Goal: Transaction & Acquisition: Purchase product/service

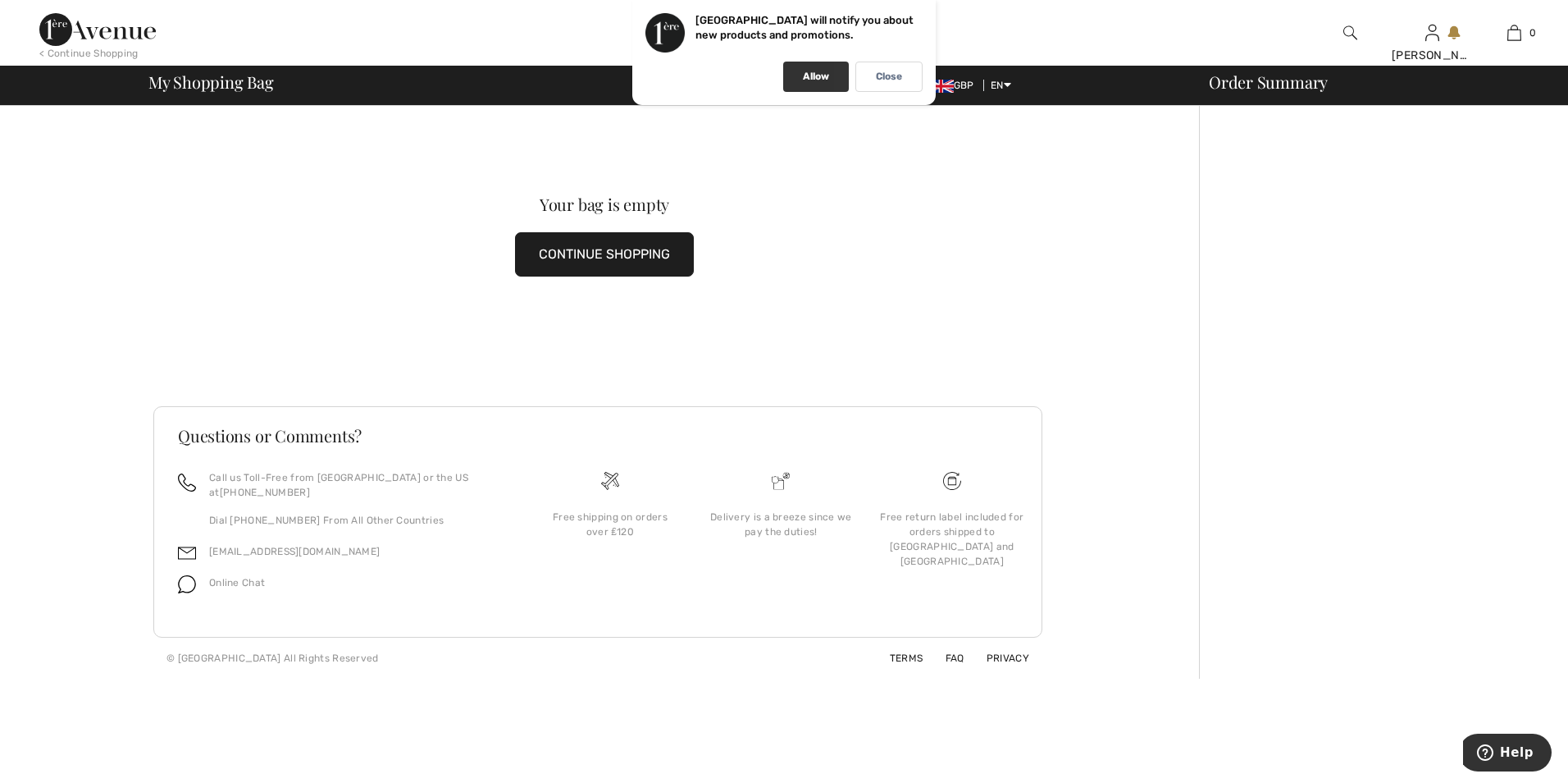
click at [821, 76] on p "Allow" at bounding box center [815, 76] width 26 height 13
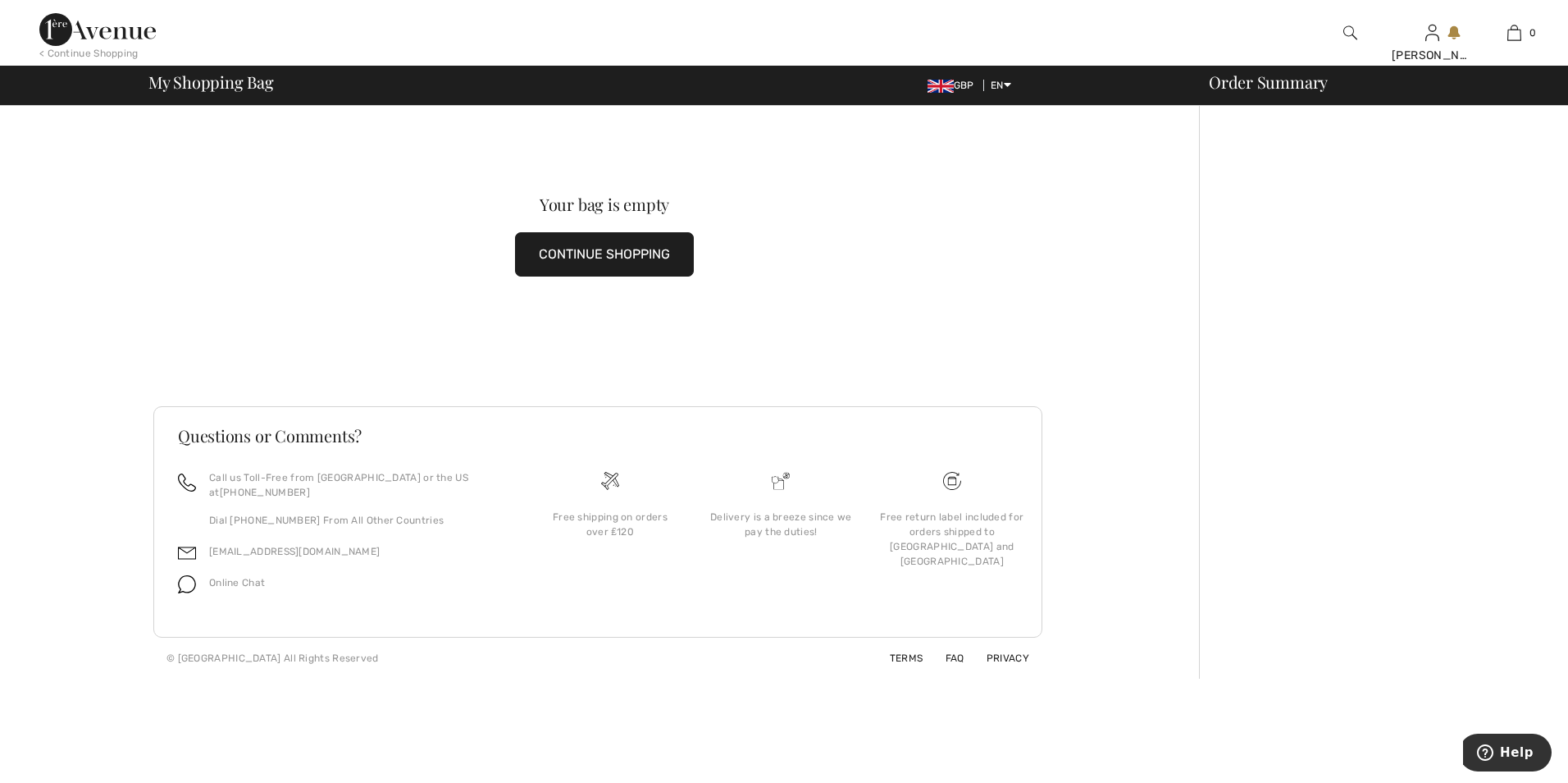
click at [578, 246] on button "CONTINUE SHOPPING" at bounding box center [604, 254] width 179 height 44
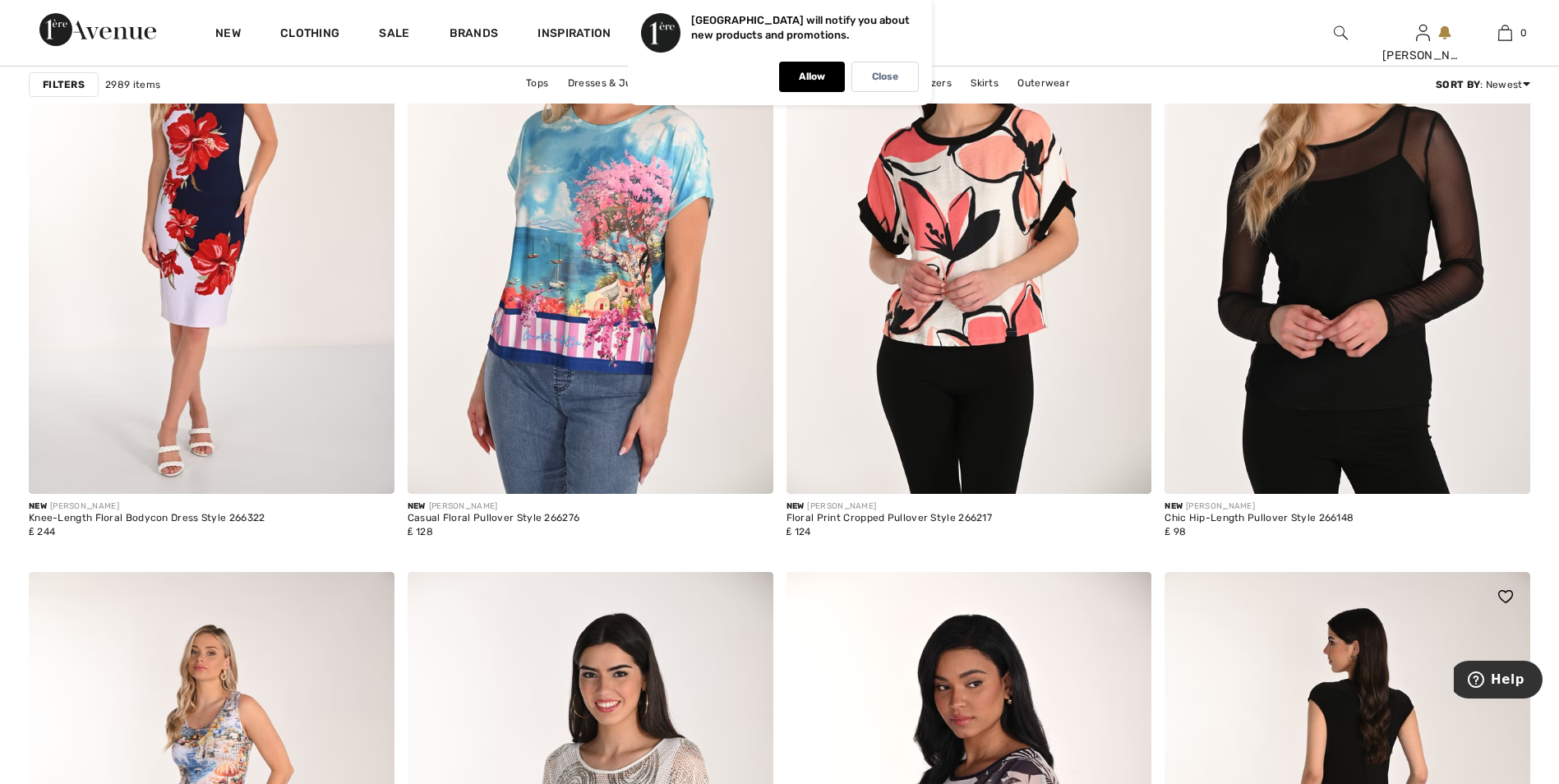
scroll to position [1561, 0]
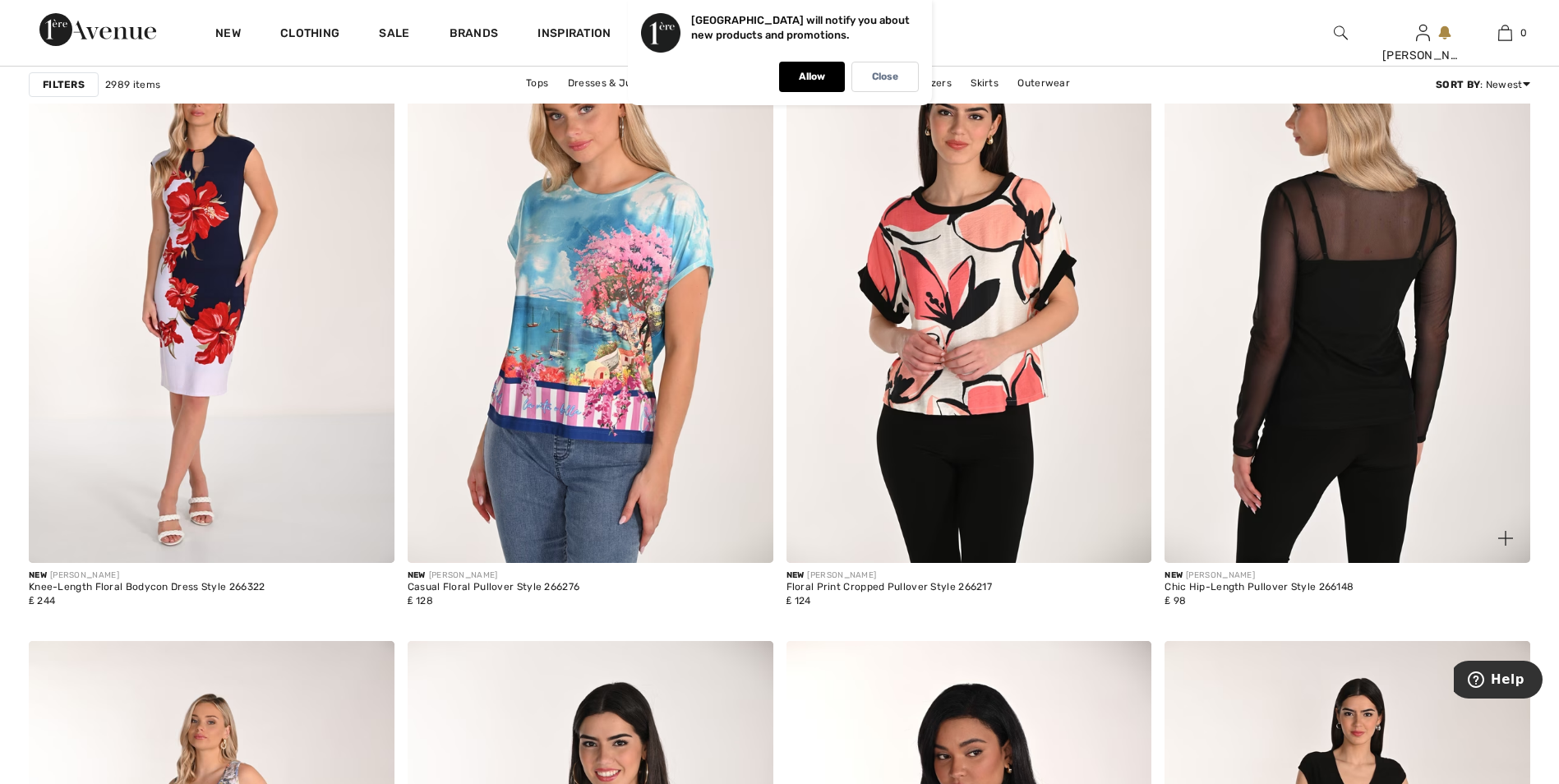
click at [1317, 394] on img at bounding box center [1348, 288] width 366 height 548
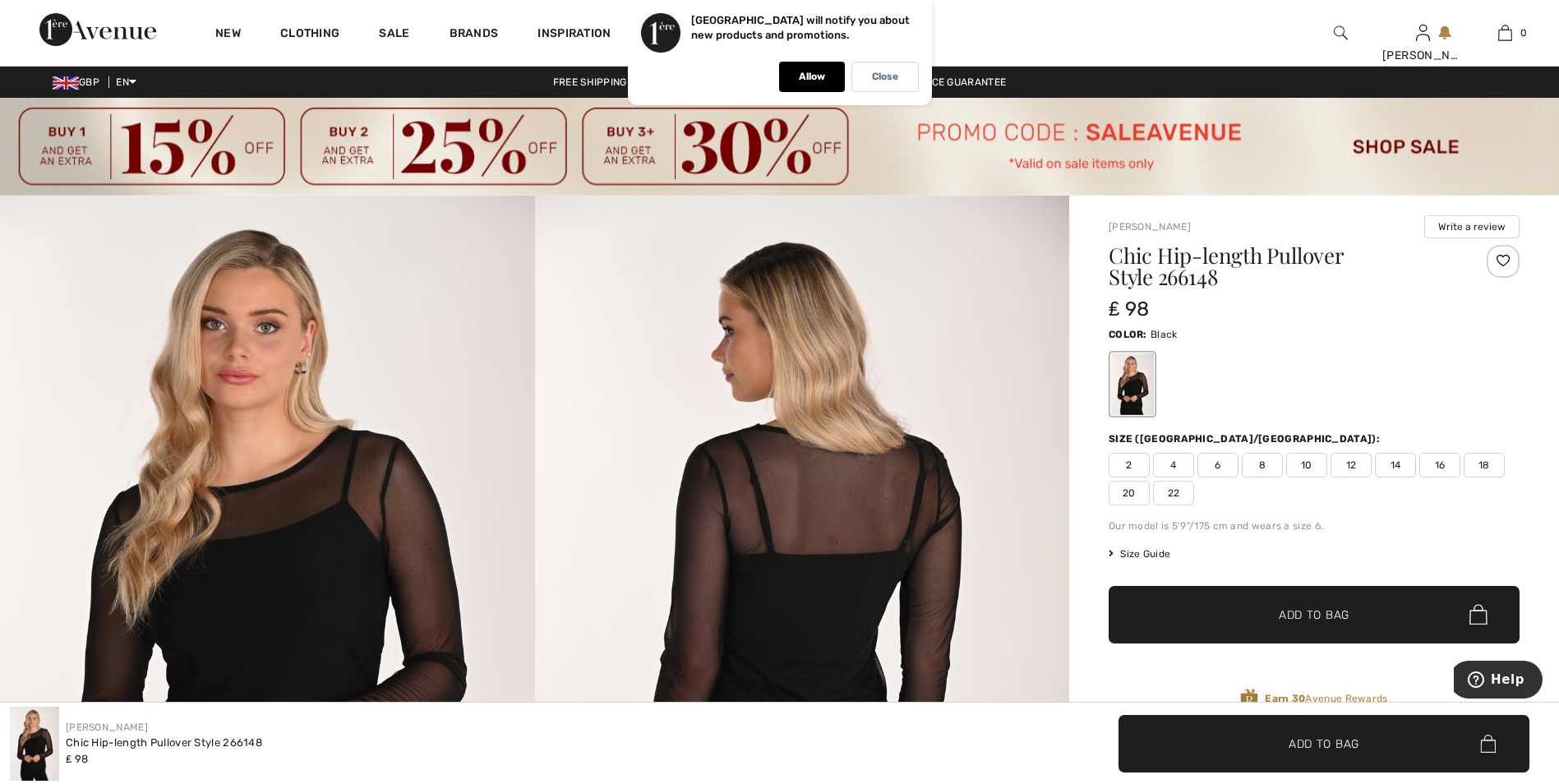
click at [1120, 491] on span "20" at bounding box center [1129, 493] width 41 height 24
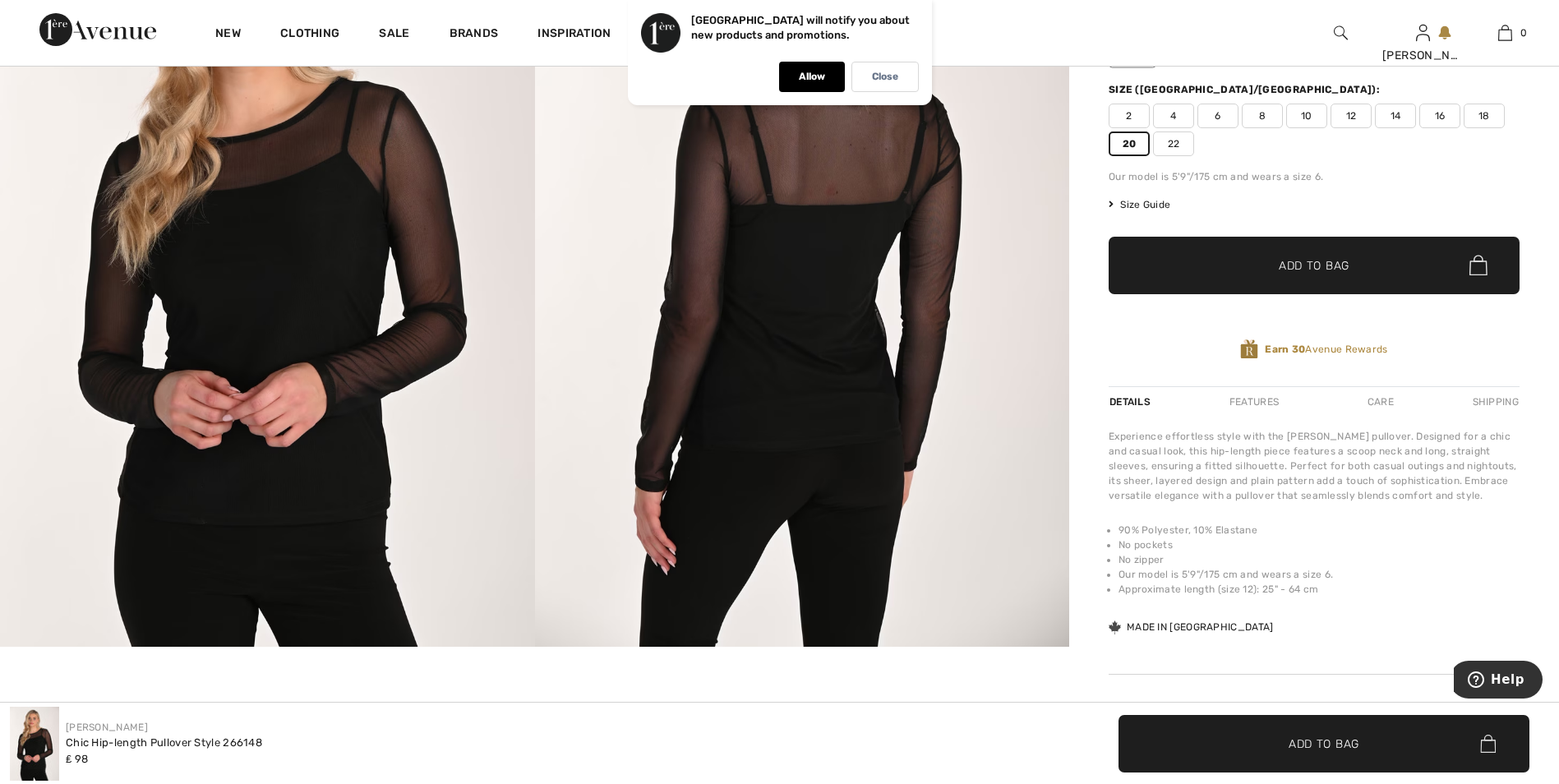
scroll to position [329, 0]
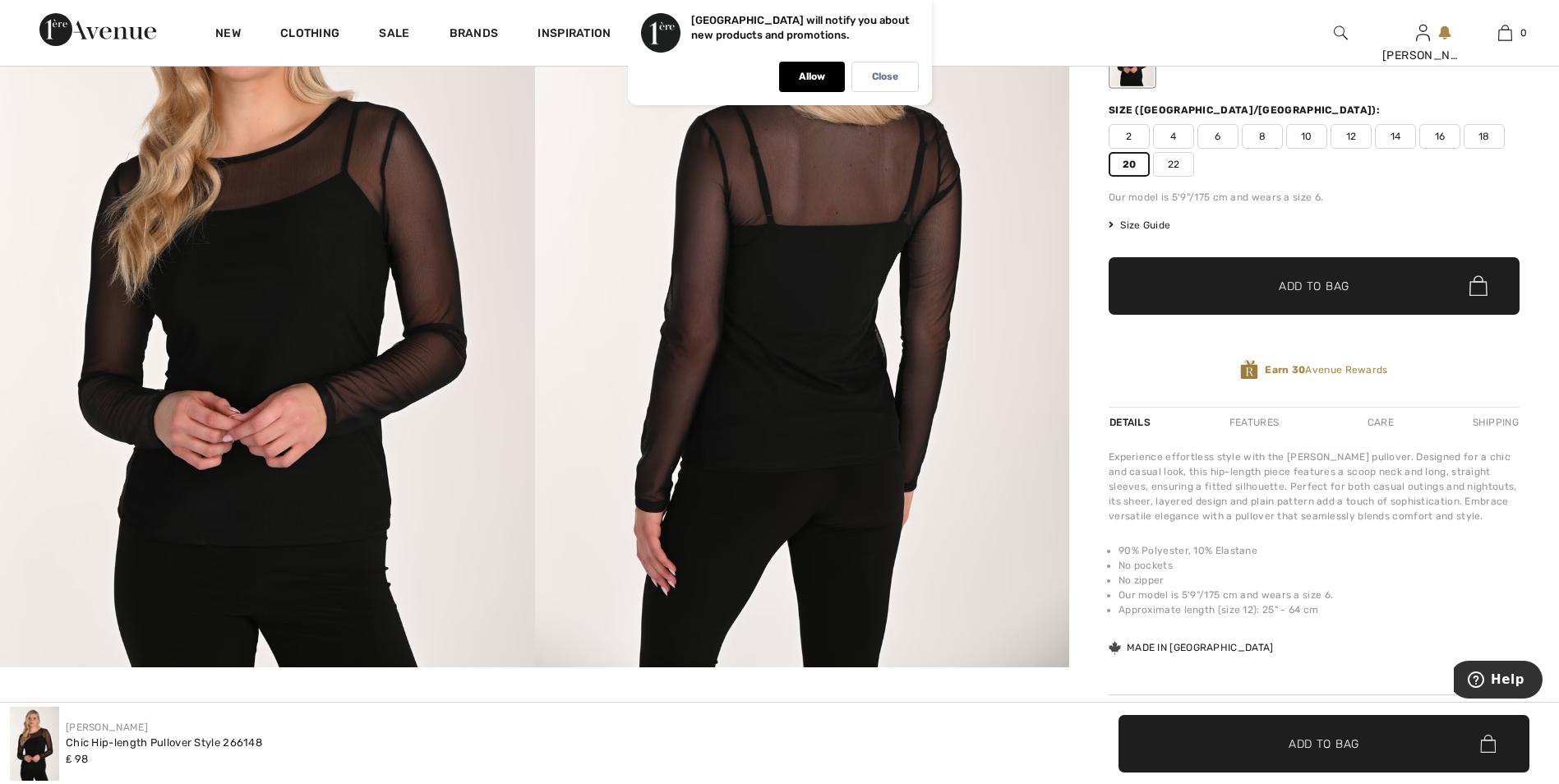
click at [1476, 138] on span "18" at bounding box center [1484, 136] width 41 height 24
click at [1335, 307] on span "✔ Added to Bag Add to Bag" at bounding box center [1314, 286] width 411 height 57
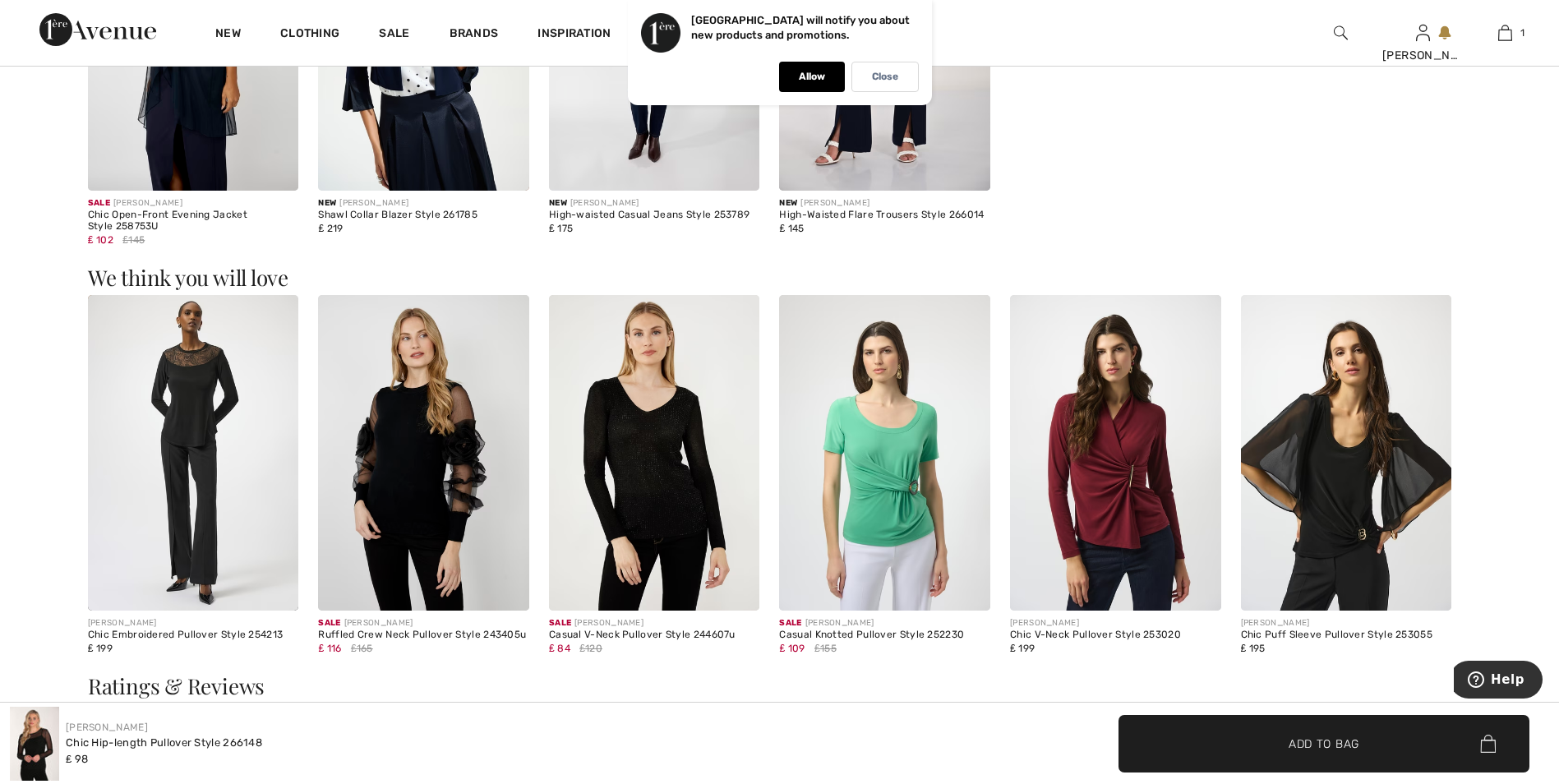
scroll to position [1314, 0]
click at [664, 480] on img at bounding box center [655, 452] width 211 height 317
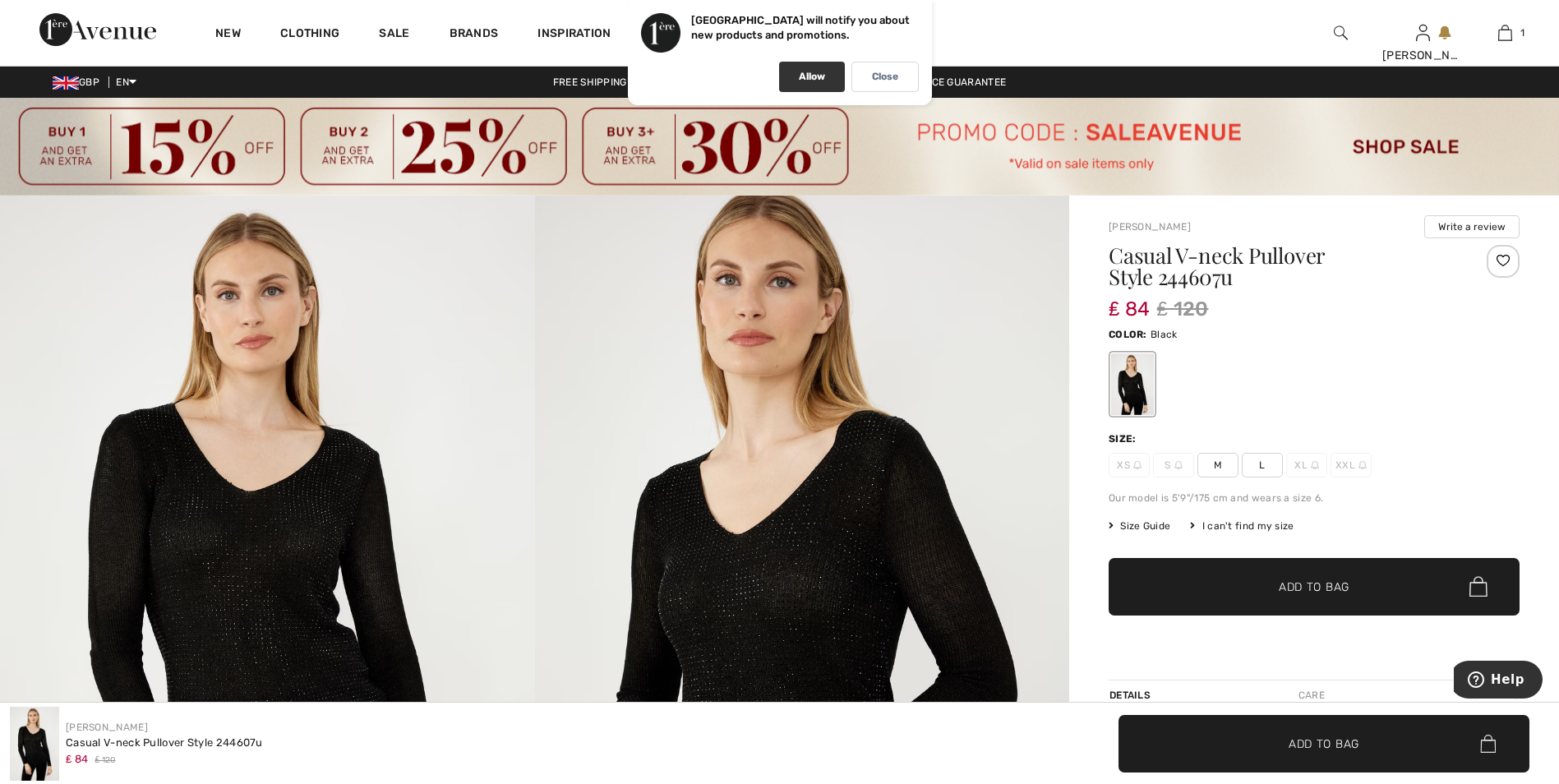
click at [833, 75] on div "Allow" at bounding box center [812, 76] width 66 height 30
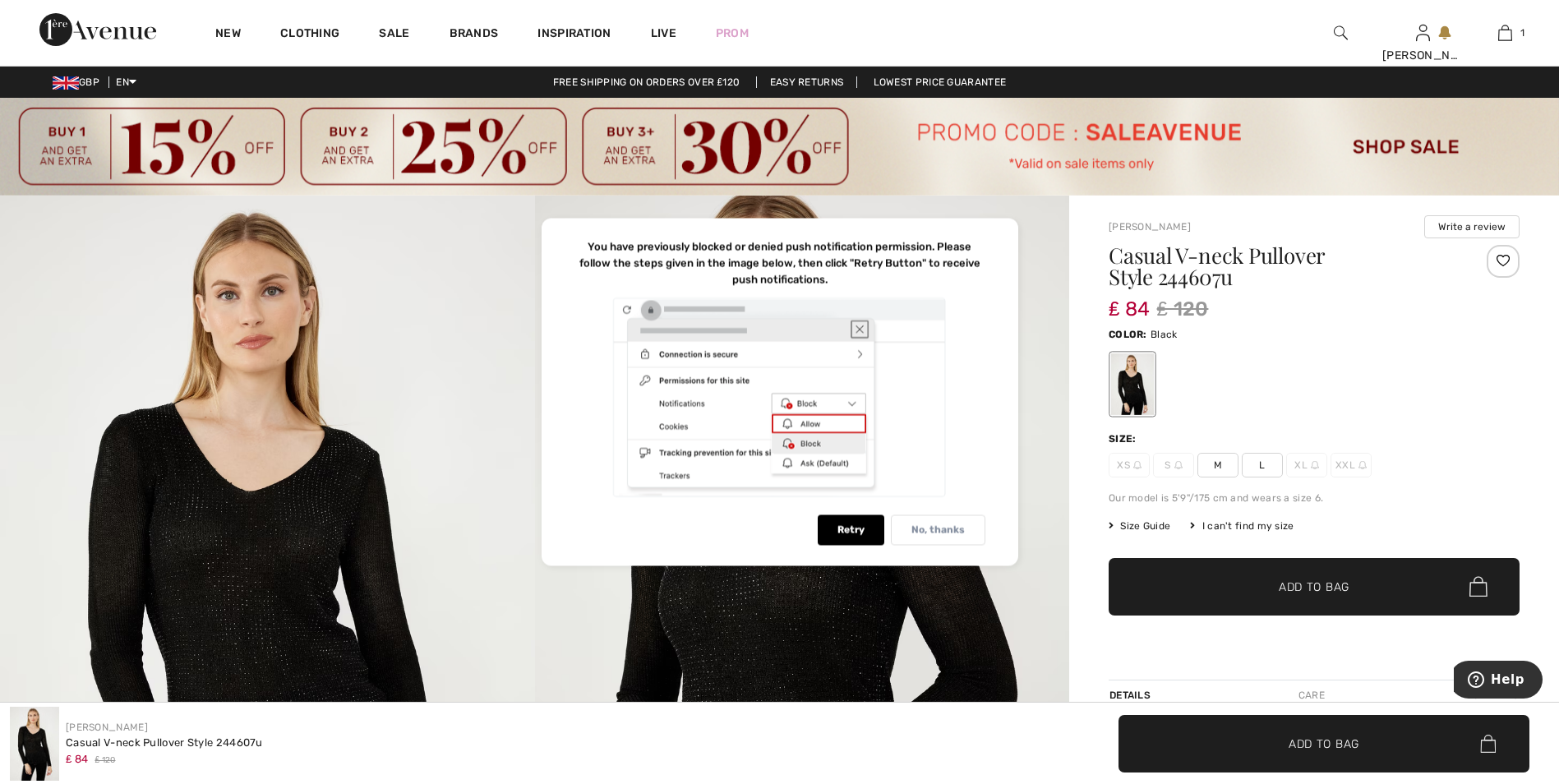
click at [931, 527] on p "No, thanks" at bounding box center [937, 530] width 53 height 13
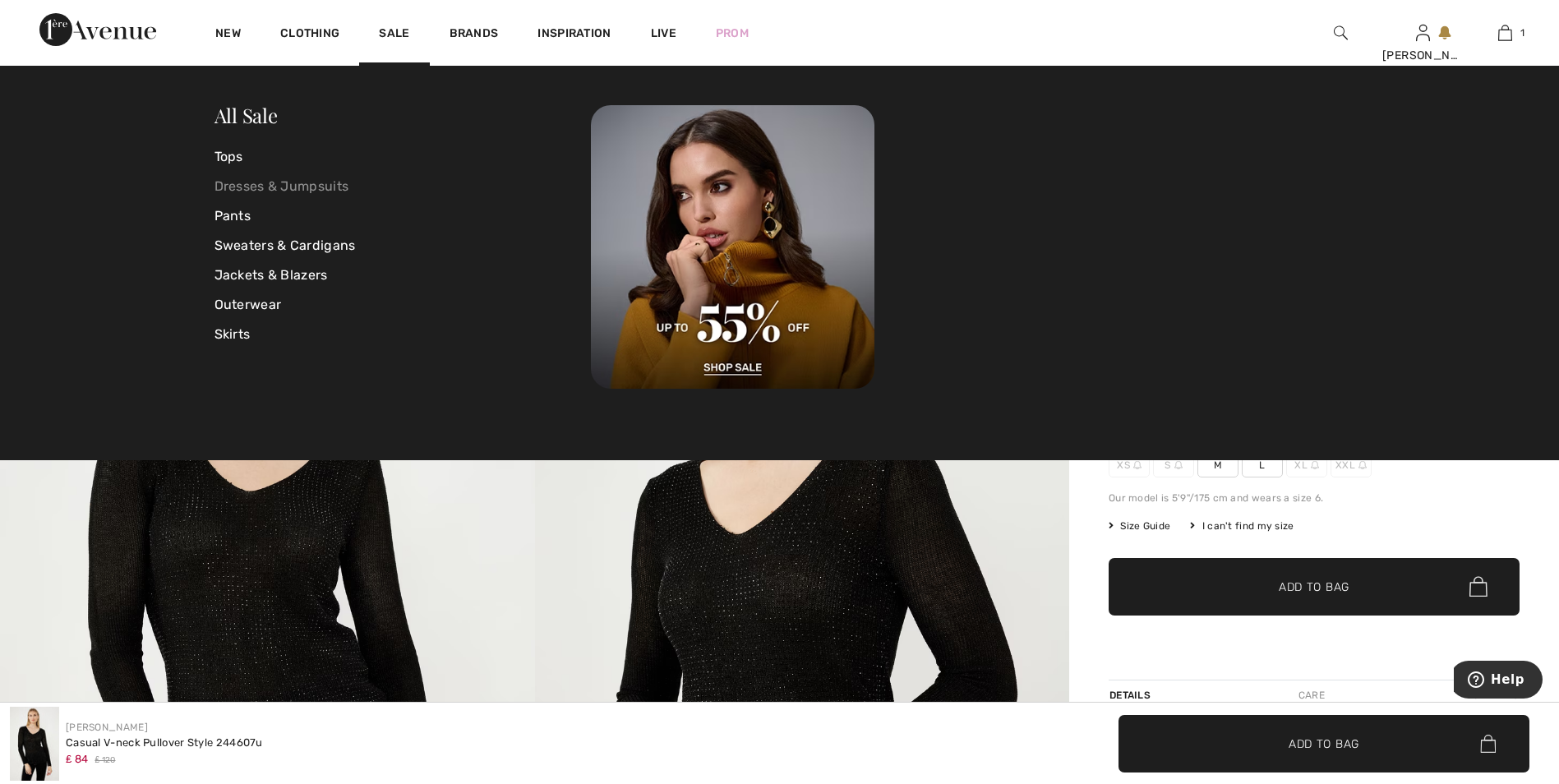
click at [266, 182] on link "Dresses & Jumpsuits" at bounding box center [404, 186] width 378 height 30
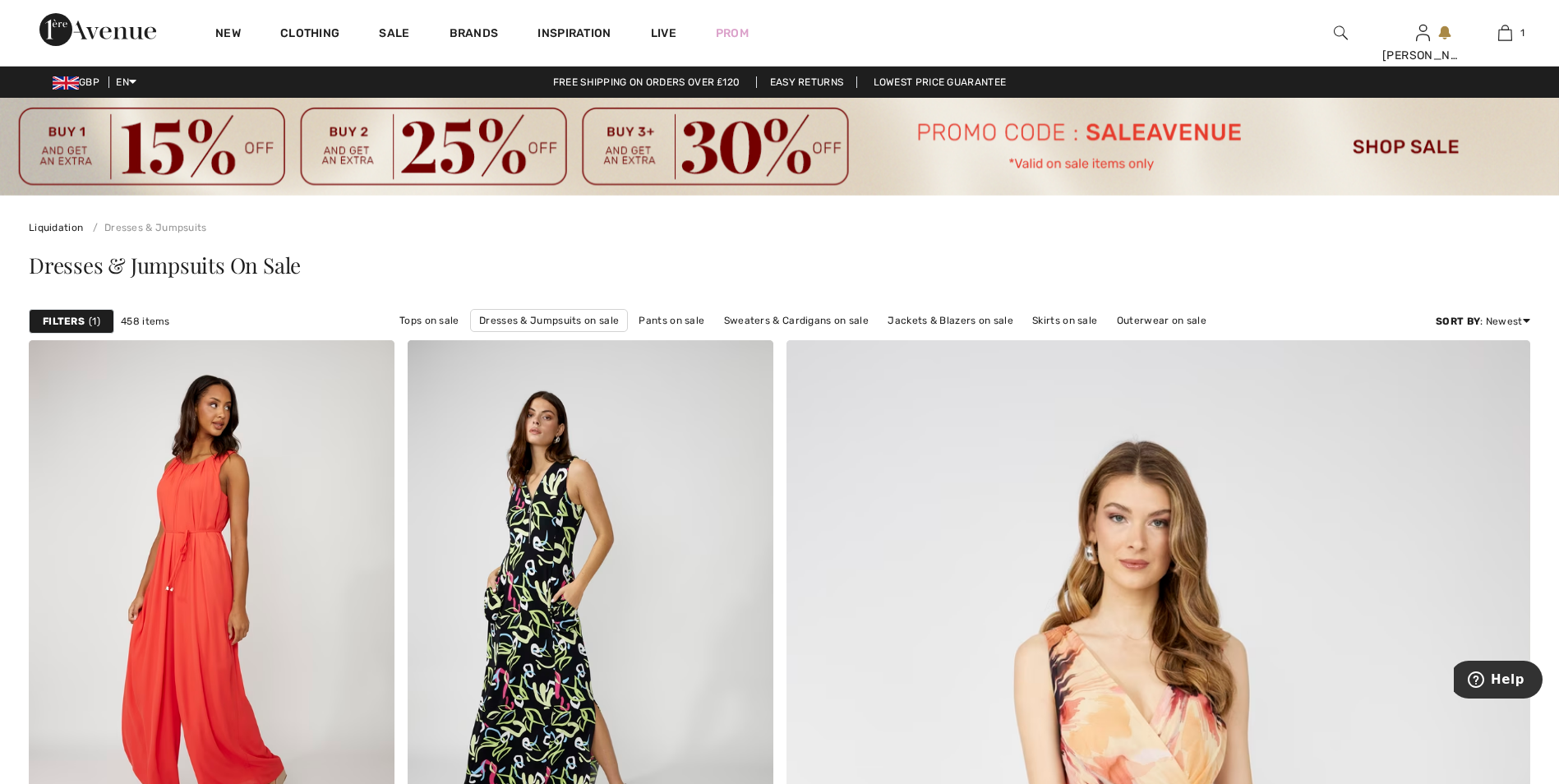
click at [86, 318] on div "Filters 1" at bounding box center [72, 320] width 85 height 24
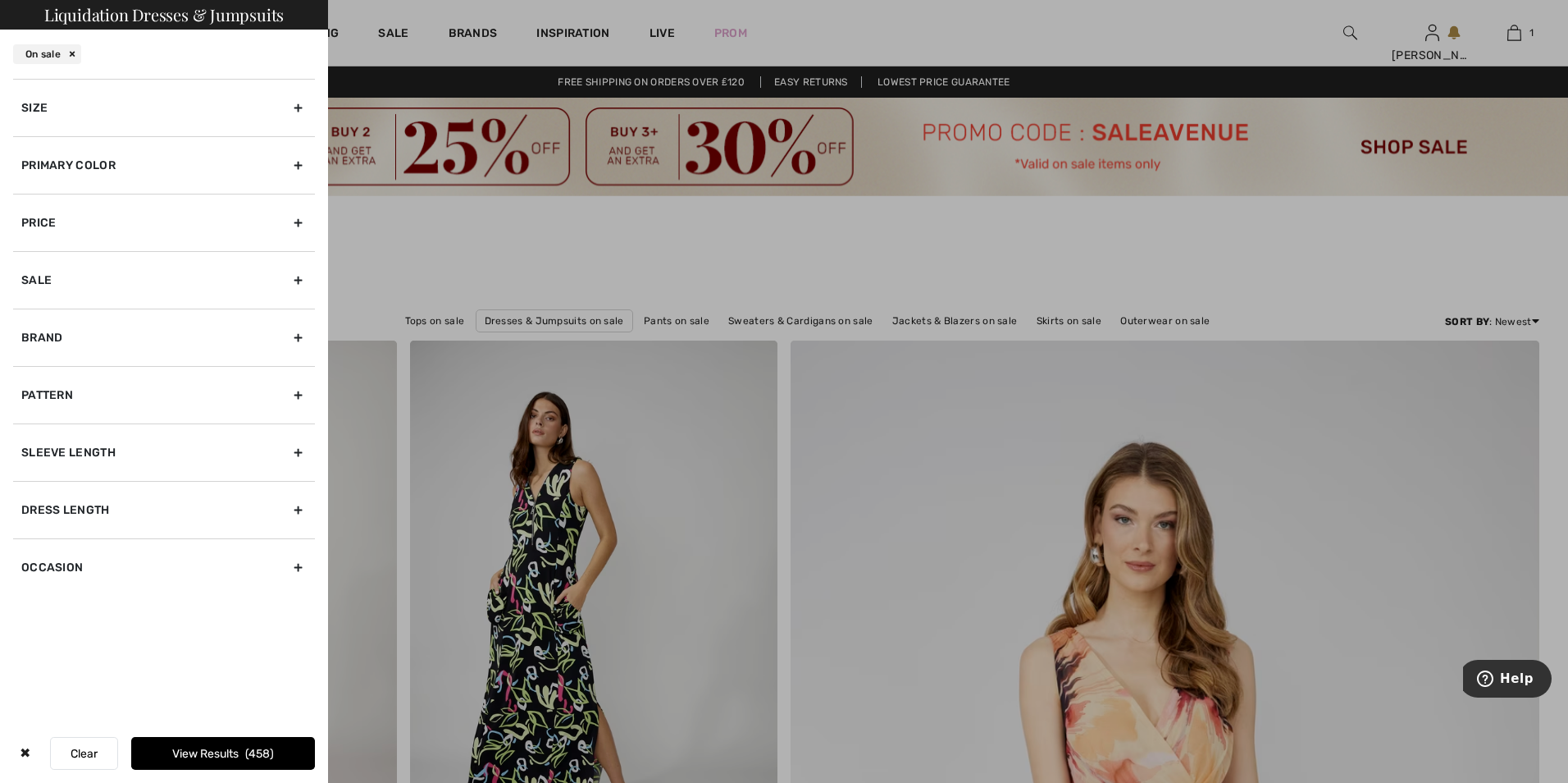
click at [305, 279] on div "Sale" at bounding box center [164, 279] width 301 height 57
click at [297, 106] on div "Size" at bounding box center [164, 106] width 301 height 57
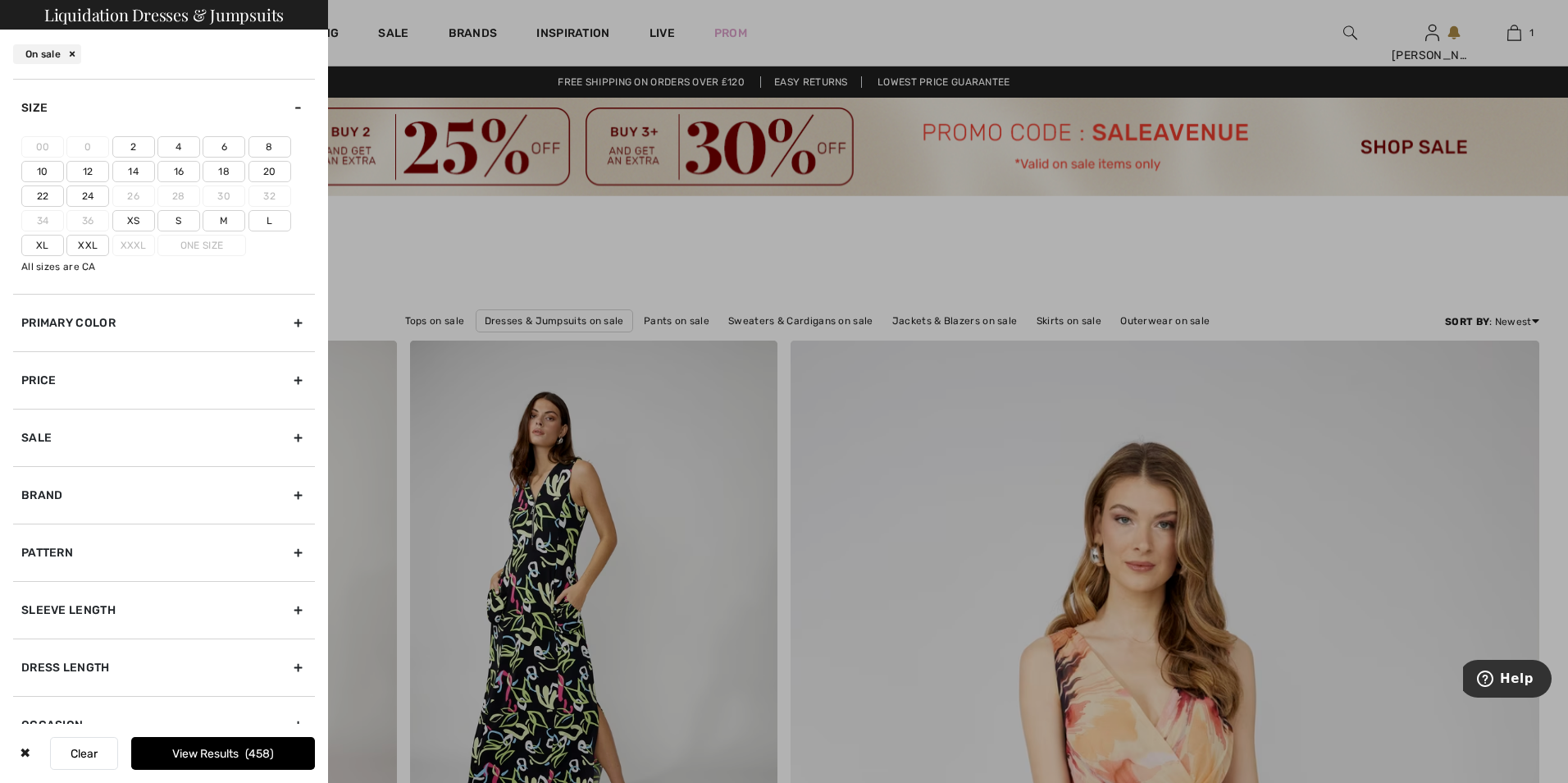
click at [237, 168] on label "18" at bounding box center [224, 171] width 43 height 21
click at [0, 0] on input"] "18" at bounding box center [0, 0] width 0 height 0
click at [258, 168] on label "20" at bounding box center [270, 171] width 43 height 21
click at [0, 0] on input"] "20" at bounding box center [0, 0] width 0 height 0
click at [287, 488] on div "Brand" at bounding box center [164, 494] width 301 height 57
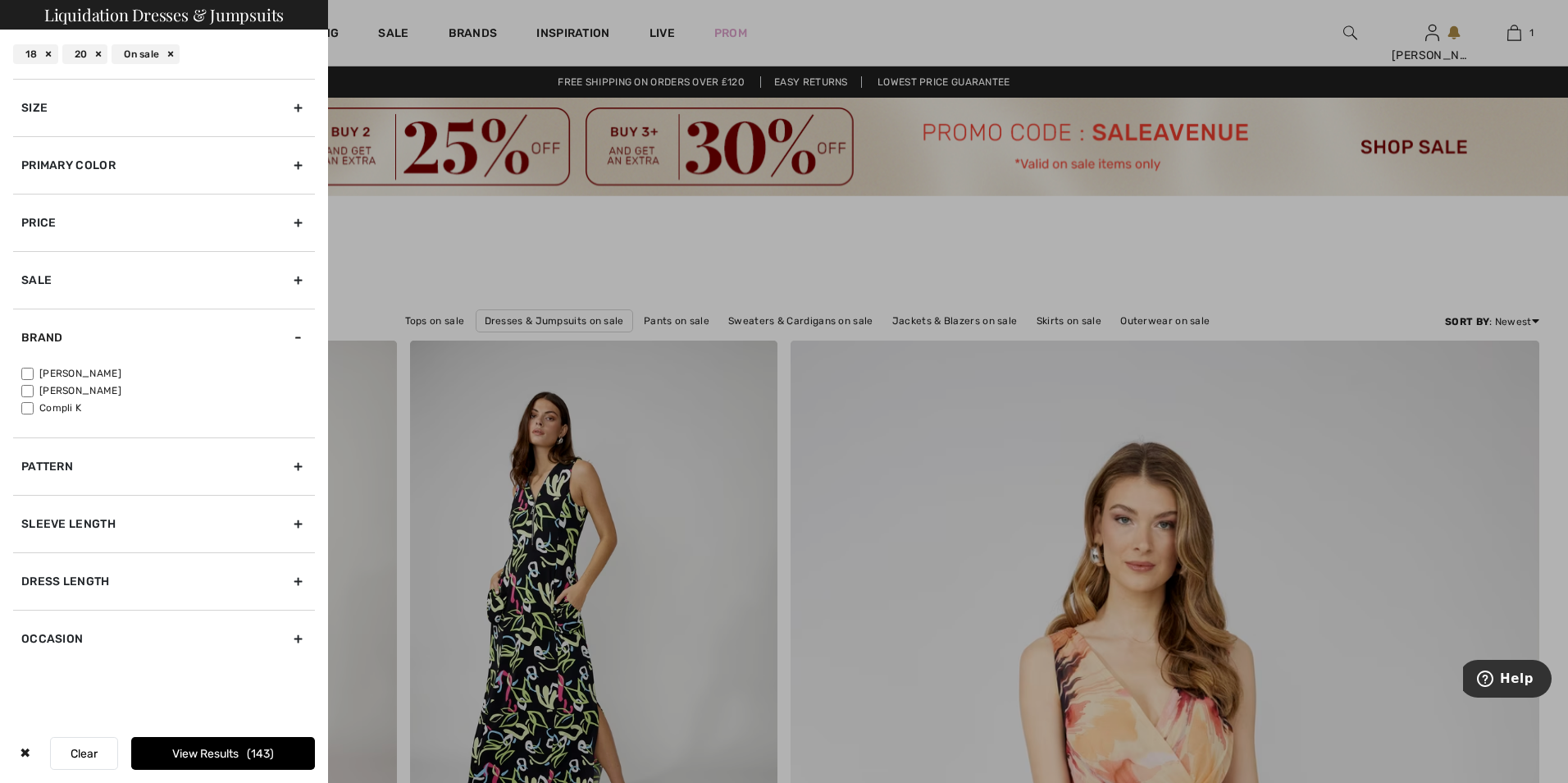
click at [34, 369] on label "[PERSON_NAME]" at bounding box center [168, 373] width 294 height 14
click at [34, 369] on input"] "[PERSON_NAME]" at bounding box center [27, 373] width 13 height 13
checkbox input"] "true"
click at [300, 525] on div "Sleeve length" at bounding box center [164, 523] width 301 height 57
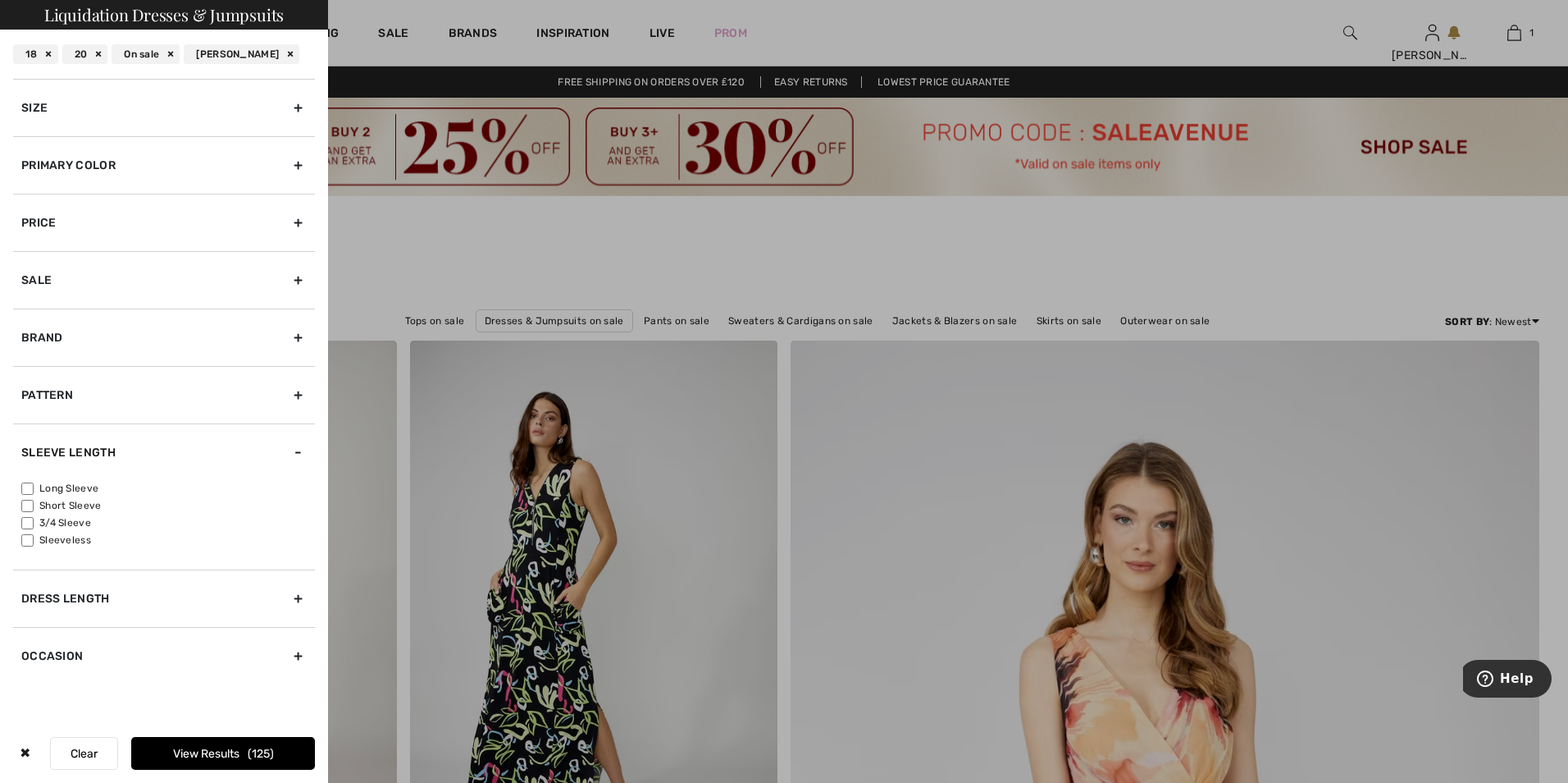
click at [23, 524] on input"] "3/4 Sleeve" at bounding box center [27, 523] width 13 height 13
checkbox input"] "true"
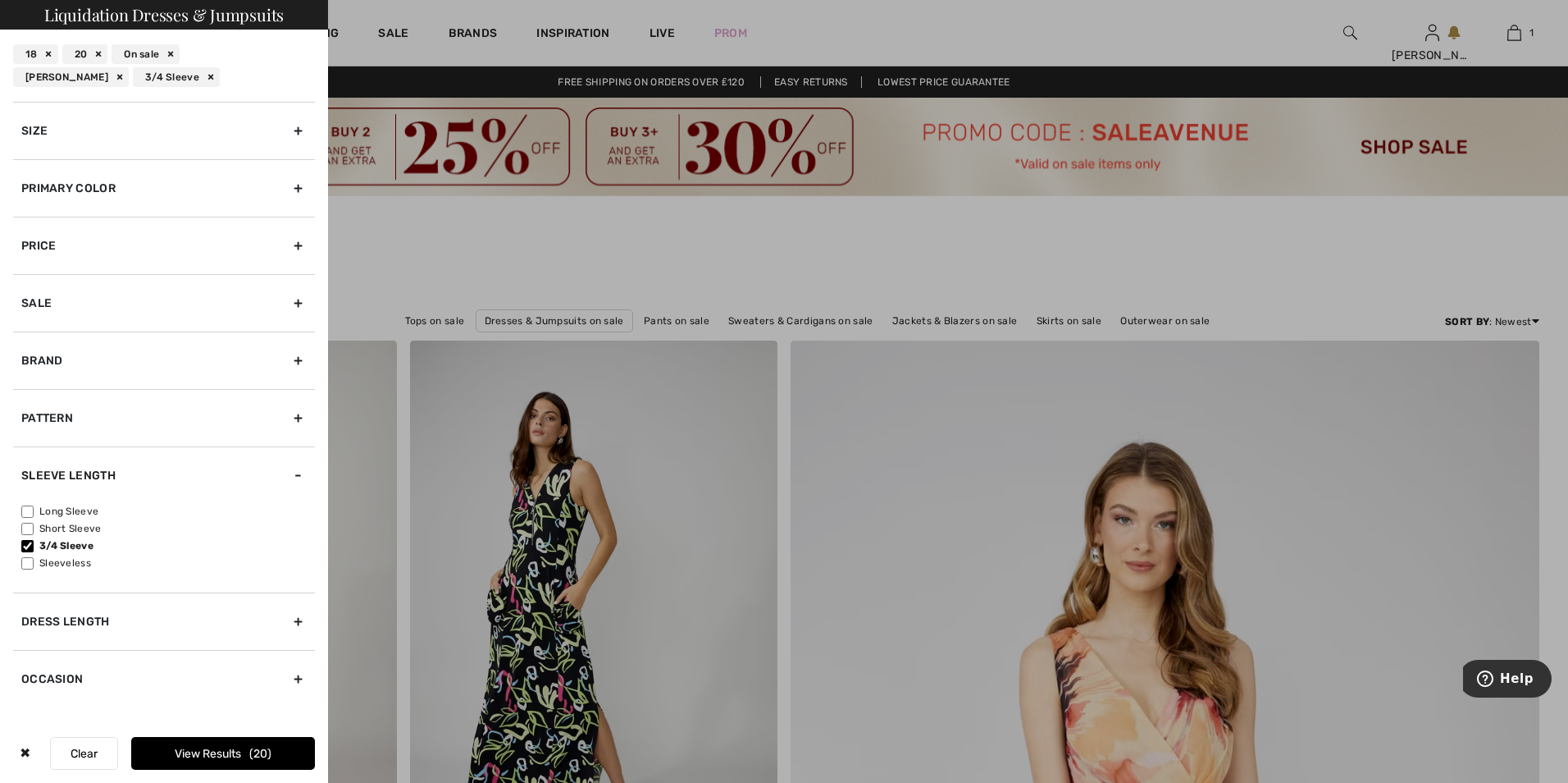
click at [28, 523] on input"] "Short Sleeve" at bounding box center [27, 529] width 13 height 13
checkbox input"] "true"
click at [35, 509] on label "Long Sleeve" at bounding box center [168, 510] width 294 height 14
click at [34, 509] on input"] "Long Sleeve" at bounding box center [27, 511] width 13 height 13
checkbox input"] "true"
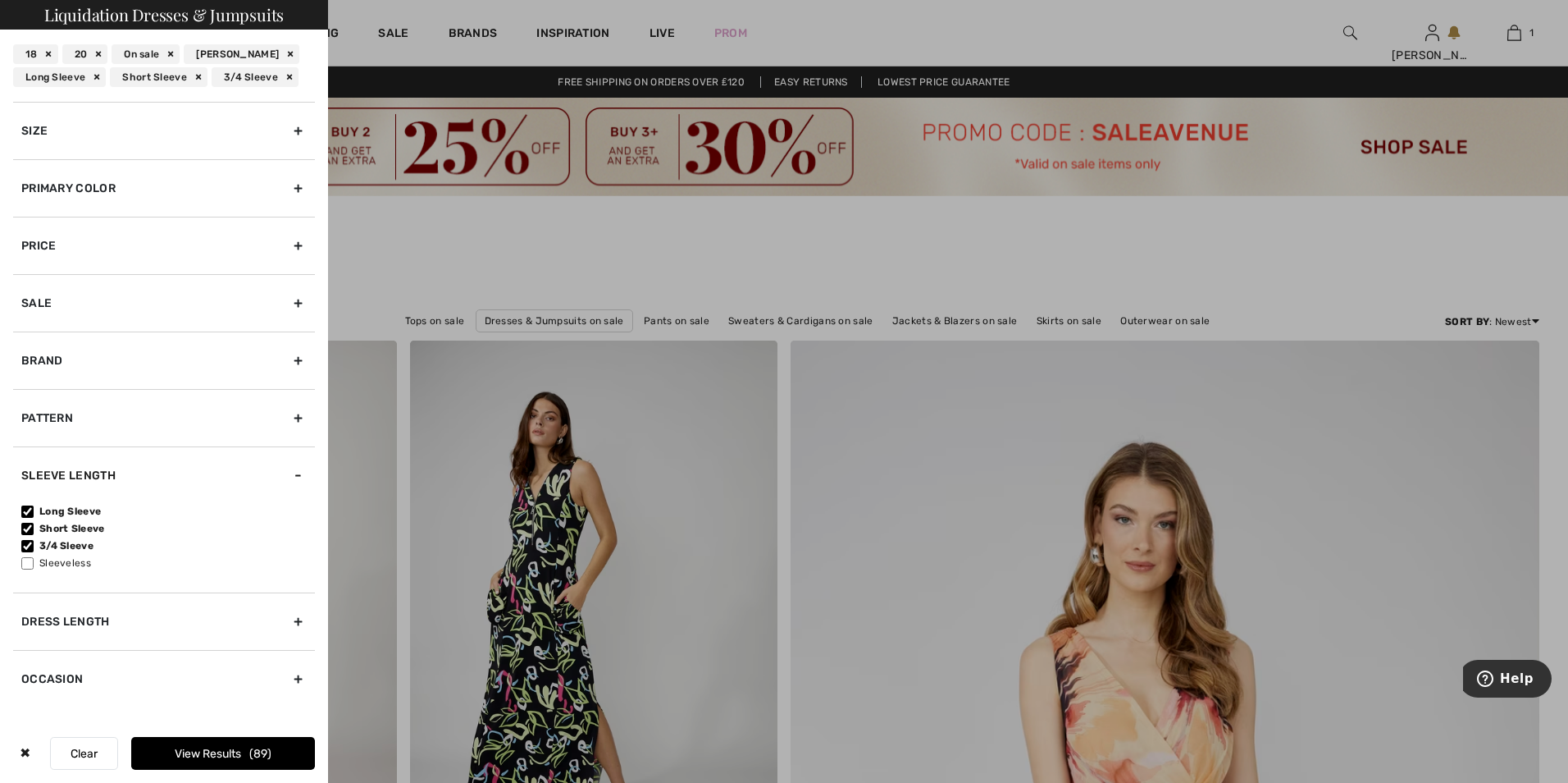
click at [299, 627] on div "Dress Length" at bounding box center [164, 621] width 301 height 57
click at [35, 569] on label "Short Dresses" at bounding box center [168, 568] width 294 height 14
click at [34, 569] on input"] "Short Dresses" at bounding box center [27, 568] width 13 height 13
checkbox input"] "true"
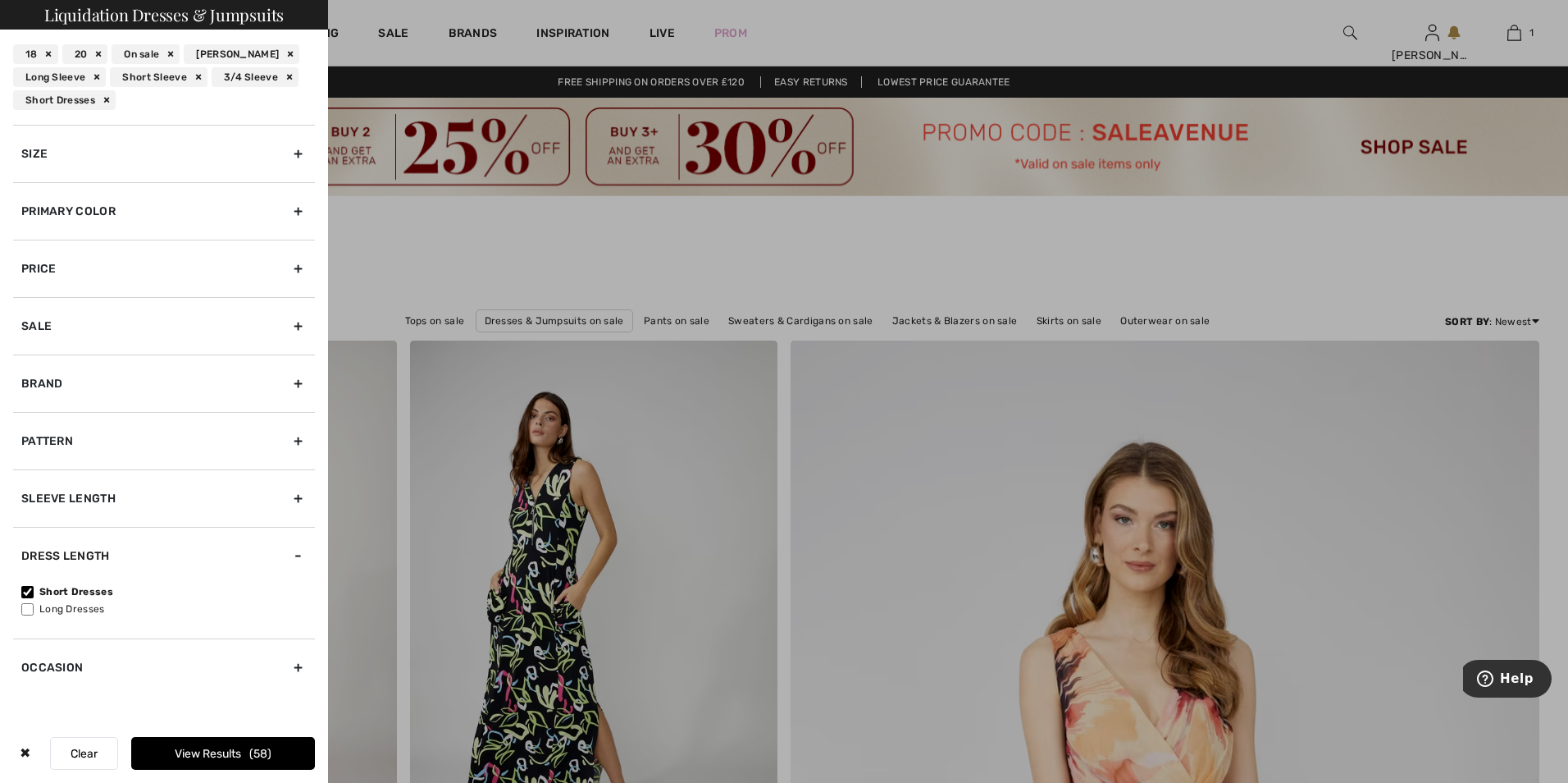
click at [303, 671] on div "Occasion" at bounding box center [164, 666] width 301 height 57
click at [23, 647] on input"] "Daywear" at bounding box center [27, 649] width 13 height 13
checkbox input"] "true"
click at [231, 744] on button "View Results 19" at bounding box center [223, 753] width 184 height 33
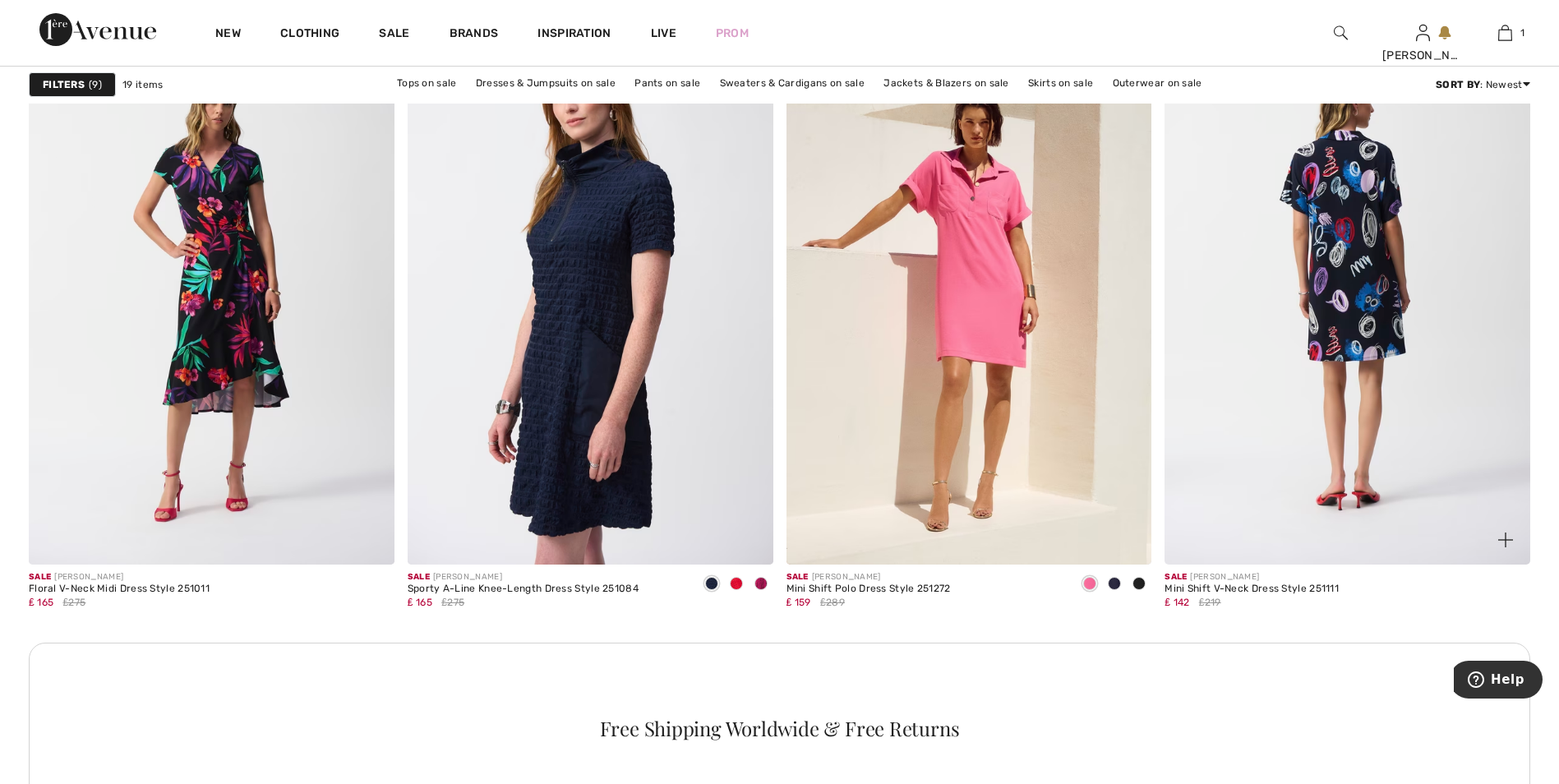
scroll to position [2136, 0]
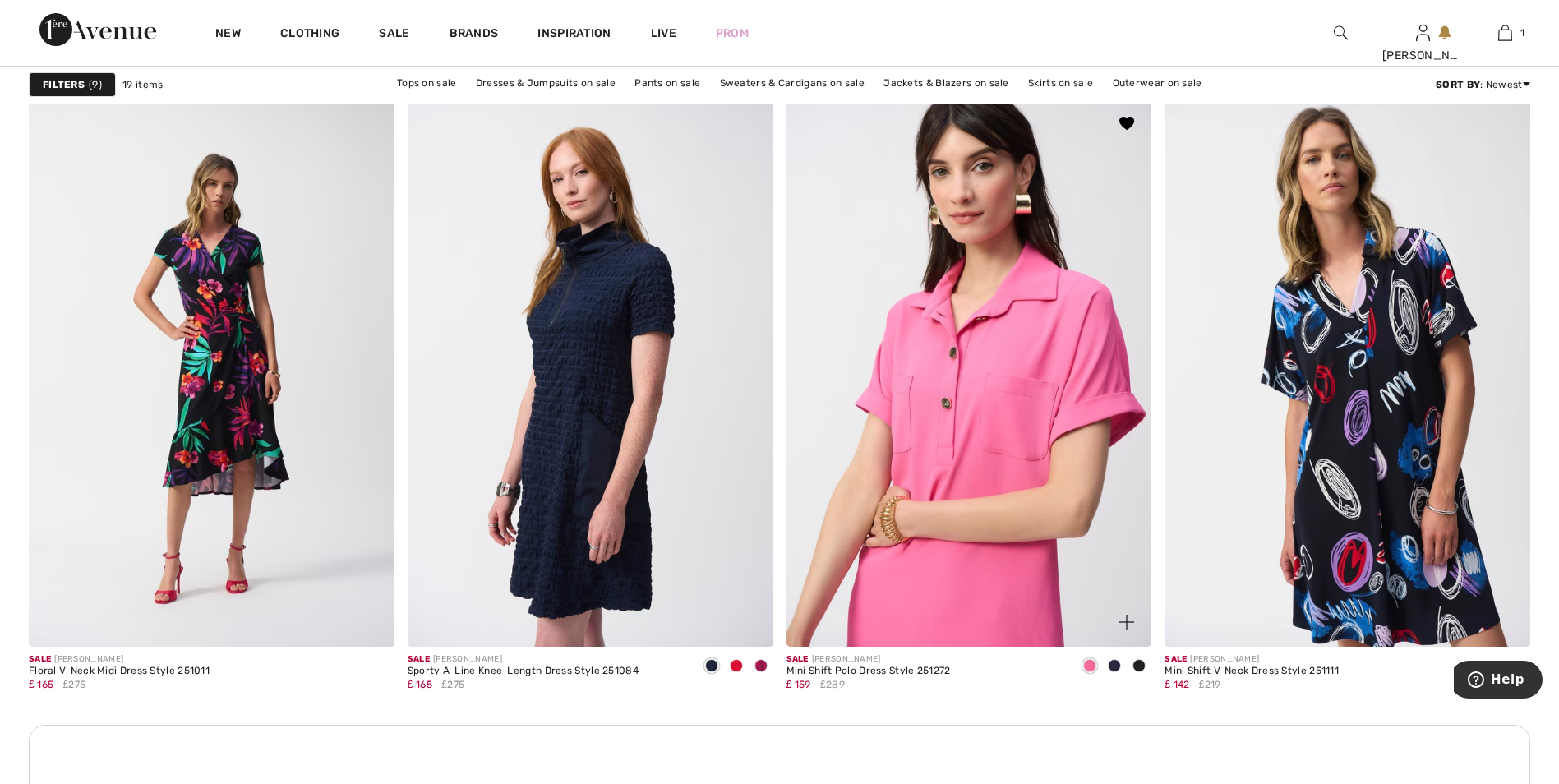
click at [1076, 421] on img at bounding box center [969, 373] width 366 height 548
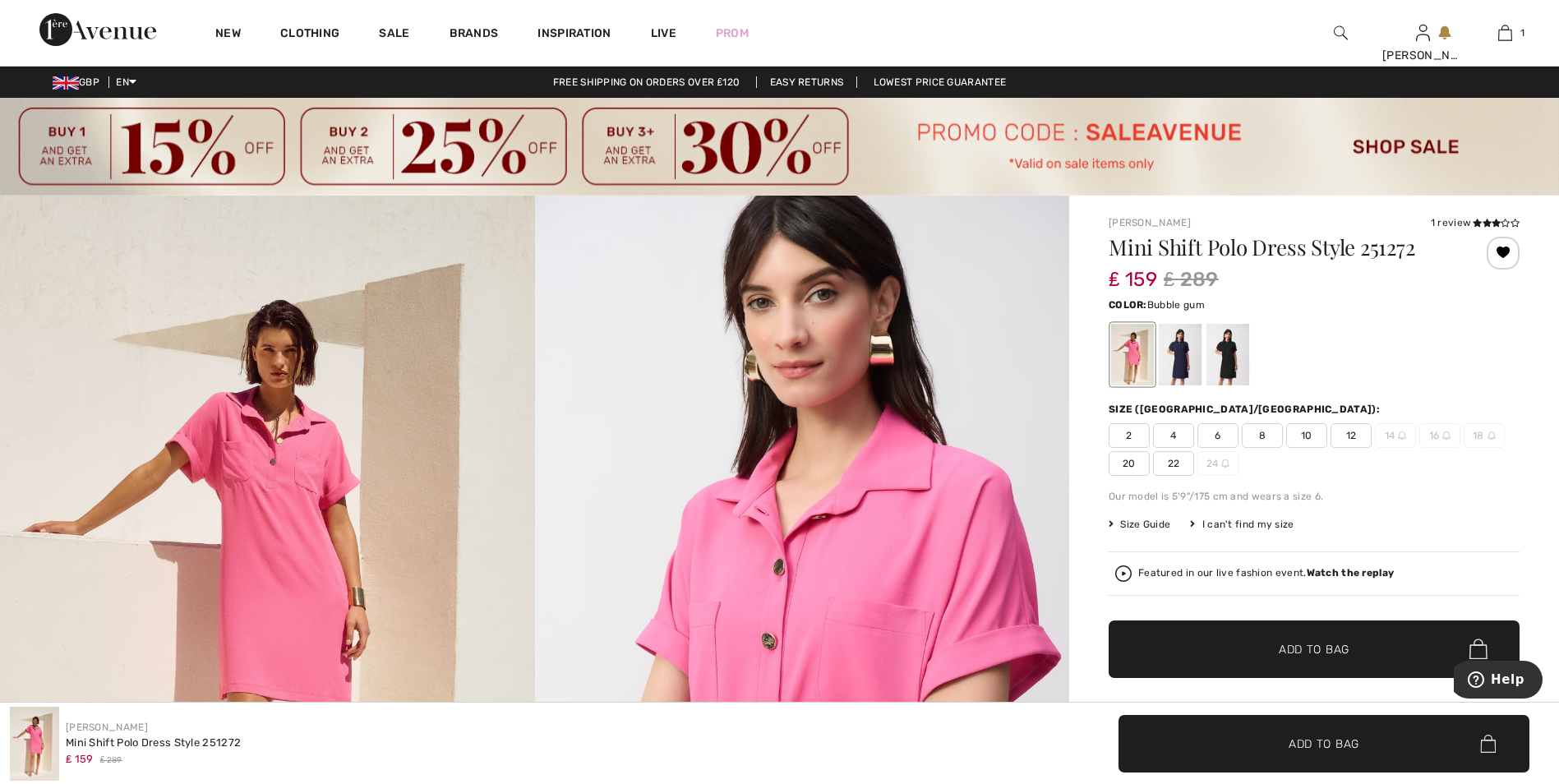
click at [1139, 466] on span "20" at bounding box center [1129, 463] width 41 height 24
click at [1307, 649] on span "Add to Bag" at bounding box center [1314, 648] width 71 height 17
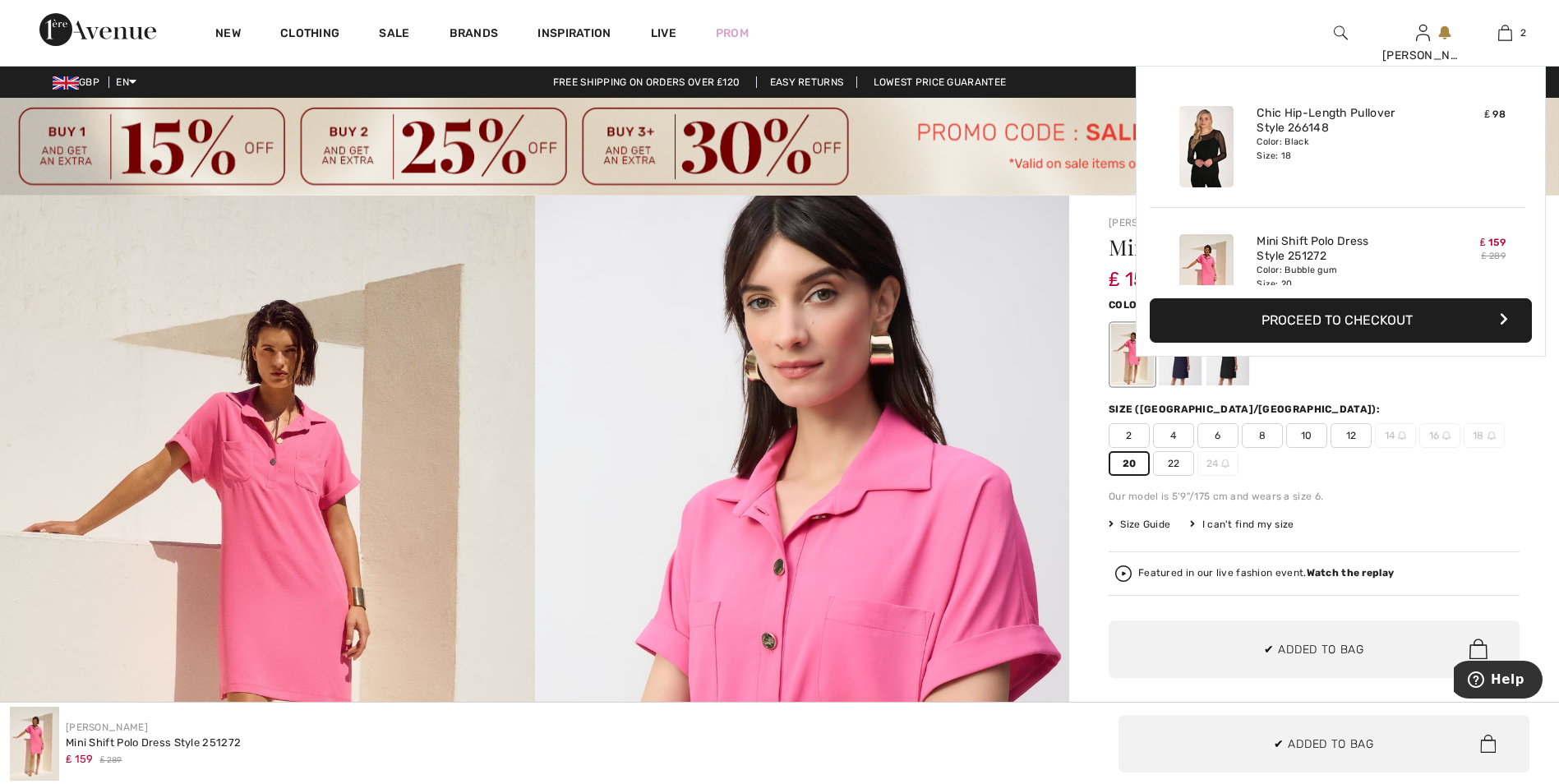
scroll to position [51, 0]
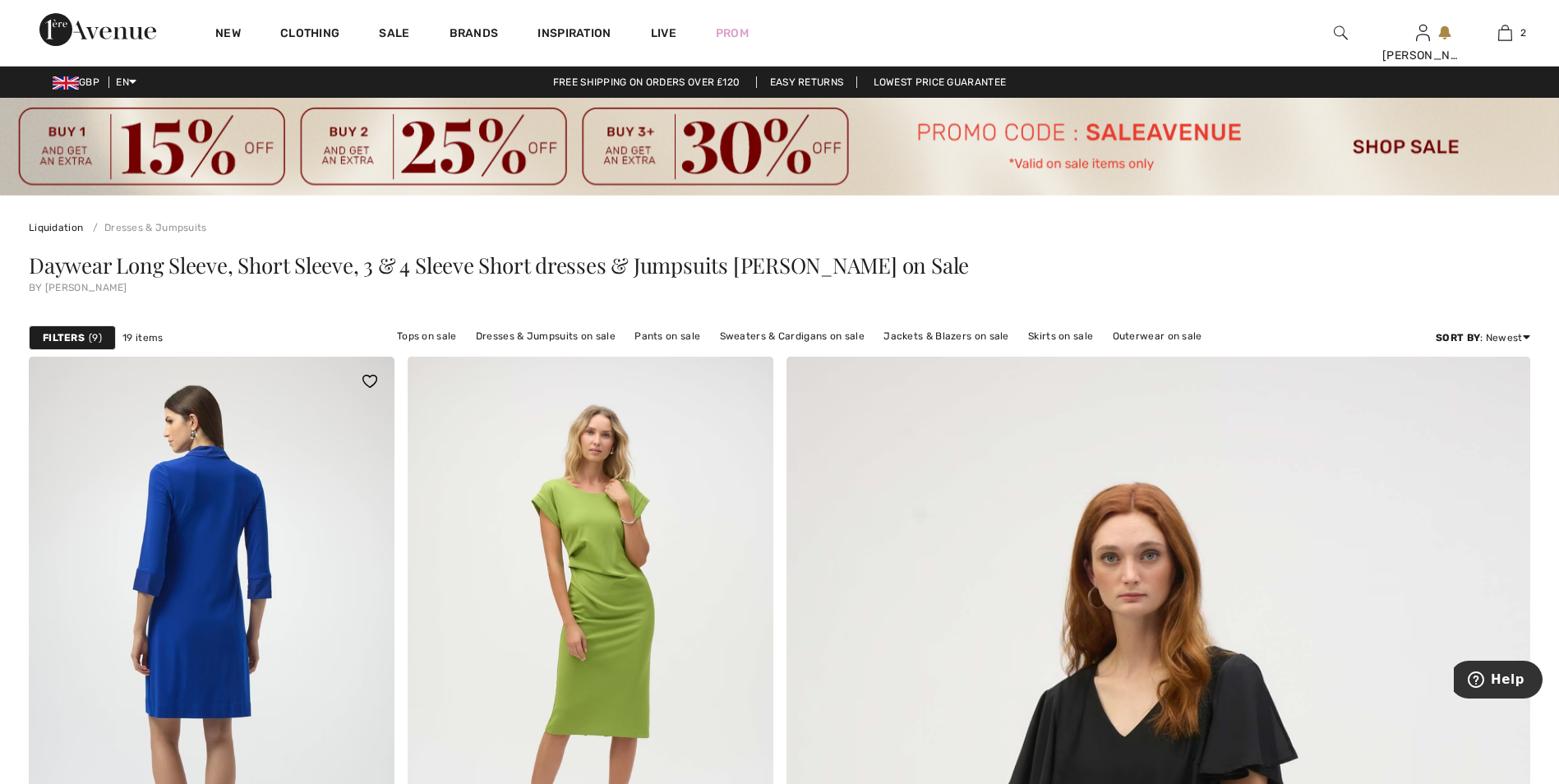
click at [248, 559] on img at bounding box center [212, 630] width 366 height 548
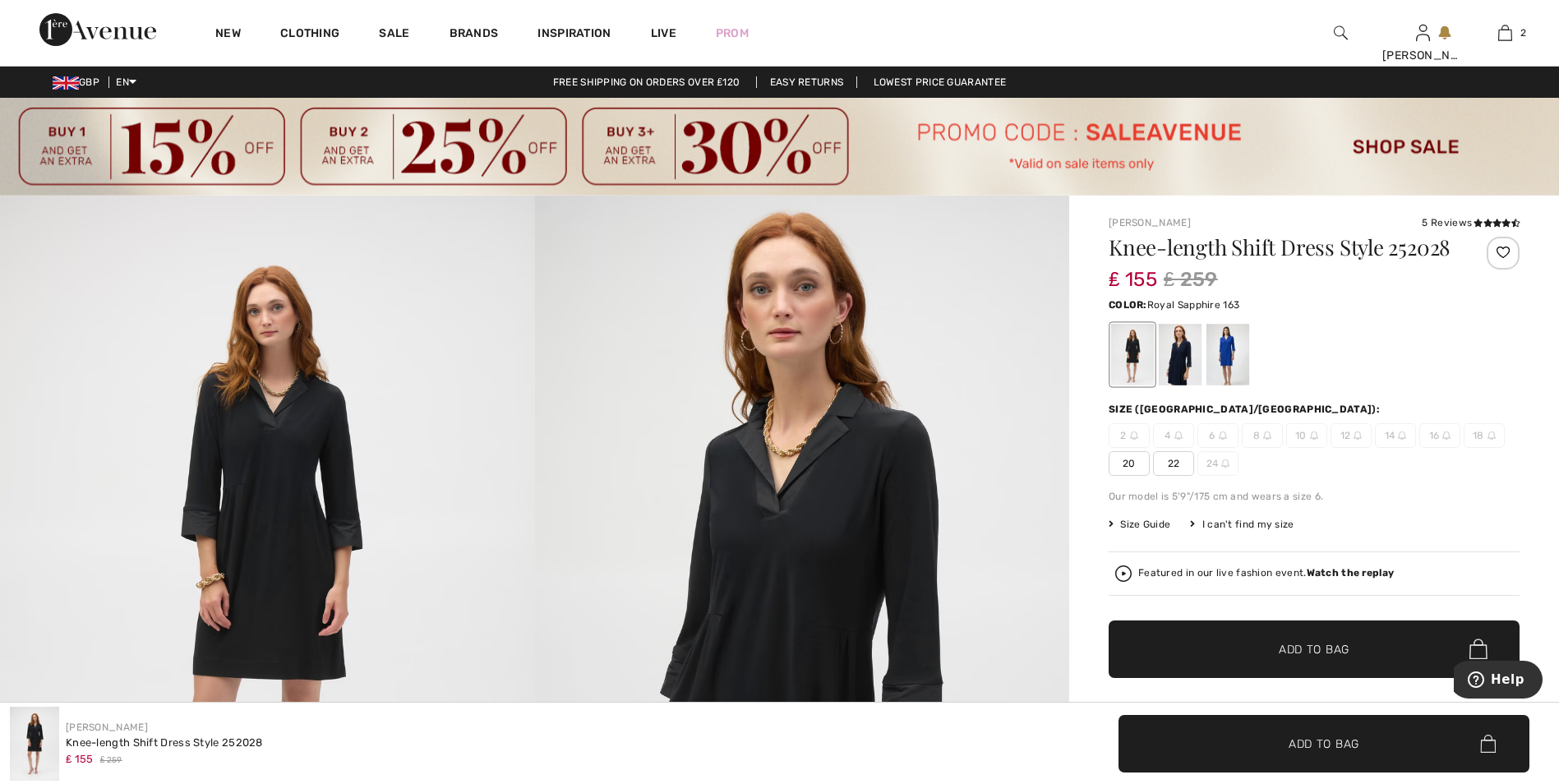
click at [1216, 385] on div at bounding box center [1228, 354] width 43 height 62
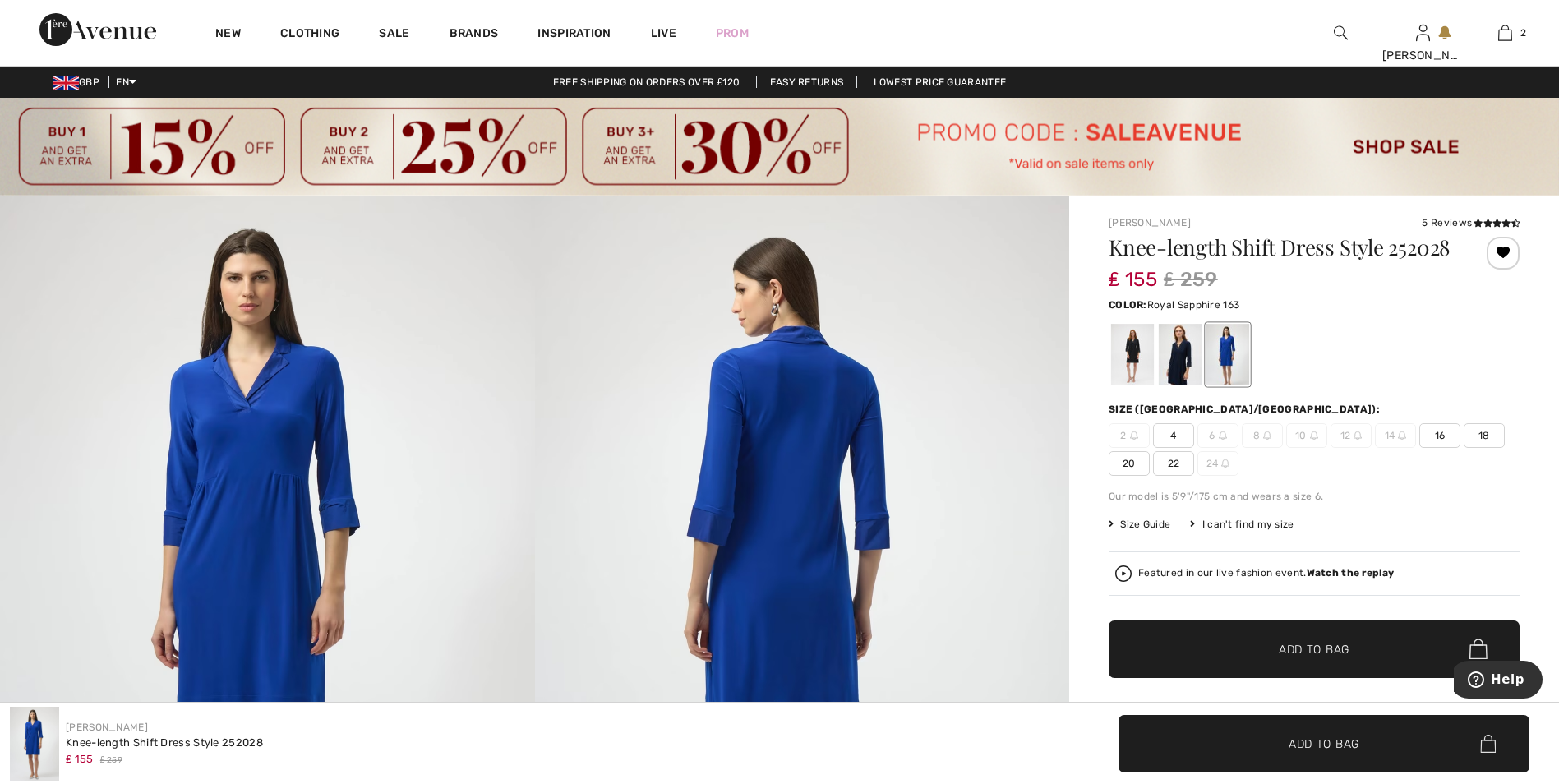
click at [1135, 475] on span "20" at bounding box center [1129, 463] width 41 height 24
click at [1330, 678] on span "✔ Added to Bag Add to Bag" at bounding box center [1314, 648] width 411 height 57
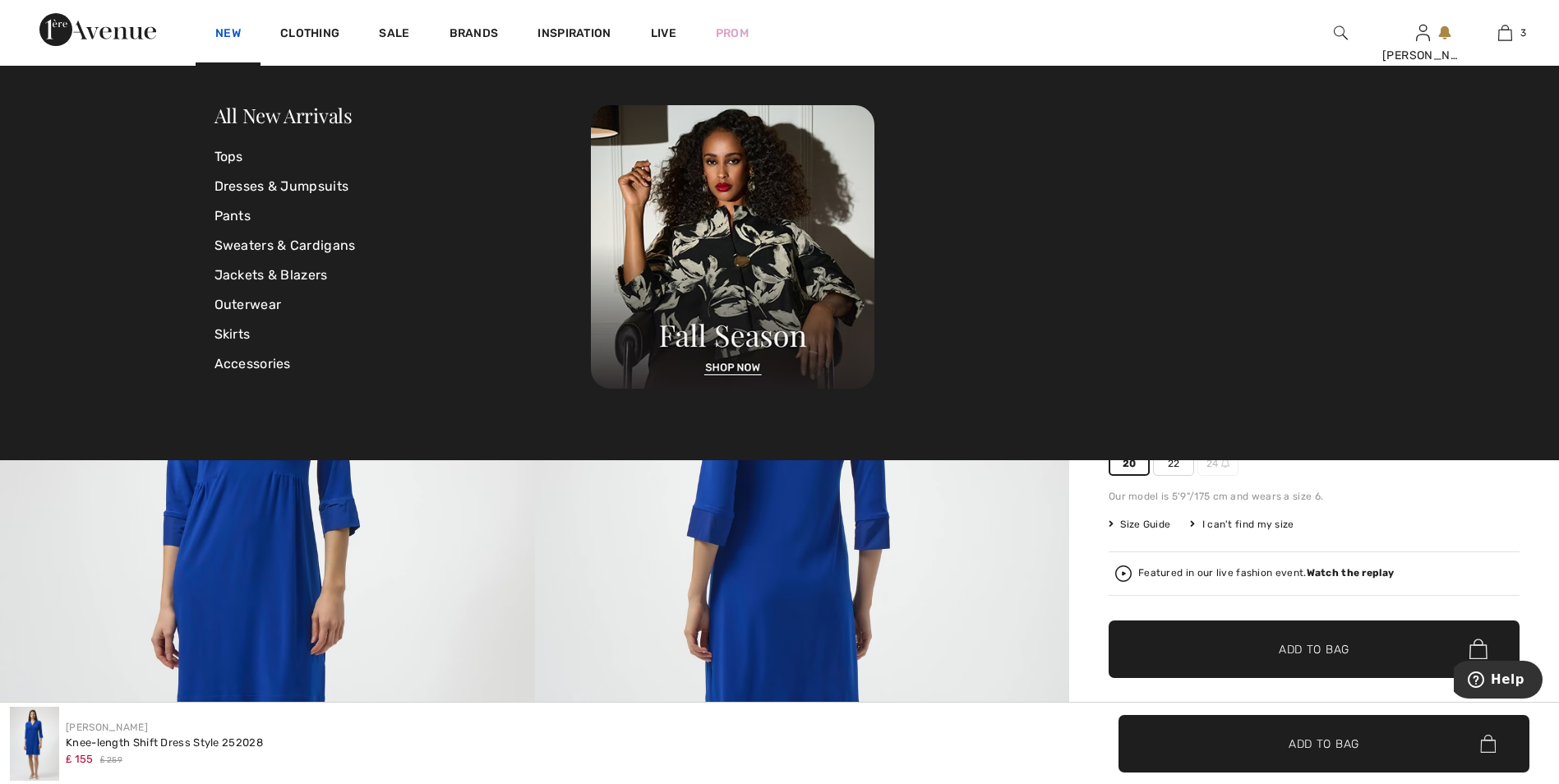
click at [221, 34] on link "New" at bounding box center [228, 35] width 25 height 17
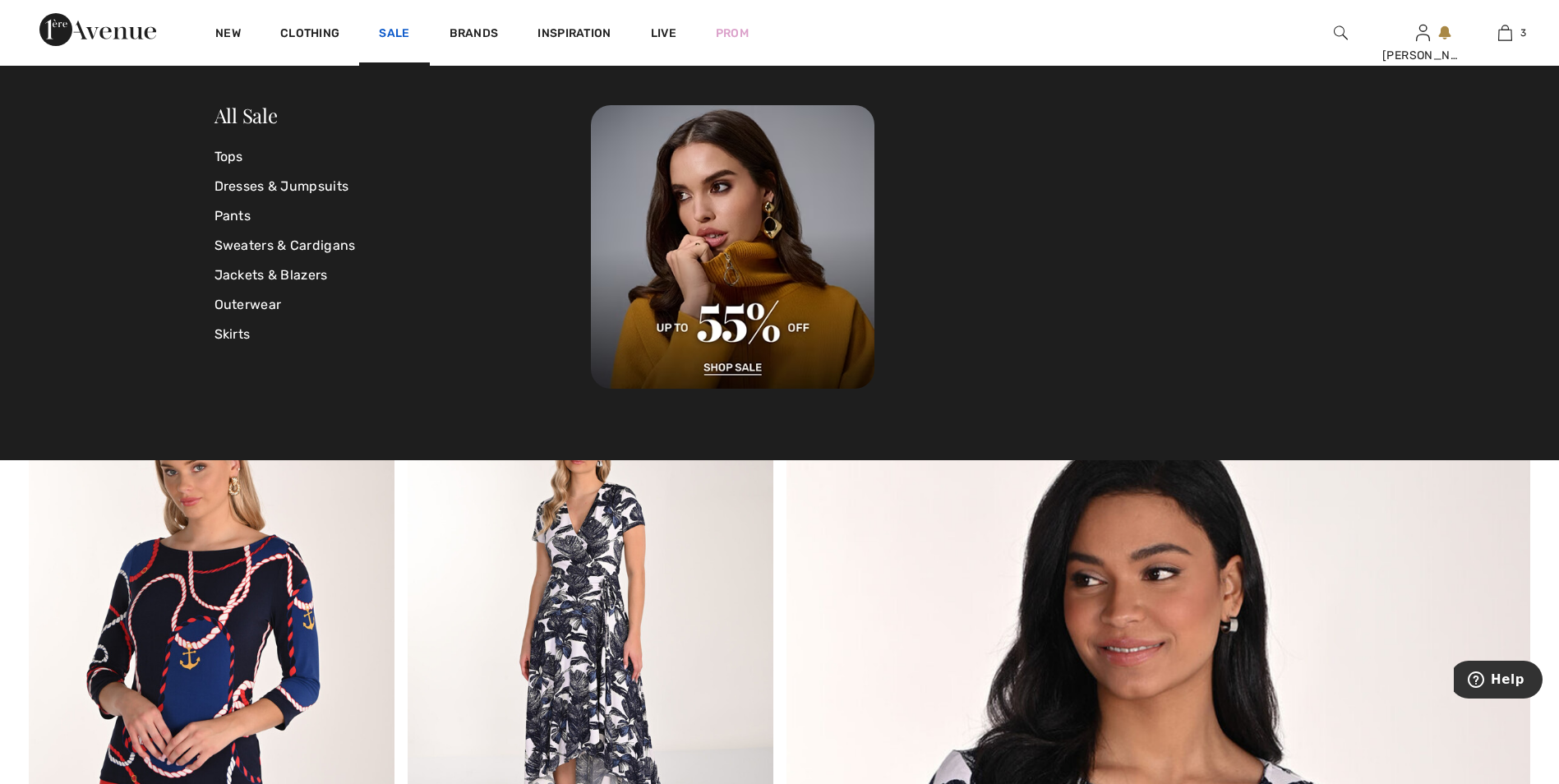
click at [396, 32] on link "Sale" at bounding box center [393, 35] width 30 height 17
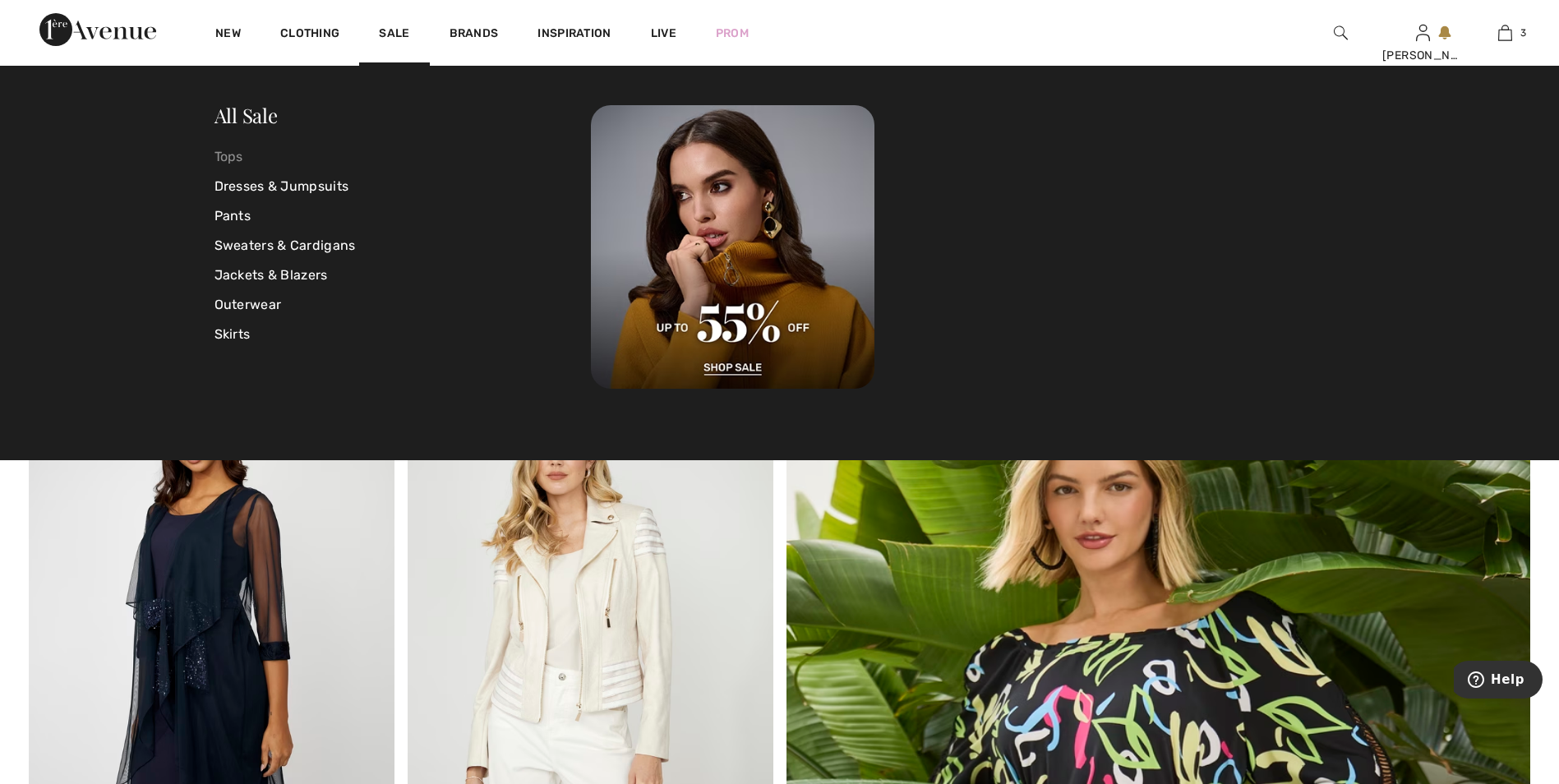
click at [236, 155] on link "Tops" at bounding box center [404, 157] width 378 height 30
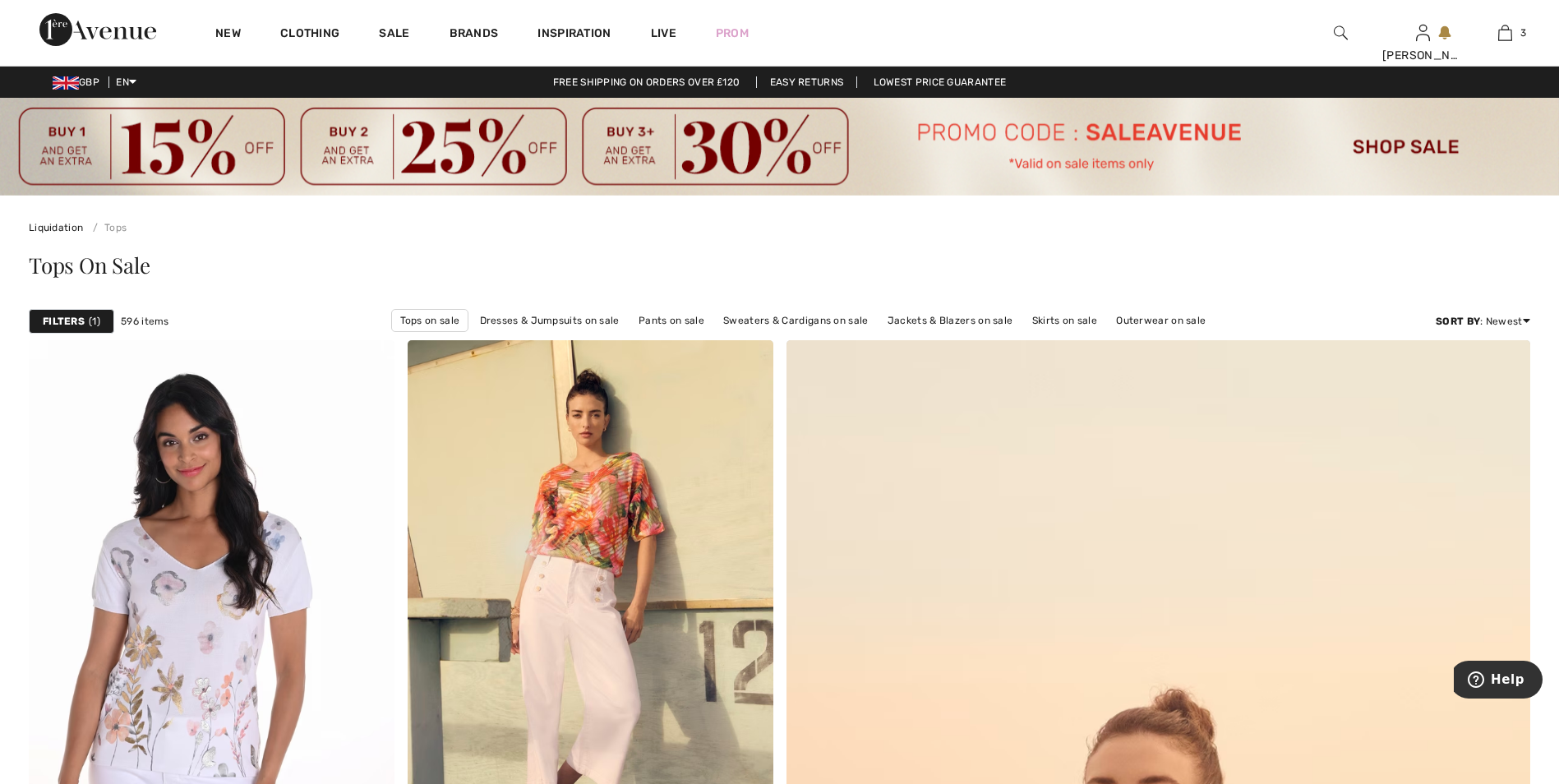
click at [76, 322] on strong "Filters" at bounding box center [63, 320] width 42 height 15
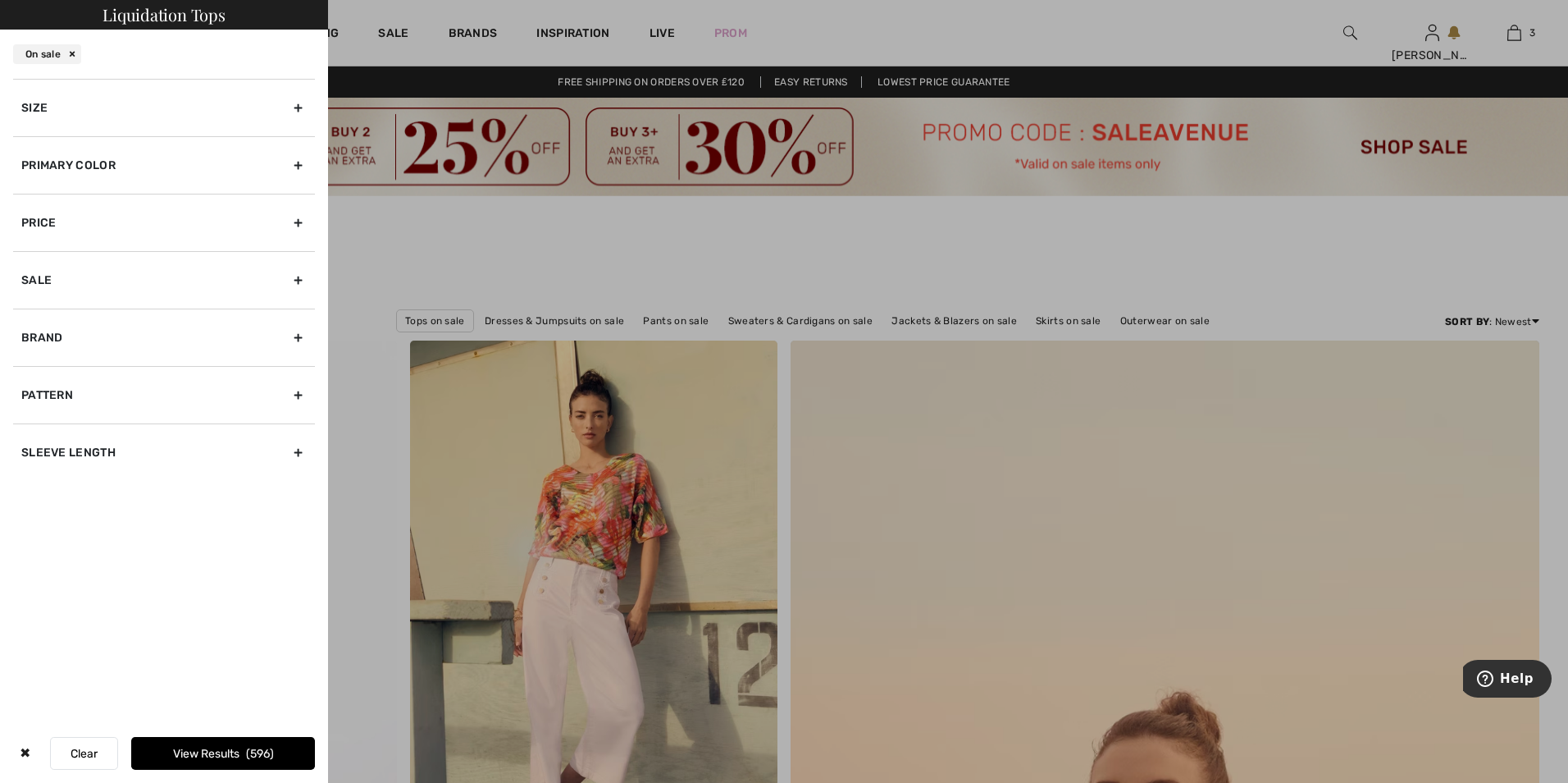
click at [294, 109] on div "Size" at bounding box center [164, 106] width 301 height 57
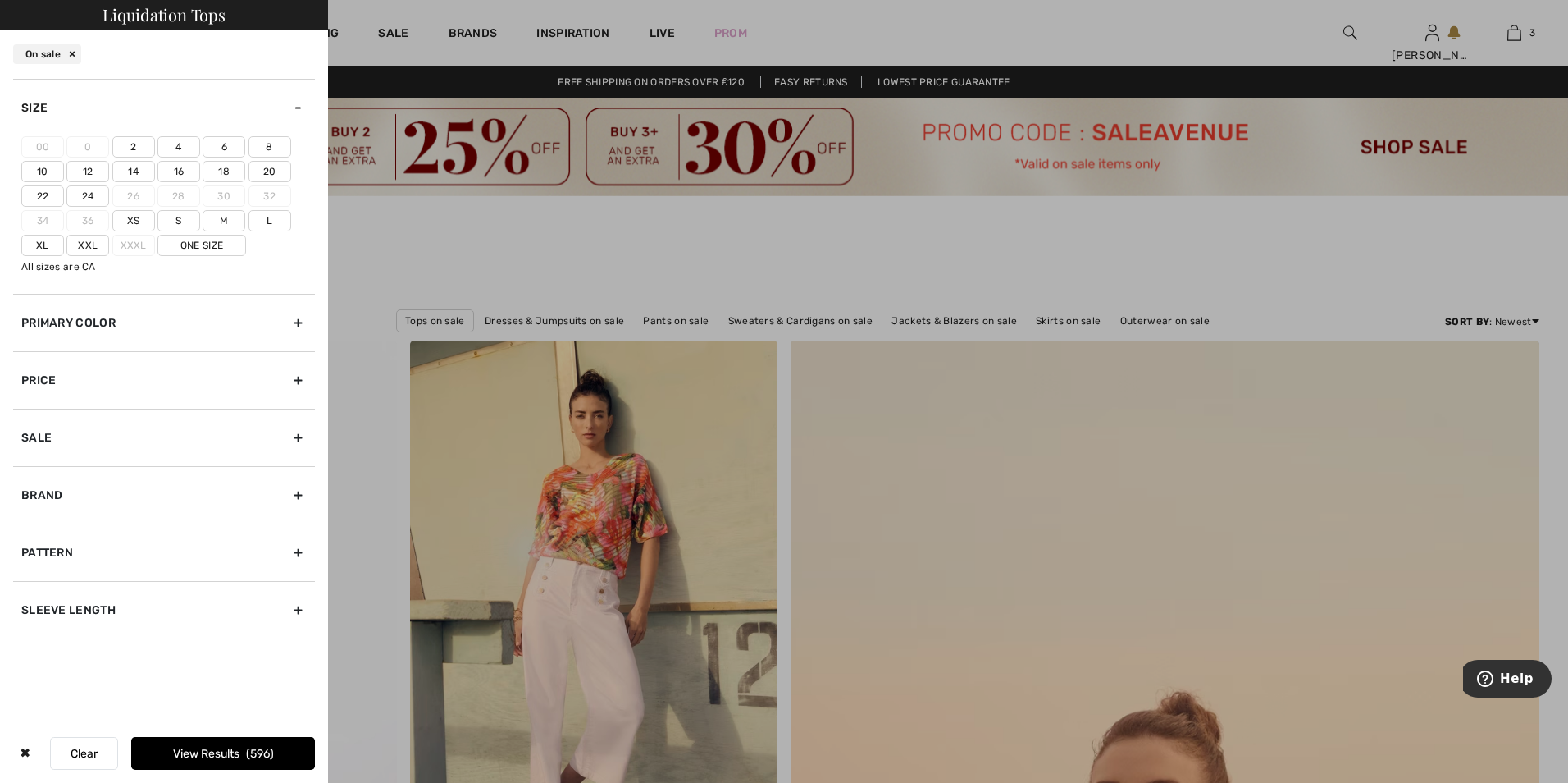
click at [269, 168] on label "20" at bounding box center [270, 171] width 43 height 21
click at [0, 0] on input"] "20" at bounding box center [0, 0] width 0 height 0
click at [296, 497] on div "Brand" at bounding box center [164, 494] width 301 height 57
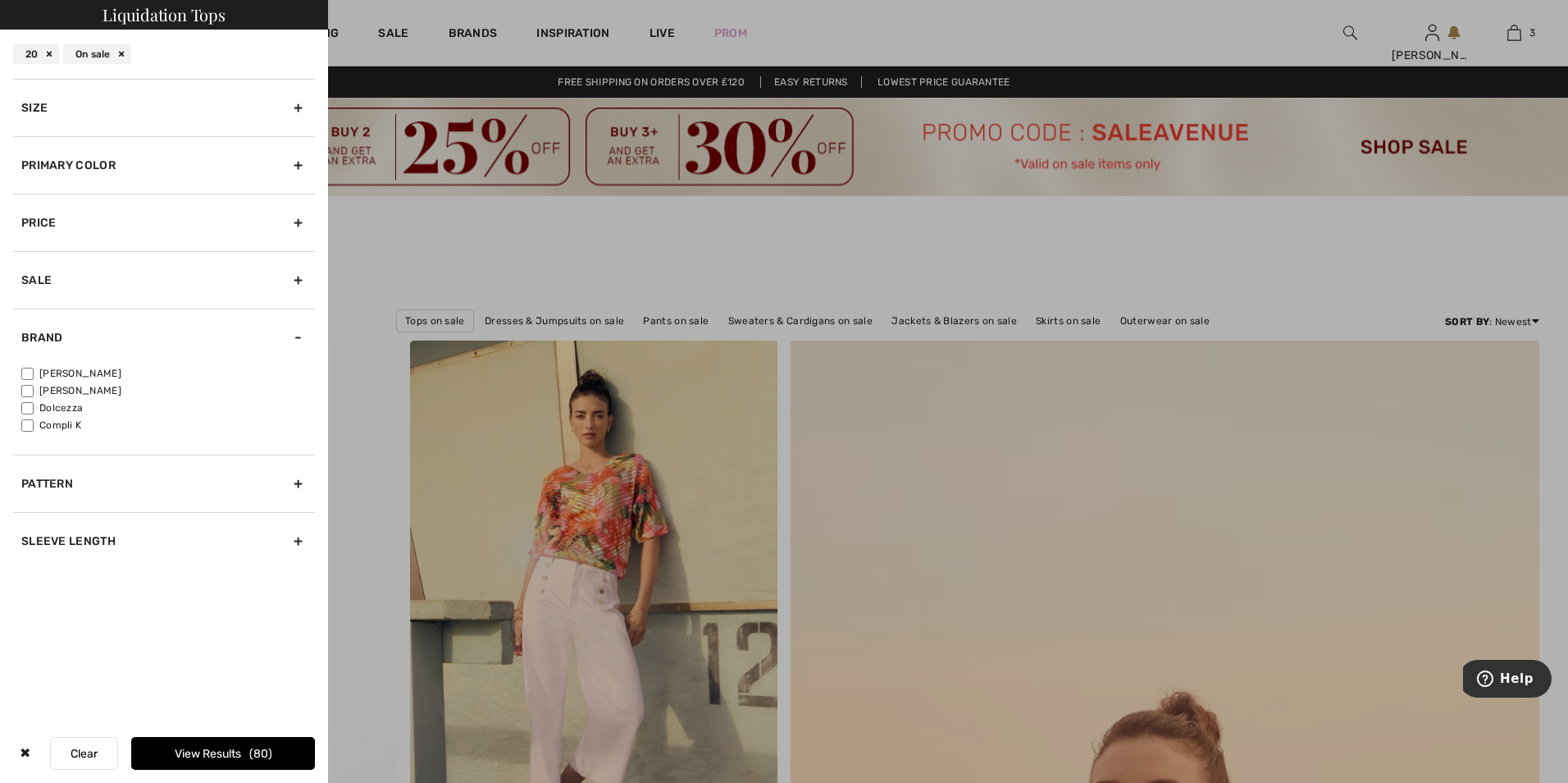
click at [30, 390] on input"] "[PERSON_NAME]" at bounding box center [27, 391] width 13 height 13
checkbox input"] "true"
click at [29, 377] on input"] "[PERSON_NAME]" at bounding box center [27, 373] width 13 height 13
checkbox input"] "true"
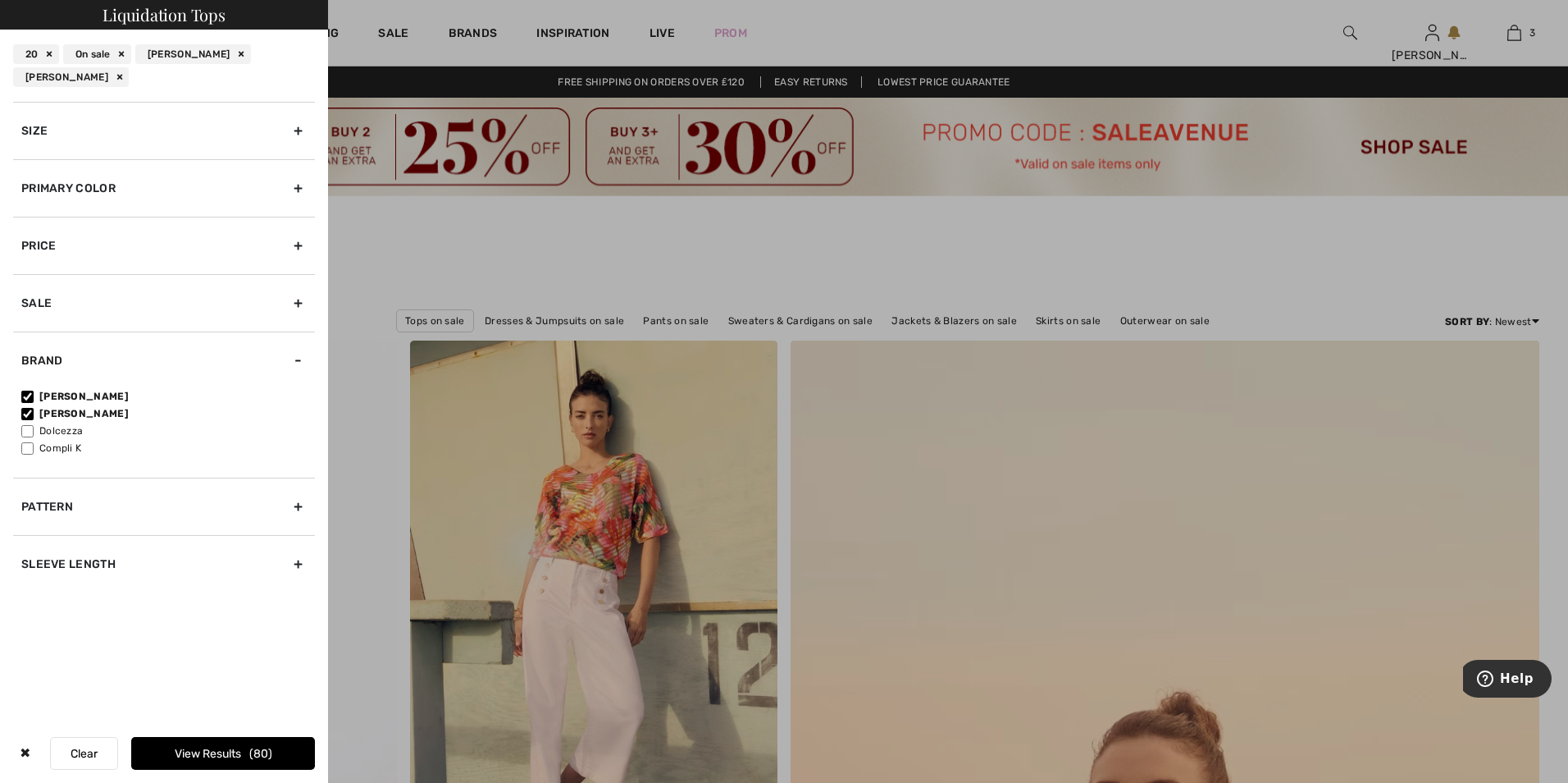
click at [297, 568] on div "Sleeve length" at bounding box center [164, 563] width 301 height 57
click at [29, 507] on input"] "Long Sleeve" at bounding box center [27, 511] width 13 height 13
checkbox input"] "true"
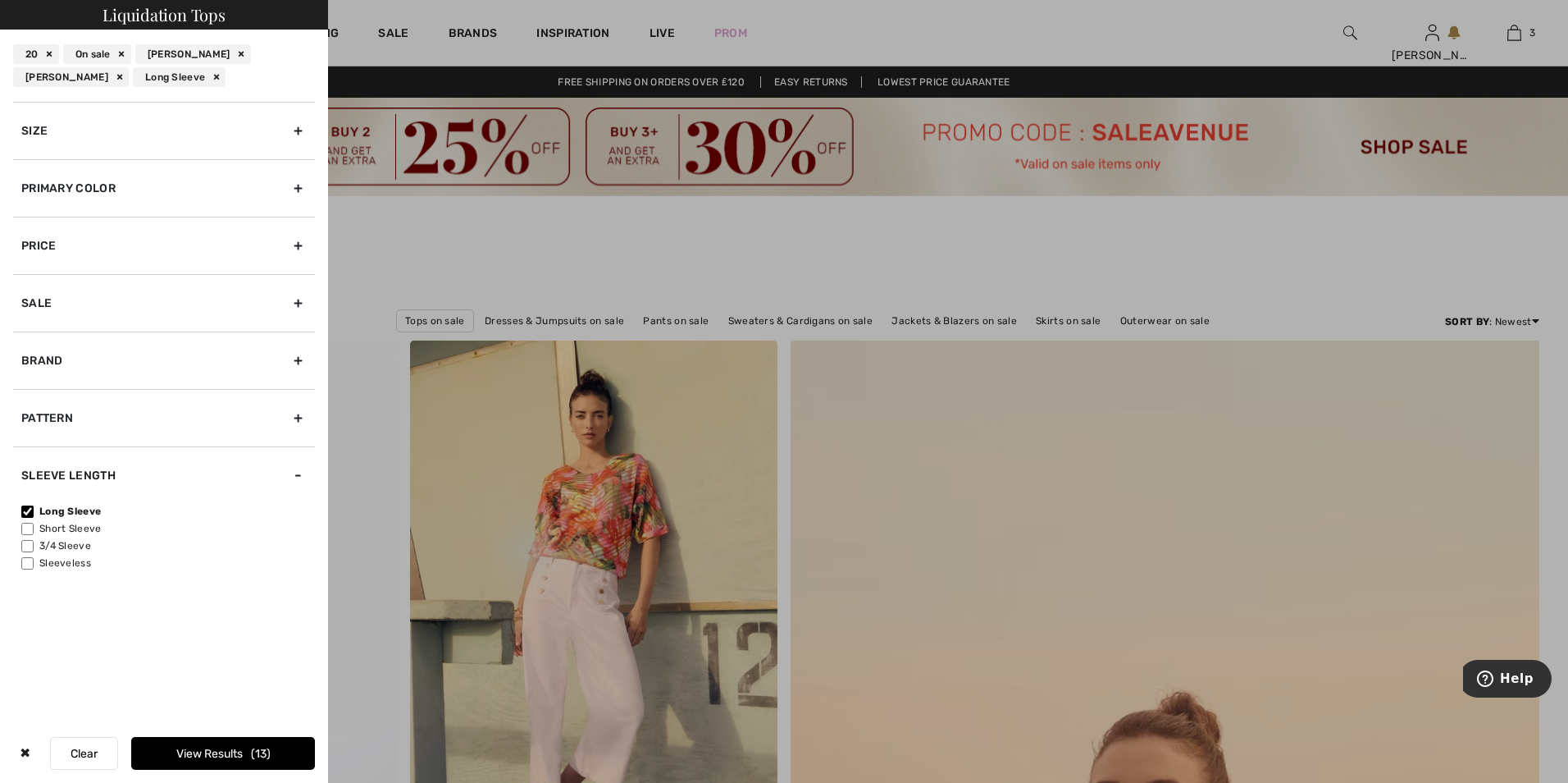
click at [24, 521] on label "Short Sleeve" at bounding box center [168, 528] width 294 height 14
click at [24, 523] on input"] "Short Sleeve" at bounding box center [27, 529] width 13 height 13
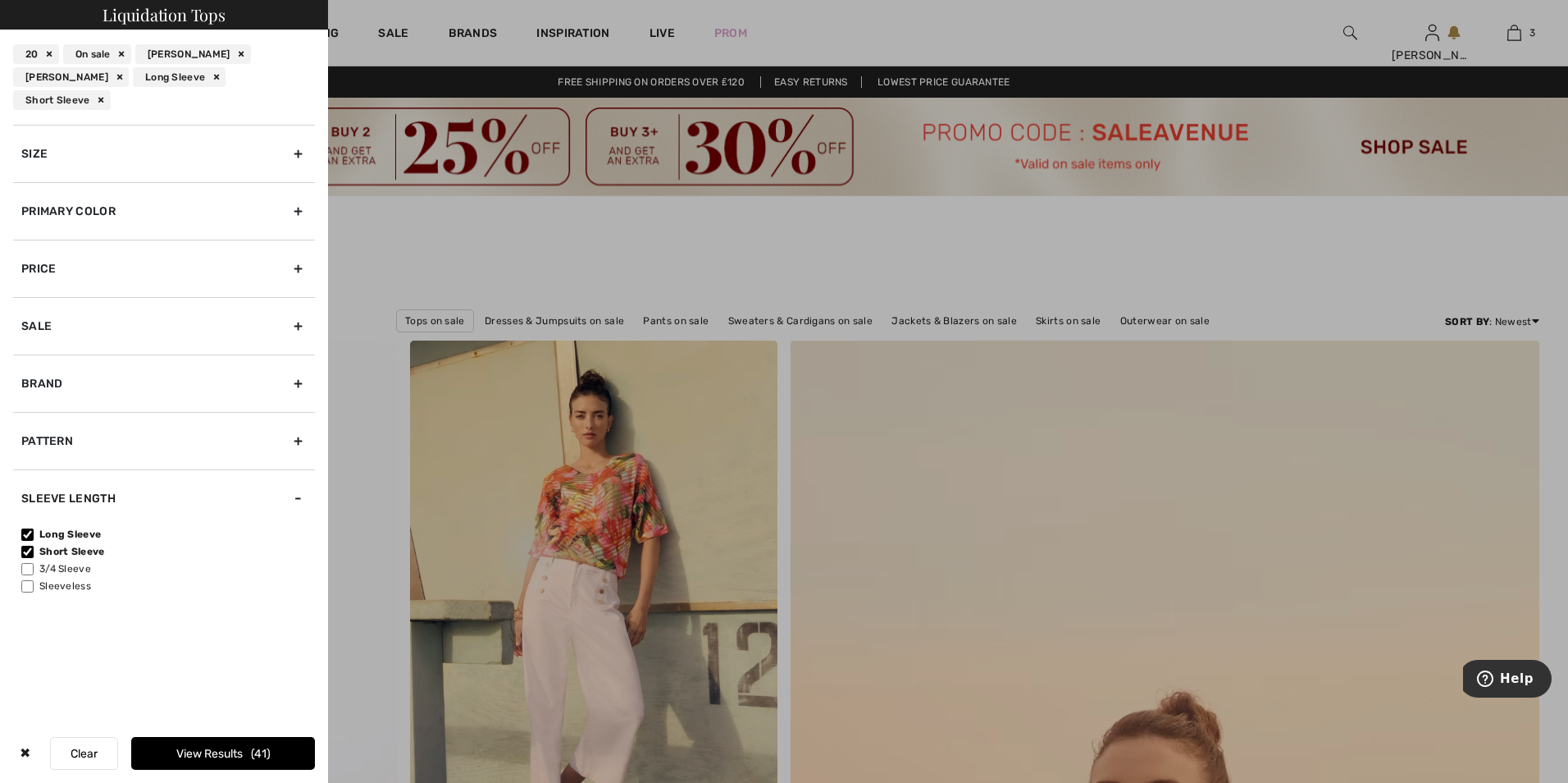
click at [24, 544] on label "Short Sleeve" at bounding box center [168, 551] width 294 height 14
click at [24, 545] on input"] "Short Sleeve" at bounding box center [27, 551] width 13 height 13
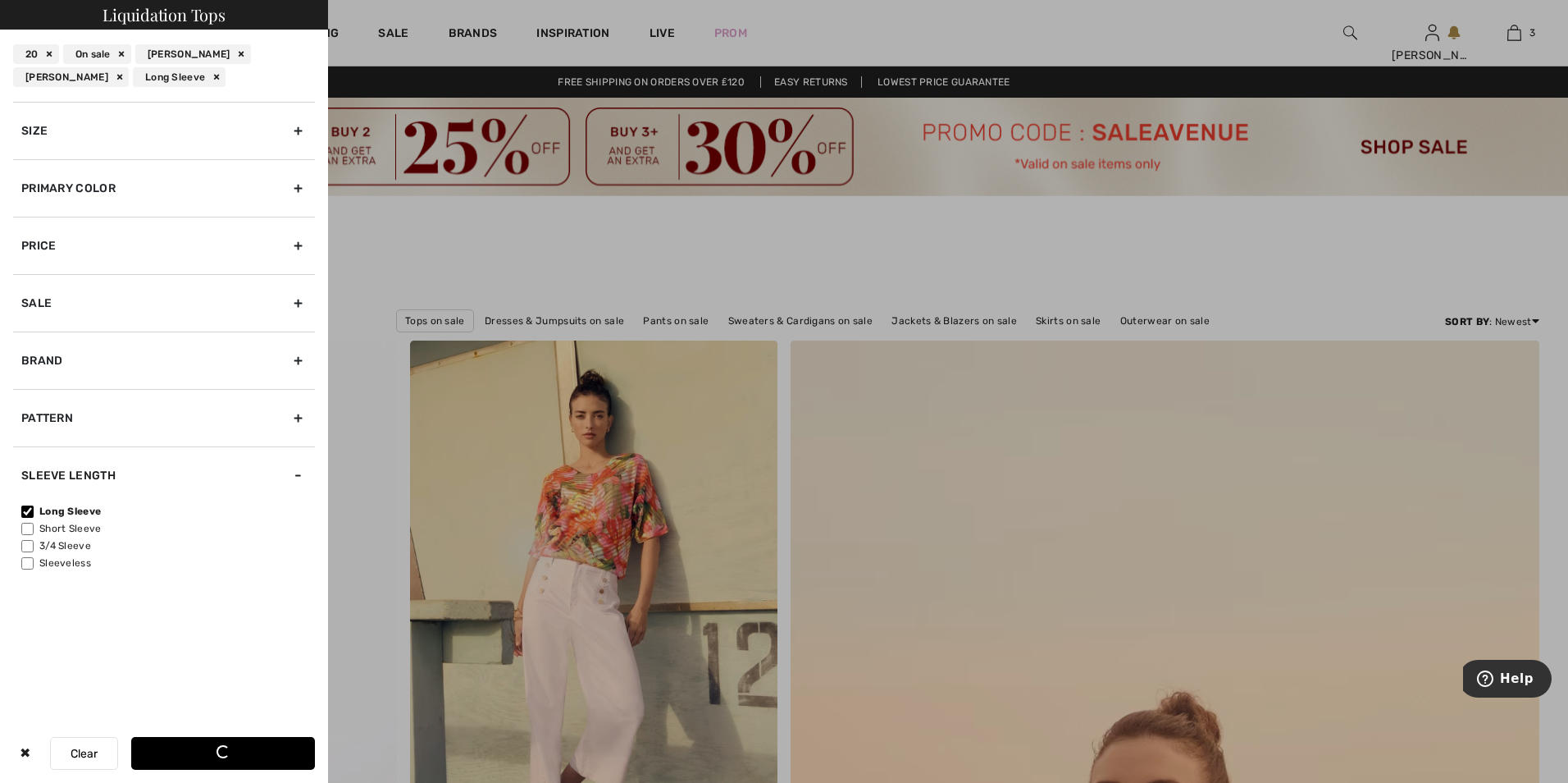
click at [24, 521] on label "Short Sleeve" at bounding box center [168, 528] width 294 height 14
click at [24, 523] on input"] "Short Sleeve" at bounding box center [27, 529] width 13 height 13
checkbox input"] "true"
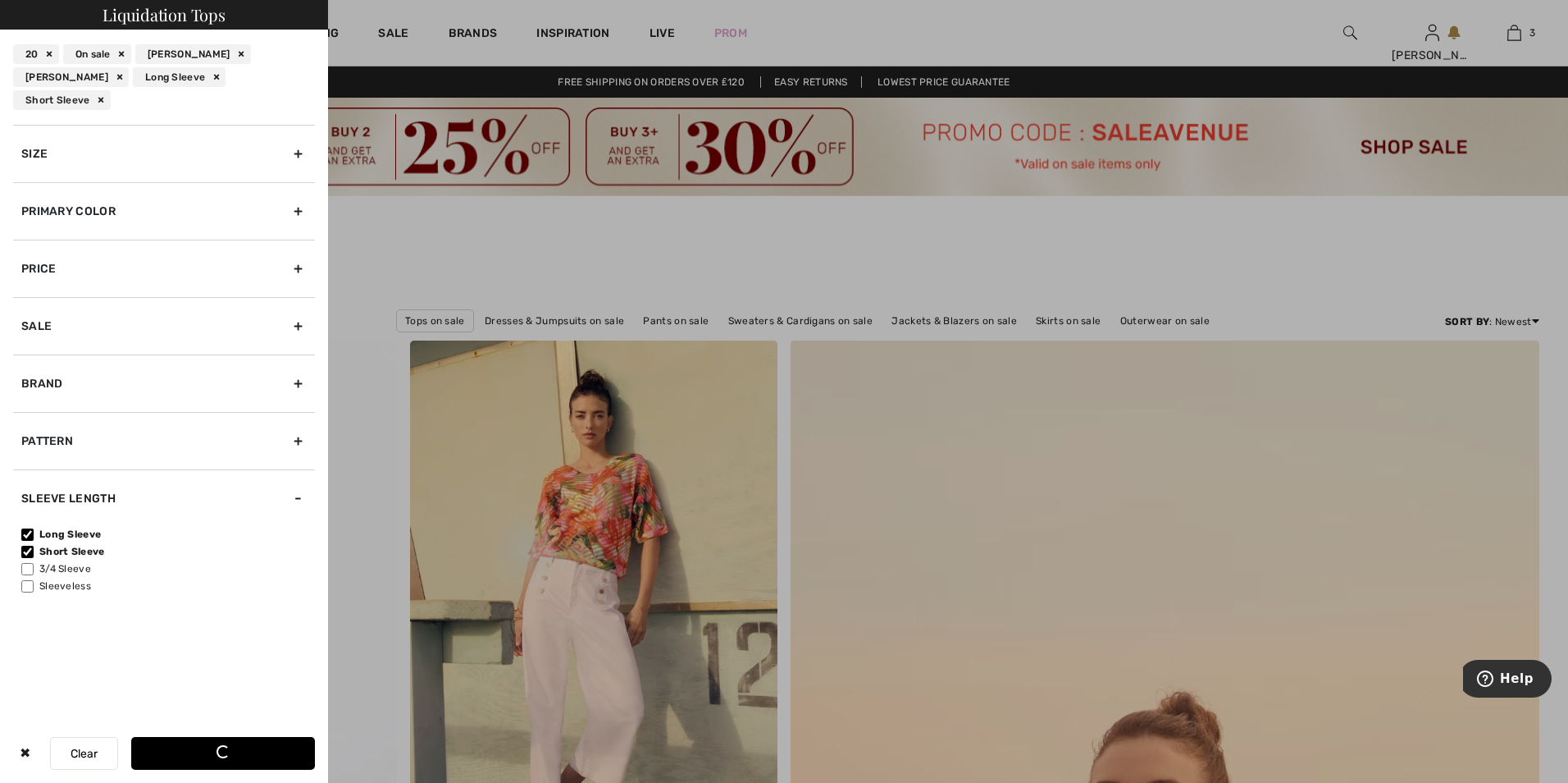
click at [24, 563] on input"] "3/4 Sleeve" at bounding box center [27, 568] width 13 height 13
checkbox input"] "true"
click at [232, 752] on button "View Results 72" at bounding box center [223, 753] width 184 height 33
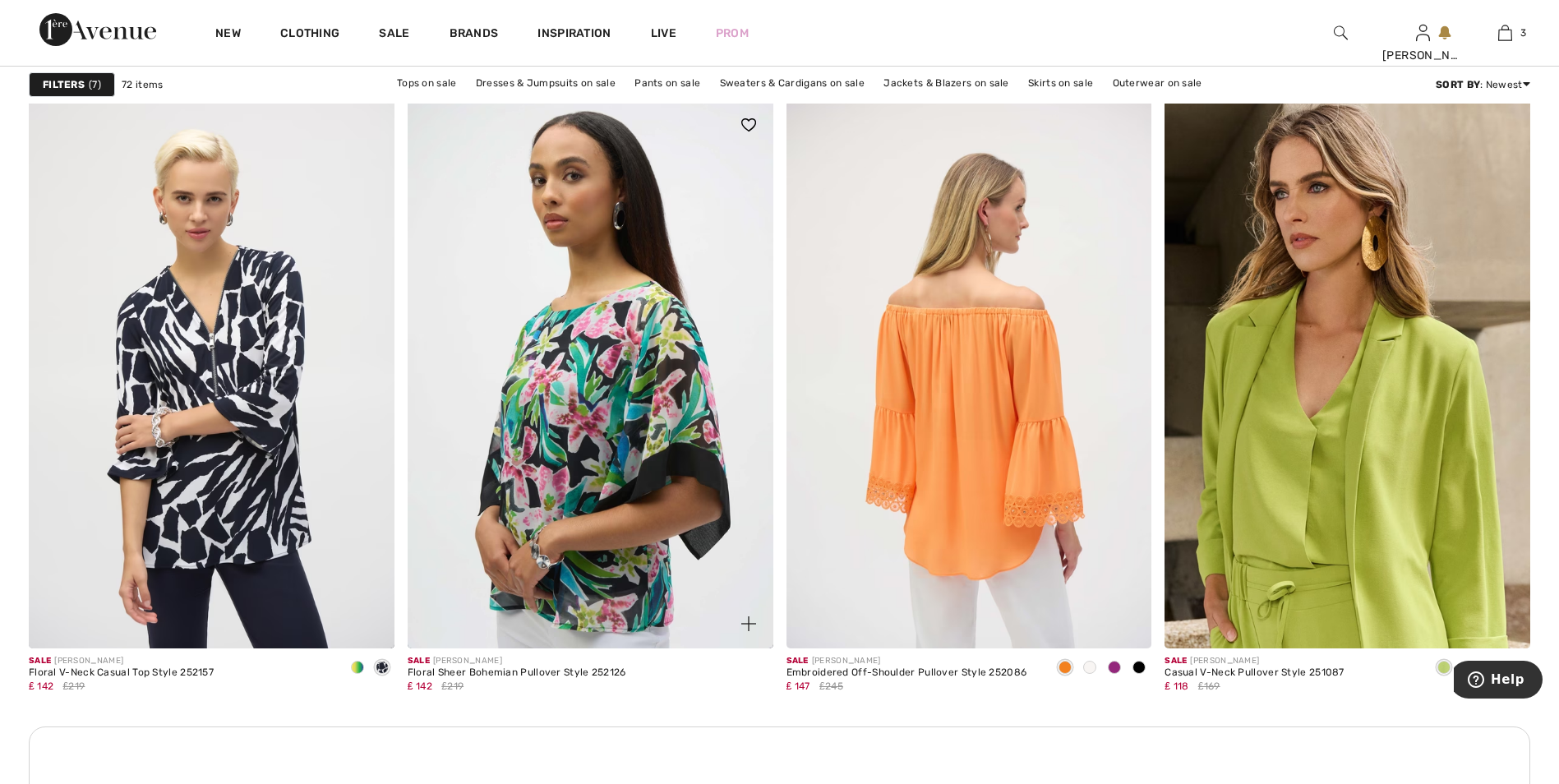
scroll to position [2136, 0]
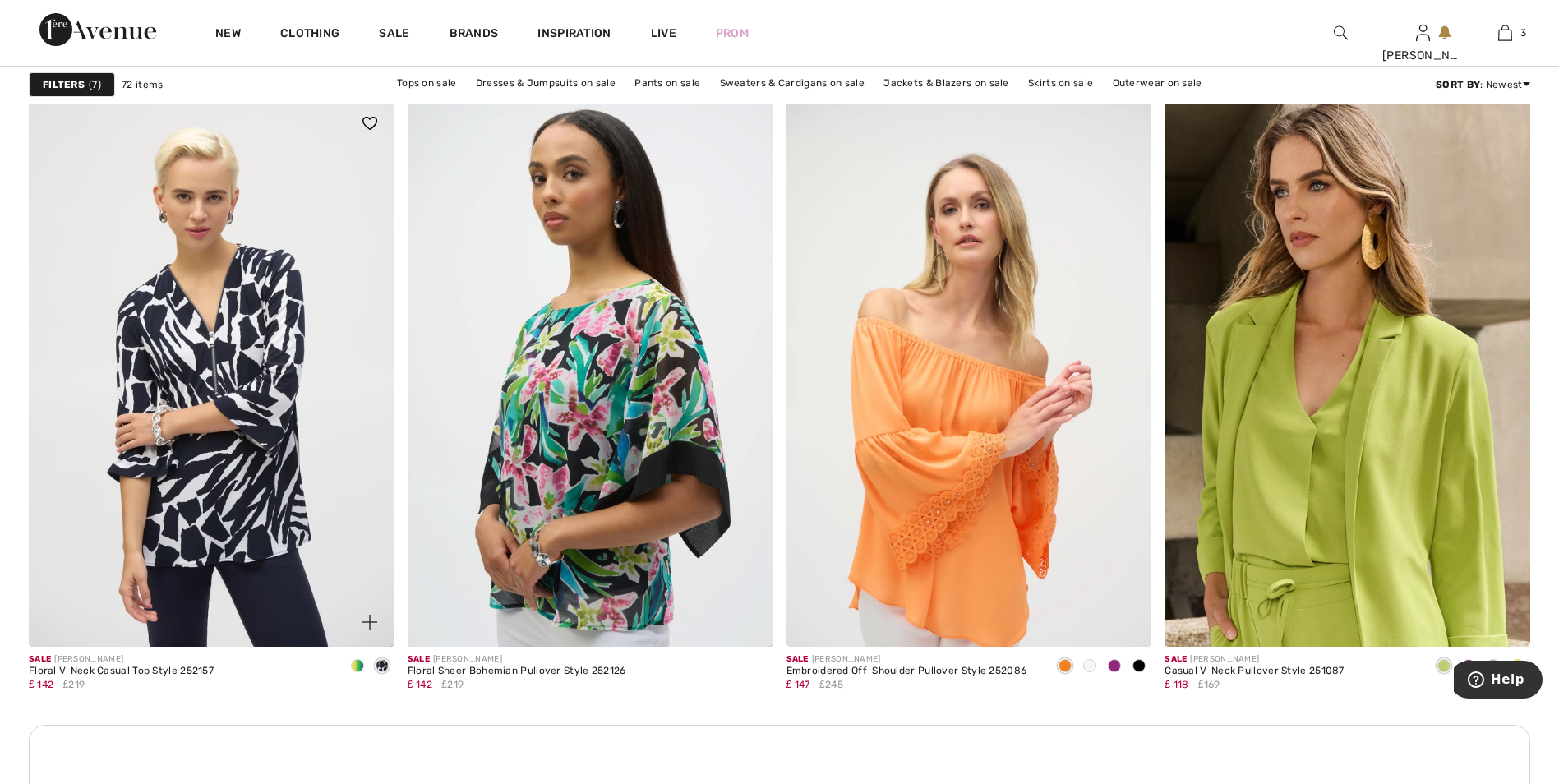
click at [356, 663] on span at bounding box center [357, 666] width 14 height 14
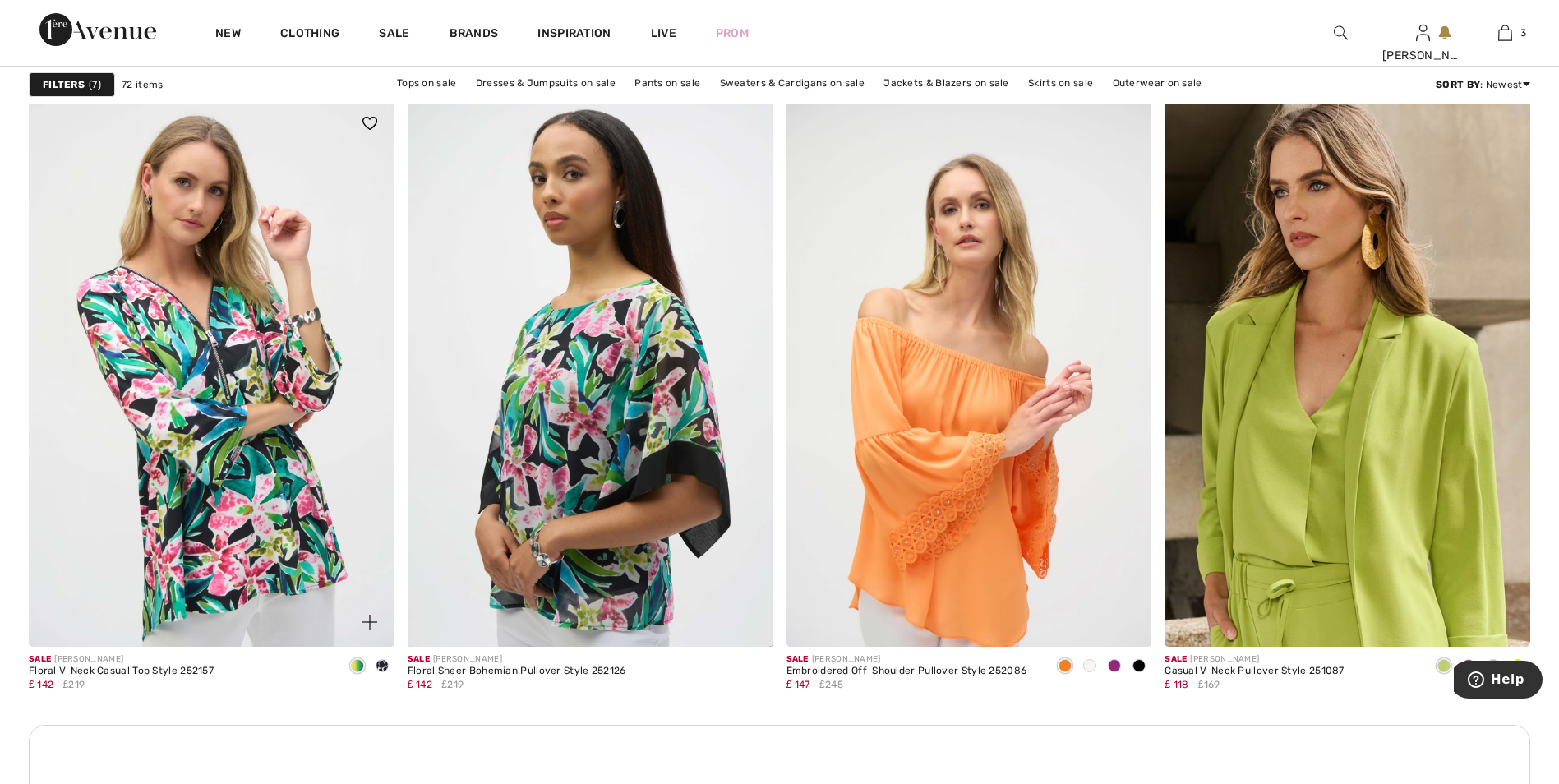
click at [382, 662] on span at bounding box center [382, 666] width 14 height 14
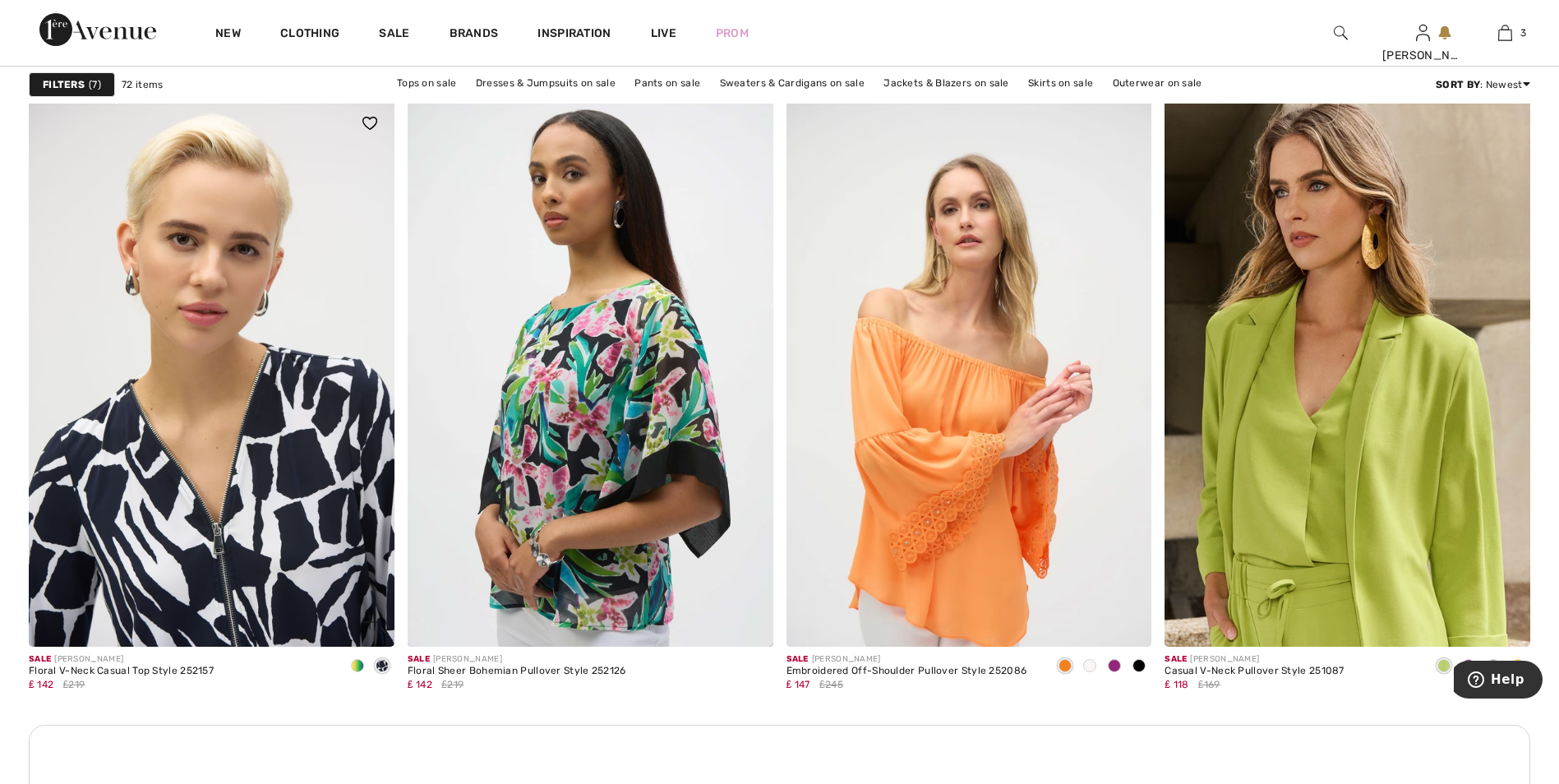
click at [296, 418] on img at bounding box center [212, 373] width 366 height 548
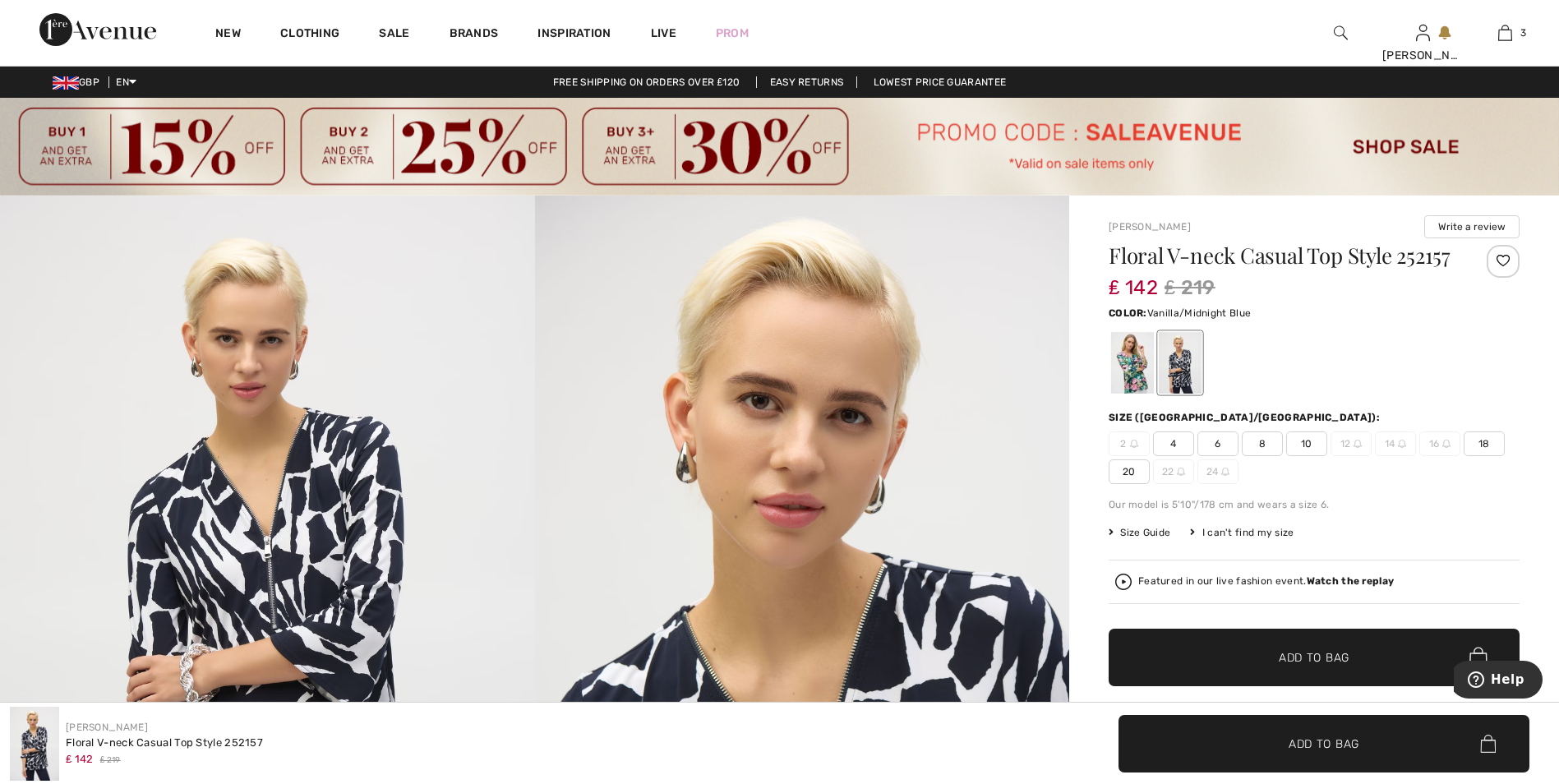
click at [1138, 484] on span "20" at bounding box center [1129, 470] width 41 height 24
click at [1314, 666] on span "Add to Bag" at bounding box center [1314, 657] width 71 height 17
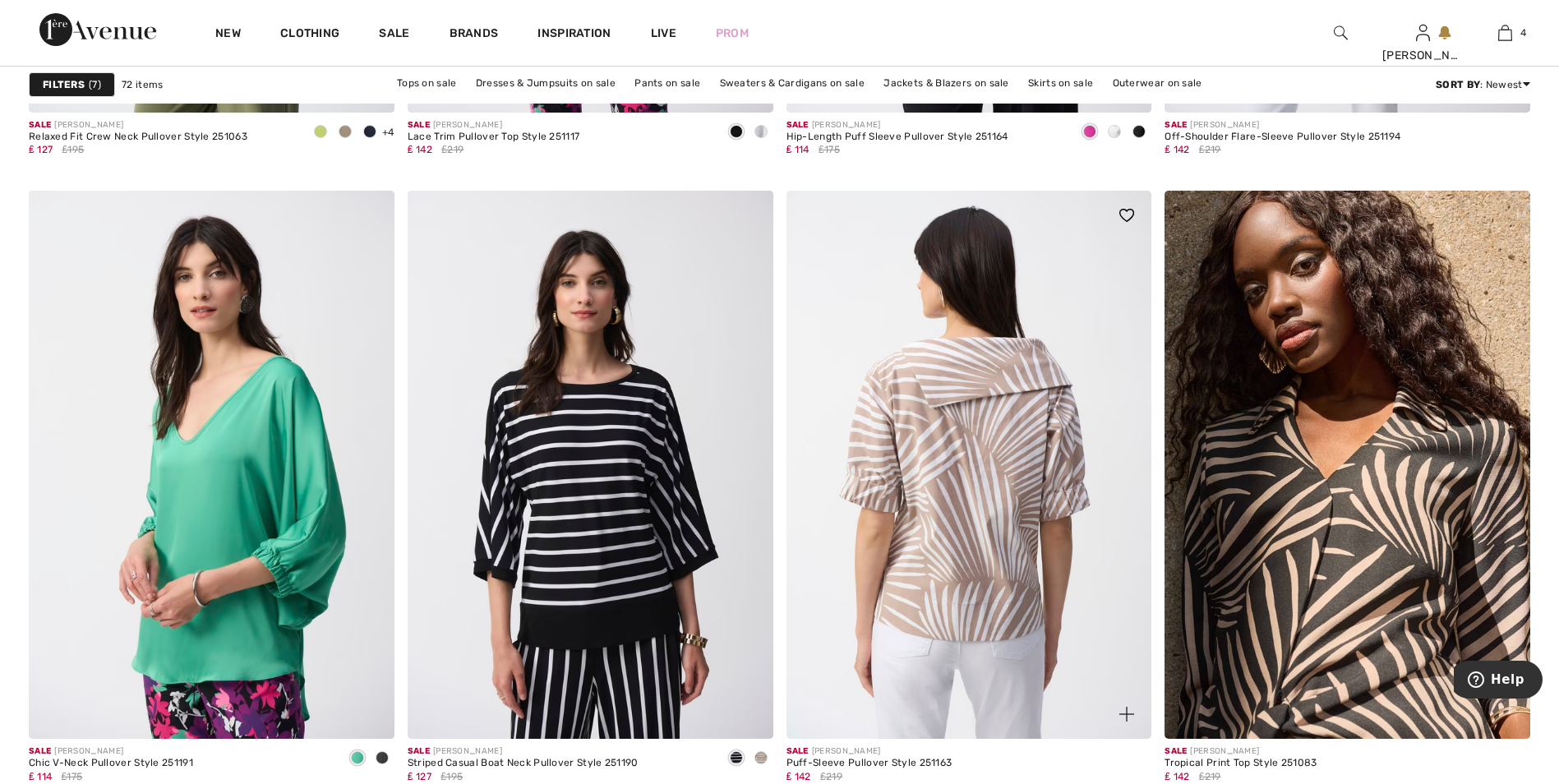
scroll to position [3697, 0]
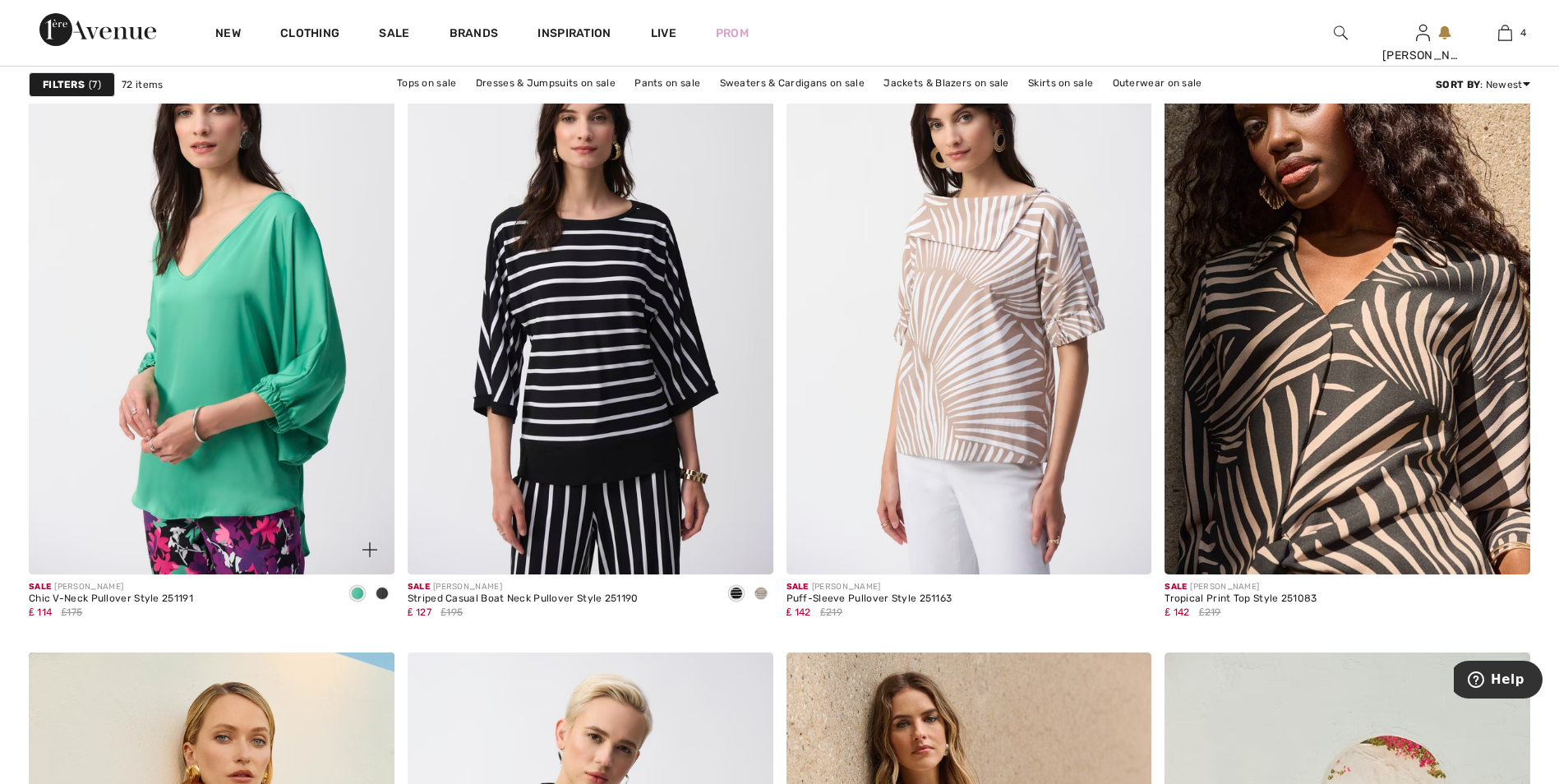
click at [388, 594] on div at bounding box center [382, 594] width 24 height 27
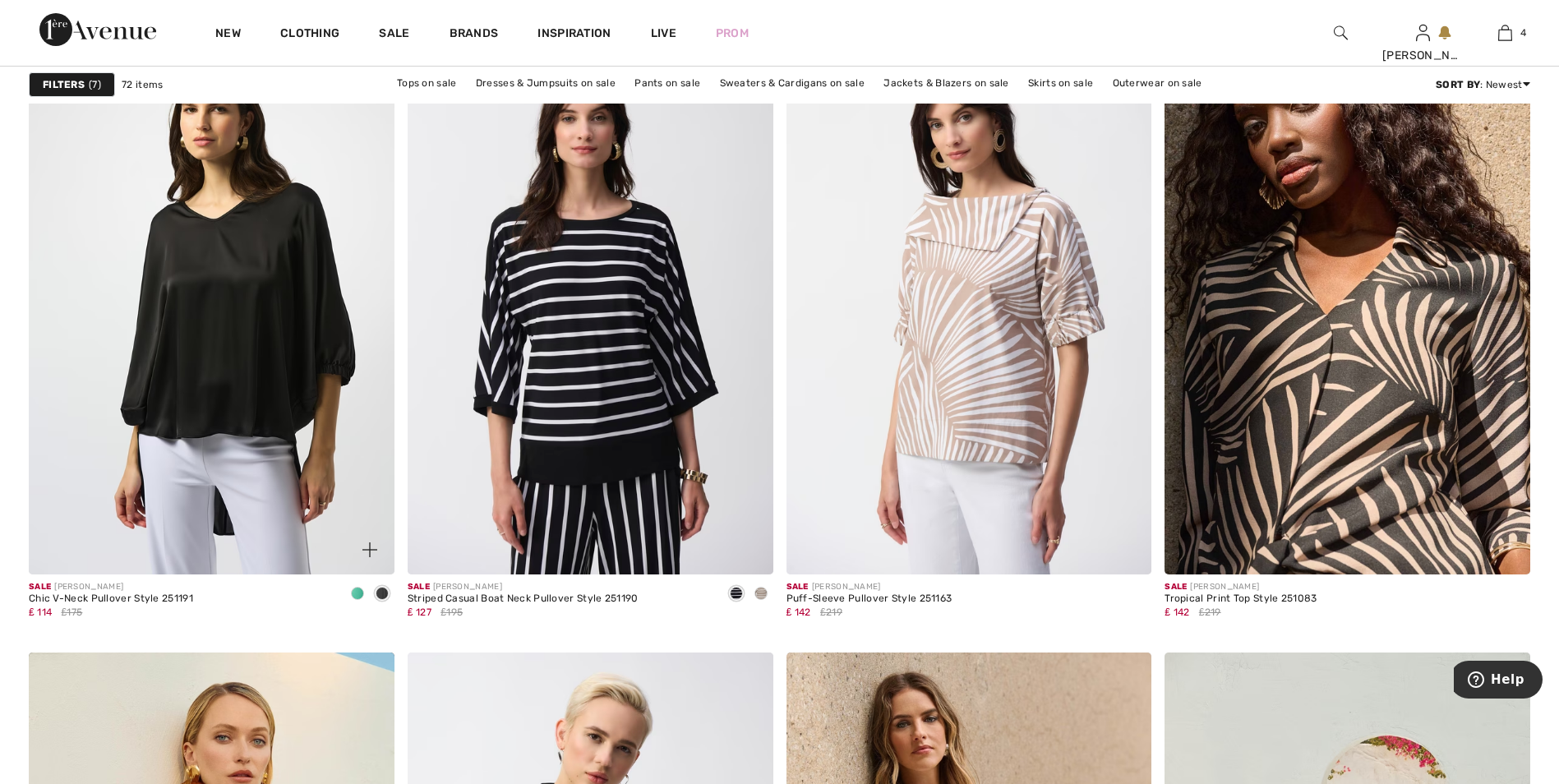
click at [361, 588] on span at bounding box center [357, 593] width 14 height 14
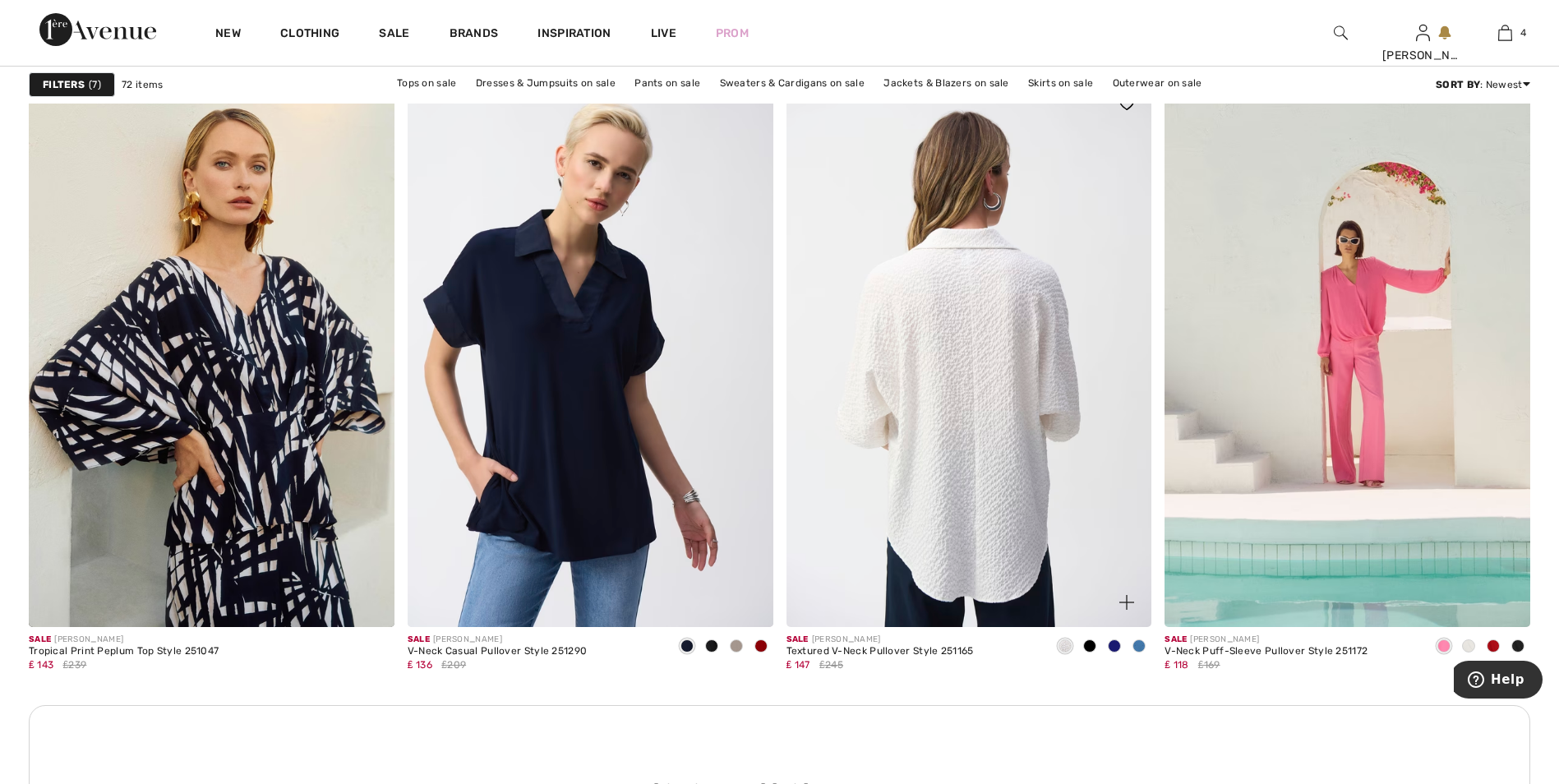
scroll to position [4272, 0]
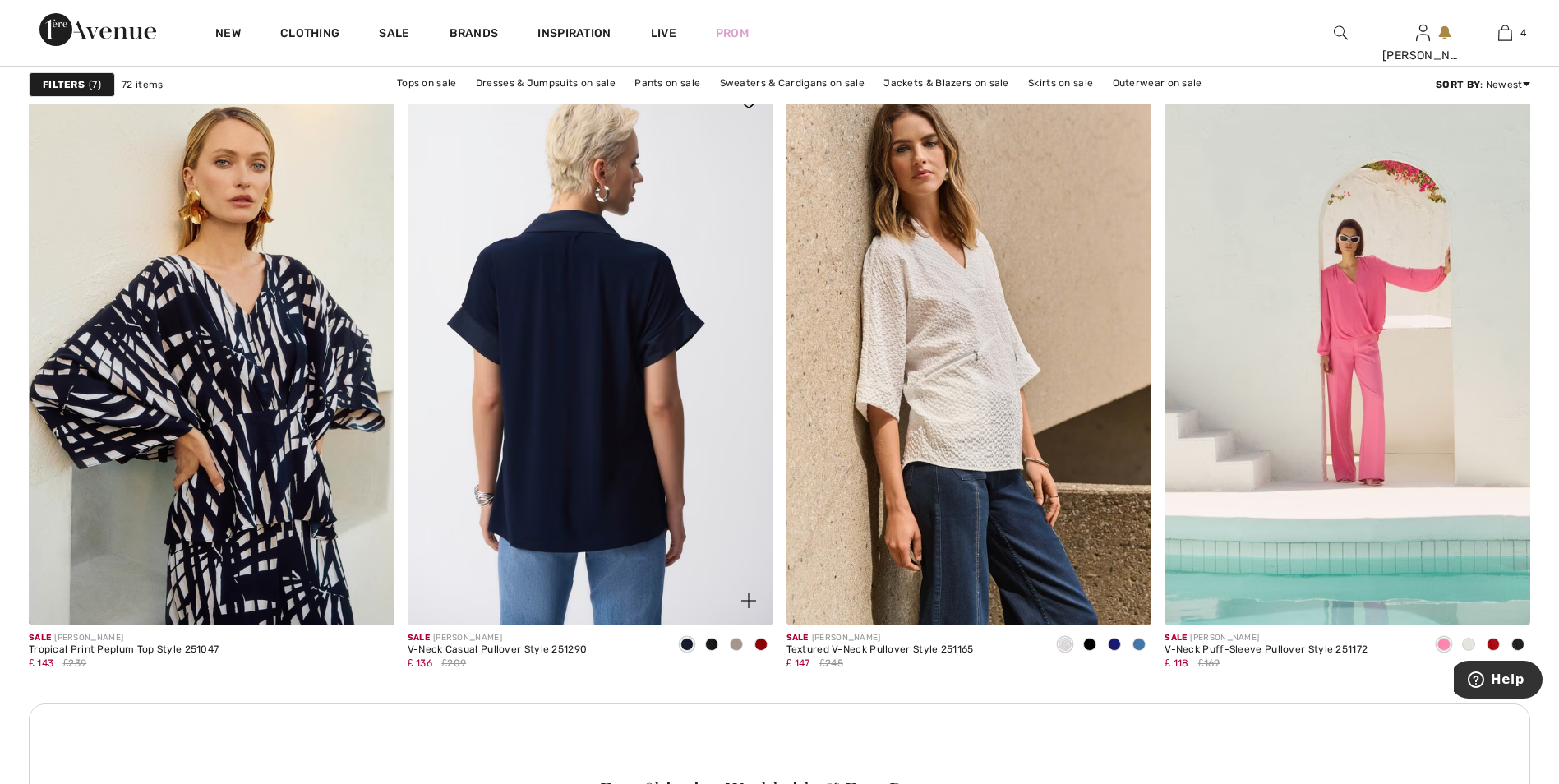
click at [670, 522] on img at bounding box center [591, 351] width 366 height 548
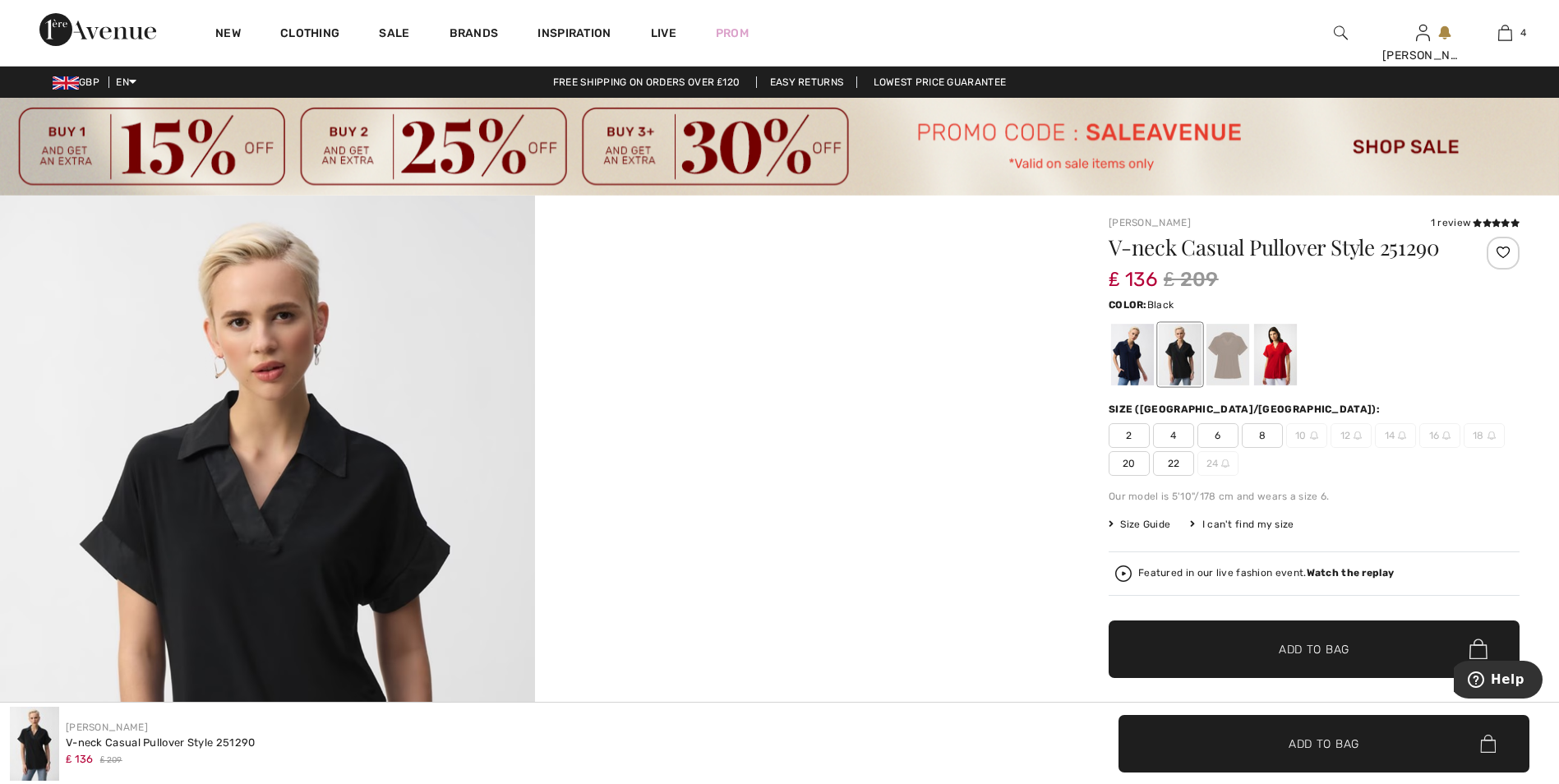
click at [1139, 459] on span "20" at bounding box center [1129, 463] width 41 height 24
click at [1286, 347] on div at bounding box center [1275, 354] width 43 height 62
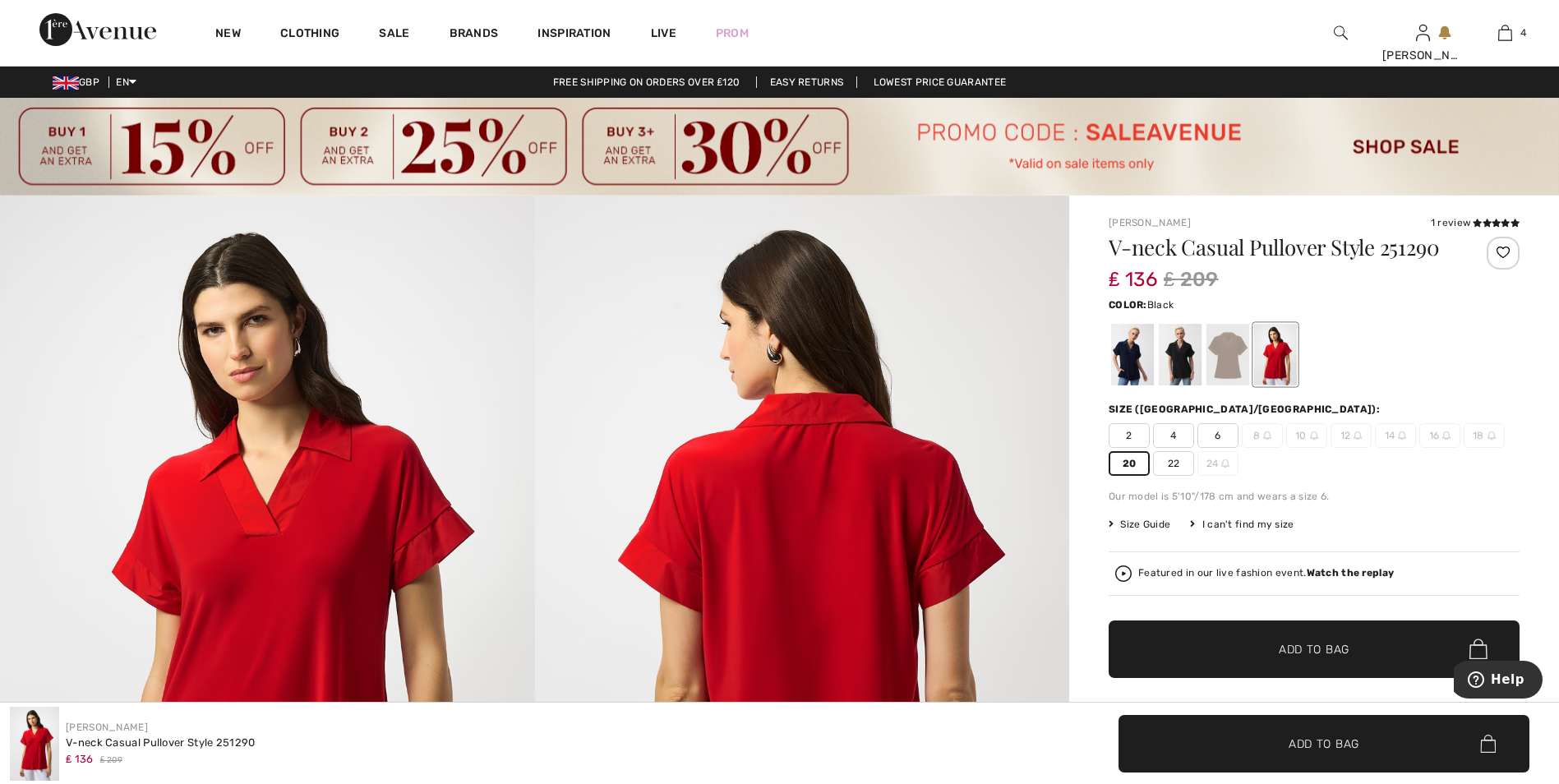
click at [1177, 376] on div at bounding box center [1180, 354] width 43 height 62
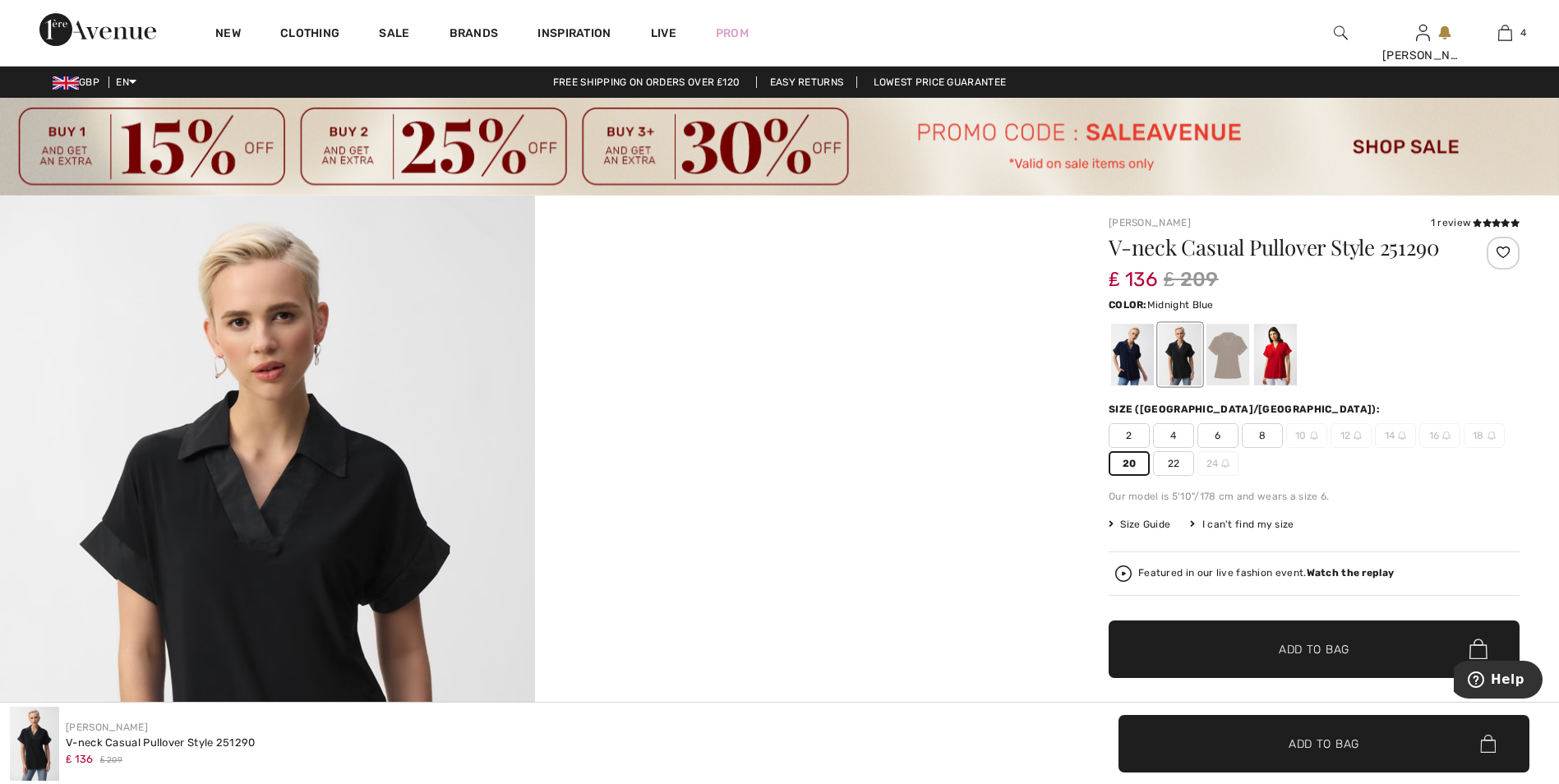
click at [1124, 372] on div at bounding box center [1133, 354] width 43 height 62
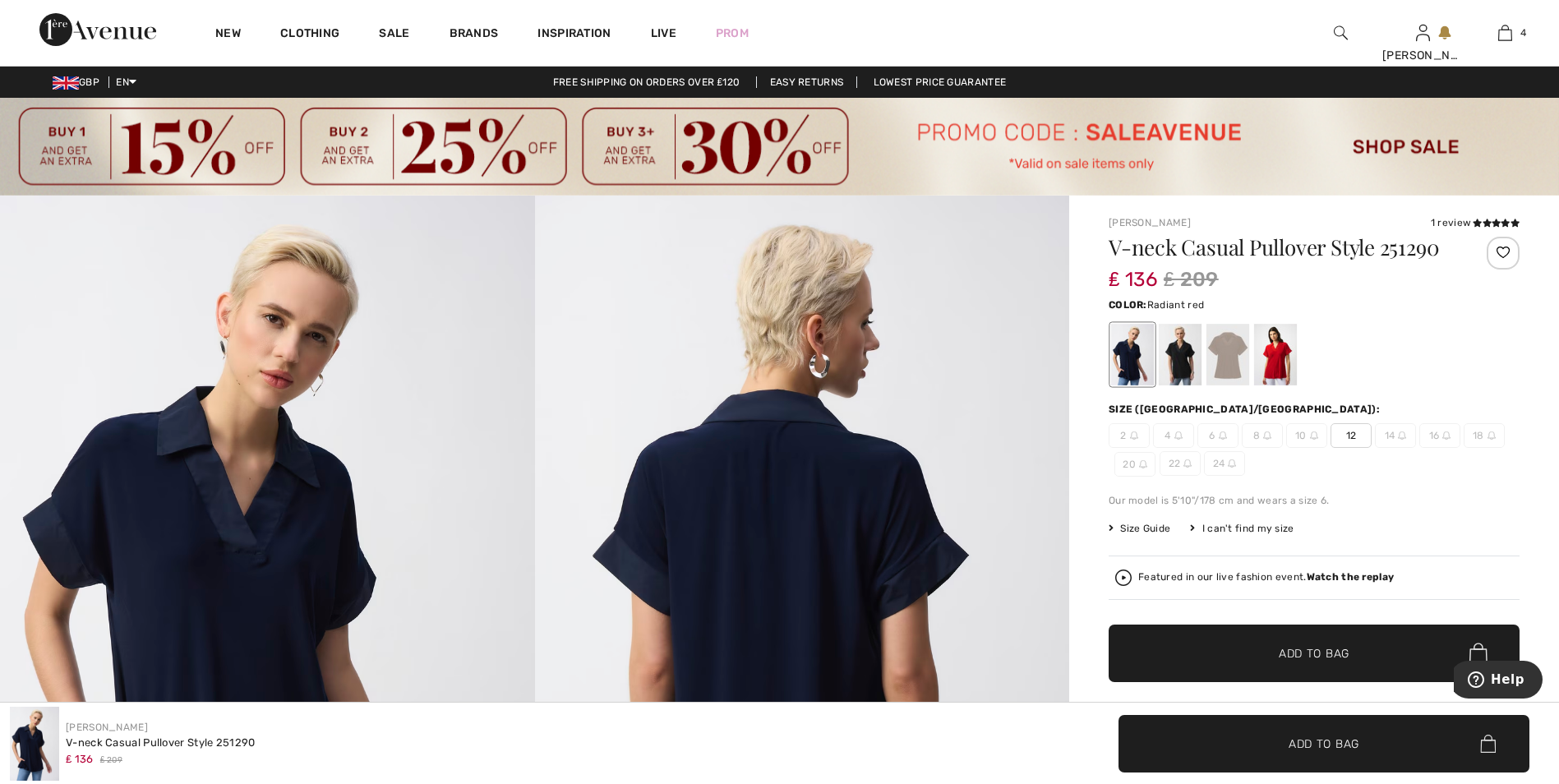
click at [1281, 352] on div at bounding box center [1275, 354] width 43 height 62
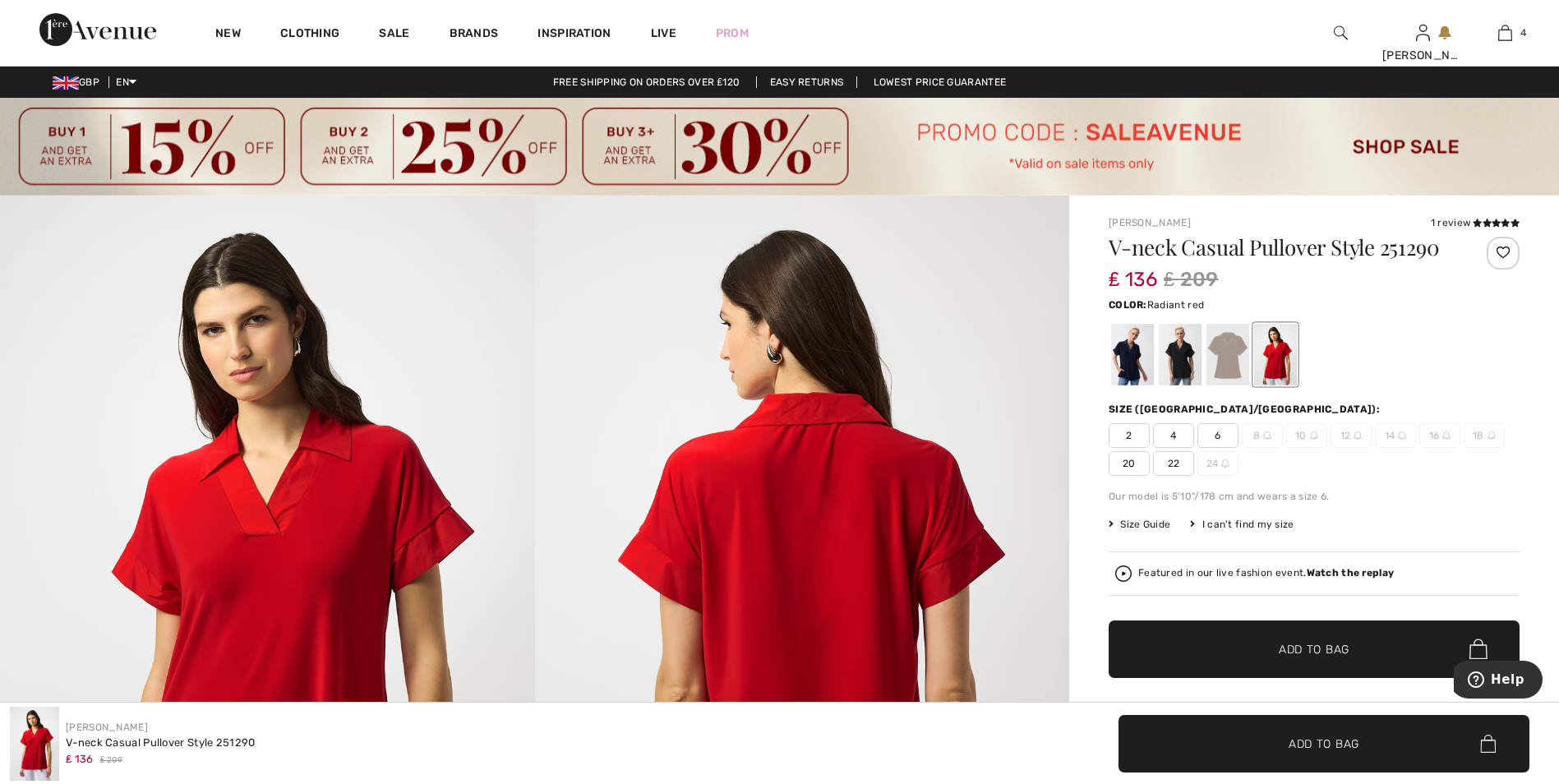
click at [1139, 463] on span "20" at bounding box center [1129, 463] width 41 height 24
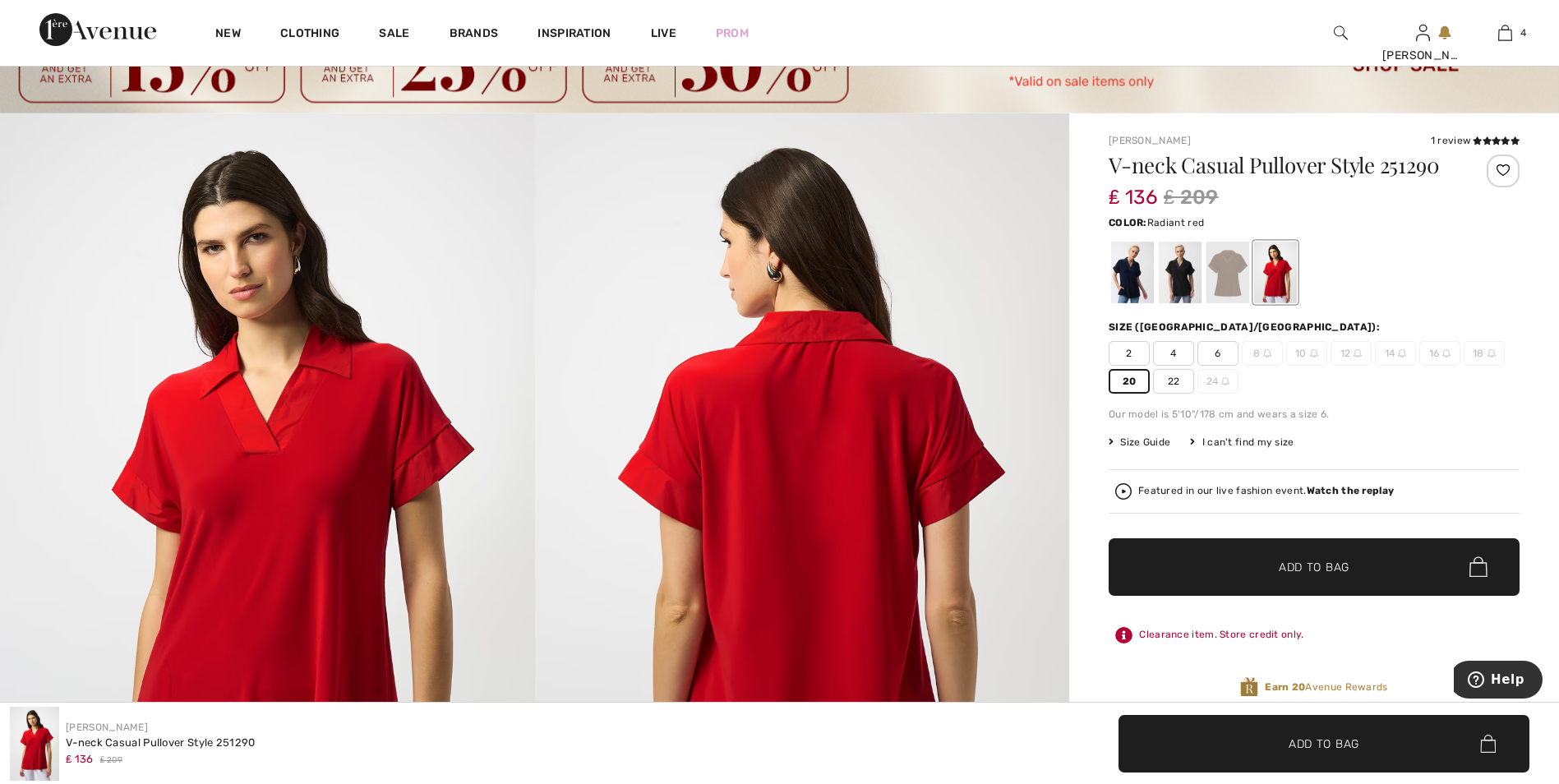
click at [1302, 558] on span "Add to Bag" at bounding box center [1314, 566] width 71 height 17
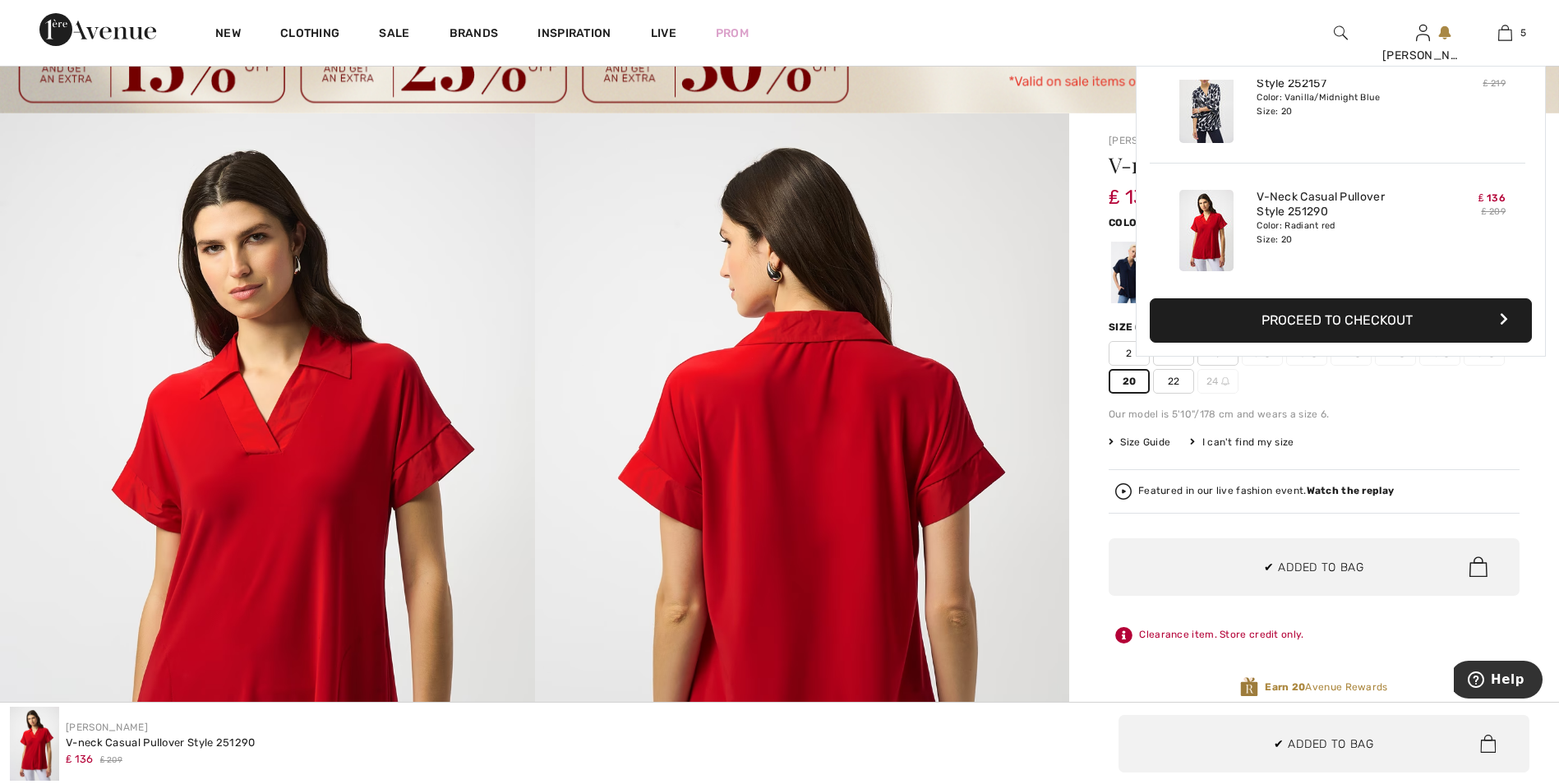
scroll to position [436, 0]
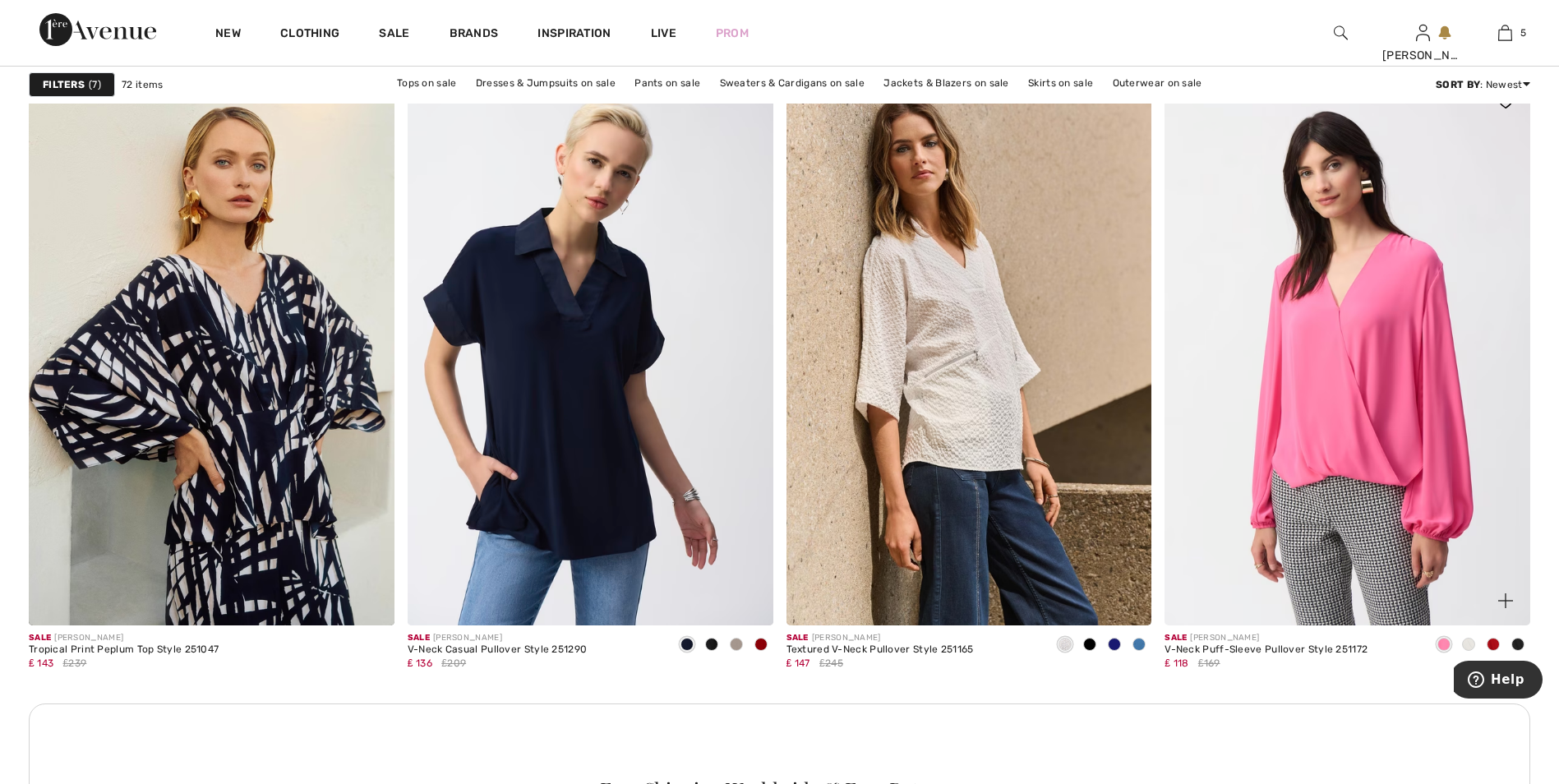
drag, startPoint x: 0, startPoint y: 0, endPoint x: 1312, endPoint y: 343, distance: 1356.1
click at [1312, 343] on img at bounding box center [1348, 351] width 366 height 548
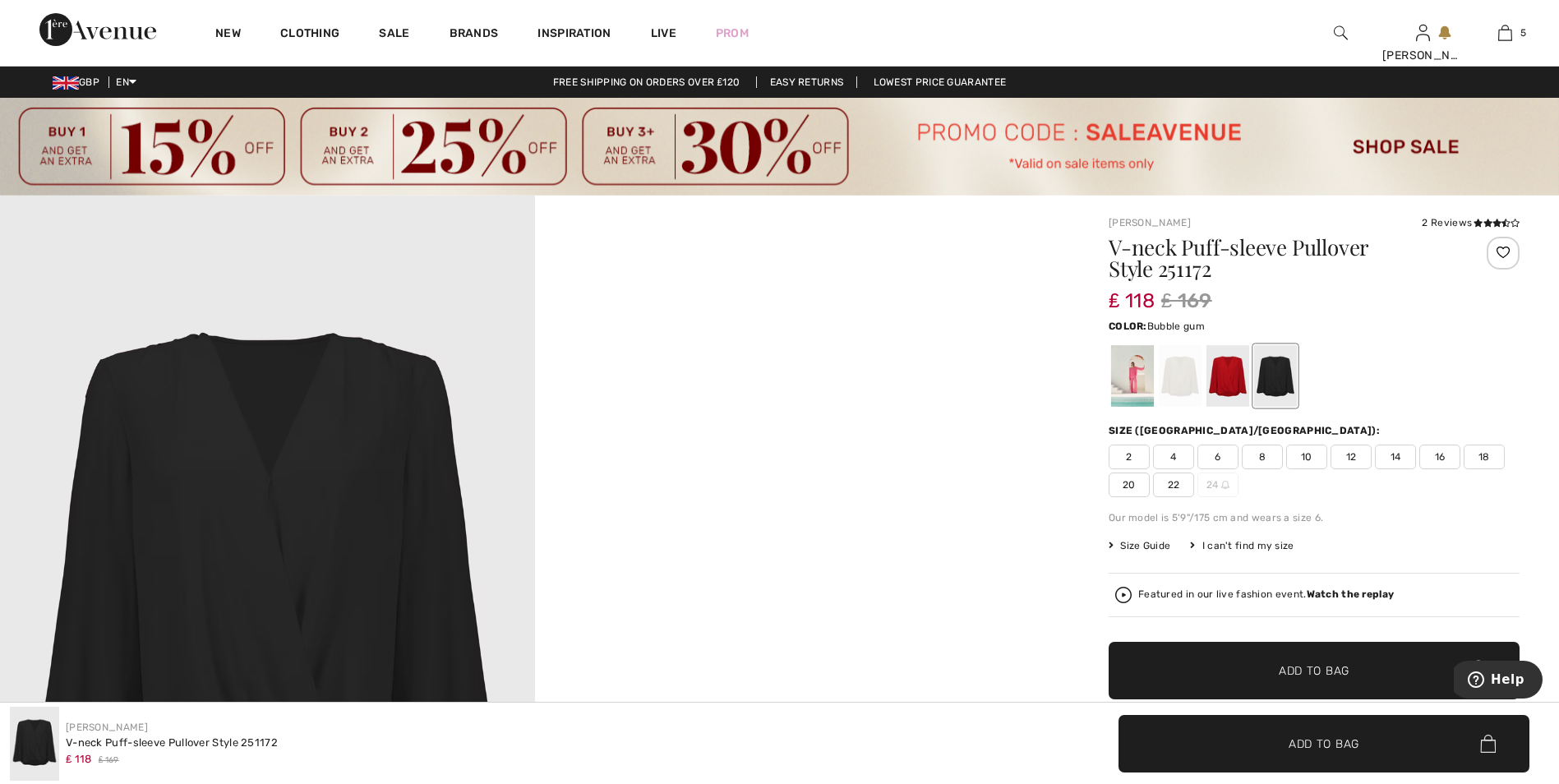
click at [1144, 388] on div at bounding box center [1133, 376] width 43 height 62
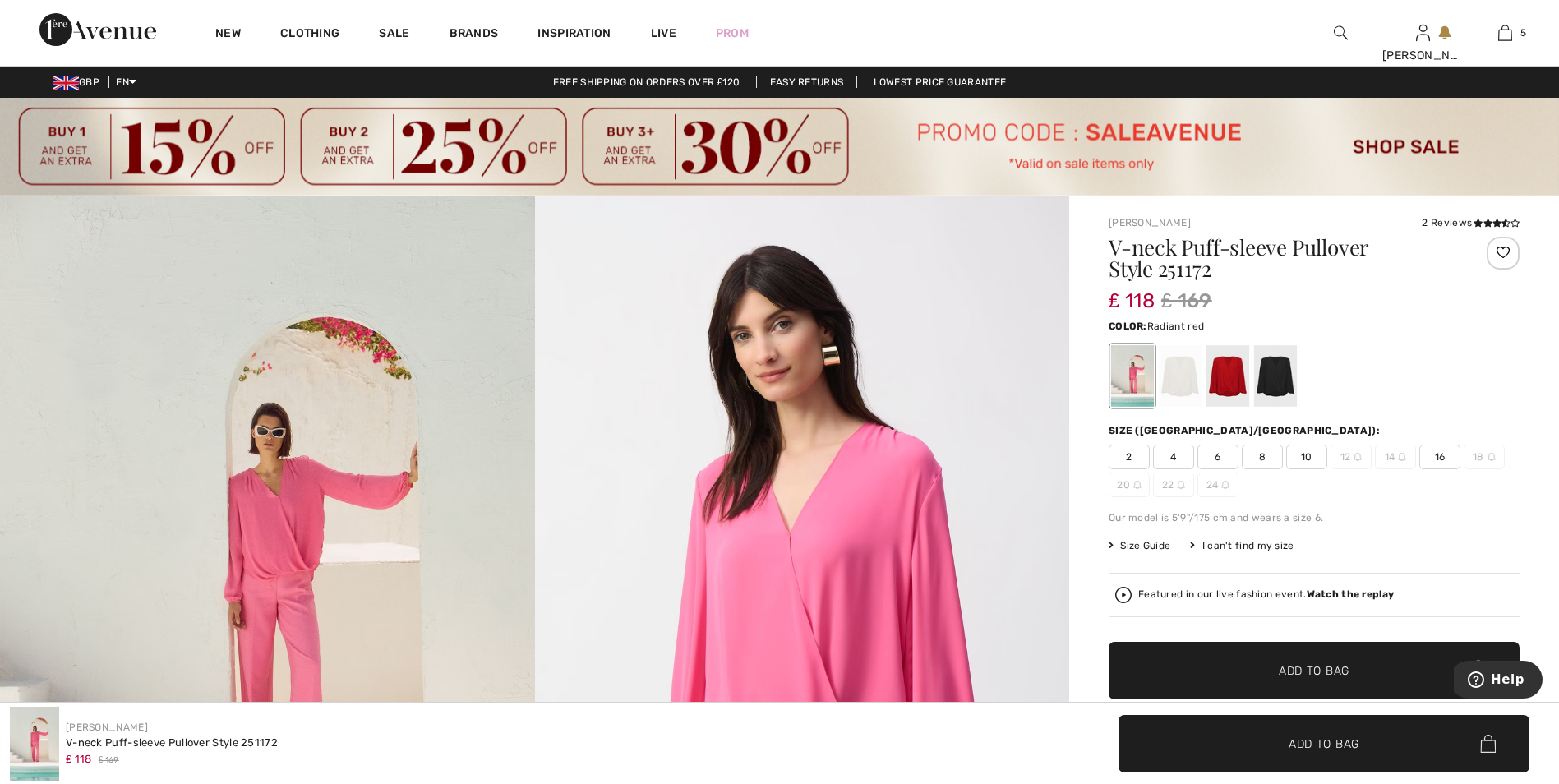
click at [1246, 379] on div at bounding box center [1228, 376] width 43 height 62
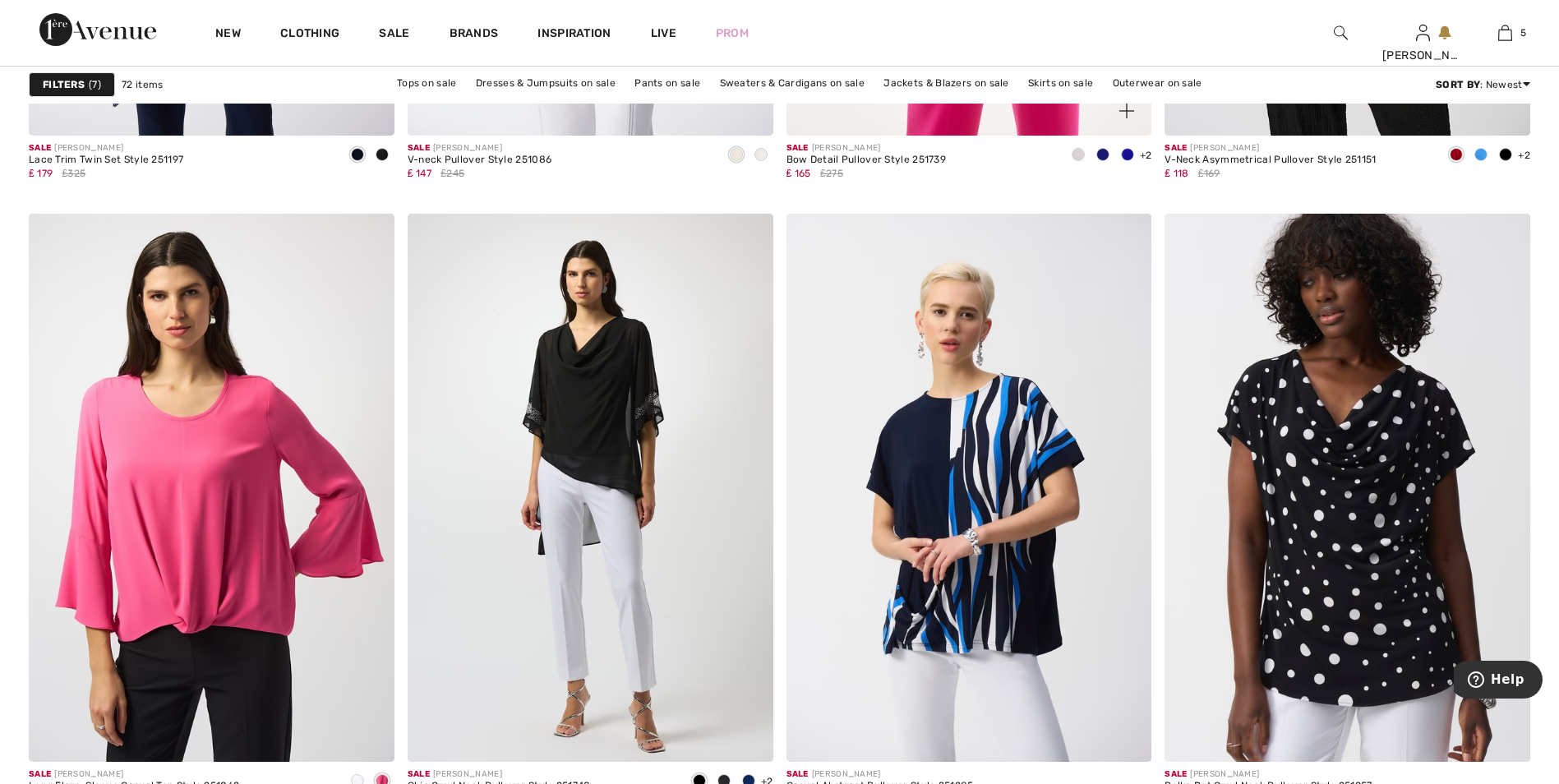
scroll to position [6901, 0]
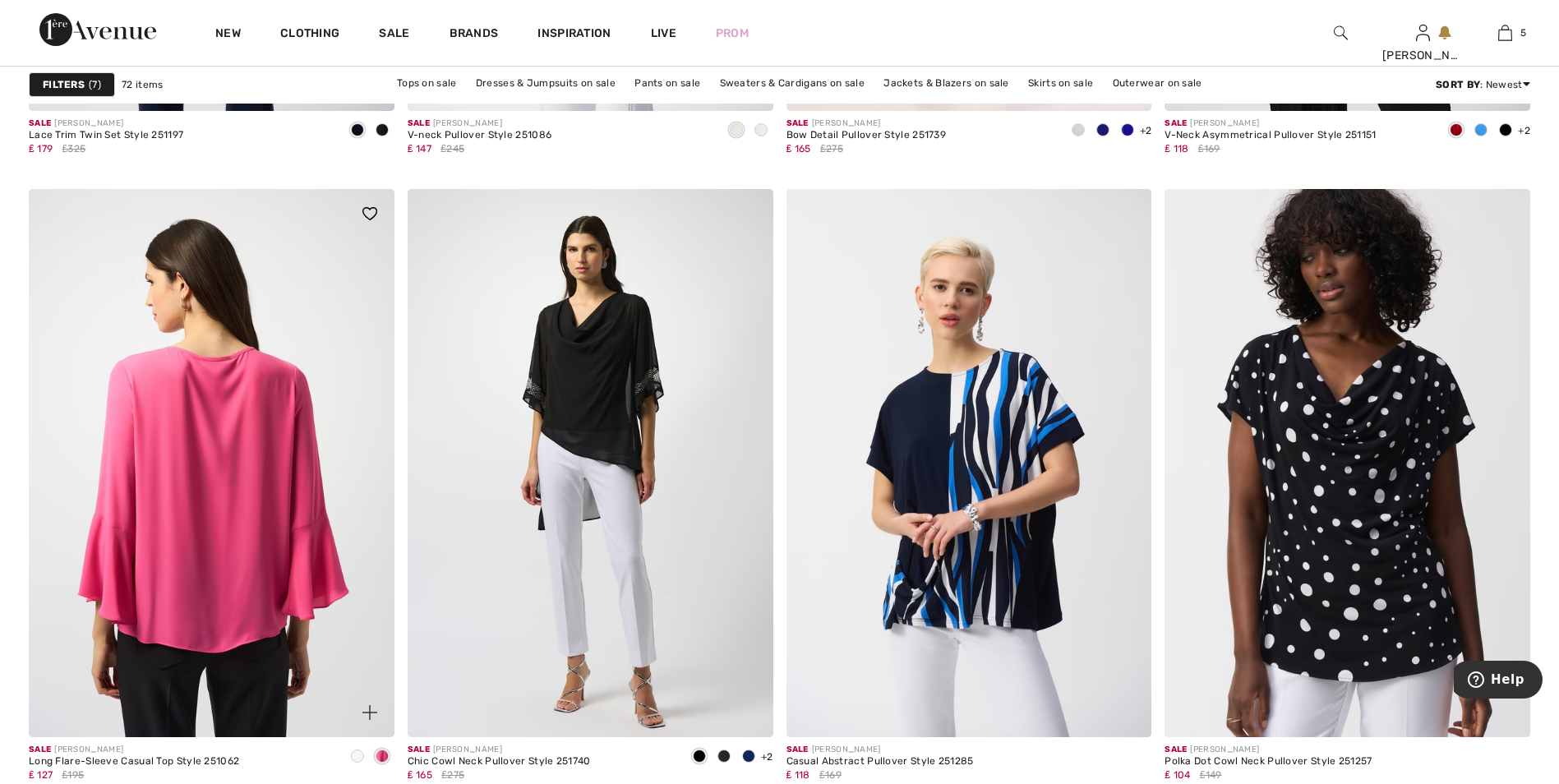
click at [243, 543] on img at bounding box center [212, 463] width 366 height 548
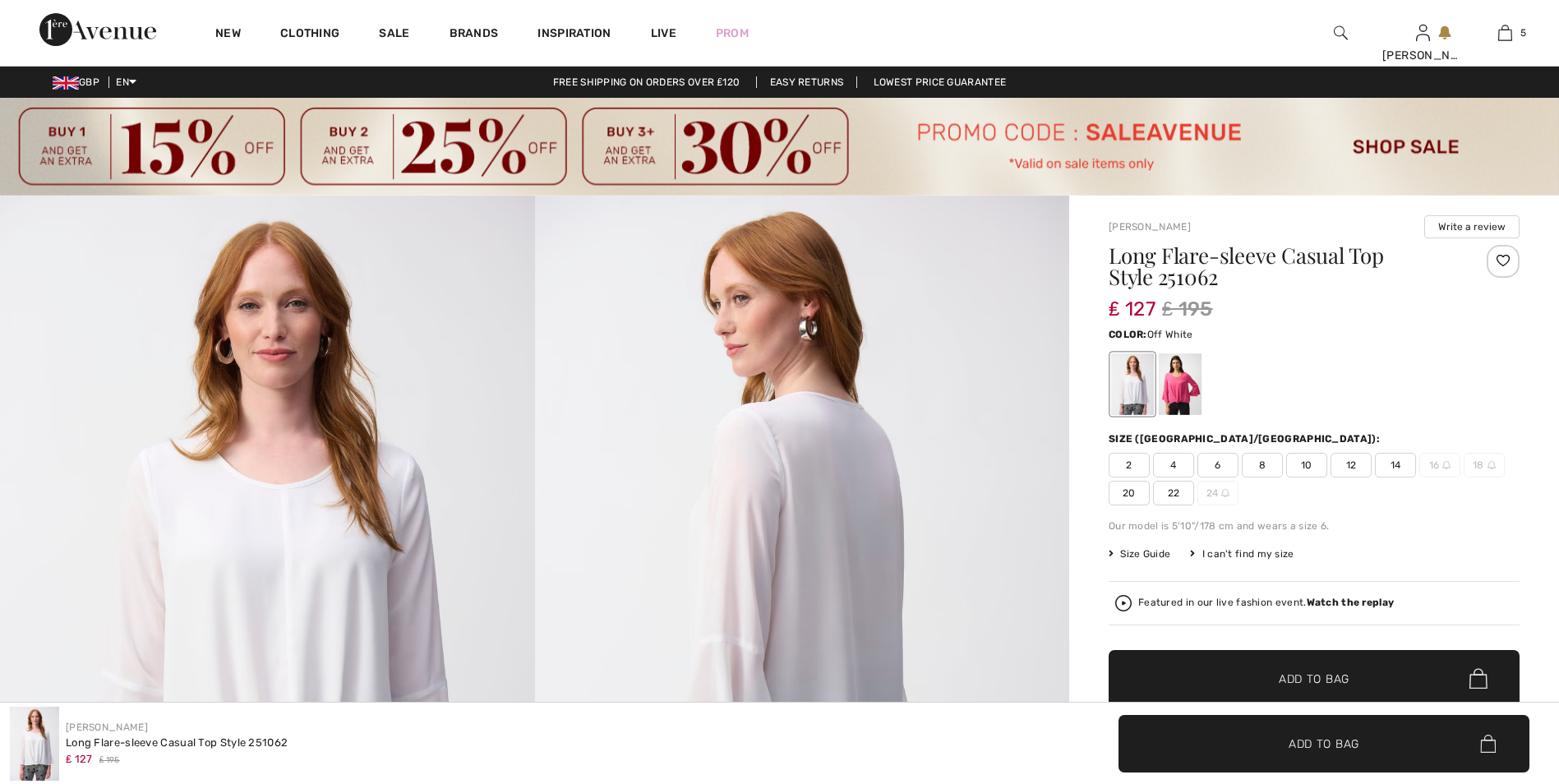
click at [1126, 498] on span "20" at bounding box center [1129, 493] width 41 height 24
click at [1192, 398] on div at bounding box center [1180, 384] width 43 height 62
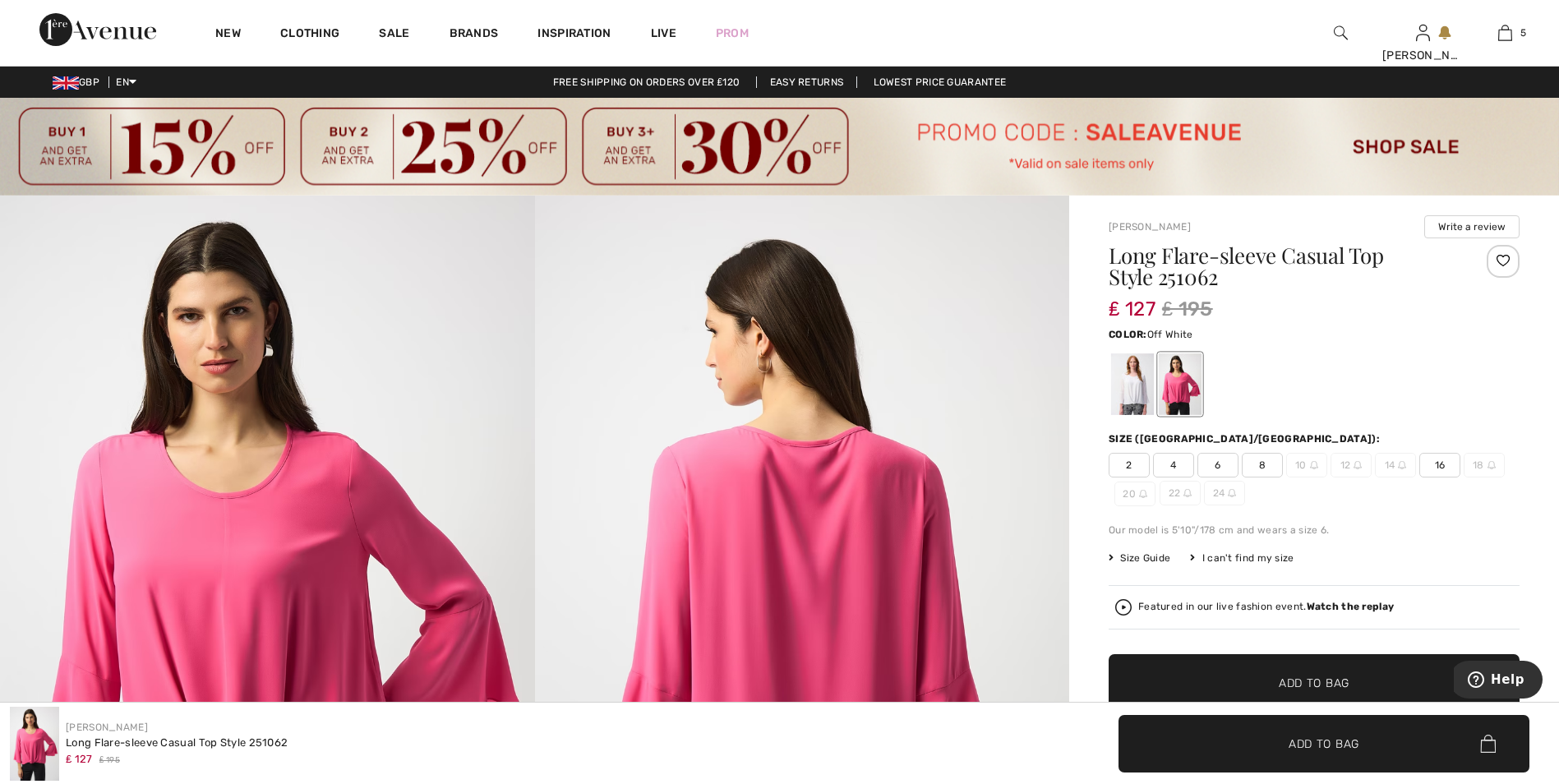
click at [1133, 395] on div at bounding box center [1133, 384] width 43 height 62
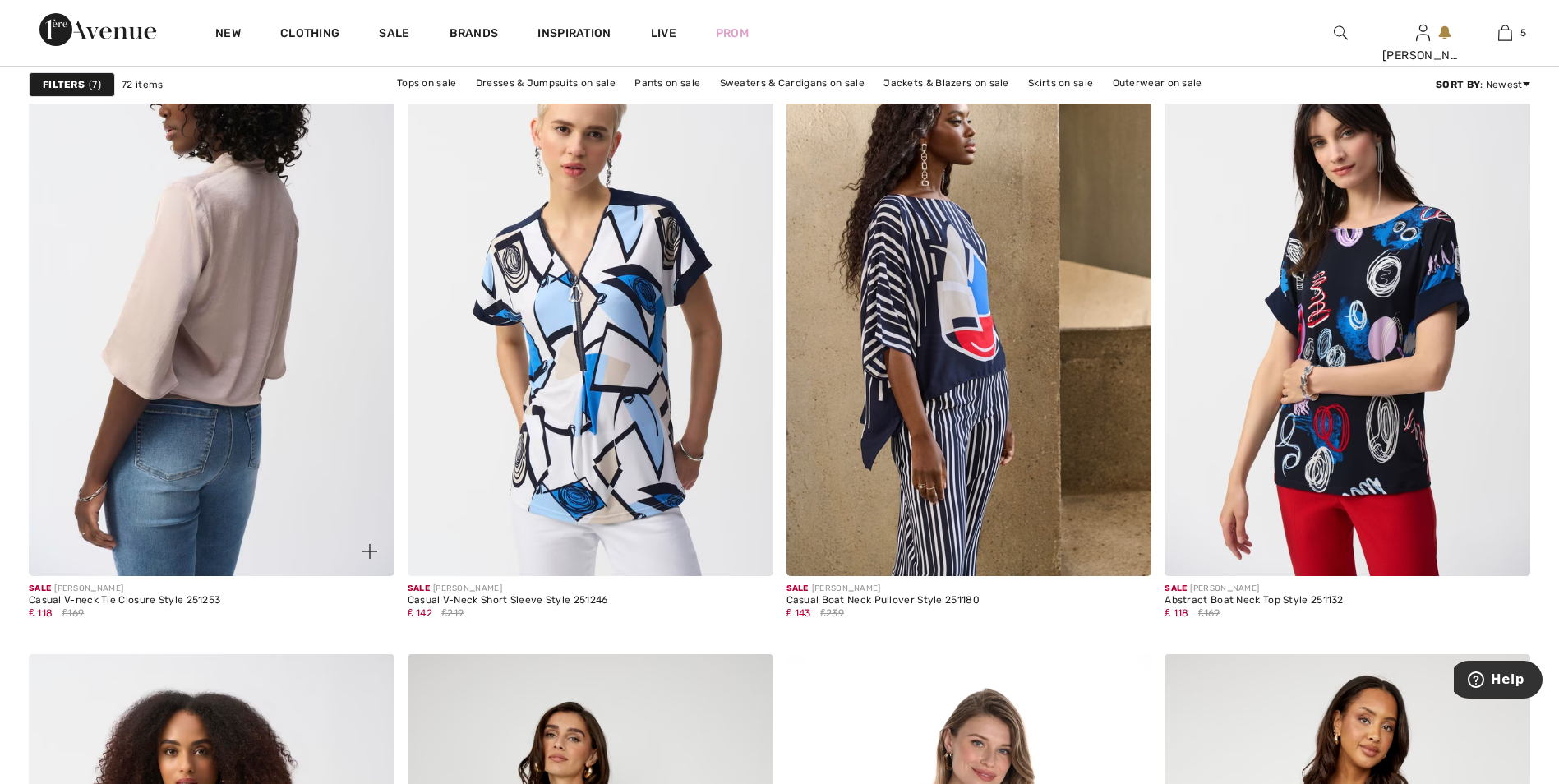
scroll to position [7969, 0]
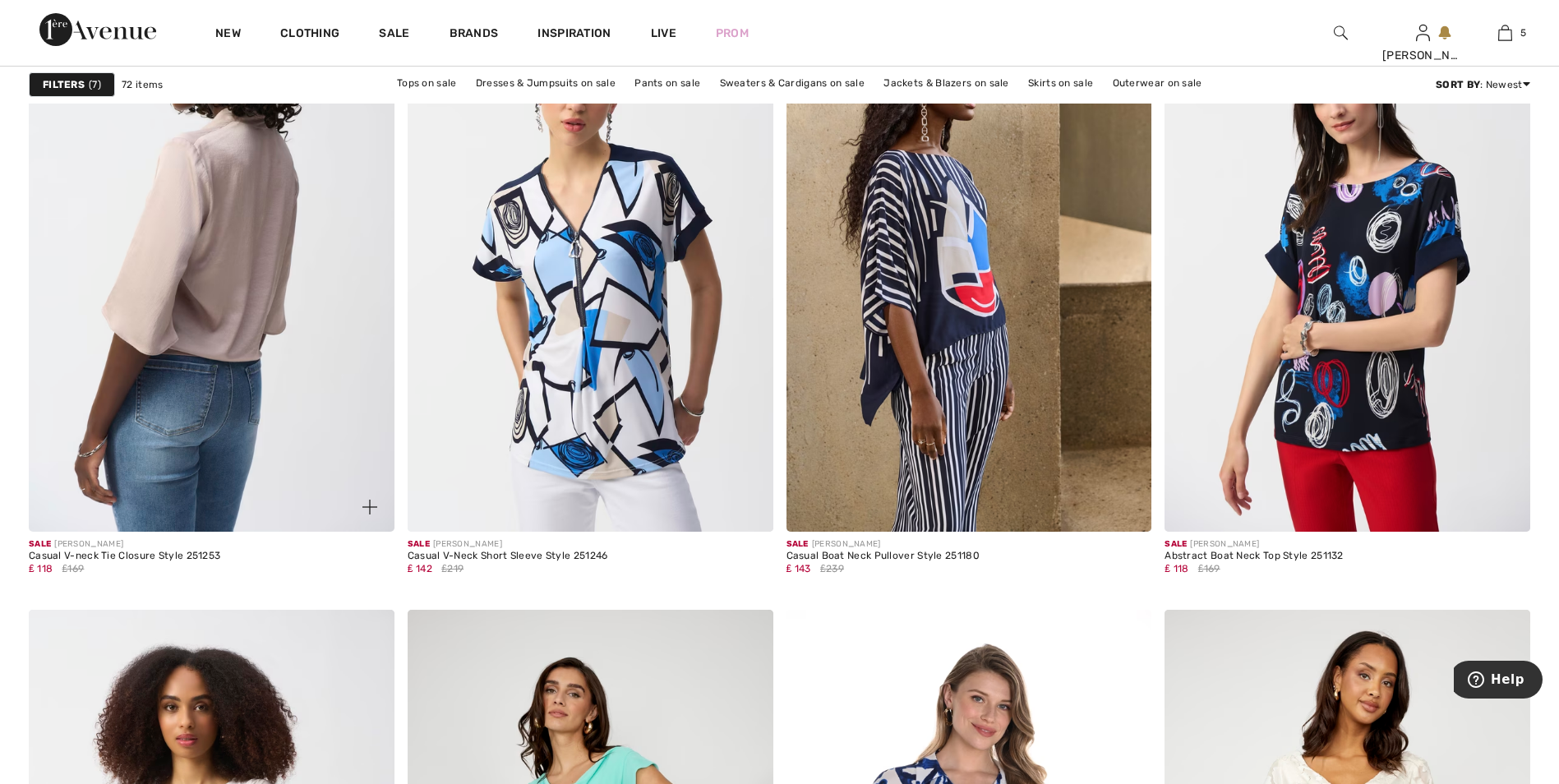
click at [296, 247] on img at bounding box center [212, 256] width 366 height 548
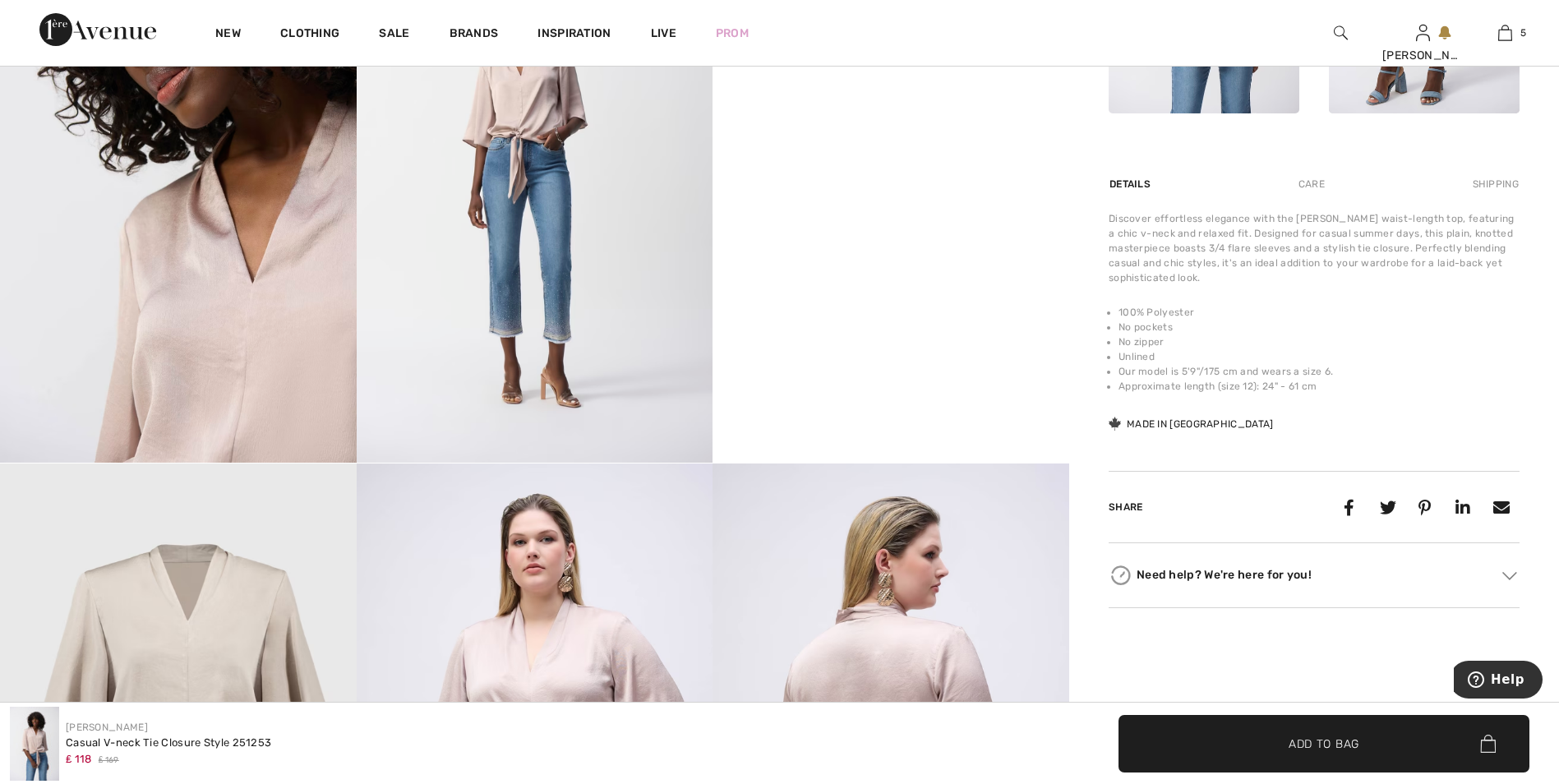
scroll to position [822, 0]
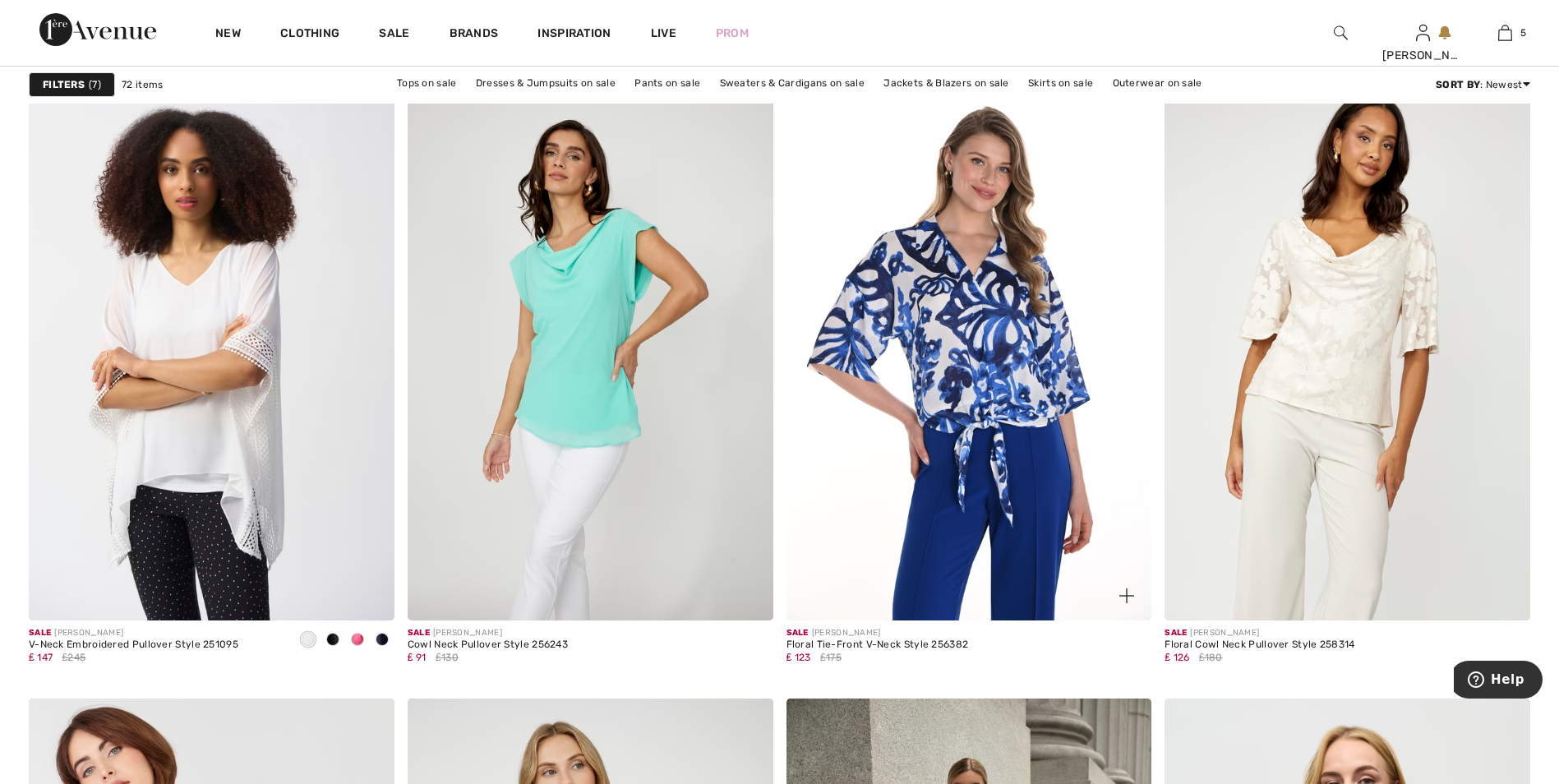
scroll to position [8544, 0]
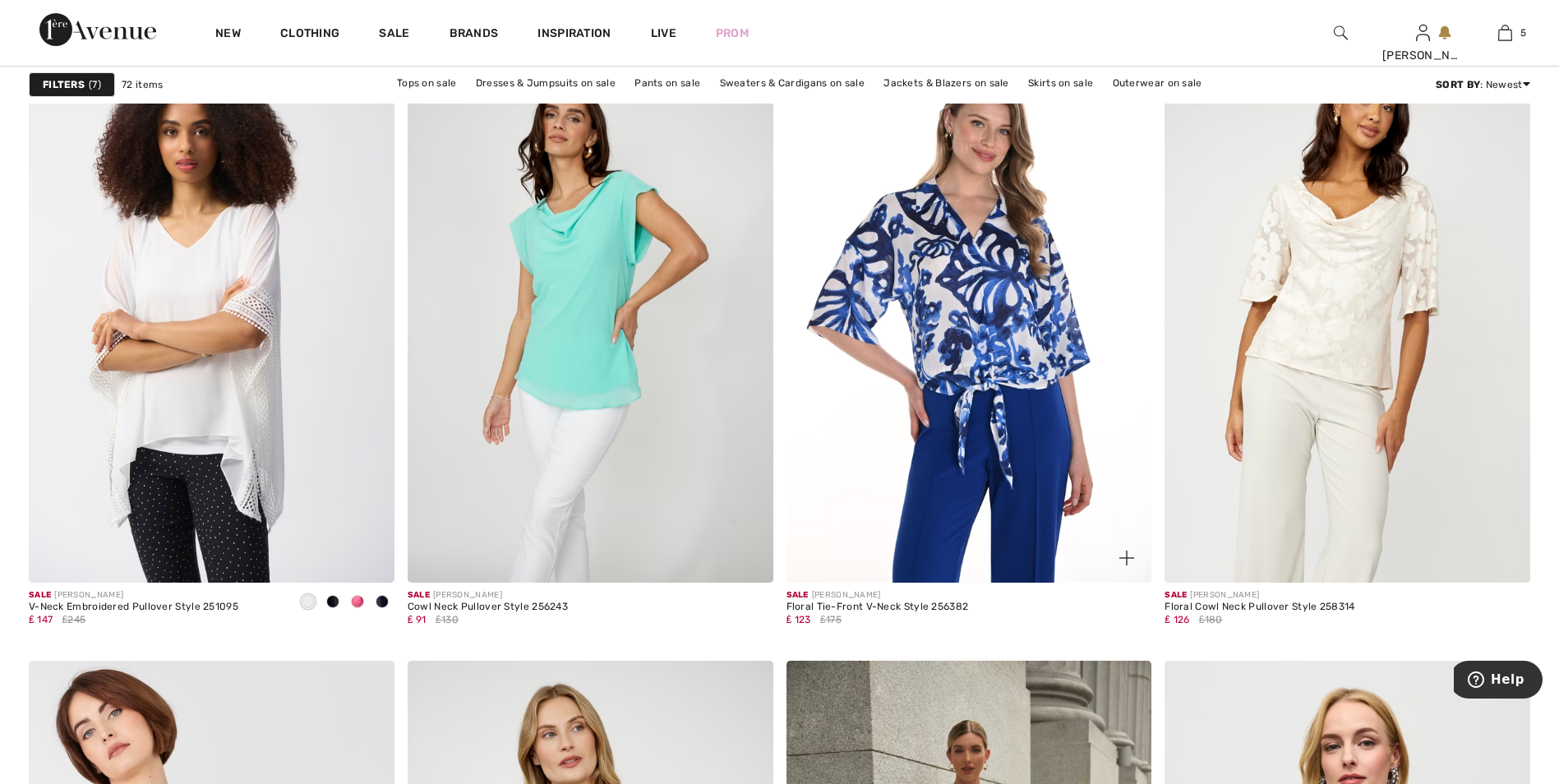
click at [1016, 286] on img at bounding box center [969, 309] width 366 height 548
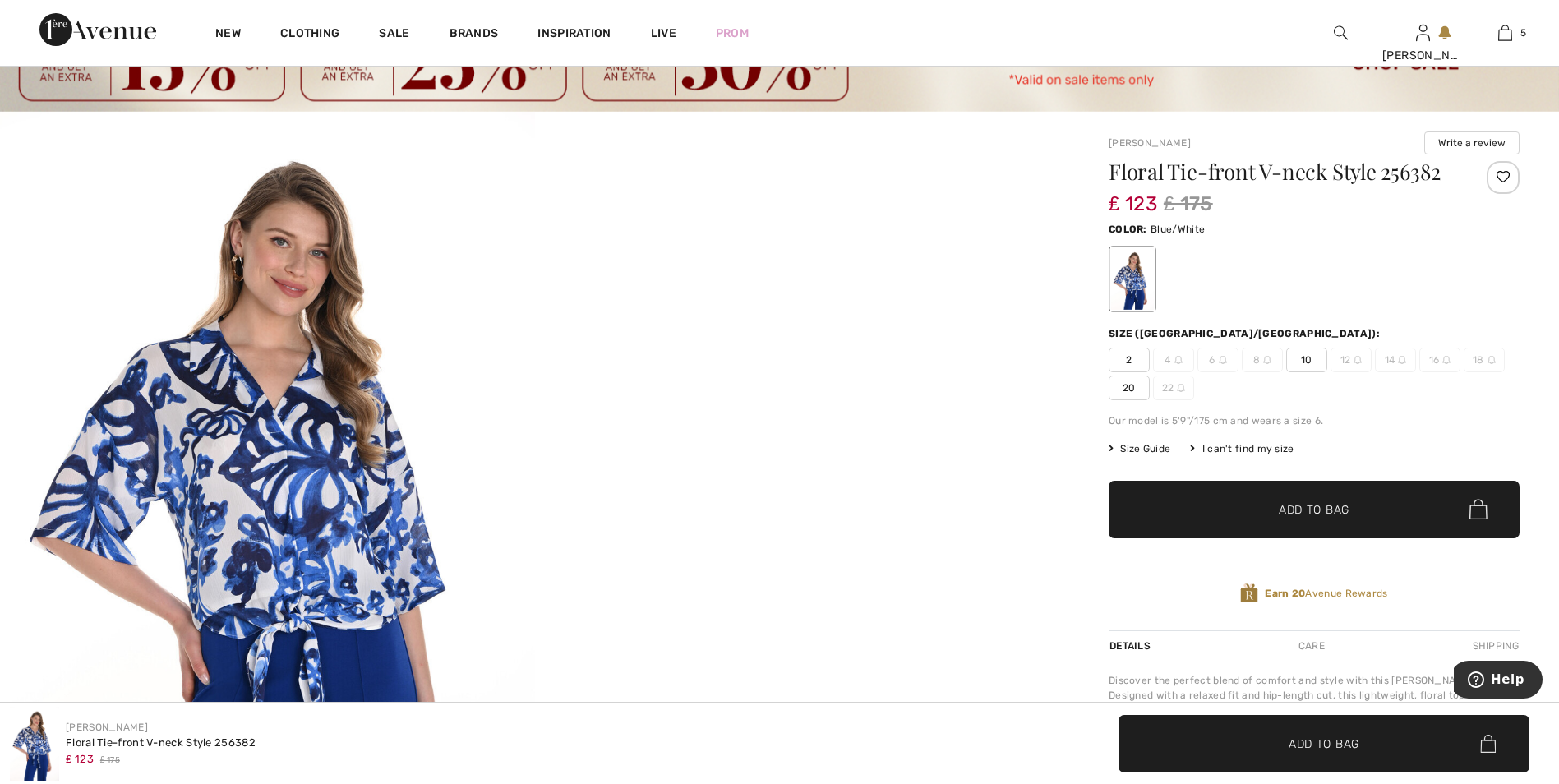
scroll to position [82, 0]
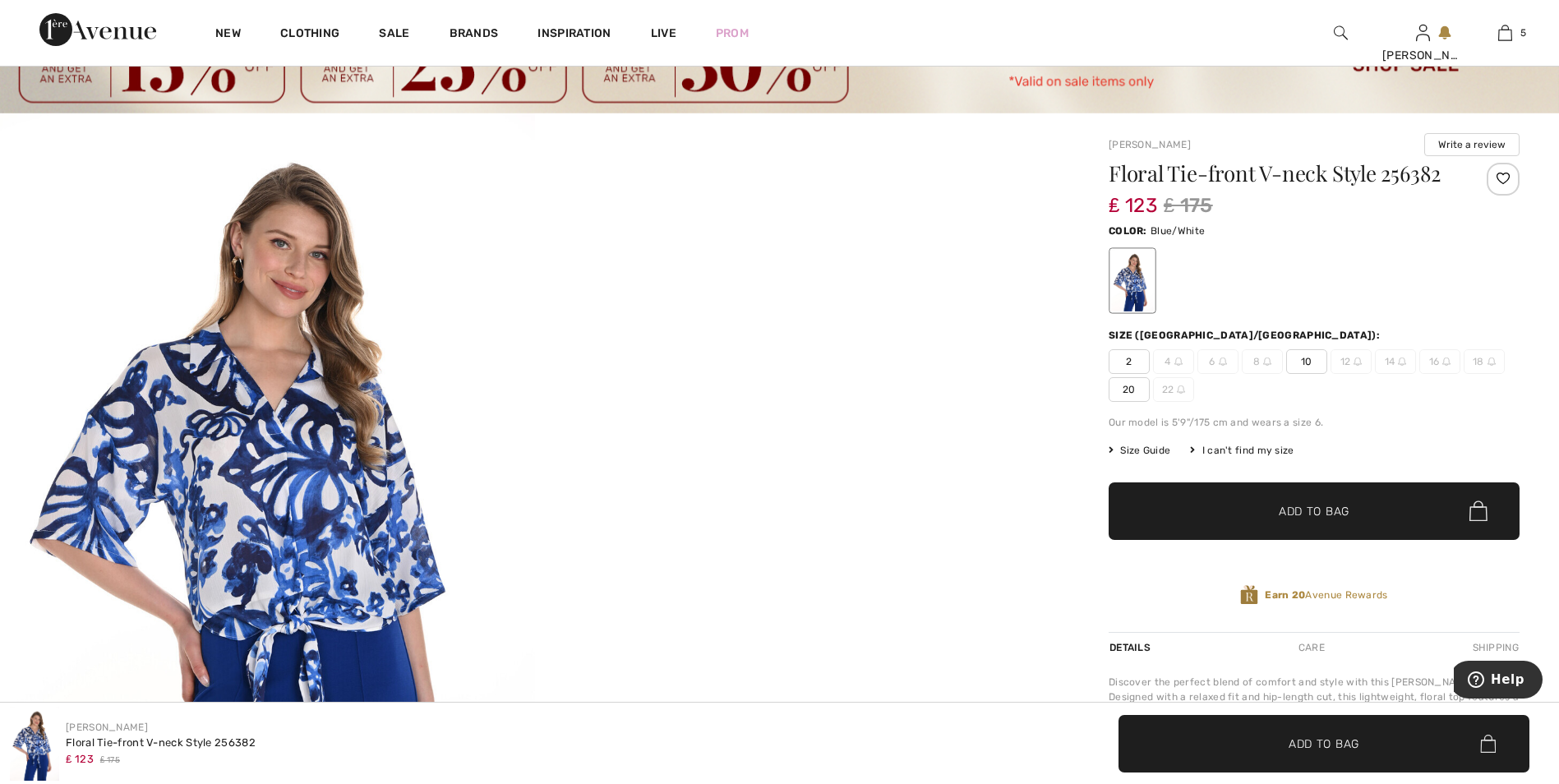
click at [1116, 397] on span "20" at bounding box center [1129, 389] width 41 height 24
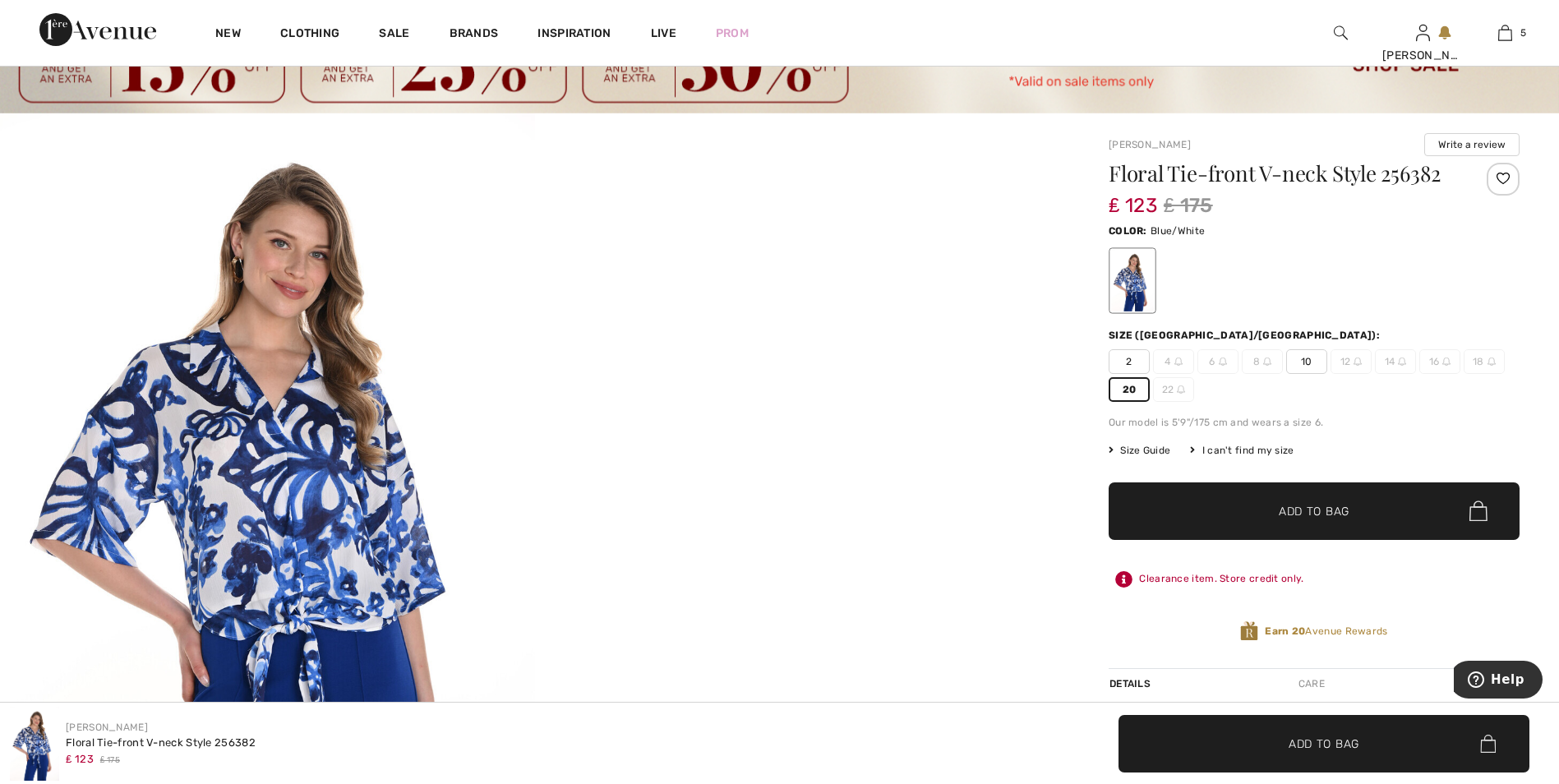
click at [1372, 506] on span "✔ Added to Bag Add to Bag" at bounding box center [1314, 510] width 411 height 57
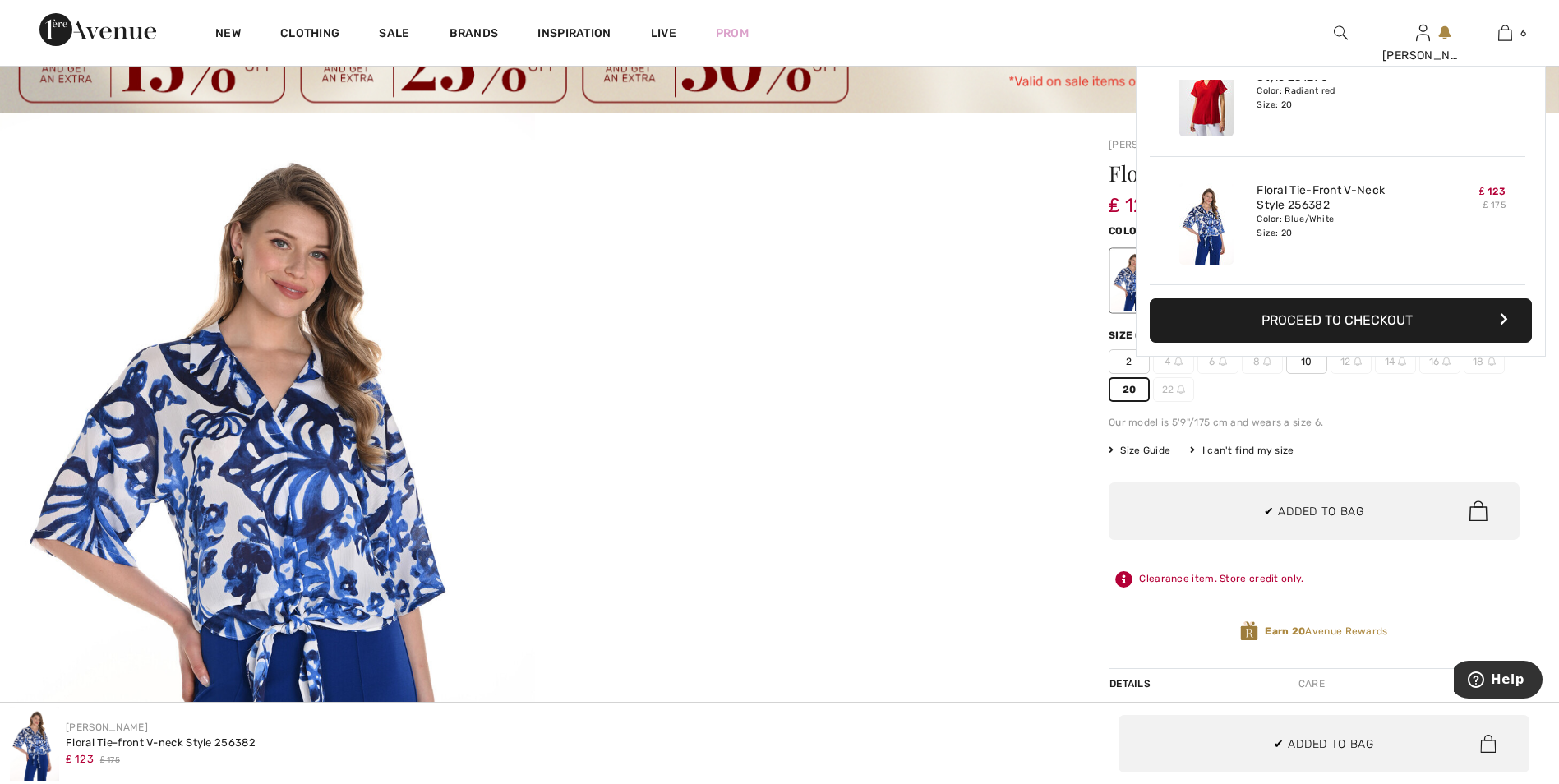
scroll to position [563, 0]
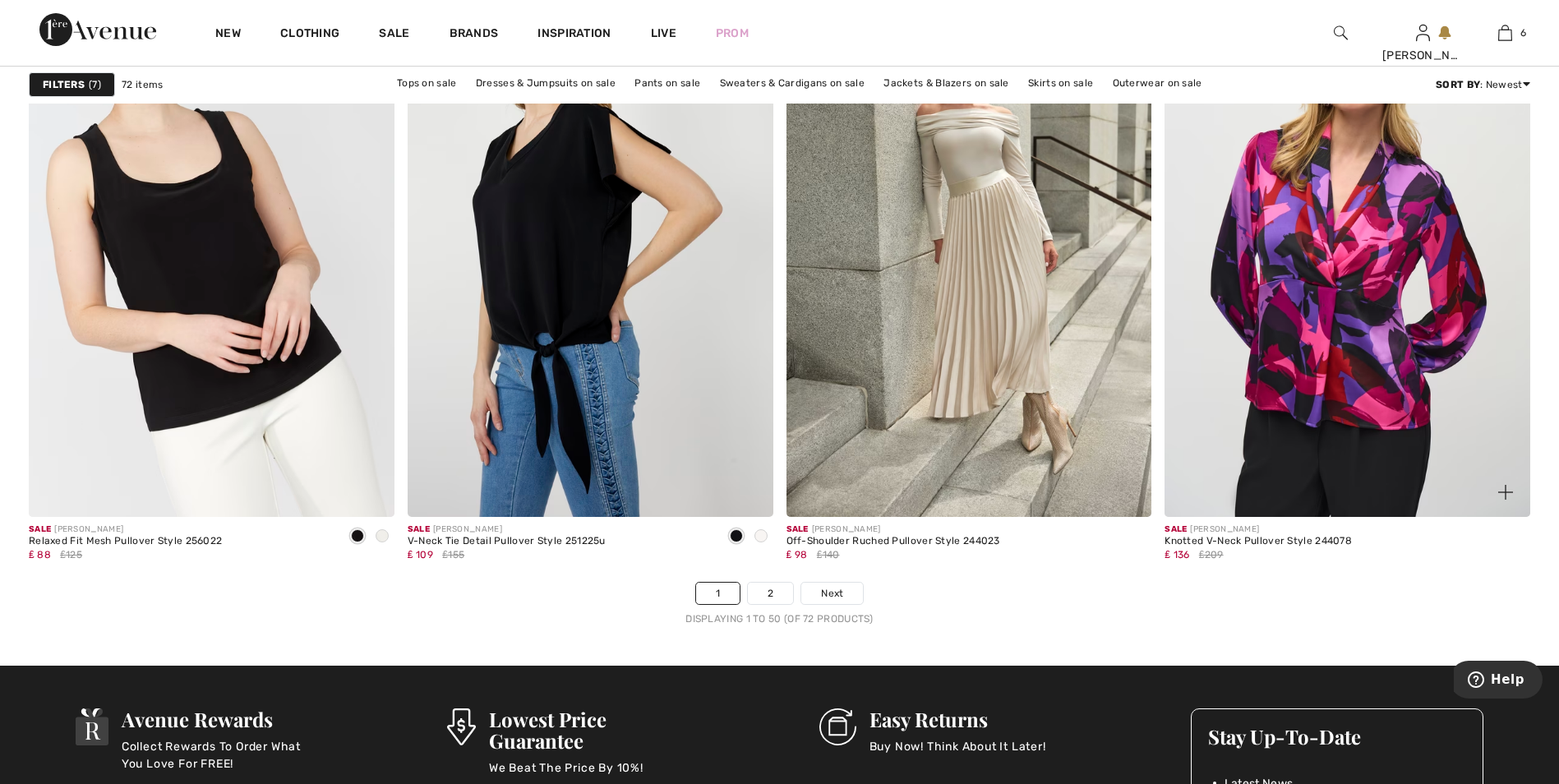
scroll to position [9283, 0]
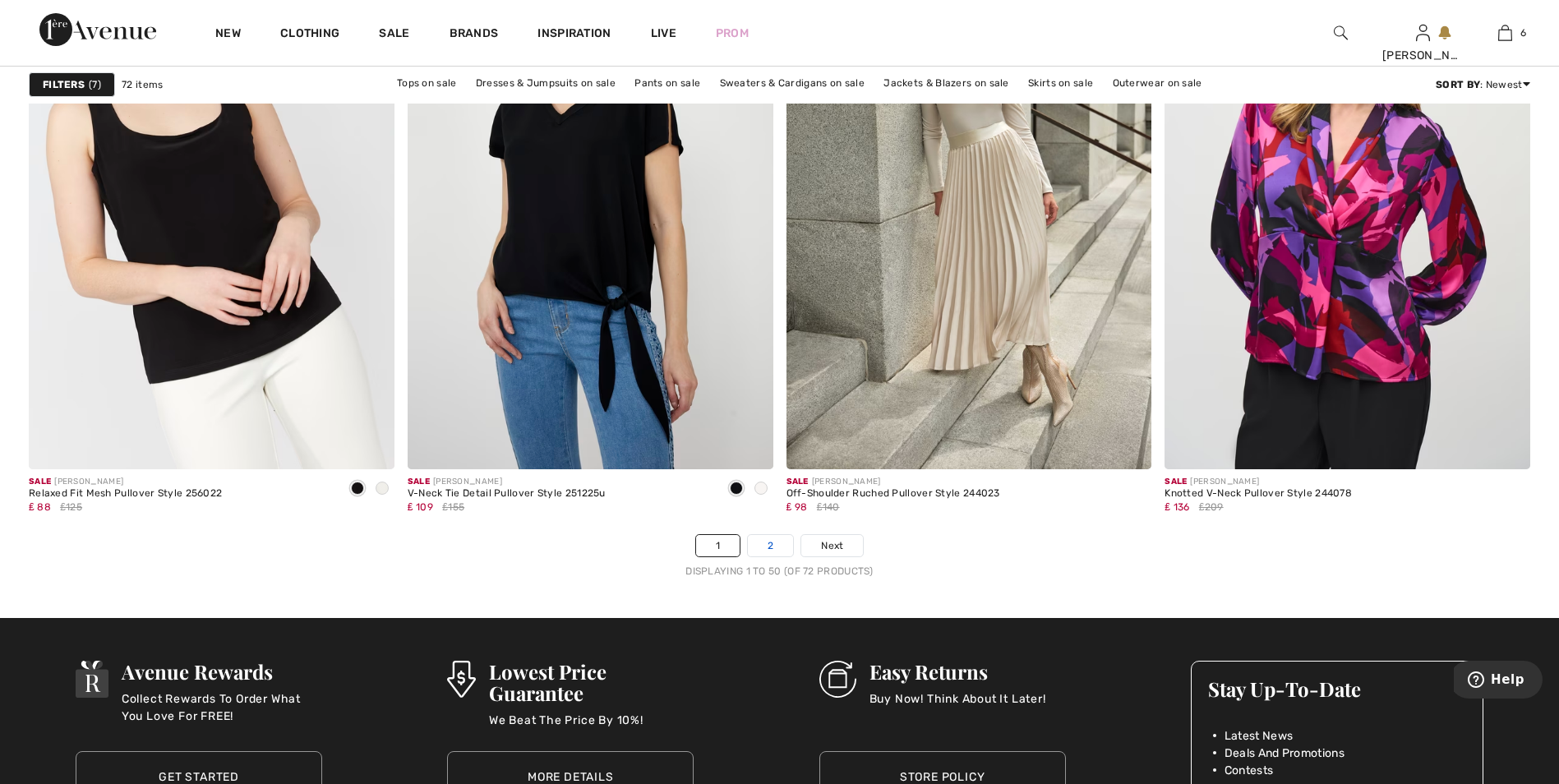
click at [761, 552] on link "2" at bounding box center [770, 546] width 46 height 21
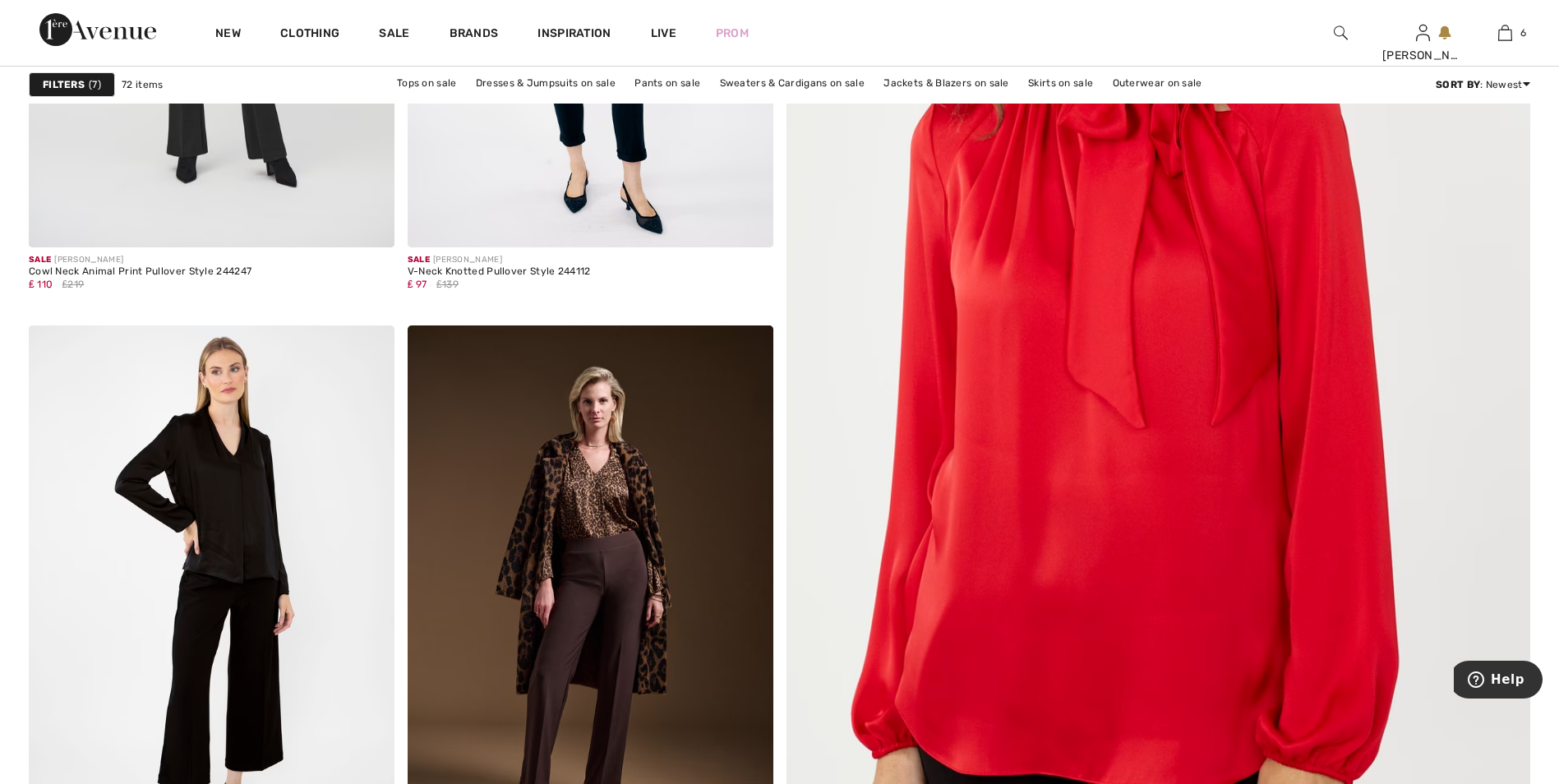
scroll to position [986, 0]
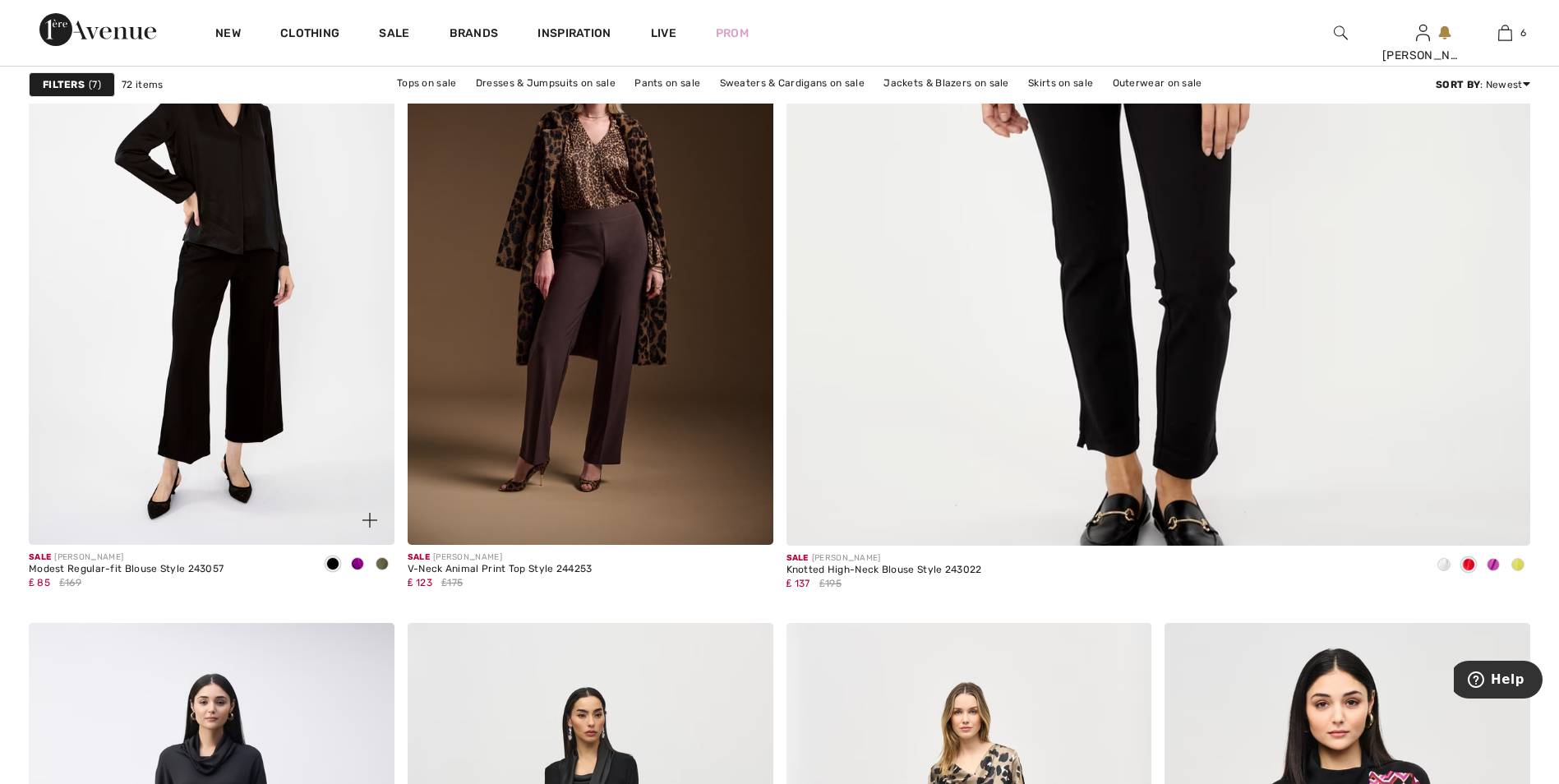
click at [356, 560] on span at bounding box center [357, 563] width 14 height 14
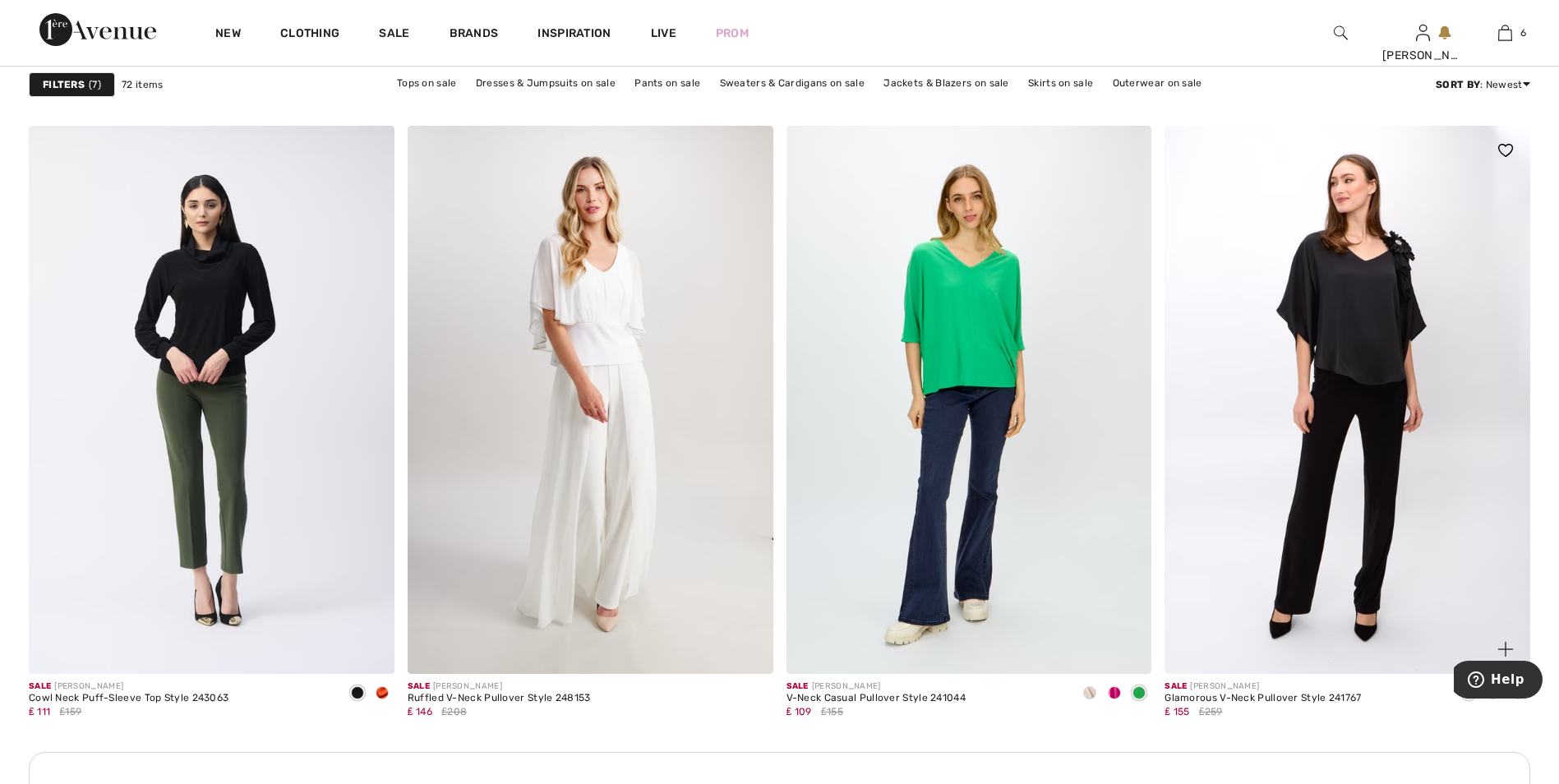
scroll to position [2136, 0]
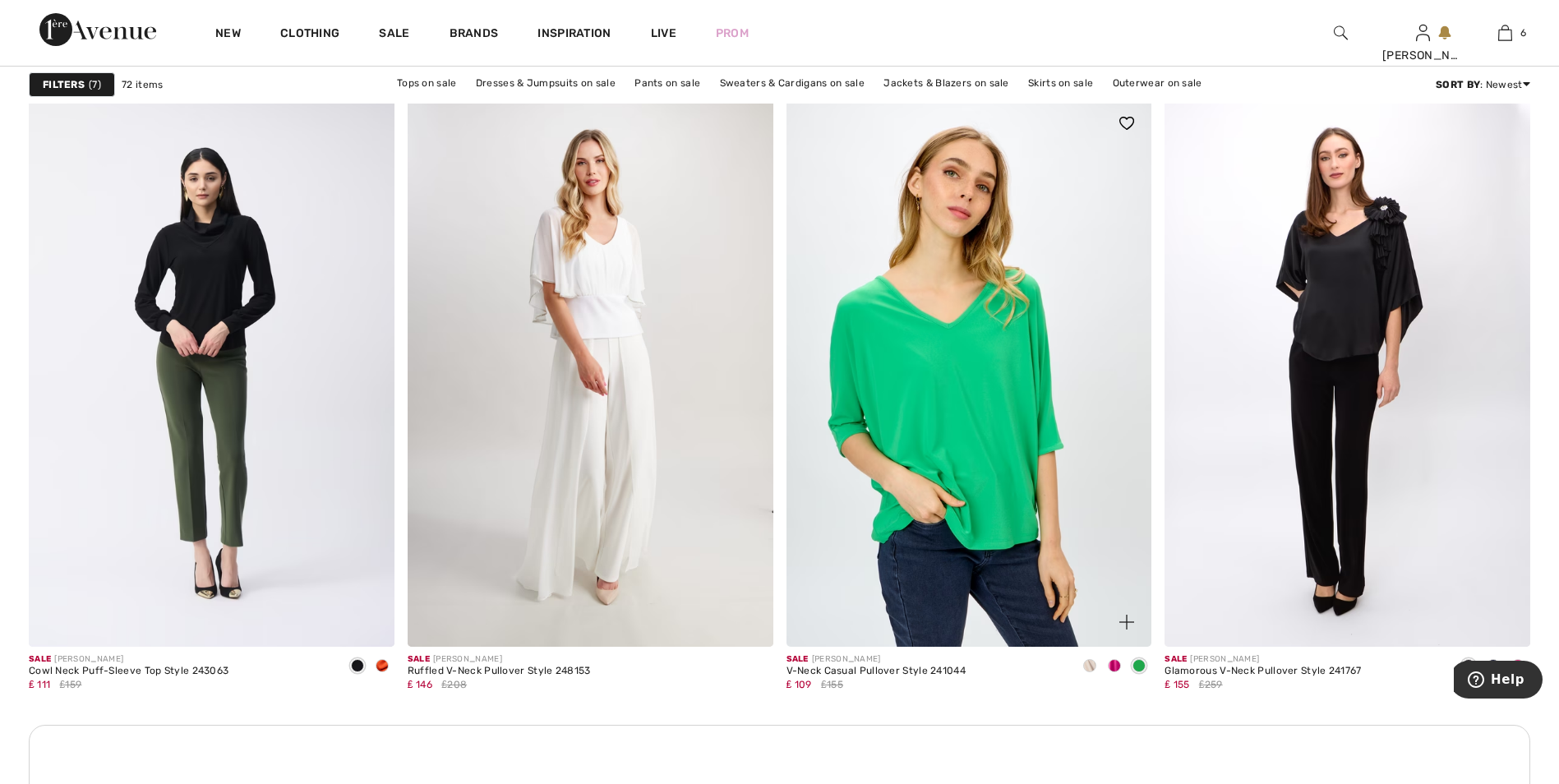
click at [1024, 525] on img at bounding box center [969, 373] width 366 height 548
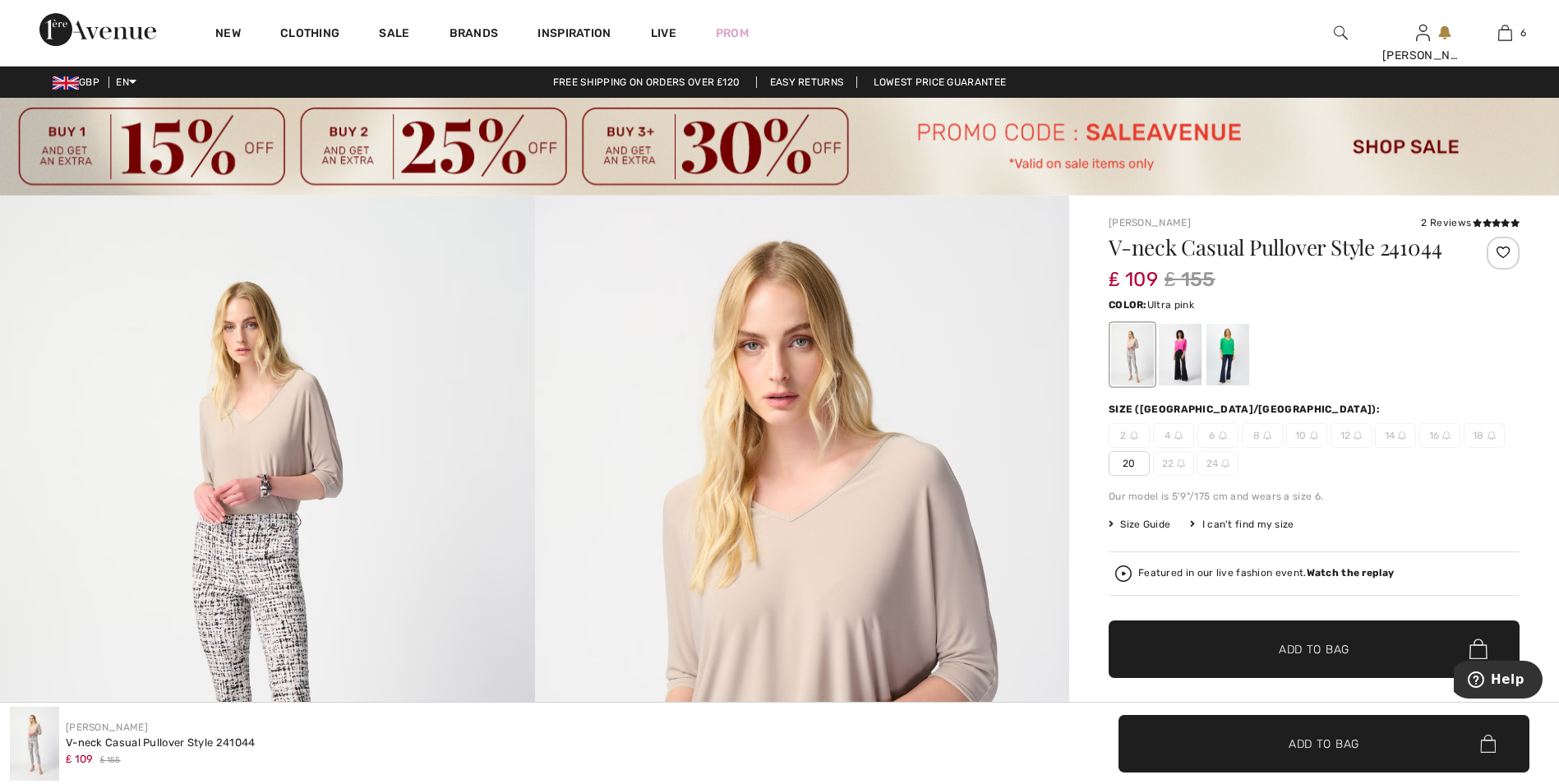
click at [1182, 370] on div at bounding box center [1180, 354] width 43 height 62
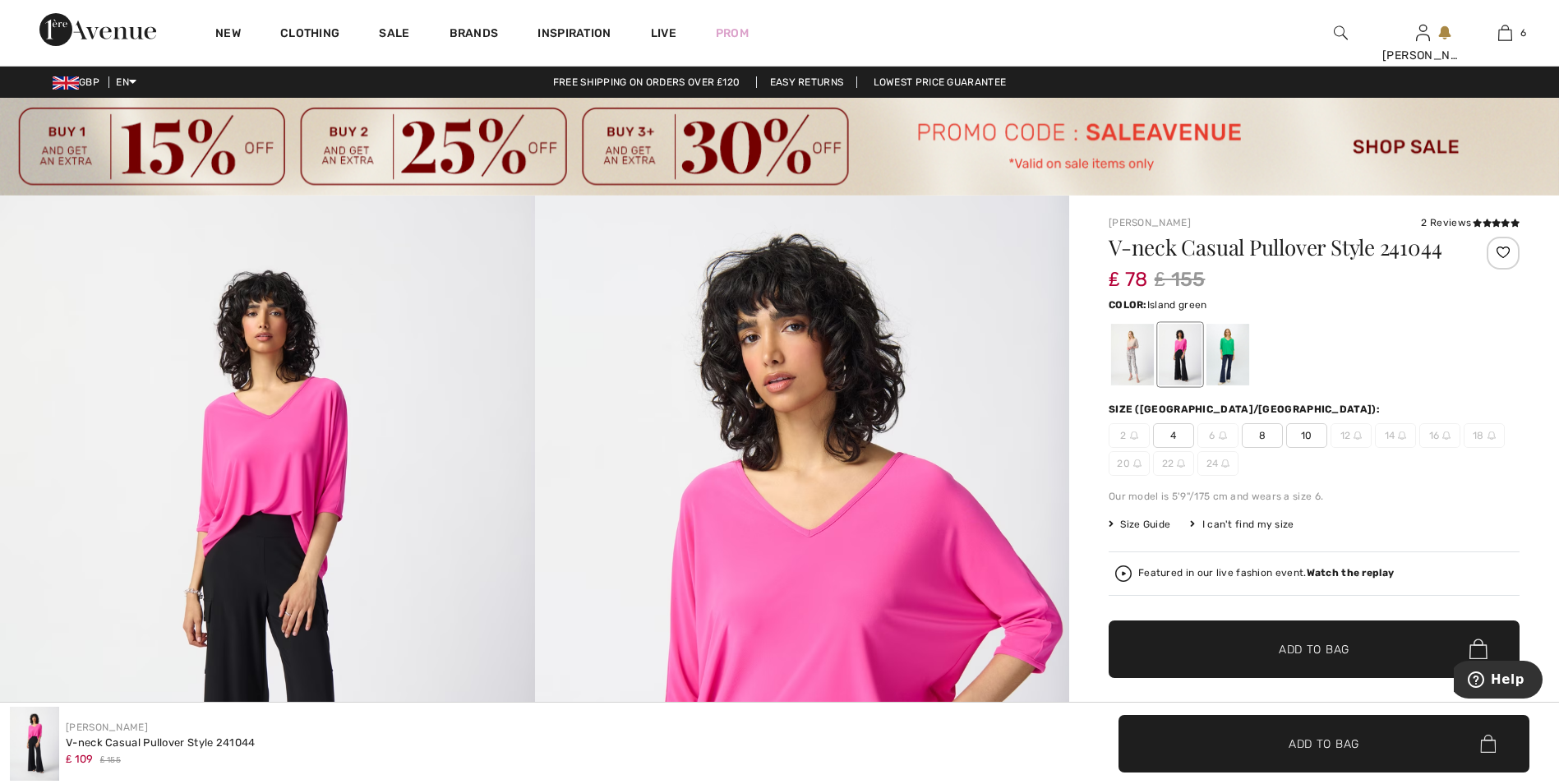
click at [1234, 345] on div at bounding box center [1228, 354] width 43 height 62
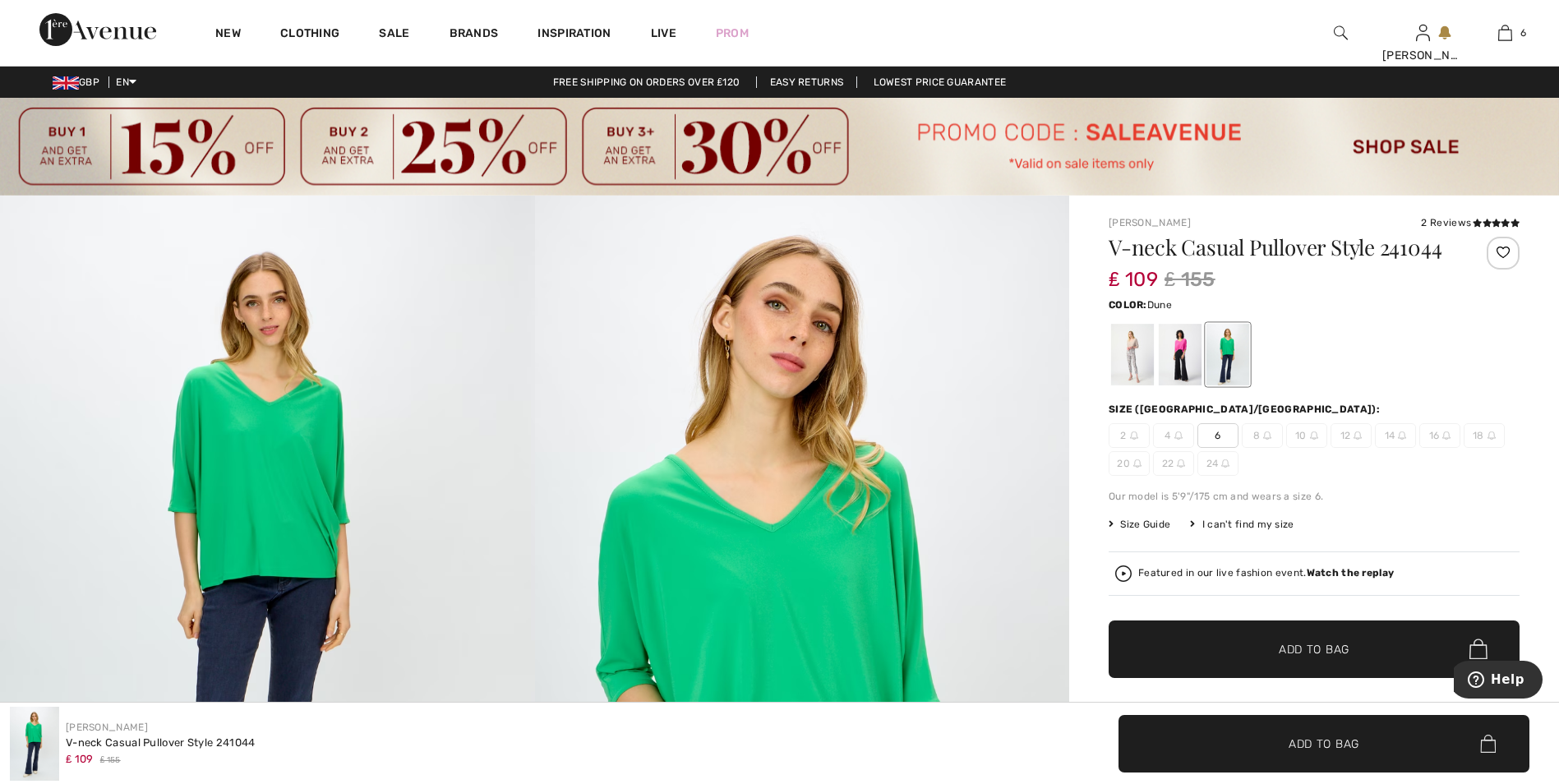
click at [1132, 367] on div at bounding box center [1133, 354] width 43 height 62
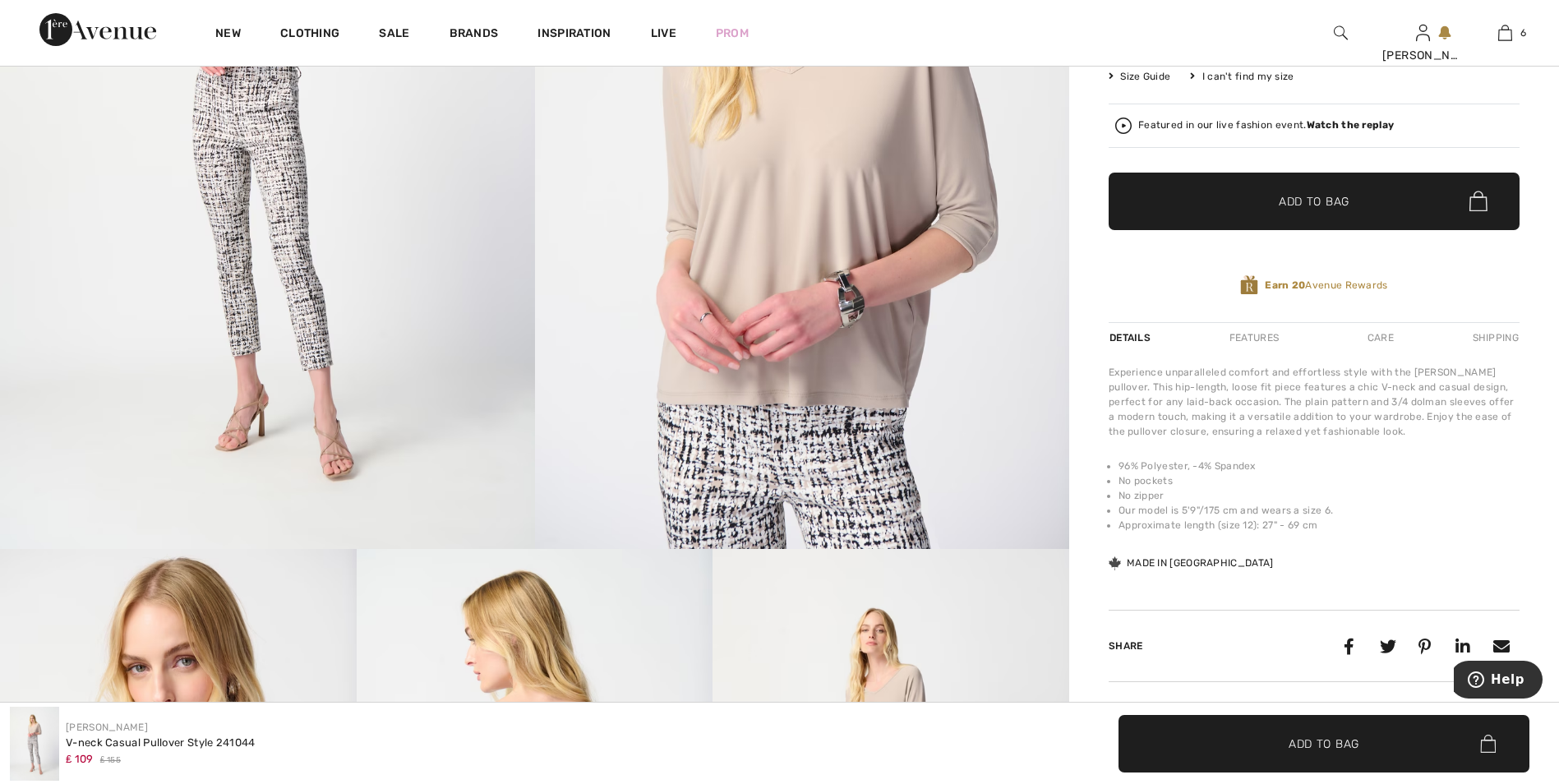
scroll to position [493, 0]
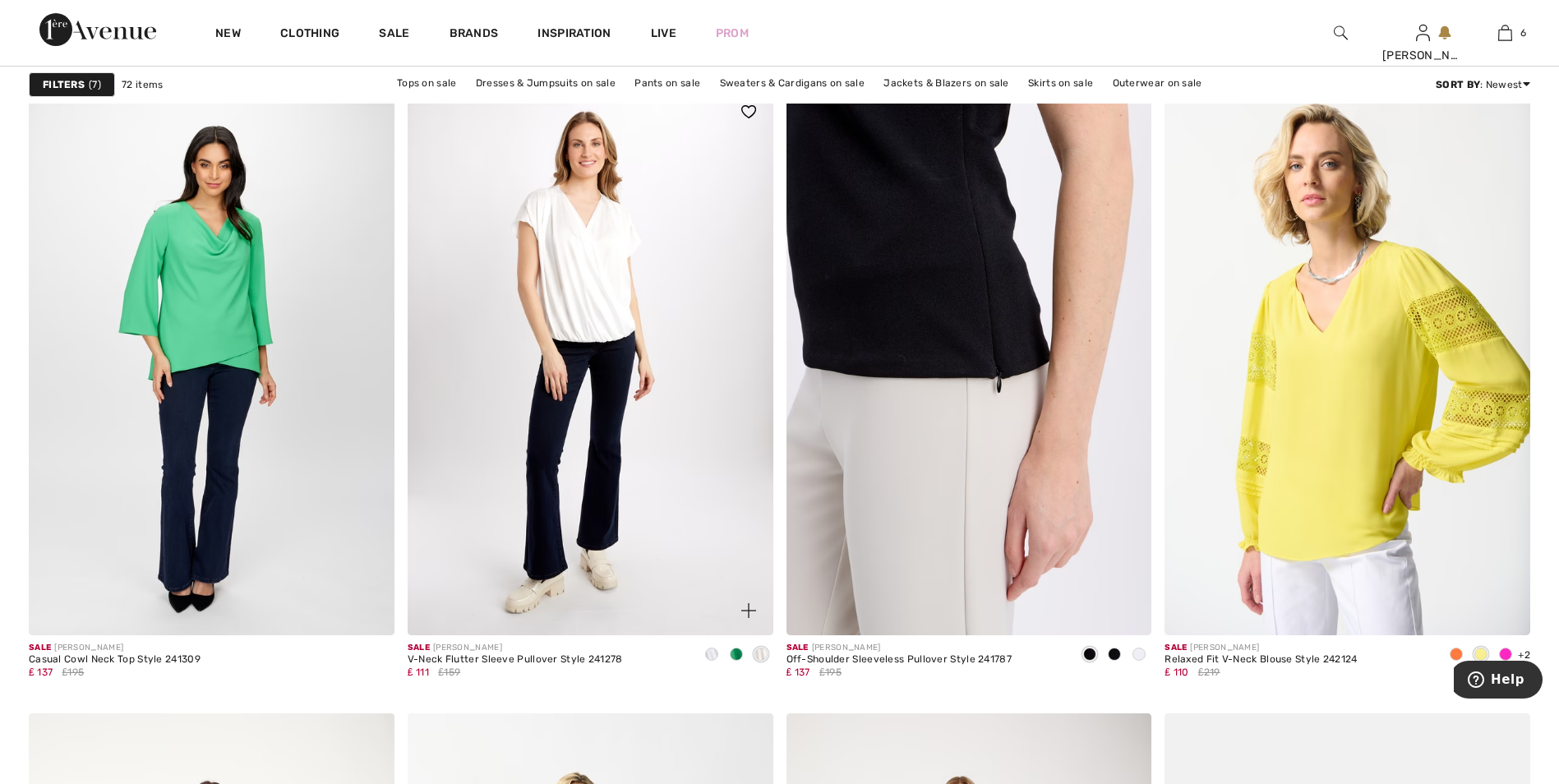
scroll to position [3040, 0]
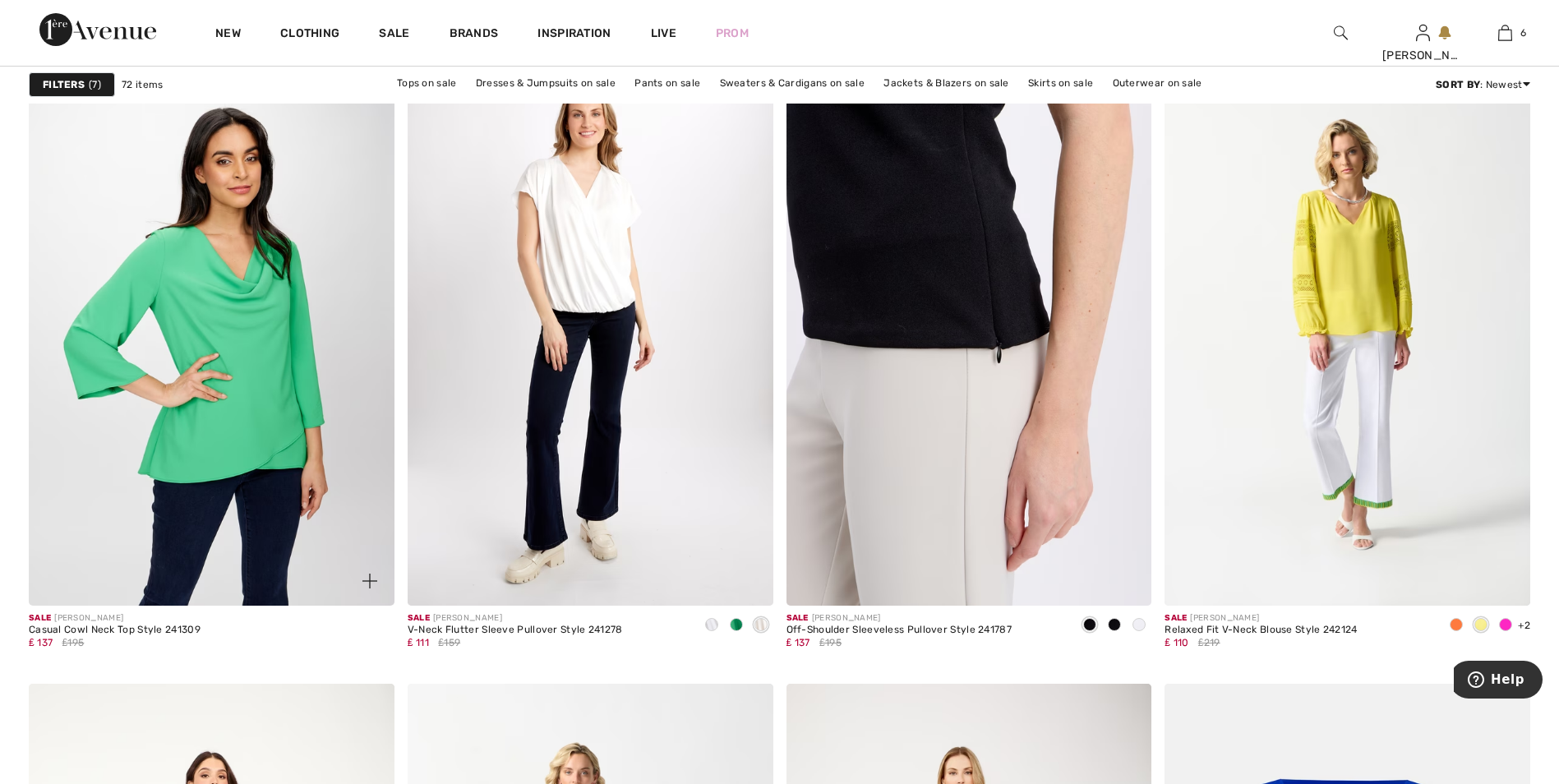
click at [237, 388] on img at bounding box center [212, 331] width 366 height 548
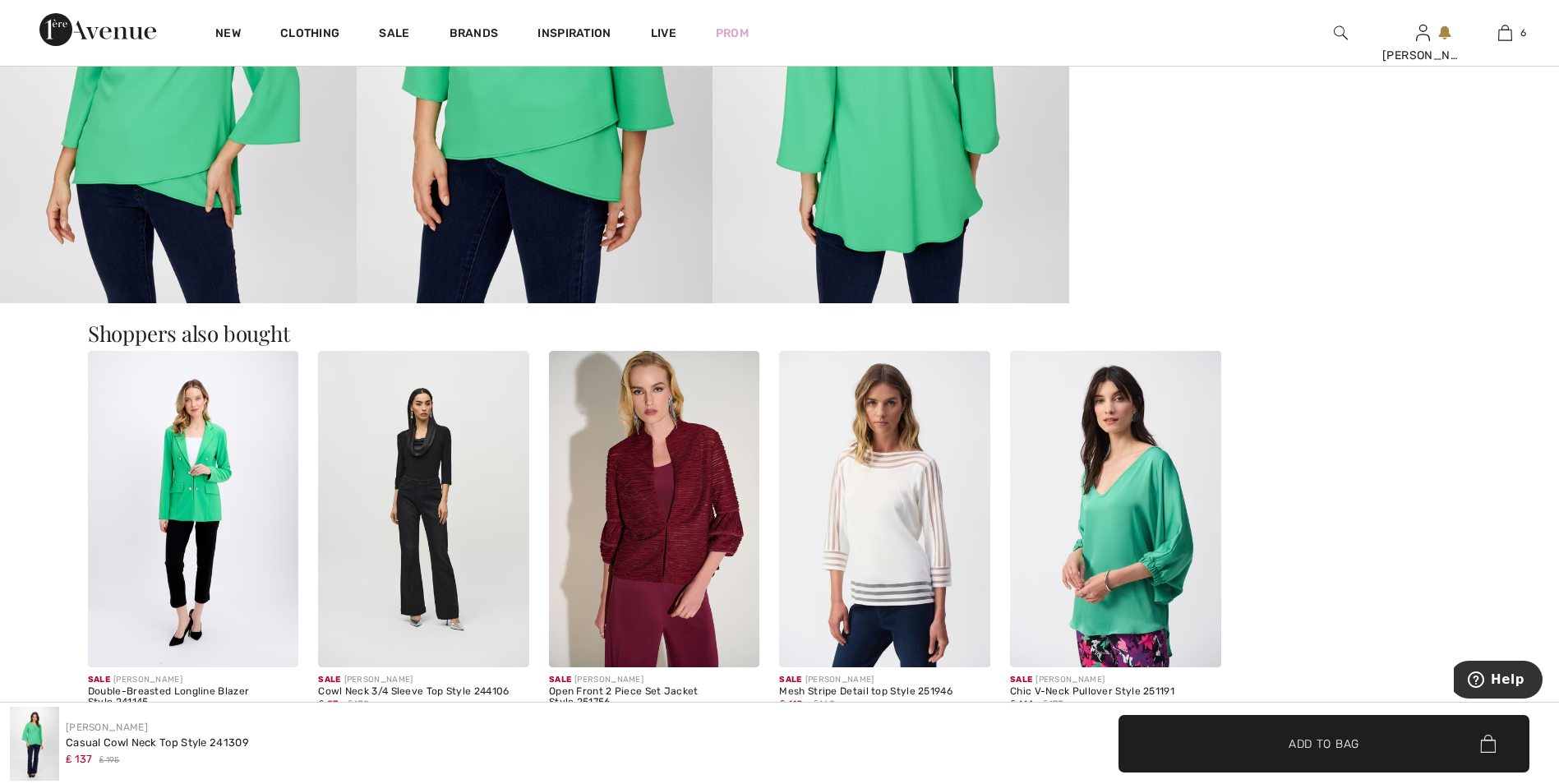
scroll to position [1232, 0]
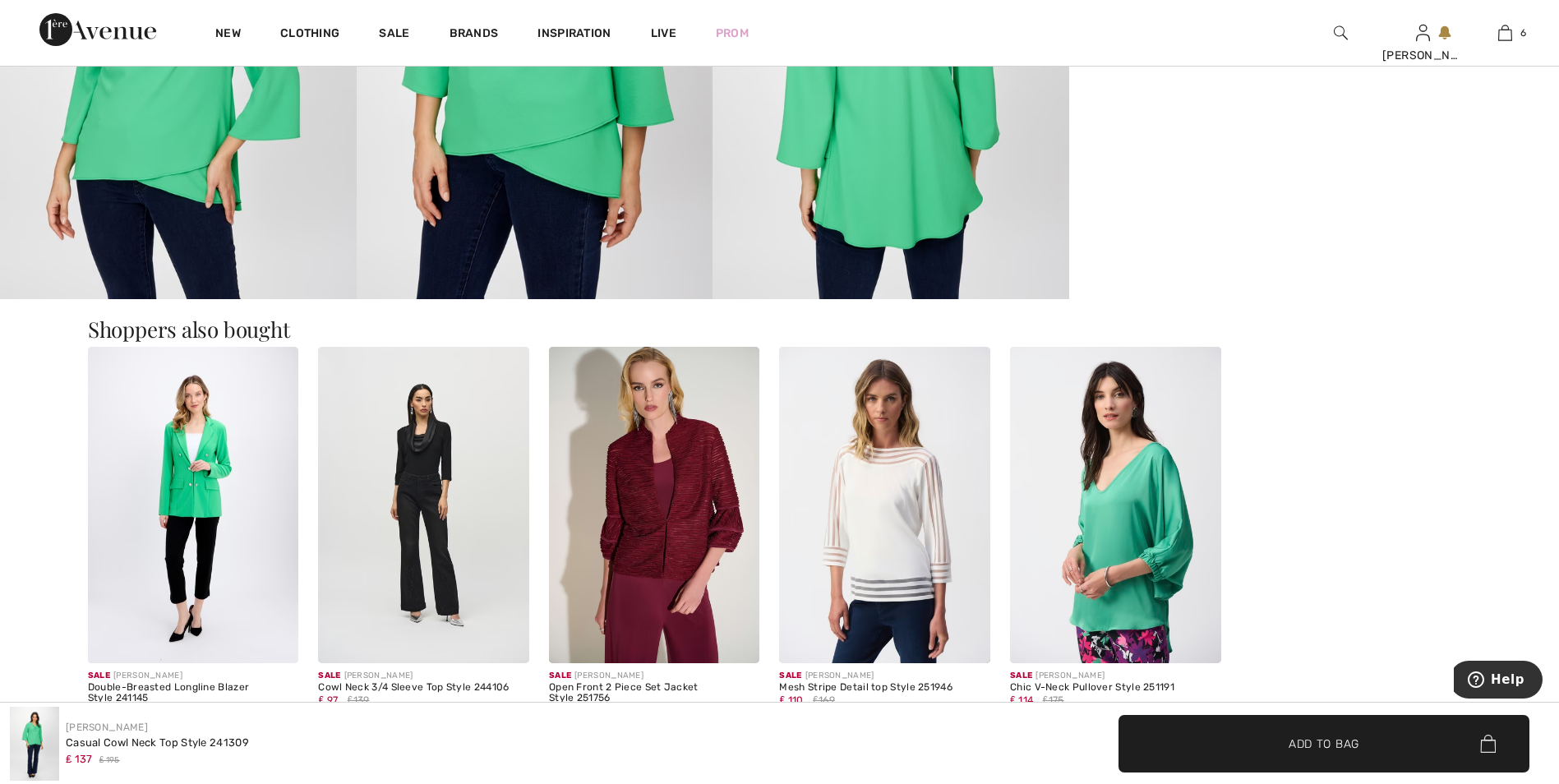
click at [1137, 515] on img at bounding box center [1116, 504] width 211 height 317
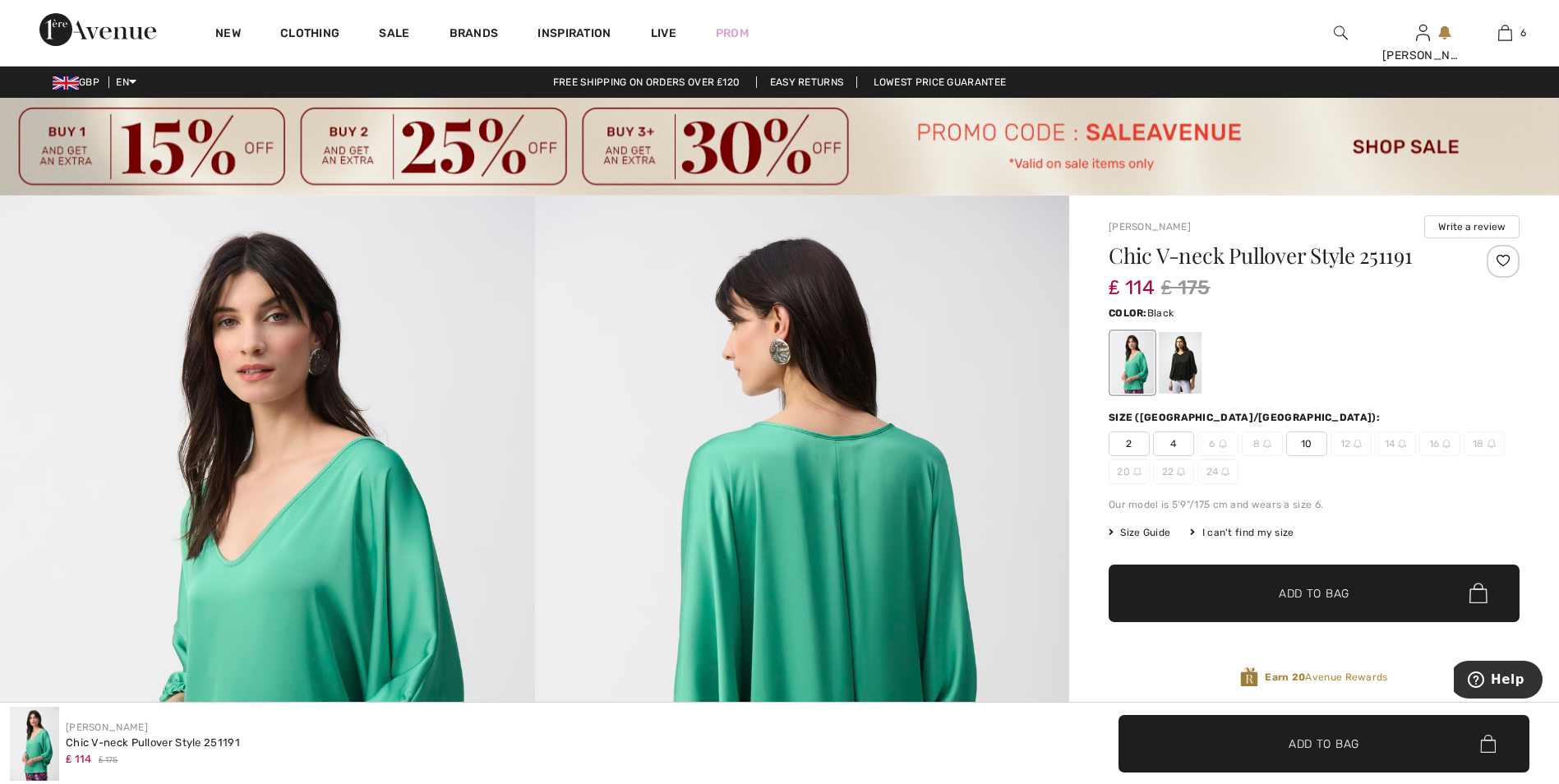
click at [1179, 354] on div at bounding box center [1180, 363] width 43 height 62
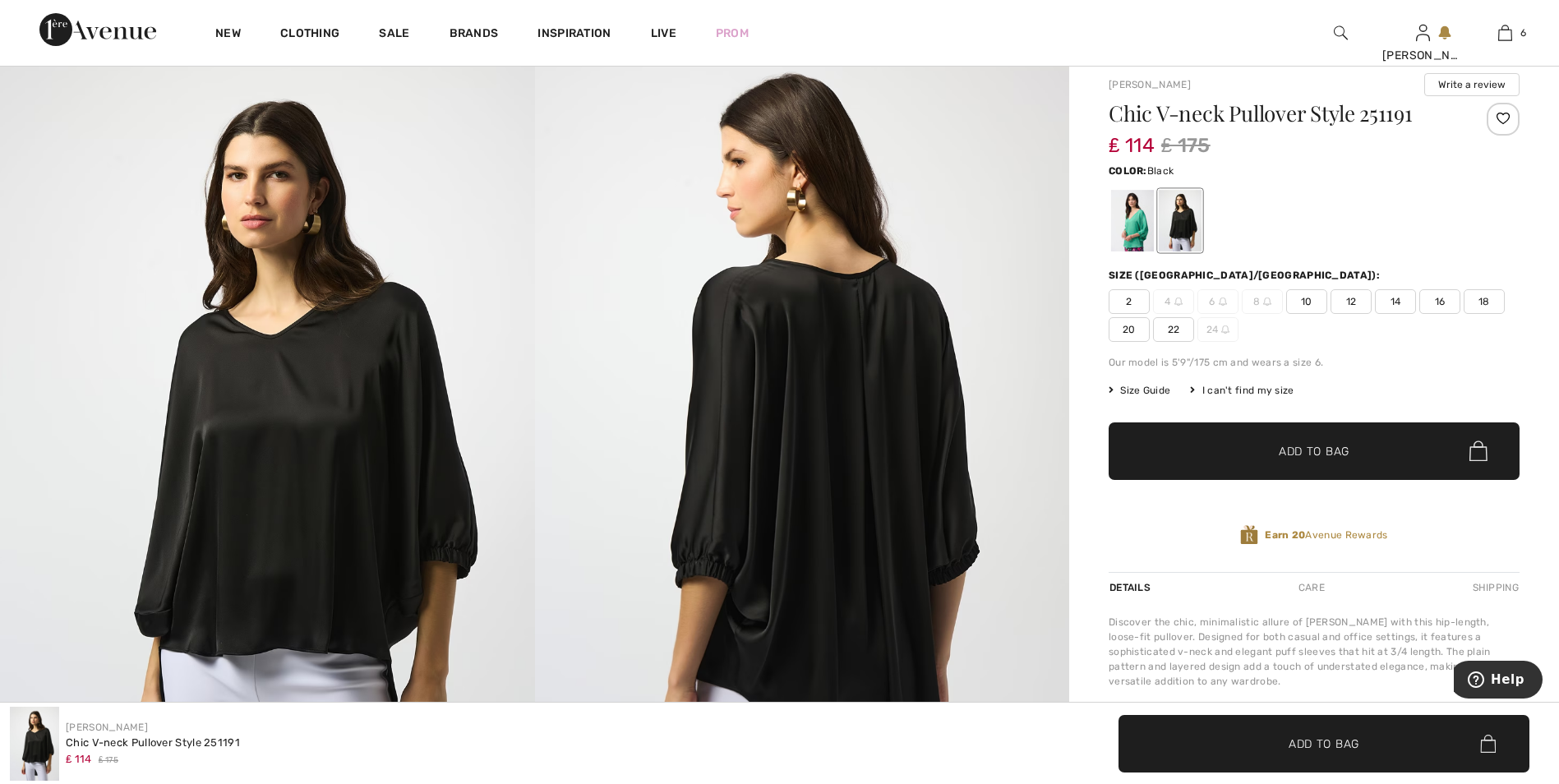
scroll to position [82, 0]
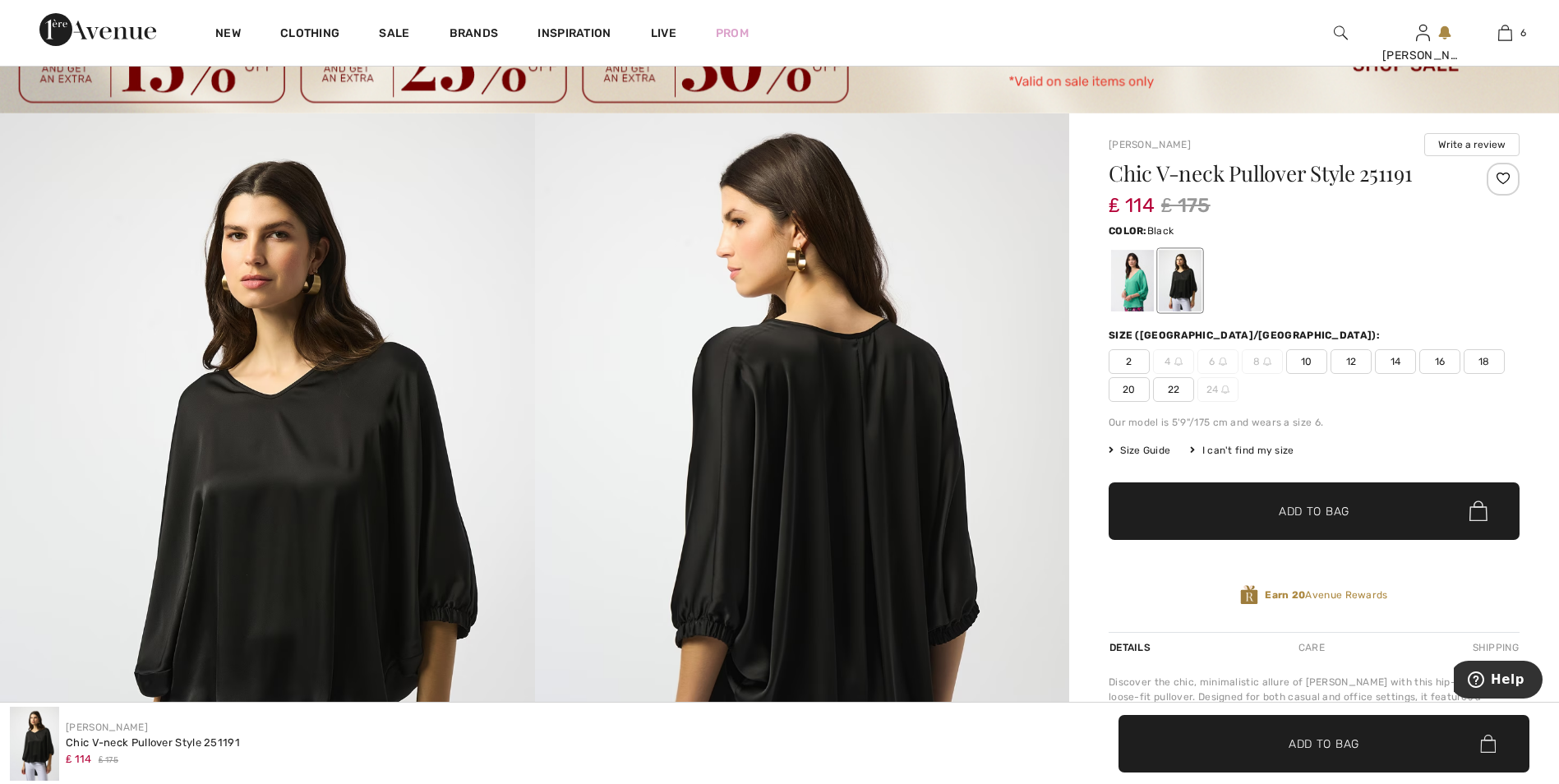
click at [1128, 388] on span "20" at bounding box center [1129, 389] width 41 height 24
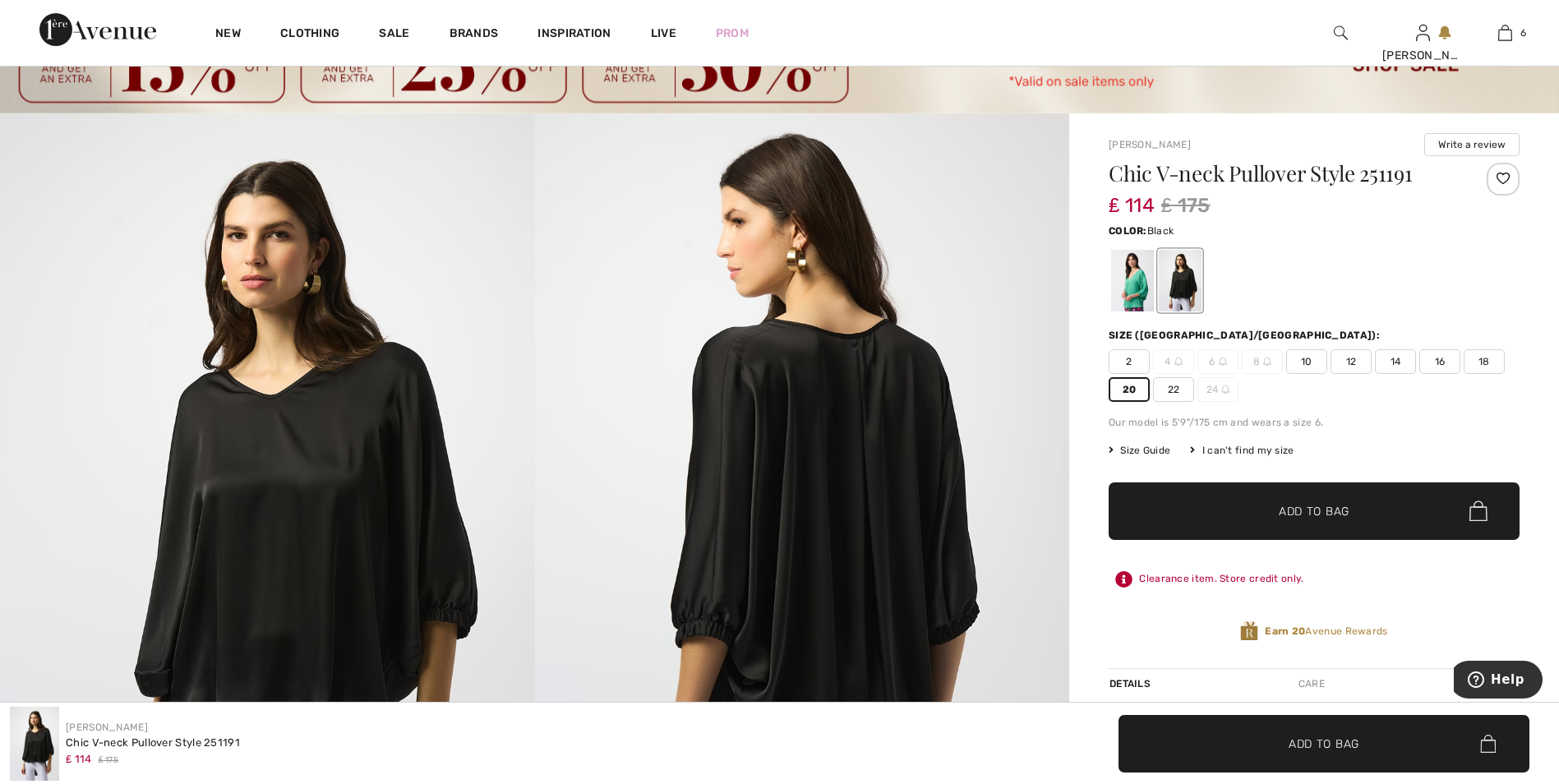
click at [1319, 510] on span "Add to Bag" at bounding box center [1314, 511] width 71 height 17
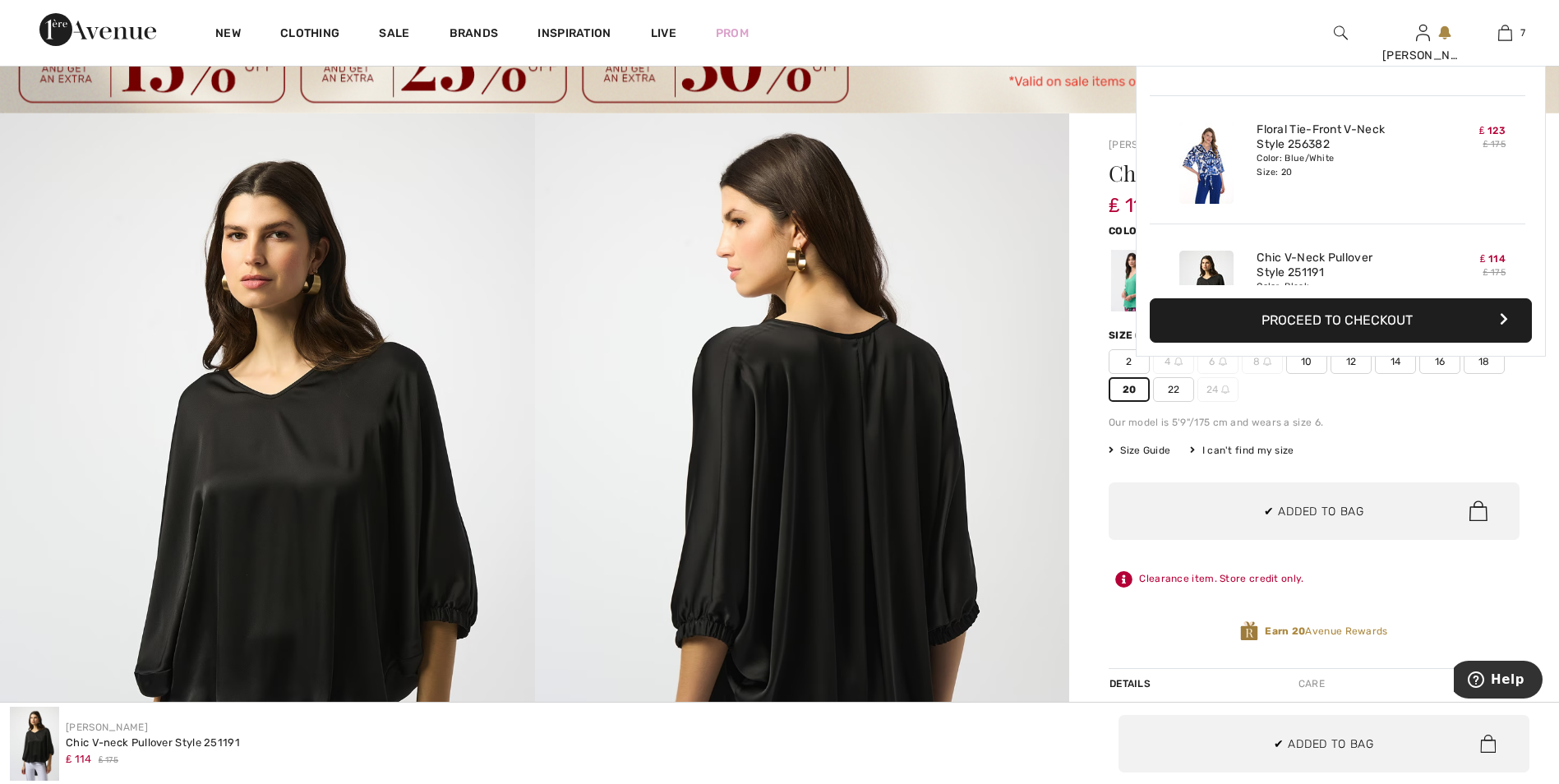
scroll to position [692, 0]
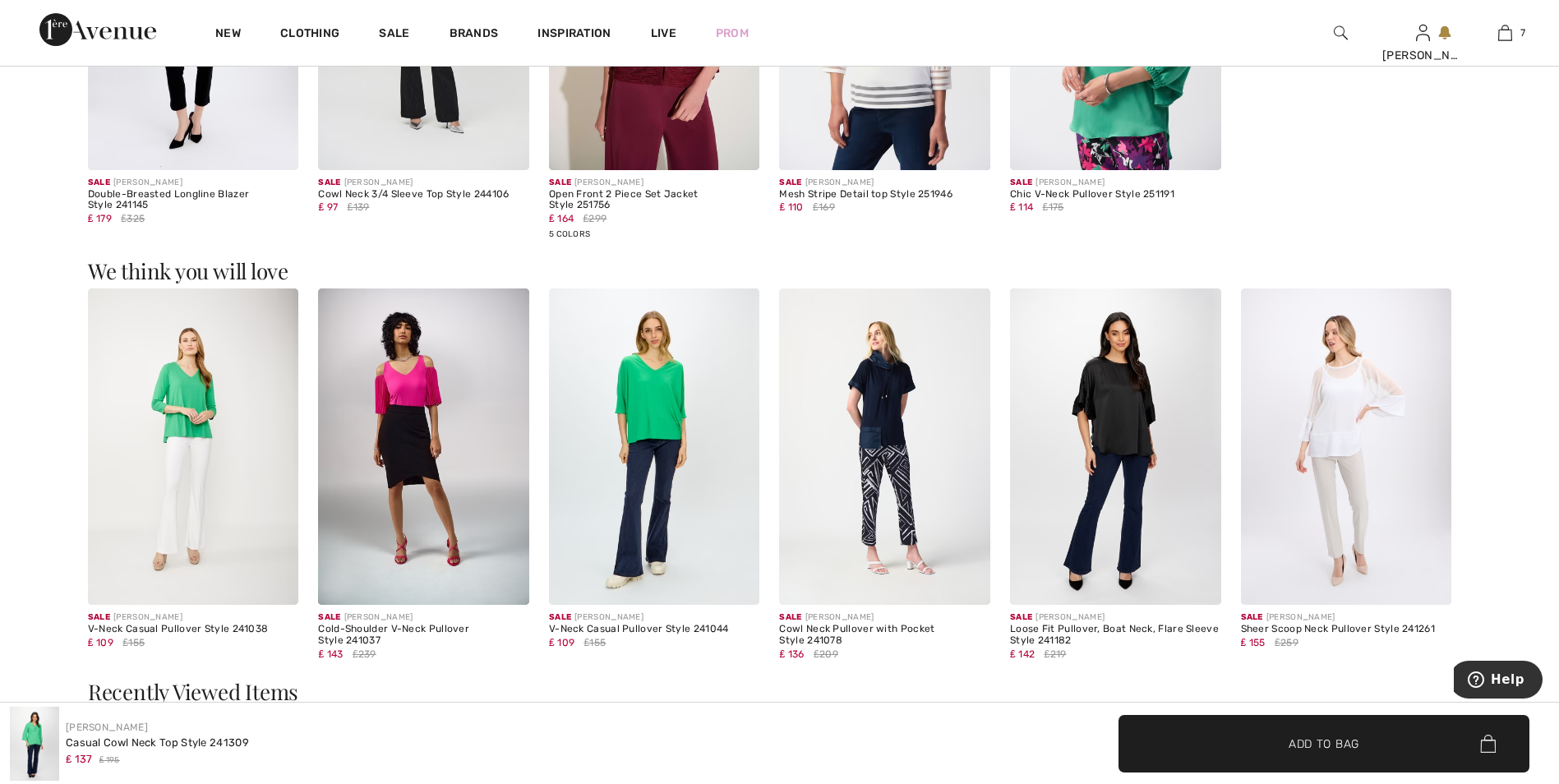
click at [693, 449] on img at bounding box center [655, 446] width 211 height 317
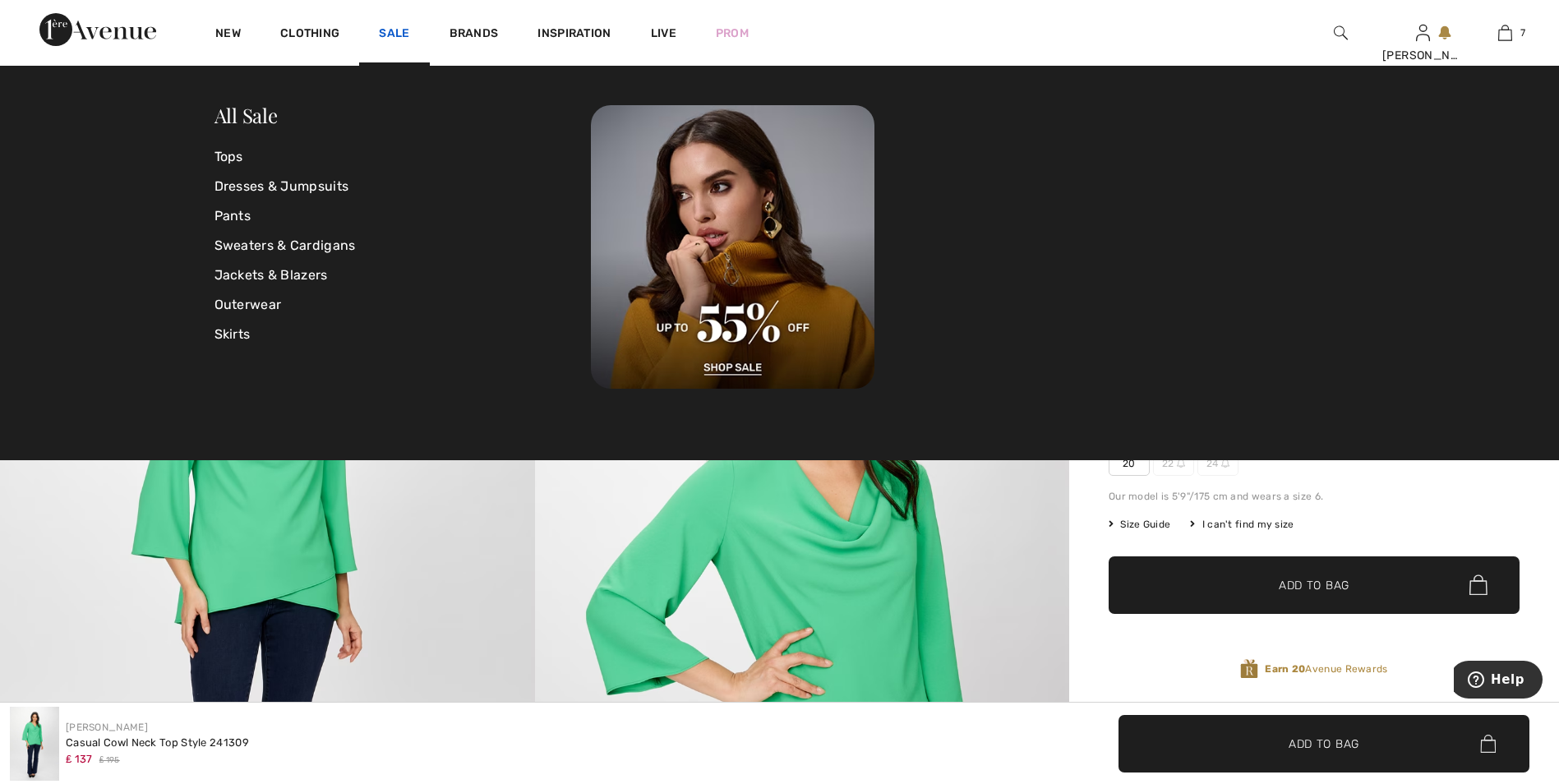
click at [405, 30] on link "Sale" at bounding box center [393, 35] width 30 height 17
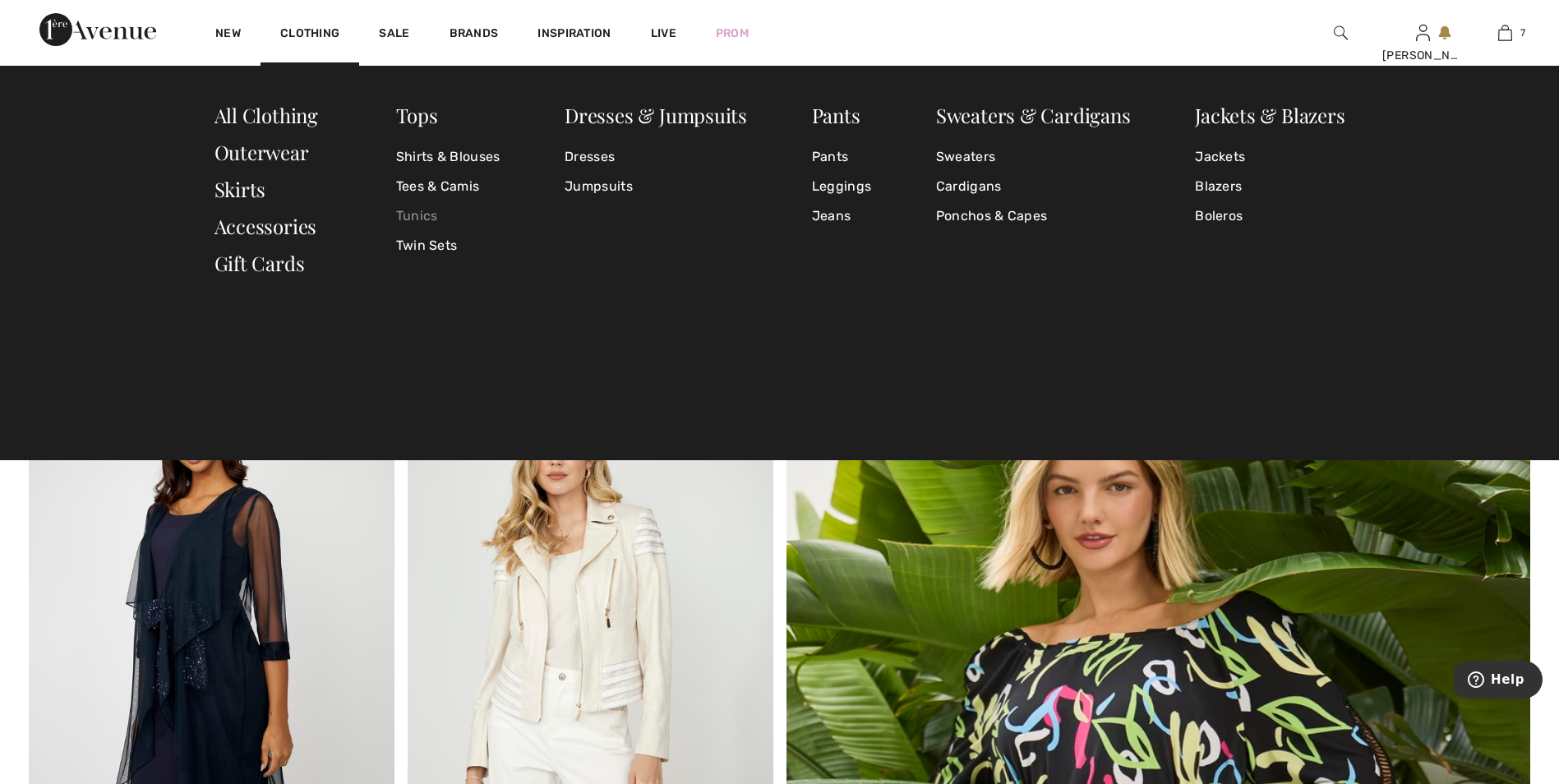
click at [421, 220] on link "Tunics" at bounding box center [448, 216] width 105 height 30
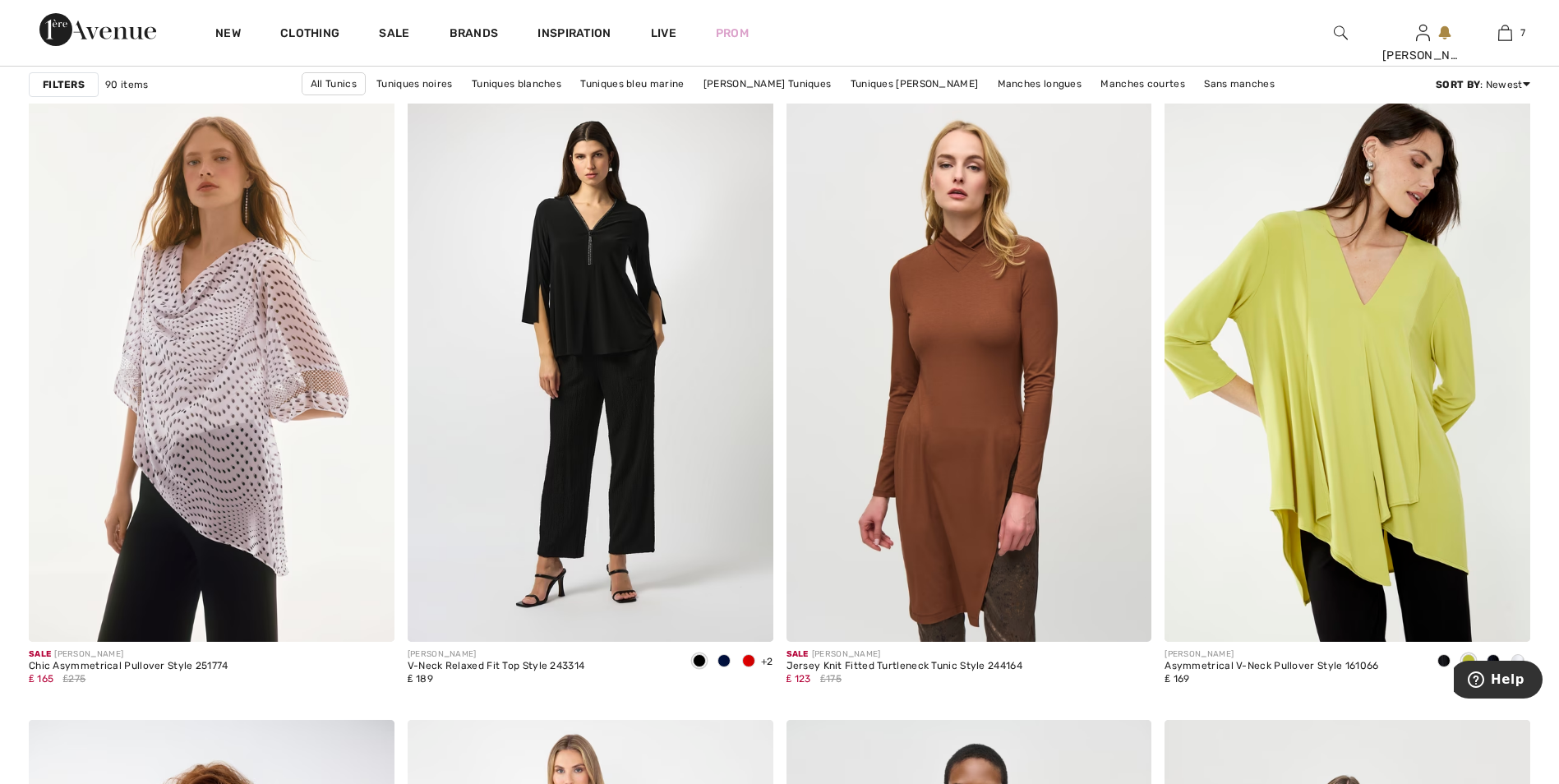
scroll to position [8544, 0]
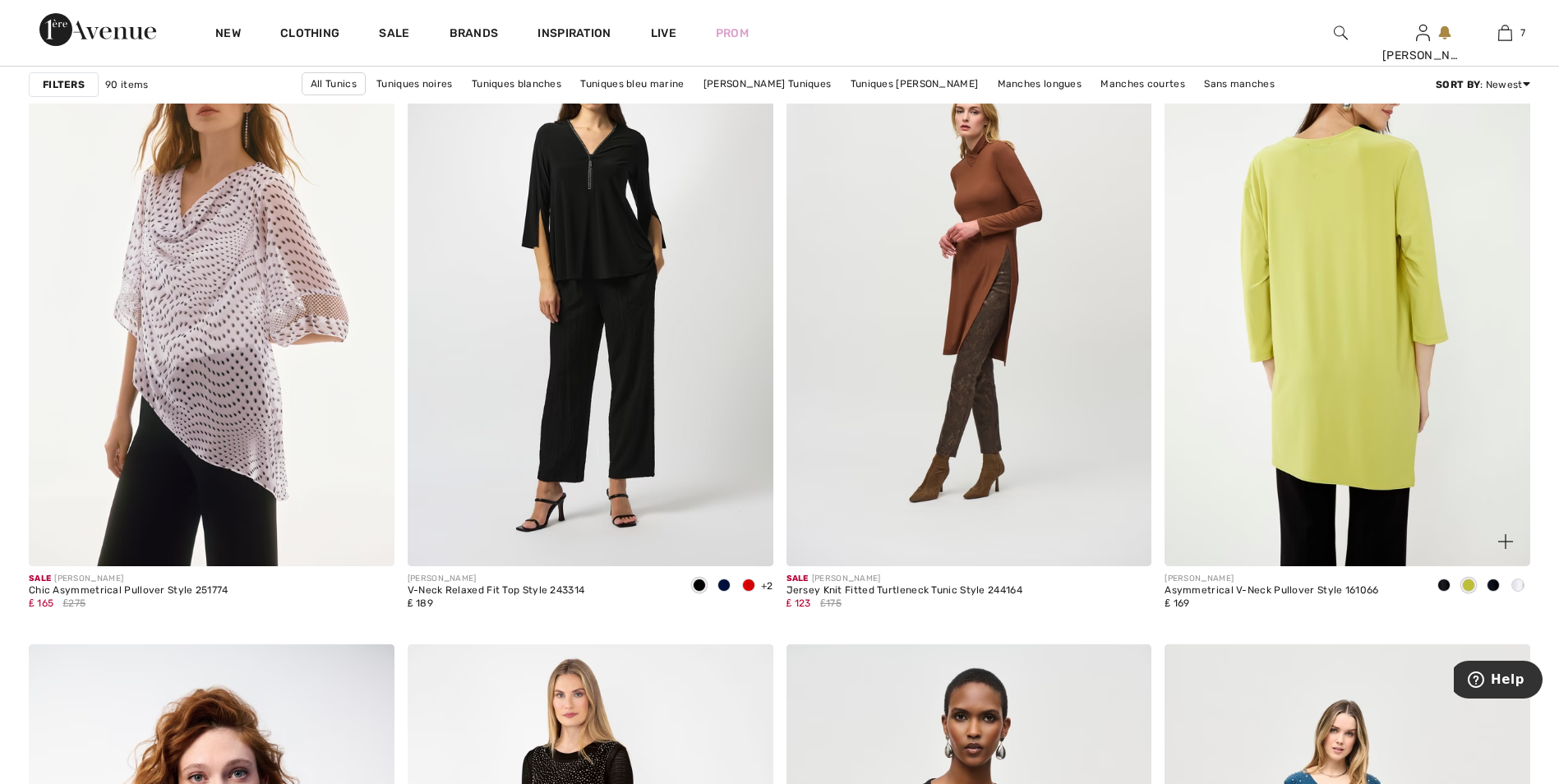
click at [1447, 389] on img at bounding box center [1348, 292] width 366 height 548
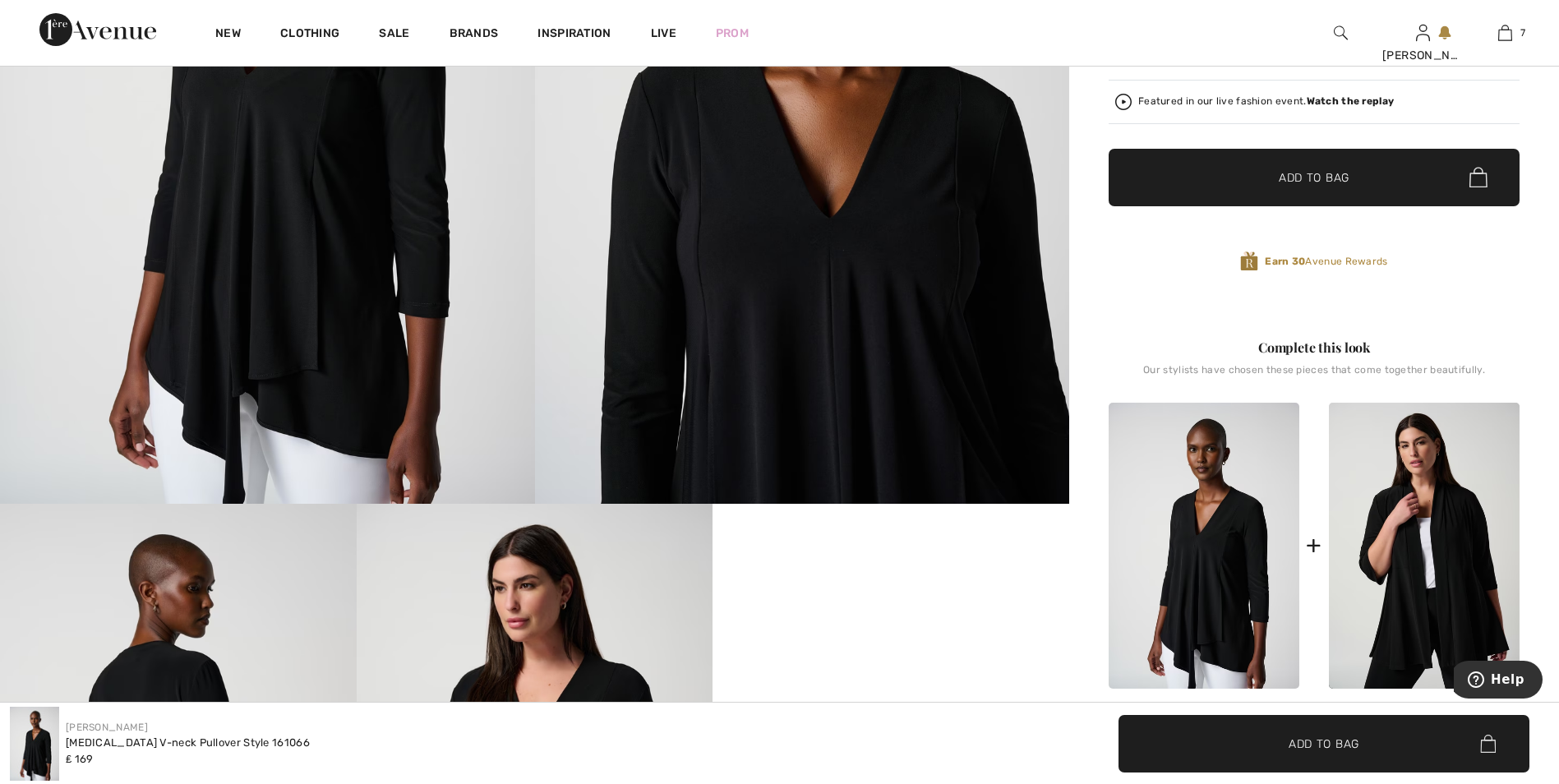
scroll to position [82, 0]
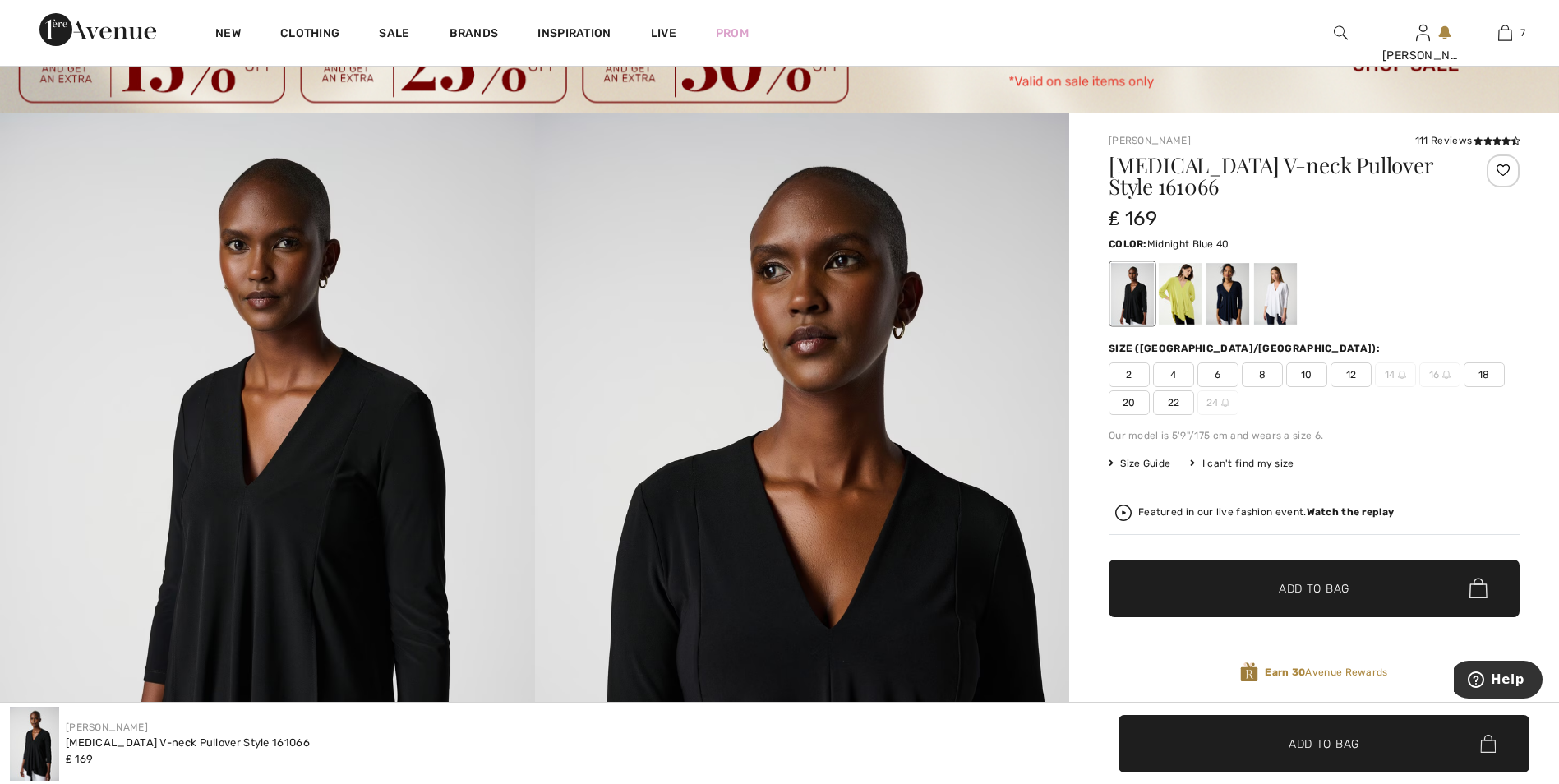
click at [1240, 289] on div at bounding box center [1228, 294] width 43 height 62
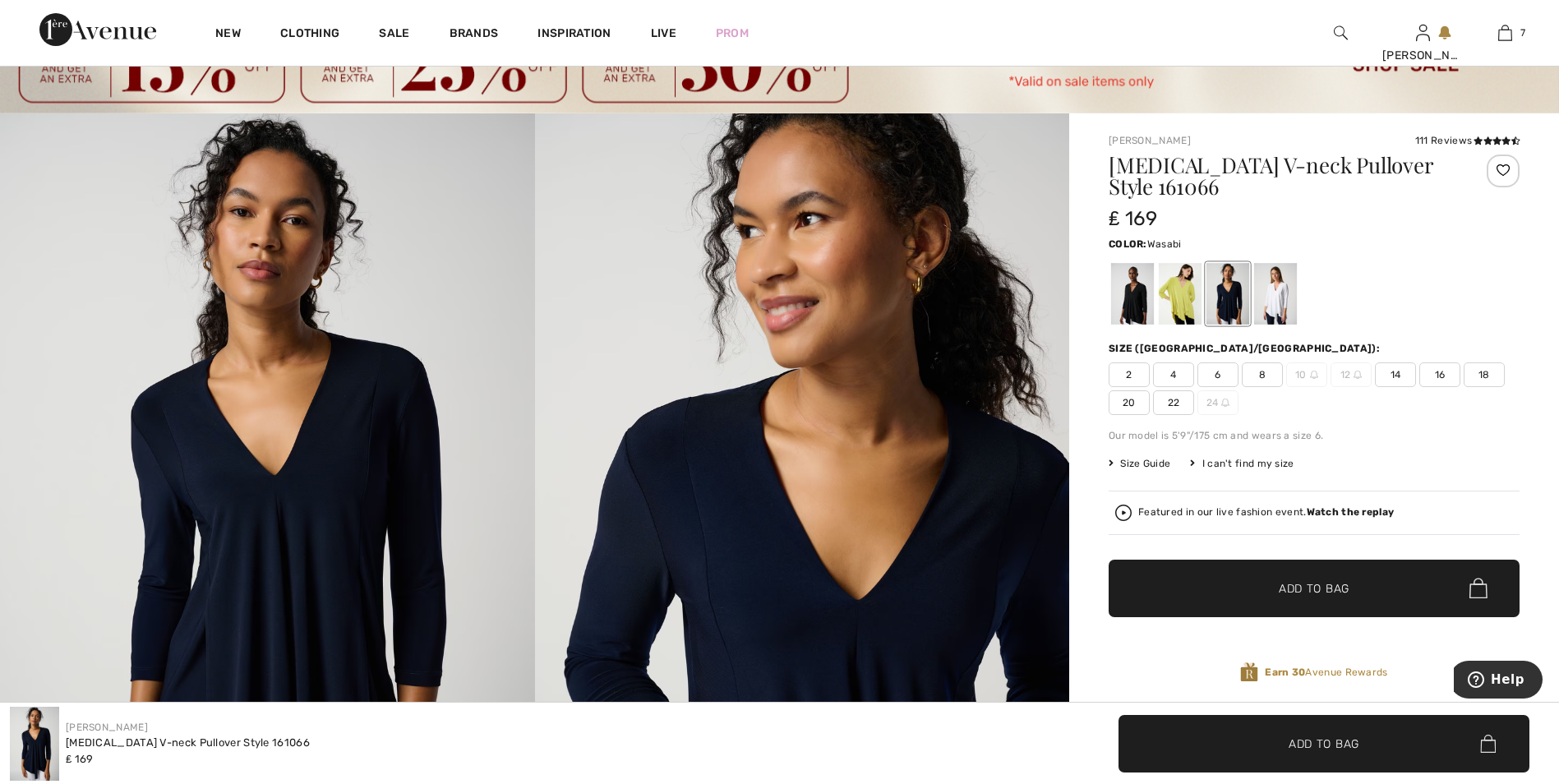
click at [1190, 307] on div at bounding box center [1180, 294] width 43 height 62
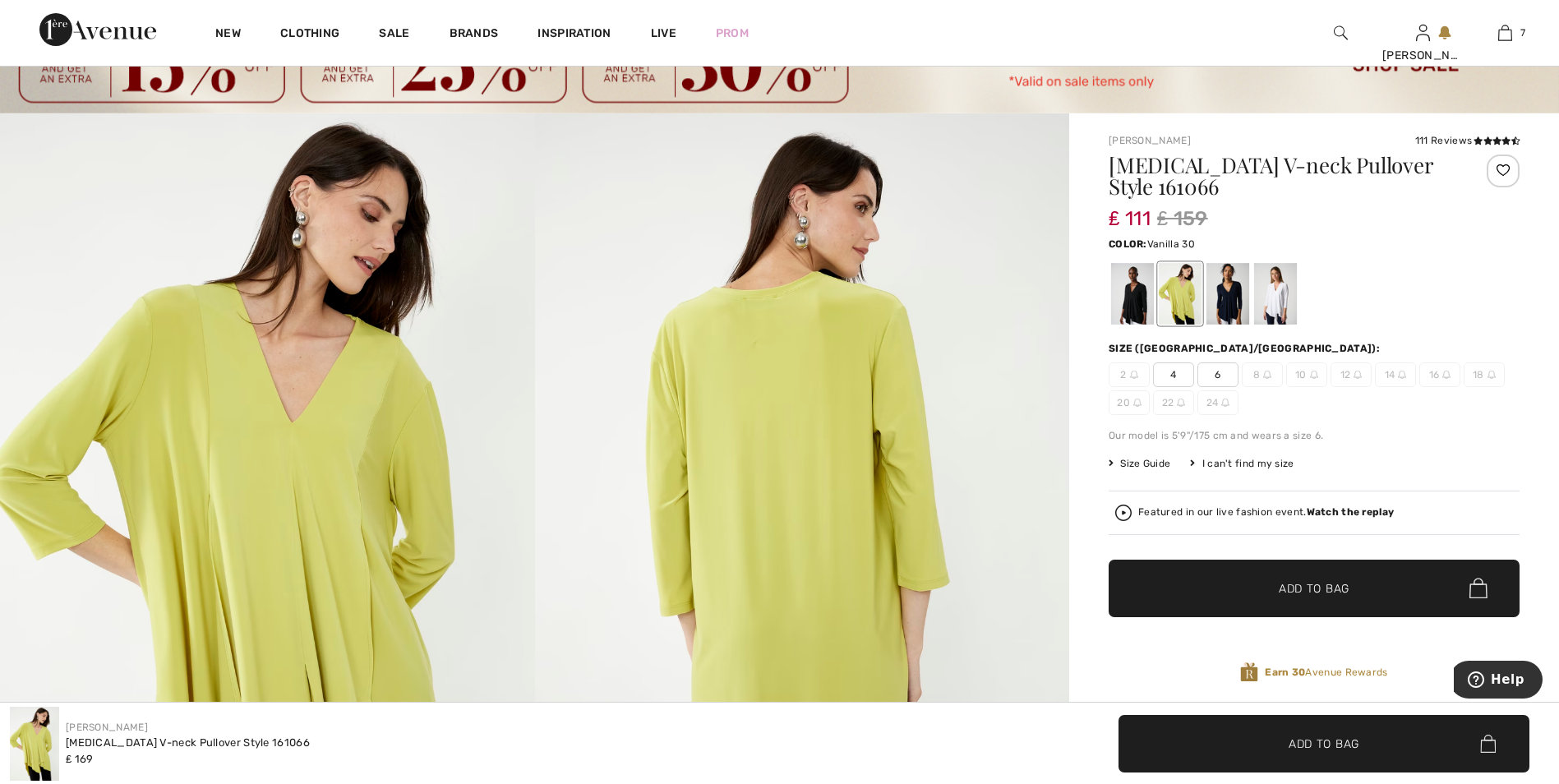
click at [1272, 294] on div at bounding box center [1275, 294] width 43 height 62
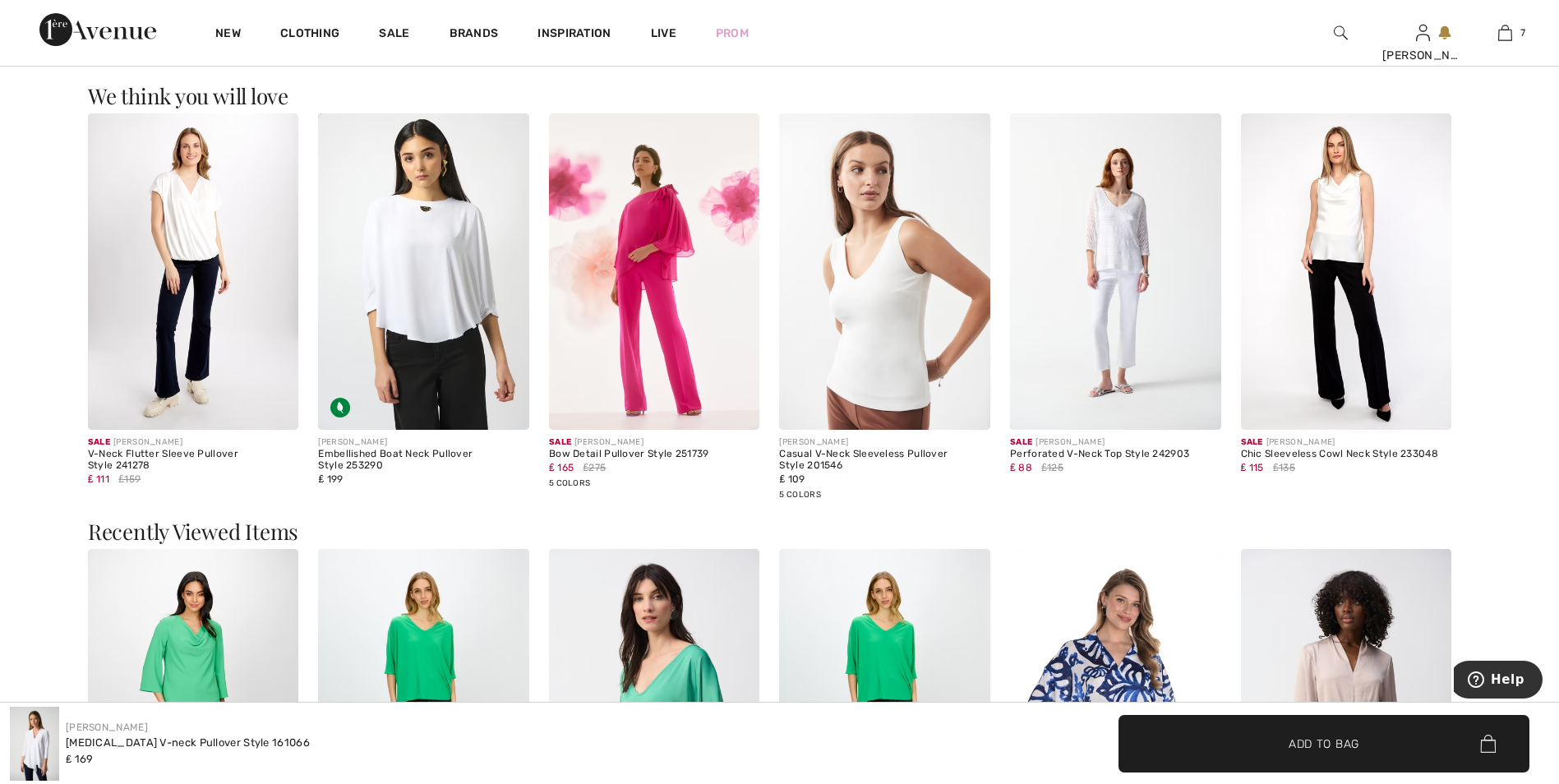
scroll to position [1807, 0]
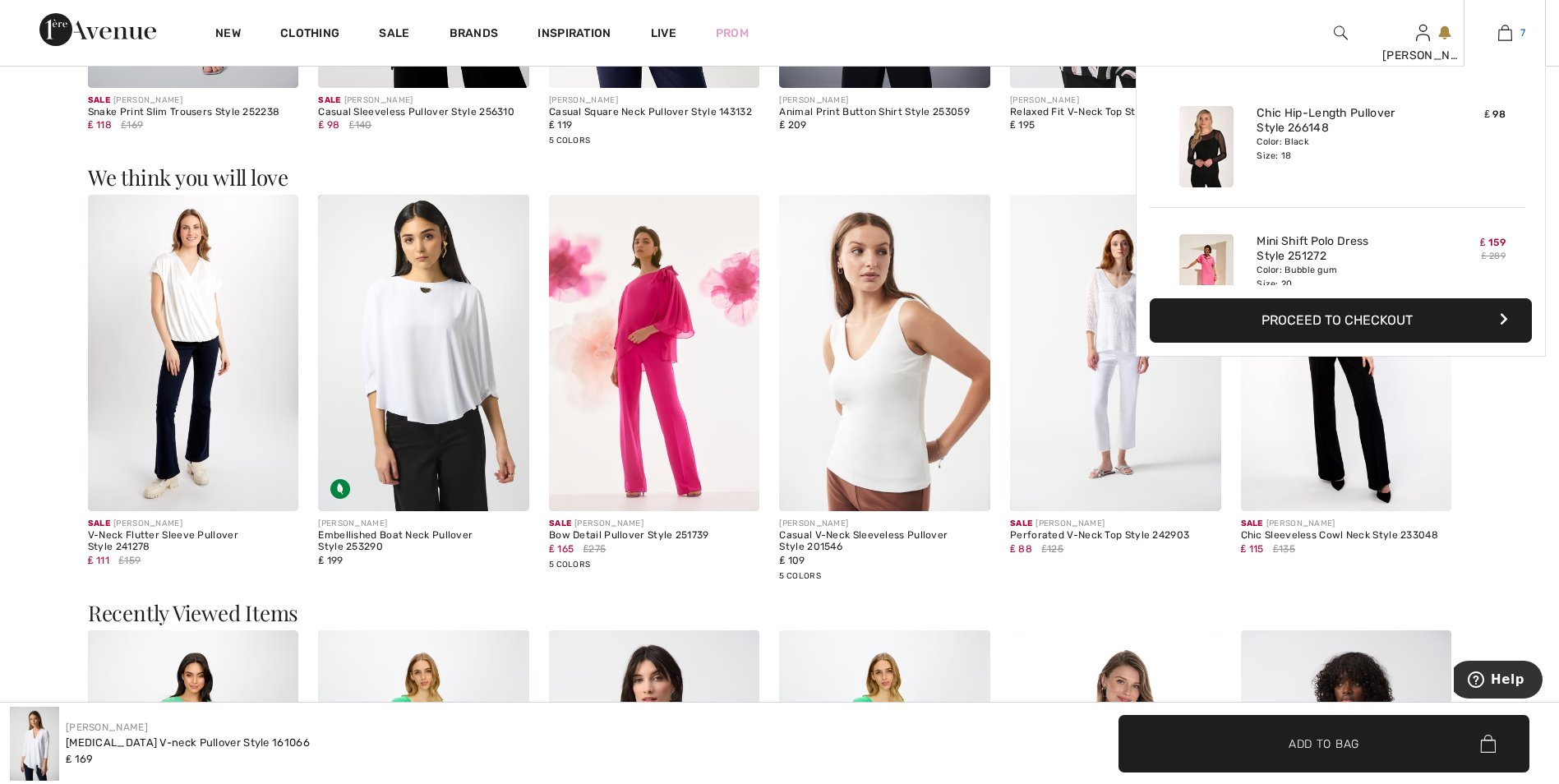
click at [1504, 35] on img at bounding box center [1505, 33] width 14 height 19
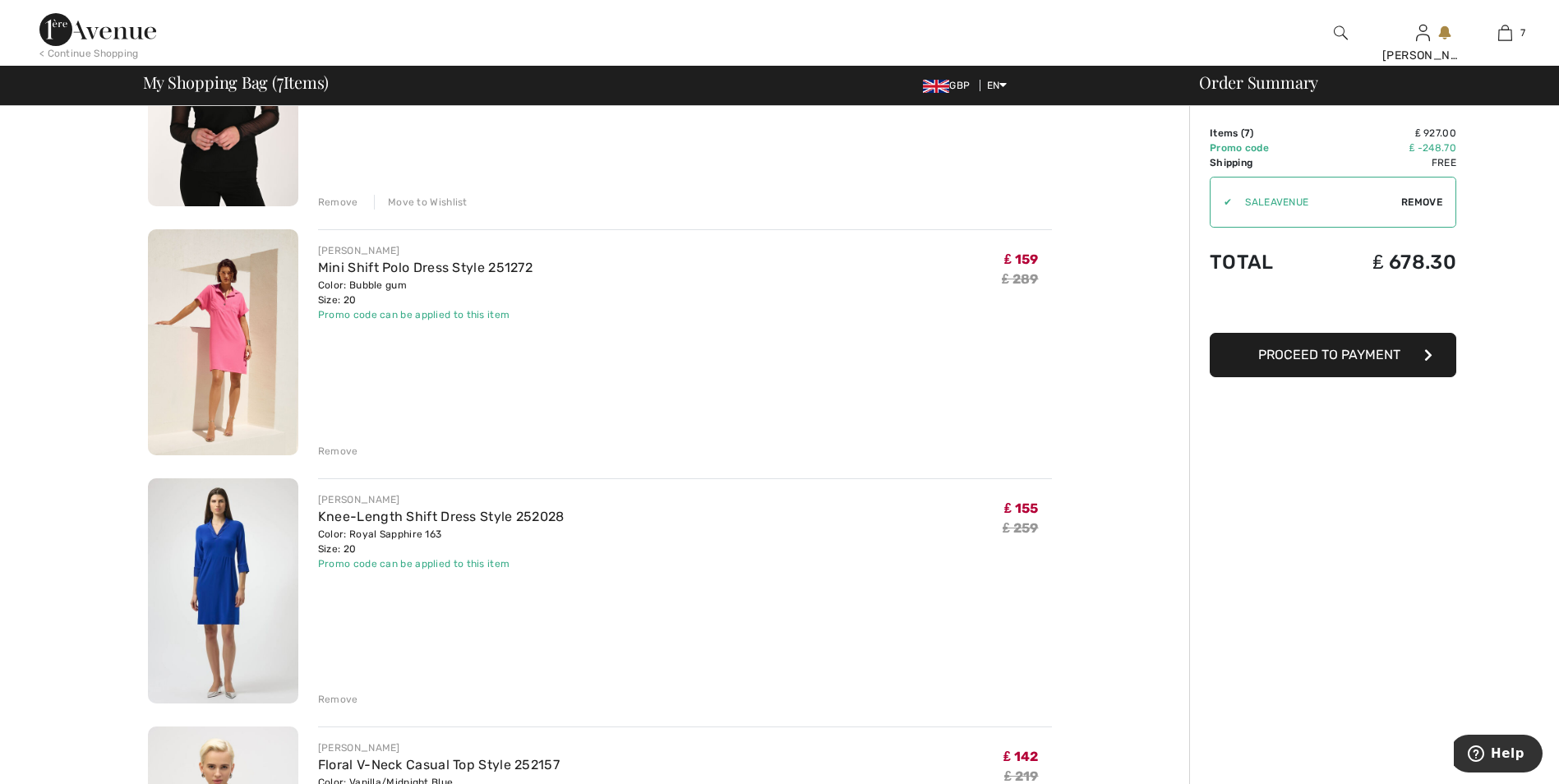
scroll to position [410, 0]
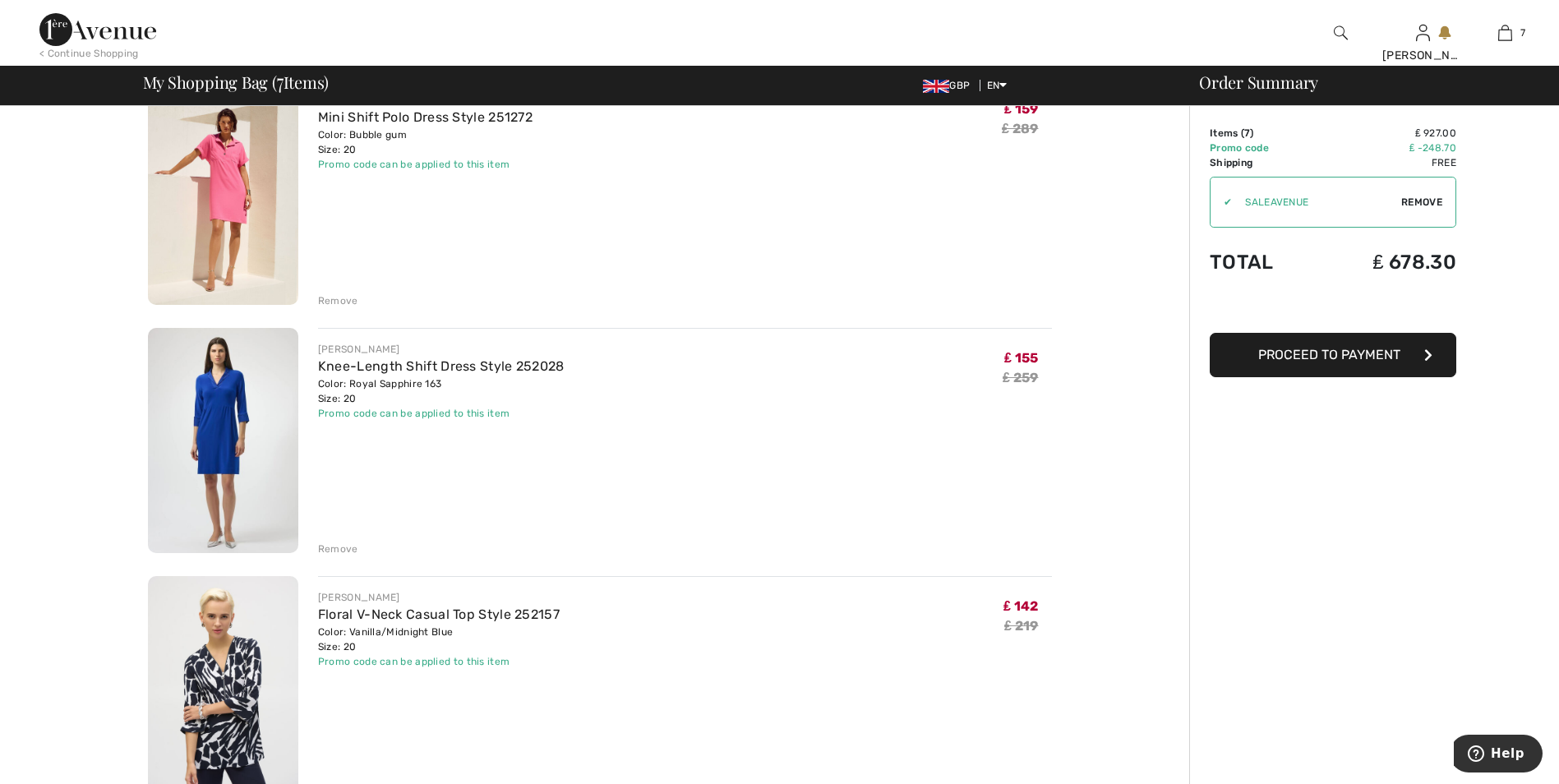
click at [348, 546] on div "Remove" at bounding box center [338, 548] width 41 height 15
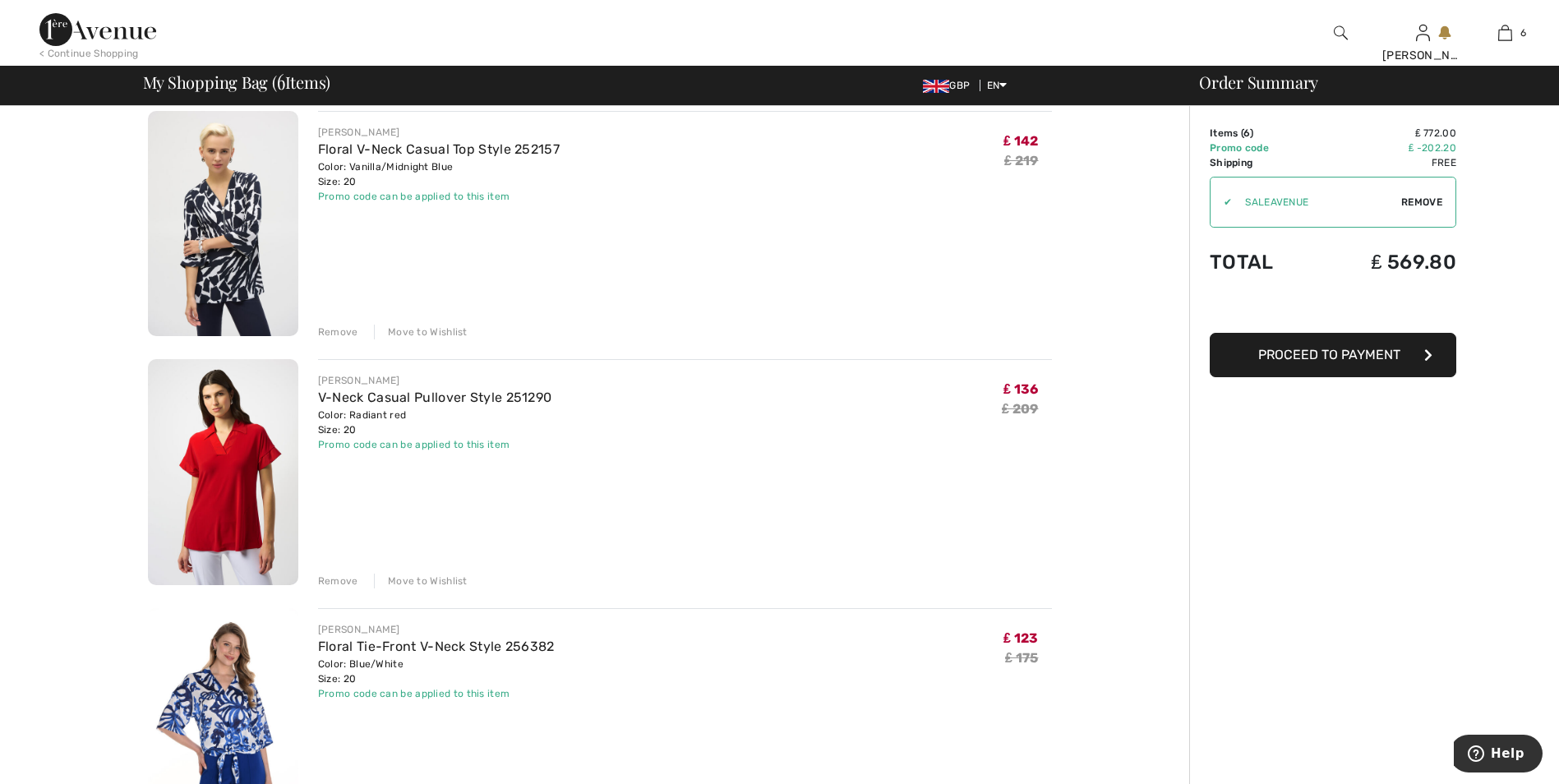
scroll to position [657, 0]
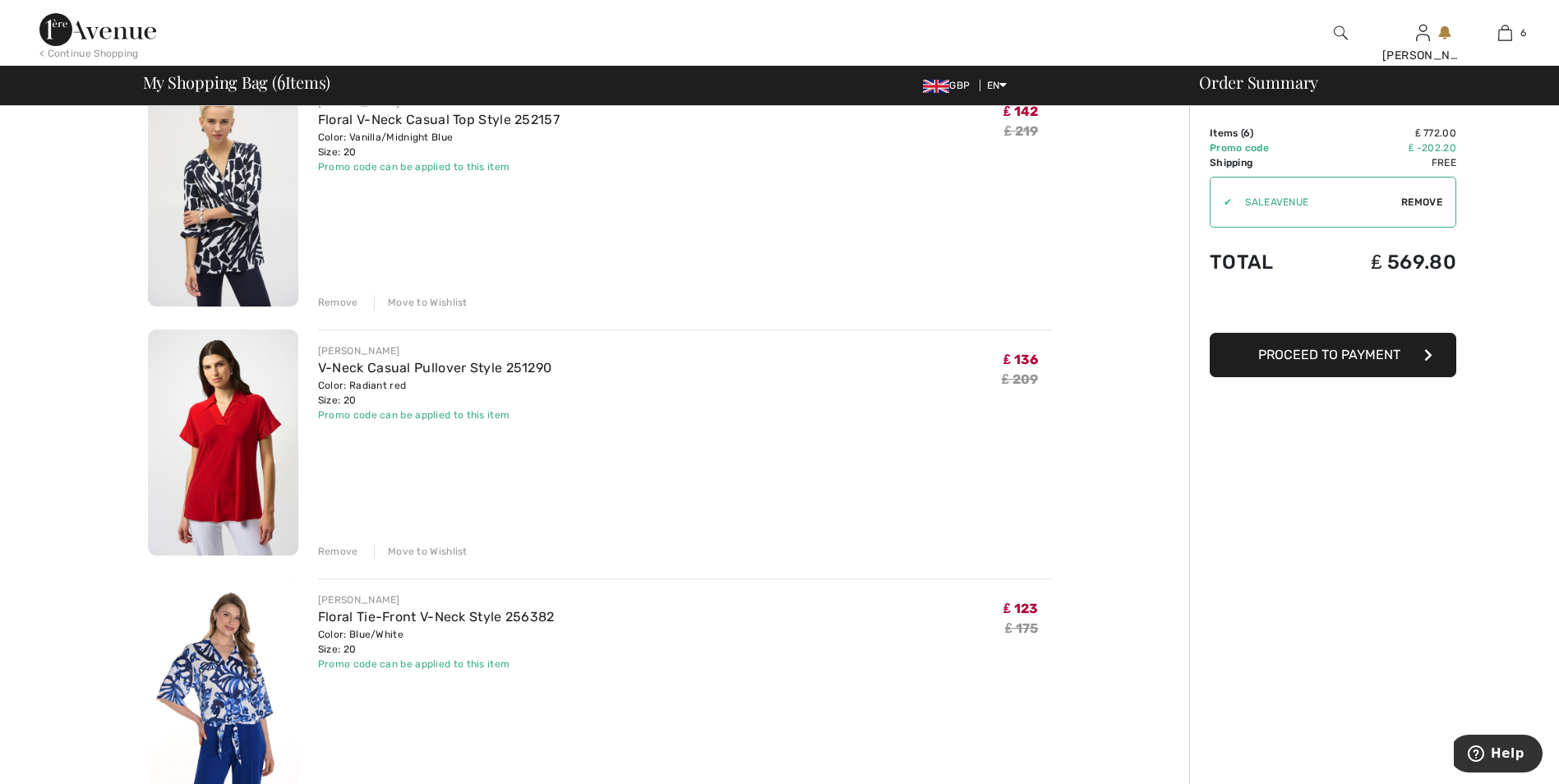
click at [332, 553] on div "Remove" at bounding box center [338, 551] width 41 height 15
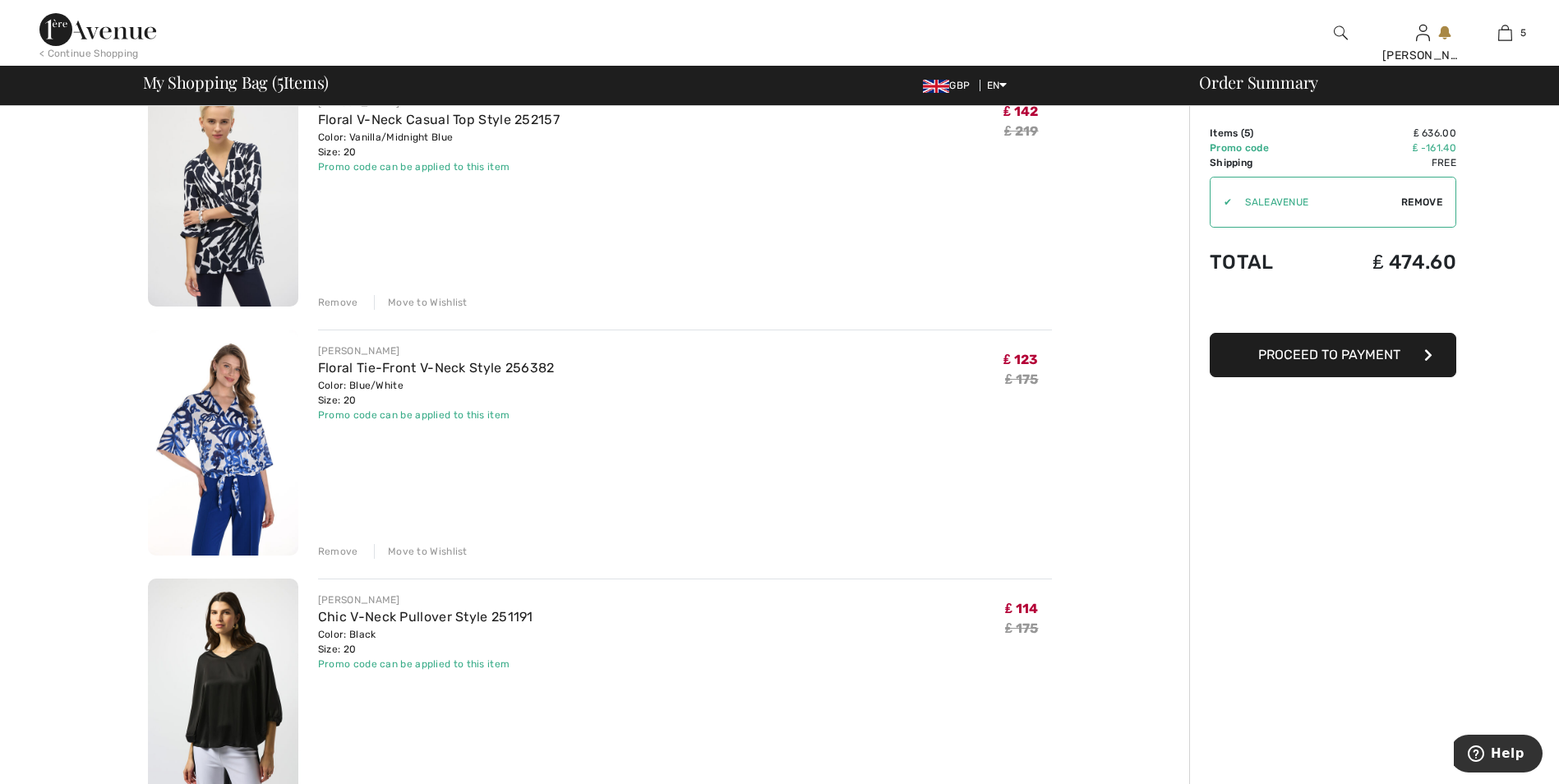
click at [345, 548] on div "Remove" at bounding box center [338, 551] width 41 height 15
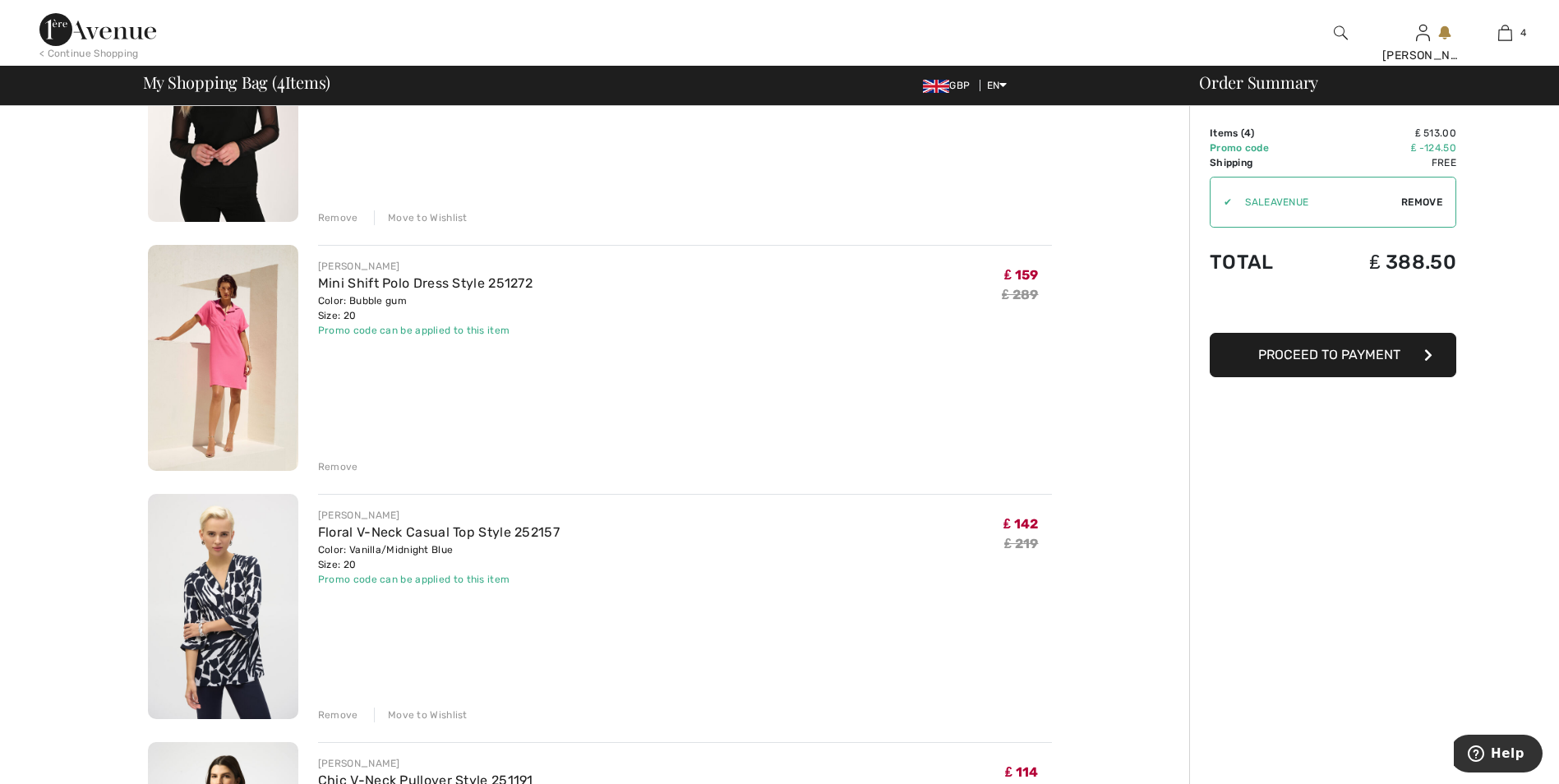
scroll to position [247, 0]
click at [350, 463] on div "Remove" at bounding box center [338, 465] width 41 height 15
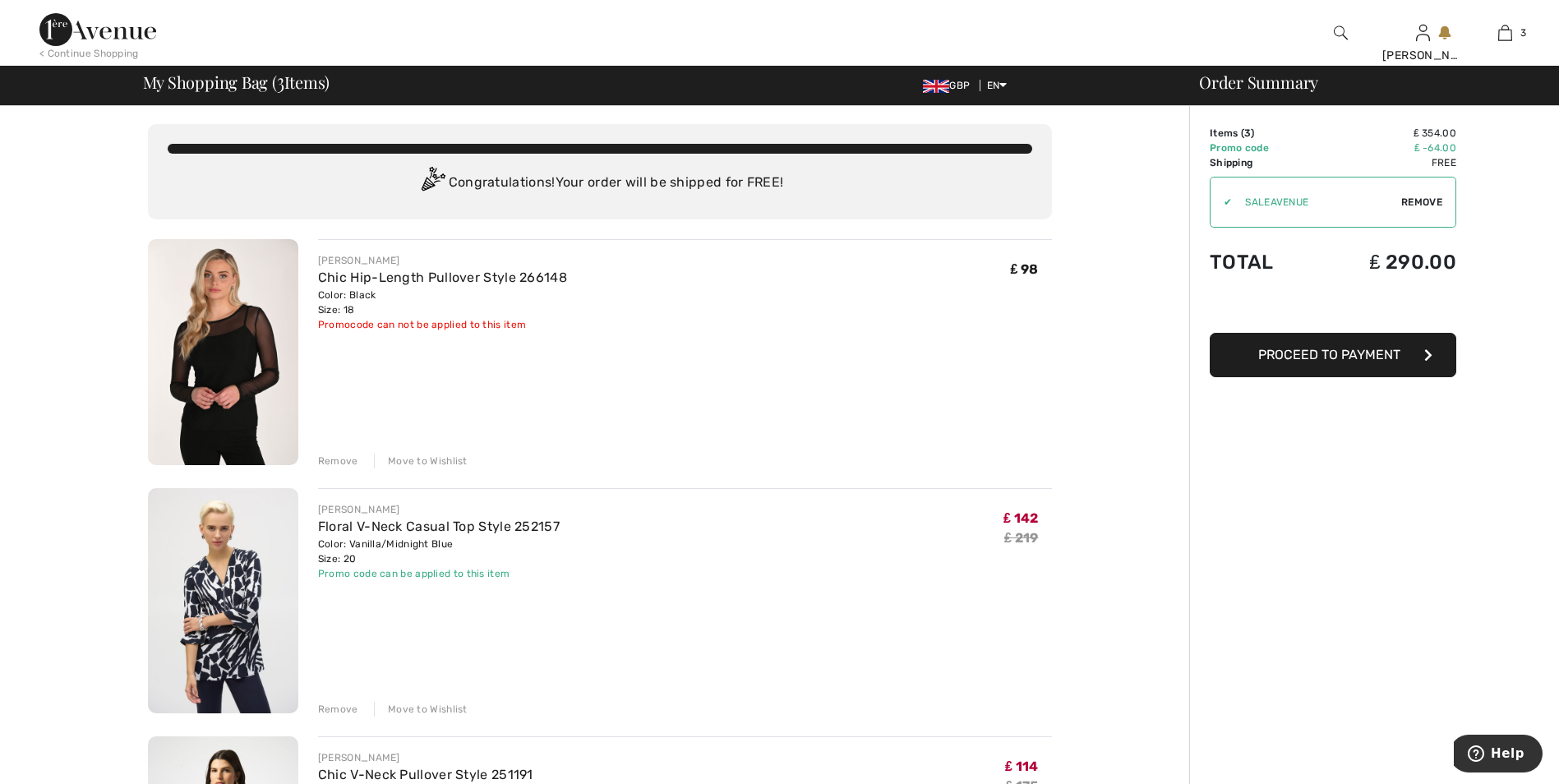
scroll to position [0, 0]
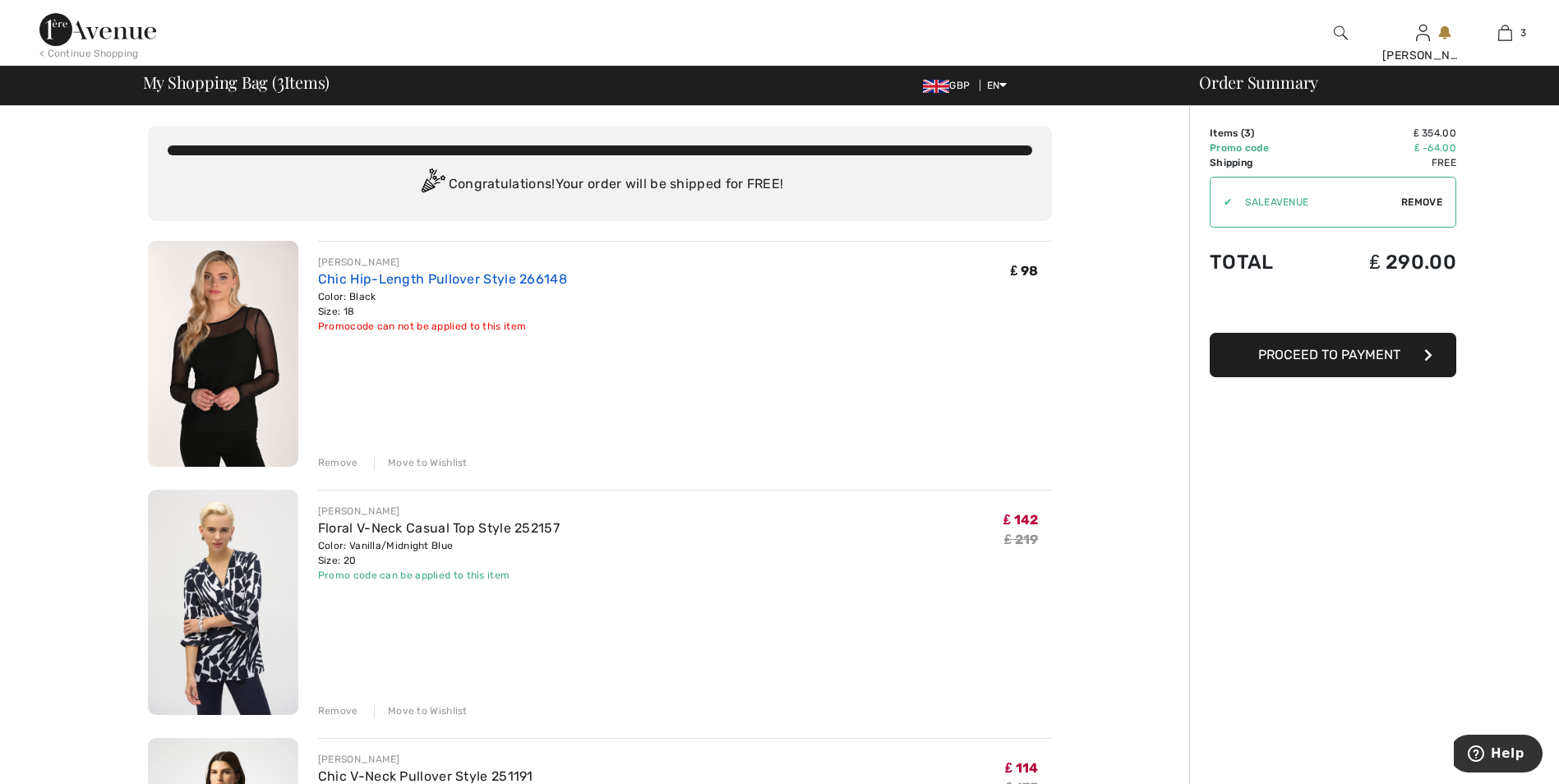
click at [372, 273] on link "Chic Hip-Length Pullover Style 266148" at bounding box center [442, 279] width 249 height 15
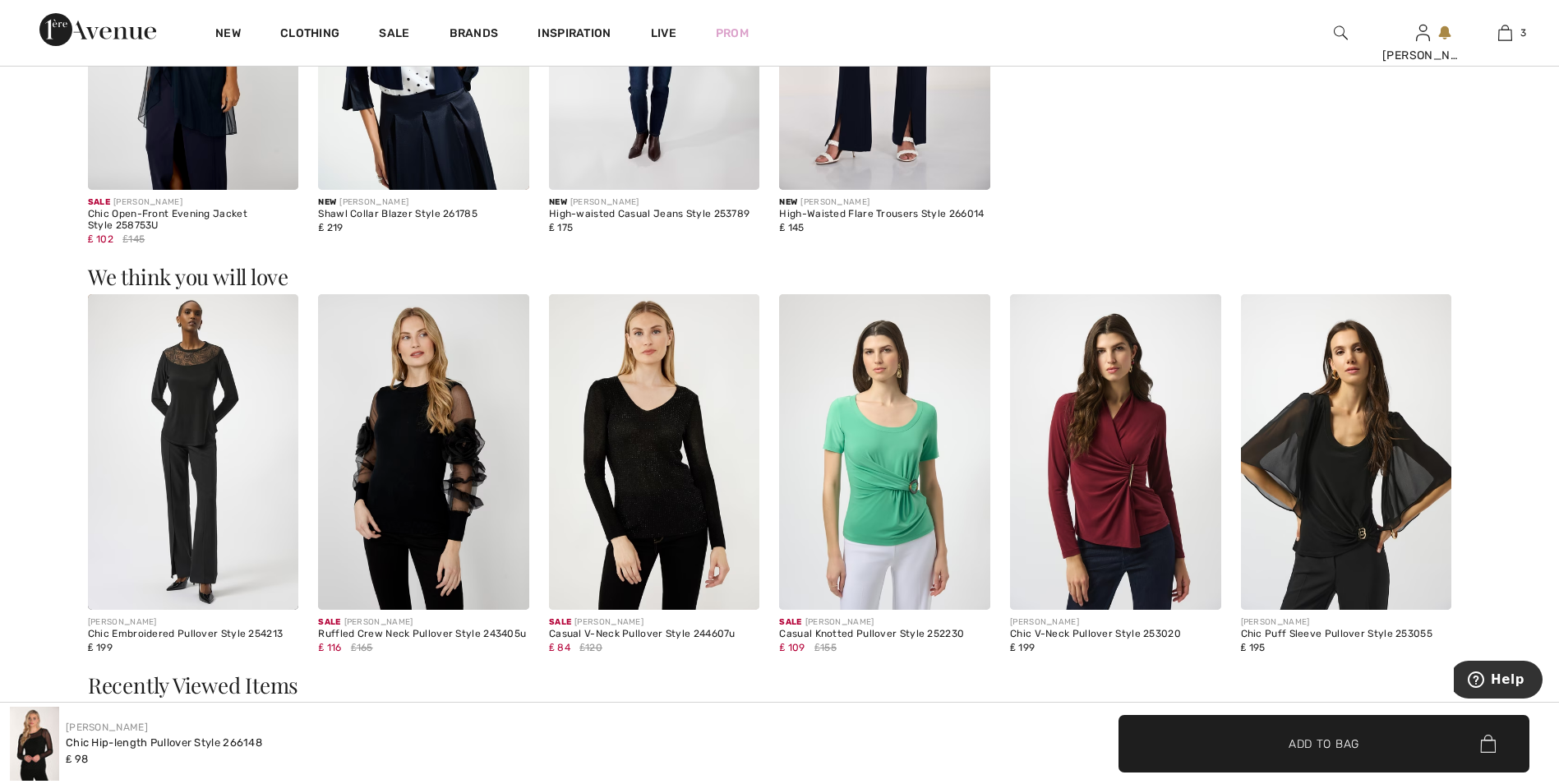
scroll to position [1725, 0]
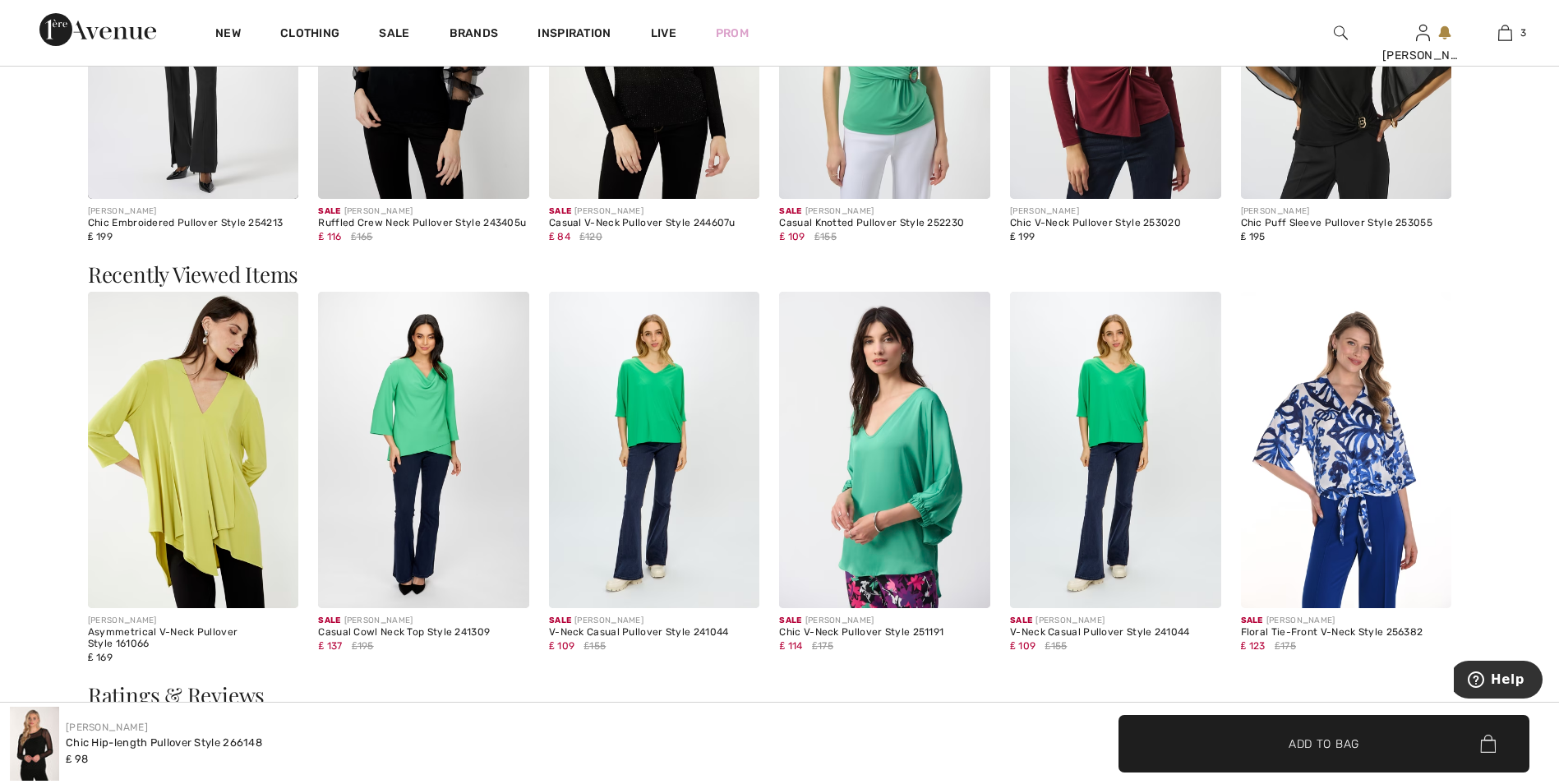
click at [661, 442] on img at bounding box center [655, 449] width 211 height 317
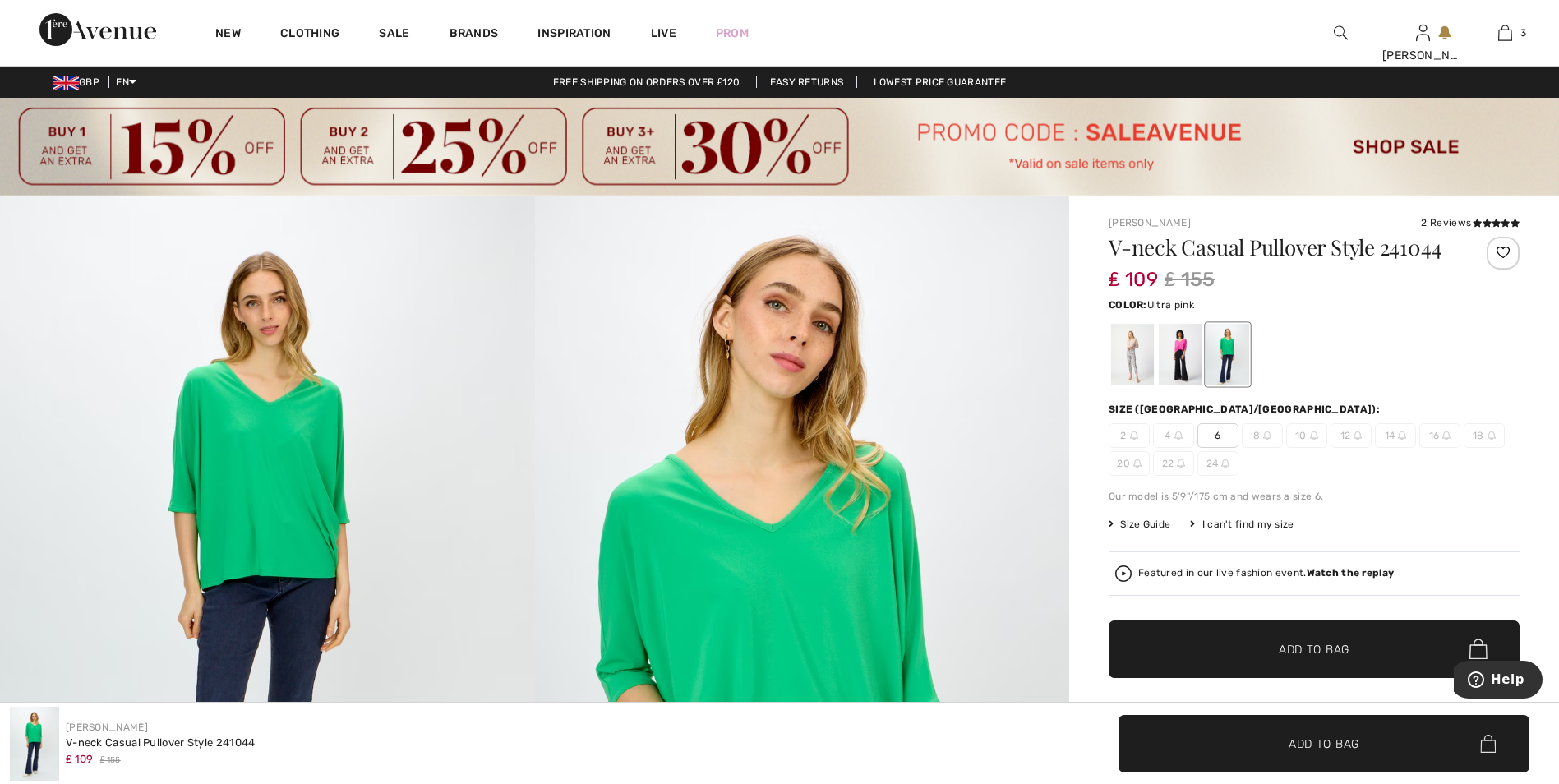
click at [1172, 351] on div at bounding box center [1180, 354] width 43 height 62
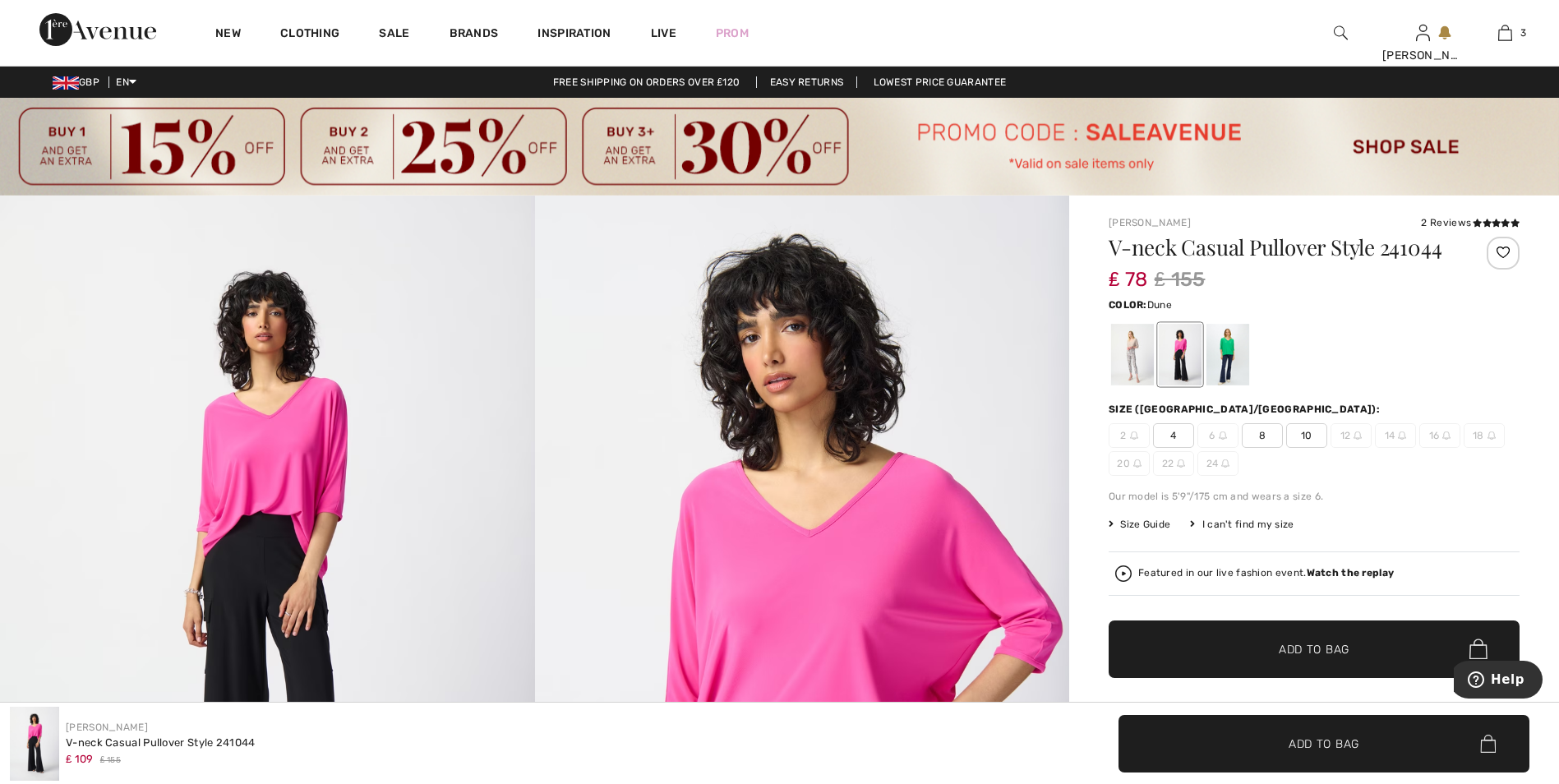
click at [1139, 350] on div at bounding box center [1133, 354] width 43 height 62
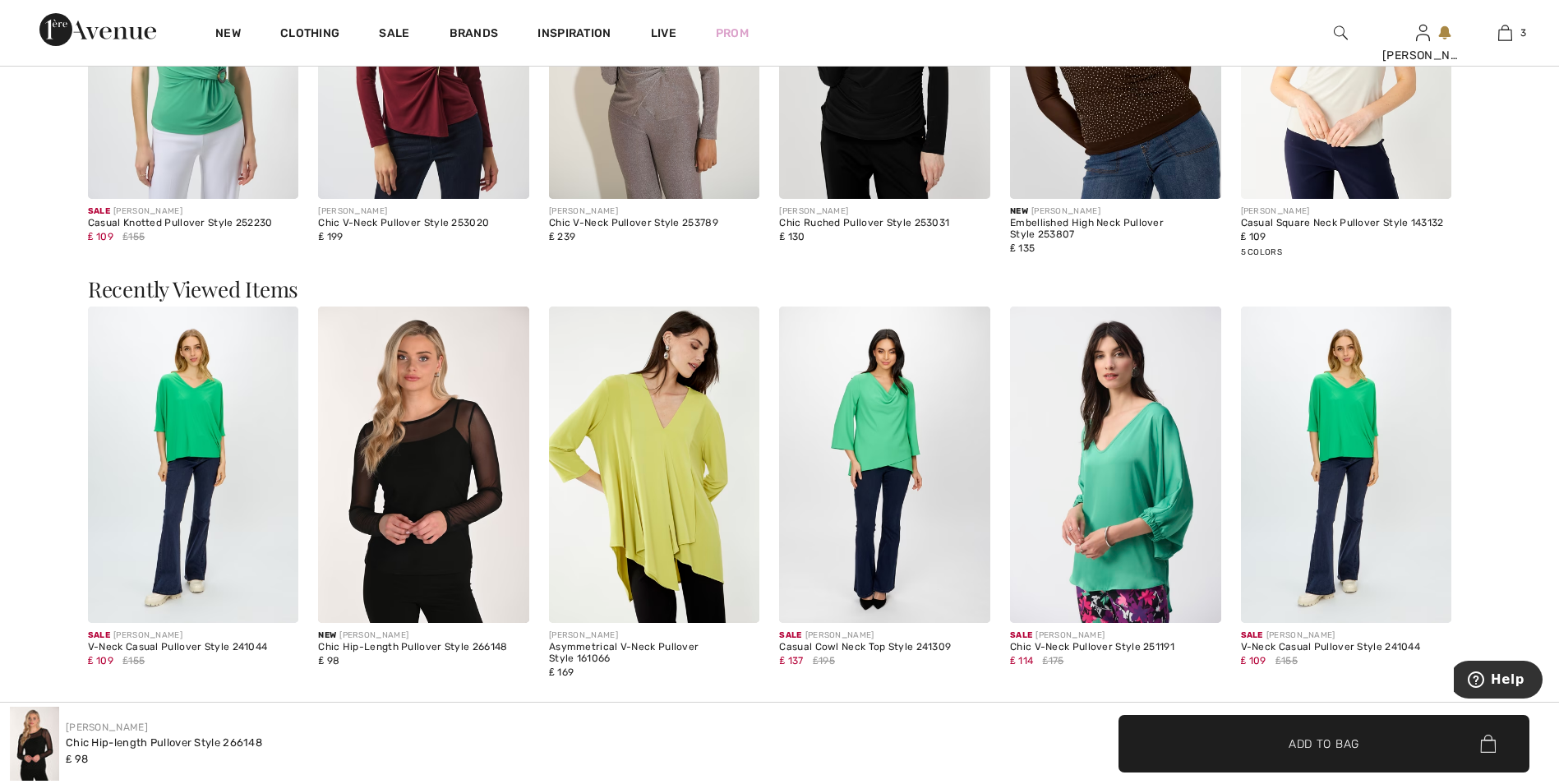
click at [1144, 439] on img at bounding box center [1116, 465] width 211 height 317
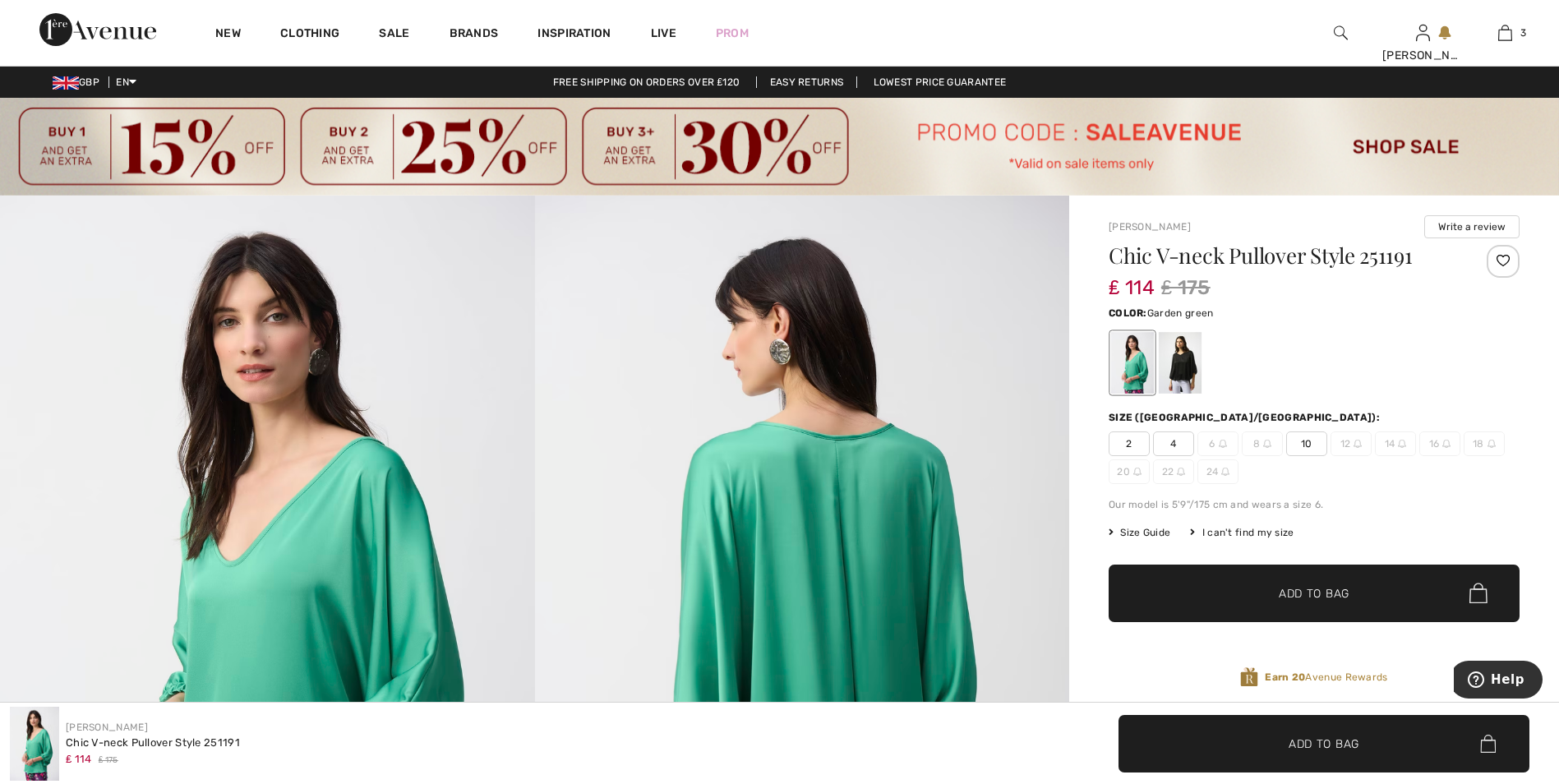
click at [1149, 374] on div at bounding box center [1133, 363] width 43 height 62
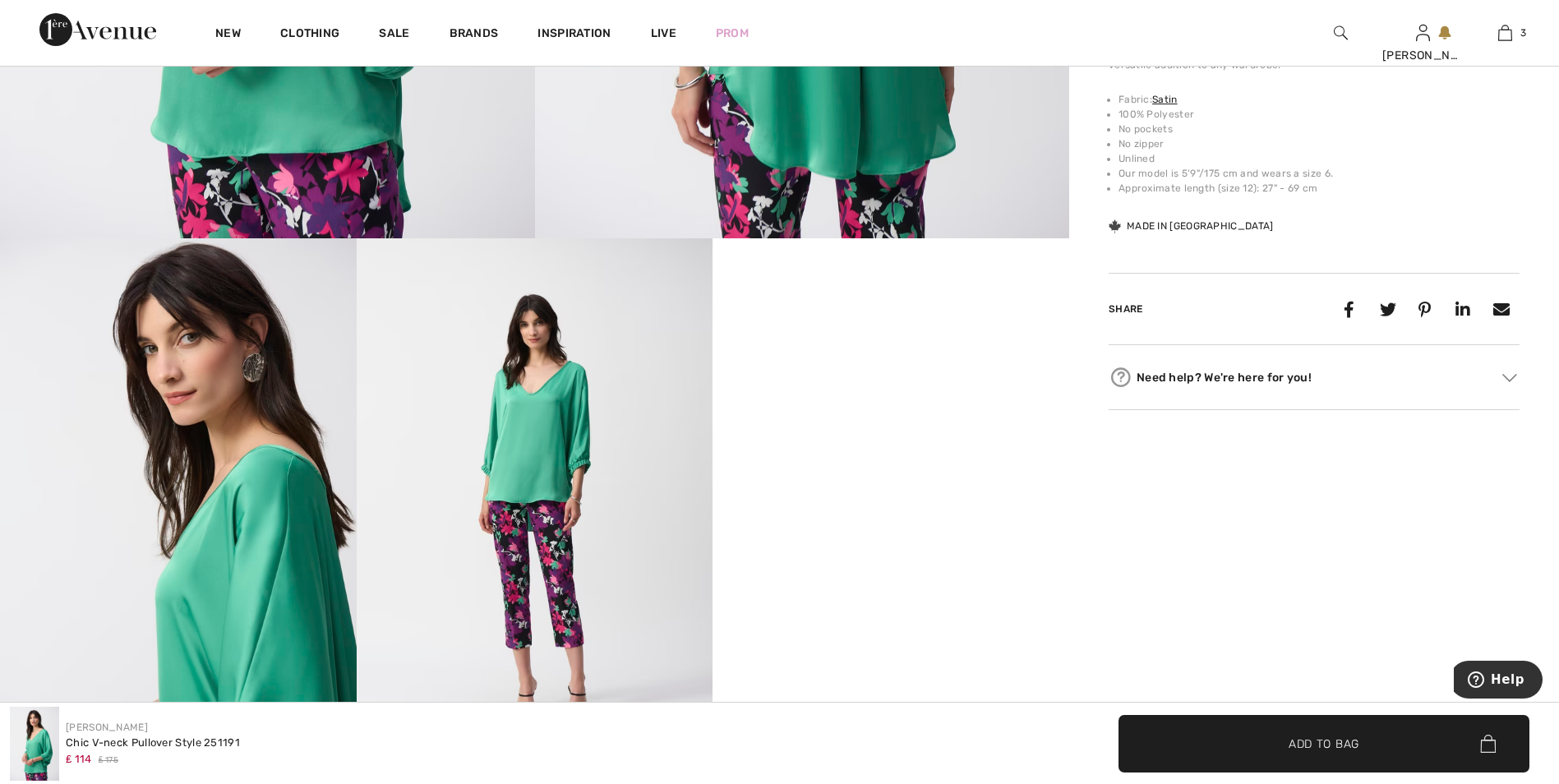
scroll to position [575, 0]
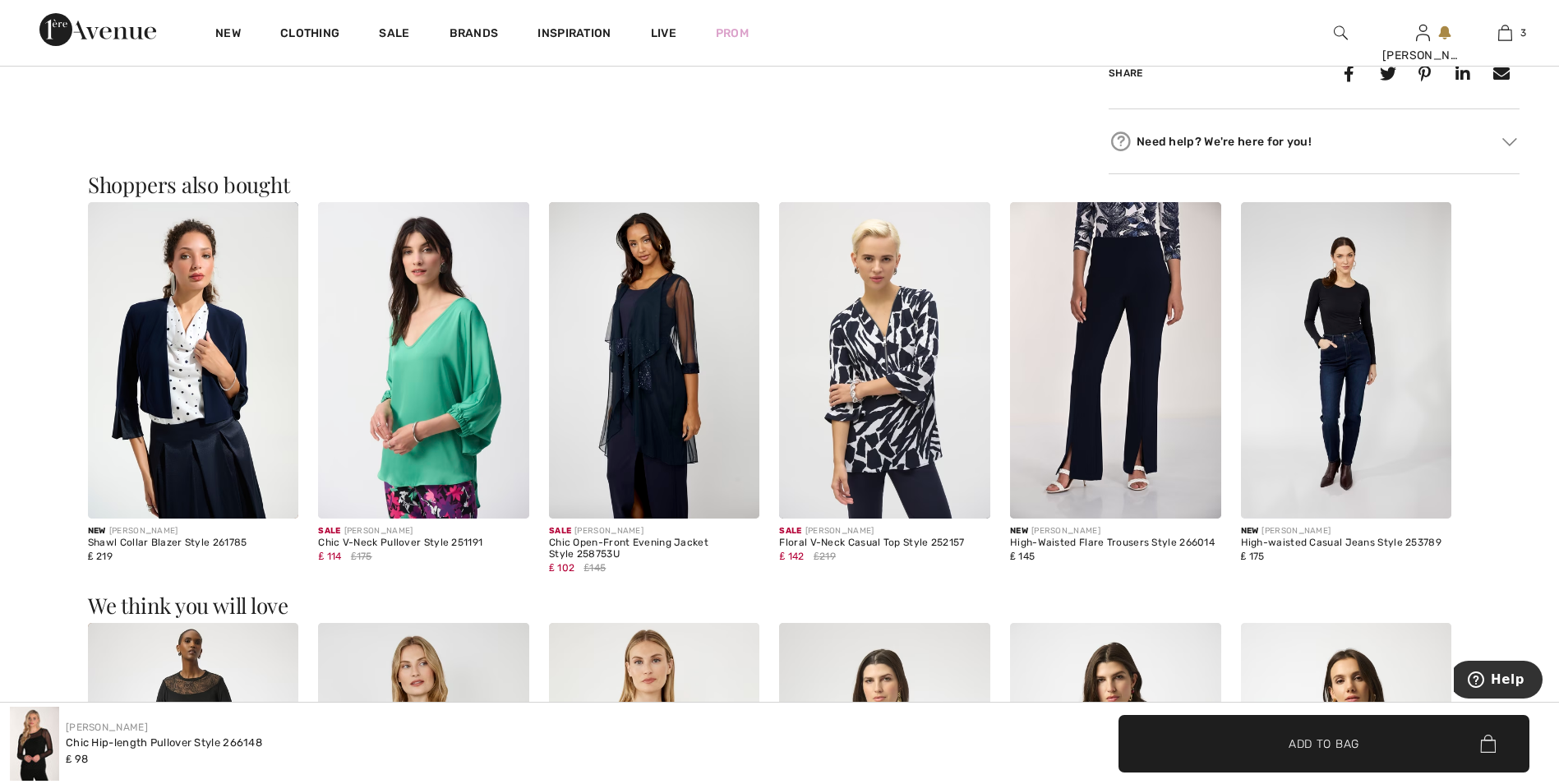
scroll to position [1314, 0]
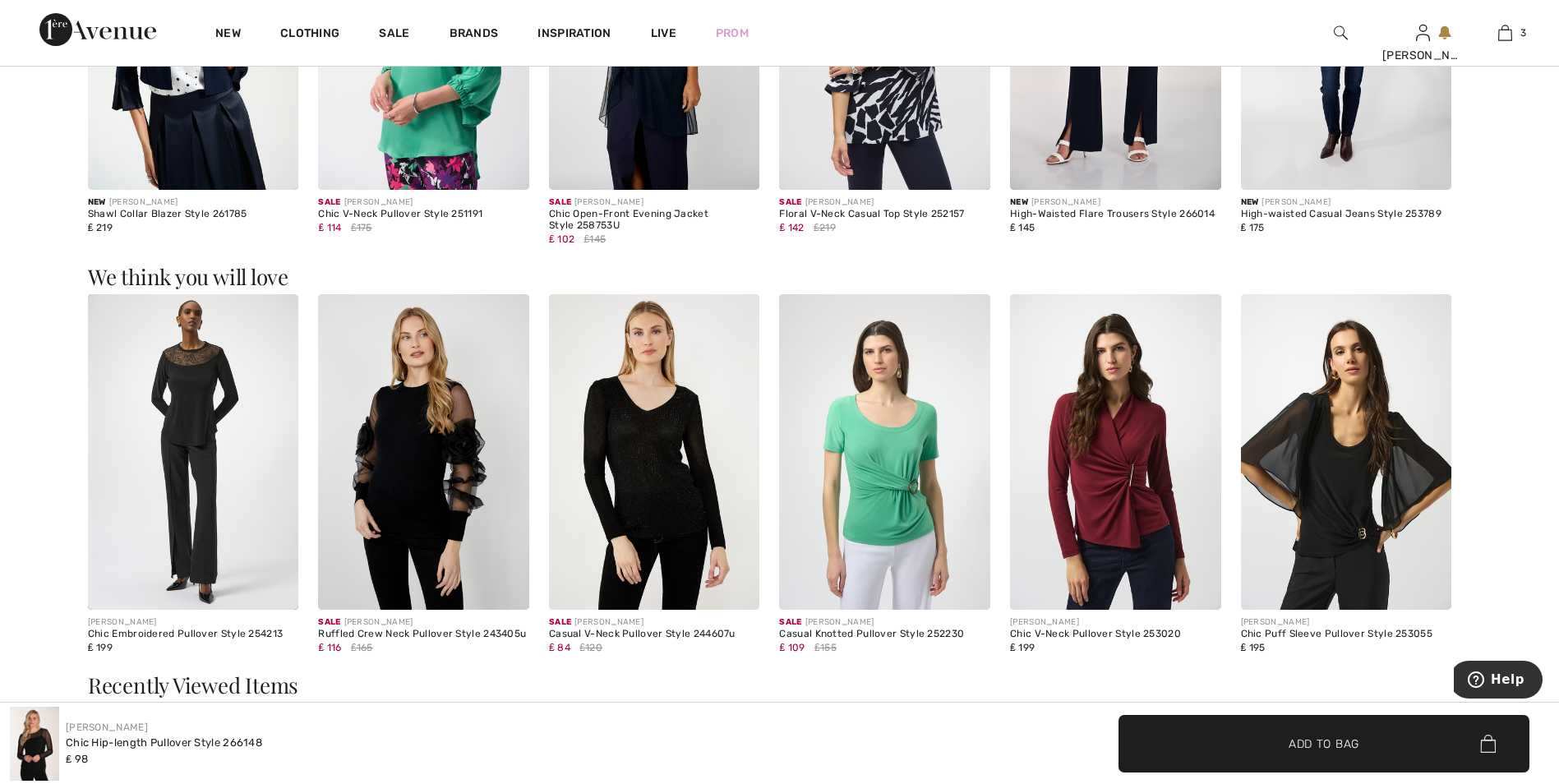
click at [1128, 482] on img at bounding box center [1116, 452] width 211 height 317
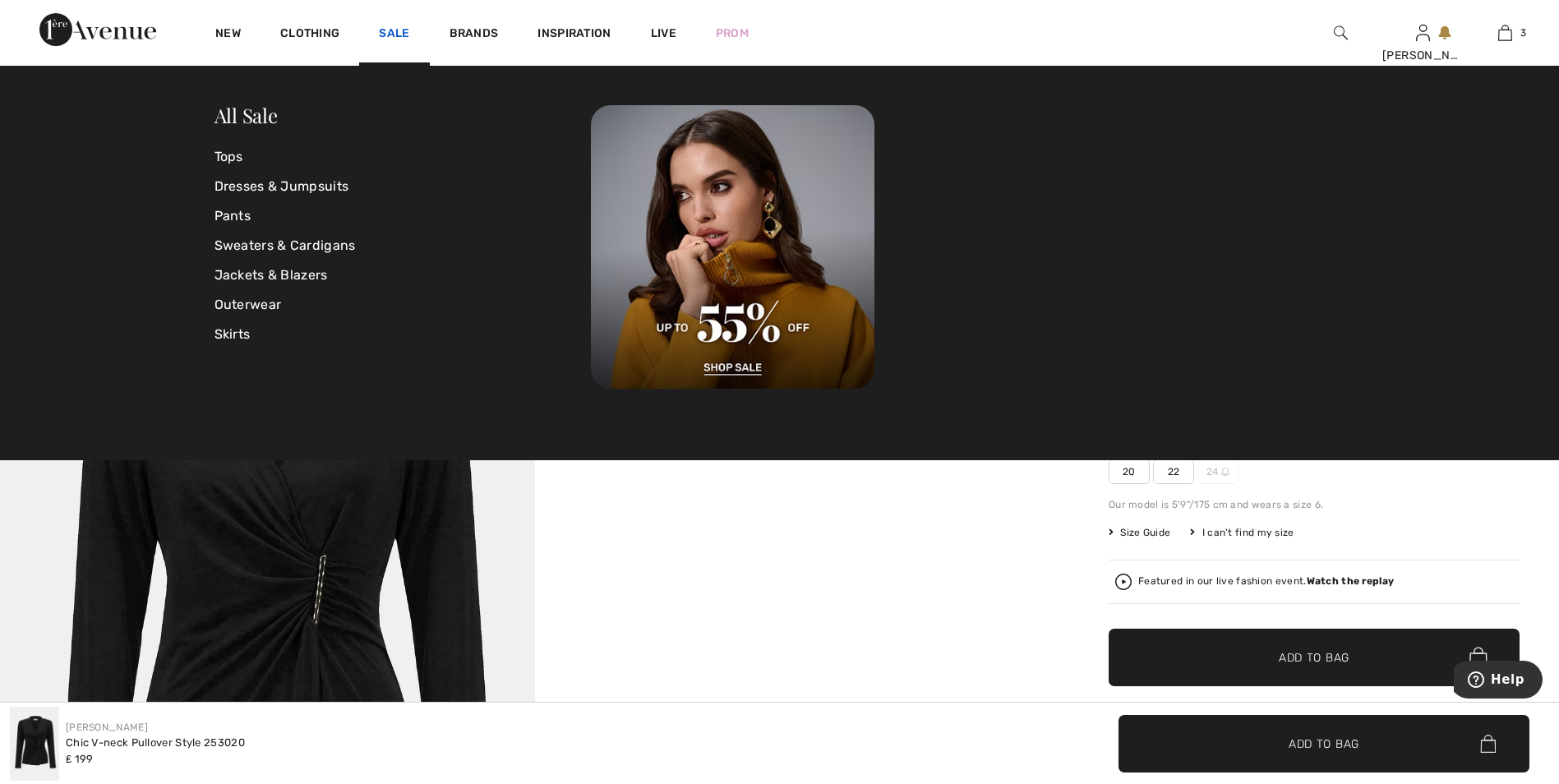
click at [393, 28] on link "Sale" at bounding box center [393, 35] width 30 height 17
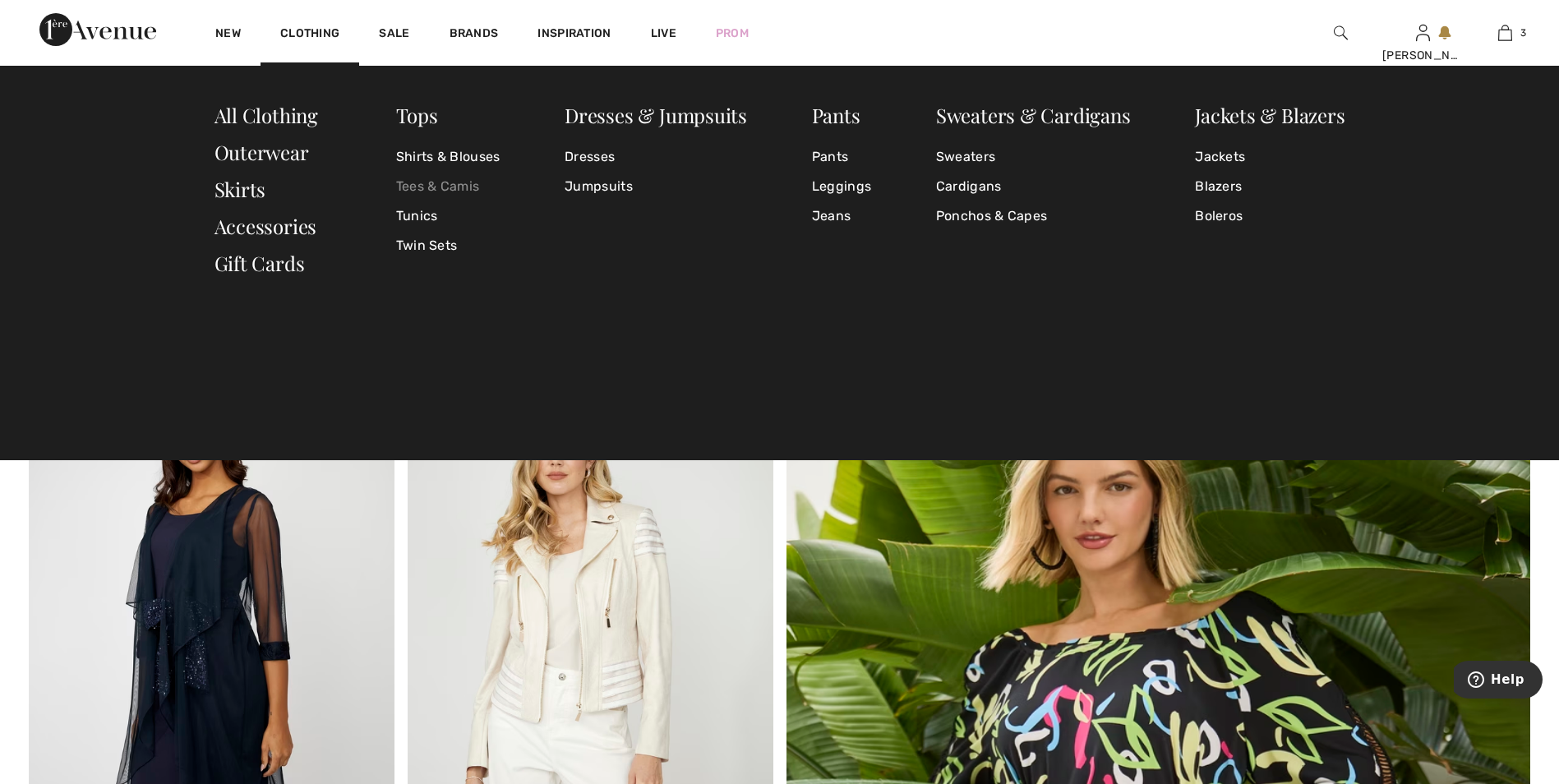
click at [457, 178] on link "Tees & Camis" at bounding box center [448, 186] width 105 height 30
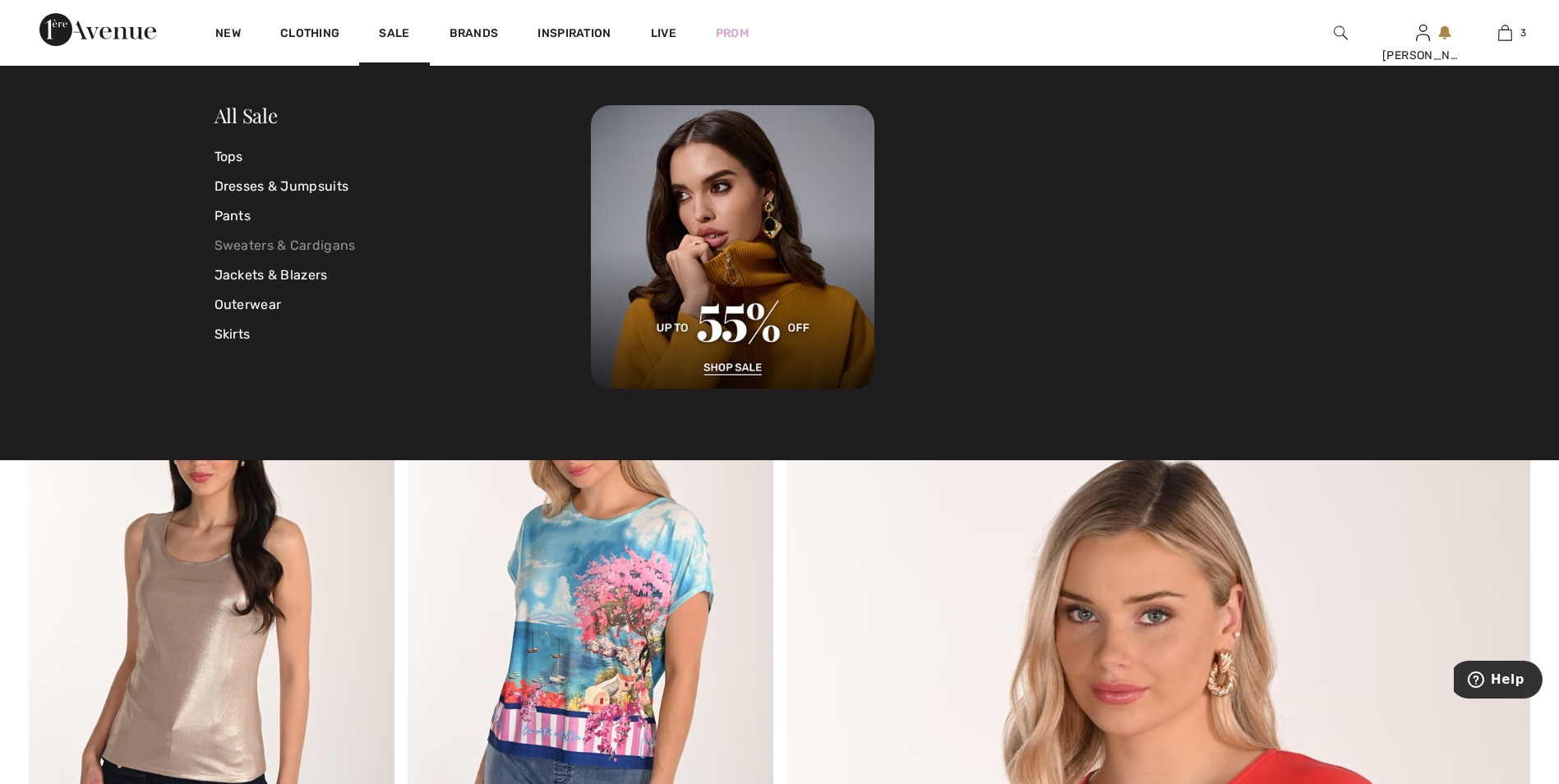
click at [250, 253] on link "Sweaters & Cardigans" at bounding box center [404, 246] width 378 height 30
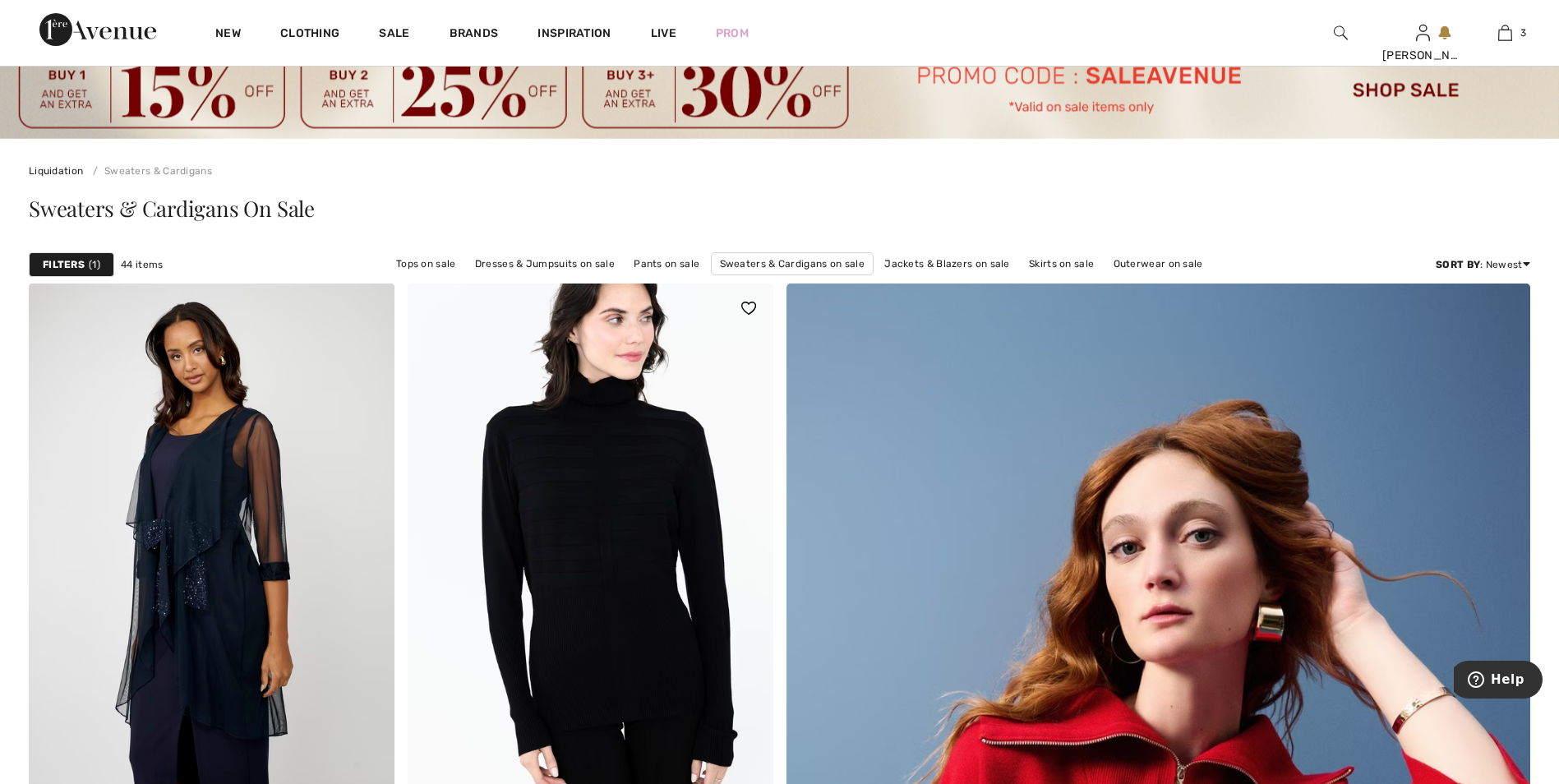
scroll to position [329, 0]
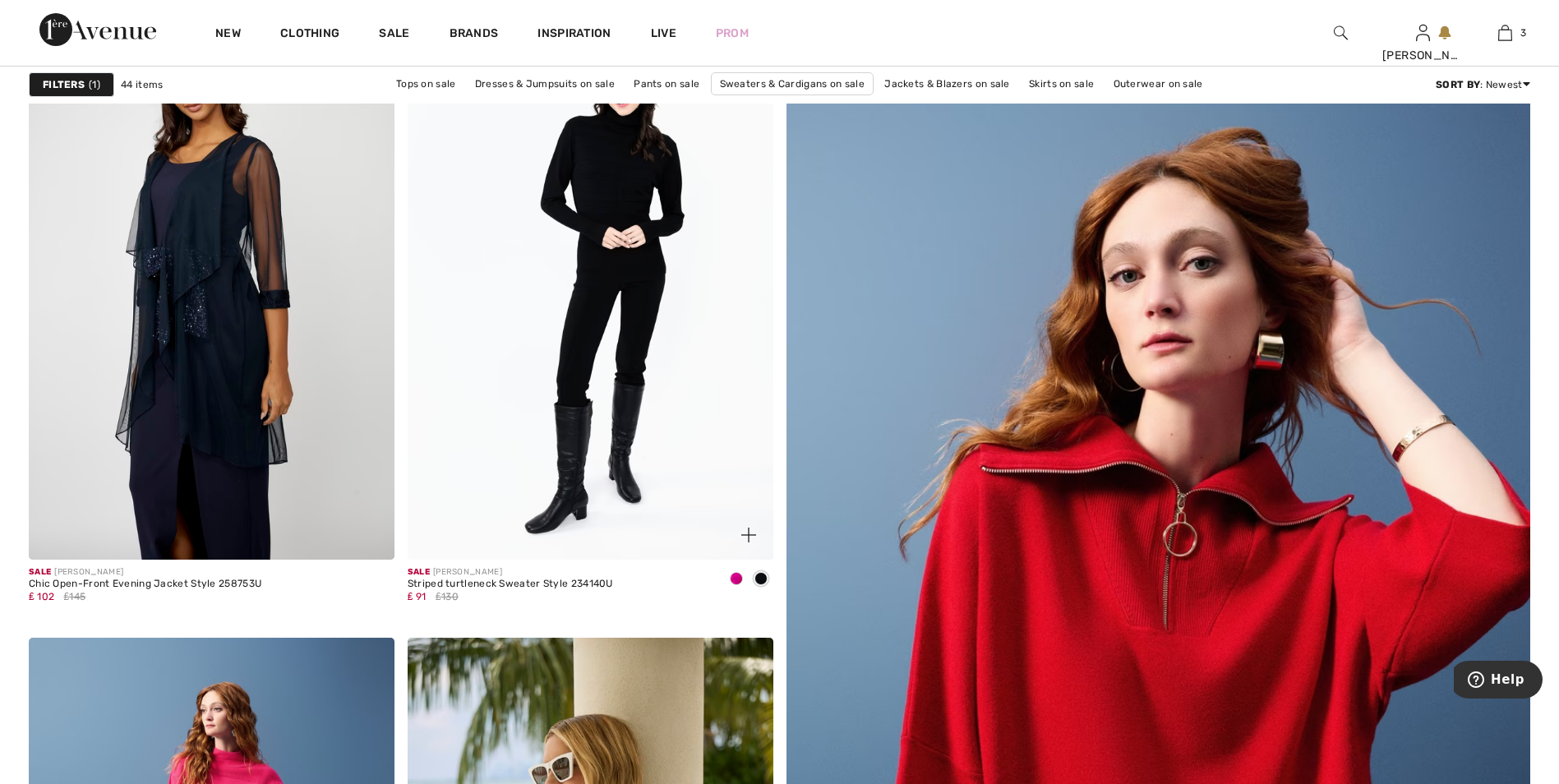
click at [731, 567] on div at bounding box center [736, 580] width 24 height 27
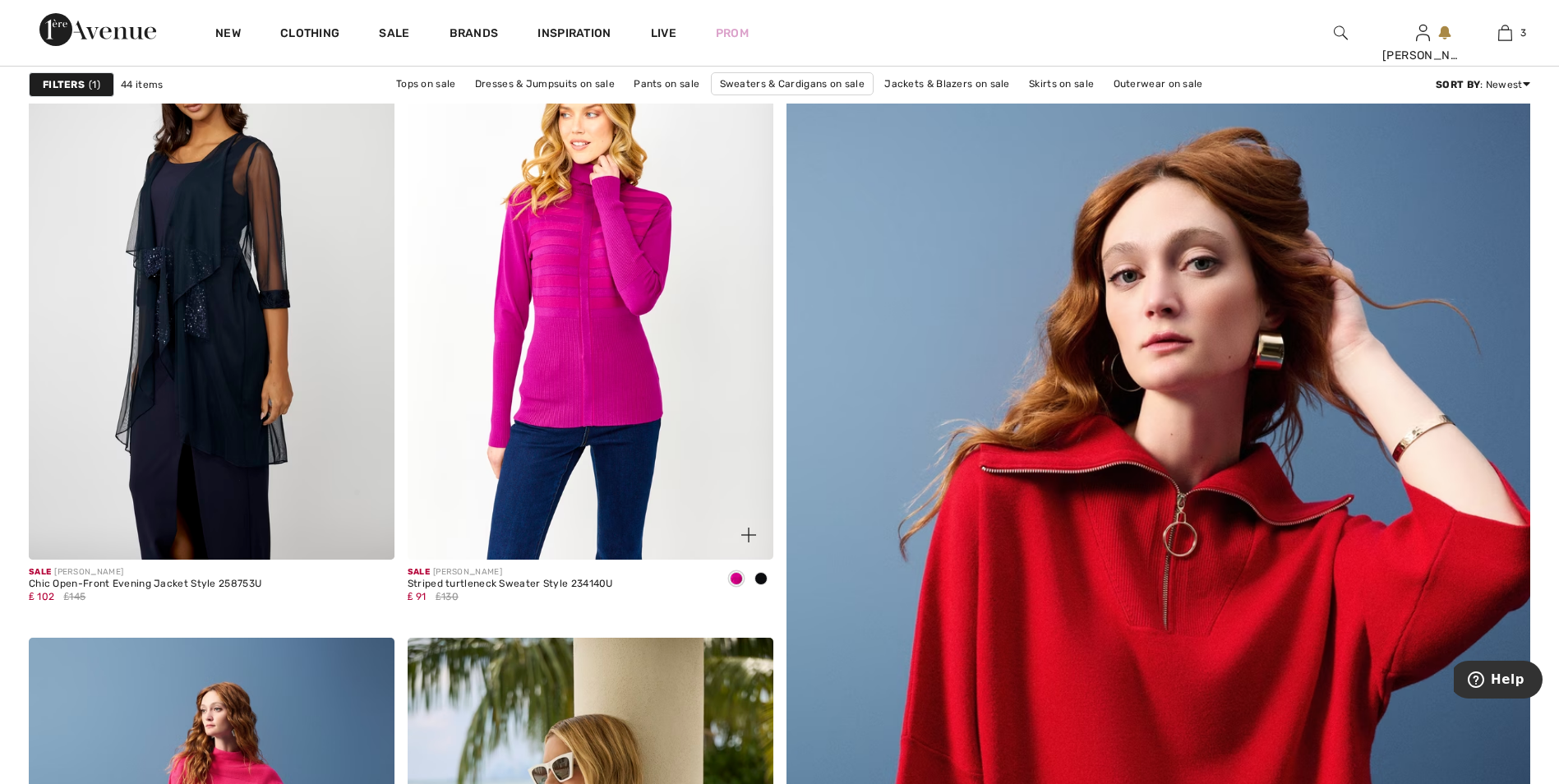
click at [631, 361] on img at bounding box center [591, 286] width 366 height 548
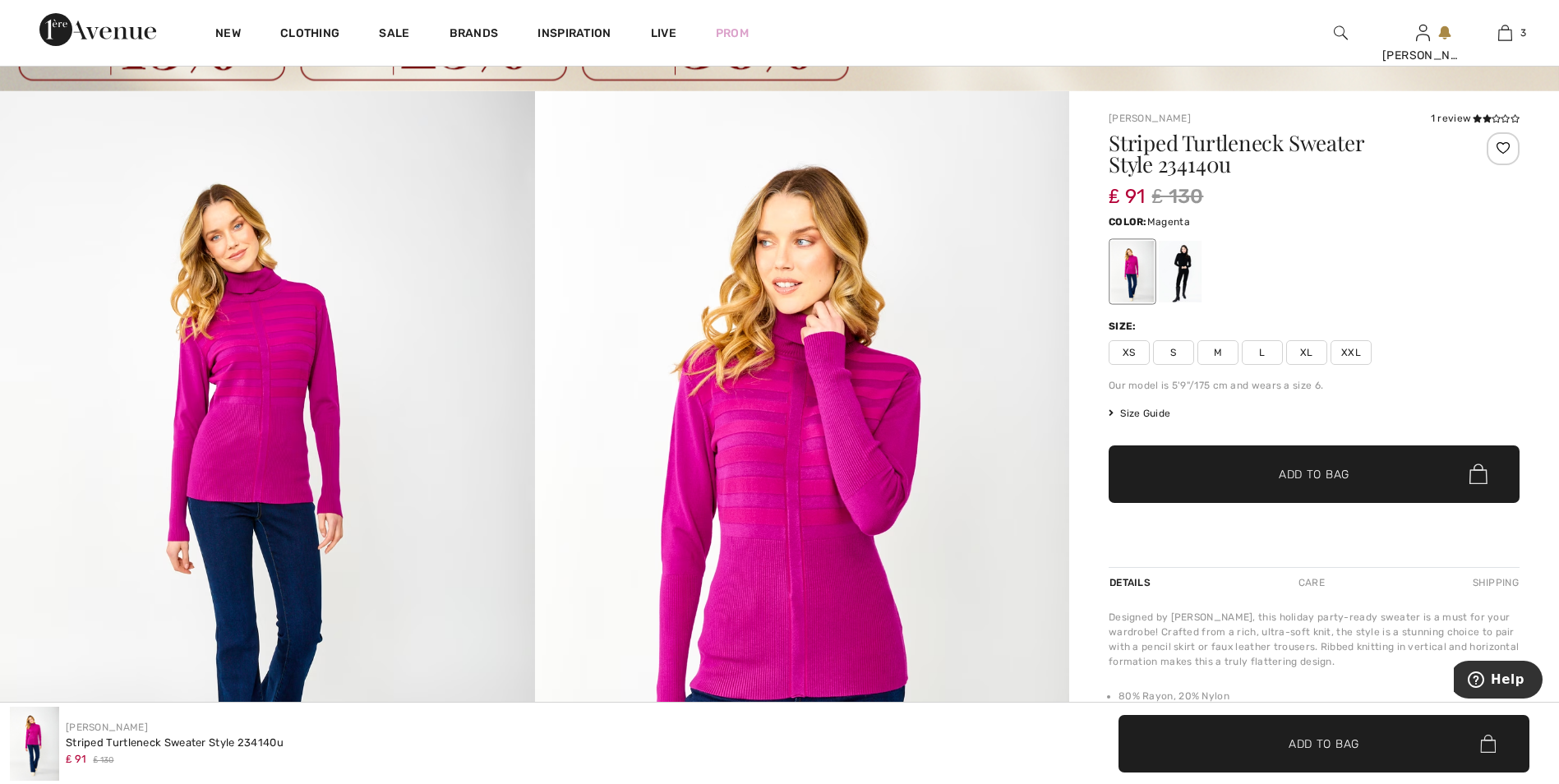
scroll to position [82, 0]
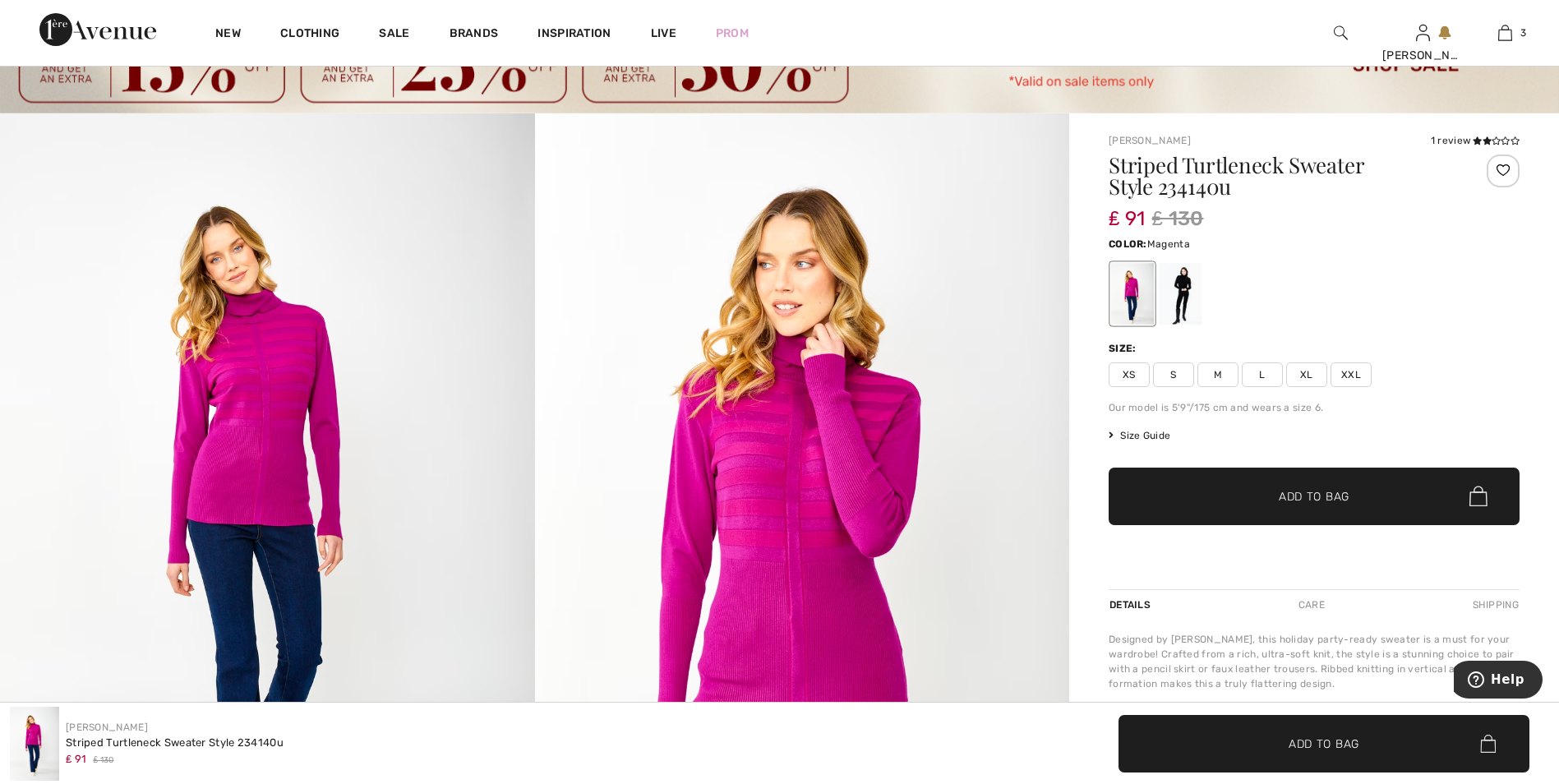
click at [1322, 375] on span "XL" at bounding box center [1306, 374] width 41 height 24
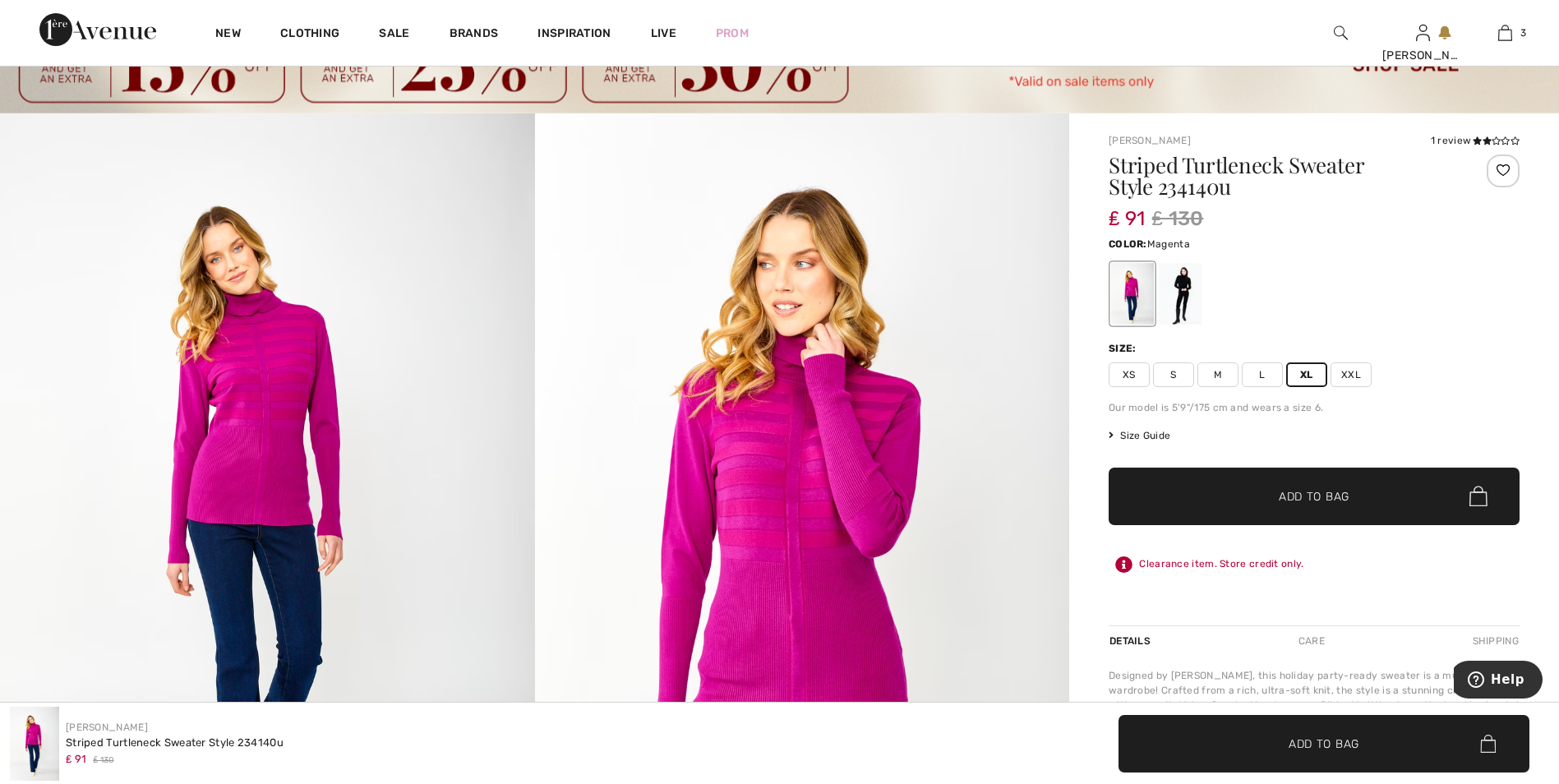
click at [1317, 503] on span "Add to Bag" at bounding box center [1314, 496] width 71 height 17
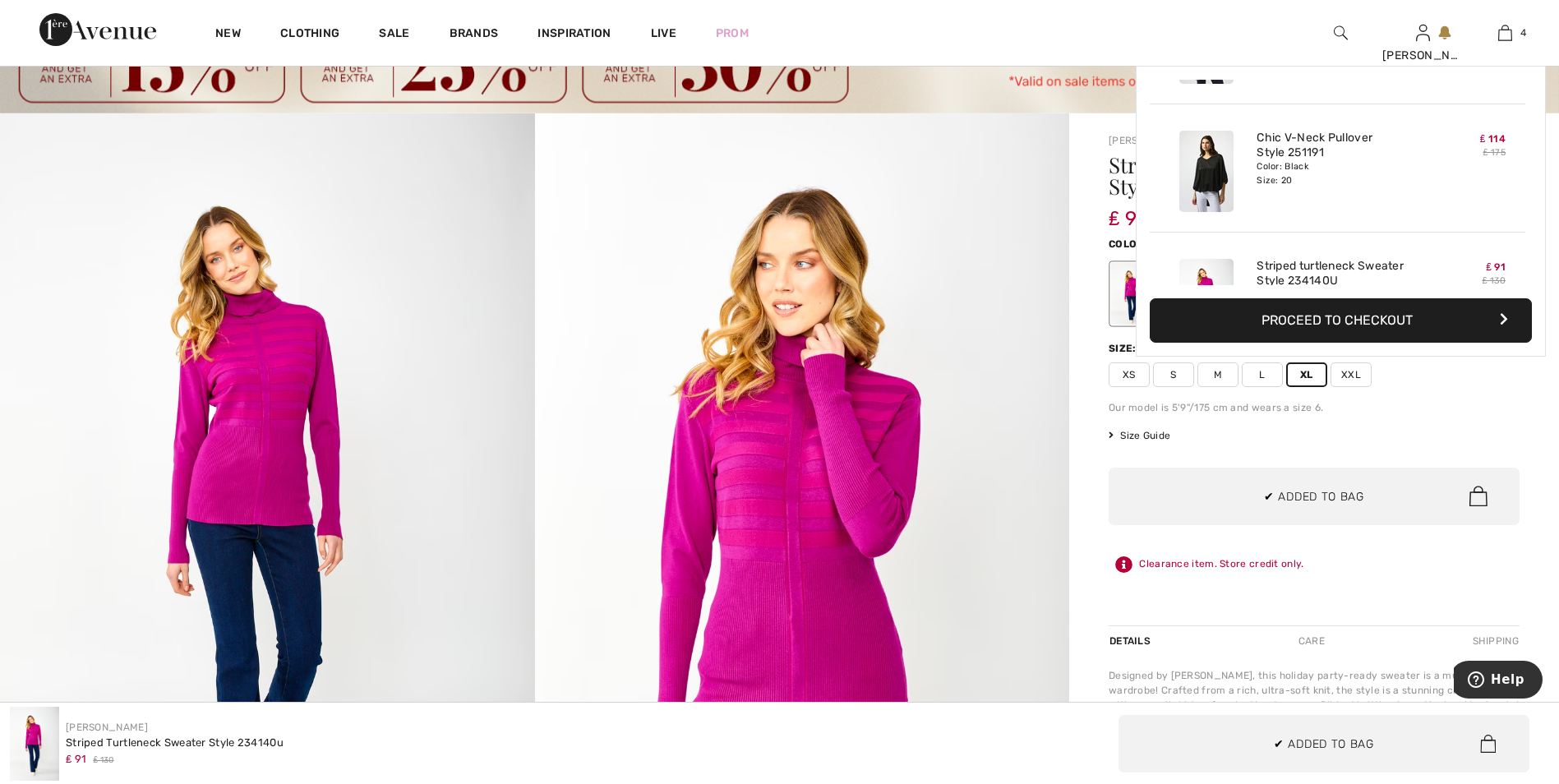
scroll to position [307, 0]
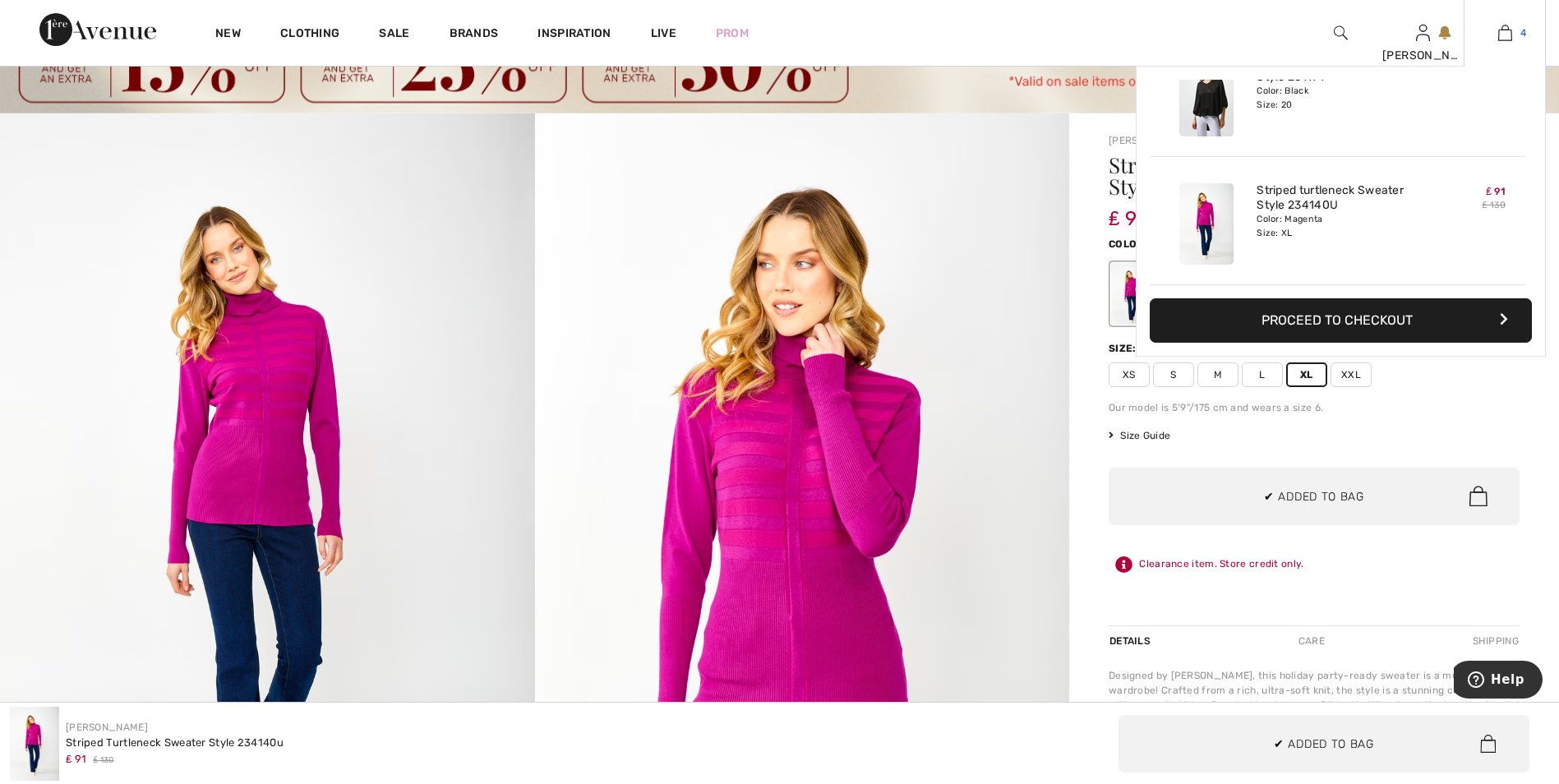
click at [1516, 37] on link "4" at bounding box center [1505, 33] width 80 height 19
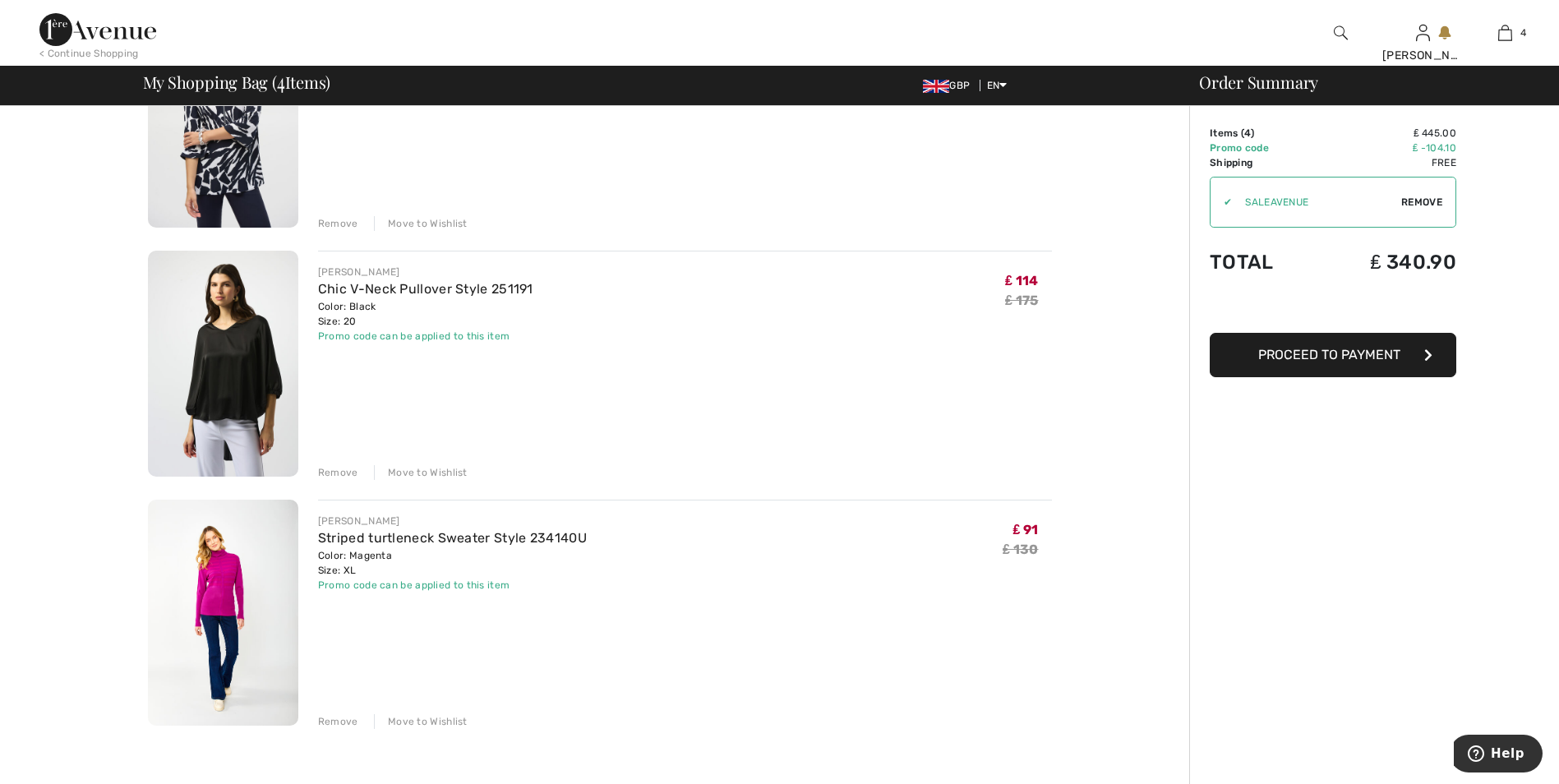
scroll to position [493, 0]
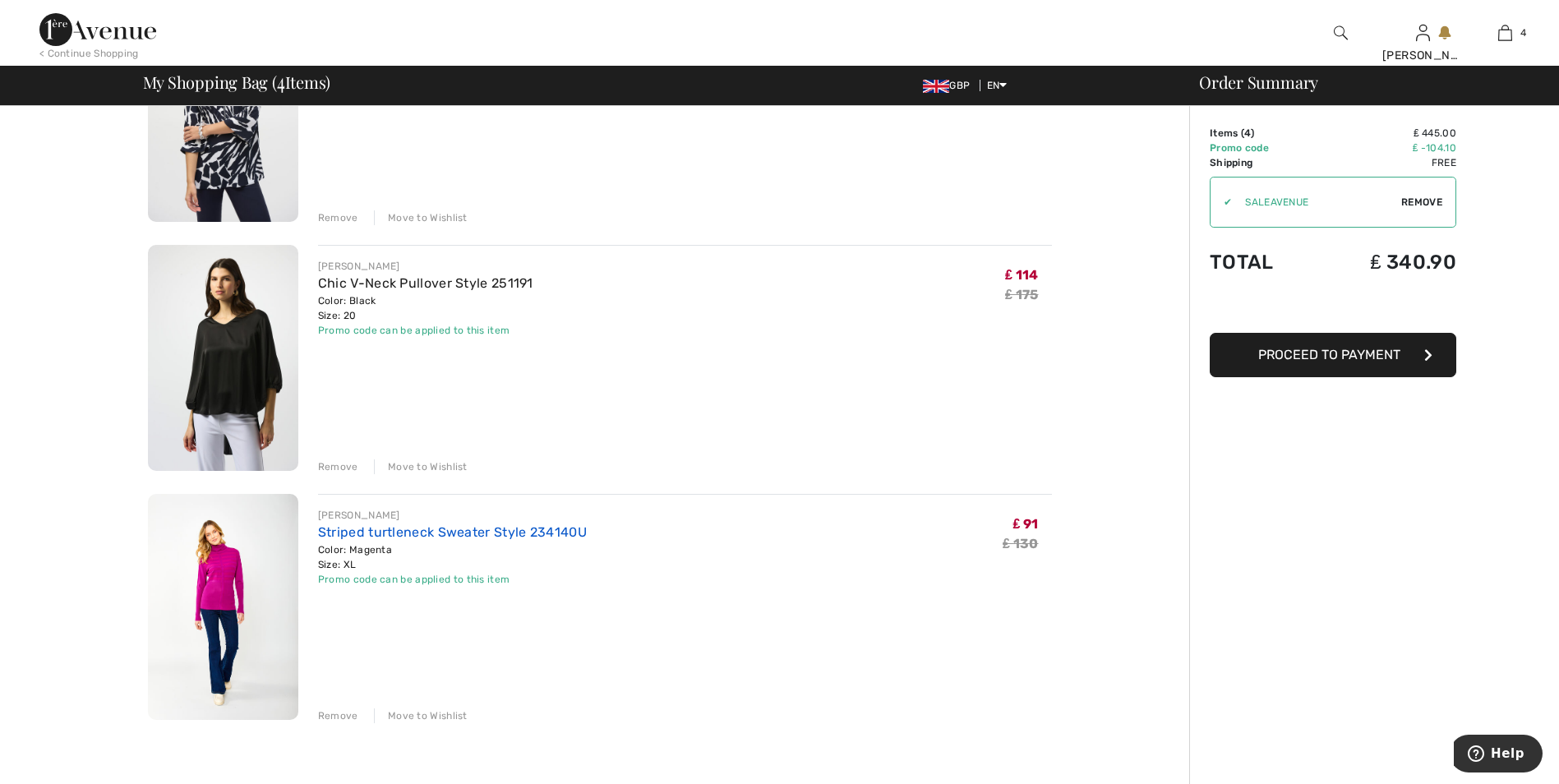
click at [423, 529] on link "Striped turtleneck Sweater Style 234140U" at bounding box center [452, 532] width 269 height 15
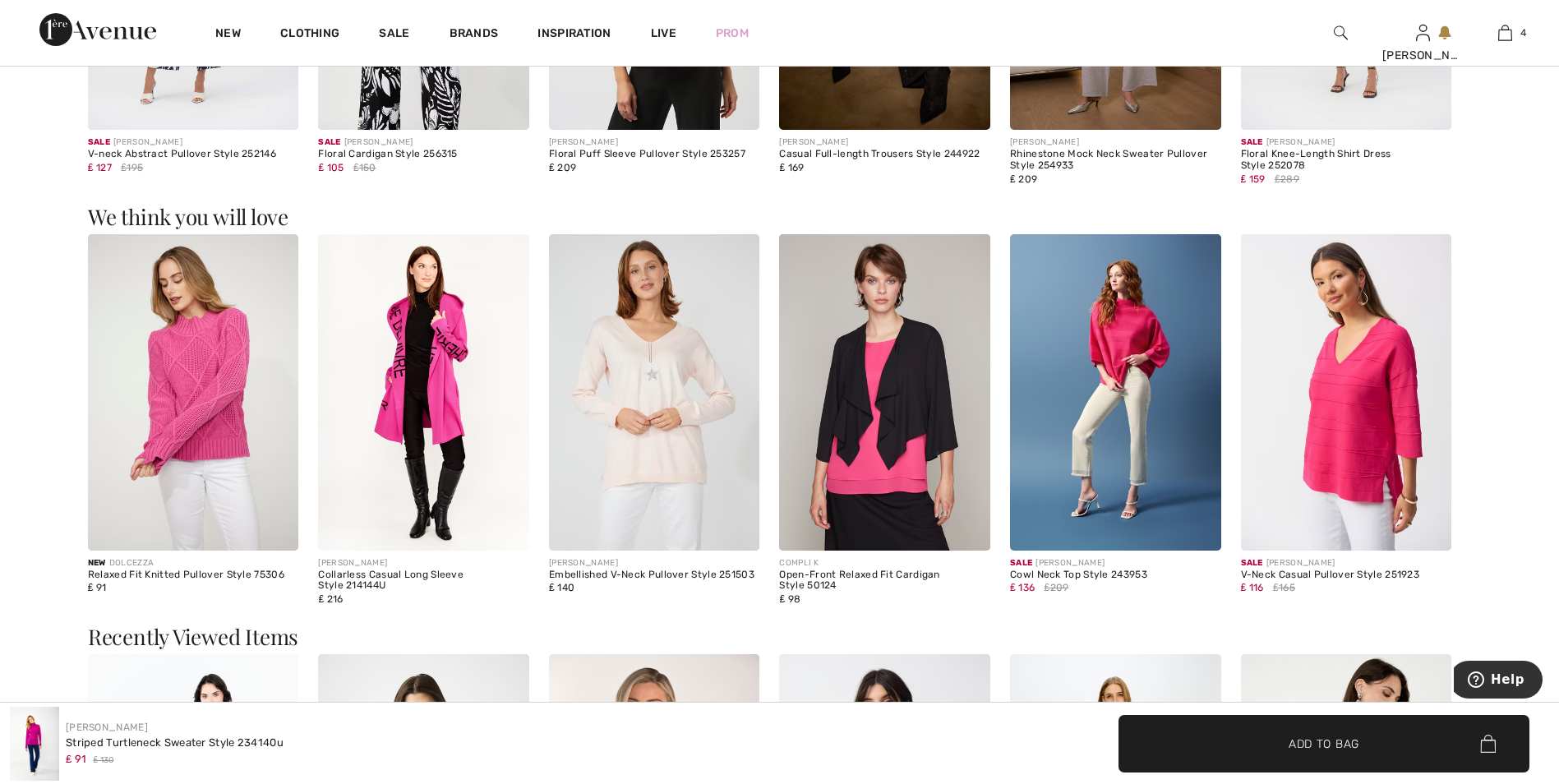
scroll to position [2301, 0]
click at [229, 356] on img at bounding box center [194, 391] width 211 height 317
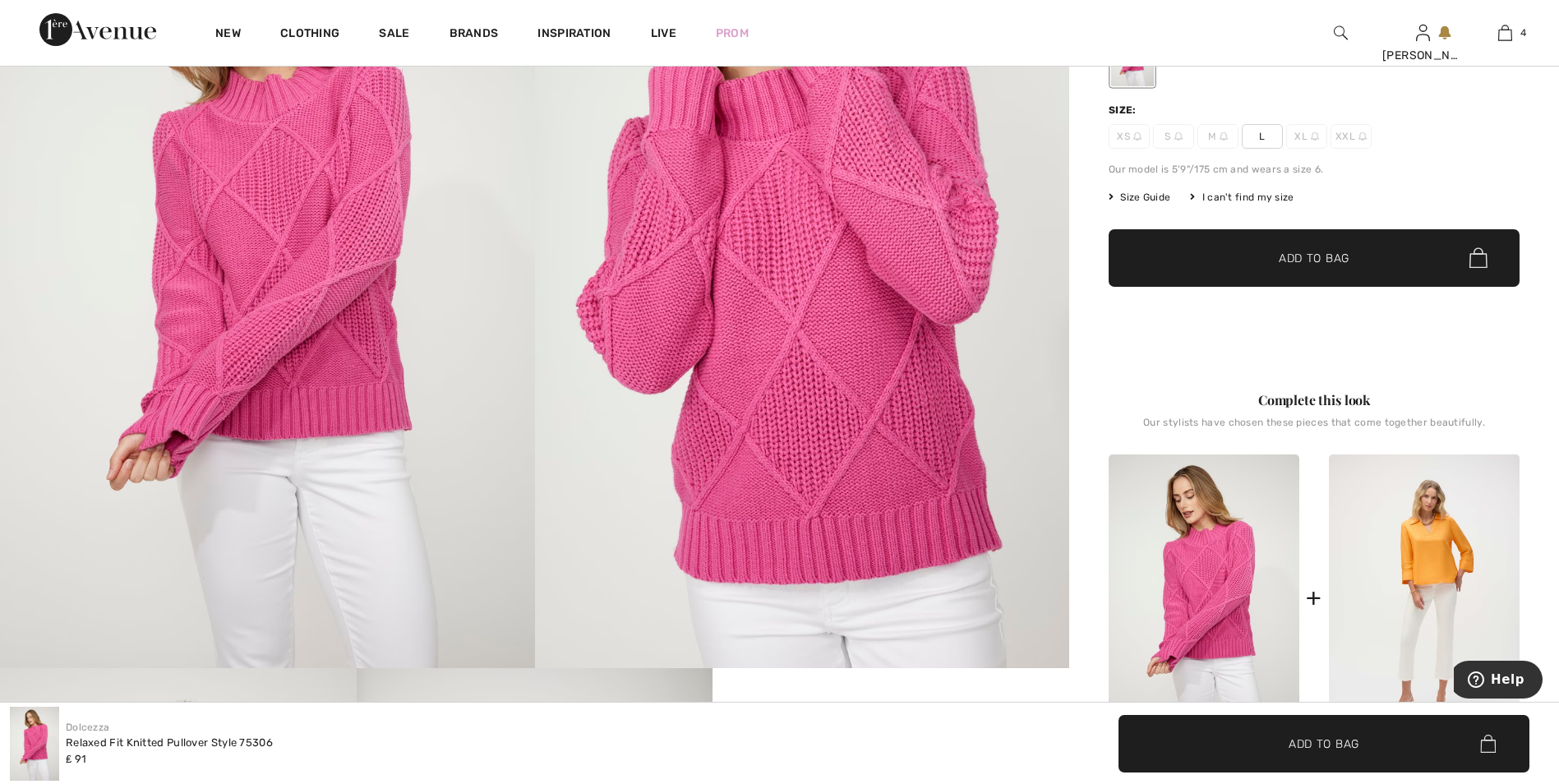
scroll to position [165, 0]
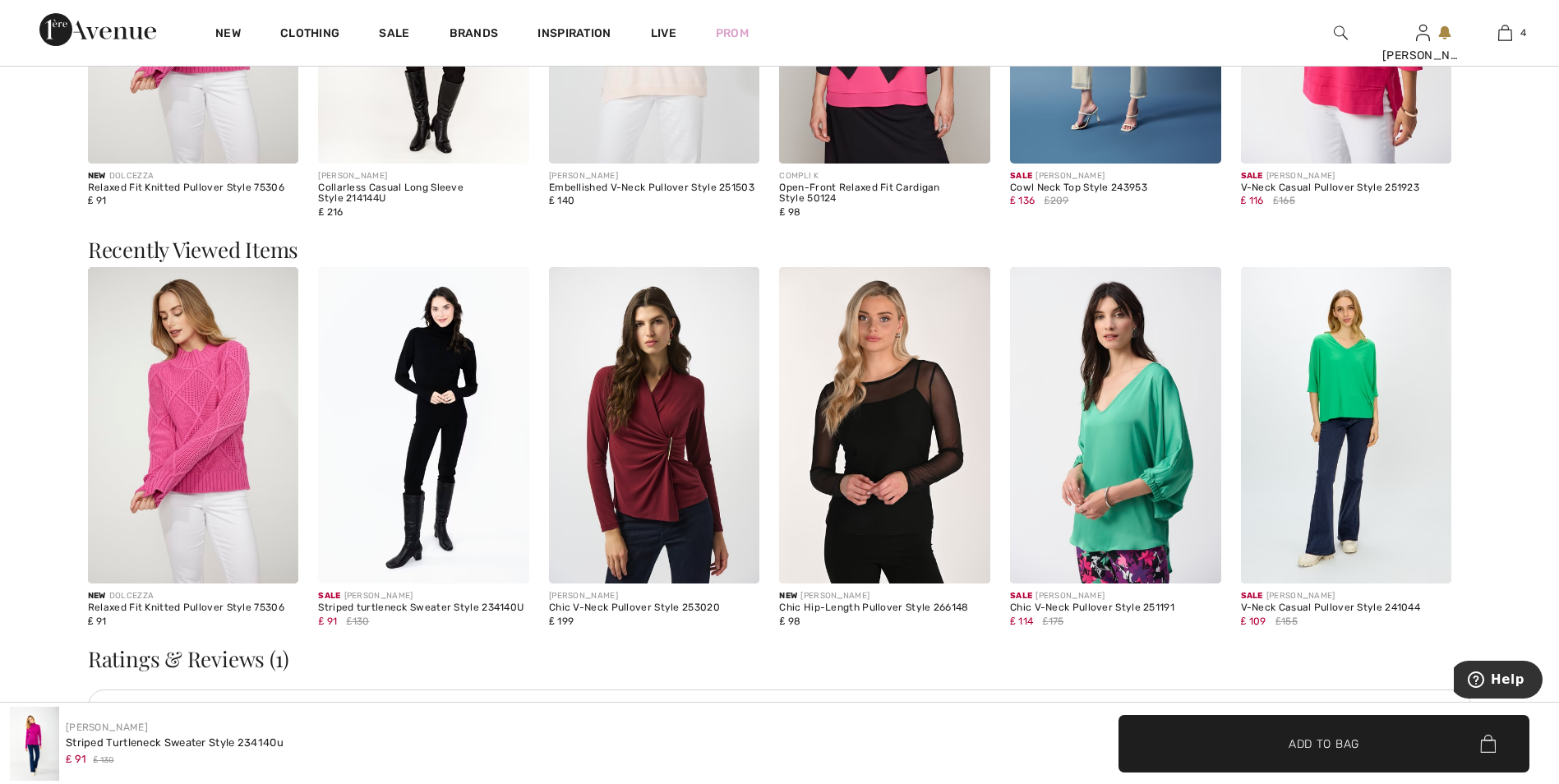
scroll to position [2711, 0]
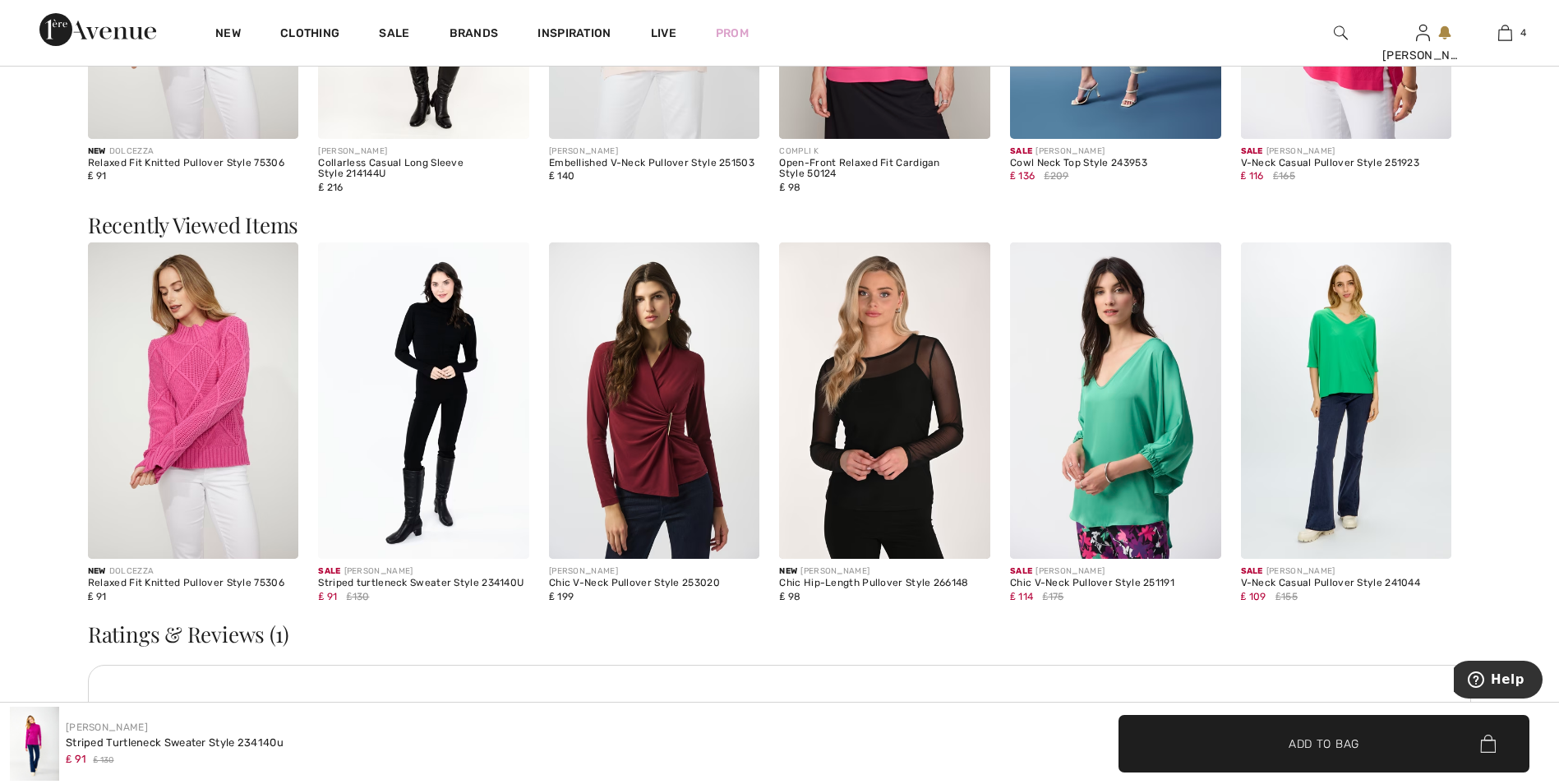
click at [468, 345] on img at bounding box center [423, 400] width 211 height 317
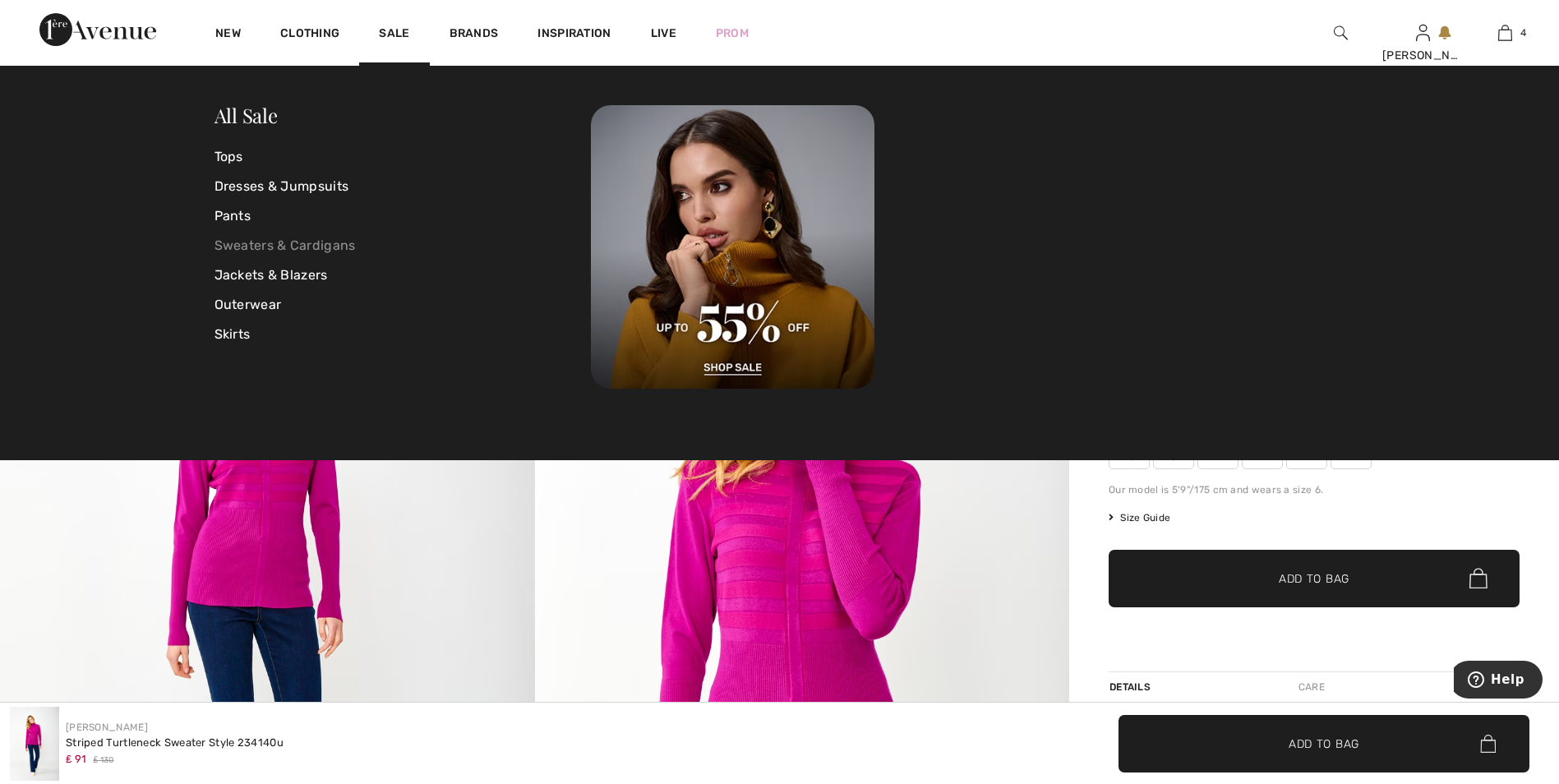
click at [273, 241] on link "Sweaters & Cardigans" at bounding box center [404, 246] width 378 height 30
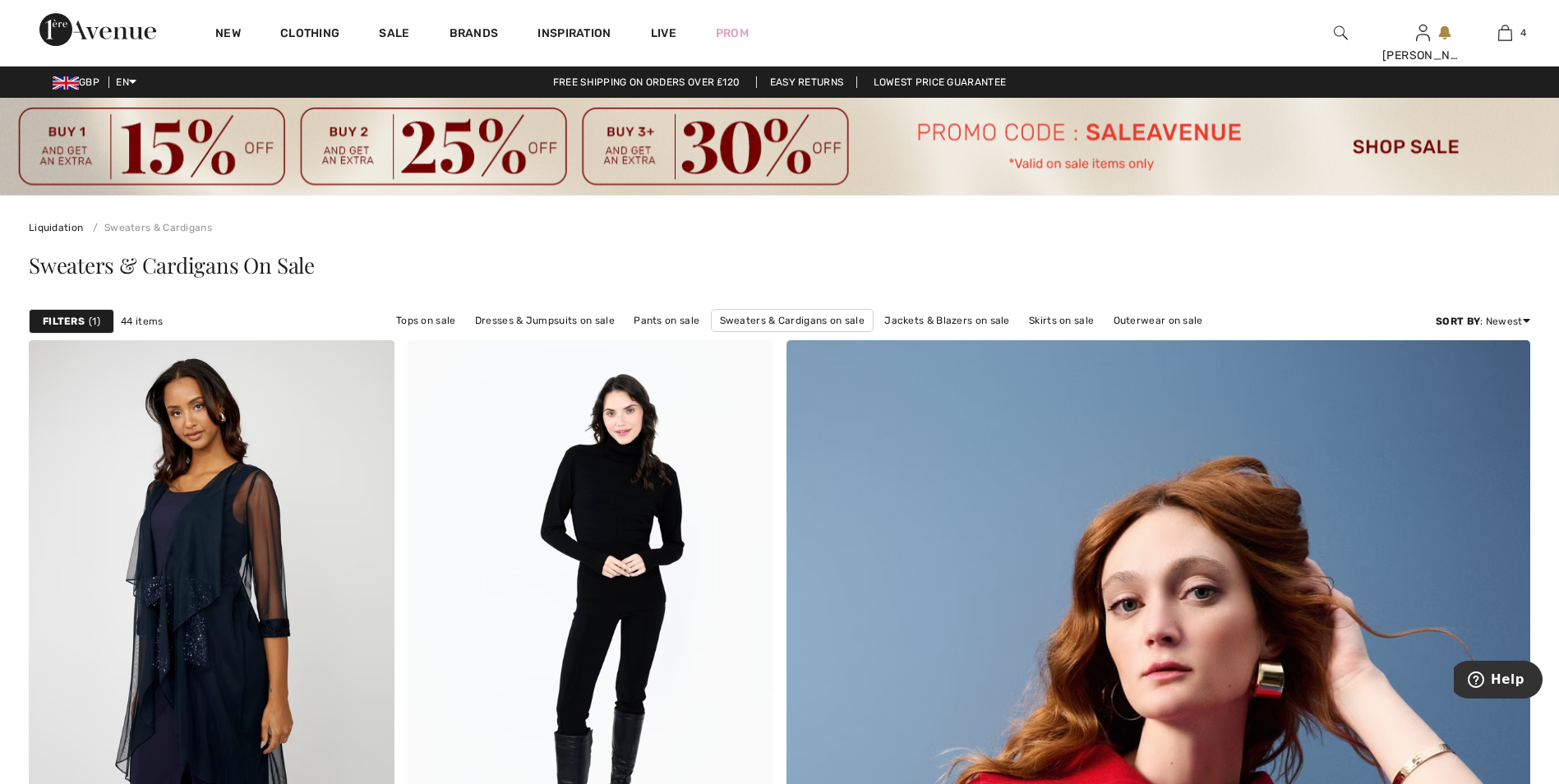
click at [76, 317] on strong "Filters" at bounding box center [63, 320] width 42 height 15
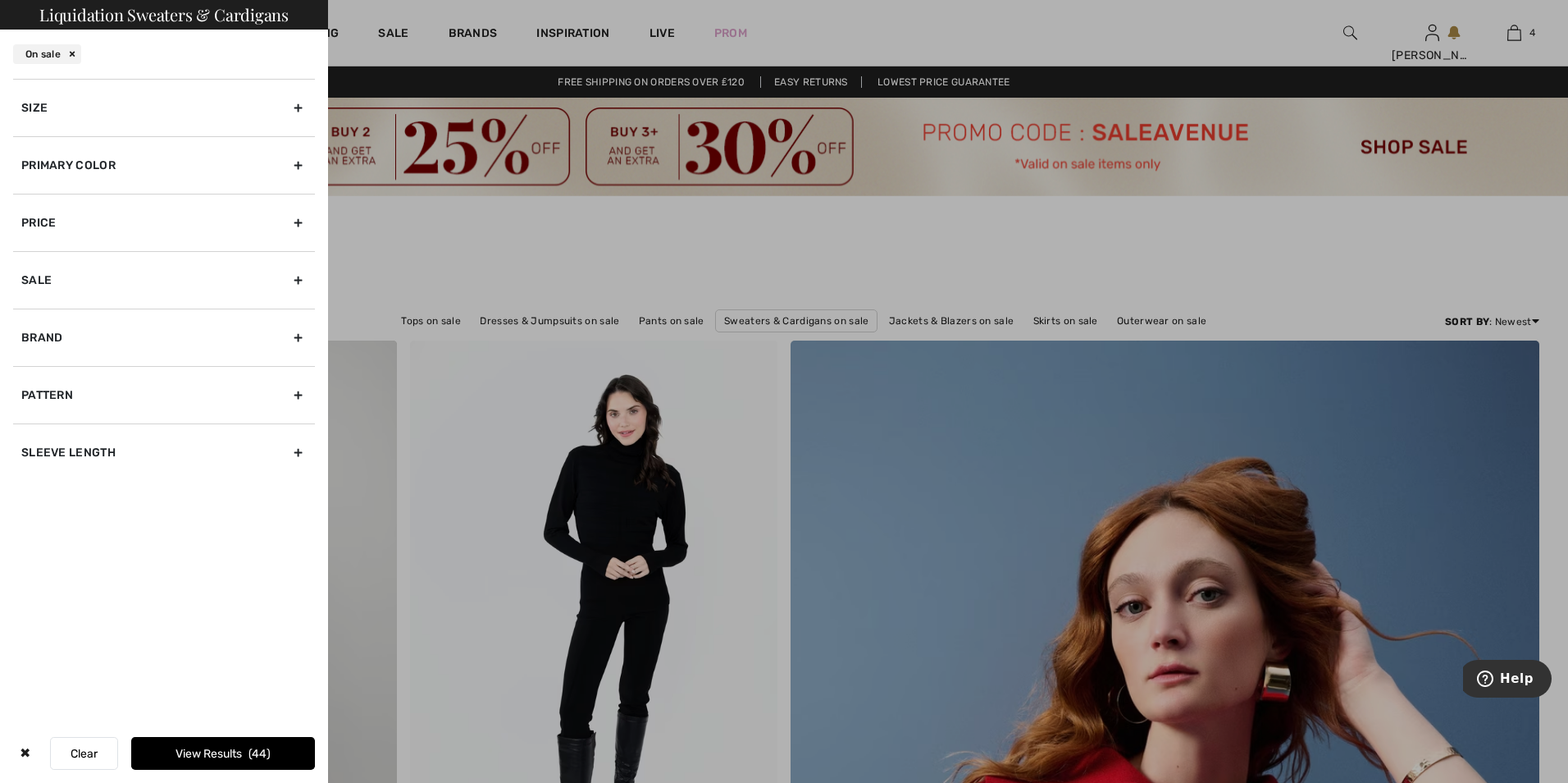
click at [299, 116] on div "Size" at bounding box center [164, 106] width 301 height 57
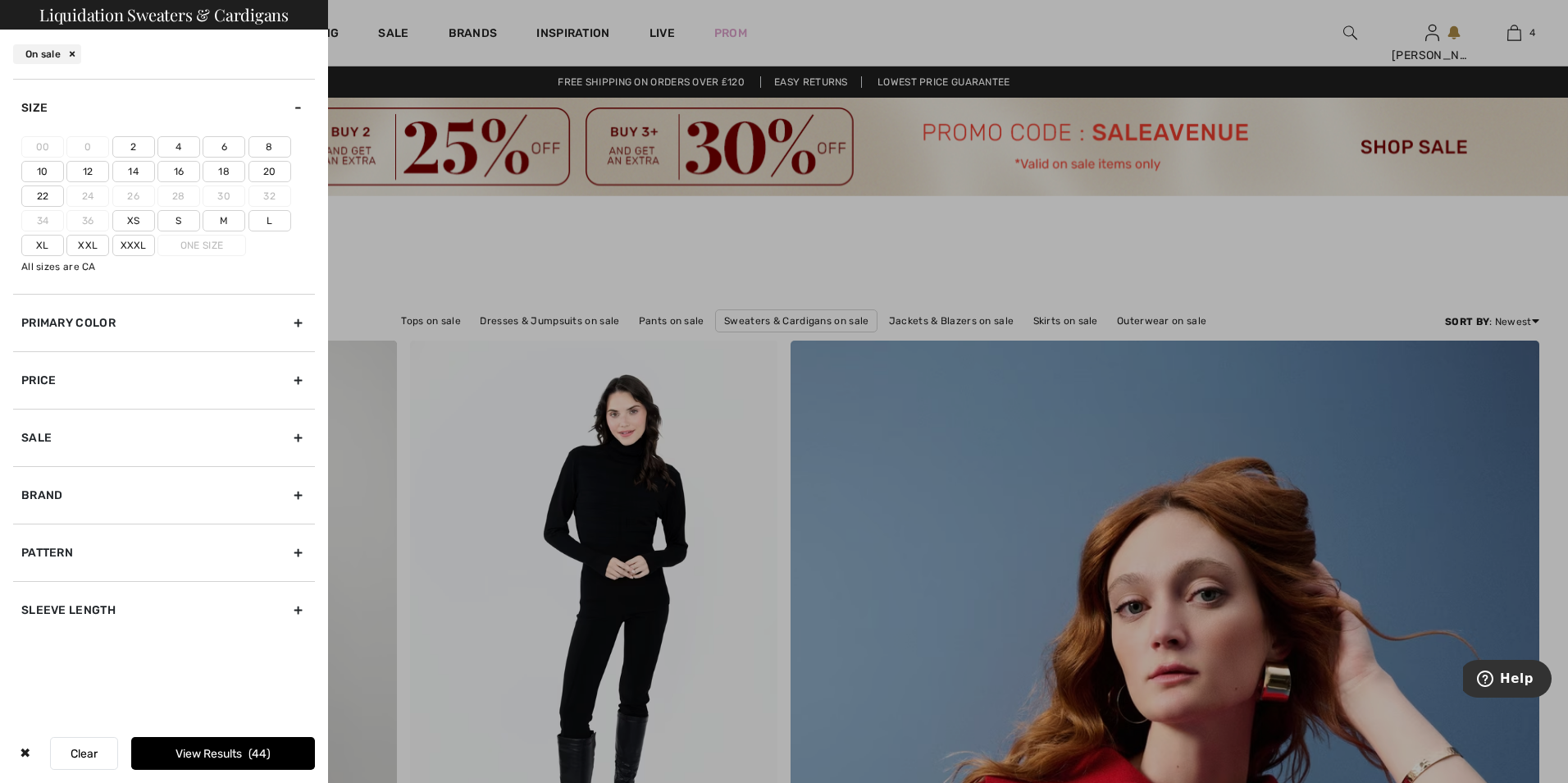
click at [47, 241] on label "Xl" at bounding box center [43, 246] width 43 height 21
click at [0, 0] on input"] "Xl" at bounding box center [0, 0] width 0 height 0
click at [215, 173] on label "18" at bounding box center [224, 171] width 43 height 21
click at [0, 0] on input"] "18" at bounding box center [0, 0] width 0 height 0
click at [283, 174] on label "20" at bounding box center [270, 171] width 43 height 21
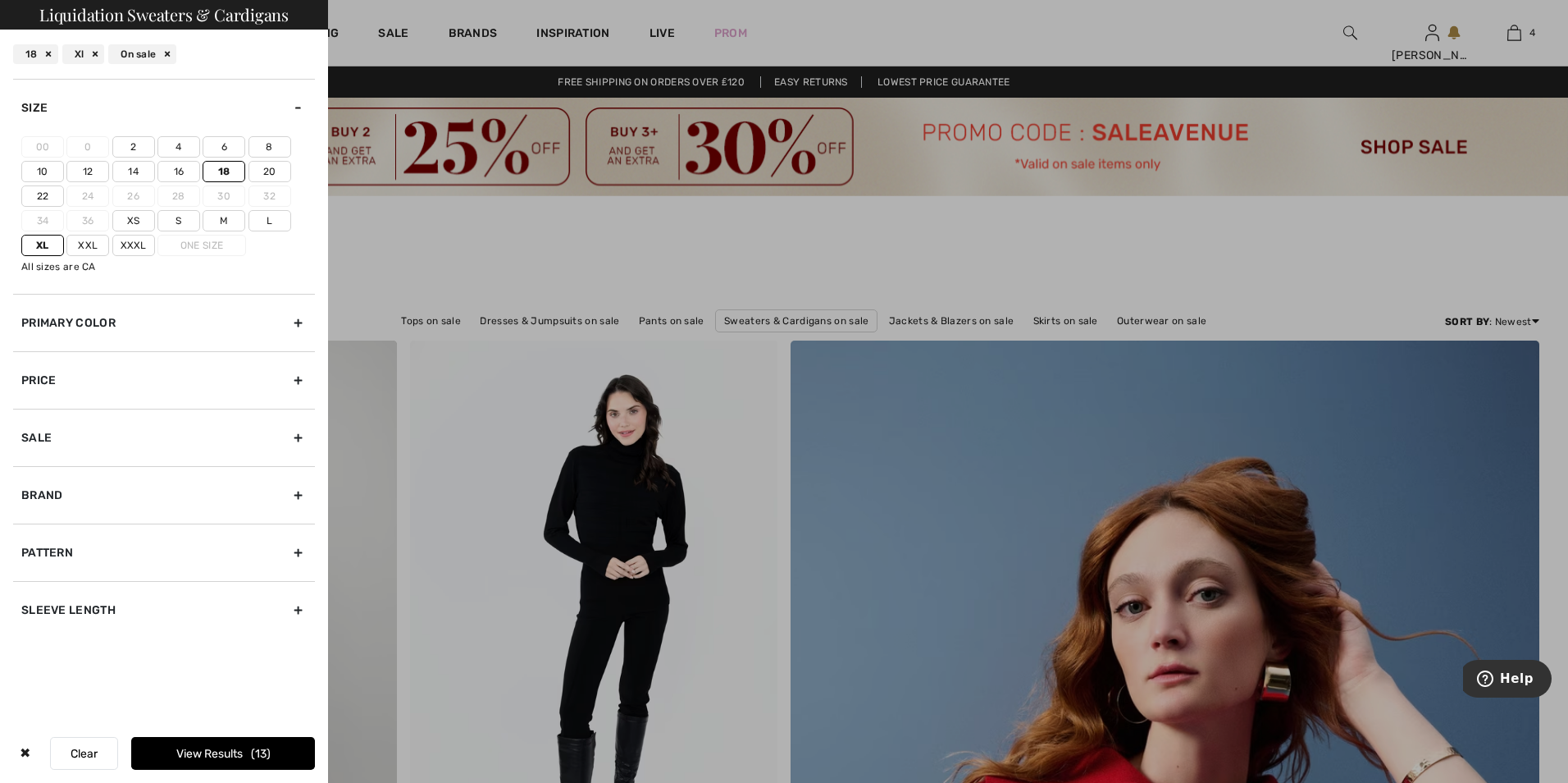
click at [0, 0] on input"] "20" at bounding box center [0, 0] width 0 height 0
click at [232, 756] on button "View Results 13" at bounding box center [223, 753] width 184 height 33
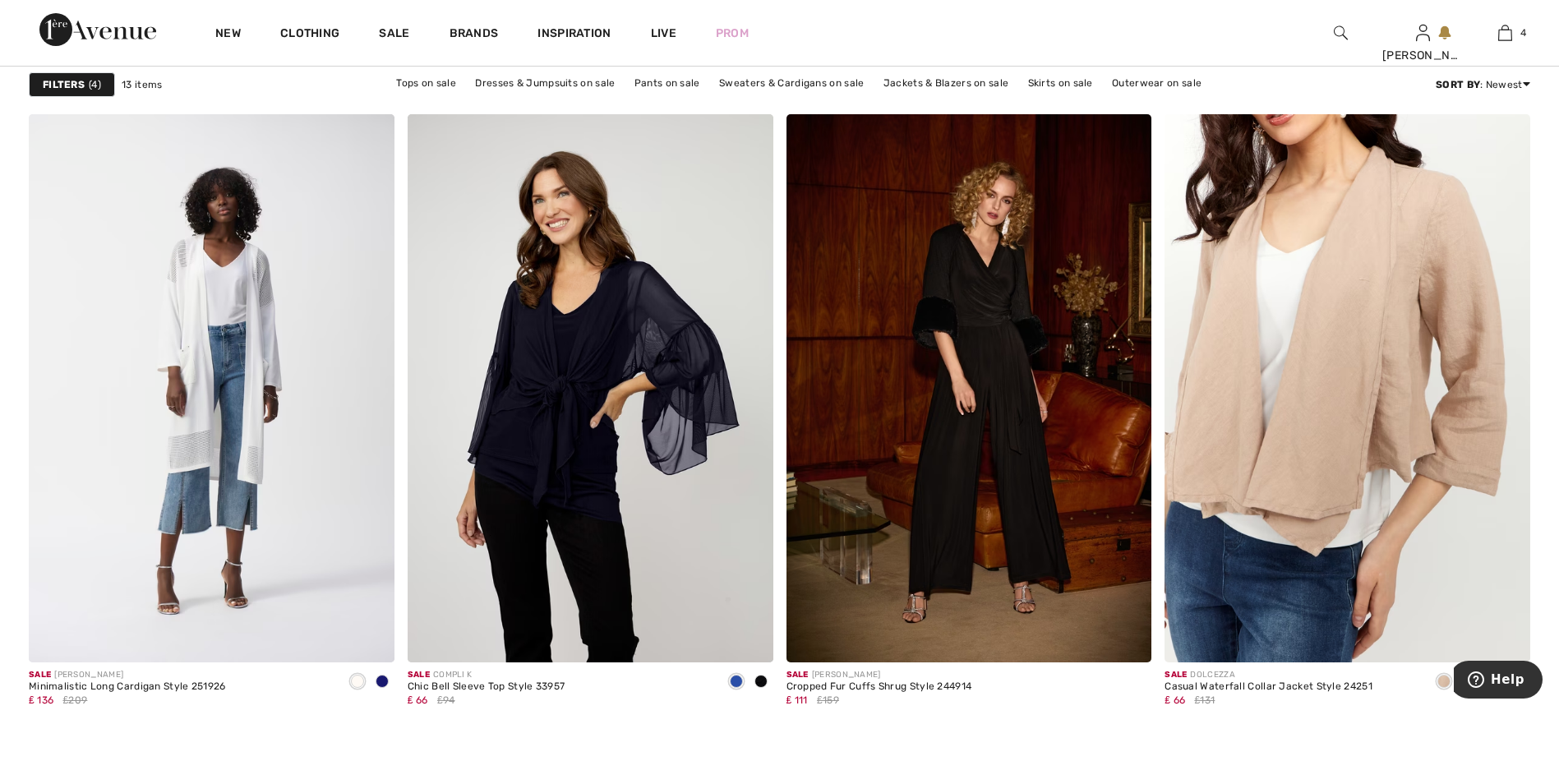
scroll to position [2136, 0]
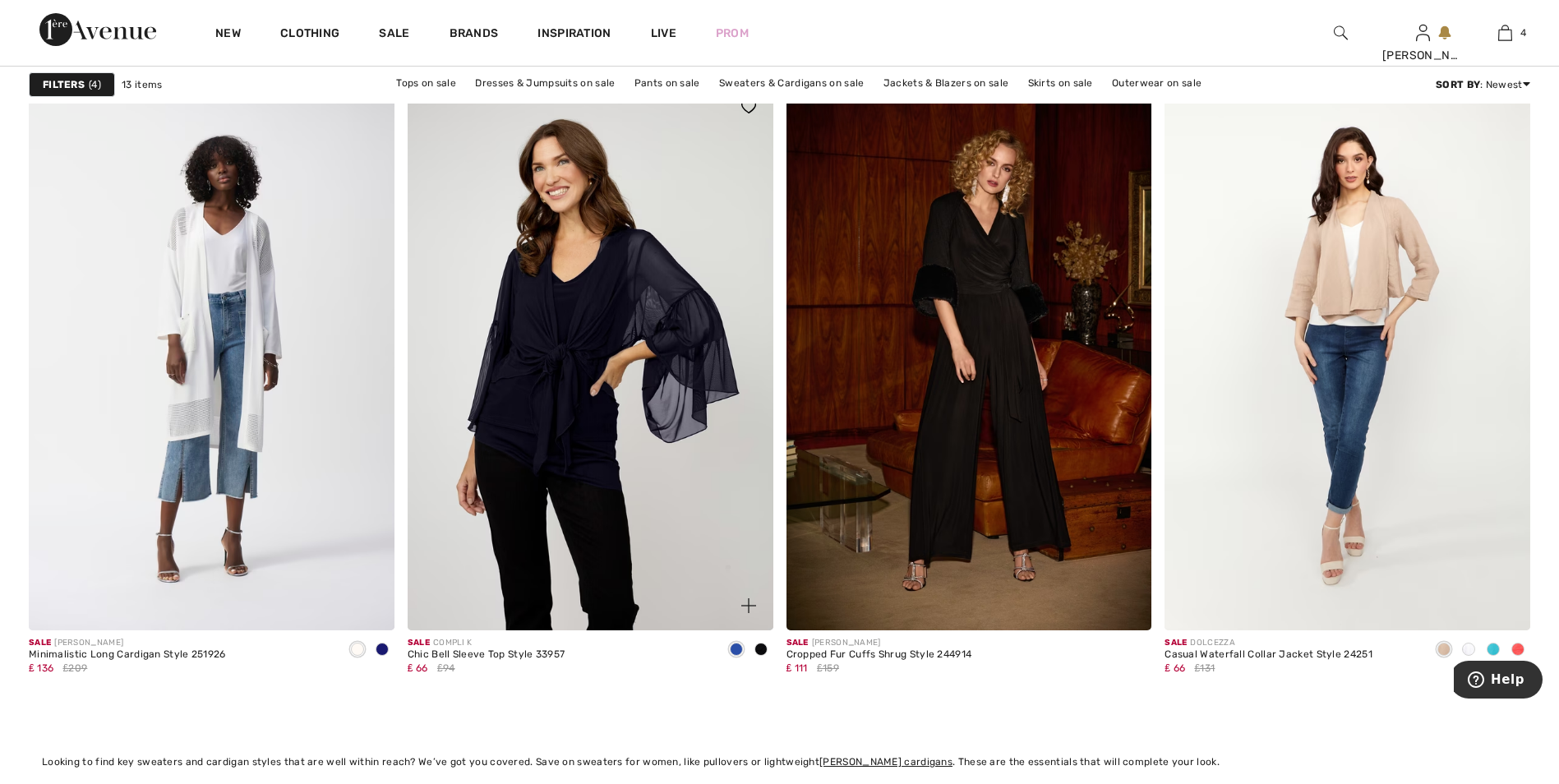
click at [731, 650] on span at bounding box center [737, 649] width 14 height 14
click at [742, 647] on span at bounding box center [737, 649] width 14 height 14
click at [678, 454] on img at bounding box center [591, 356] width 366 height 548
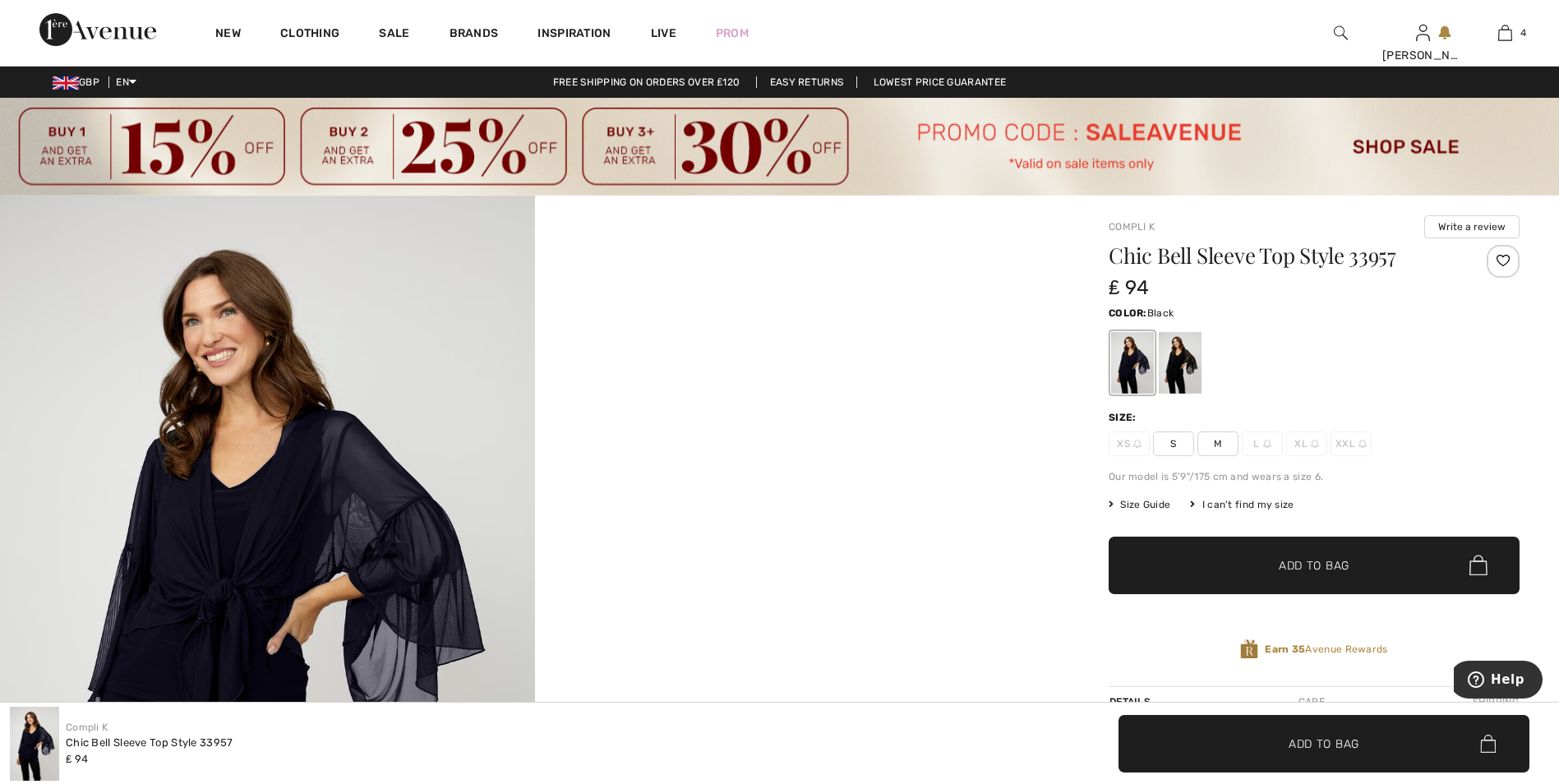
click at [1178, 369] on div at bounding box center [1180, 363] width 43 height 62
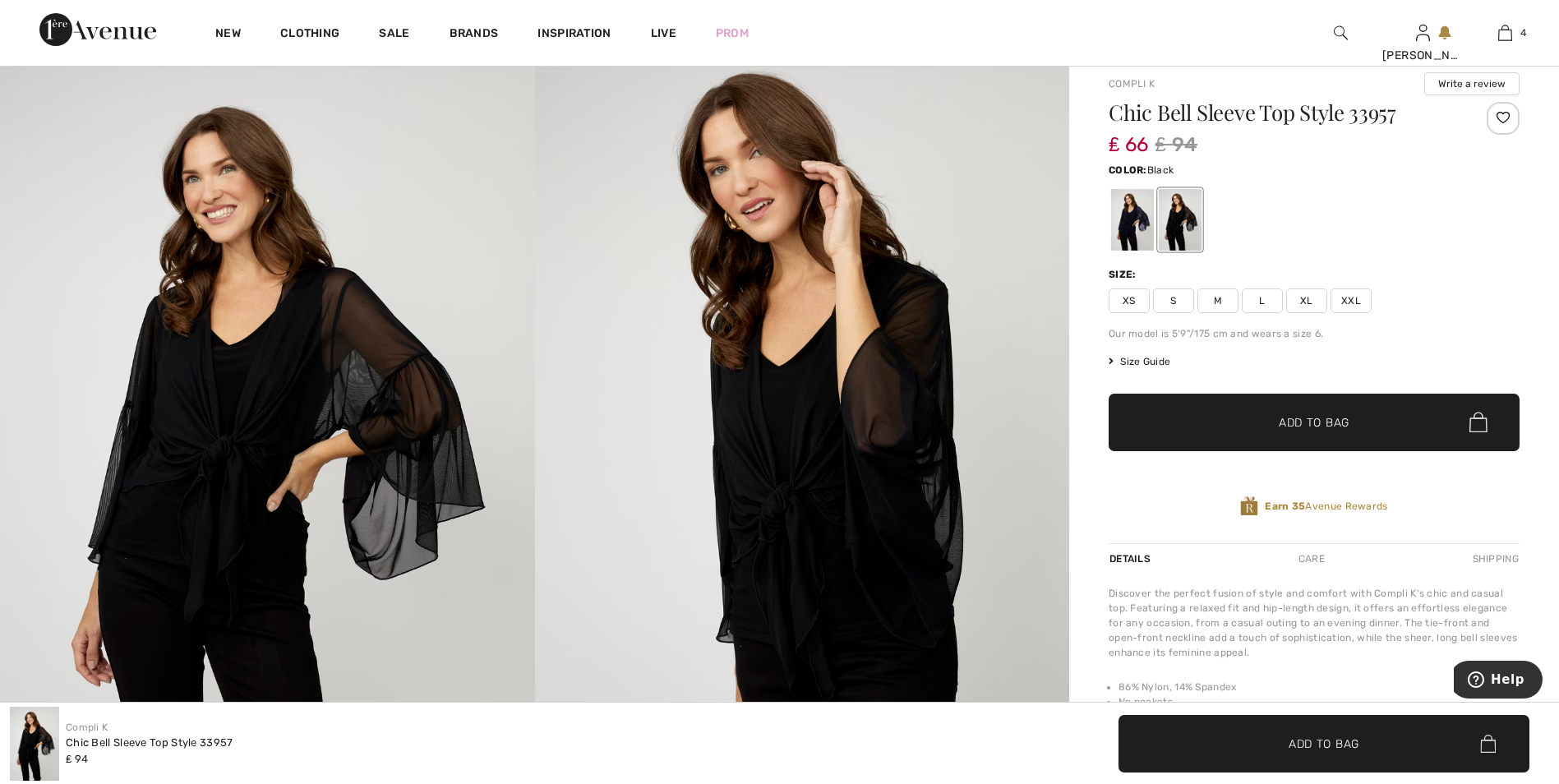
scroll to position [165, 0]
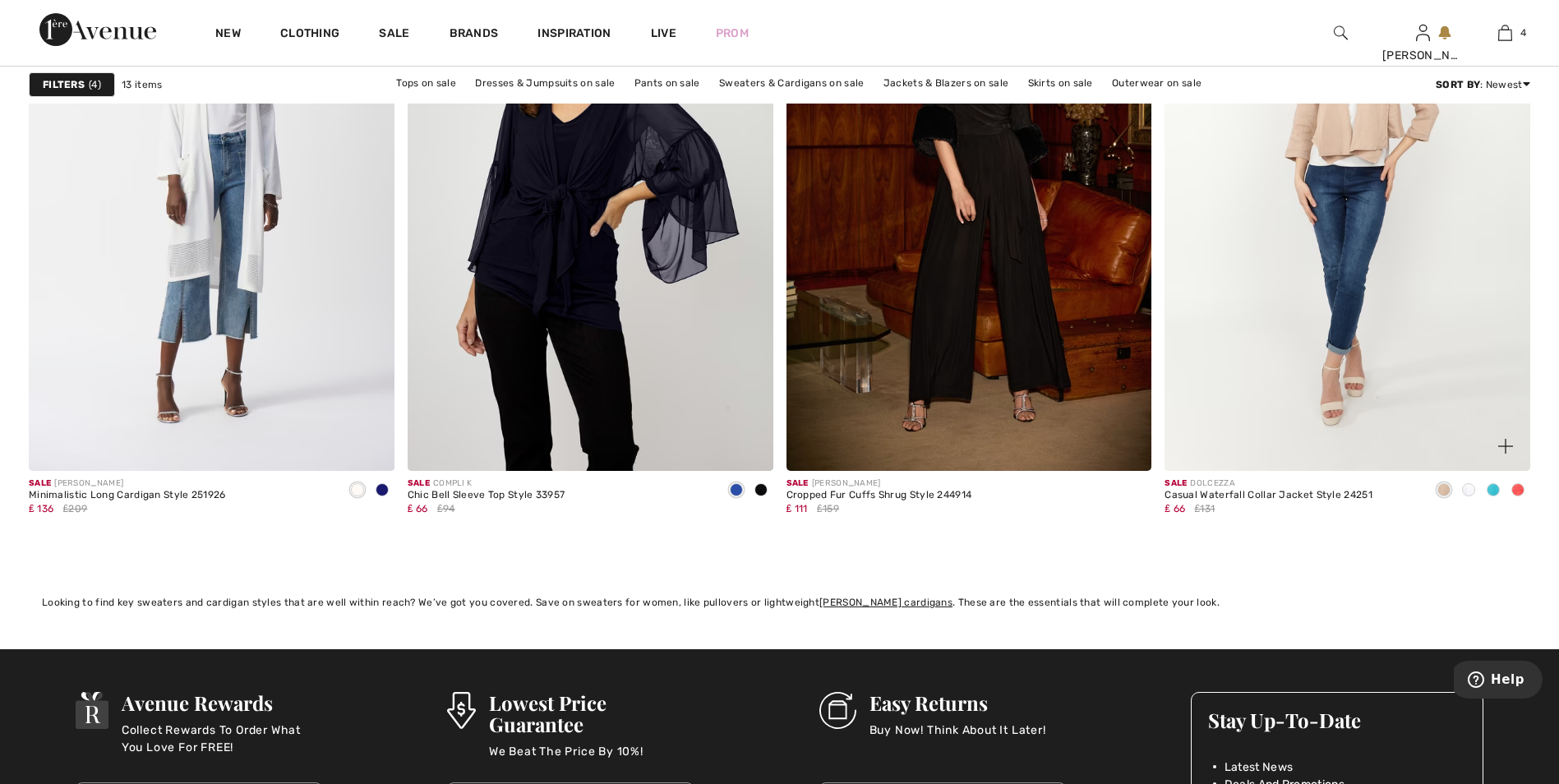
scroll to position [2218, 0]
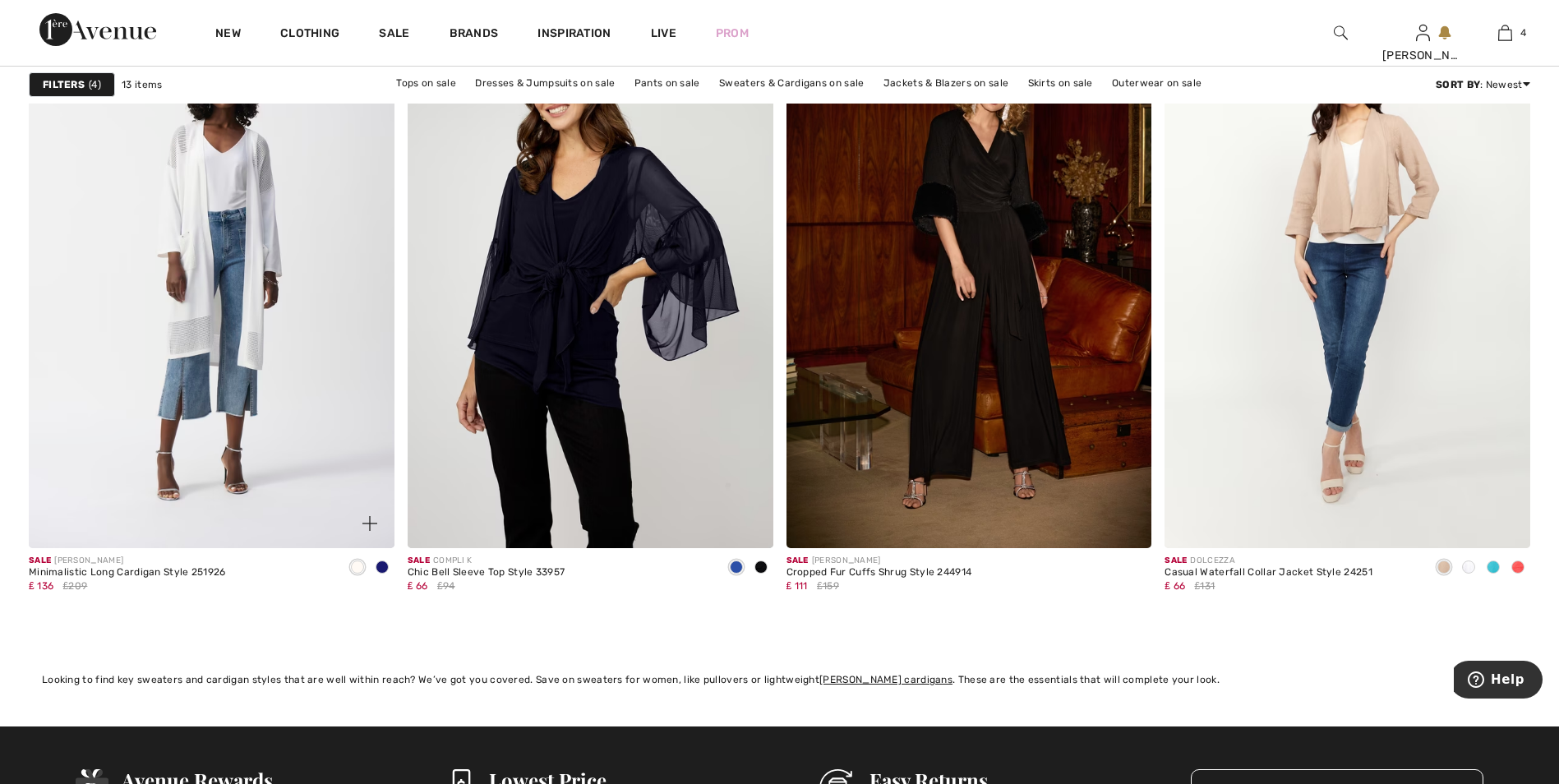
click at [388, 561] on div at bounding box center [382, 568] width 24 height 27
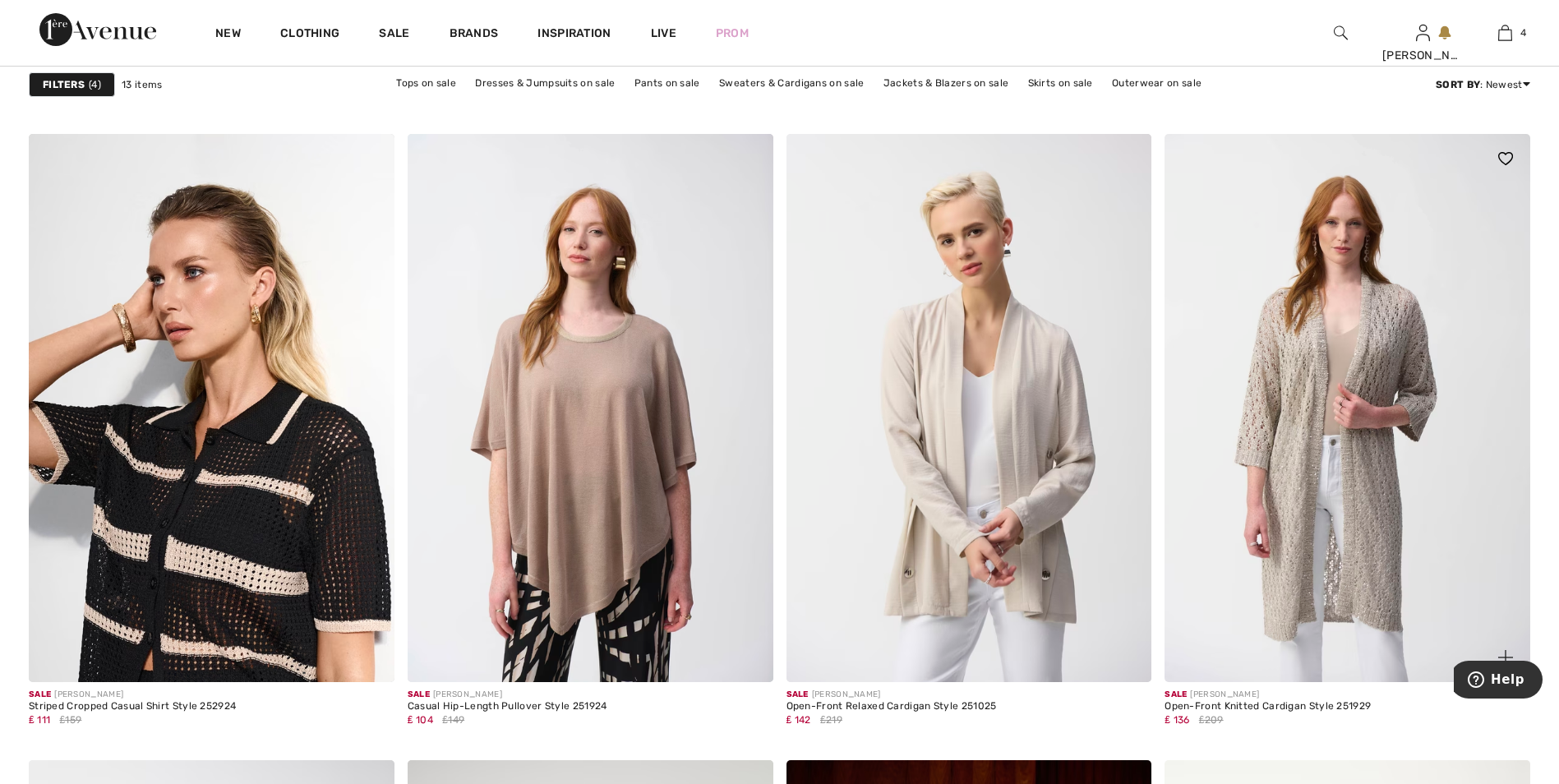
scroll to position [1397, 0]
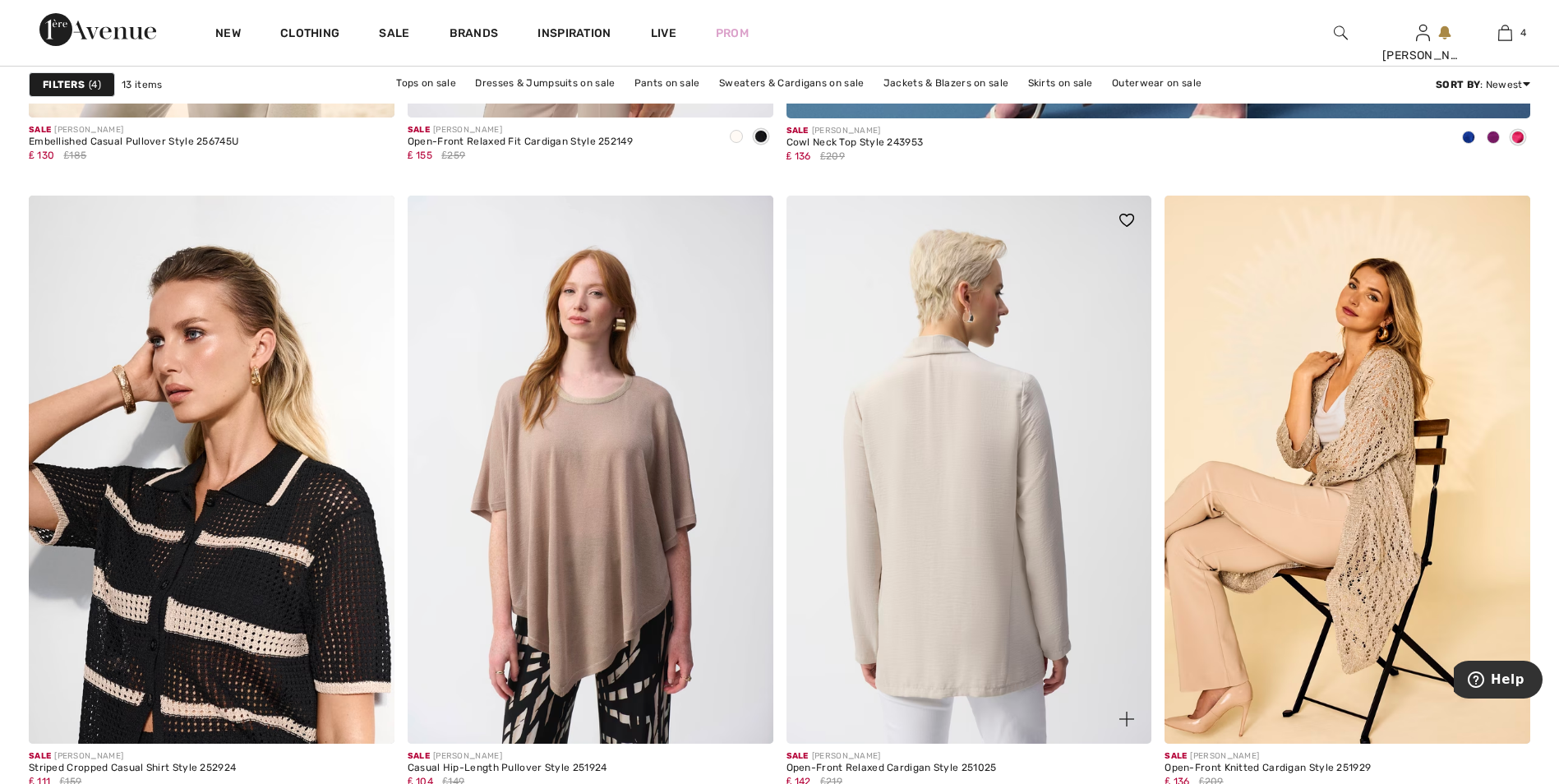
click at [1017, 412] on img at bounding box center [969, 469] width 366 height 548
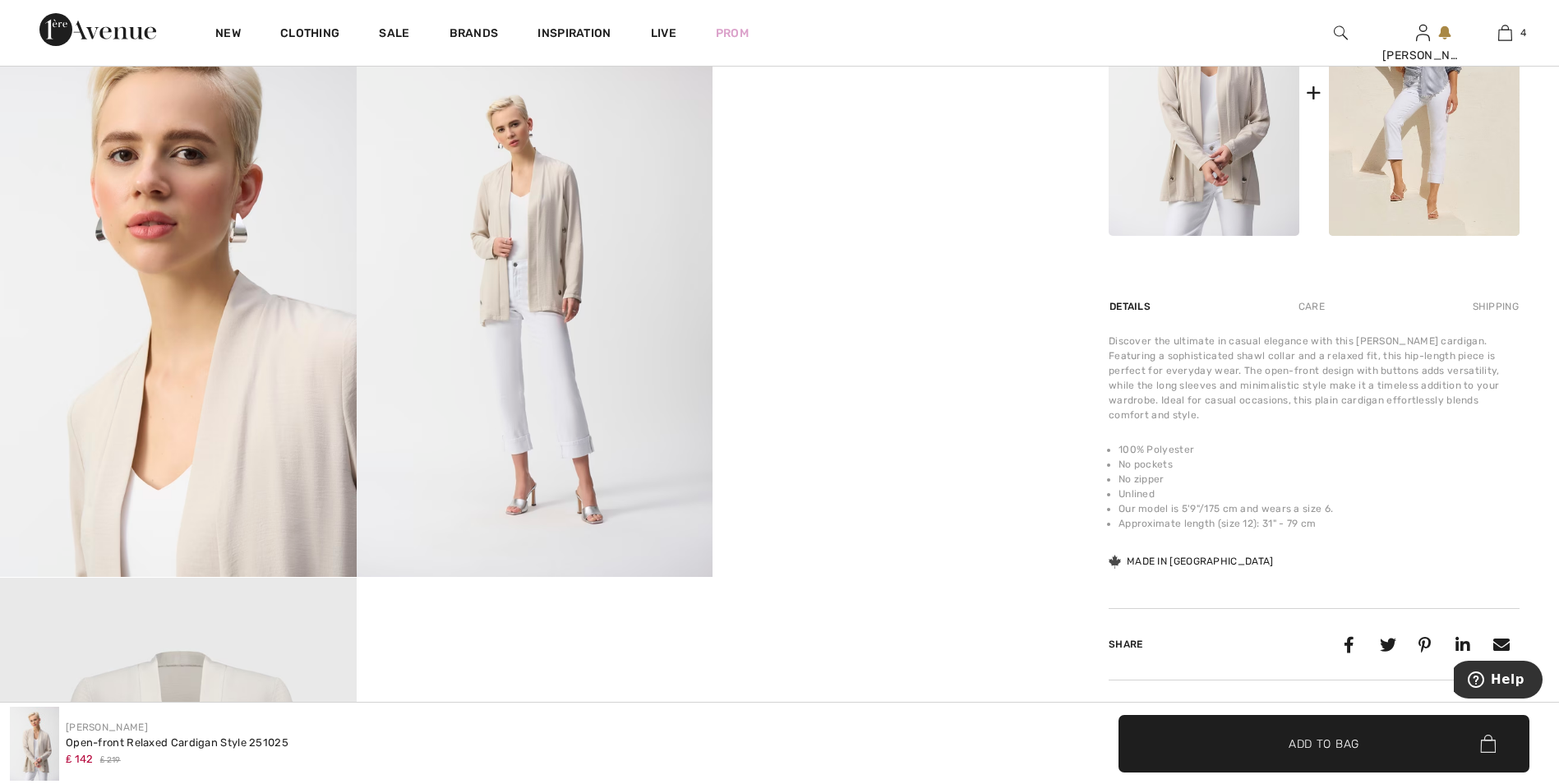
scroll to position [904, 0]
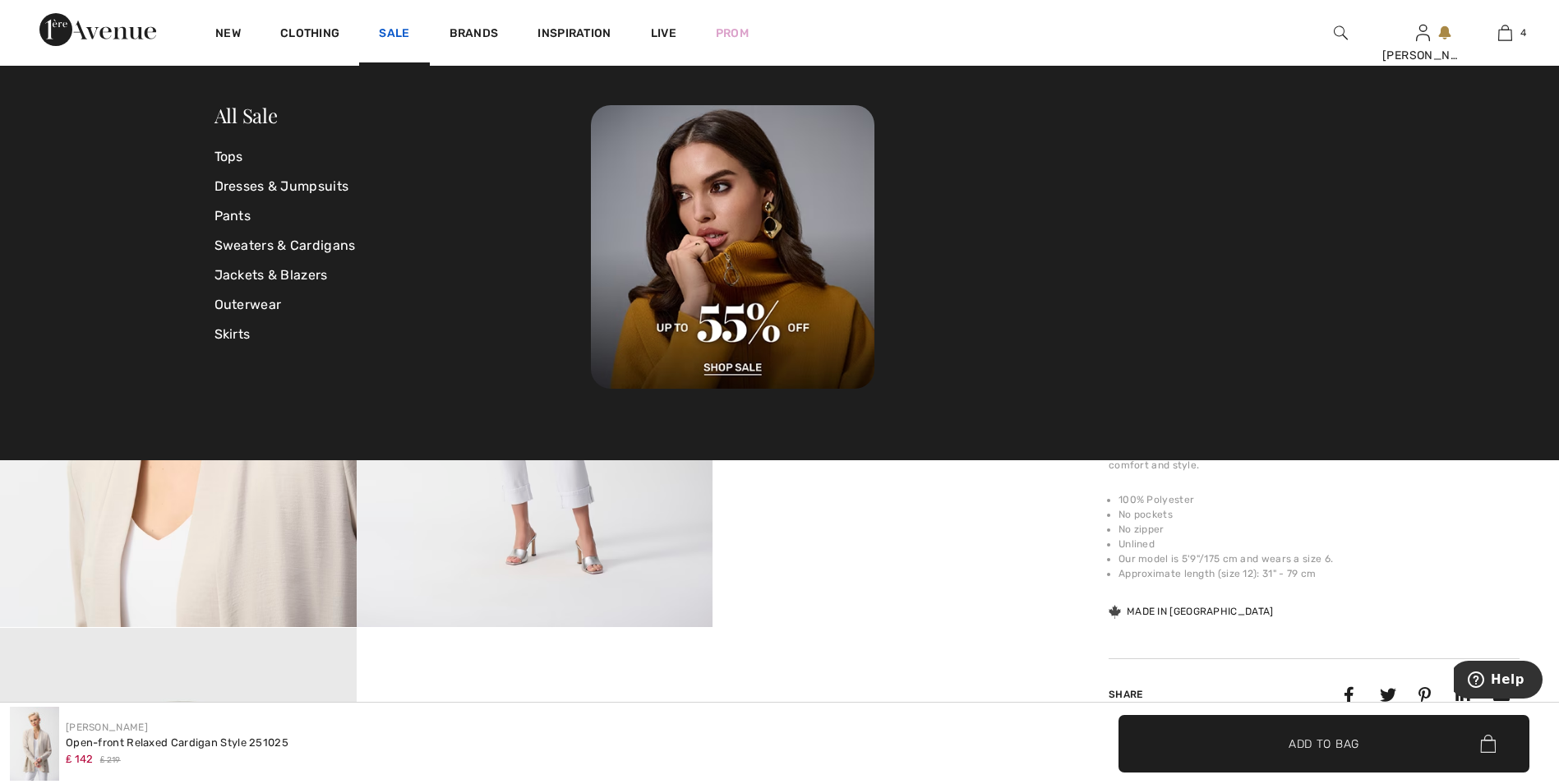
click at [385, 32] on link "Sale" at bounding box center [393, 35] width 30 height 17
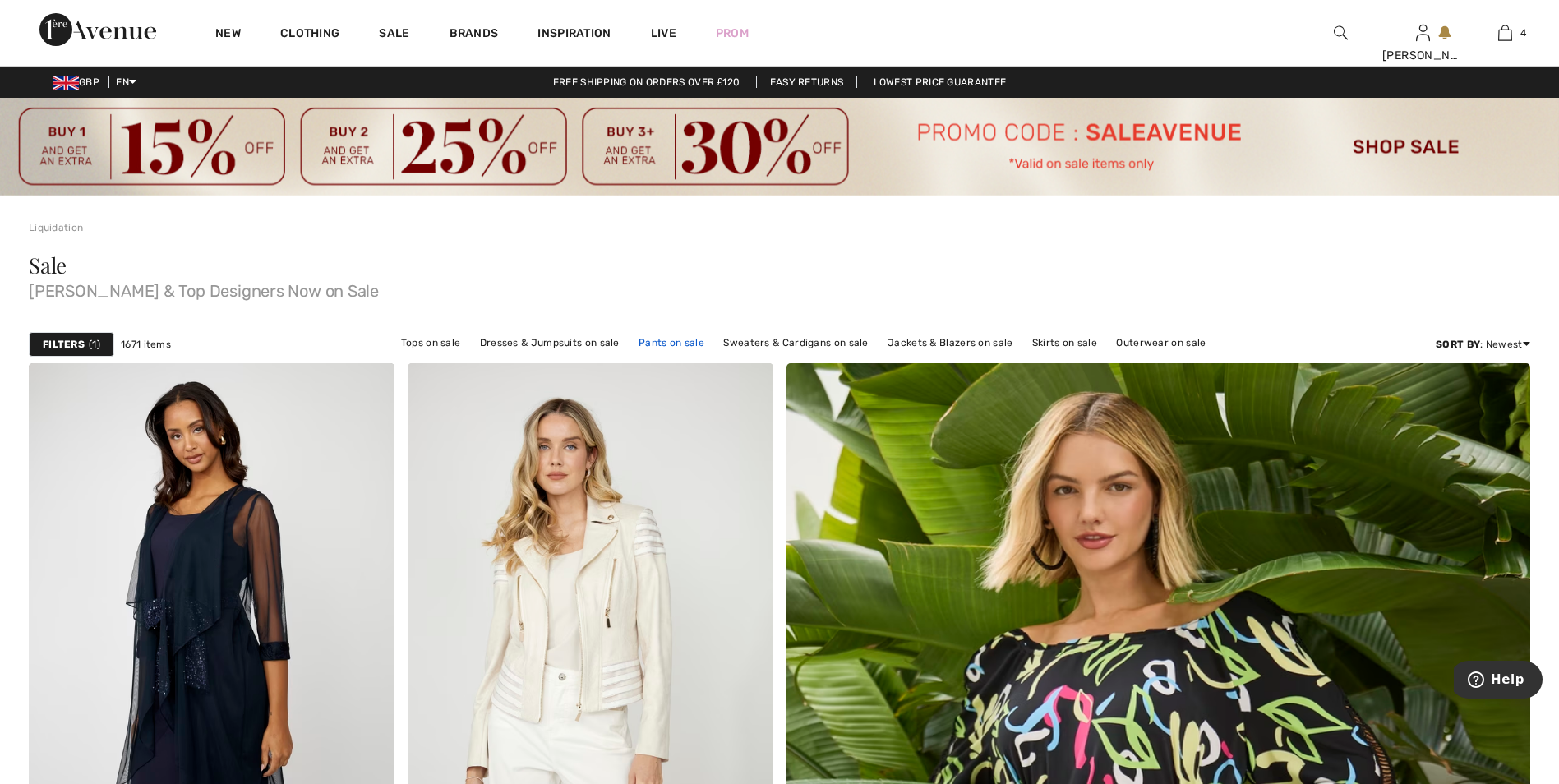
click at [695, 341] on link "Pants on sale" at bounding box center [671, 343] width 82 height 21
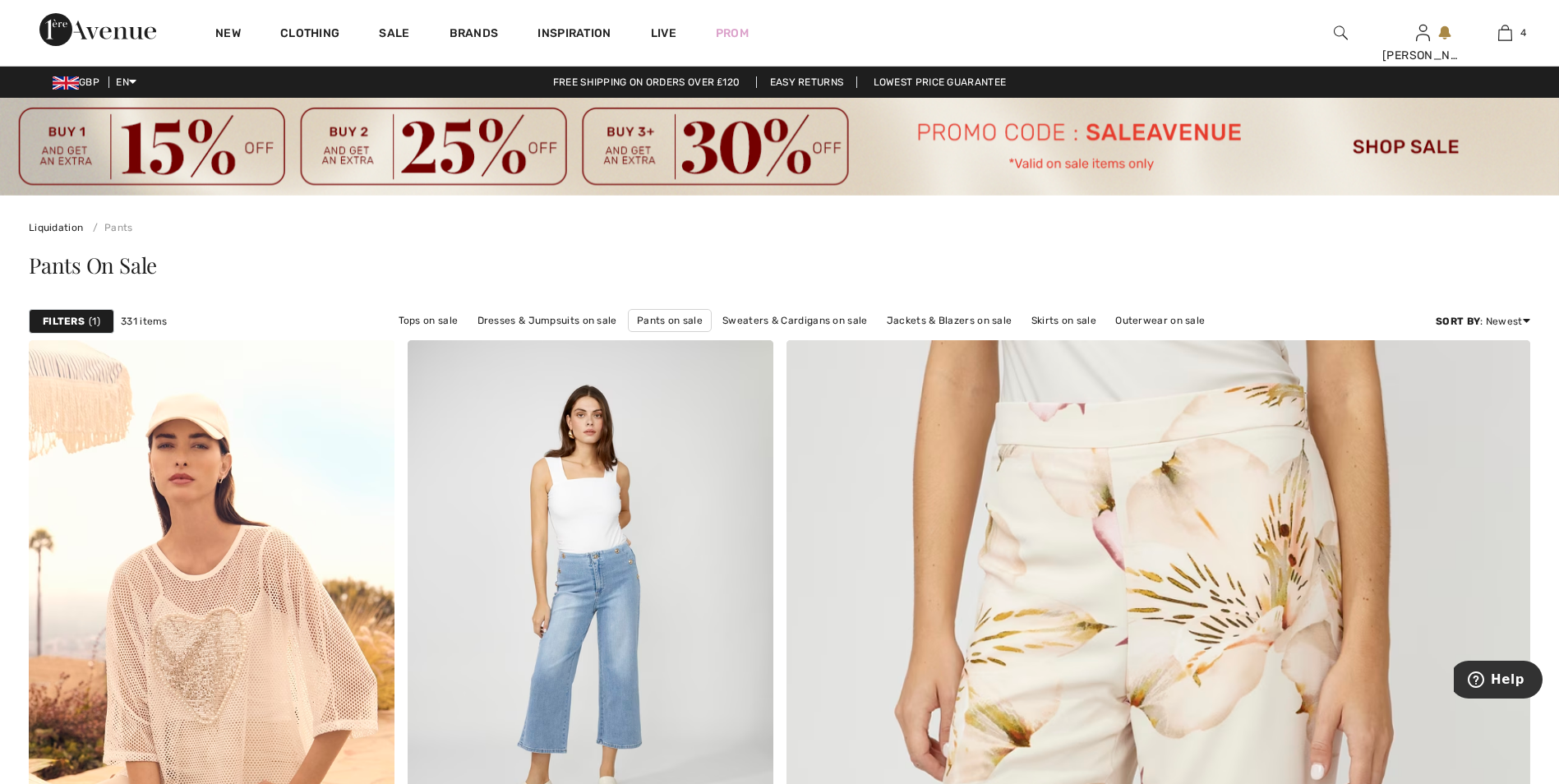
click at [69, 318] on strong "Filters" at bounding box center [63, 320] width 42 height 15
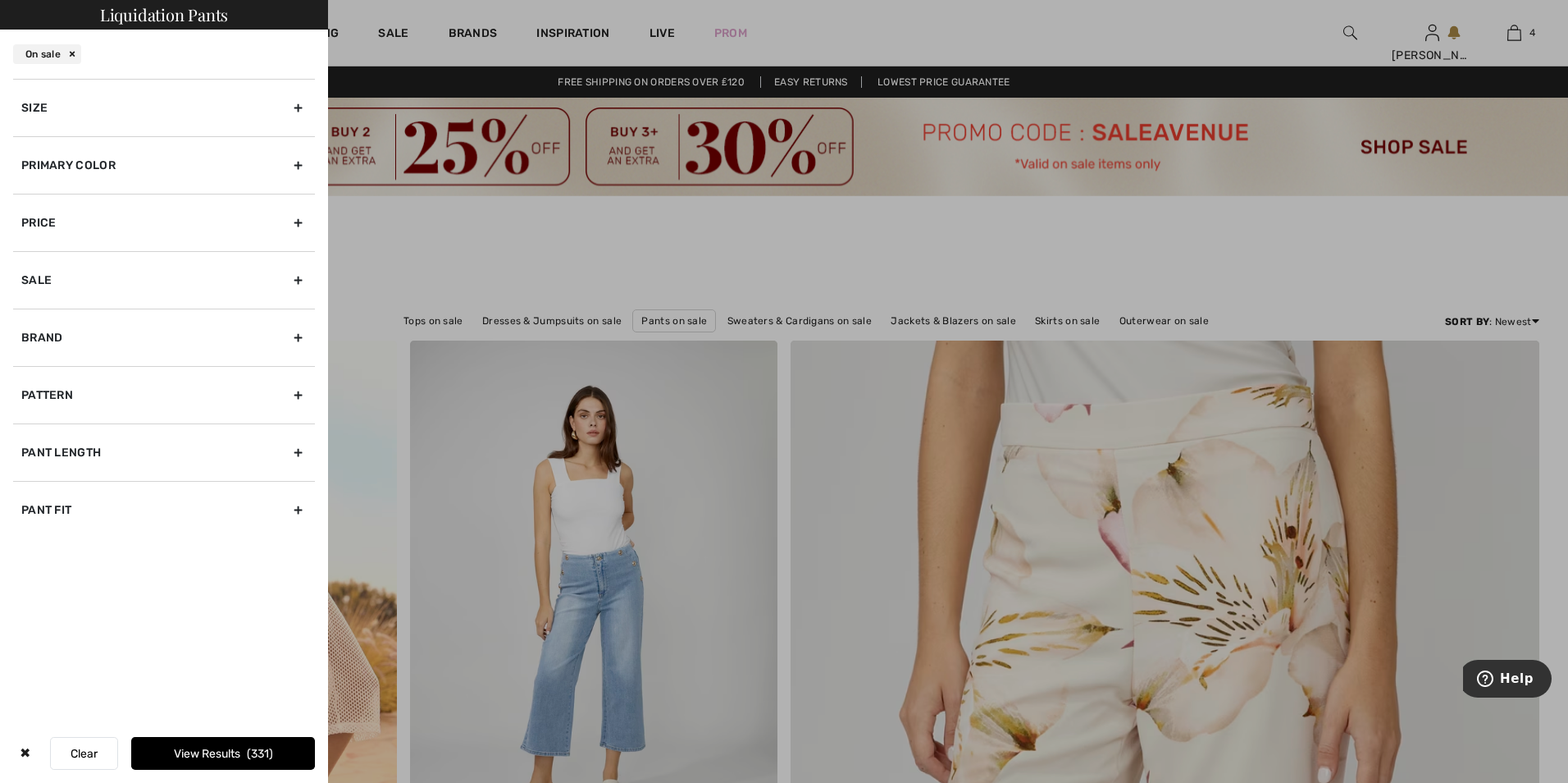
click at [295, 106] on div "Size" at bounding box center [164, 106] width 301 height 57
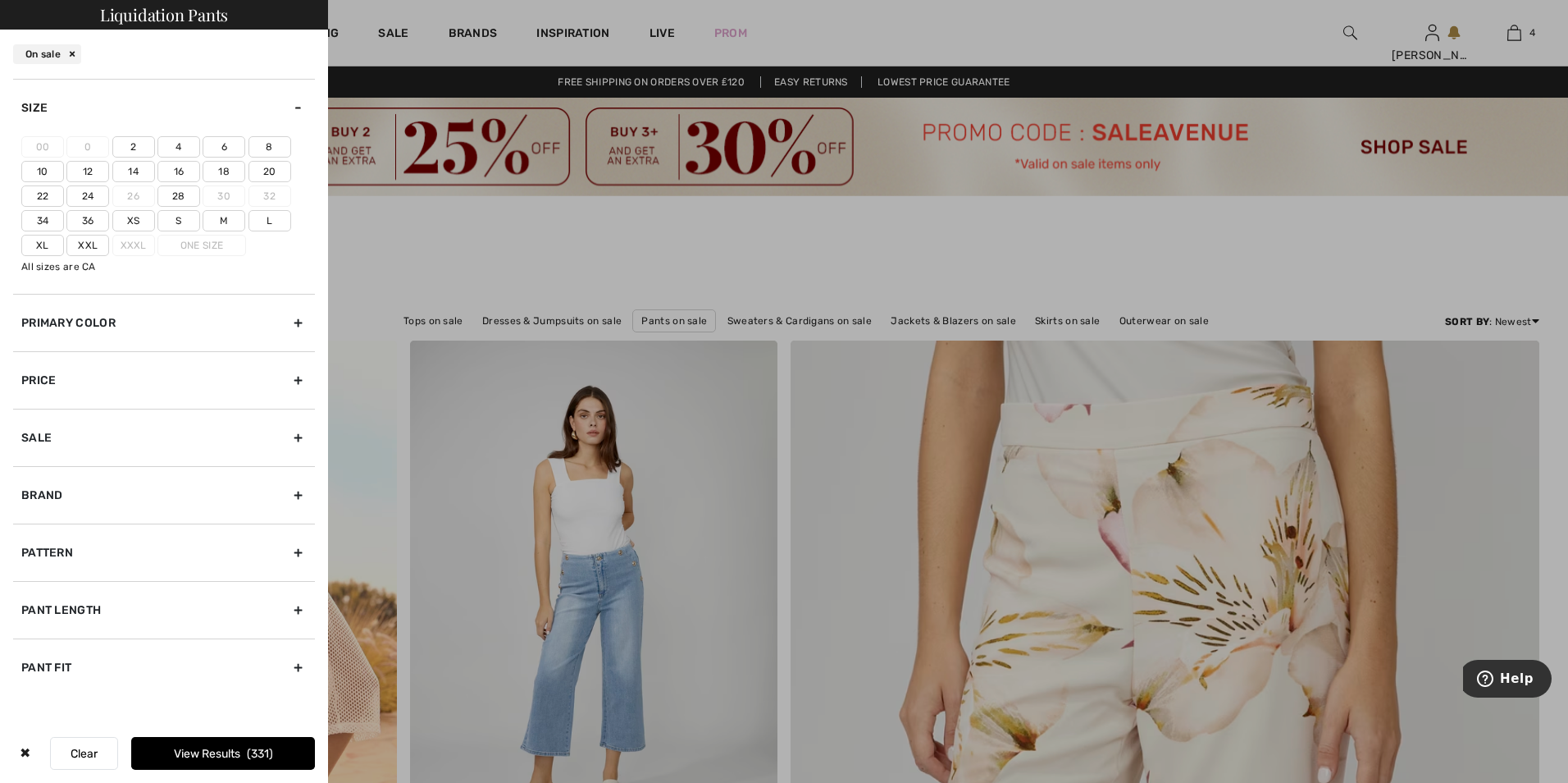
click at [44, 244] on label "Xl" at bounding box center [43, 246] width 43 height 21
click at [0, 0] on input"] "Xl" at bounding box center [0, 0] width 0 height 0
click at [240, 171] on label "18" at bounding box center [224, 171] width 43 height 21
click at [0, 0] on input"] "18" at bounding box center [0, 0] width 0 height 0
click at [277, 168] on label "20" at bounding box center [270, 171] width 43 height 21
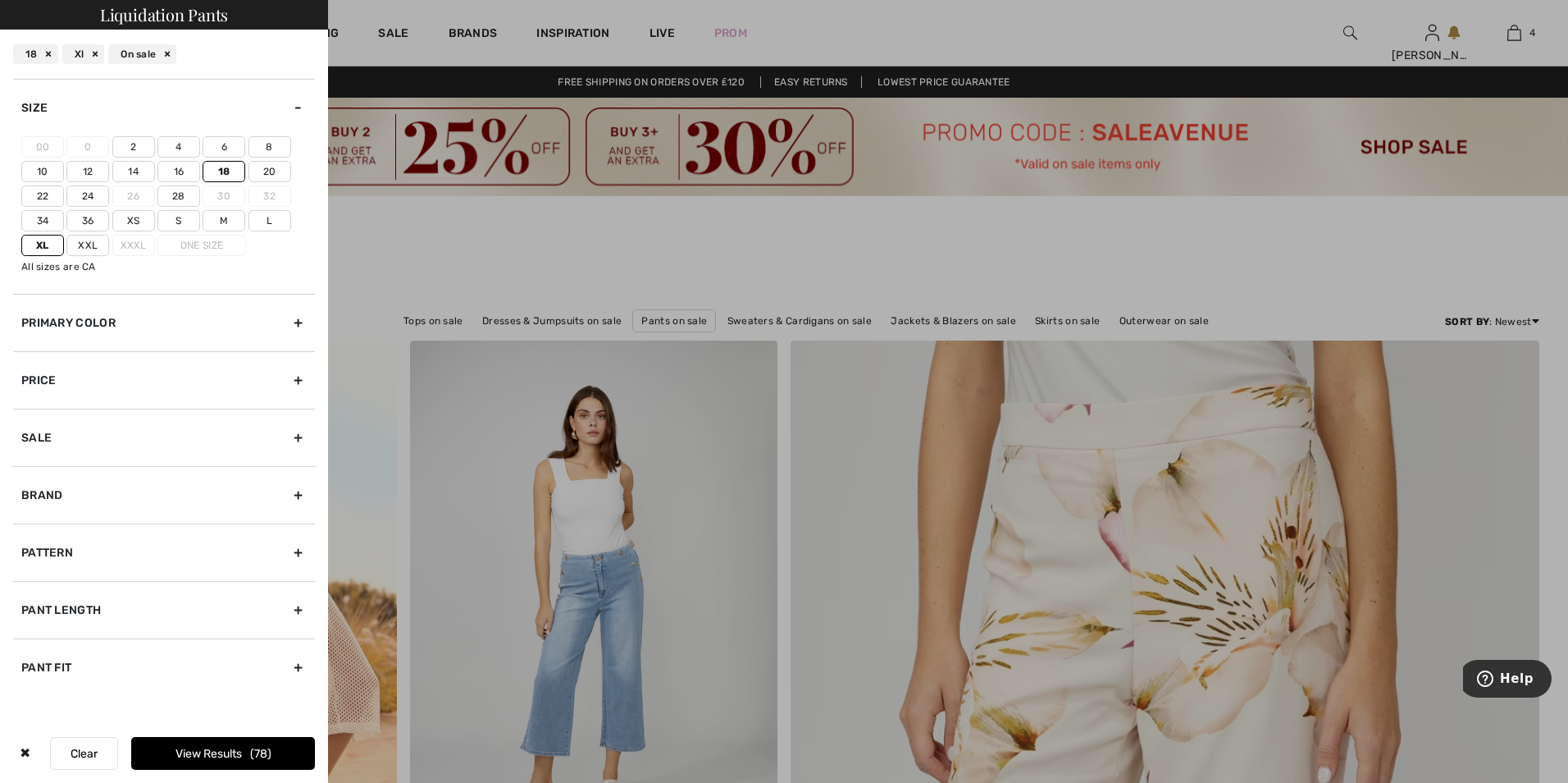
click at [0, 0] on input"] "20" at bounding box center [0, 0] width 0 height 0
click at [300, 608] on div "Pant Length" at bounding box center [164, 609] width 301 height 57
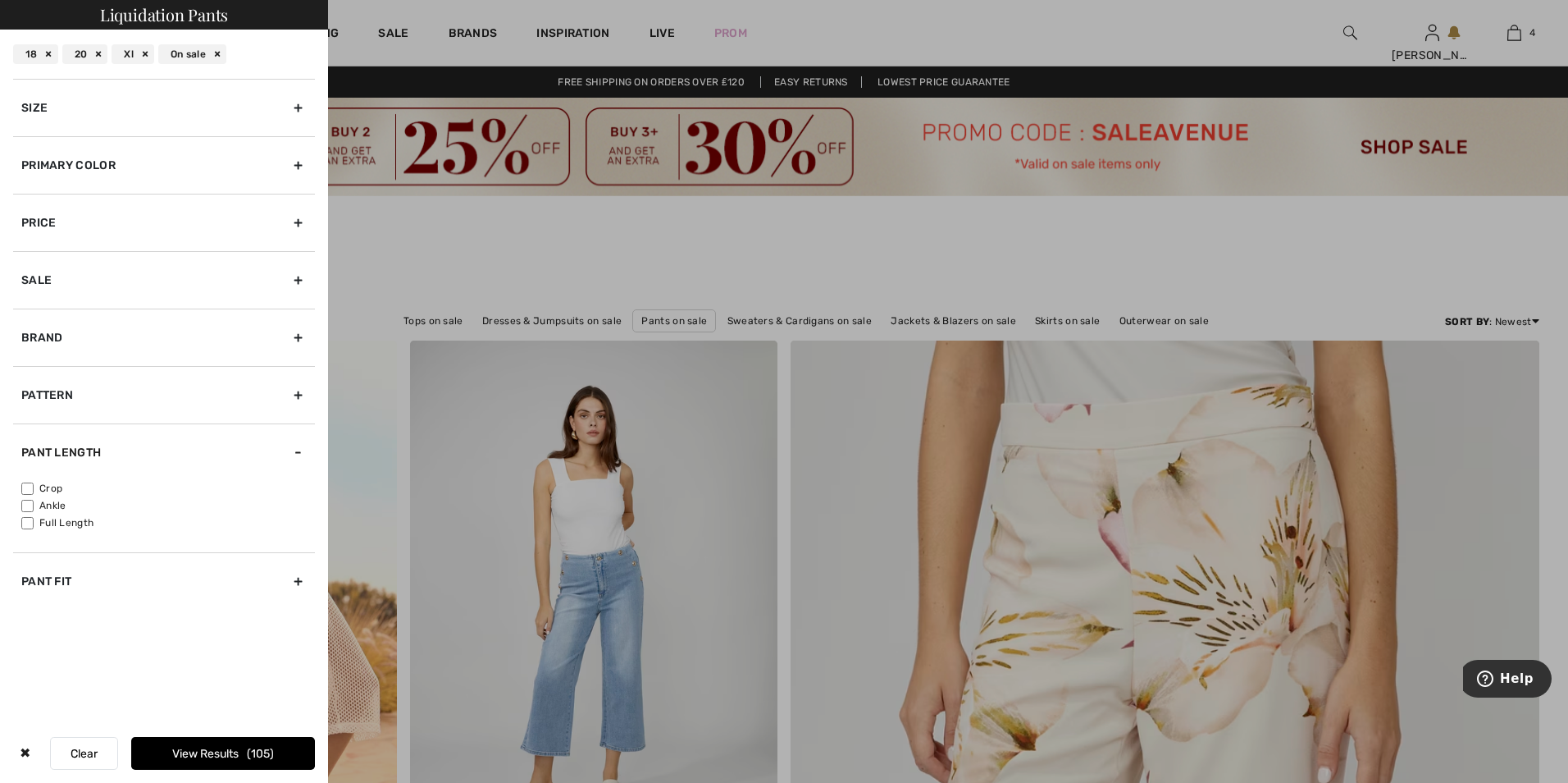
click at [30, 503] on input"] "Ankle" at bounding box center [27, 506] width 13 height 13
checkbox input"] "true"
click at [26, 519] on input"] "Full Length" at bounding box center [27, 523] width 13 height 13
checkbox input"] "true"
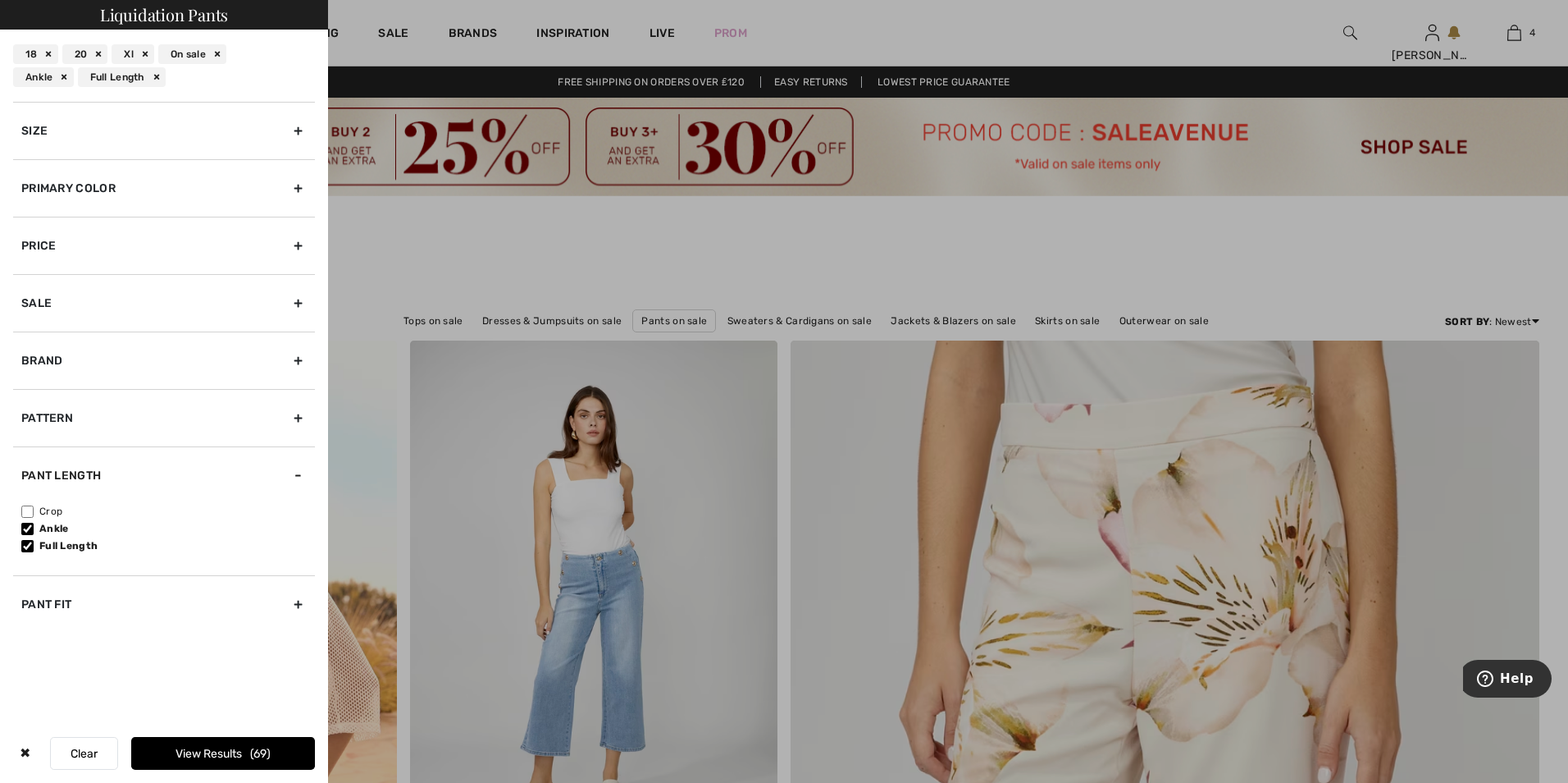
click at [302, 607] on div "Pant Fit" at bounding box center [164, 603] width 301 height 57
click at [27, 597] on input"] "Wide" at bounding box center [27, 603] width 13 height 13
checkbox input"] "true"
click at [30, 637] on input"] "Pull On" at bounding box center [27, 638] width 13 height 13
click at [30, 638] on input"] "Pull On" at bounding box center [27, 638] width 13 height 13
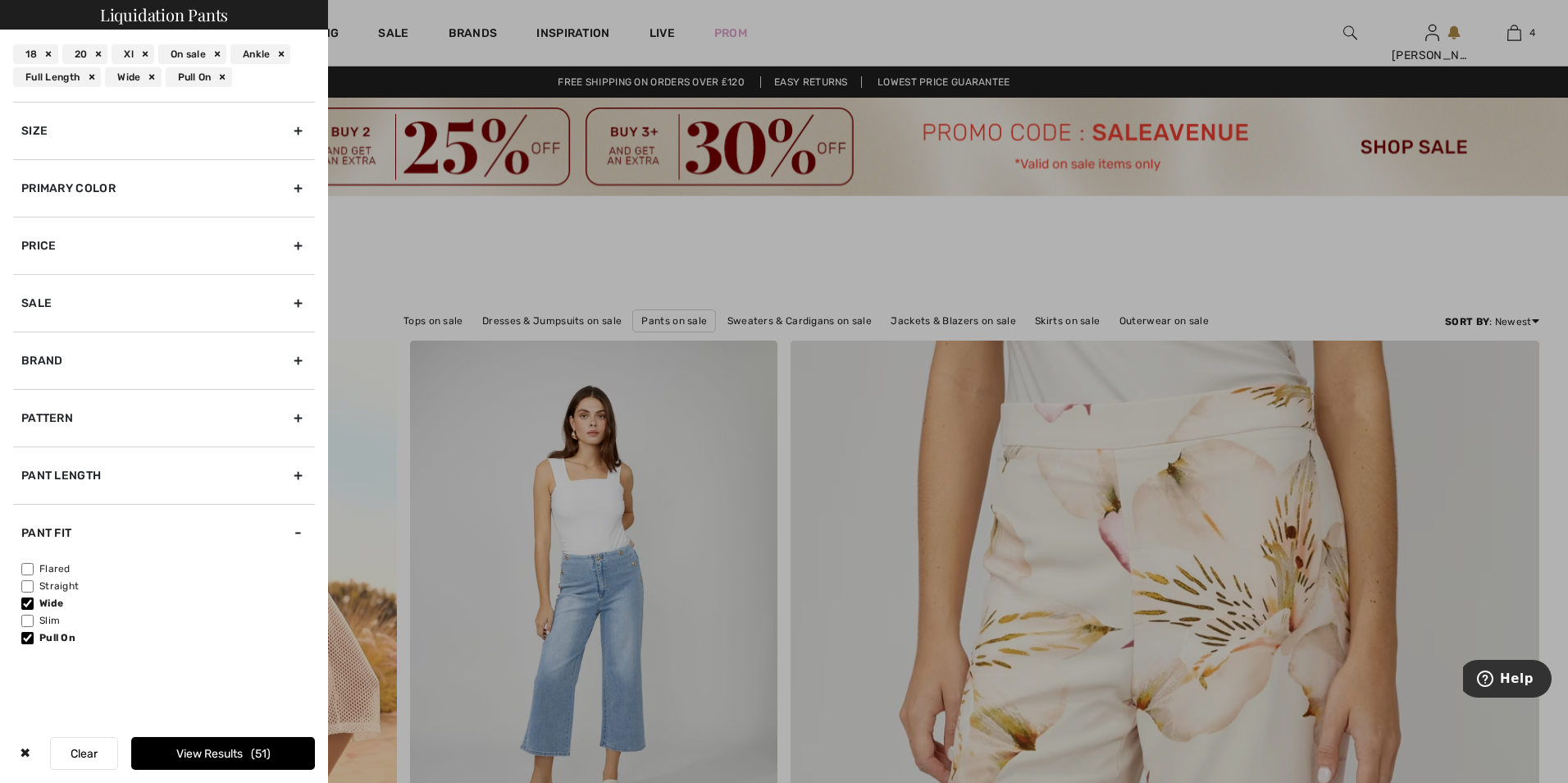
checkbox input"] "false"
click at [31, 589] on input"] "Straight" at bounding box center [27, 586] width 13 height 13
checkbox input"] "true"
click at [30, 568] on input"] "Flared" at bounding box center [27, 568] width 13 height 13
checkbox input"] "true"
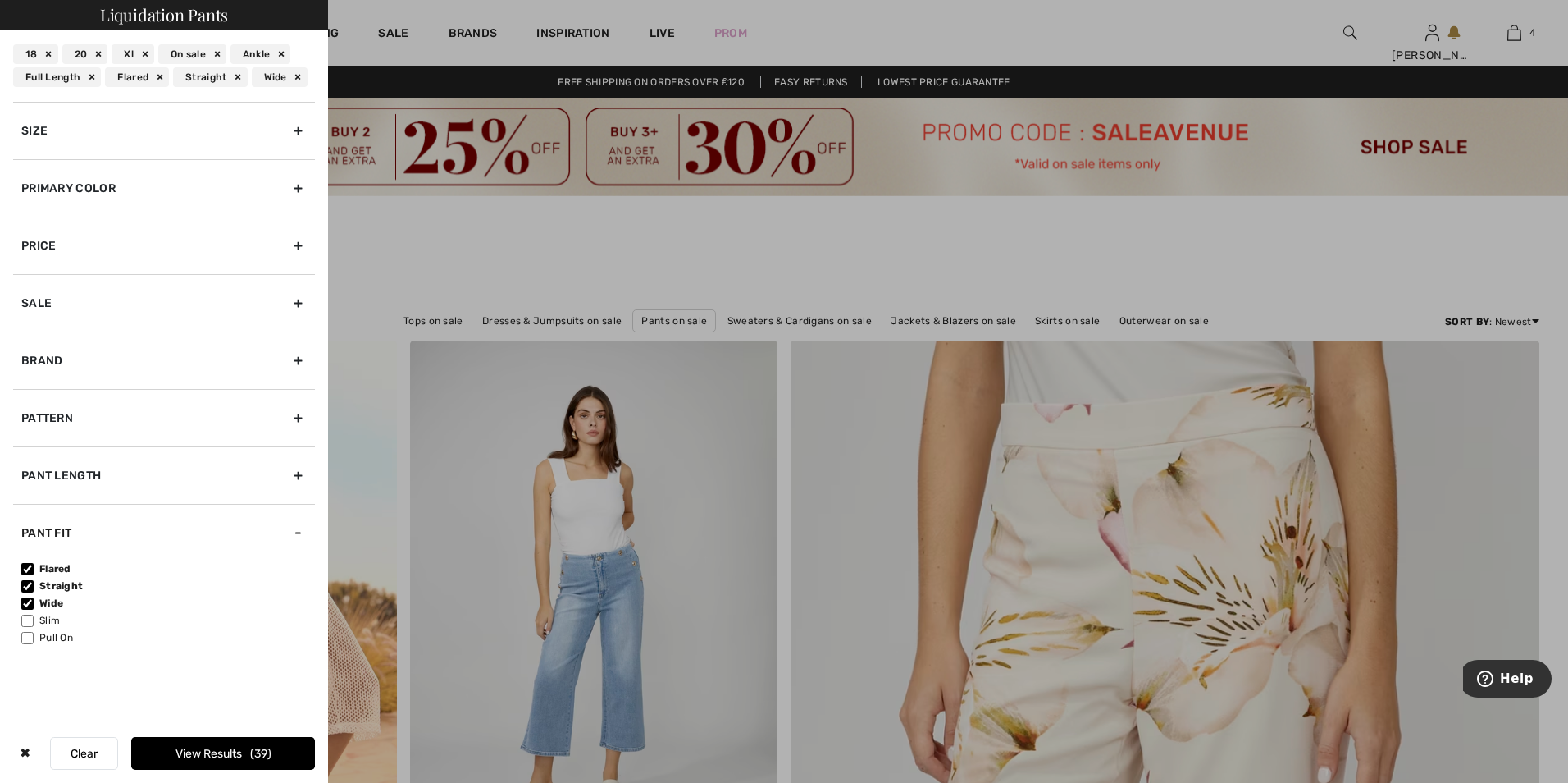
click at [198, 752] on button "View Results 39" at bounding box center [223, 753] width 184 height 33
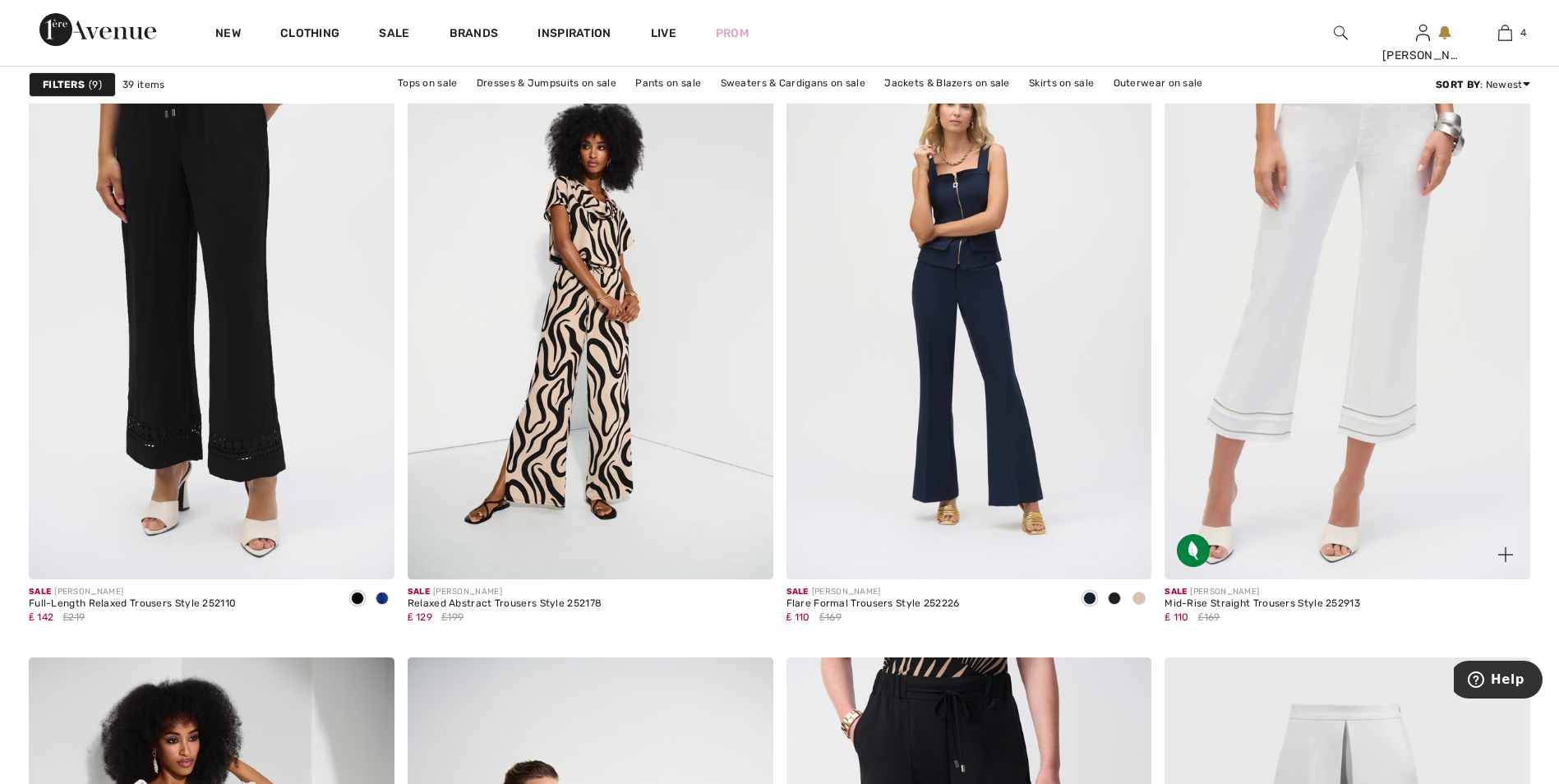
scroll to position [1479, 0]
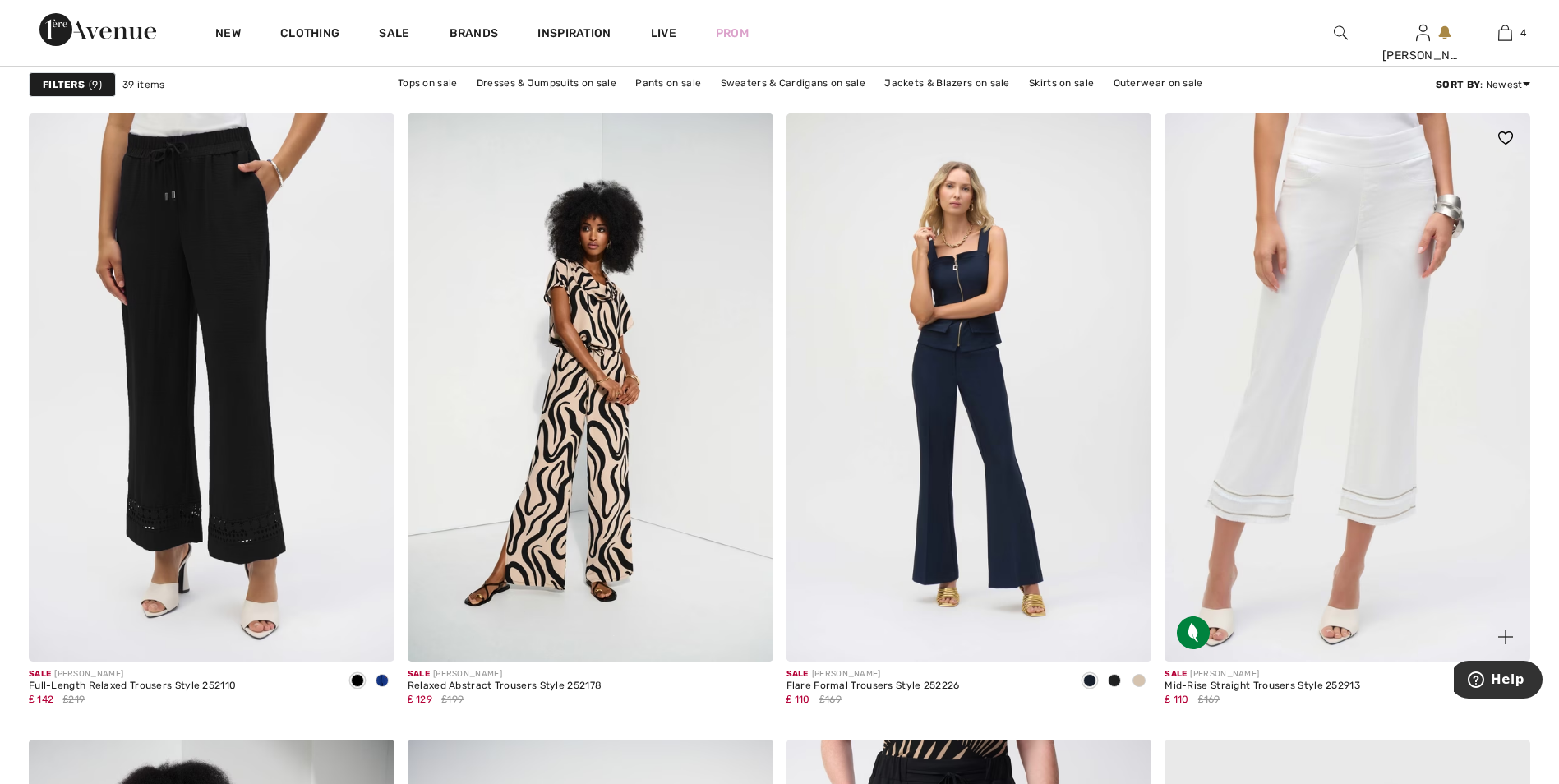
click at [1425, 361] on img at bounding box center [1348, 387] width 366 height 548
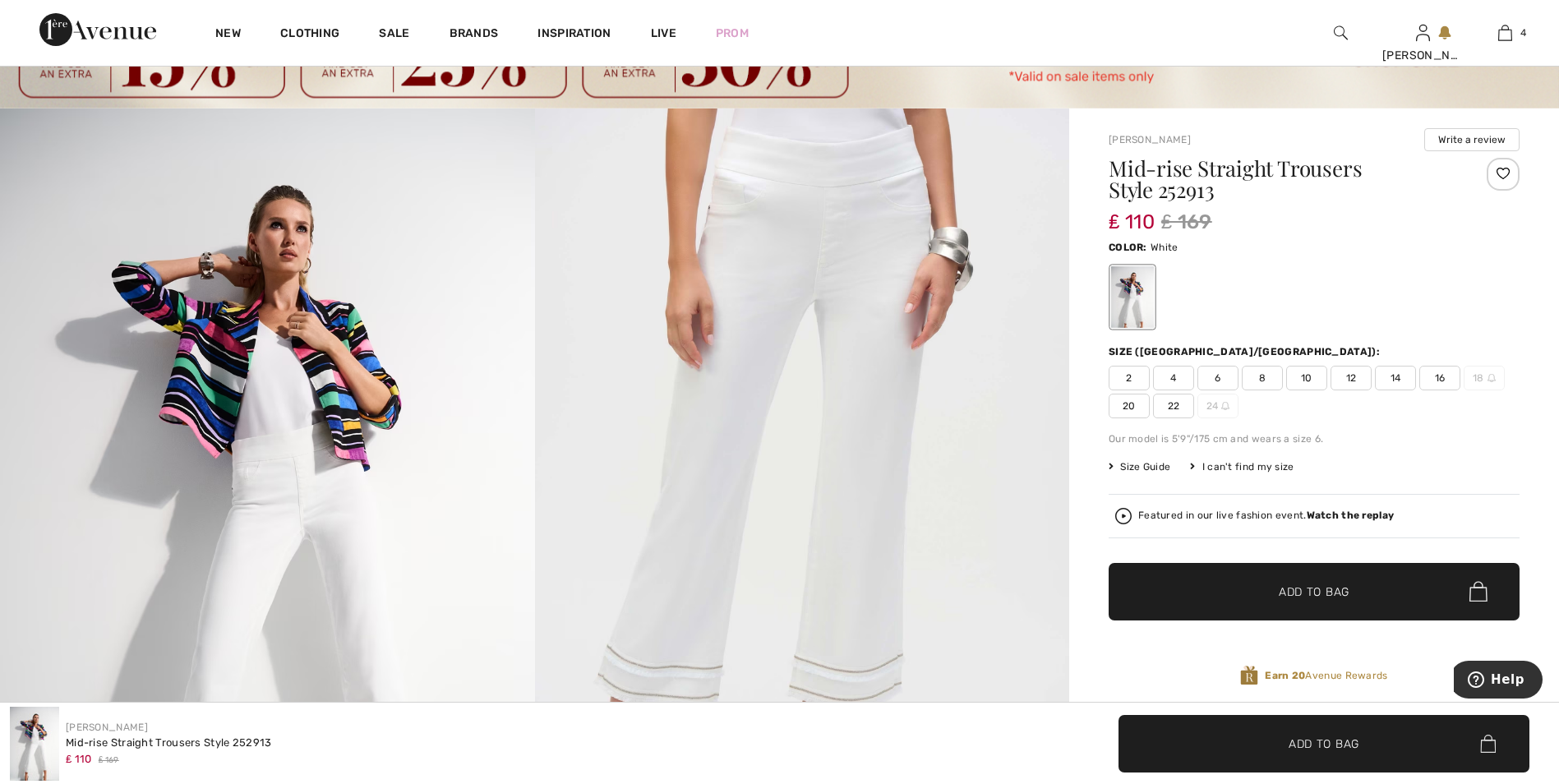
scroll to position [82, 0]
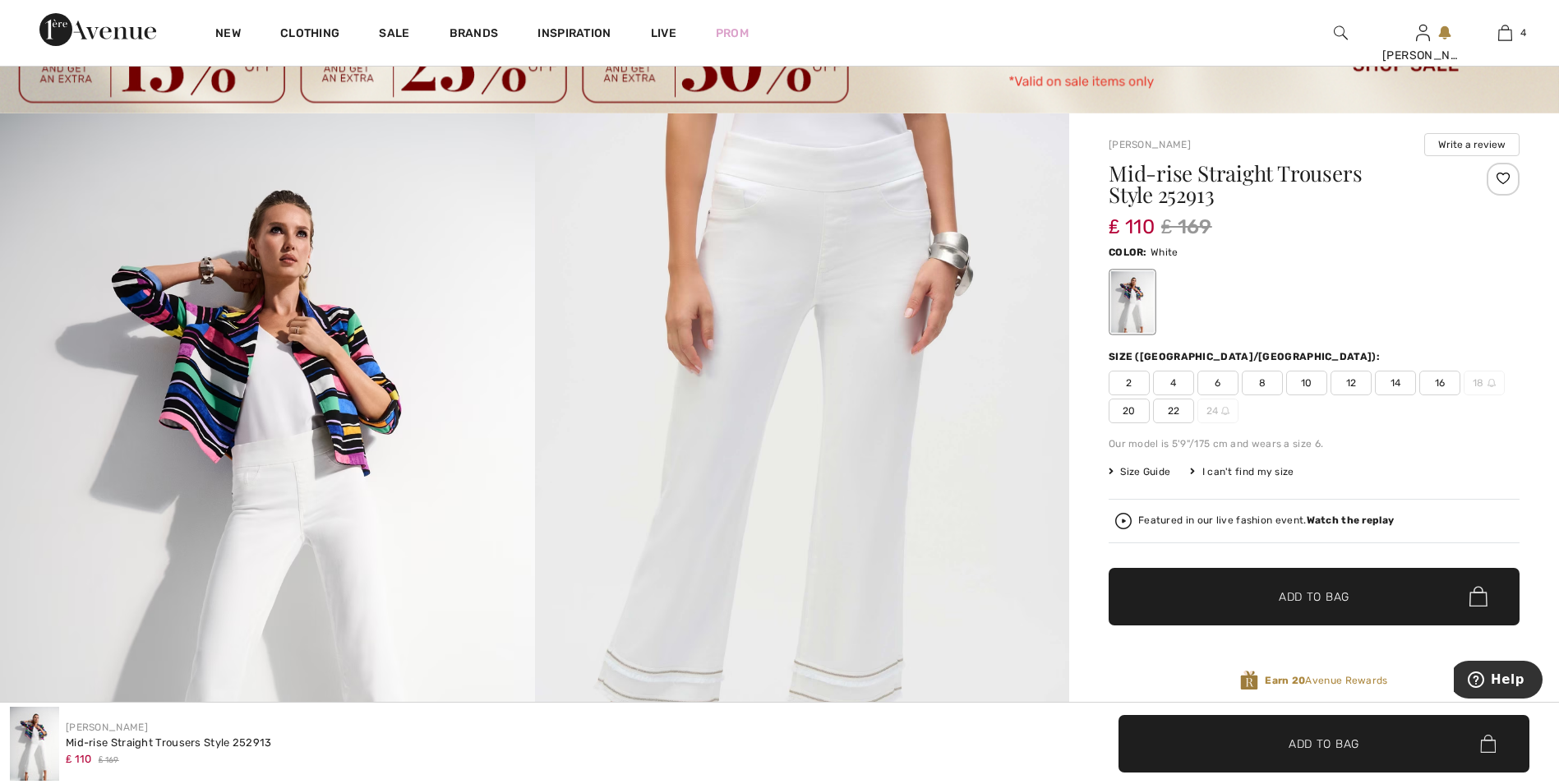
click at [1119, 412] on span "20" at bounding box center [1129, 410] width 41 height 24
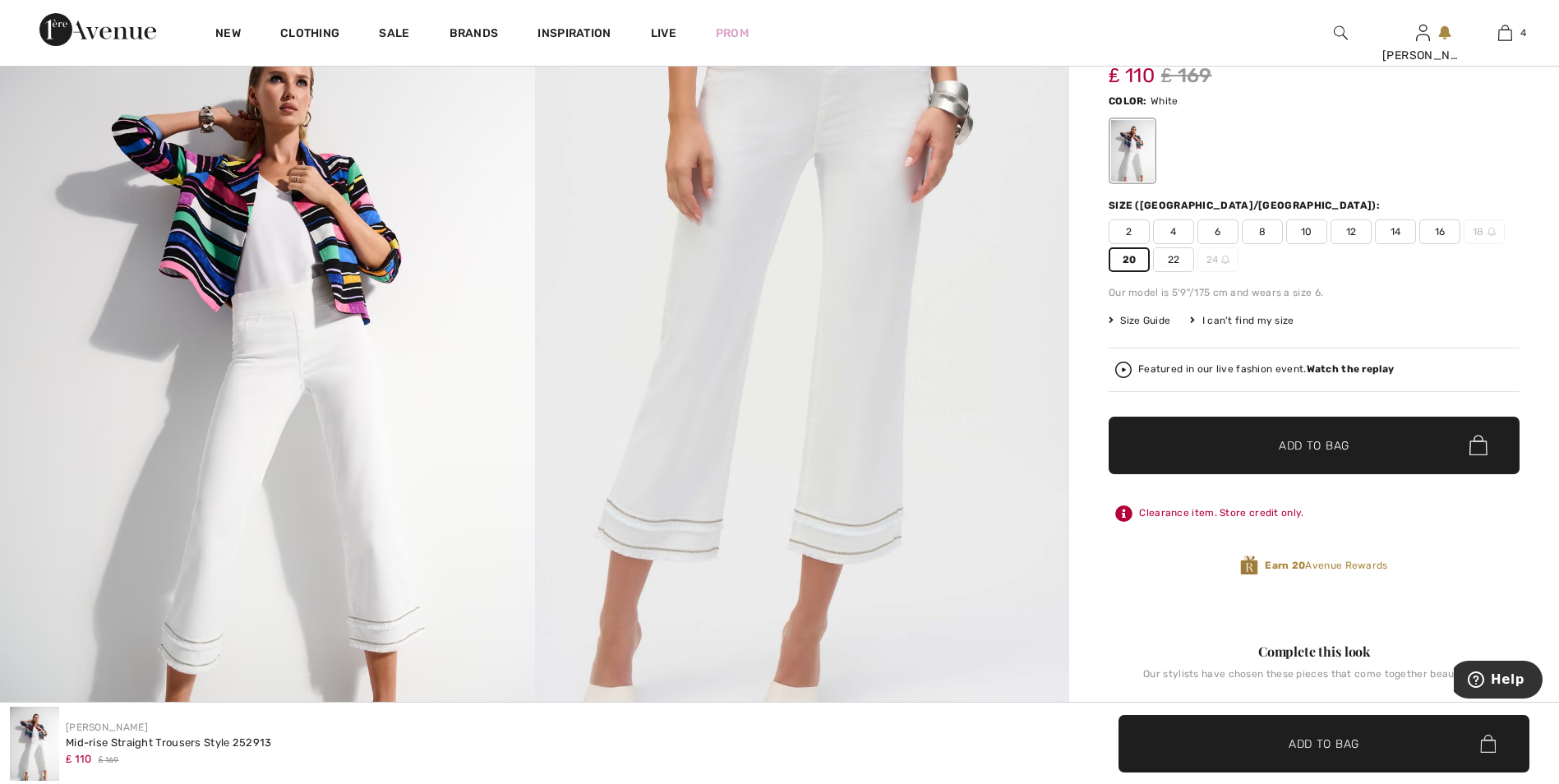
scroll to position [329, 0]
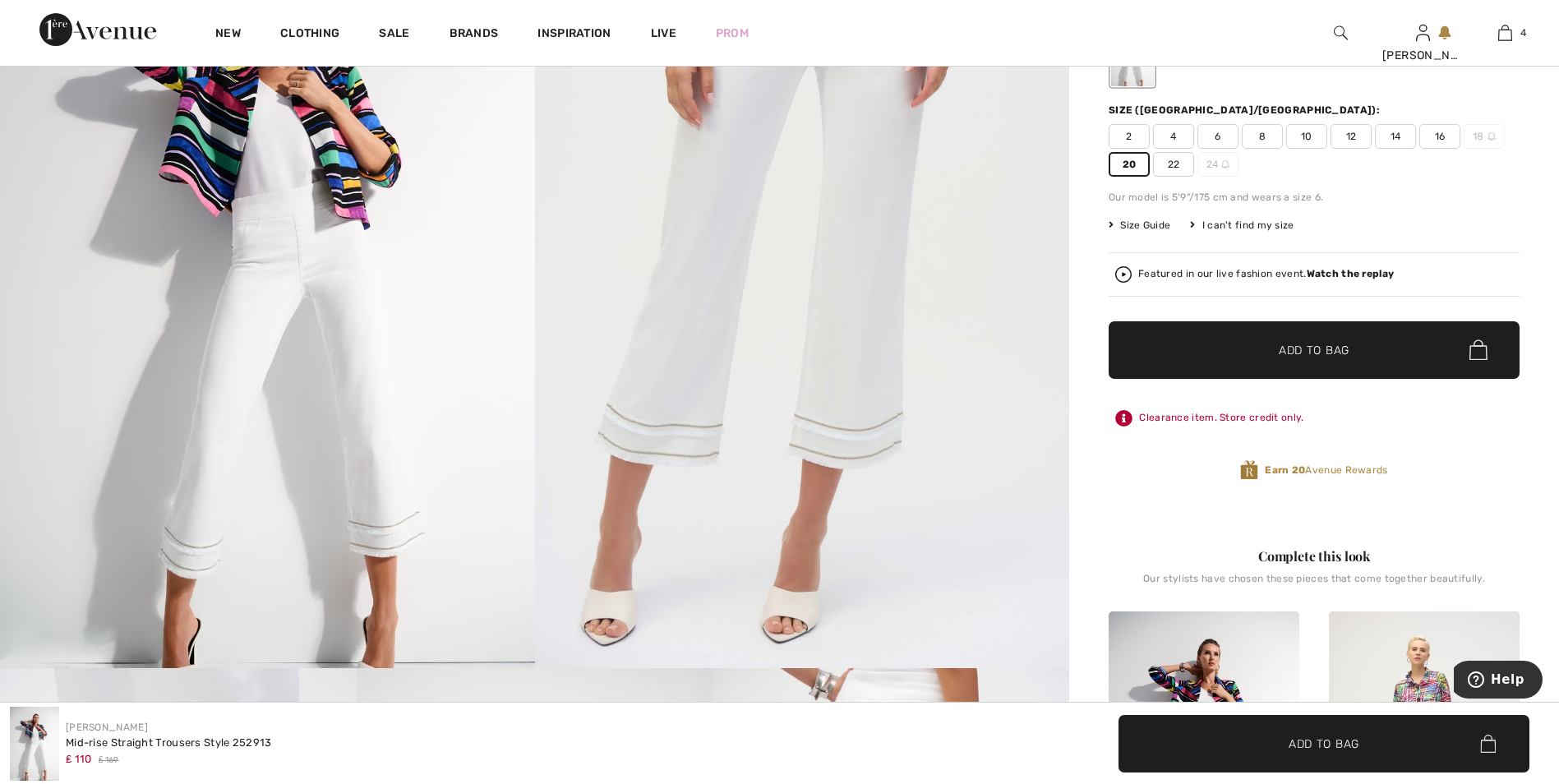
click at [1336, 360] on span "✔ Added to Bag Add to Bag" at bounding box center [1314, 349] width 411 height 57
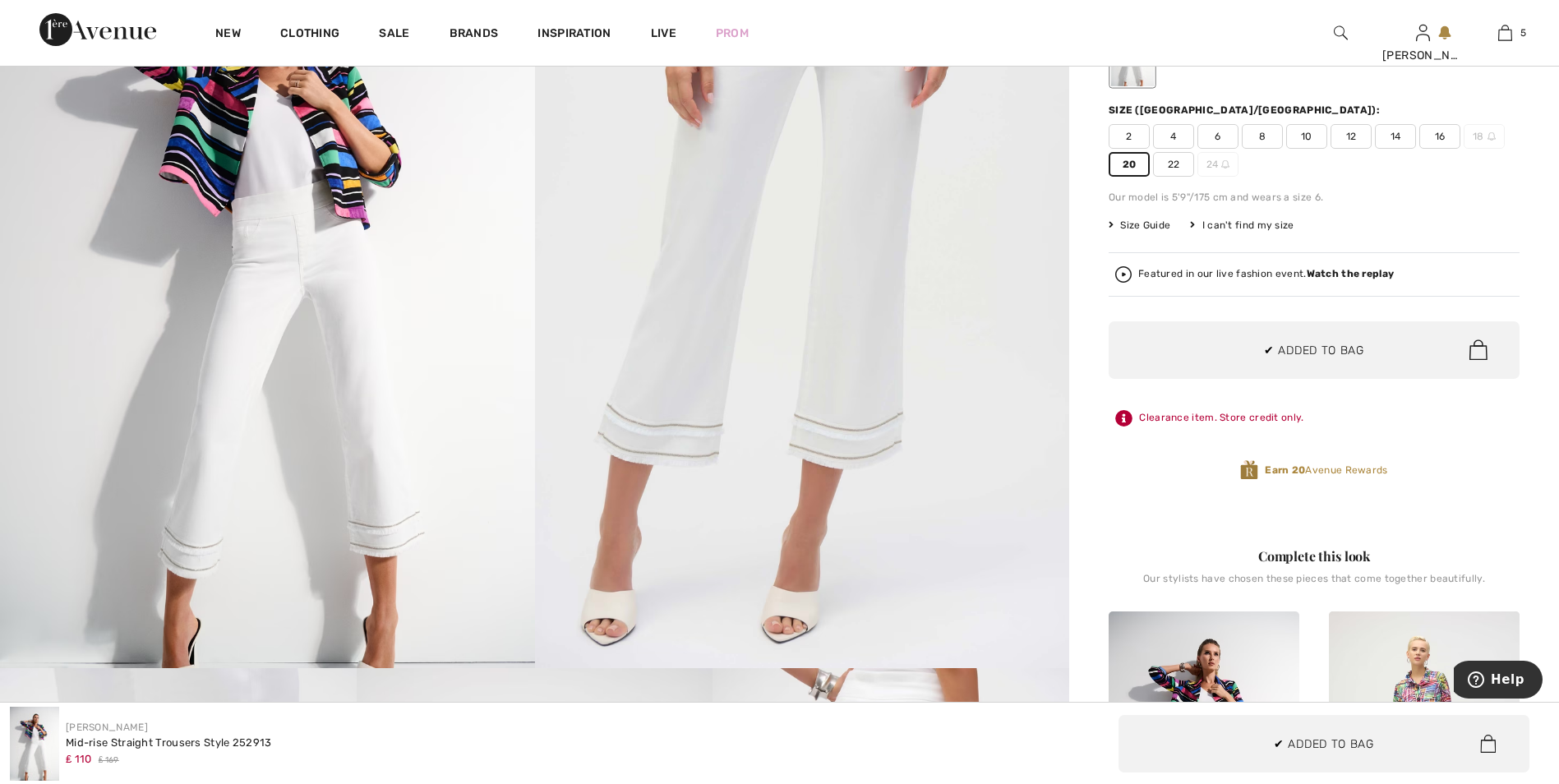
scroll to position [436, 0]
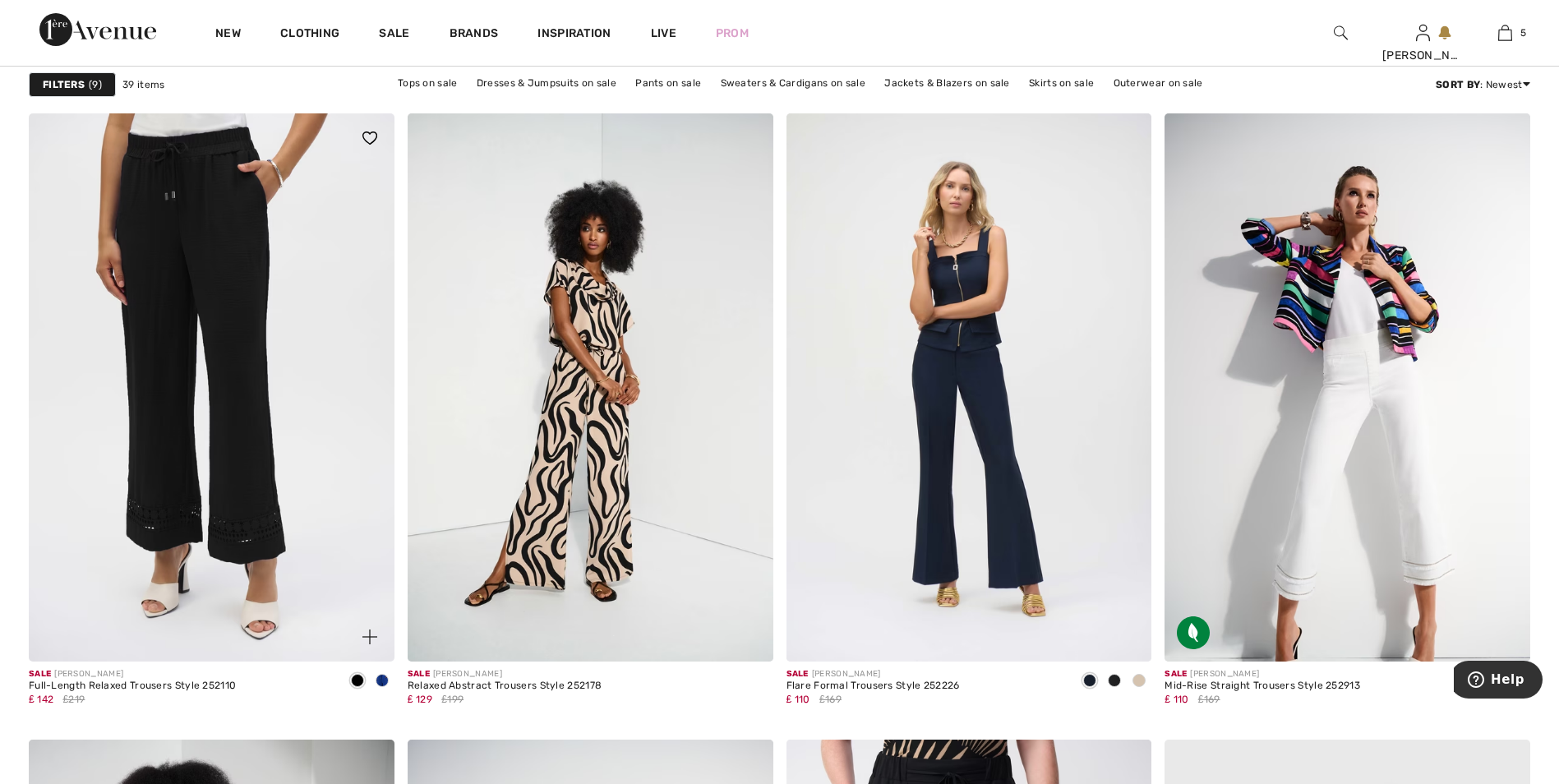
click at [228, 224] on img at bounding box center [212, 387] width 366 height 548
click at [187, 367] on img at bounding box center [212, 387] width 366 height 548
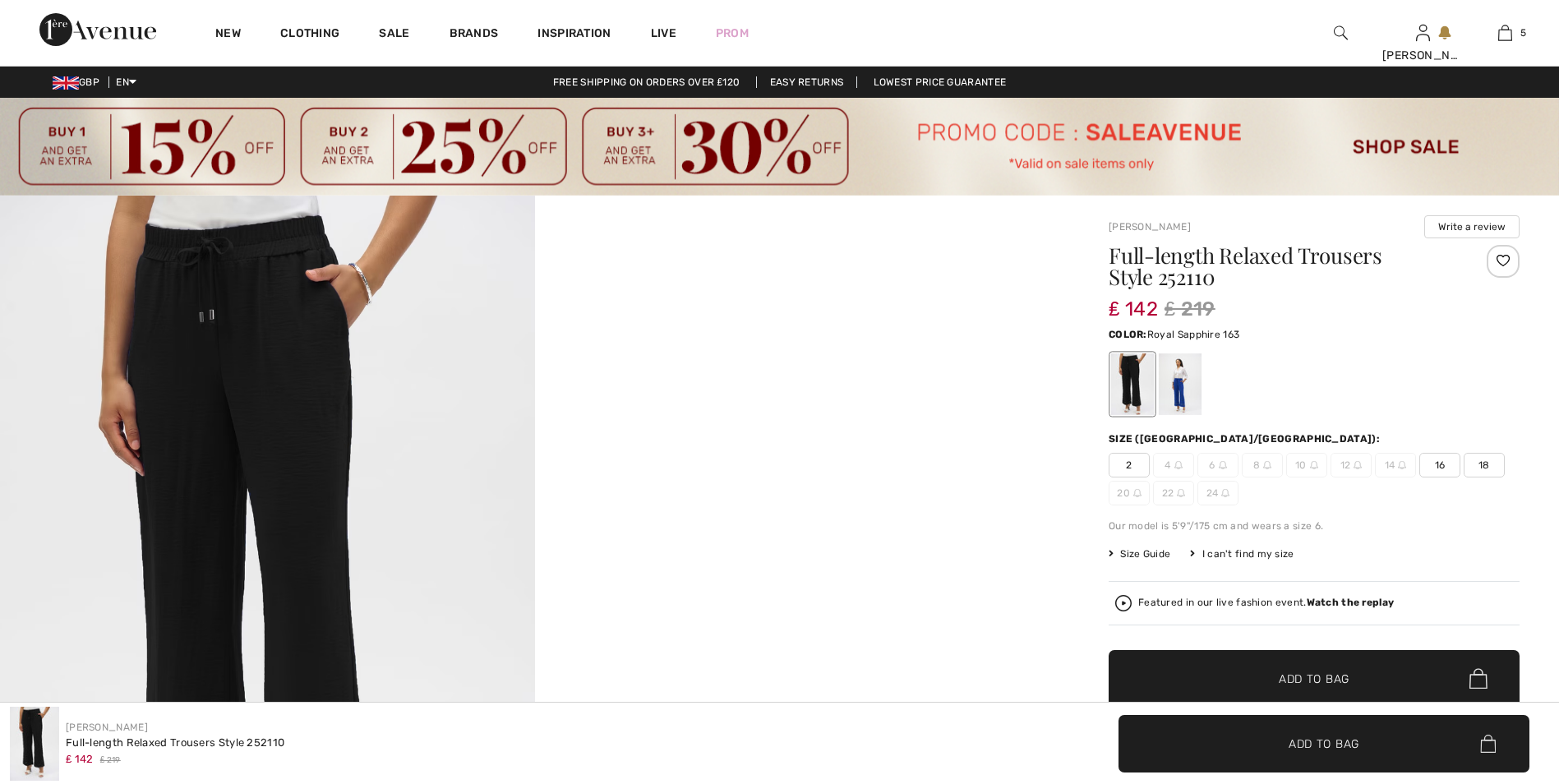
click at [1187, 390] on div at bounding box center [1180, 384] width 43 height 62
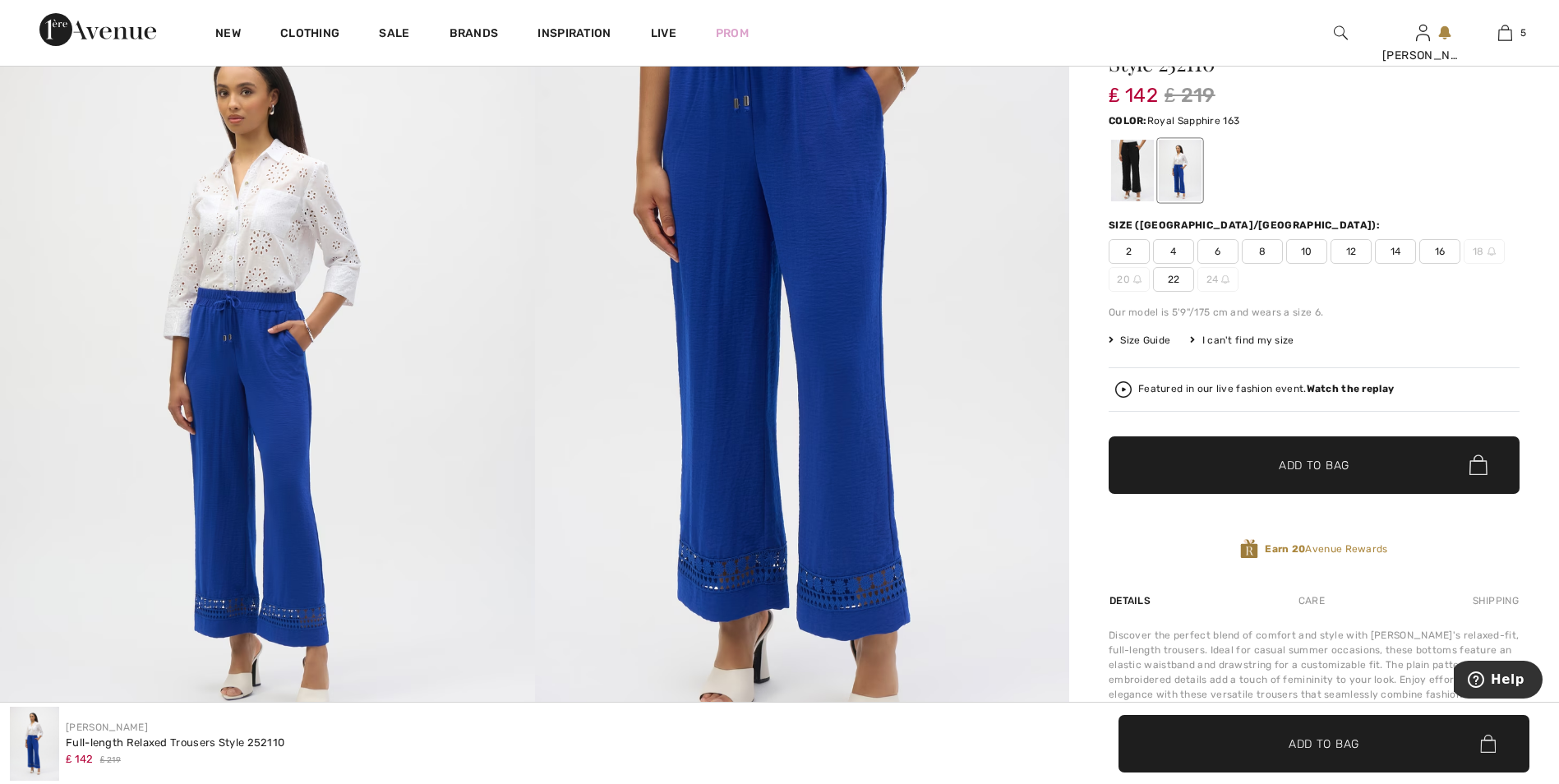
scroll to position [247, 0]
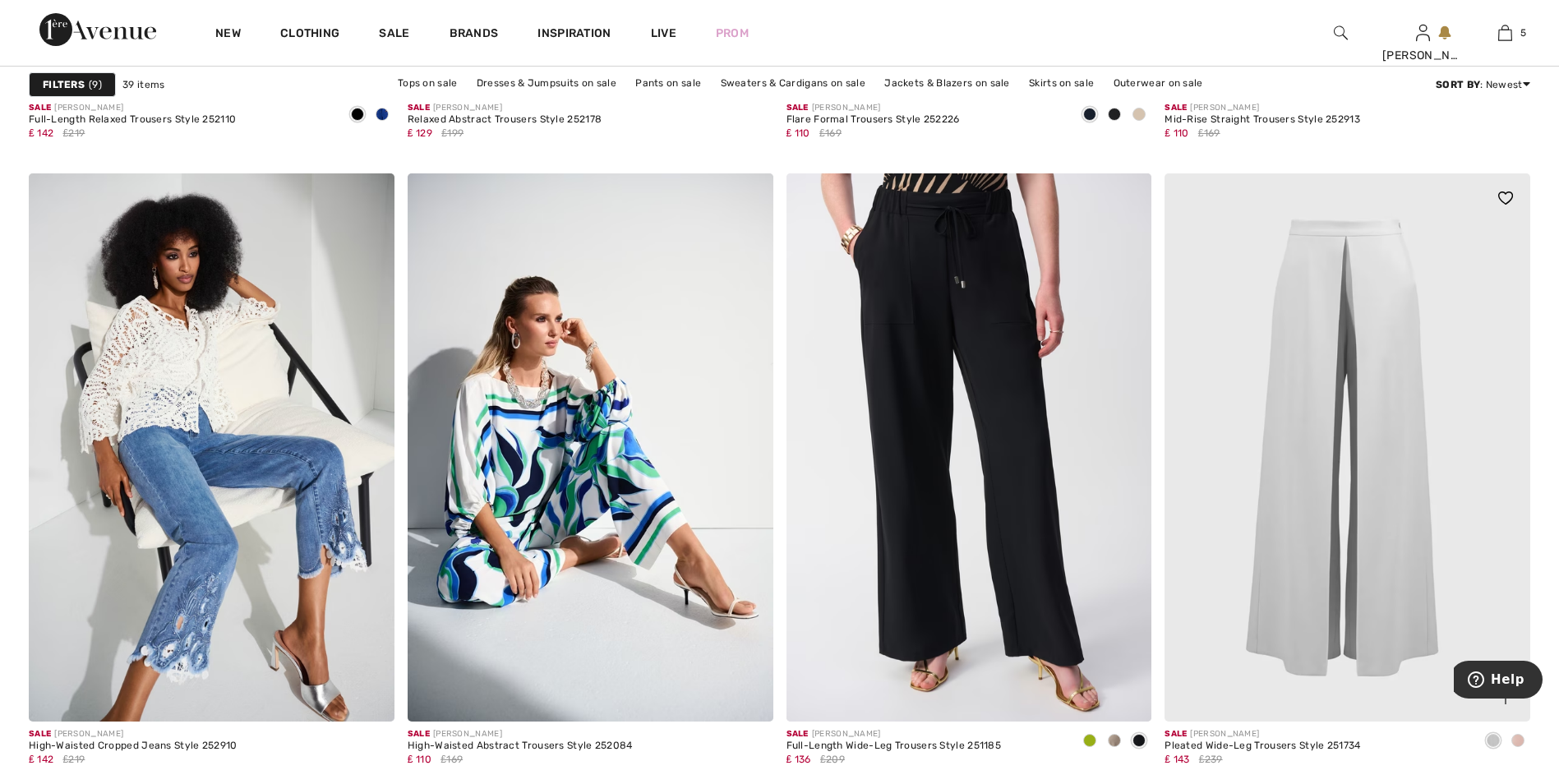
scroll to position [2136, 0]
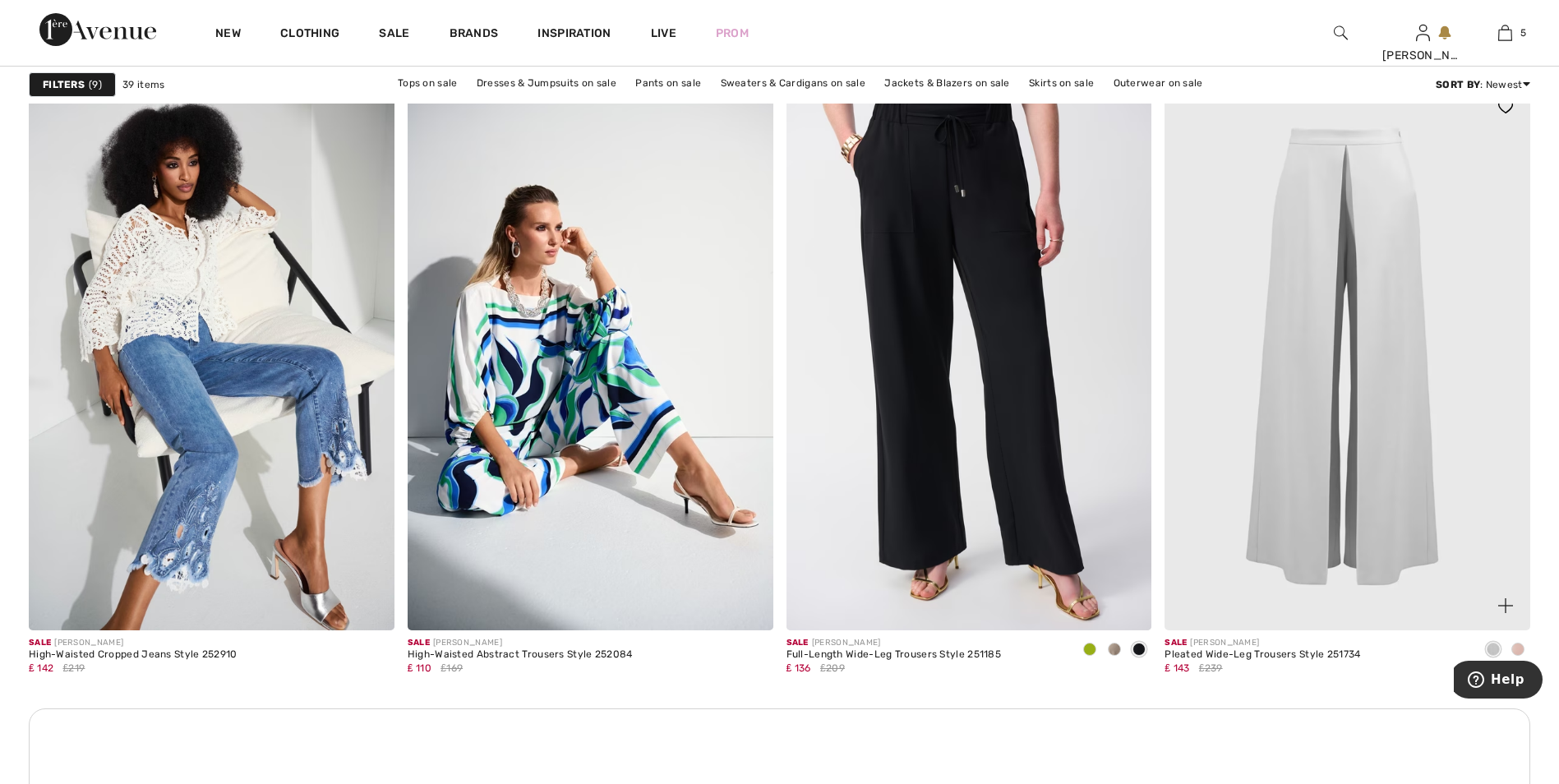
click at [1369, 241] on img at bounding box center [1348, 356] width 366 height 548
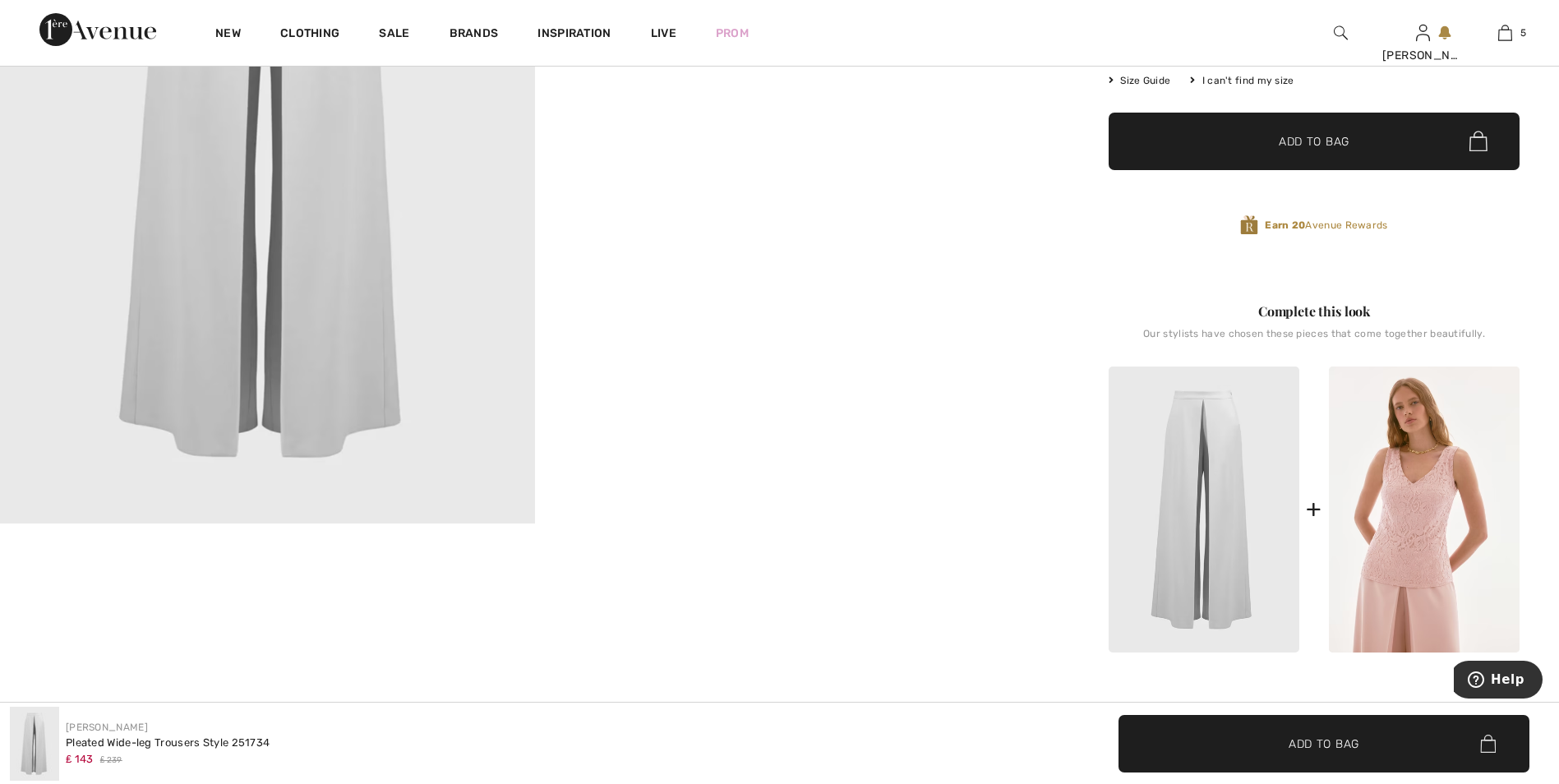
scroll to position [493, 0]
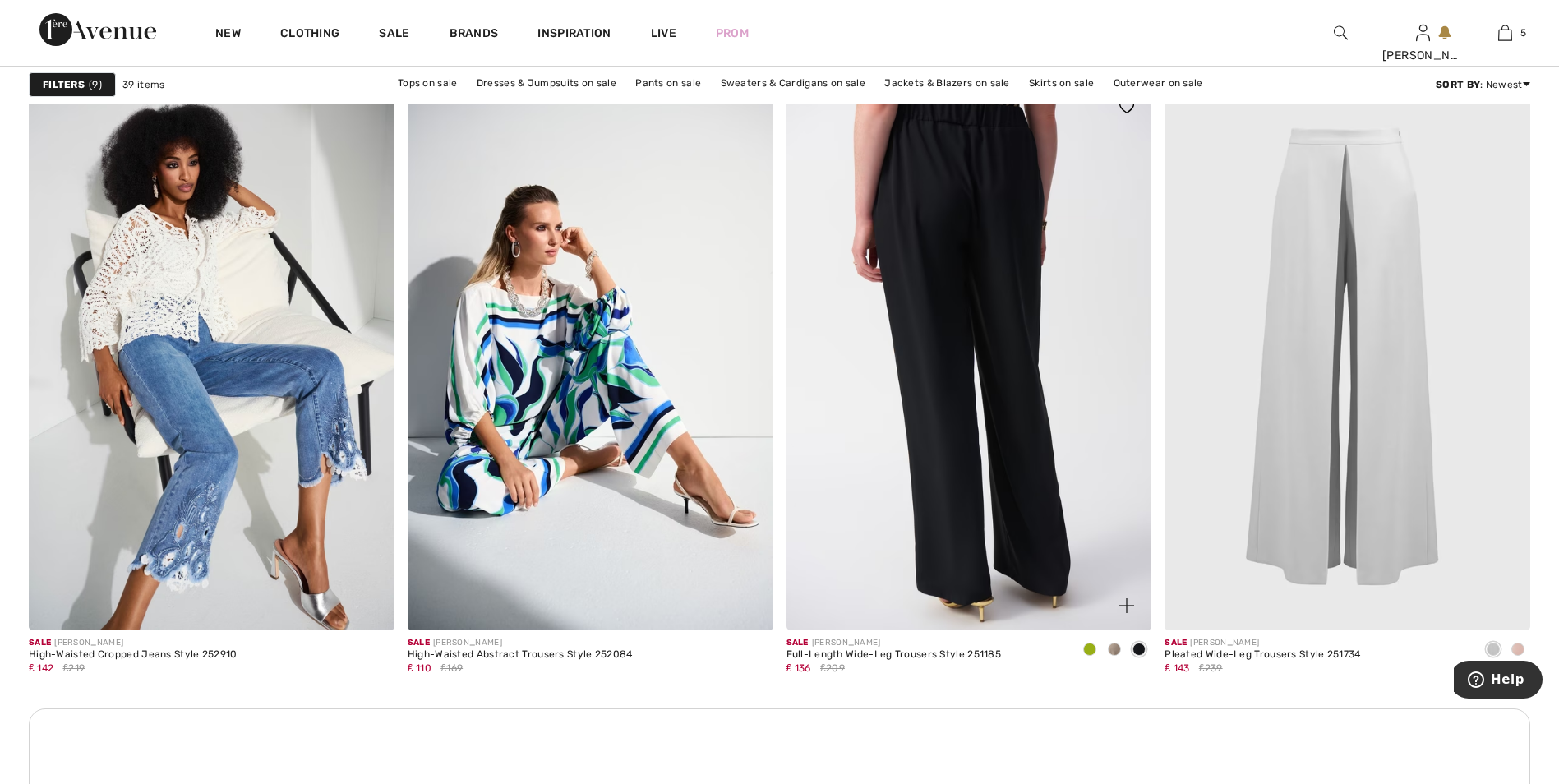
drag, startPoint x: 0, startPoint y: 0, endPoint x: 940, endPoint y: 350, distance: 1003.0
click at [940, 350] on img at bounding box center [969, 356] width 366 height 548
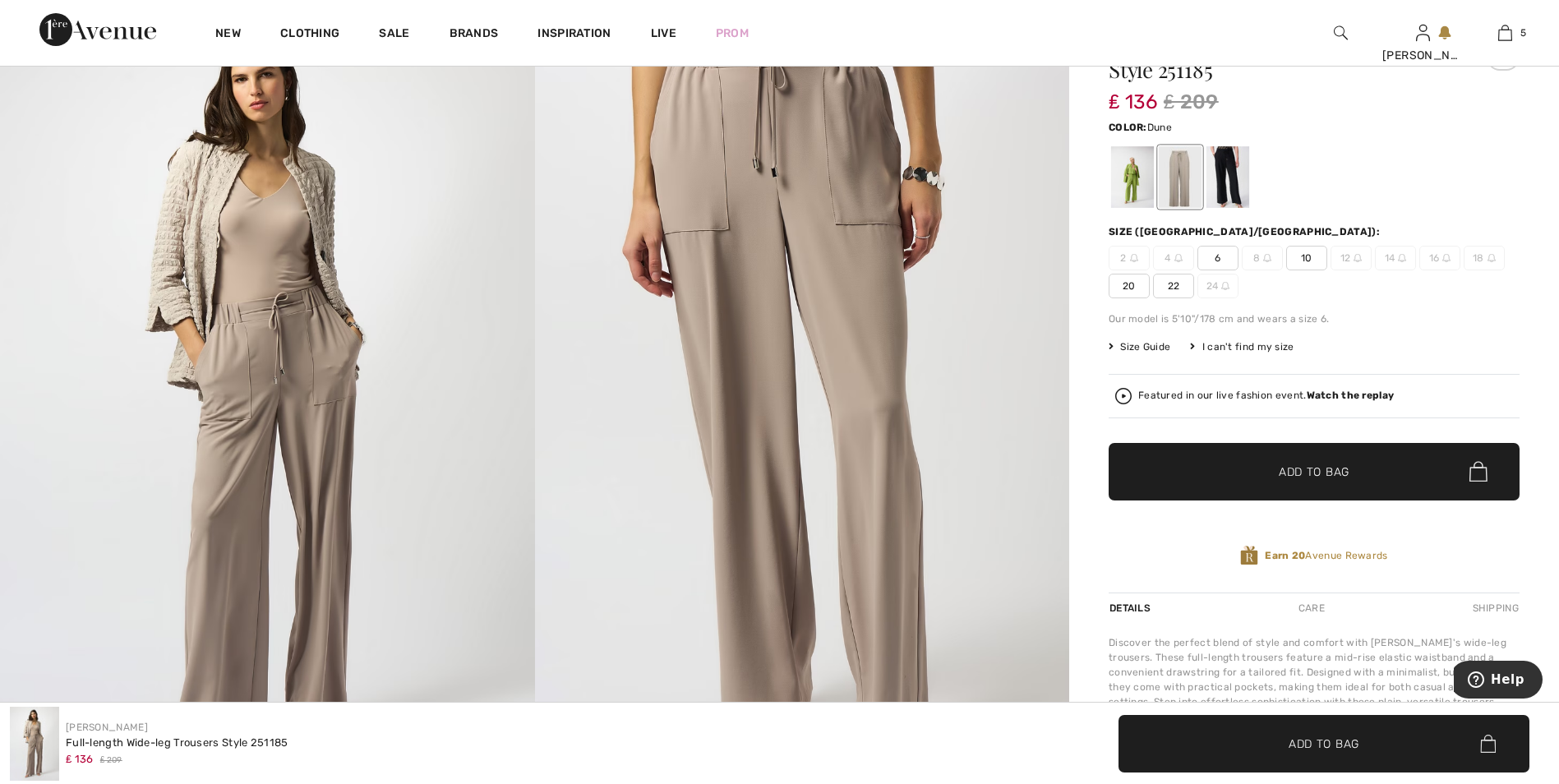
scroll to position [82, 0]
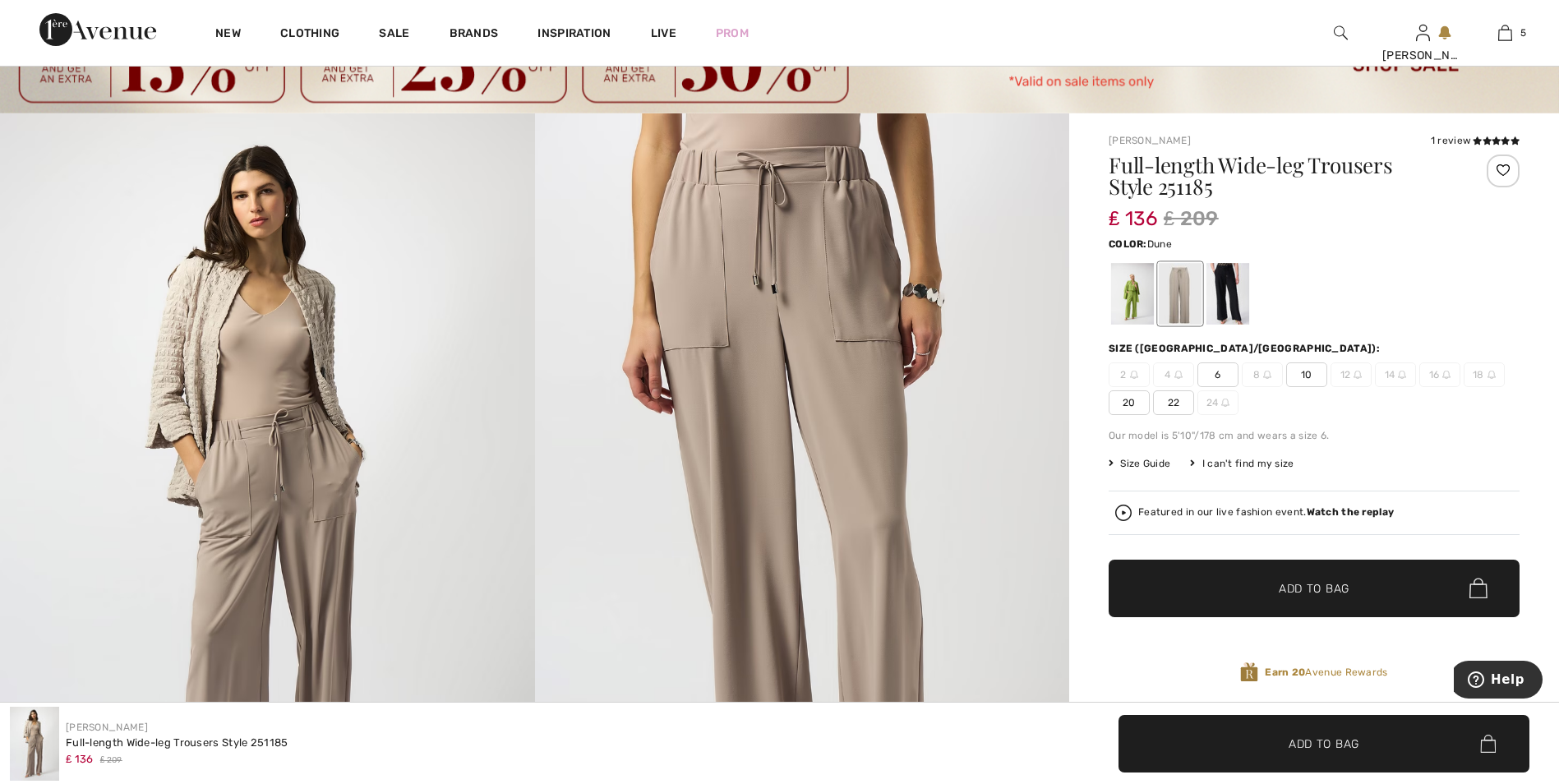
click at [1123, 403] on span "20" at bounding box center [1129, 402] width 41 height 24
click at [1219, 292] on div at bounding box center [1228, 294] width 43 height 62
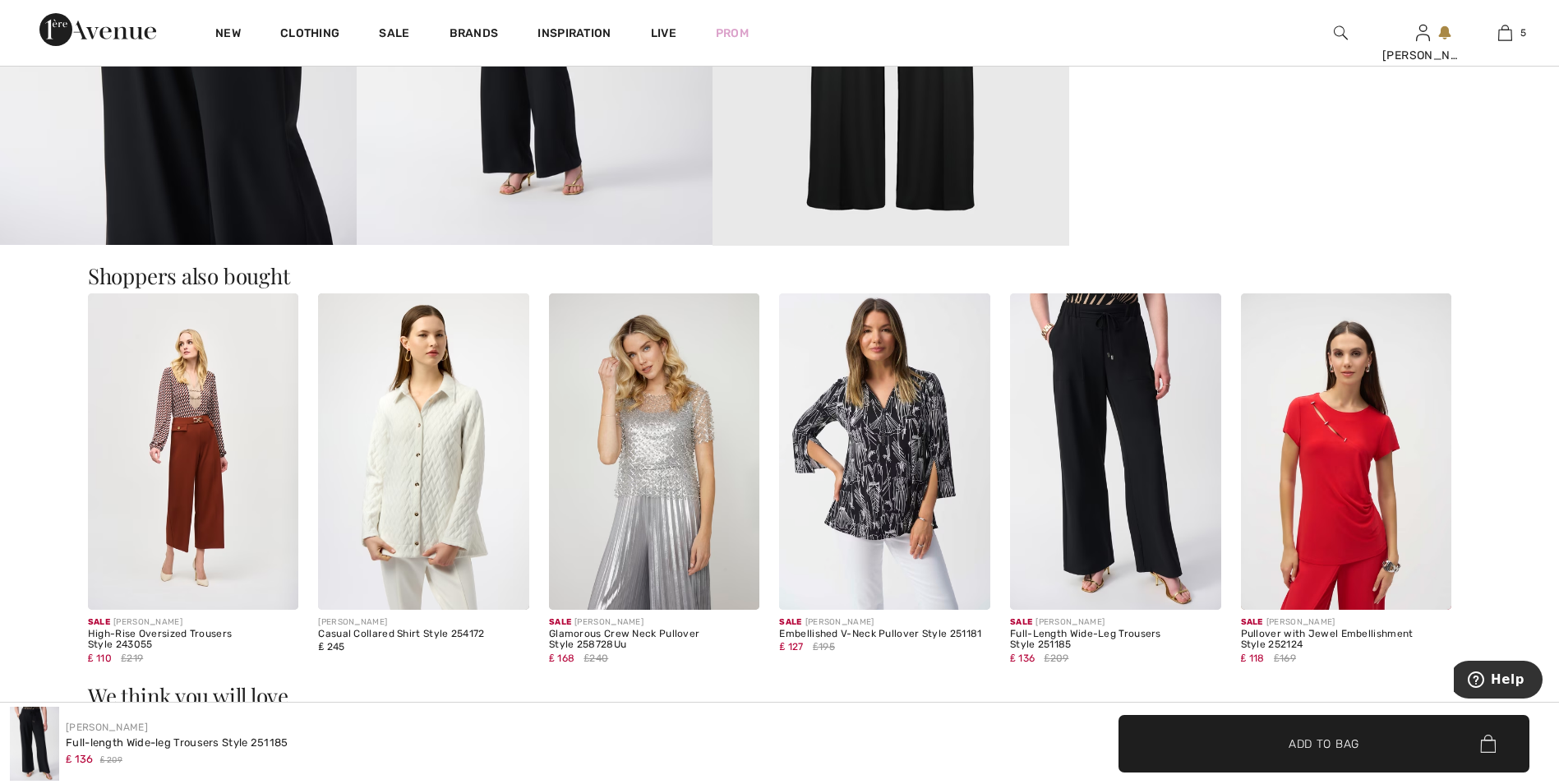
scroll to position [1314, 0]
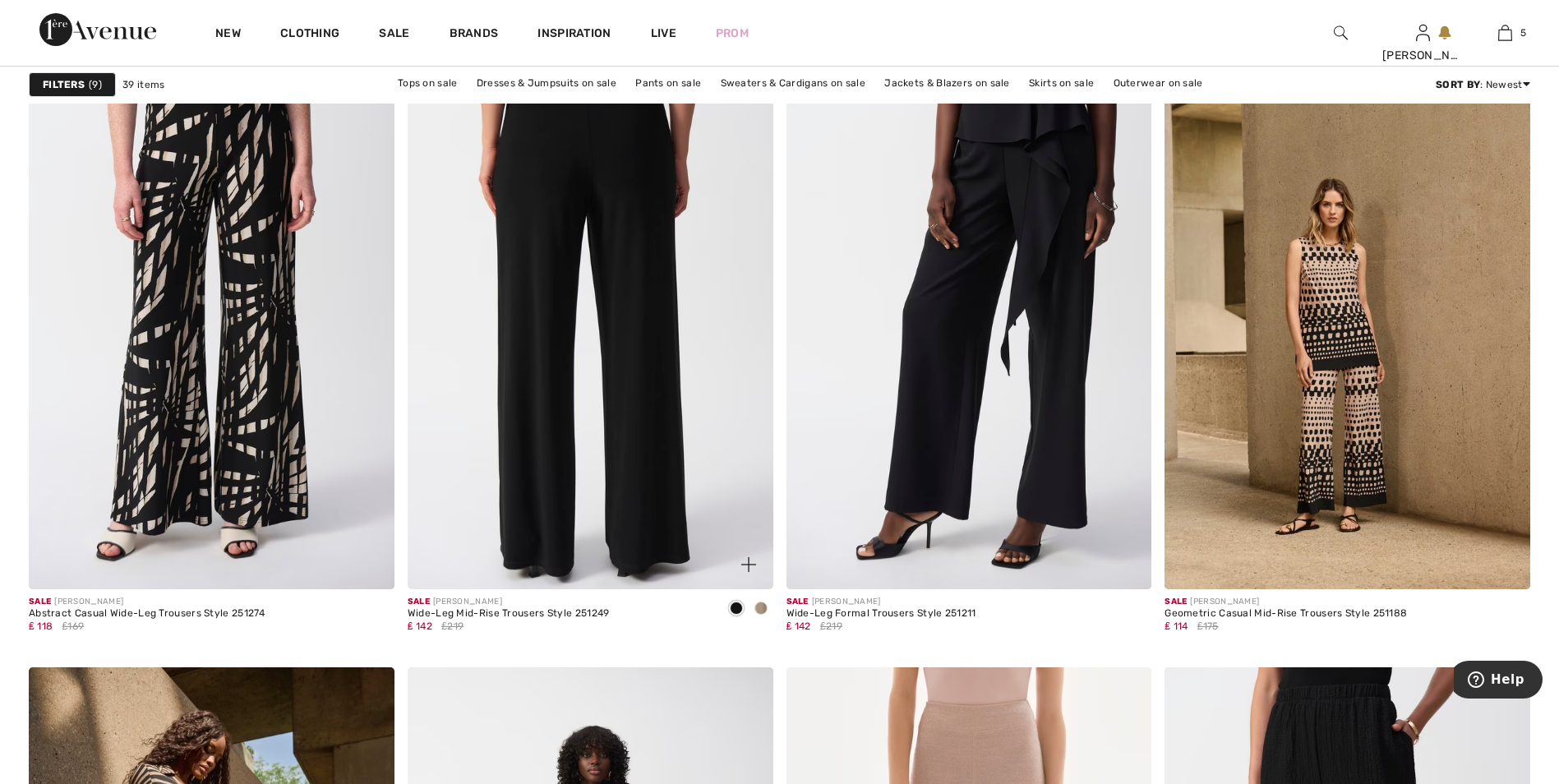
scroll to position [2958, 0]
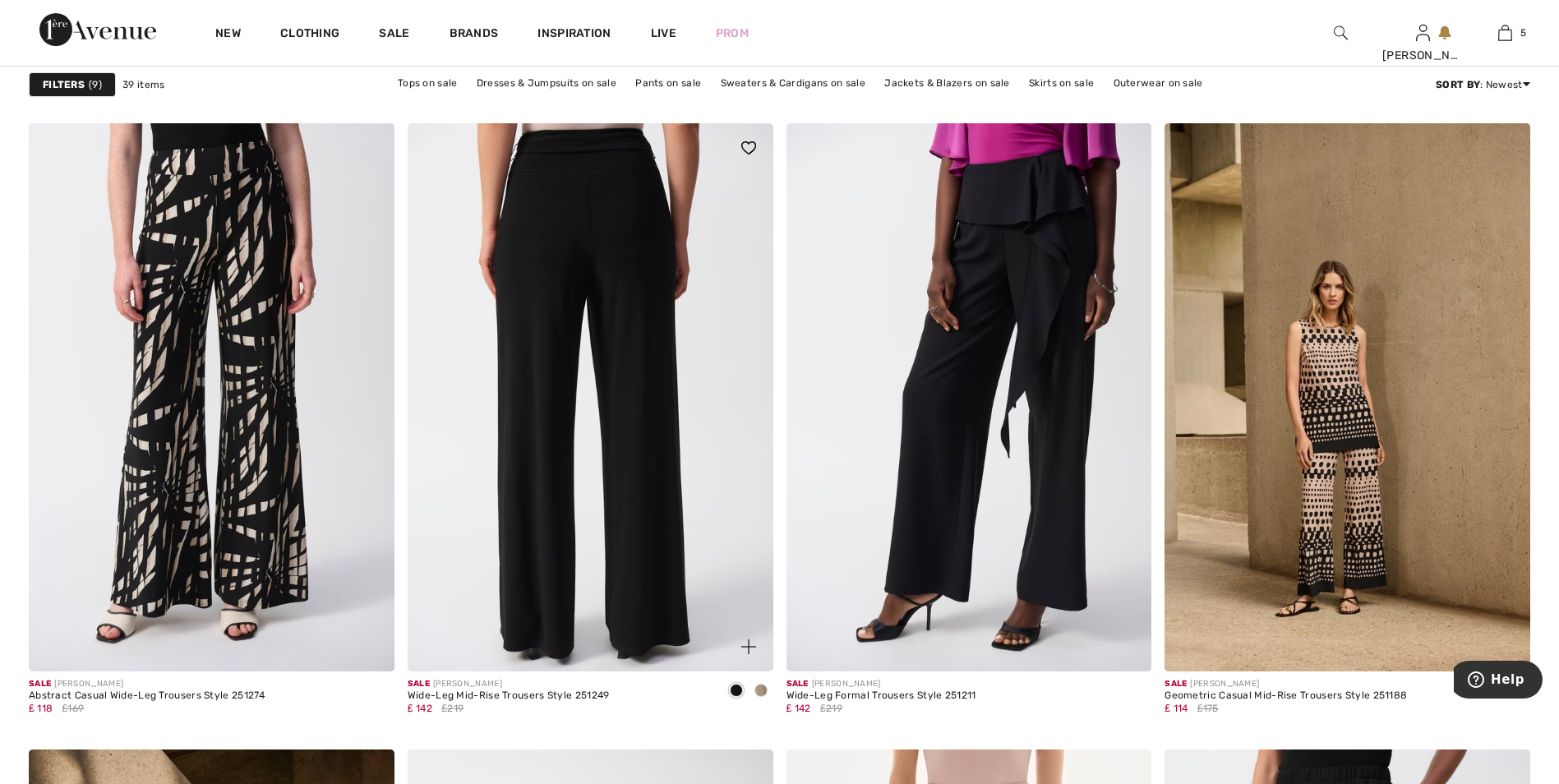
click at [623, 262] on img at bounding box center [591, 397] width 366 height 548
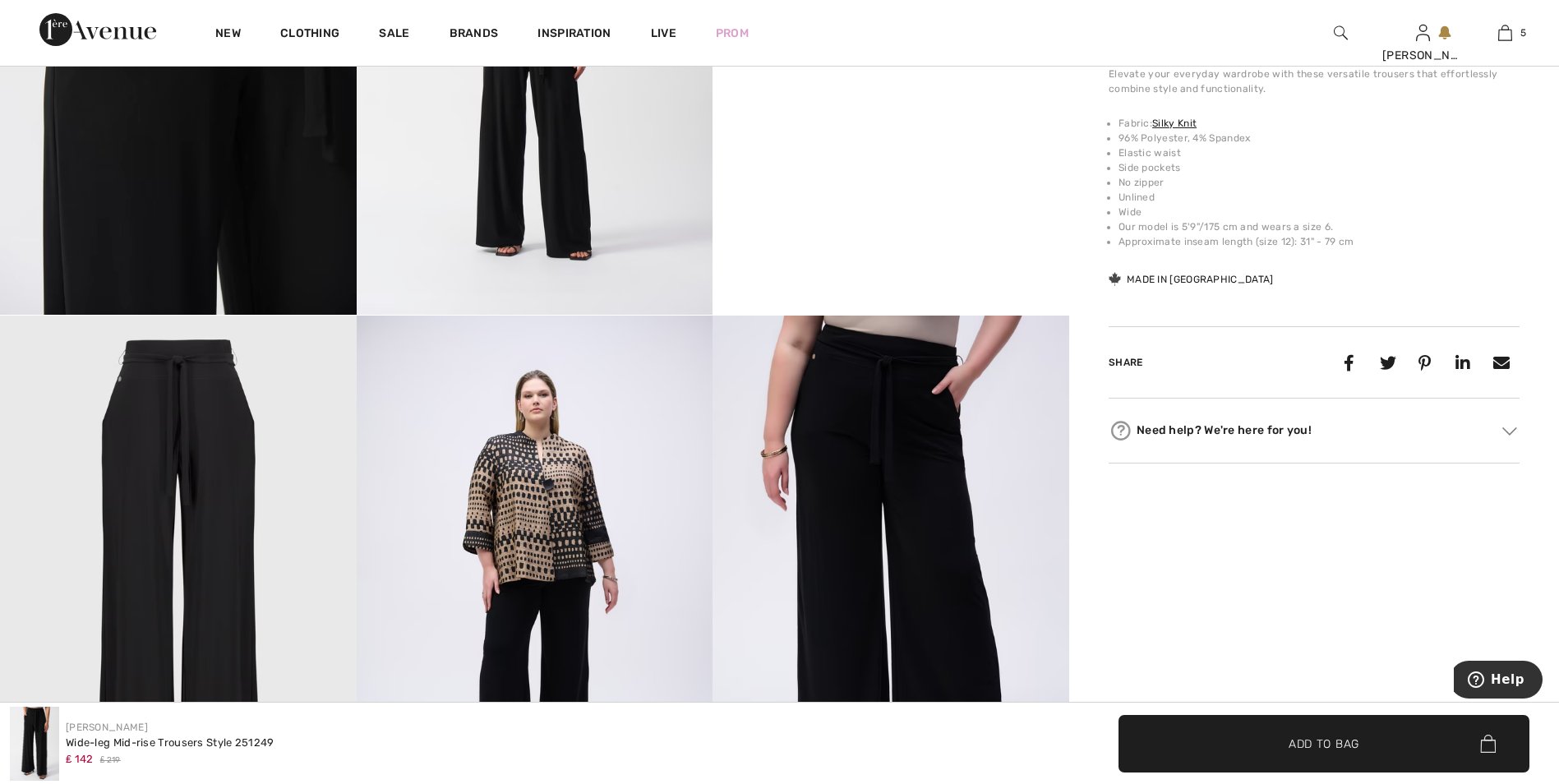
scroll to position [1232, 0]
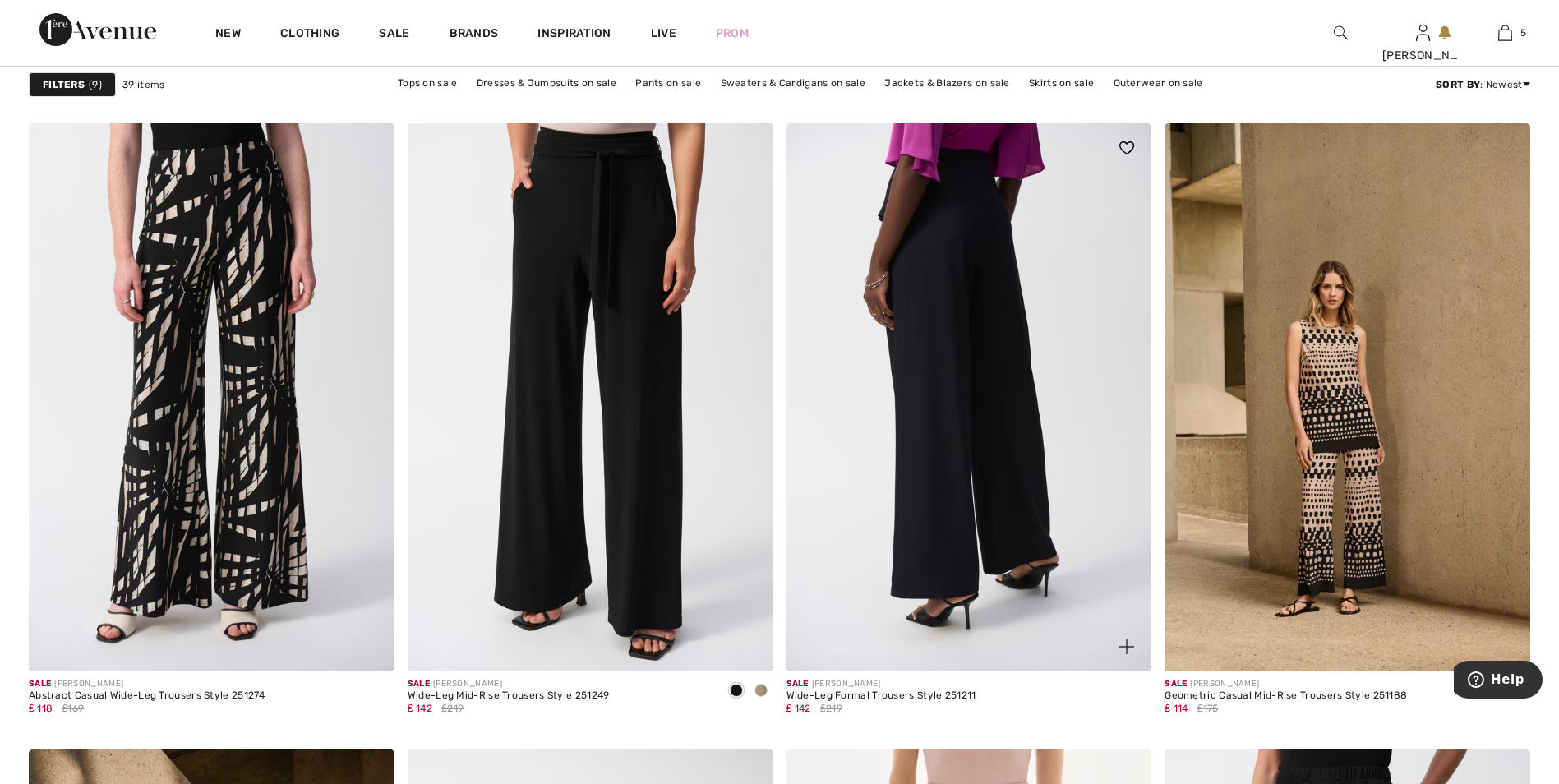
click at [983, 268] on img at bounding box center [969, 397] width 366 height 548
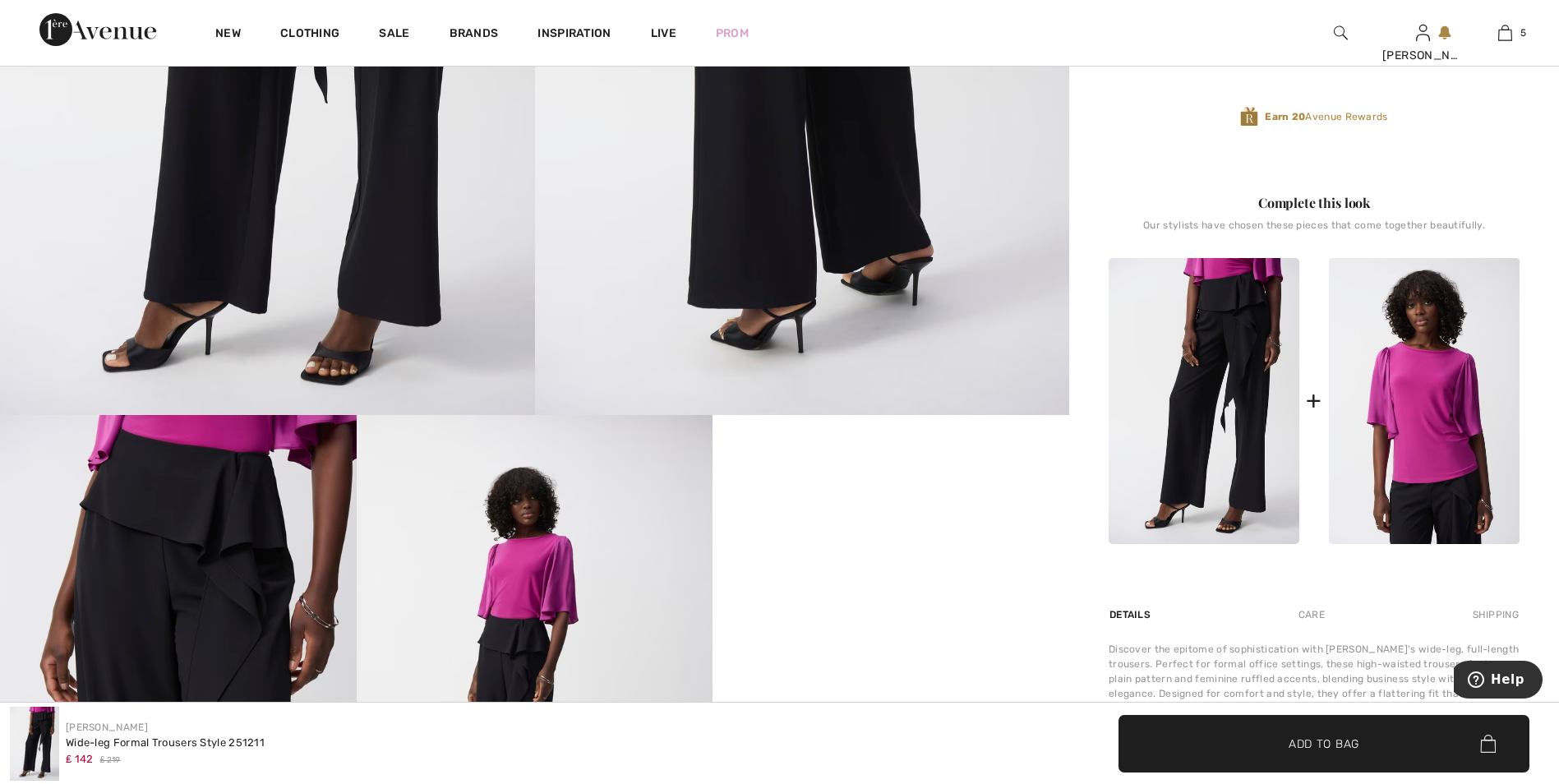
scroll to position [575, 0]
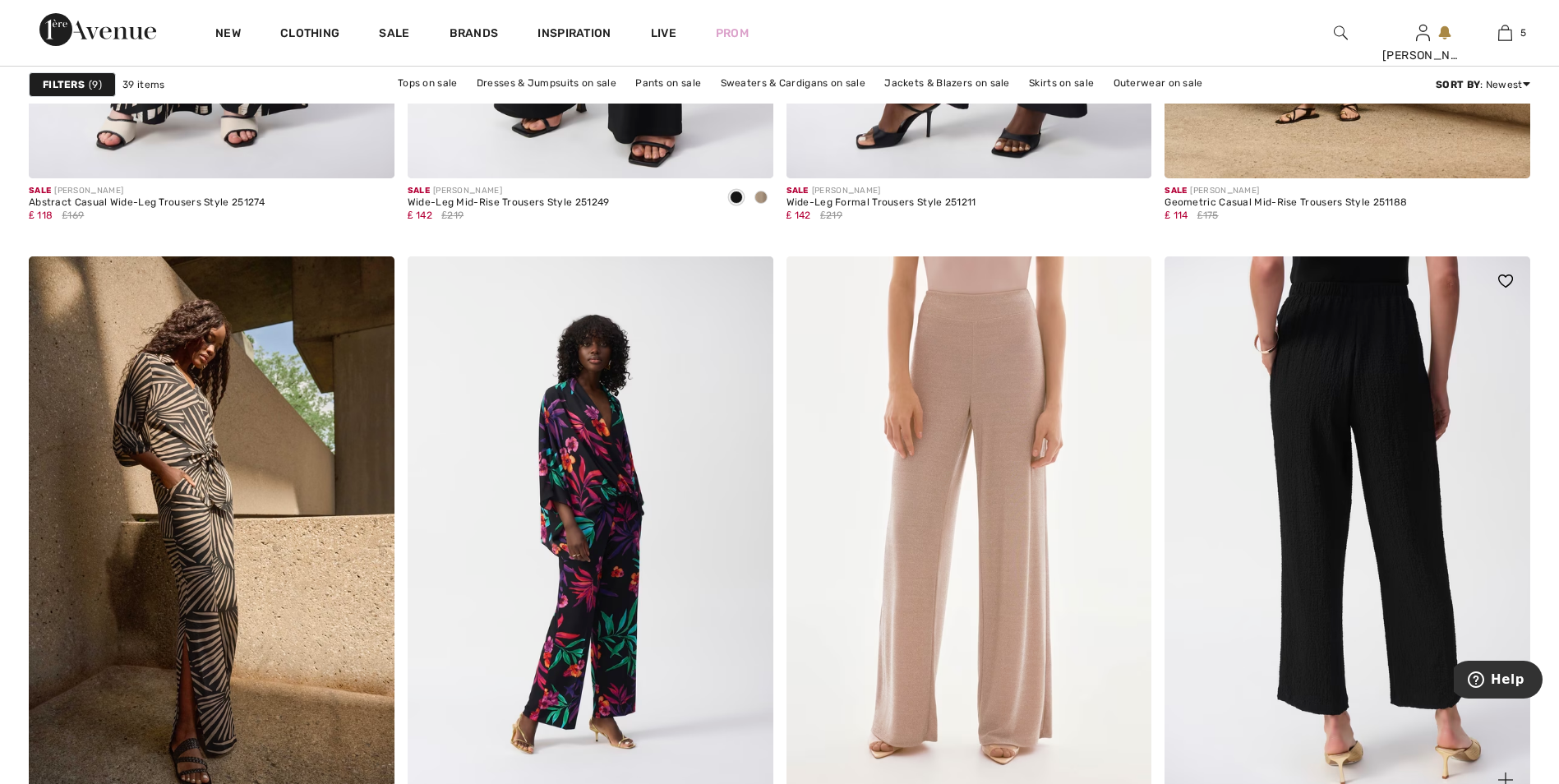
scroll to position [3615, 0]
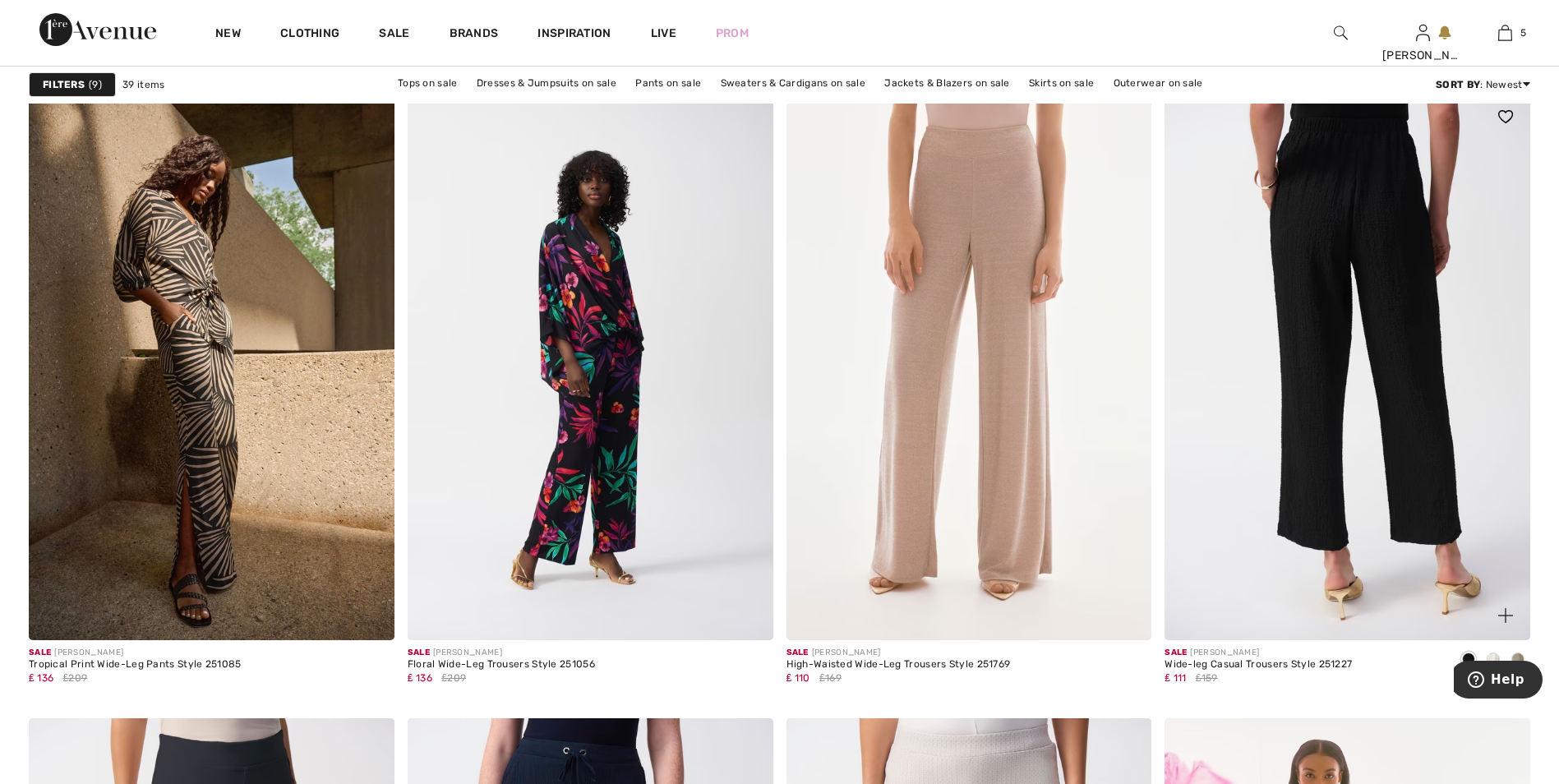
click at [1367, 250] on img at bounding box center [1348, 366] width 366 height 548
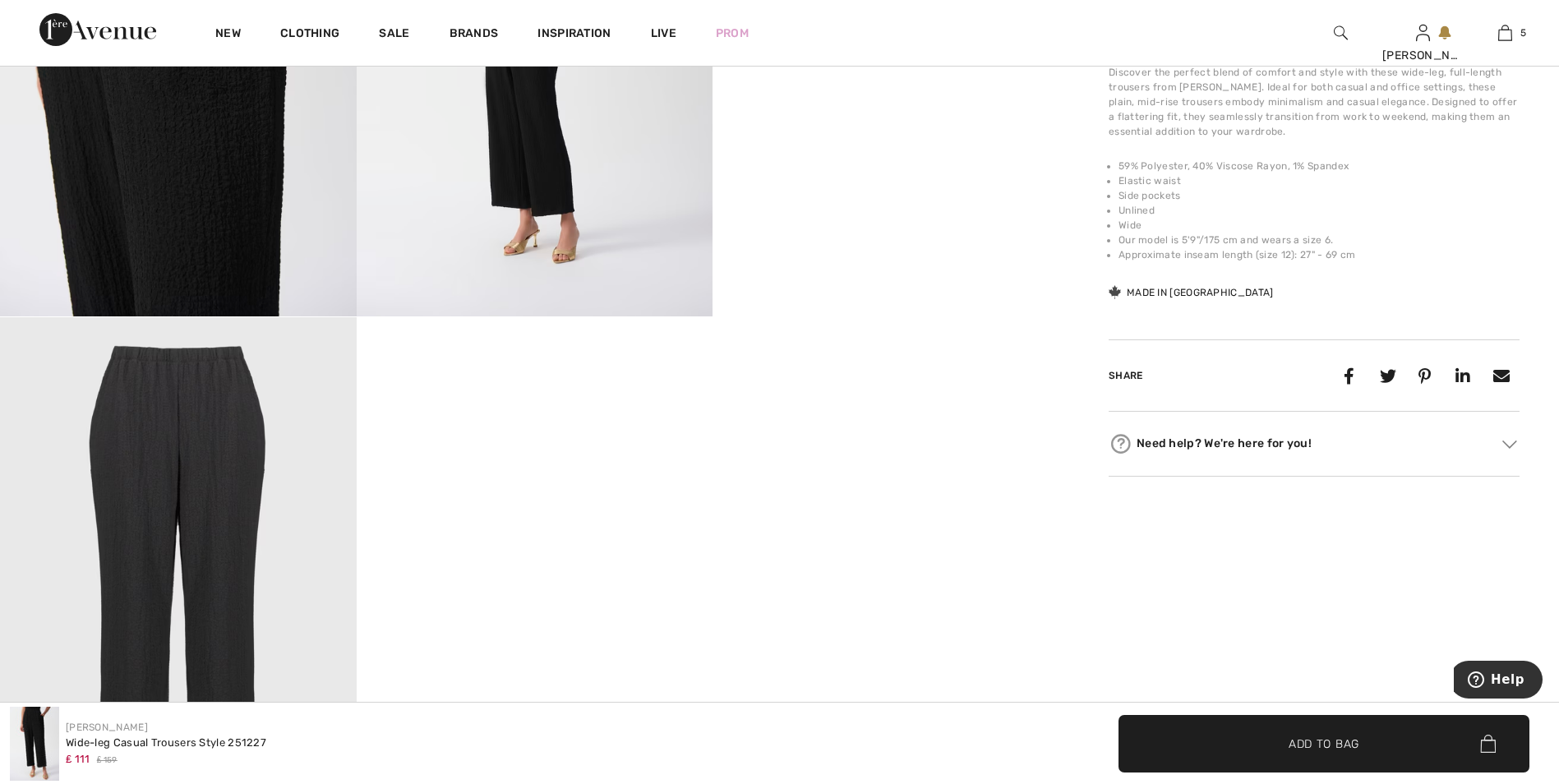
scroll to position [1232, 0]
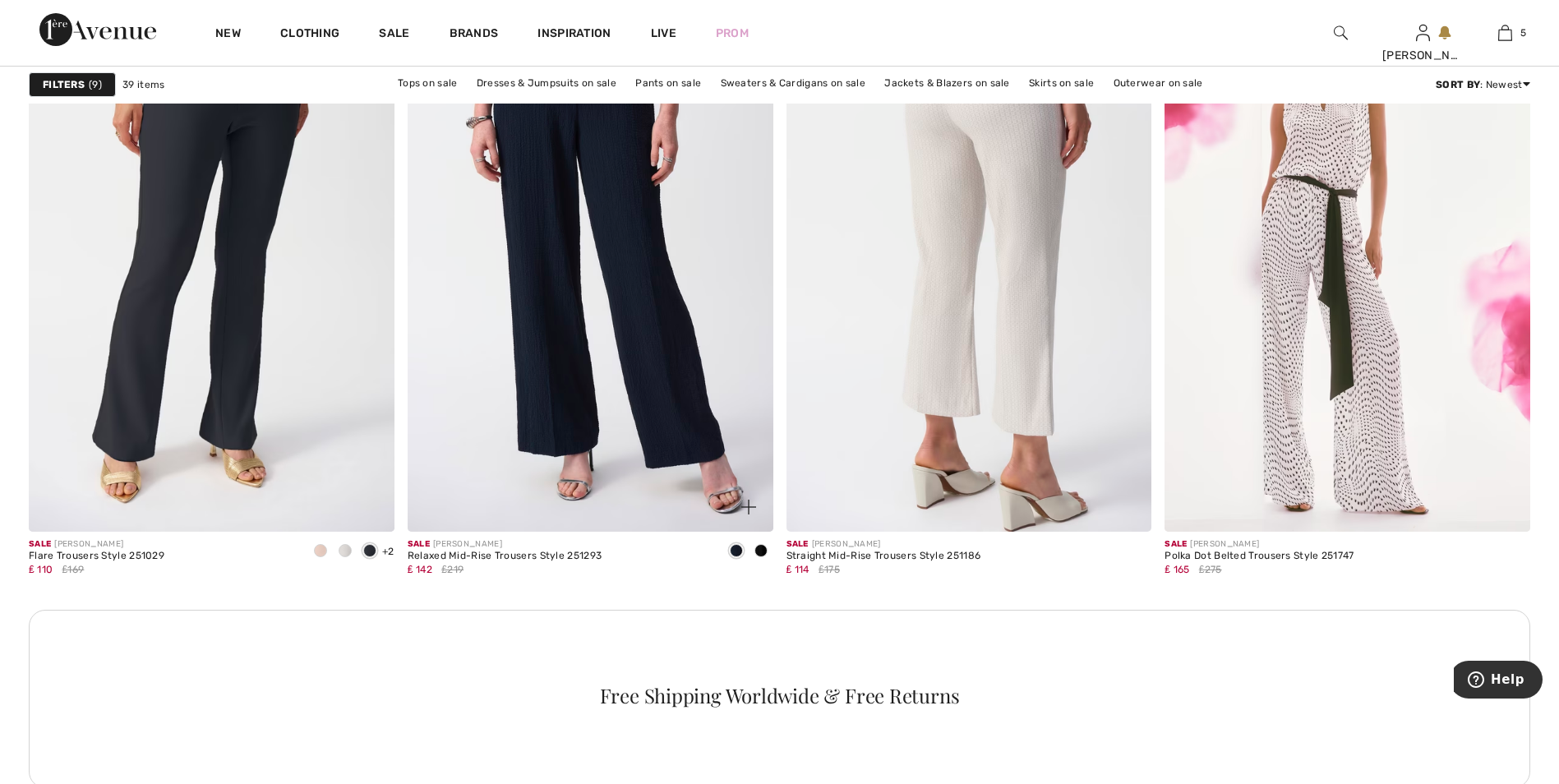
scroll to position [4355, 0]
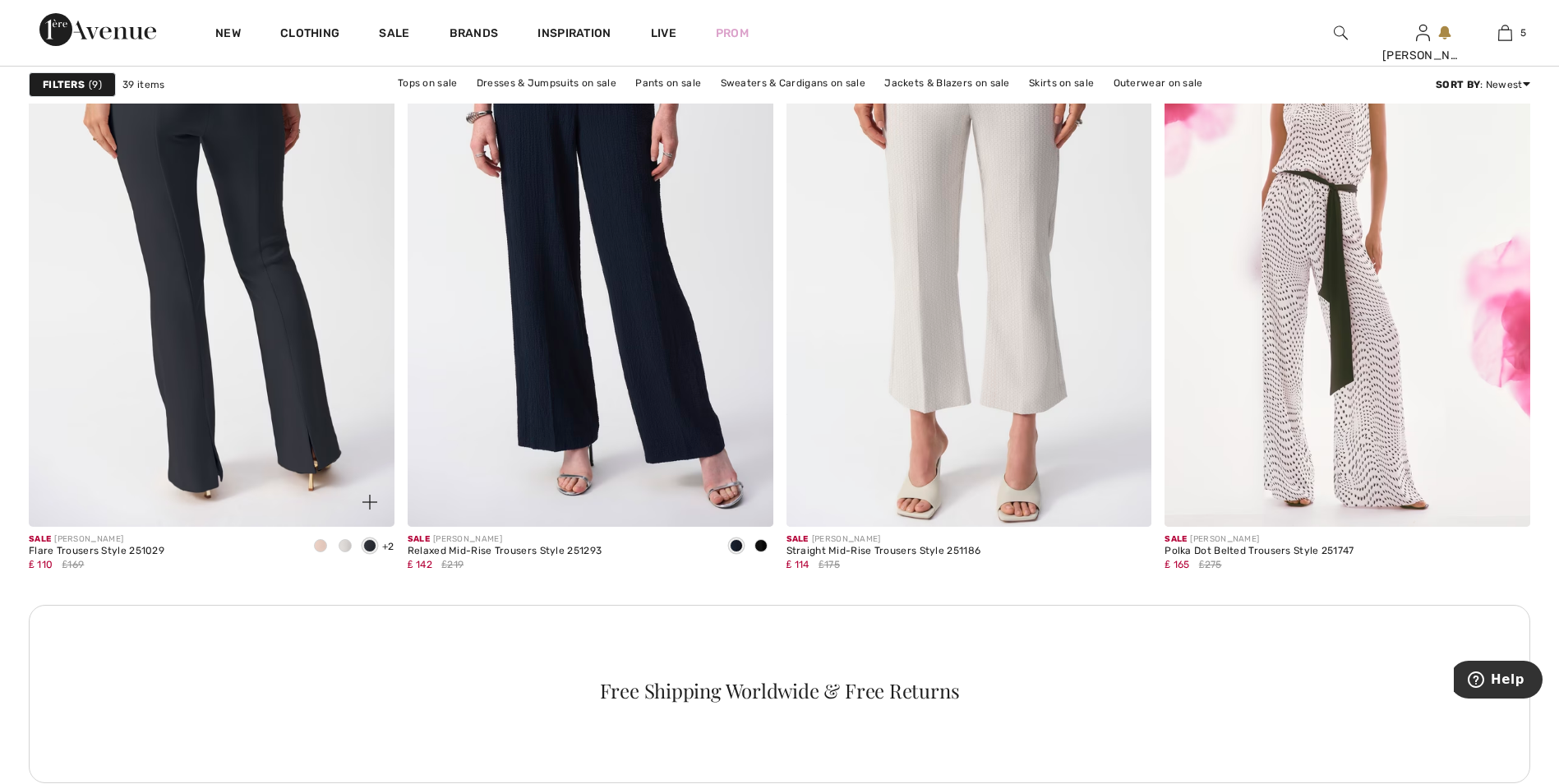
click at [246, 206] on img at bounding box center [212, 253] width 366 height 548
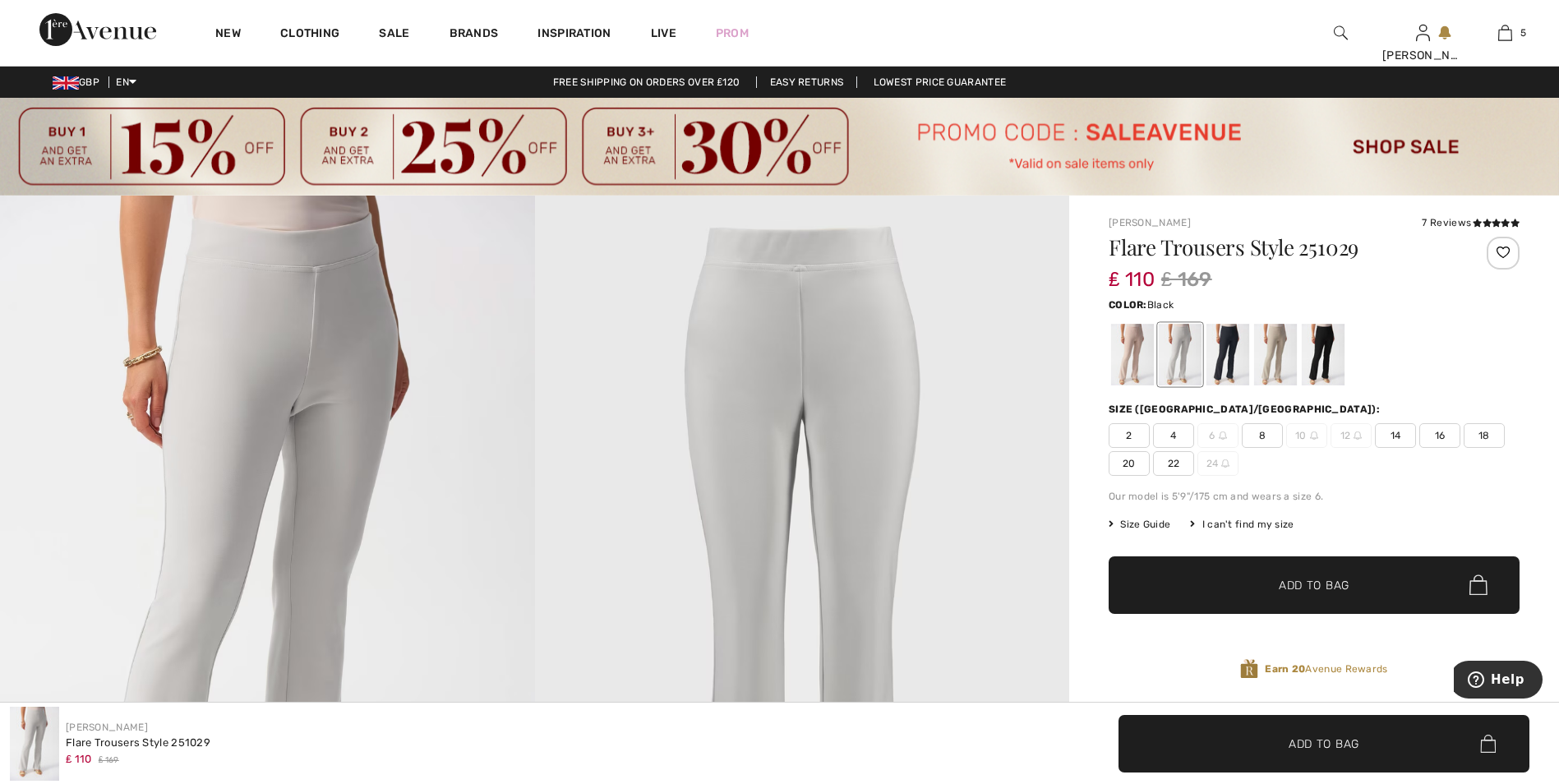
click at [1316, 358] on div at bounding box center [1323, 354] width 43 height 62
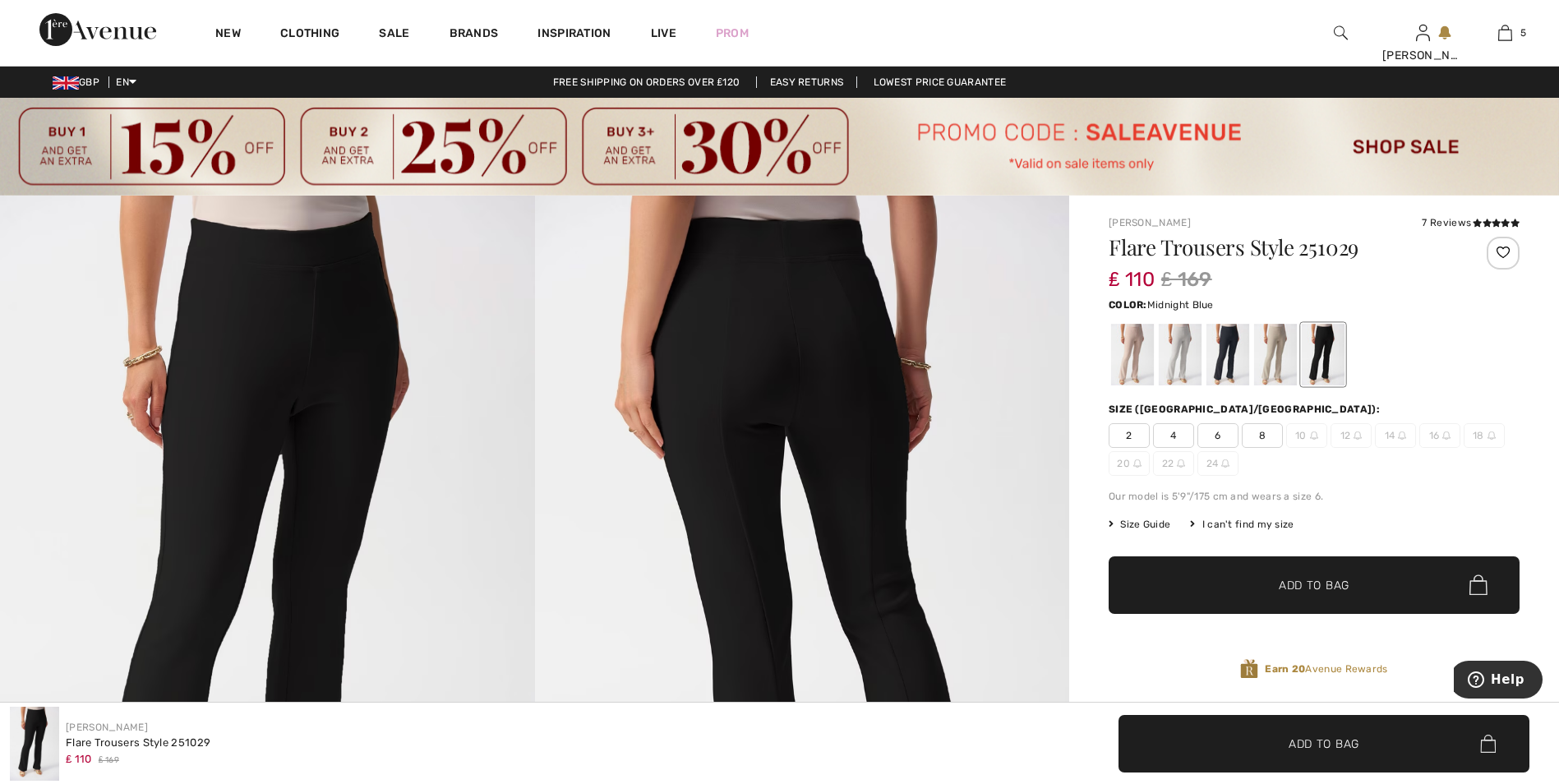
click at [1241, 361] on div at bounding box center [1228, 354] width 43 height 62
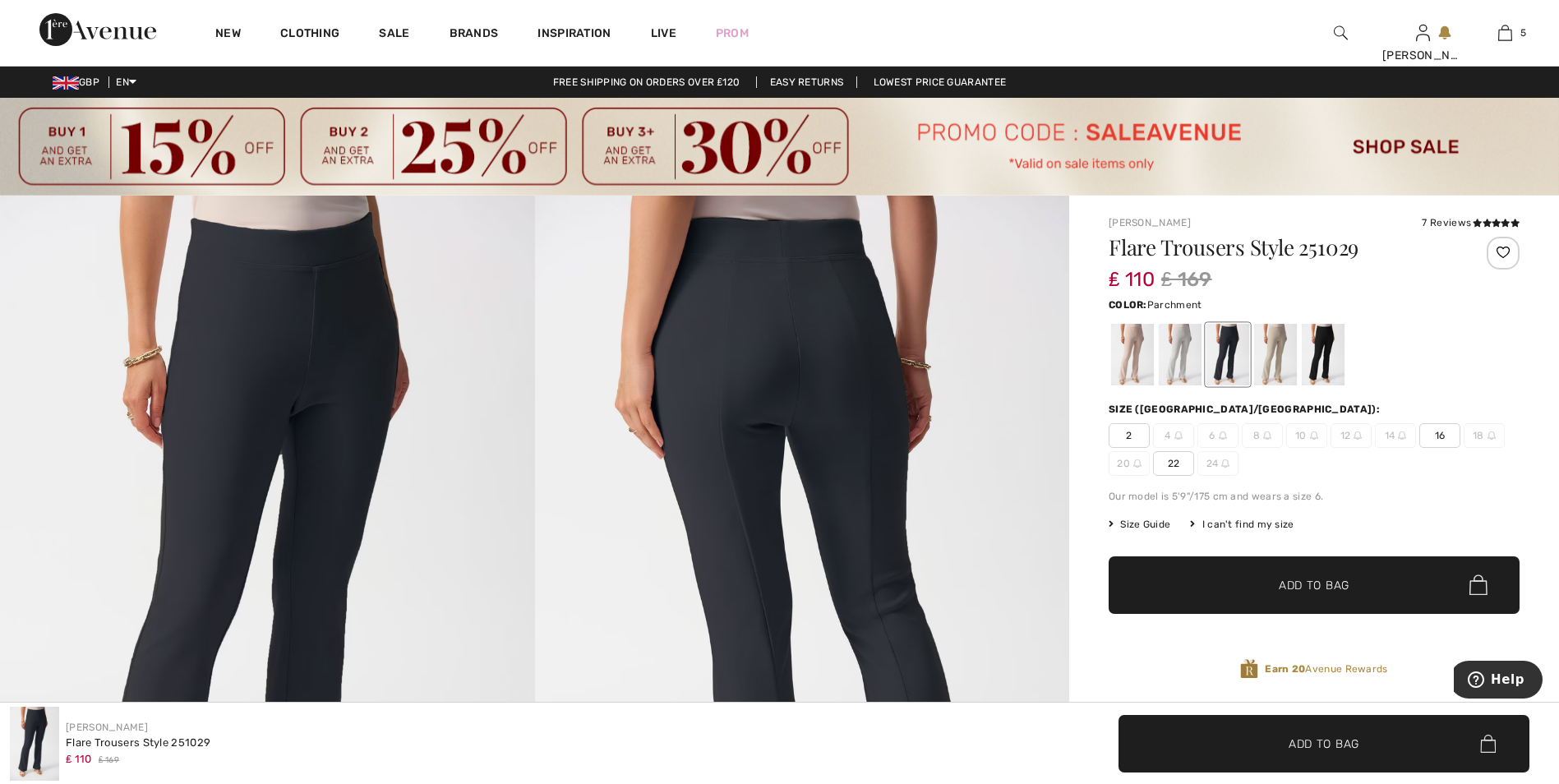
click at [1136, 362] on div at bounding box center [1133, 354] width 43 height 62
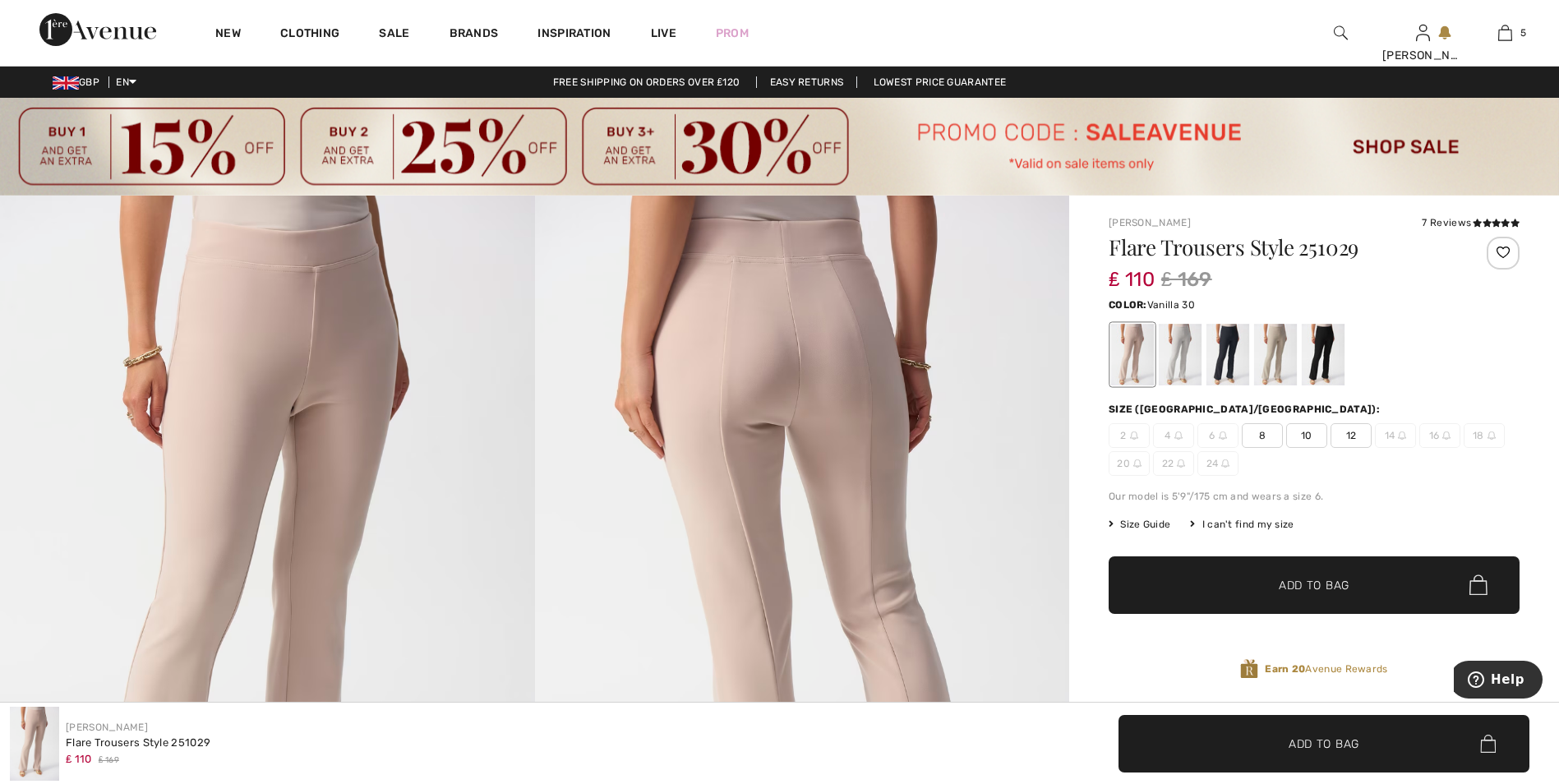
click at [1183, 347] on div at bounding box center [1180, 354] width 43 height 62
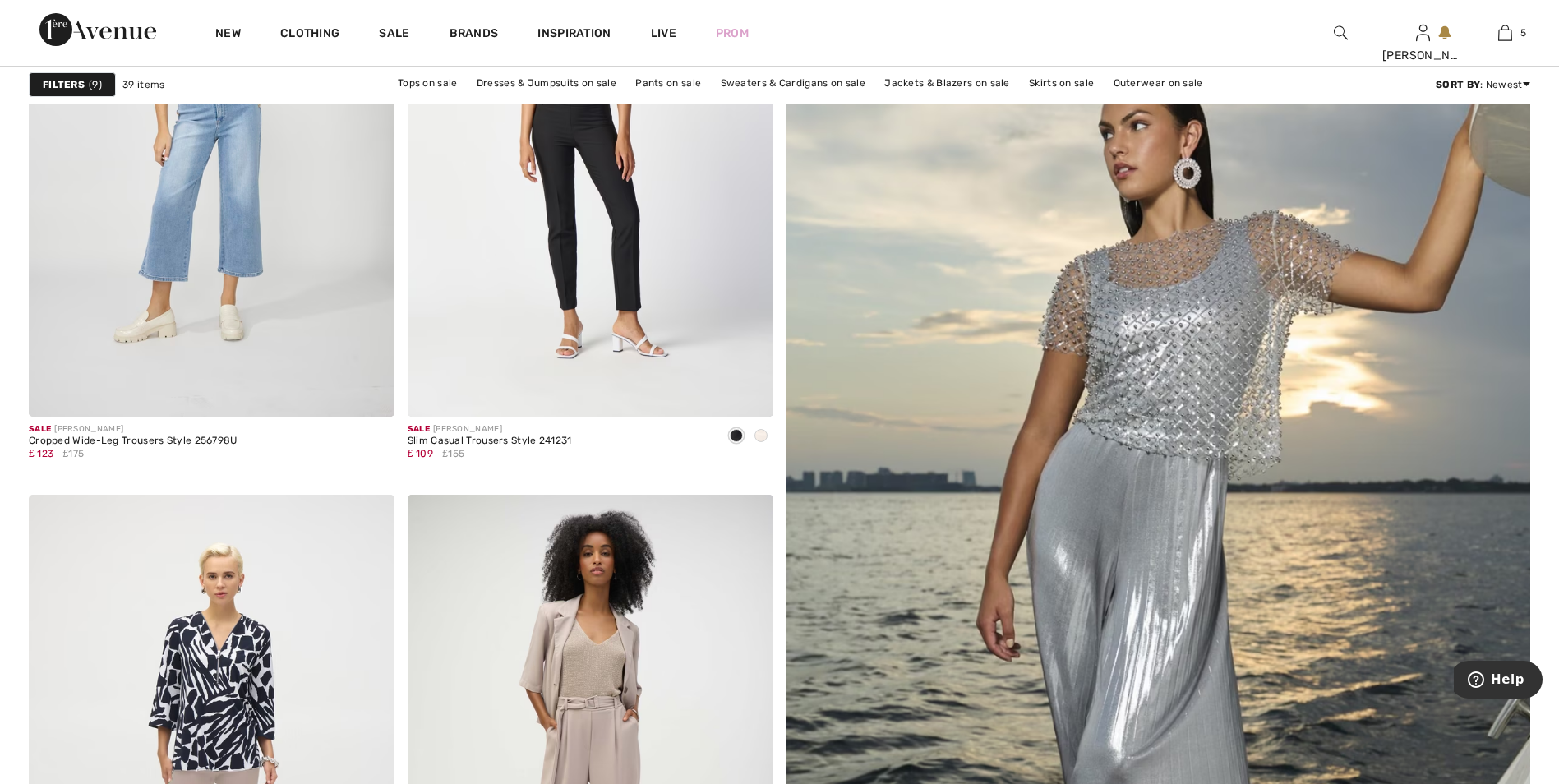
scroll to position [14, 0]
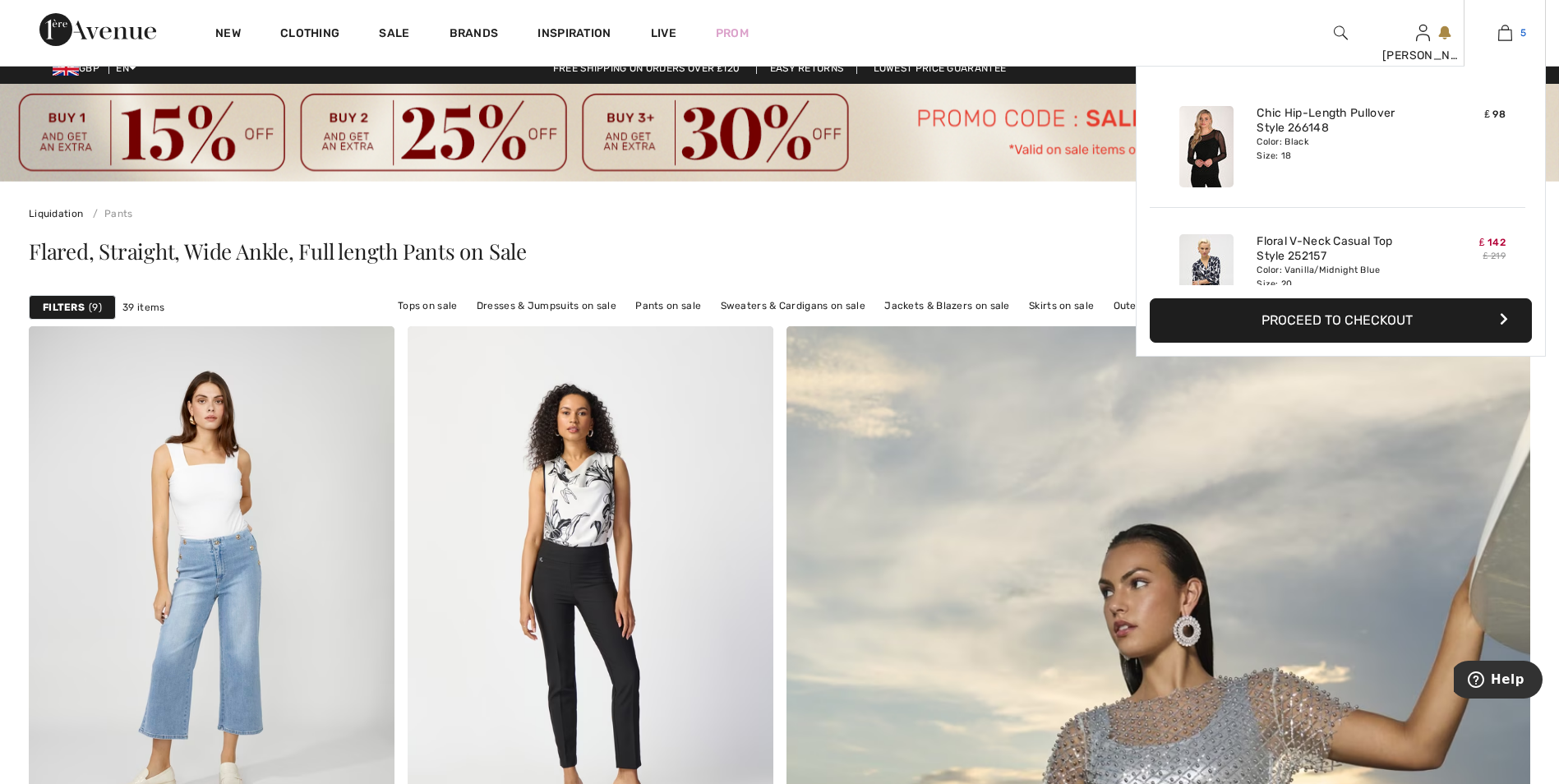
click at [1513, 30] on link "5" at bounding box center [1505, 33] width 80 height 19
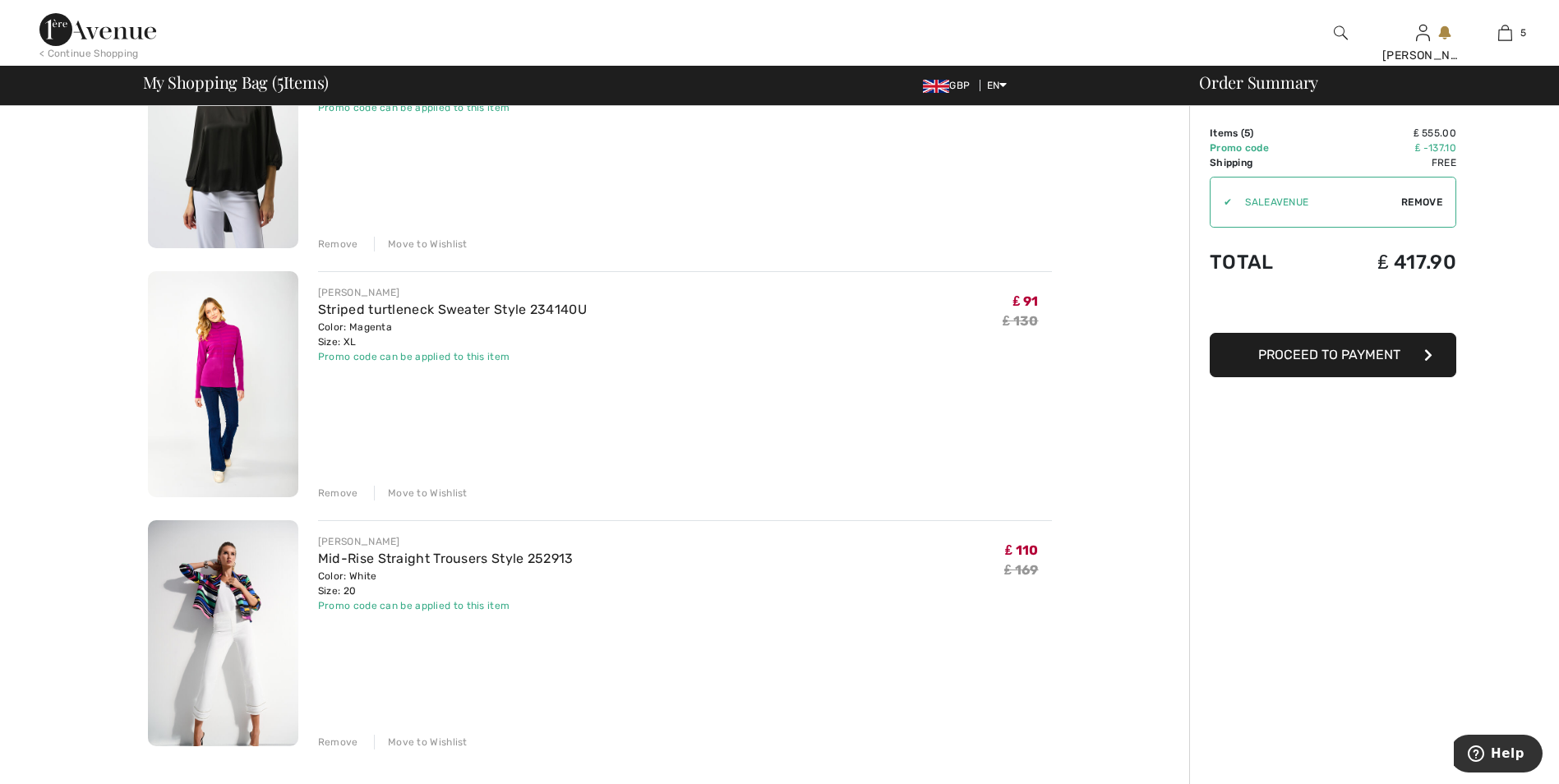
scroll to position [739, 0]
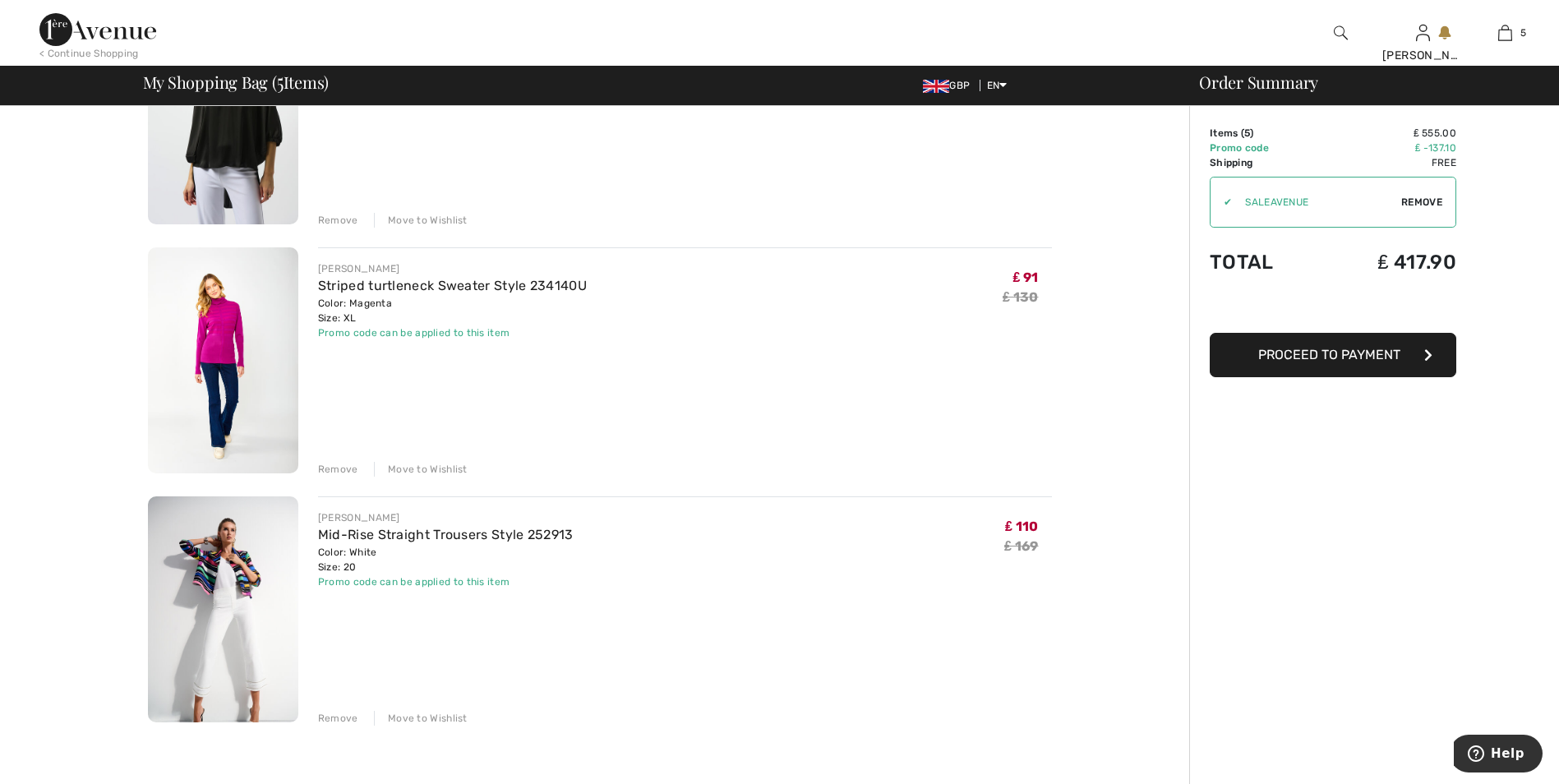
click at [221, 599] on img at bounding box center [223, 609] width 150 height 226
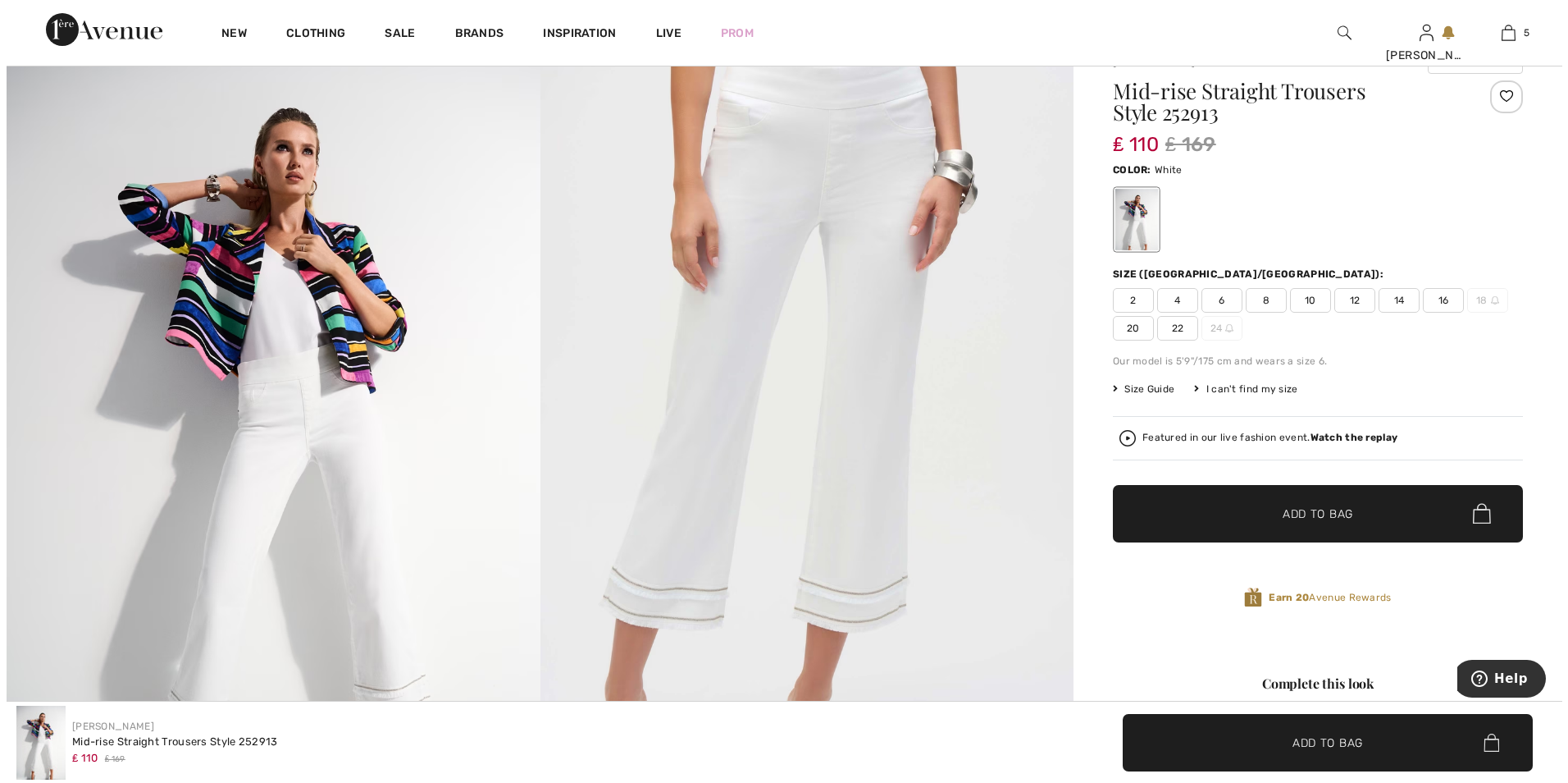
scroll to position [82, 0]
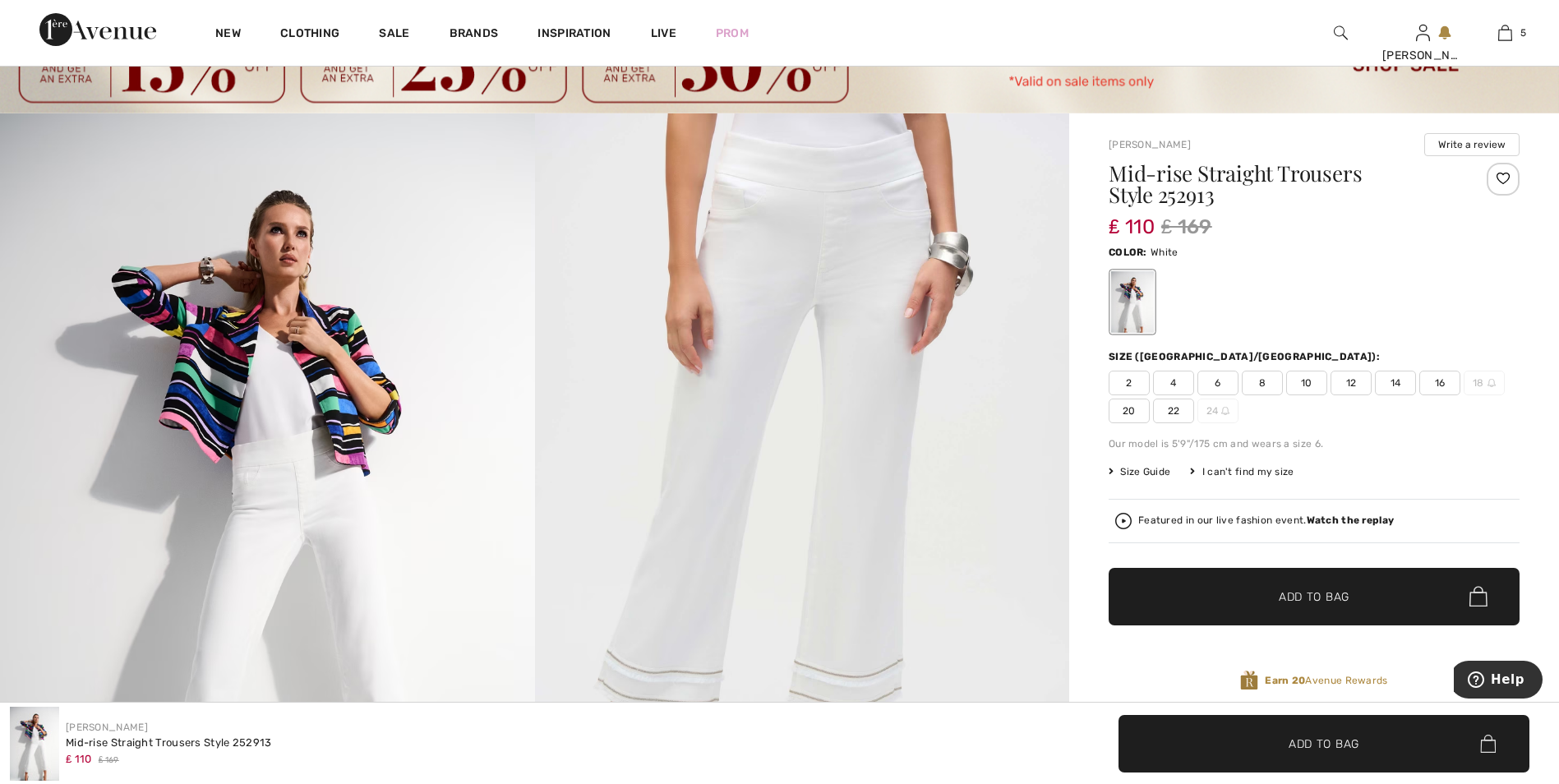
click at [835, 263] on img at bounding box center [803, 514] width 535 height 801
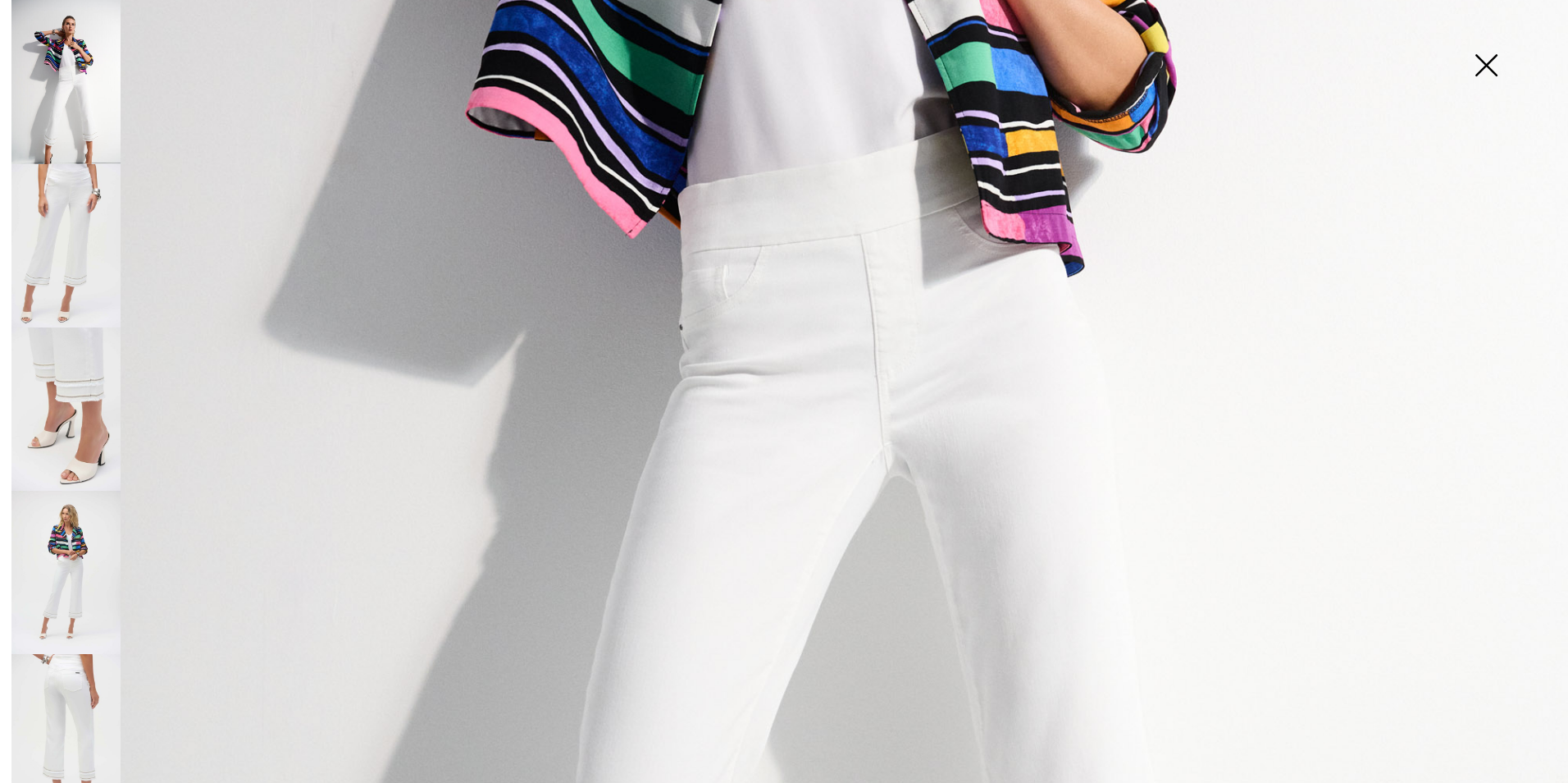
scroll to position [985, 0]
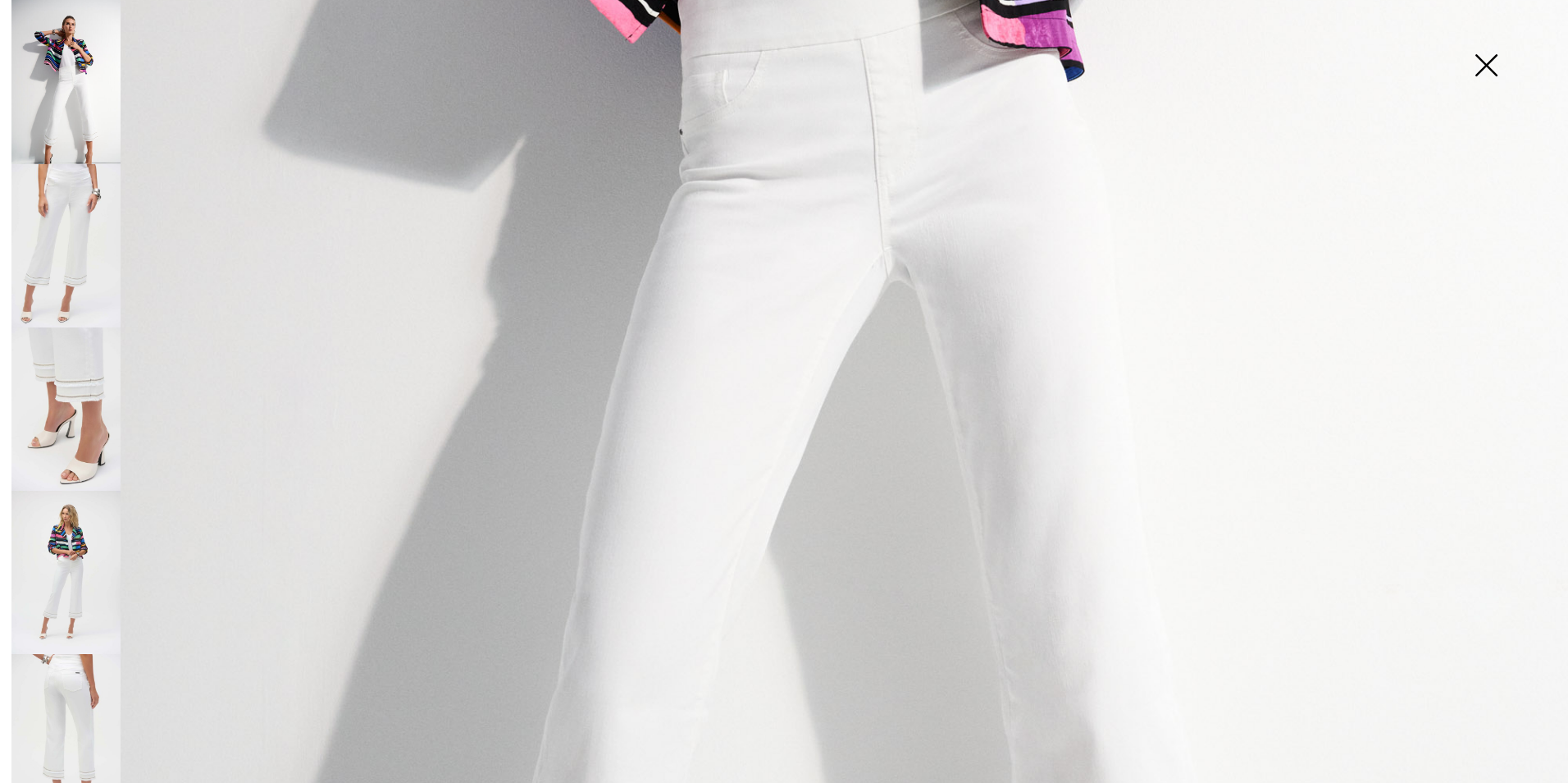
click at [73, 563] on img at bounding box center [66, 572] width 109 height 163
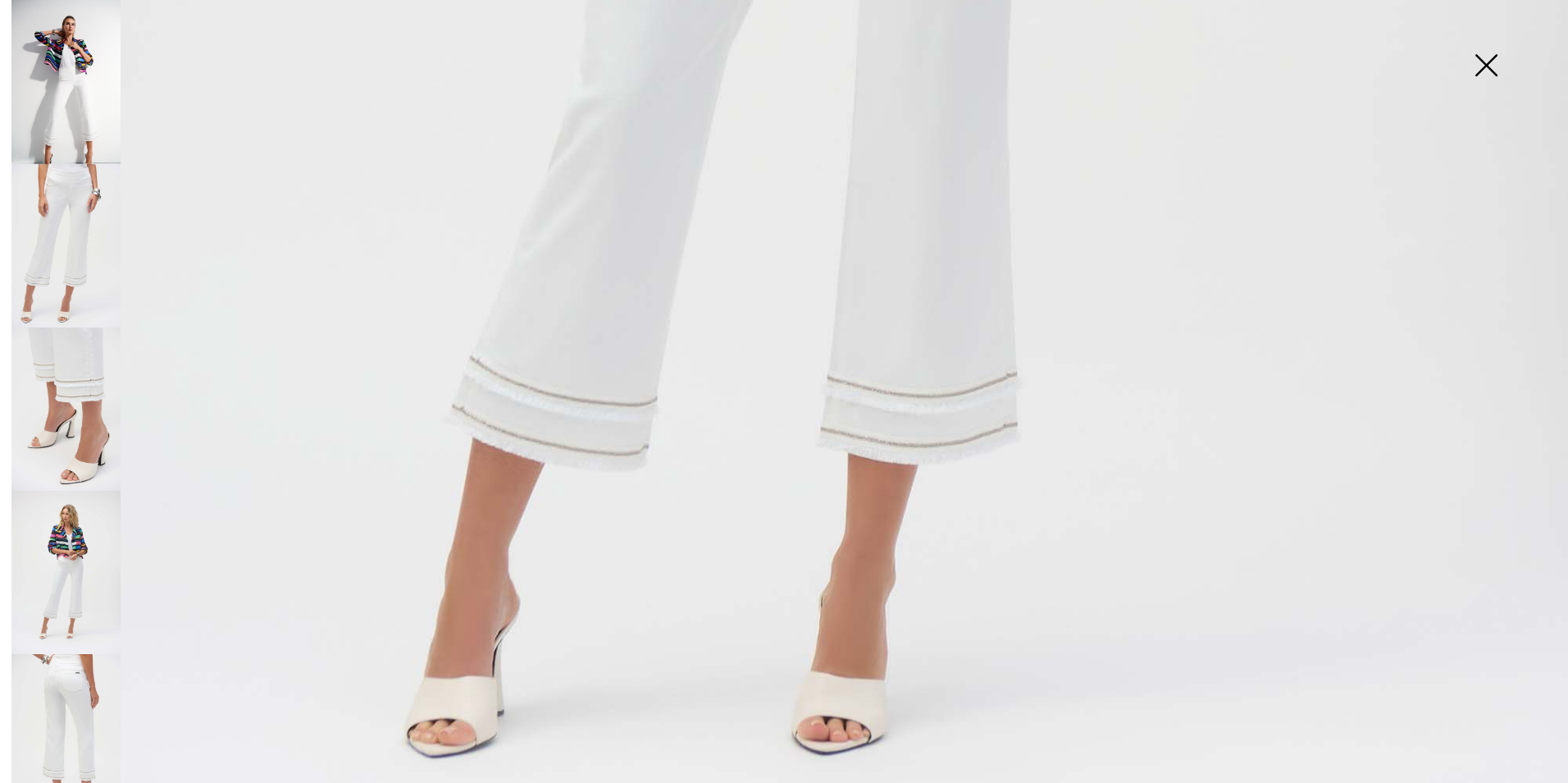
scroll to position [1395, 0]
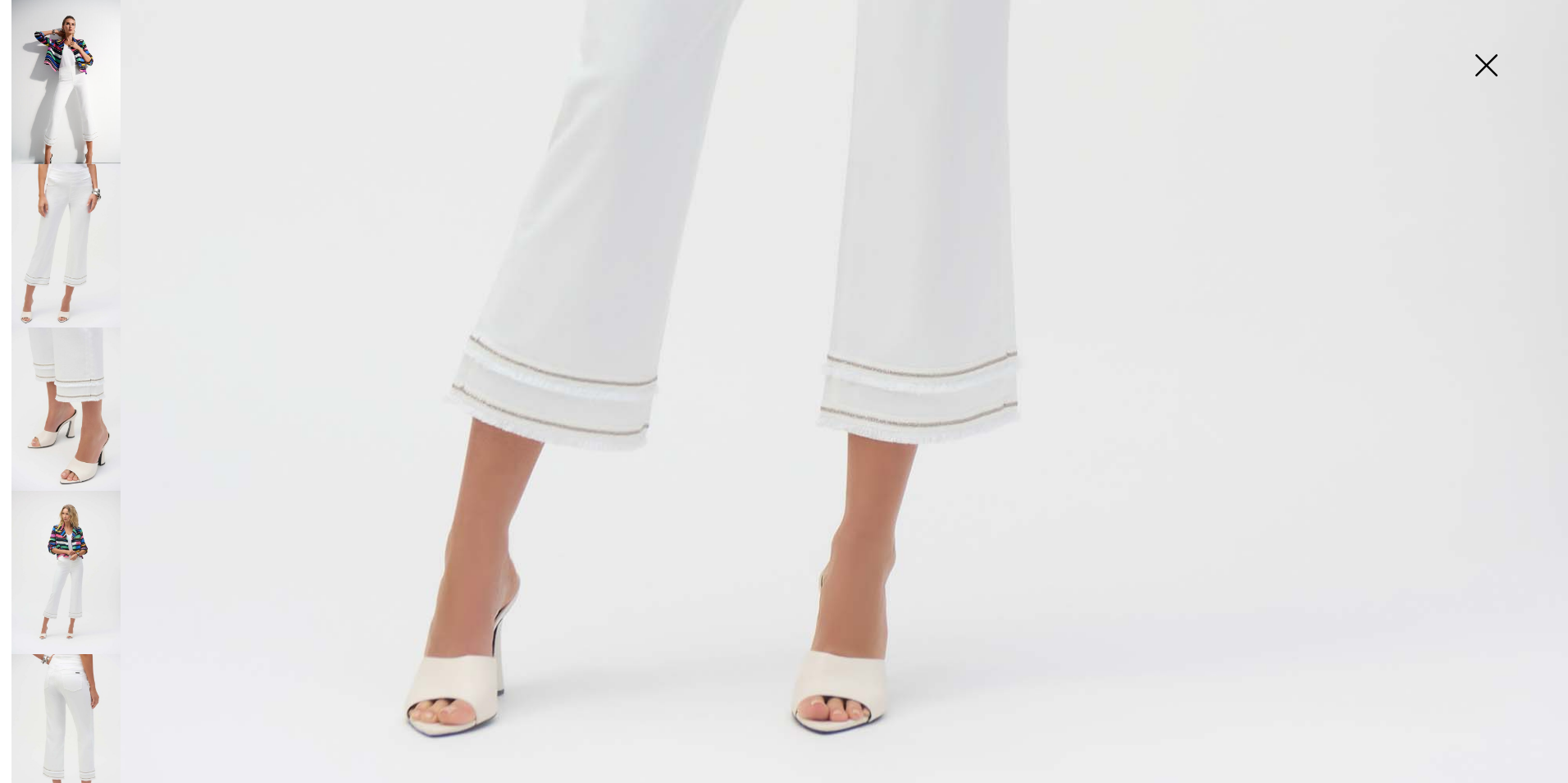
click at [67, 676] on img at bounding box center [66, 735] width 109 height 163
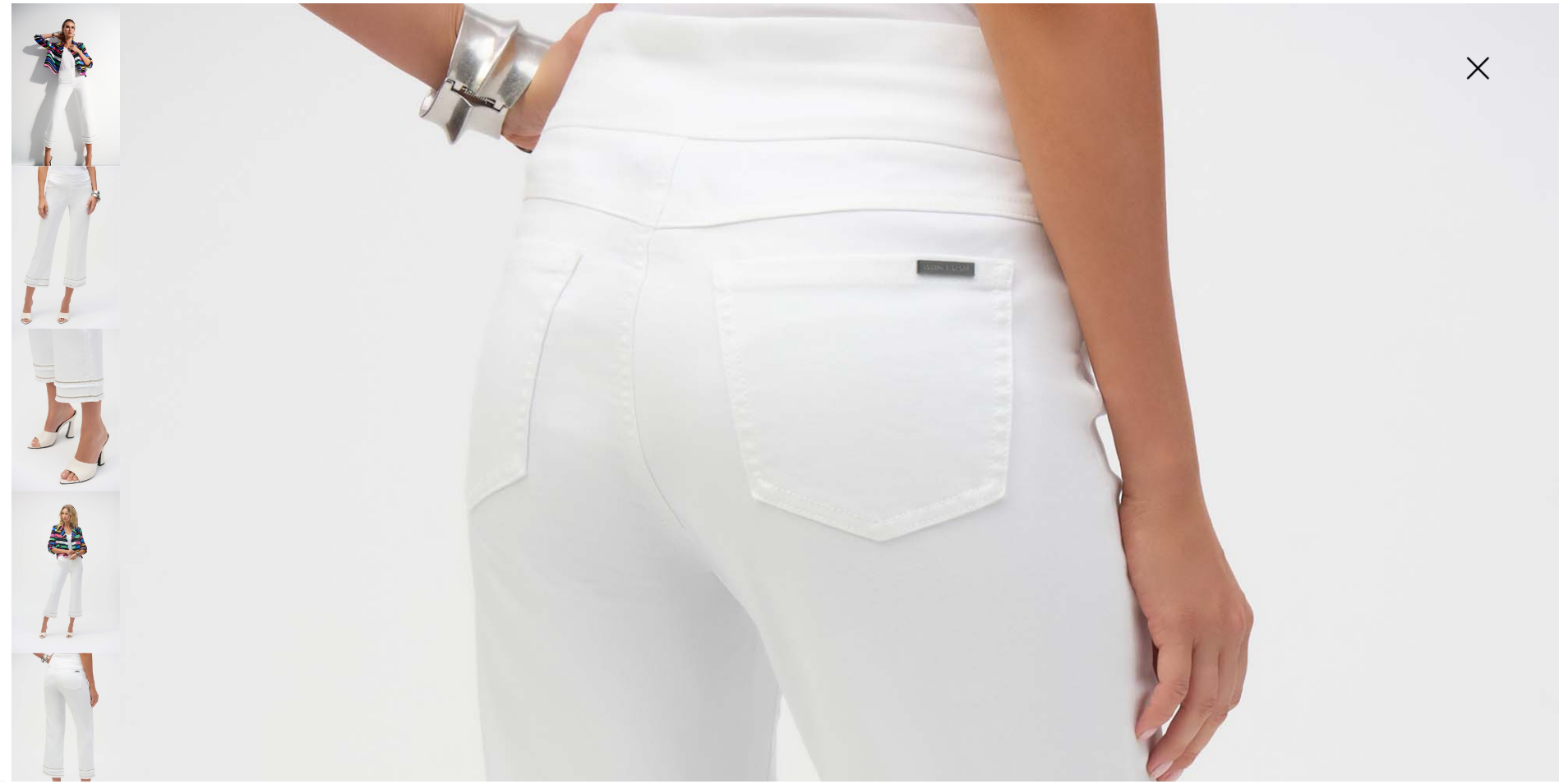
scroll to position [0, 0]
click at [1500, 64] on img at bounding box center [1489, 66] width 82 height 84
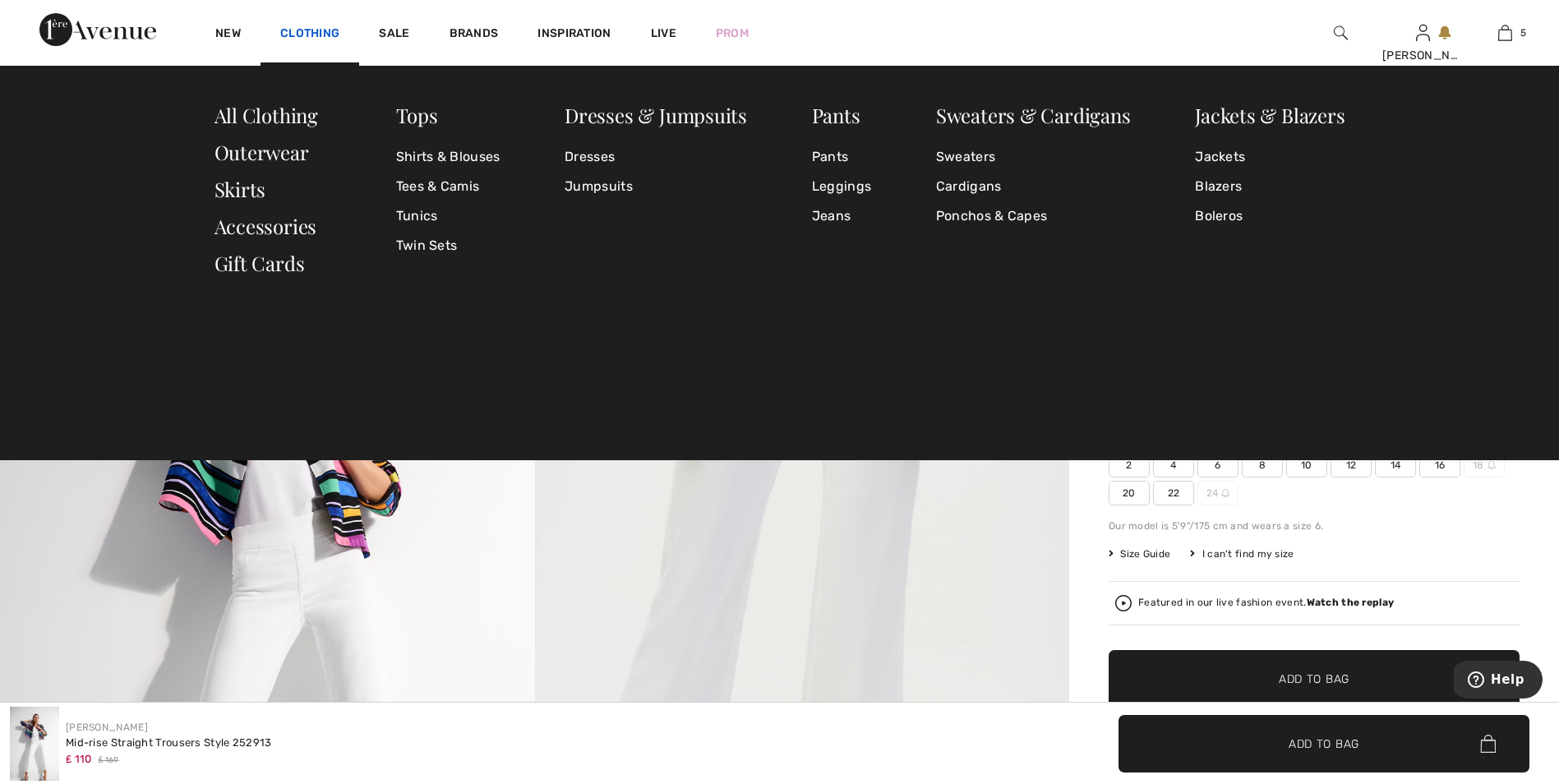
click at [304, 34] on link "Clothing" at bounding box center [309, 35] width 59 height 17
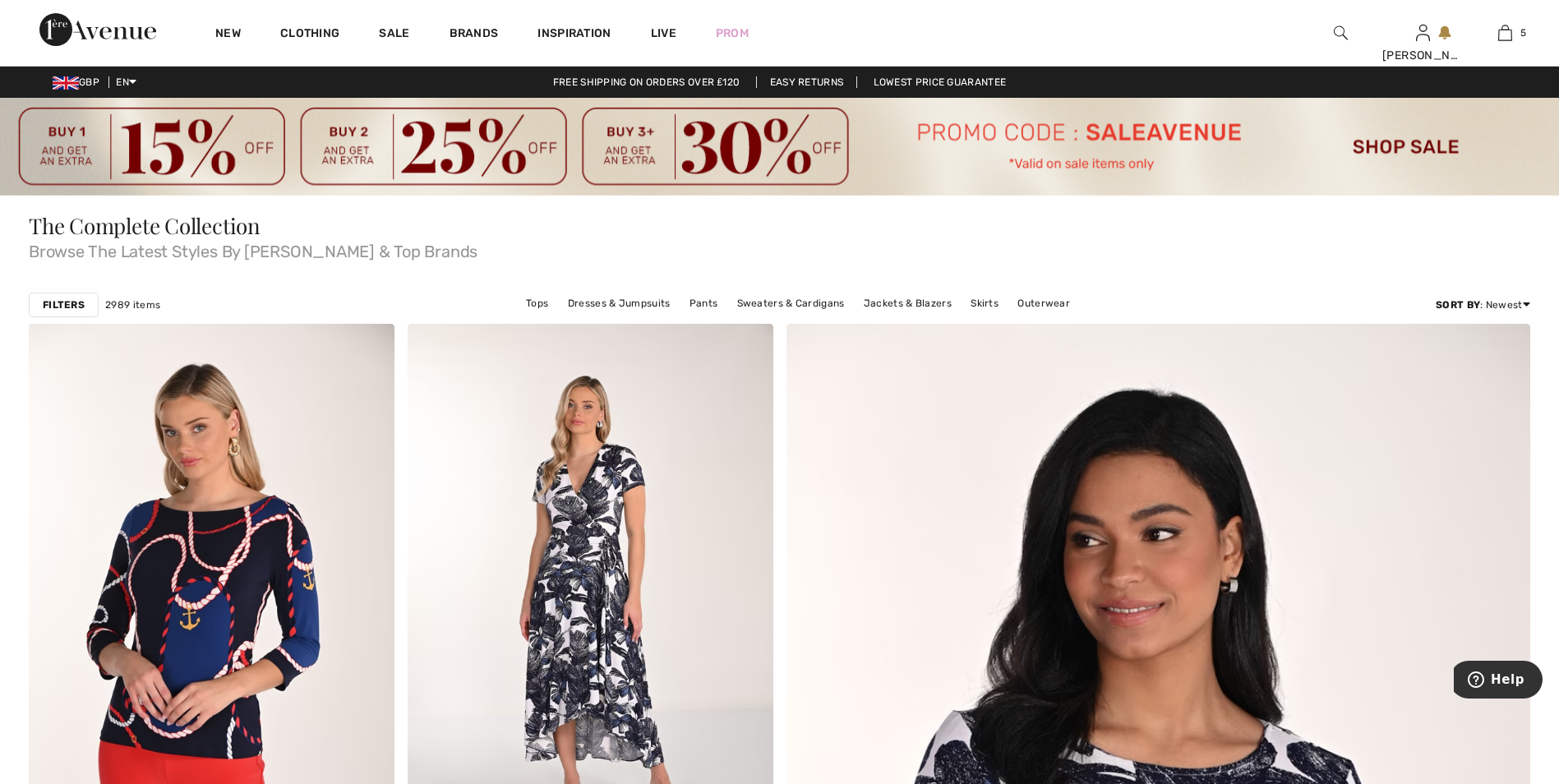
click at [1331, 34] on div at bounding box center [1340, 33] width 82 height 66
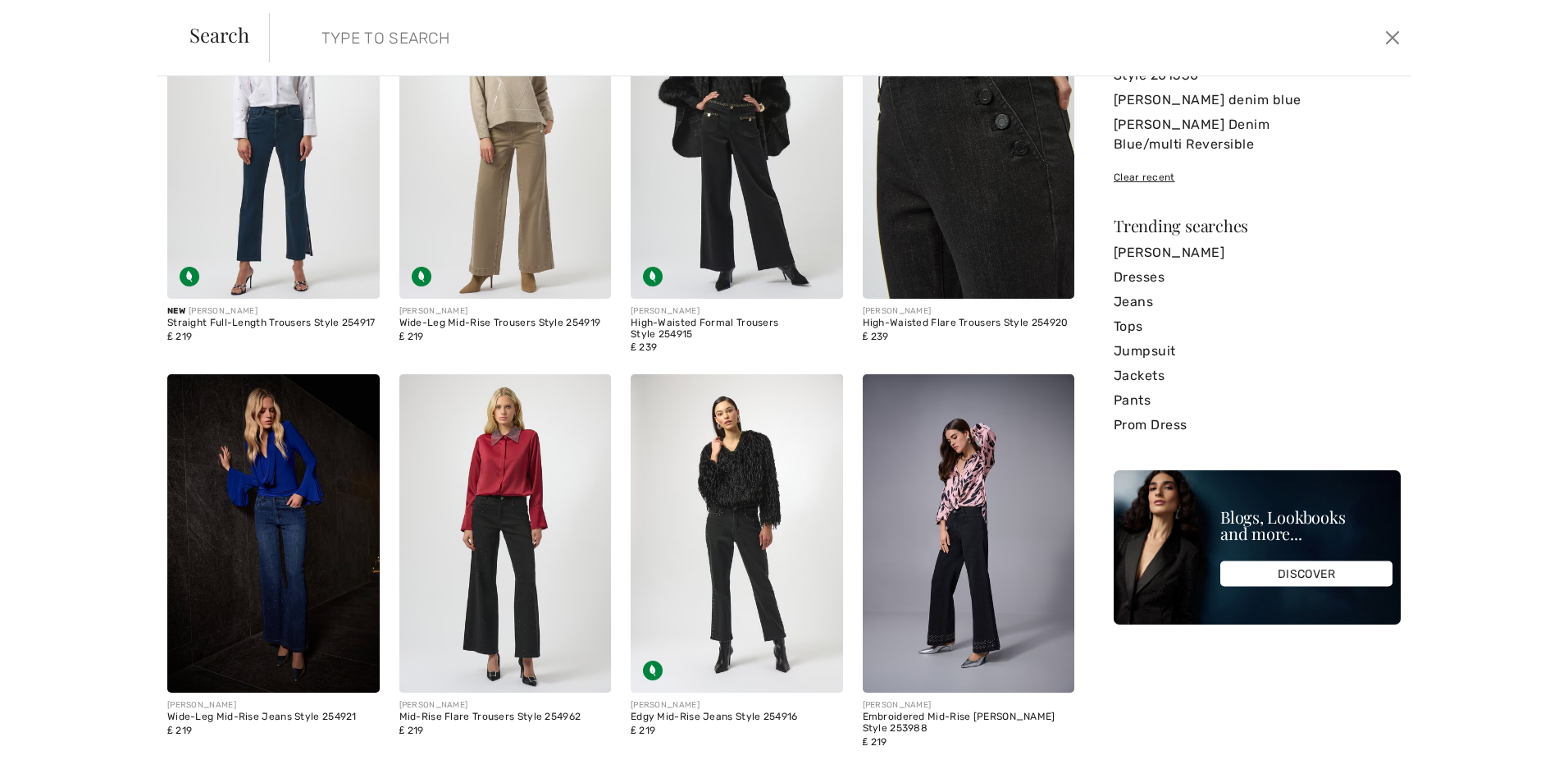
scroll to position [164, 0]
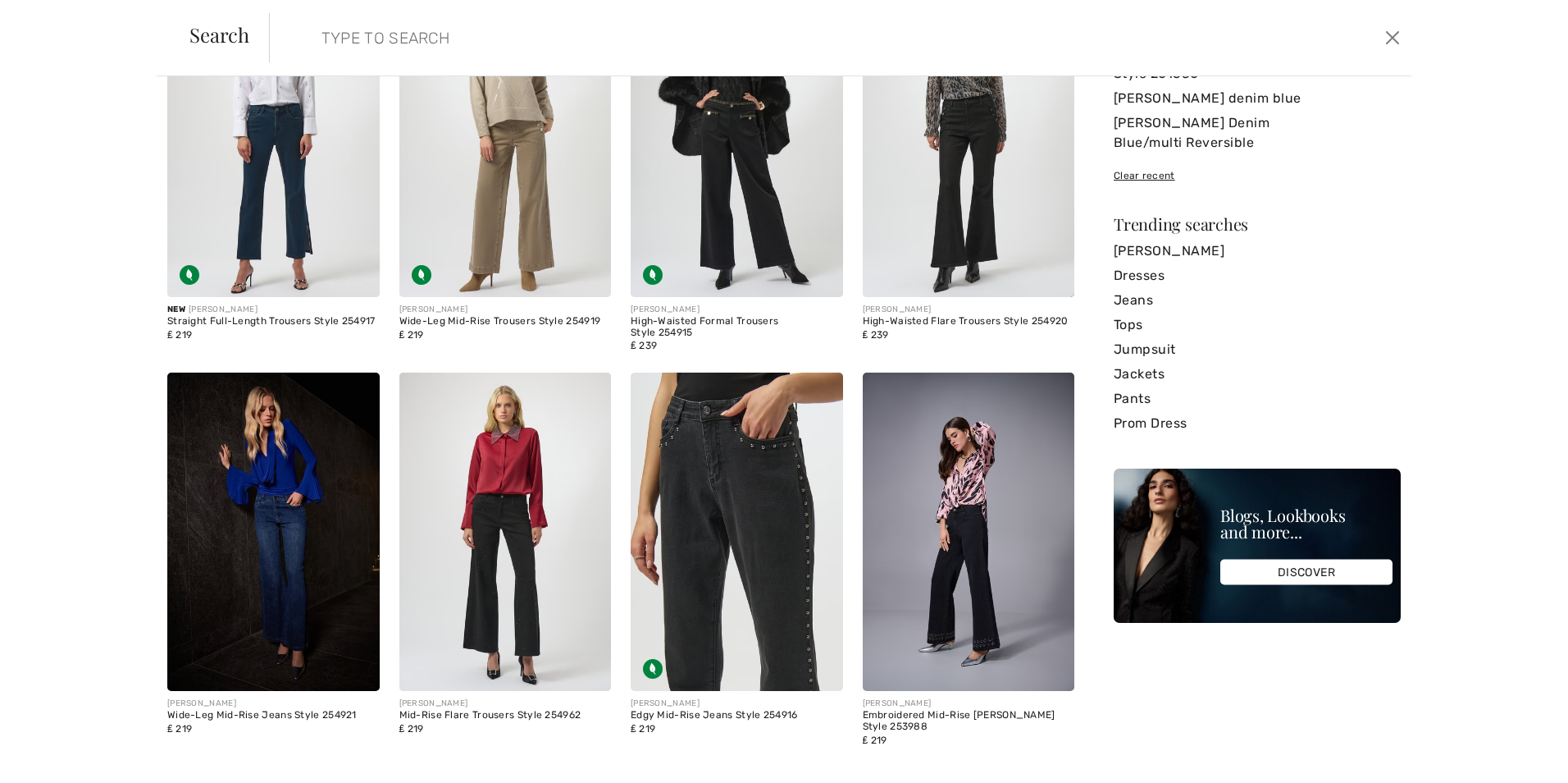
click at [752, 474] on img at bounding box center [737, 531] width 213 height 318
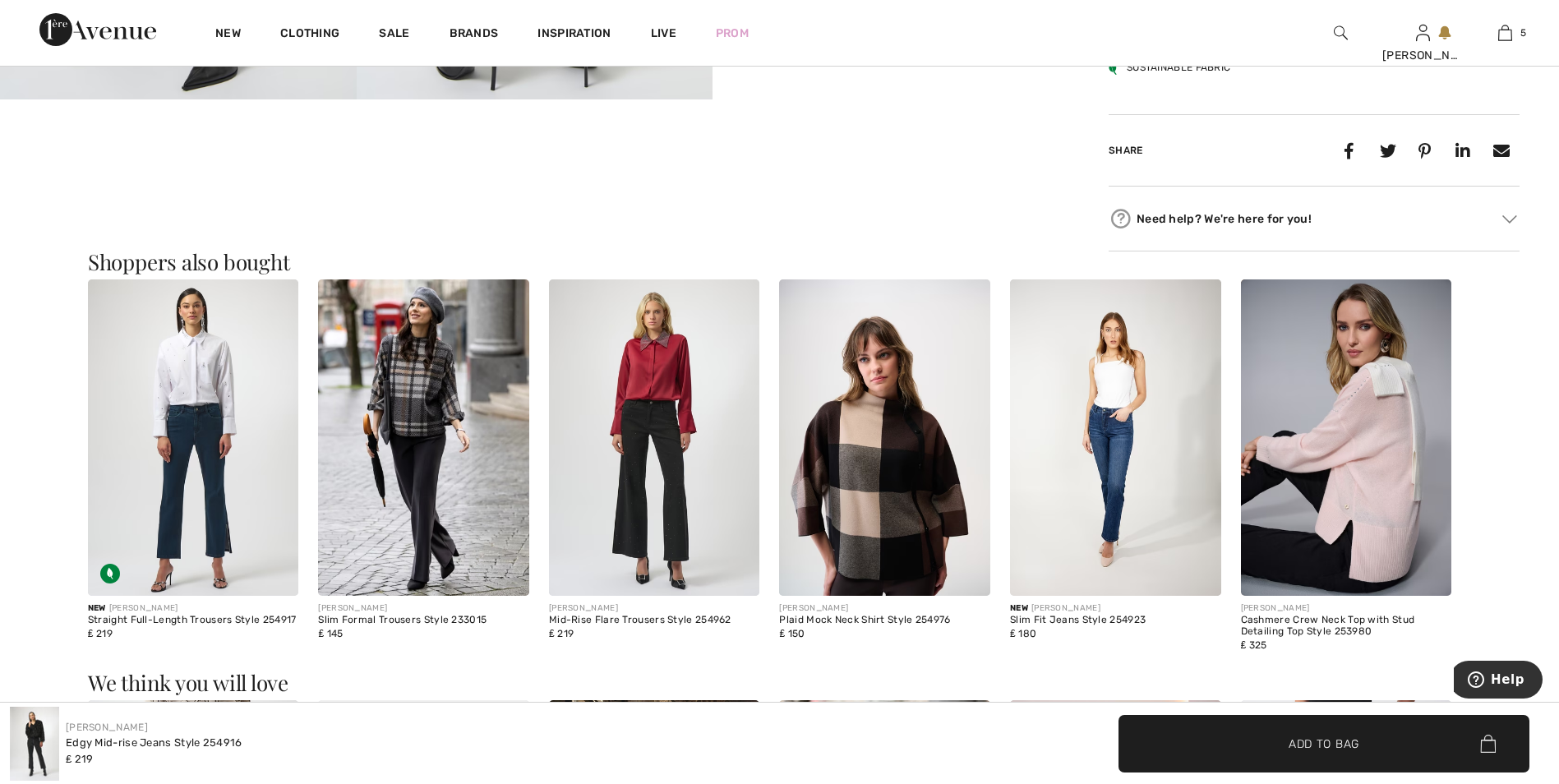
scroll to position [1479, 0]
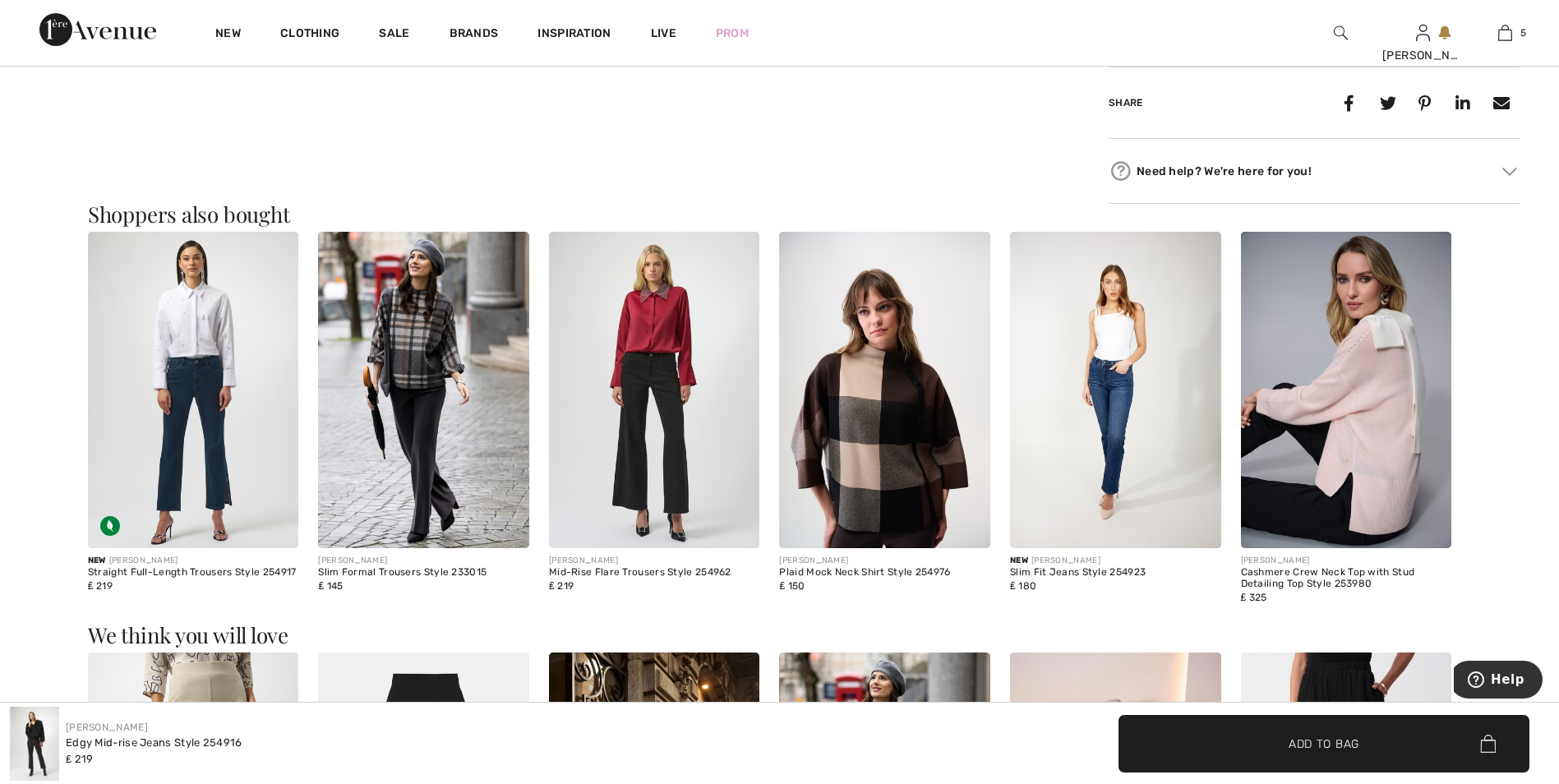
click at [470, 365] on img at bounding box center [423, 389] width 211 height 317
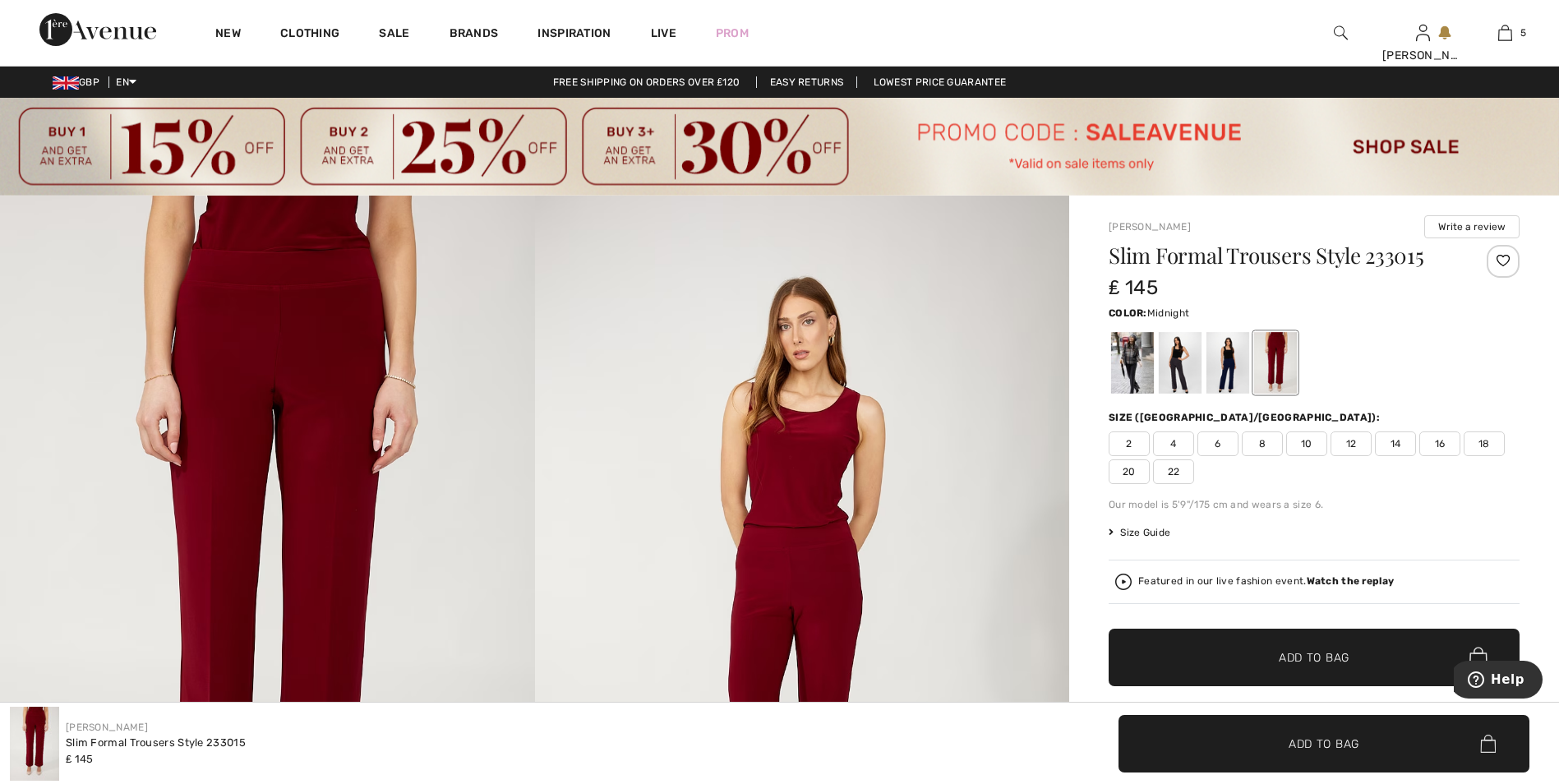
click at [1222, 355] on div at bounding box center [1228, 363] width 43 height 62
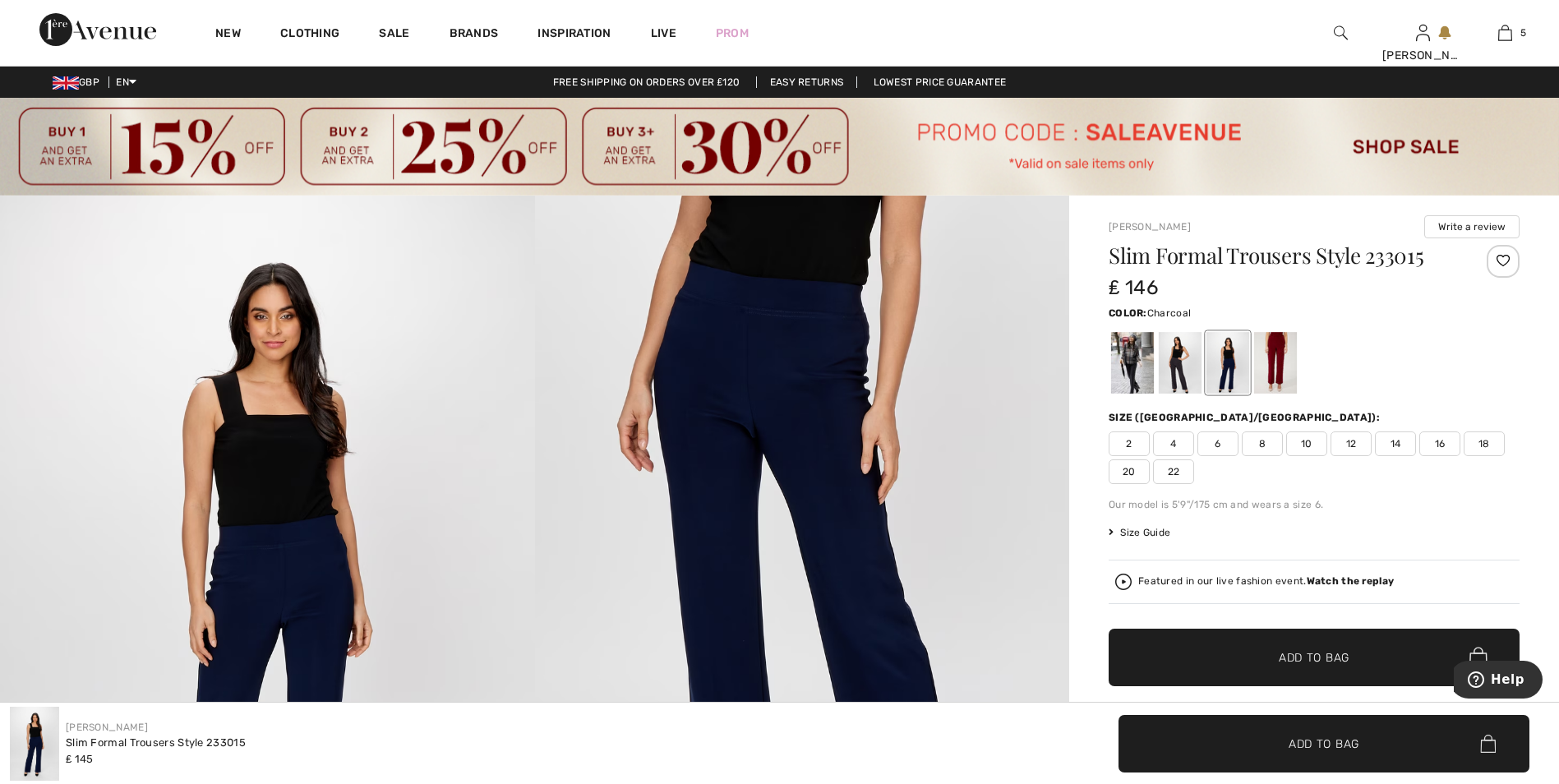
click at [1174, 357] on div at bounding box center [1180, 363] width 43 height 62
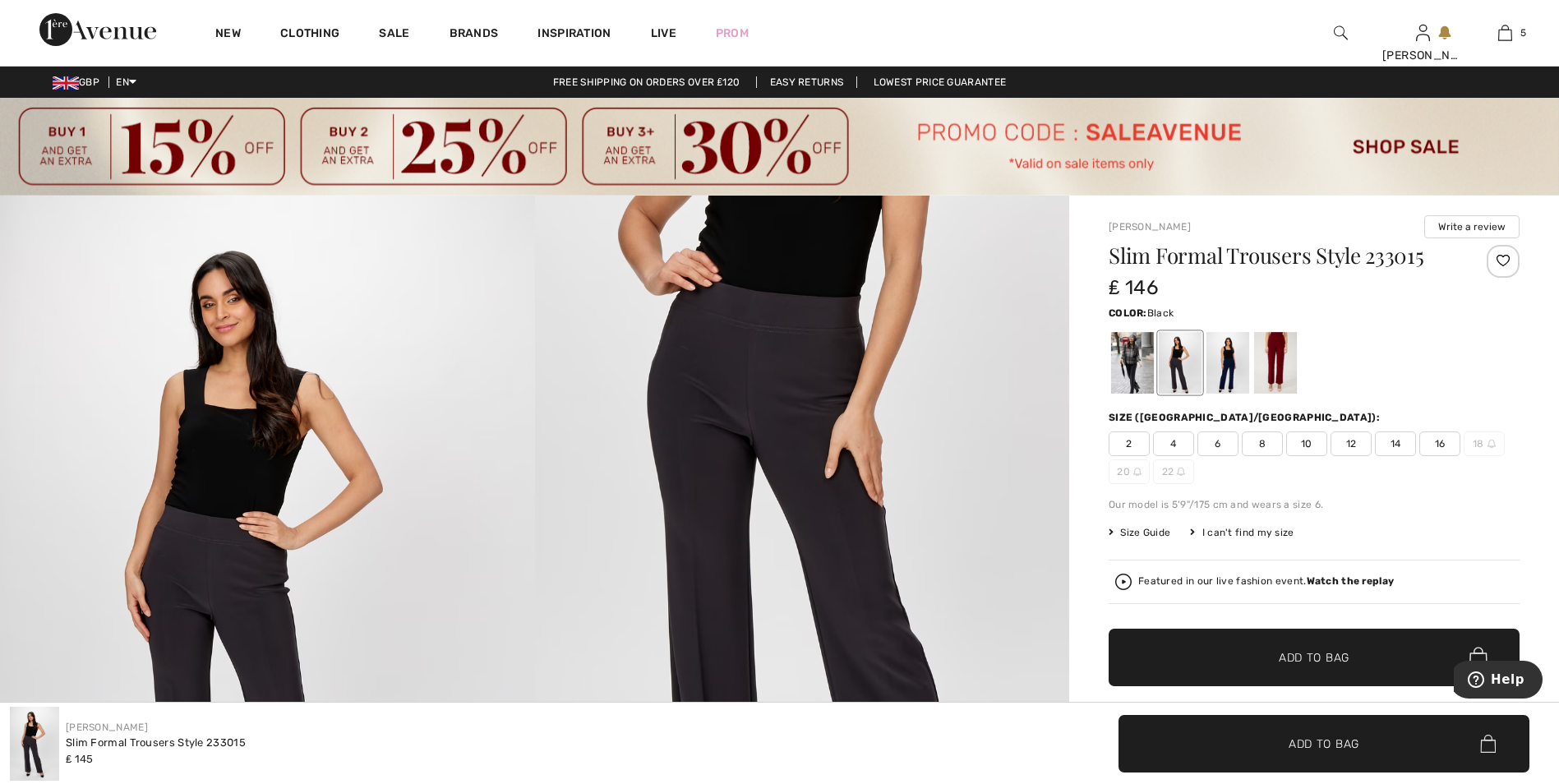
click at [1128, 361] on div at bounding box center [1133, 363] width 43 height 62
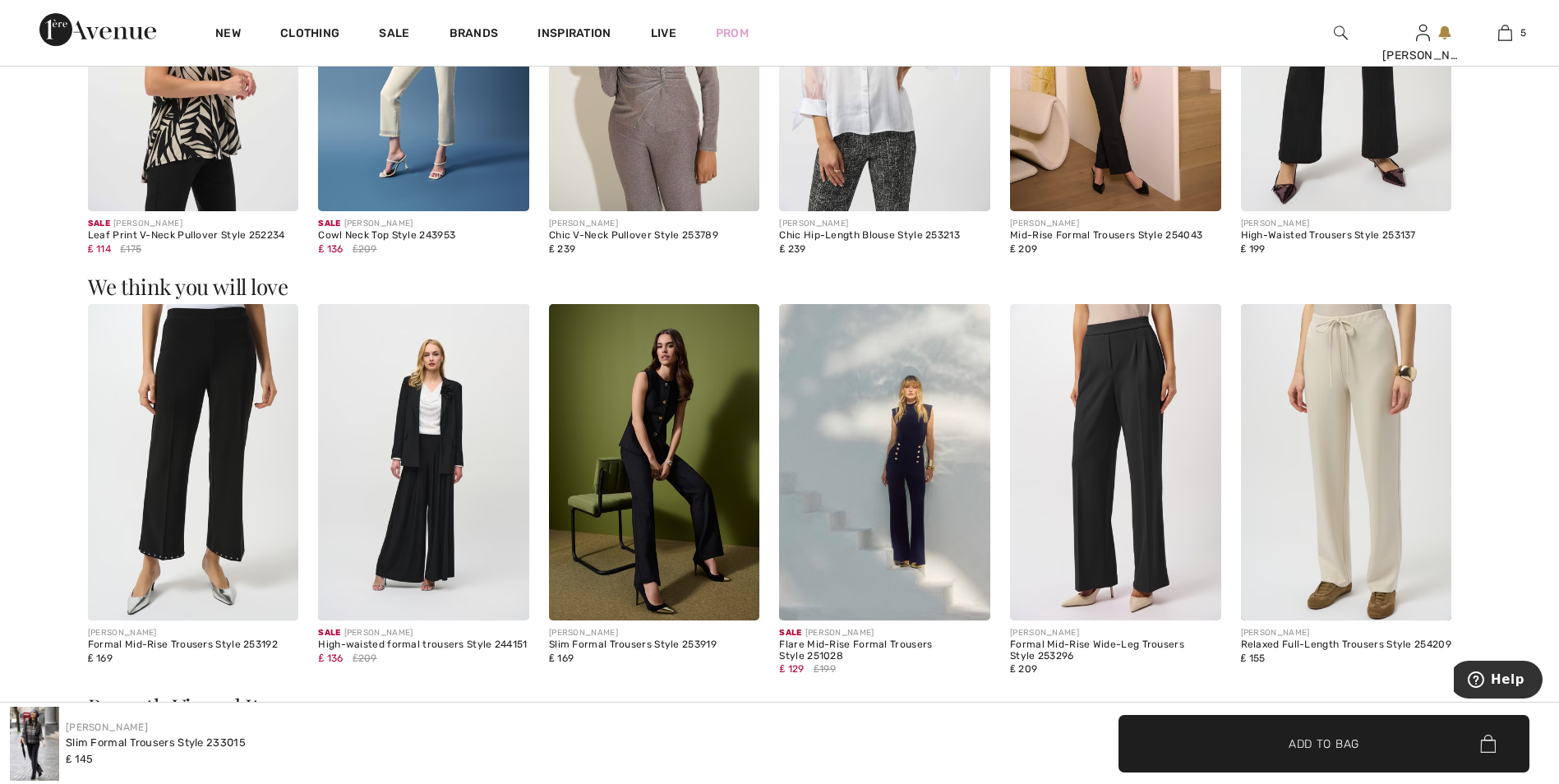
scroll to position [2136, 0]
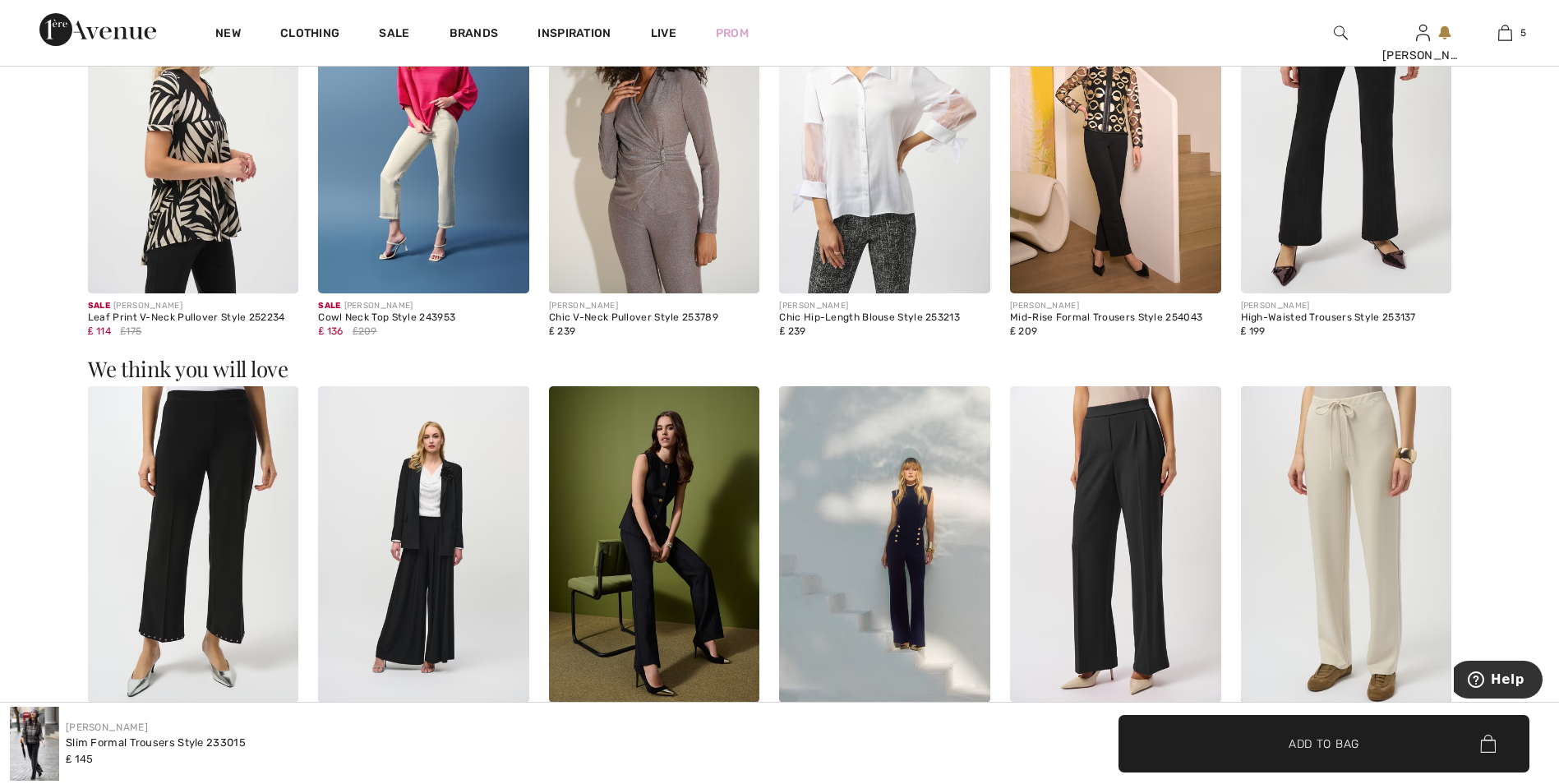
click at [1372, 123] on img at bounding box center [1347, 135] width 211 height 317
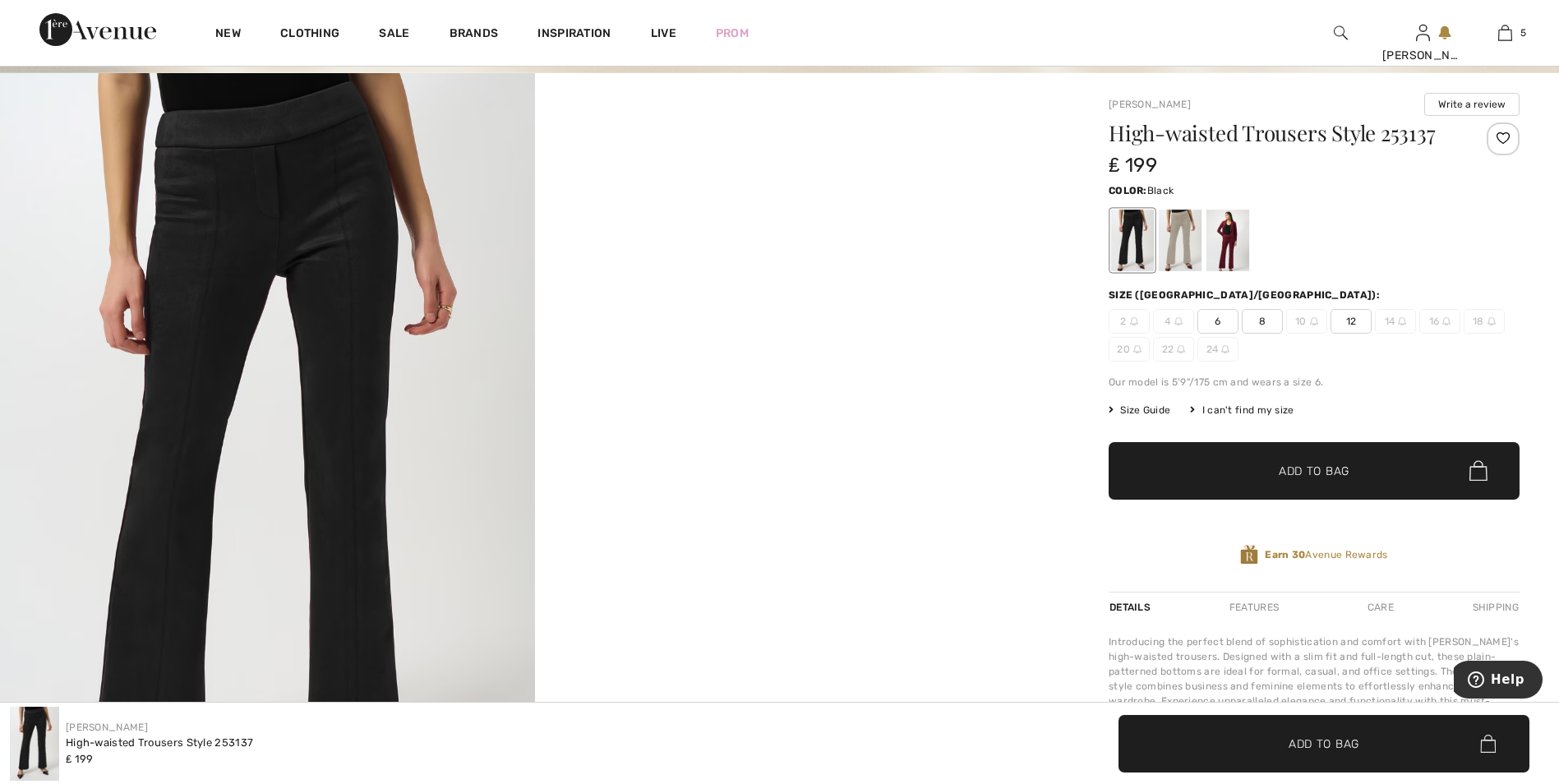
scroll to position [165, 0]
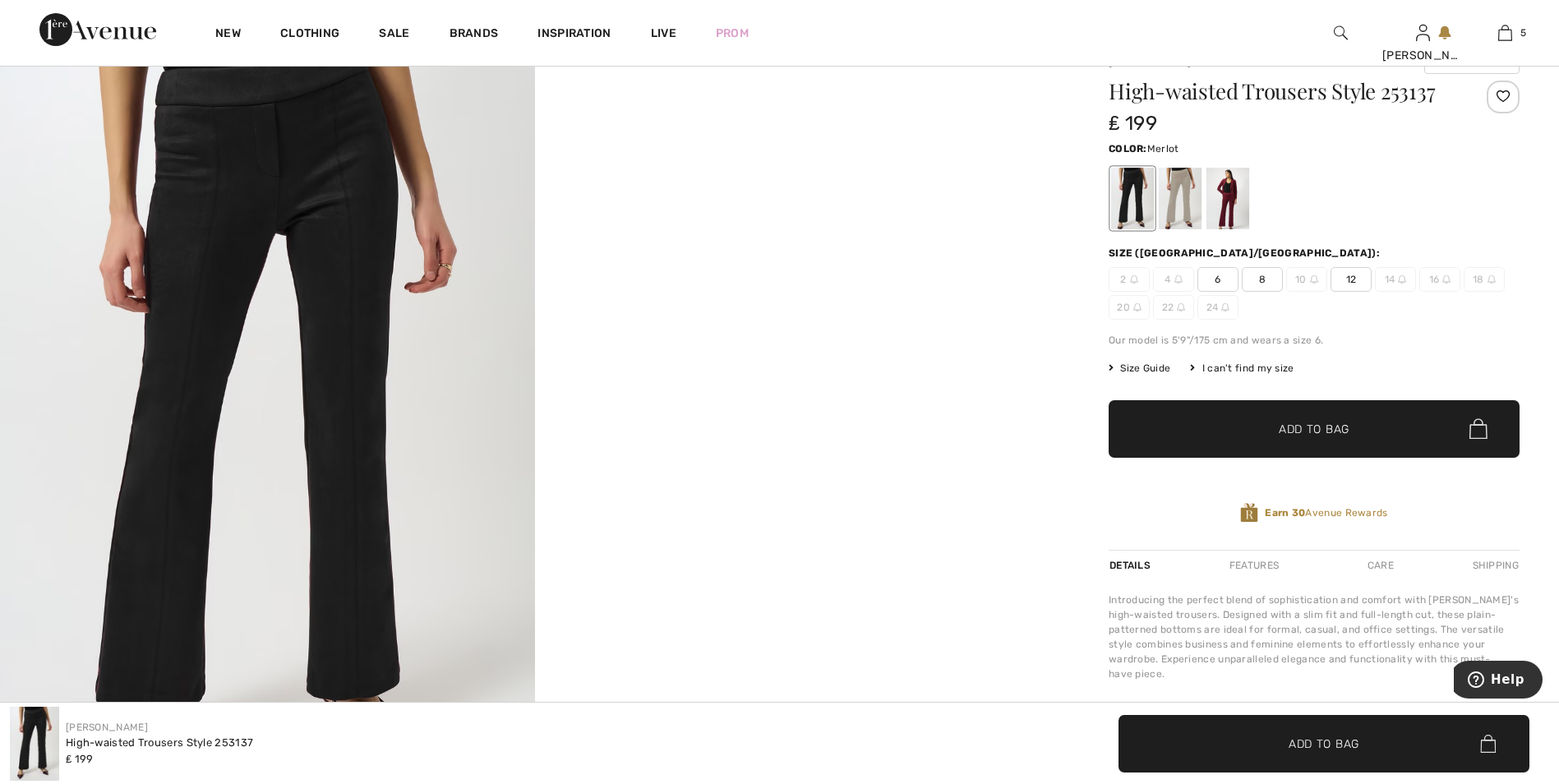
click at [1232, 206] on div at bounding box center [1228, 198] width 43 height 62
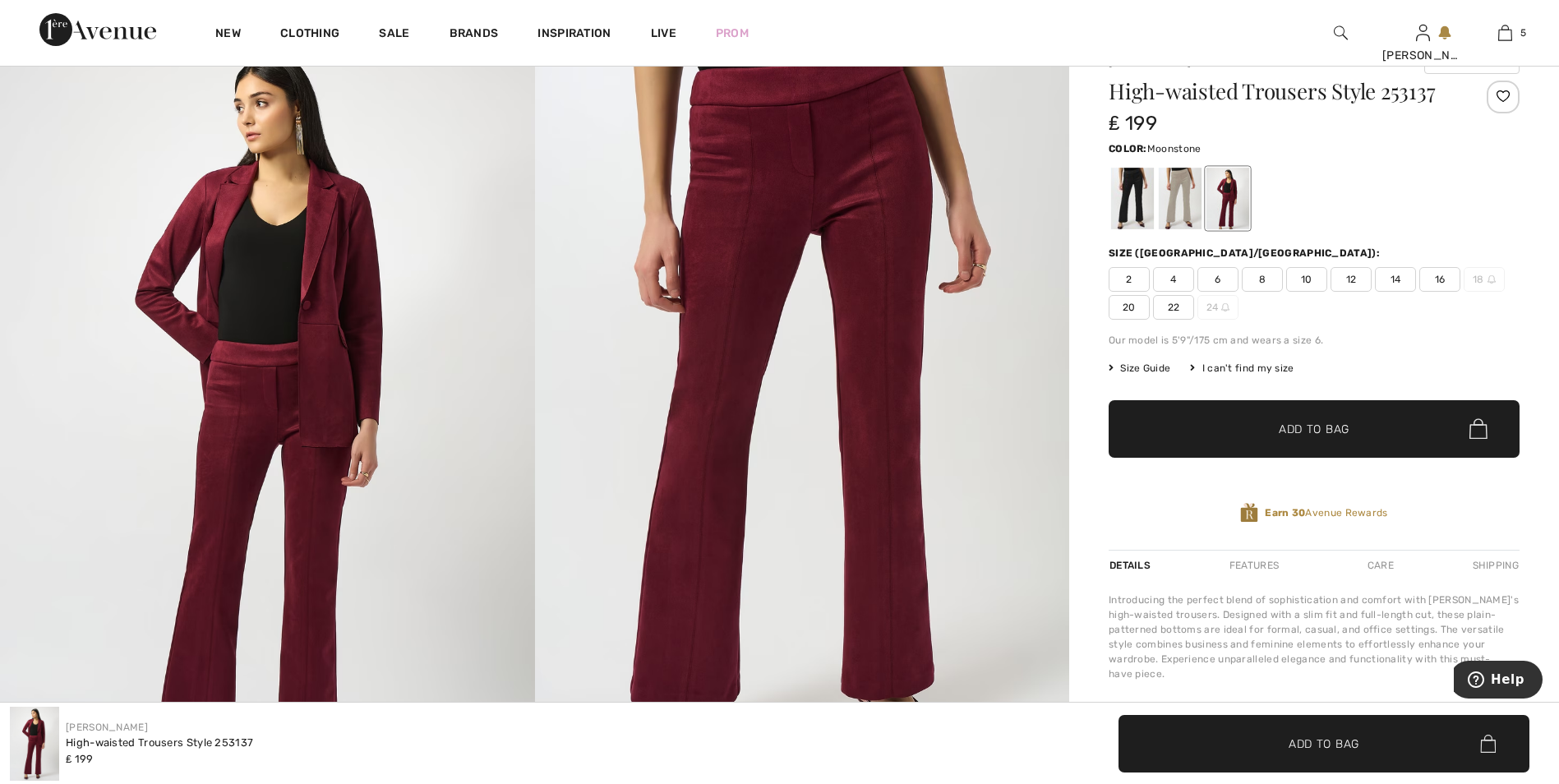
click at [1189, 194] on div at bounding box center [1180, 198] width 43 height 62
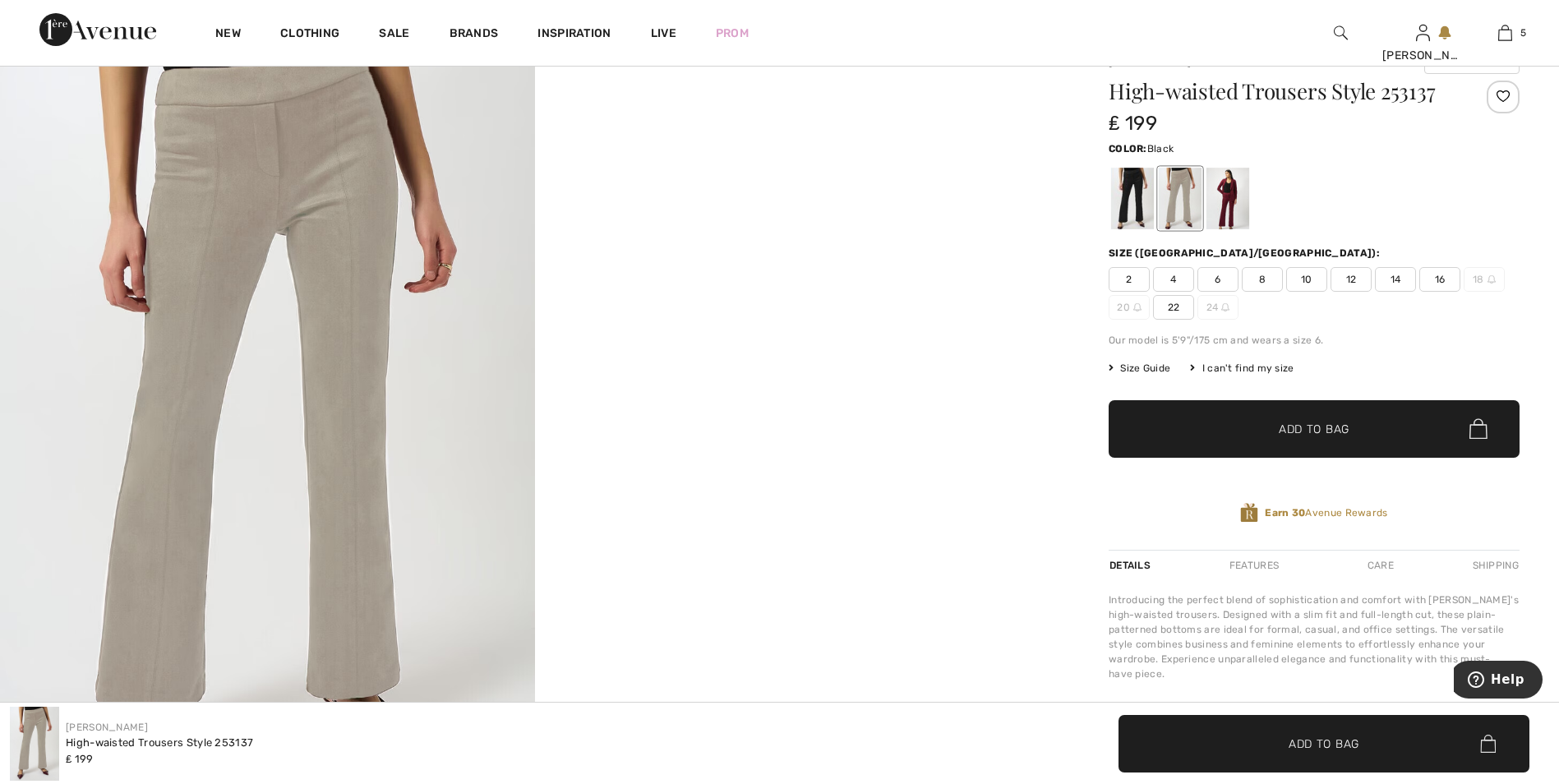
click at [1138, 198] on div at bounding box center [1133, 198] width 43 height 62
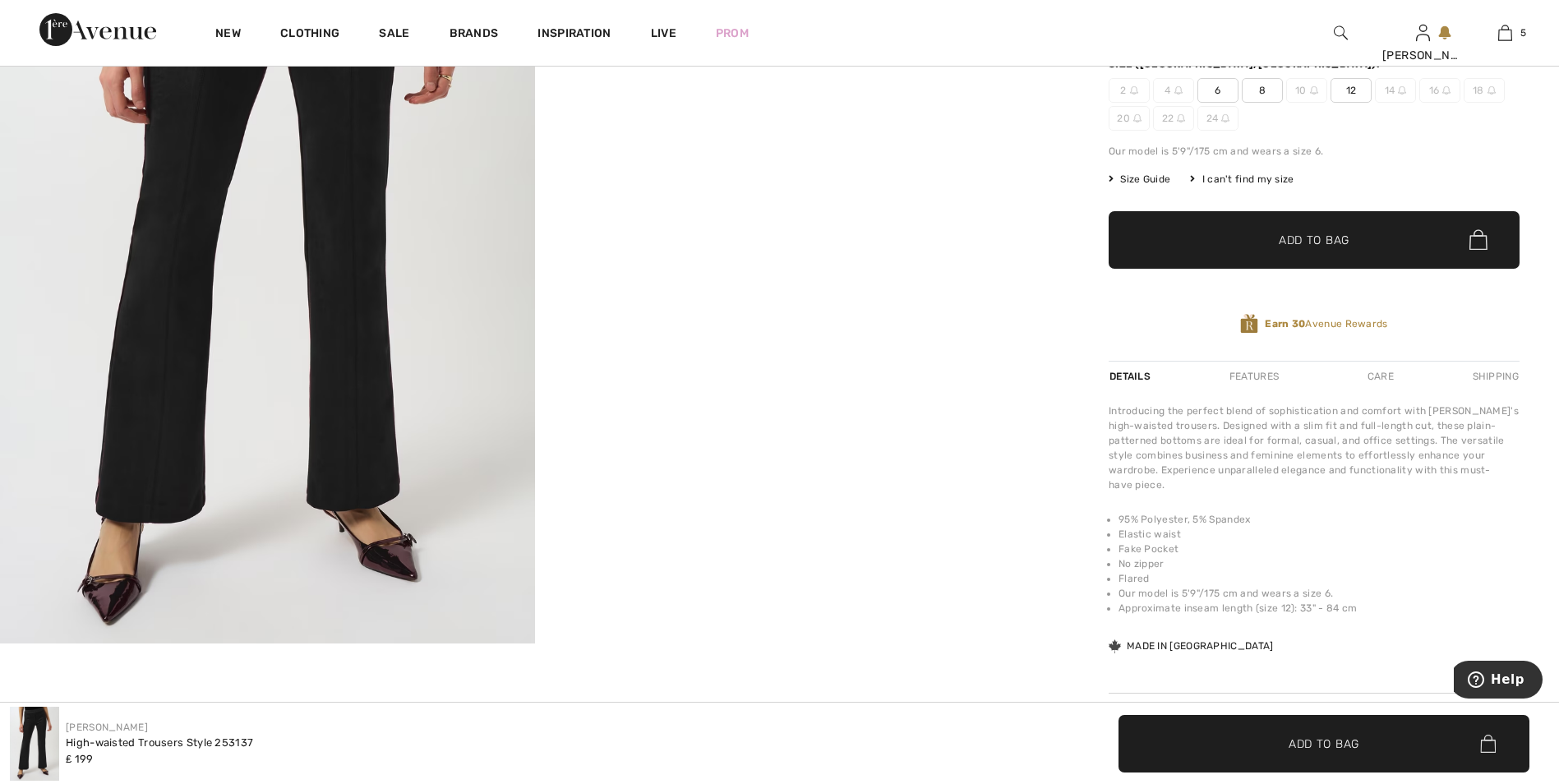
scroll to position [410, 0]
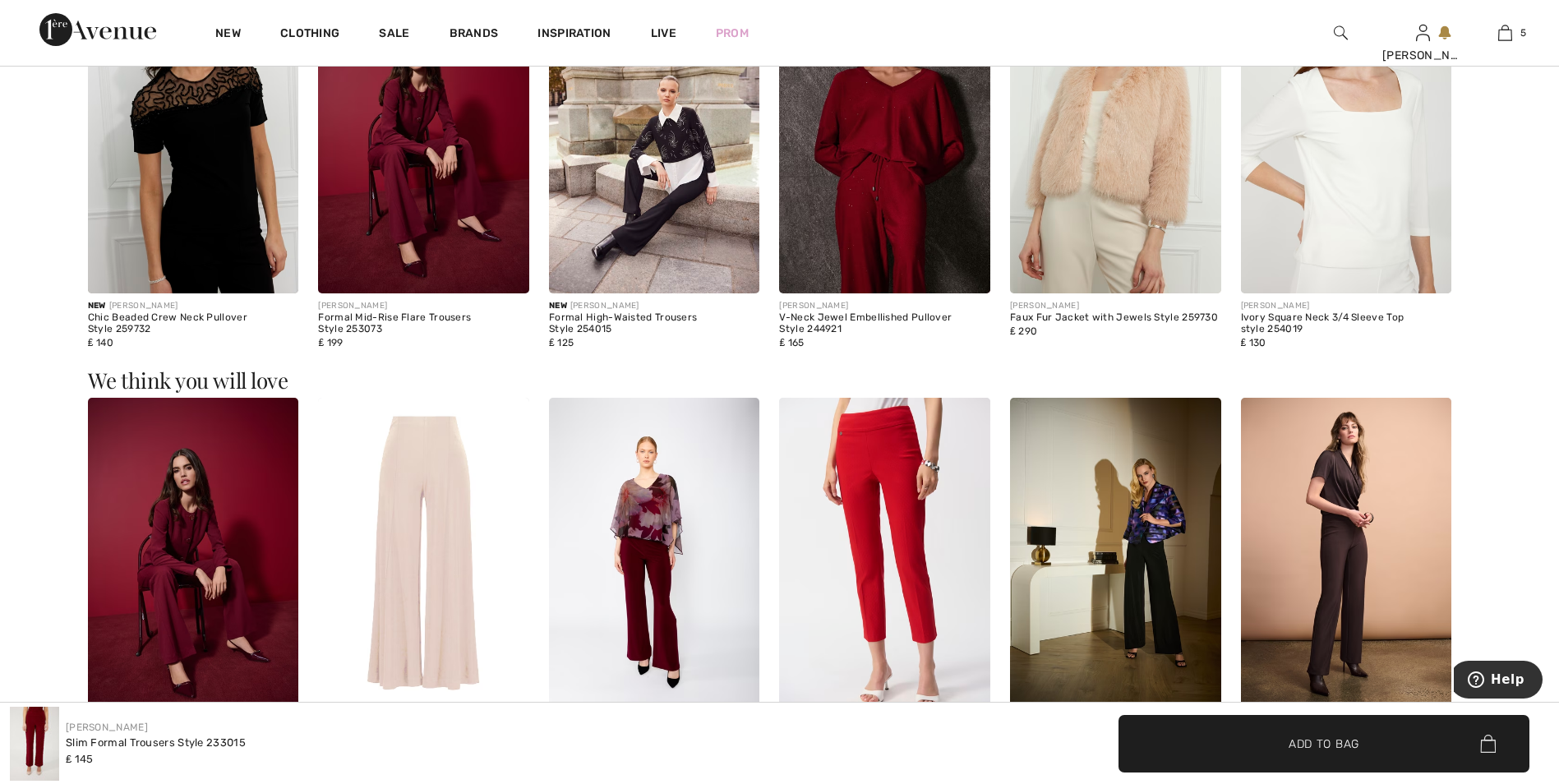
click at [698, 534] on img at bounding box center [655, 556] width 211 height 317
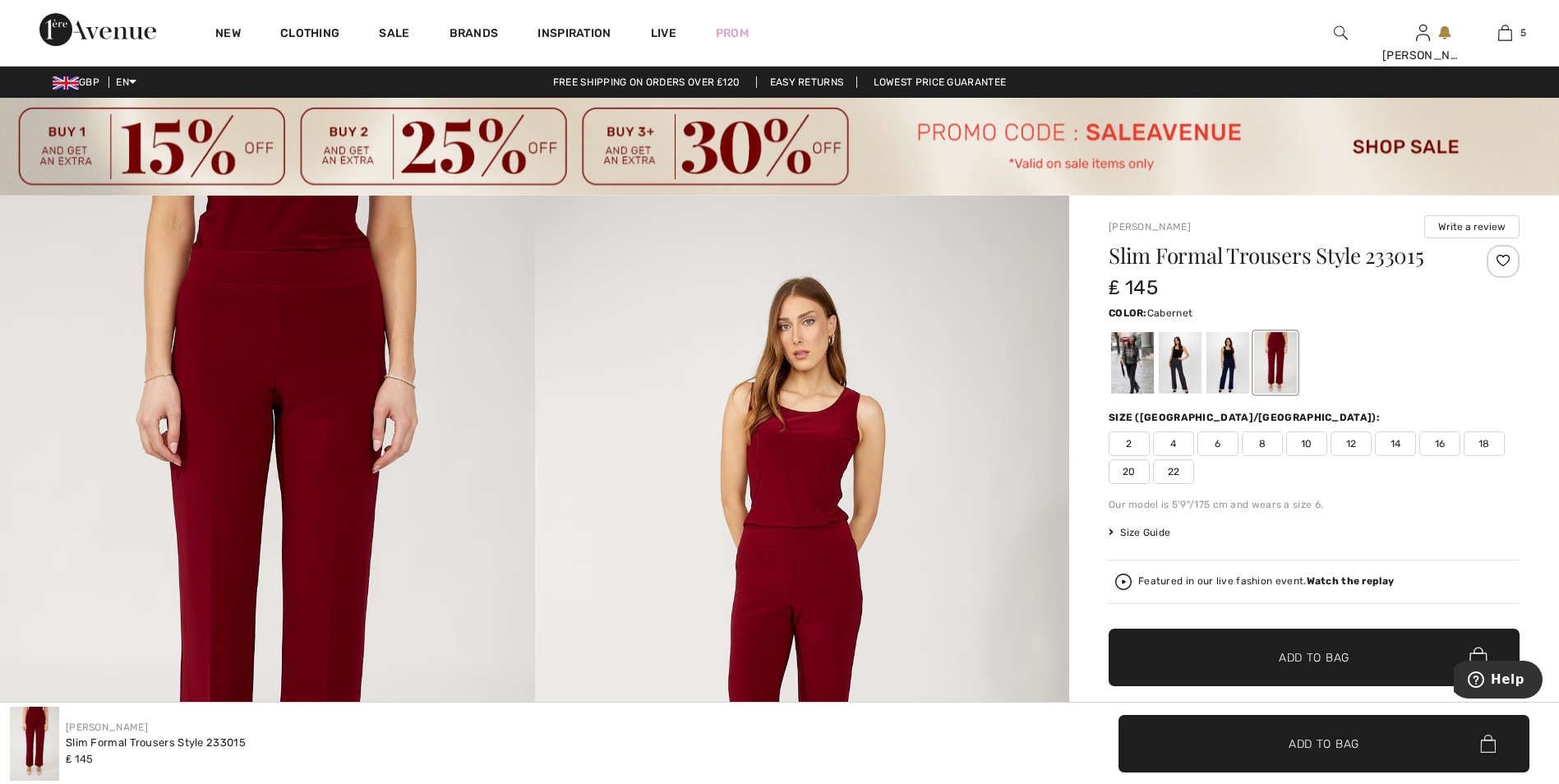
click at [1117, 470] on span "20" at bounding box center [1129, 470] width 41 height 24
click at [1183, 476] on span "22" at bounding box center [1174, 470] width 41 height 24
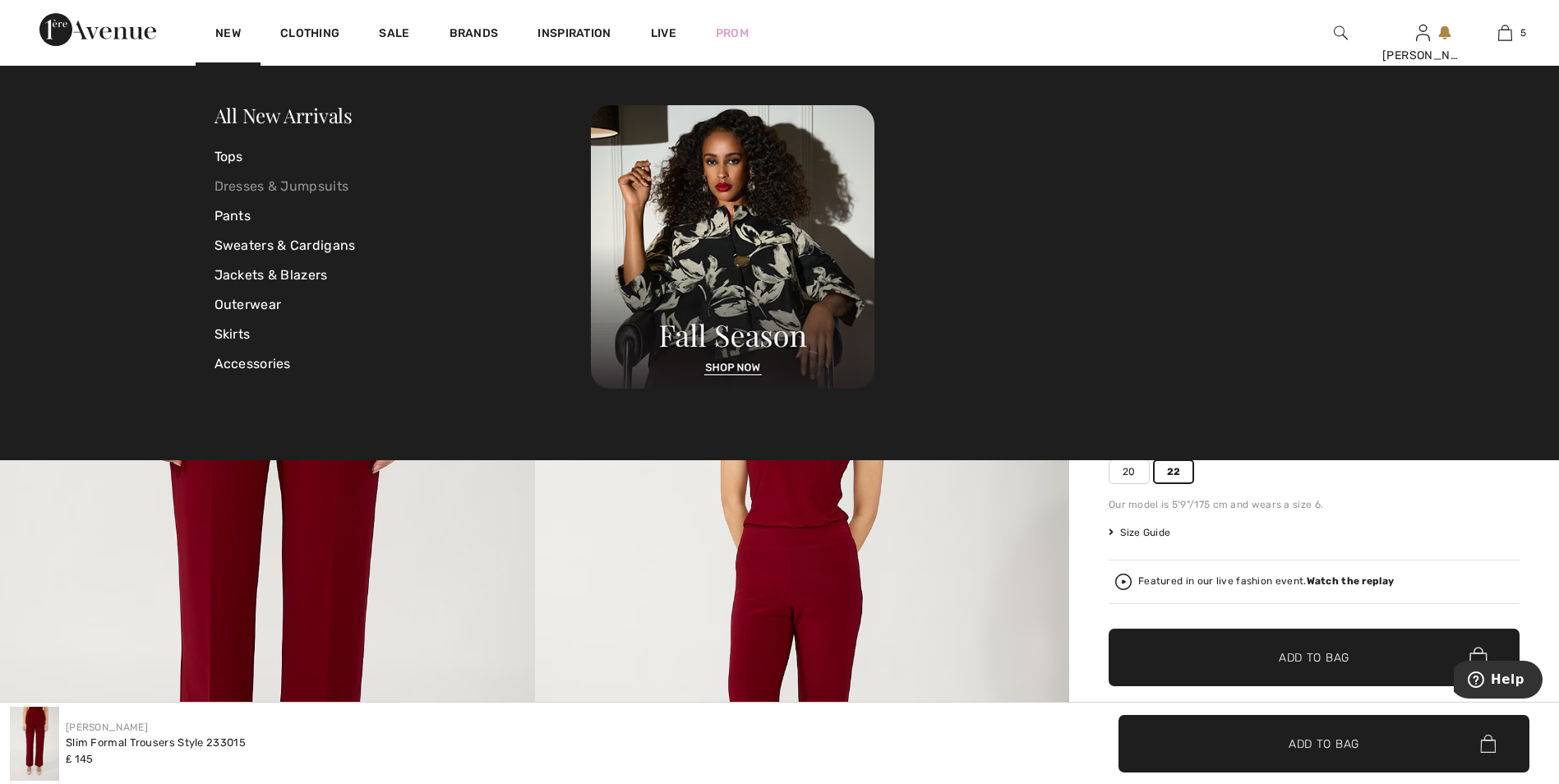
click at [282, 188] on link "Dresses & Jumpsuits" at bounding box center [404, 186] width 378 height 30
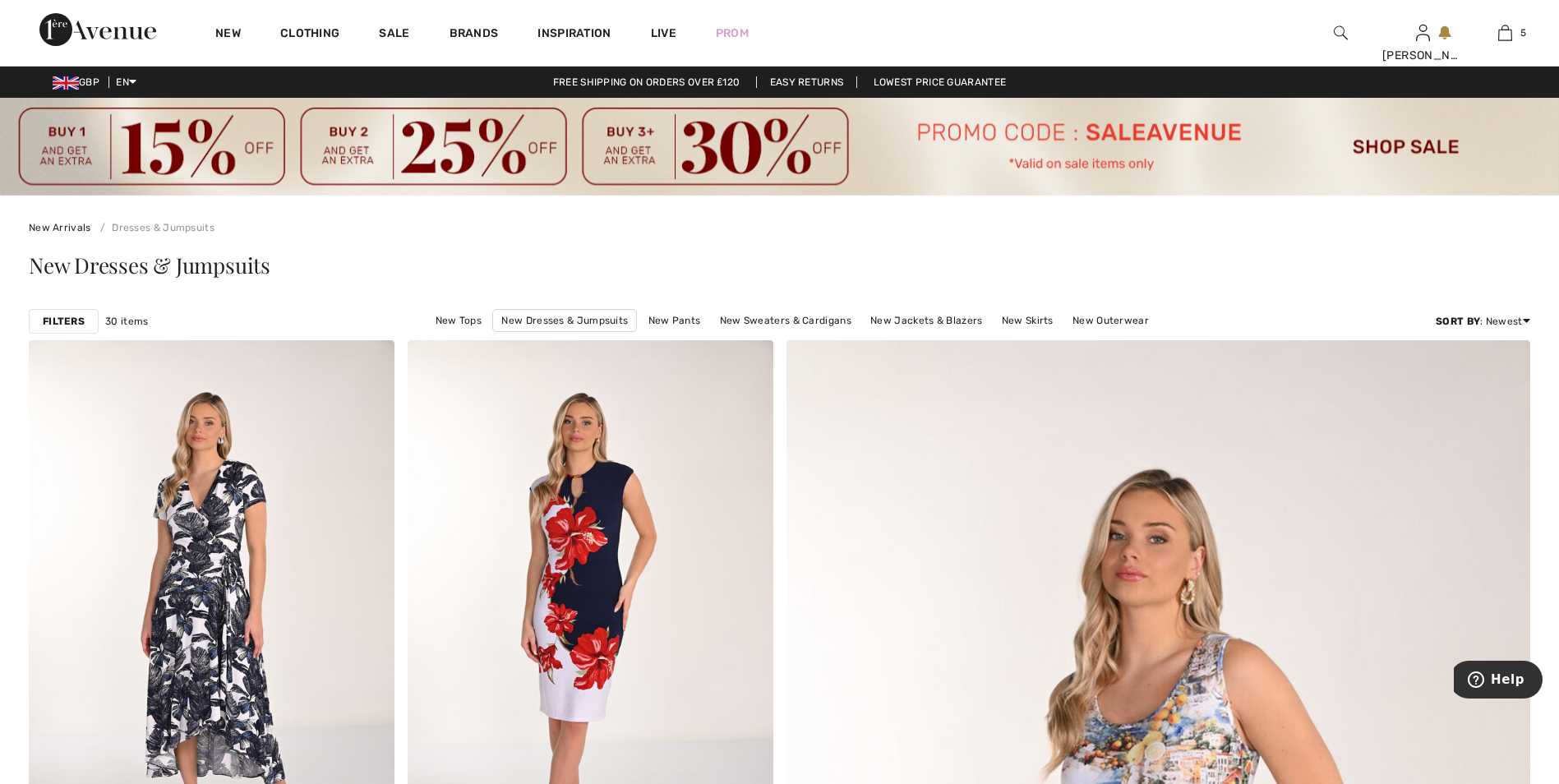
click at [58, 314] on strong "Filters" at bounding box center [63, 320] width 42 height 15
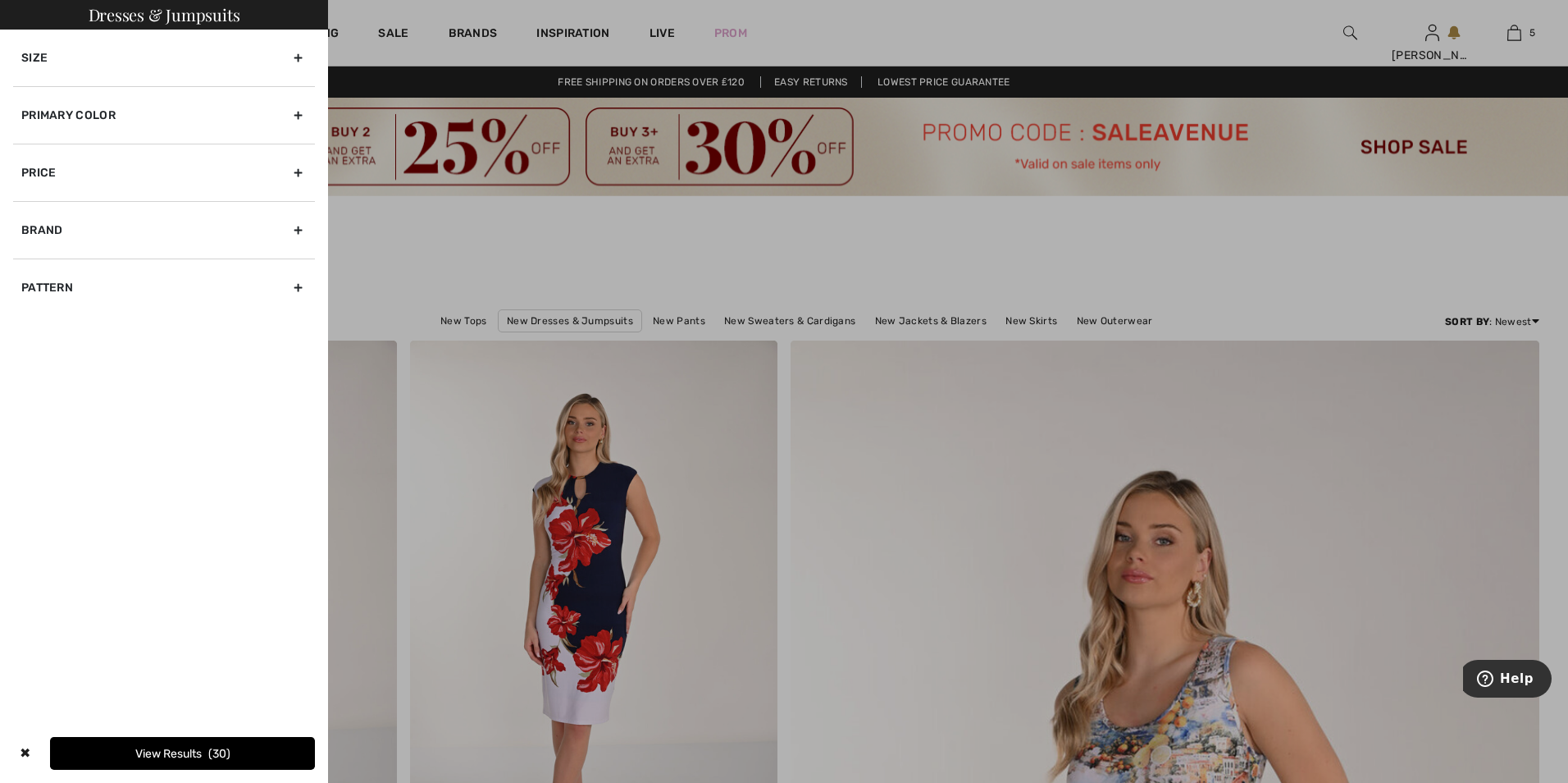
click at [298, 64] on div "Size" at bounding box center [164, 58] width 301 height 57
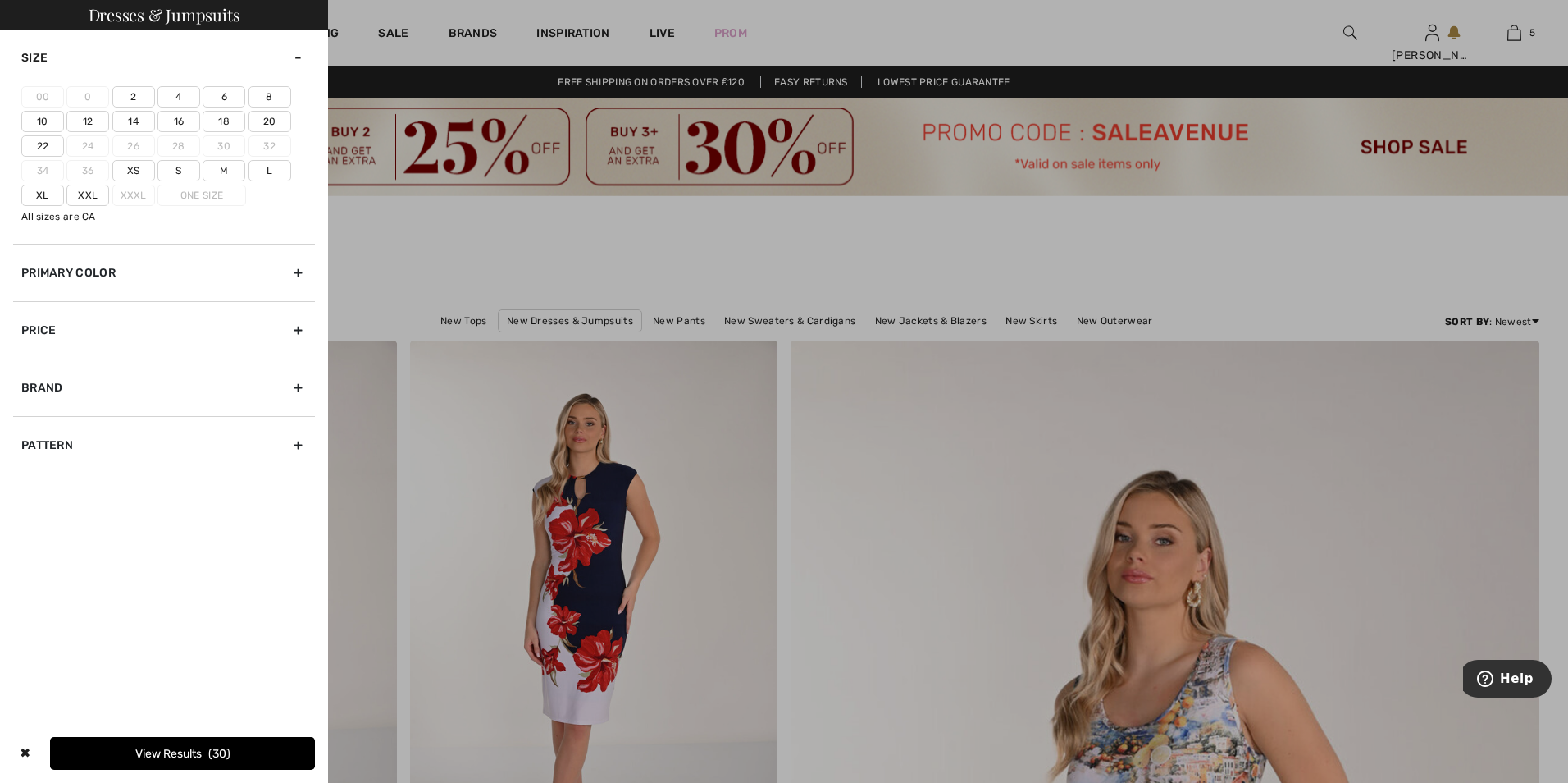
click at [265, 117] on label "20" at bounding box center [270, 122] width 43 height 21
click at [0, 0] on input"] "20" at bounding box center [0, 0] width 0 height 0
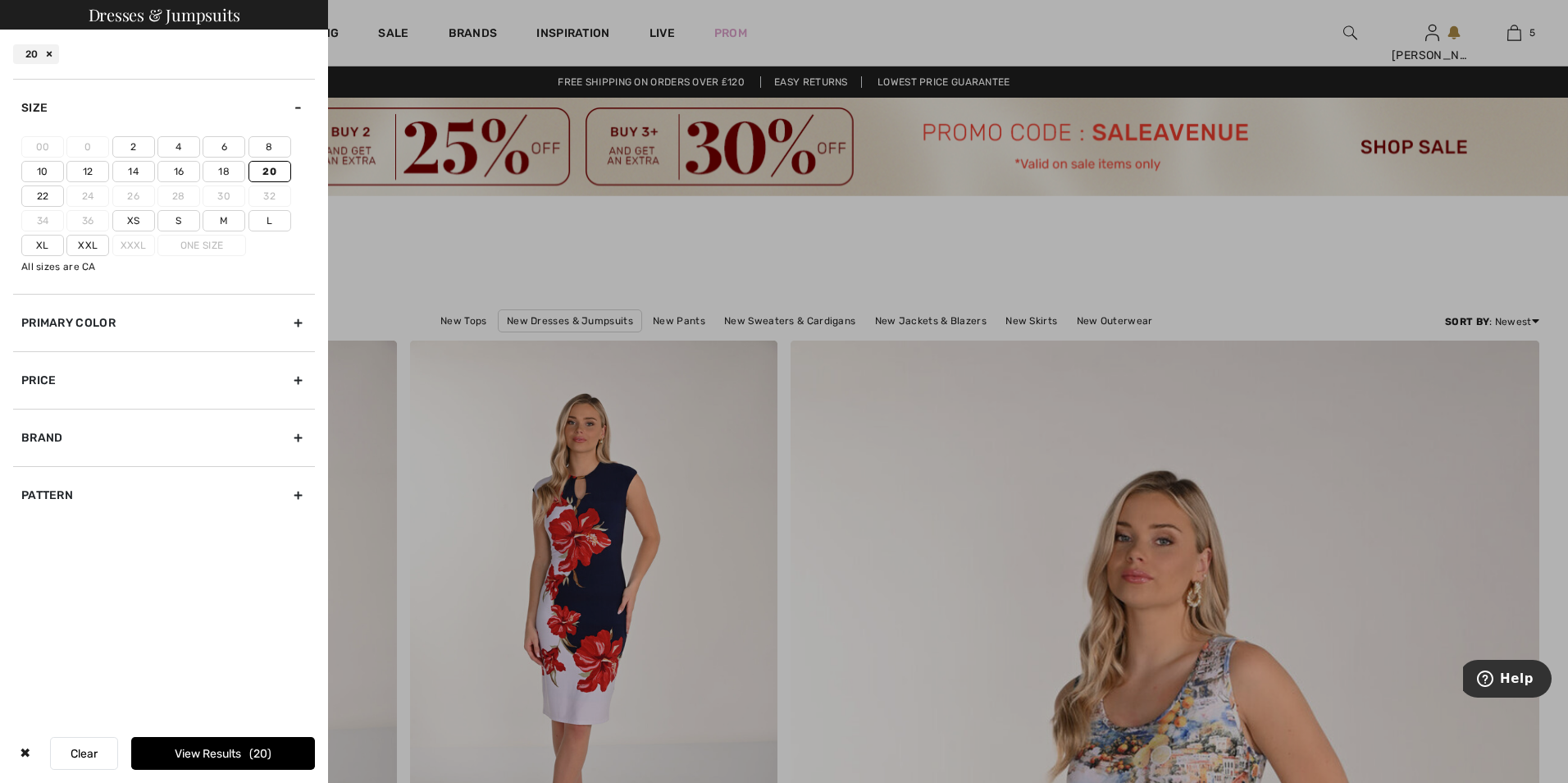
click at [299, 438] on div "Brand" at bounding box center [164, 437] width 301 height 57
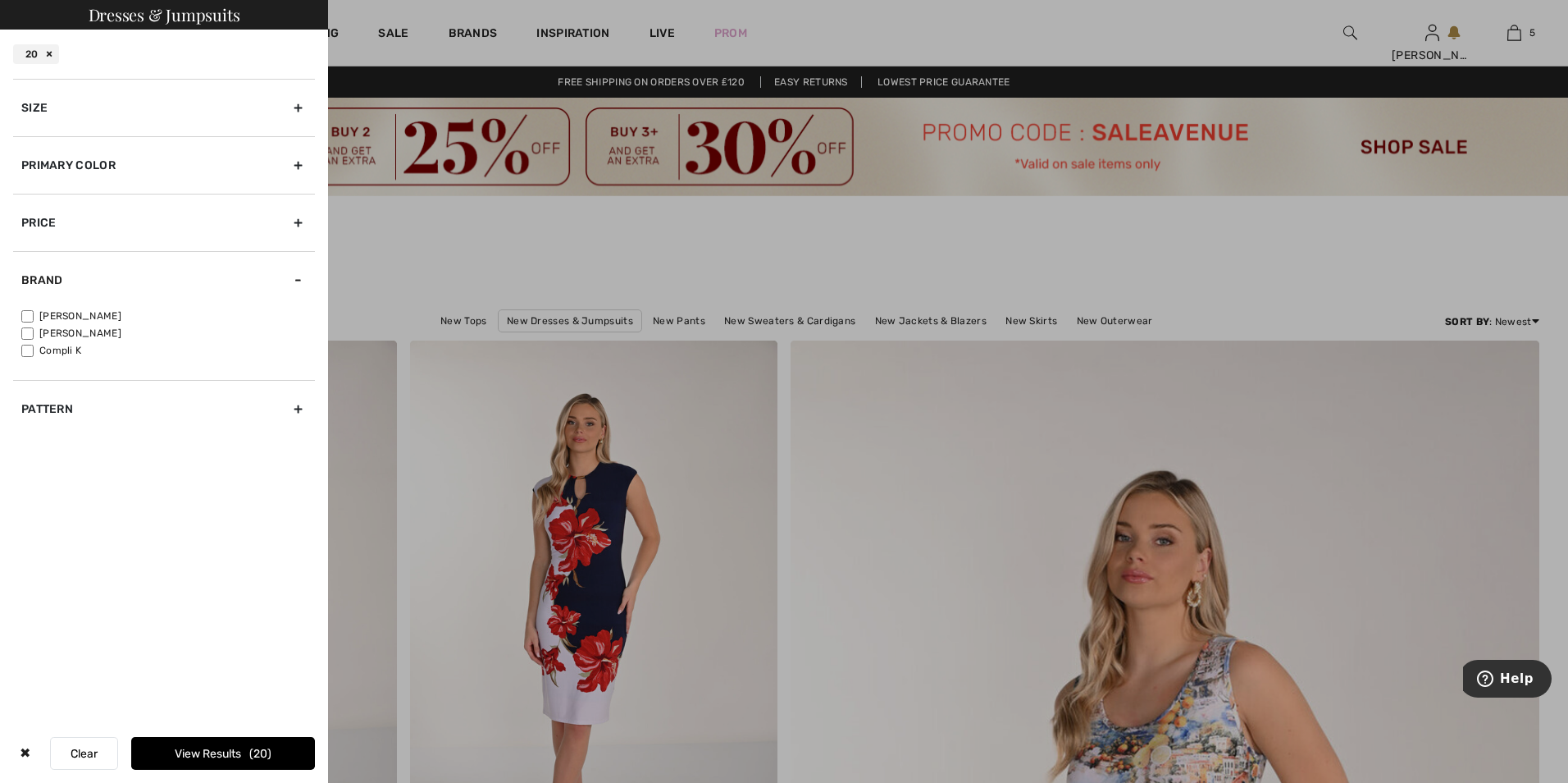
click at [31, 312] on input"] "[PERSON_NAME]" at bounding box center [27, 316] width 13 height 13
checkbox input"] "true"
click at [37, 334] on label "[PERSON_NAME]" at bounding box center [168, 333] width 294 height 14
click at [34, 334] on input"] "[PERSON_NAME]" at bounding box center [27, 334] width 13 height 13
checkbox input"] "true"
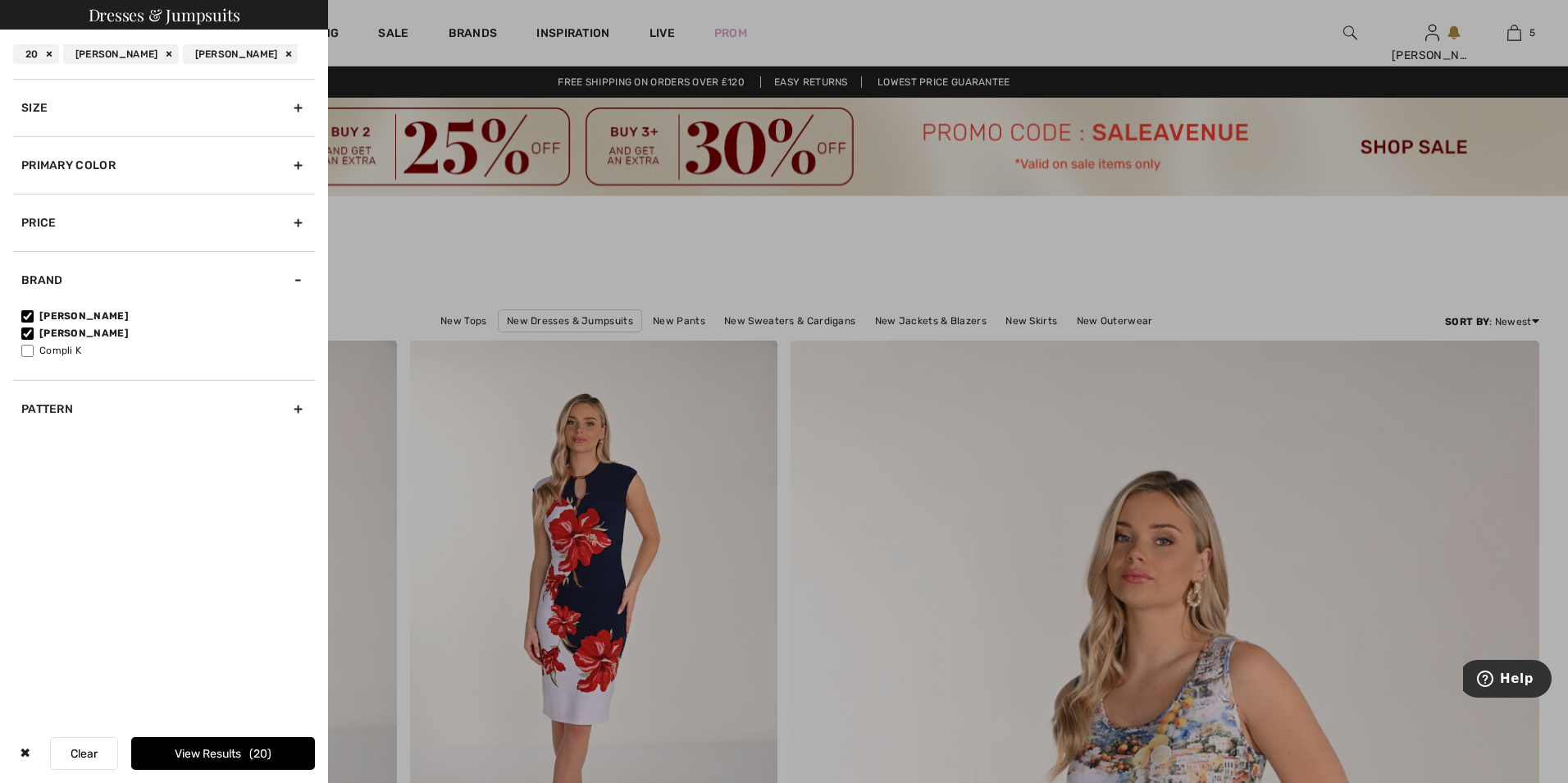
click at [305, 405] on div "Pattern" at bounding box center [164, 408] width 301 height 57
click at [198, 740] on button "View Results 20" at bounding box center [223, 753] width 184 height 33
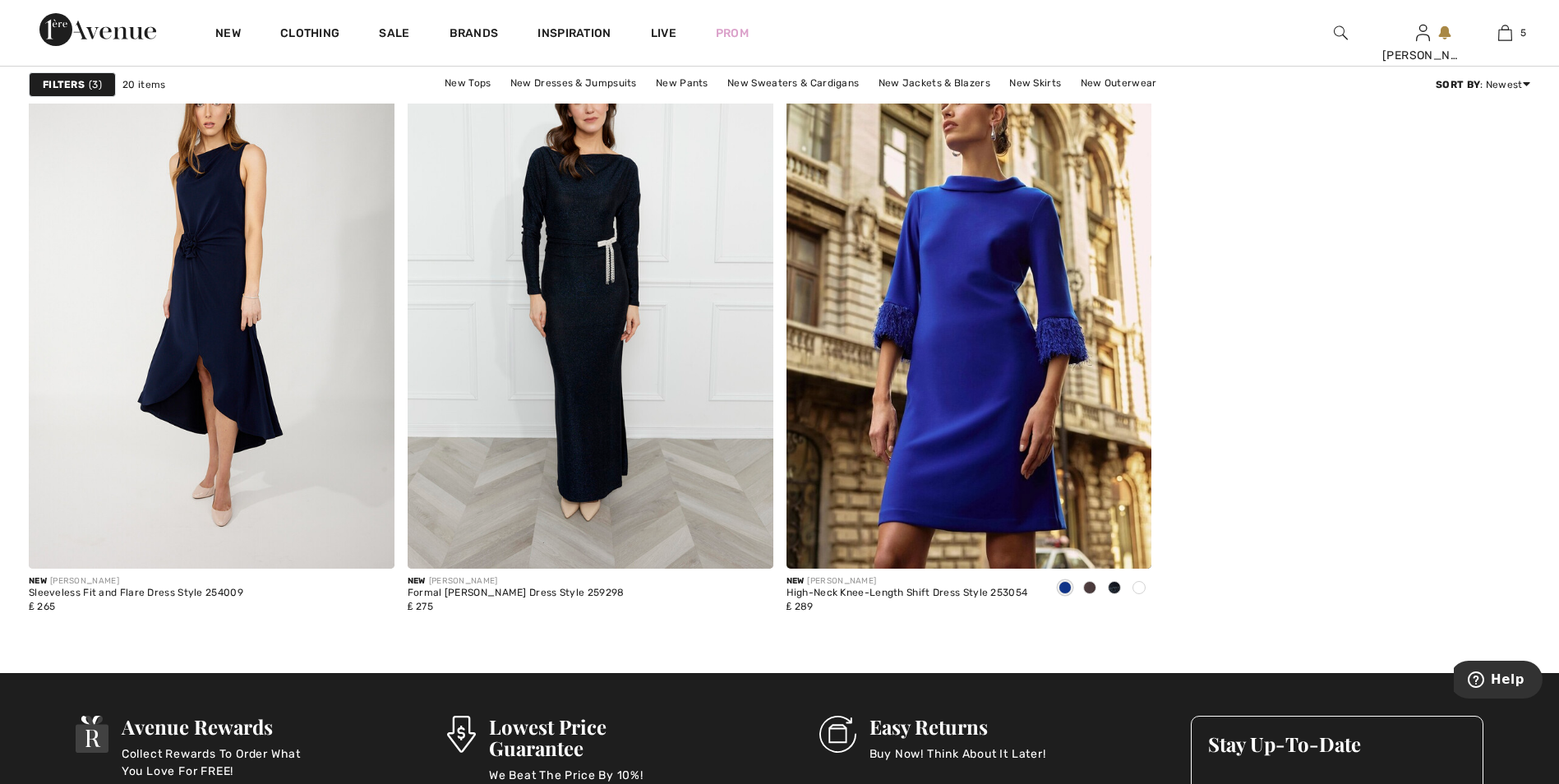
scroll to position [3697, 0]
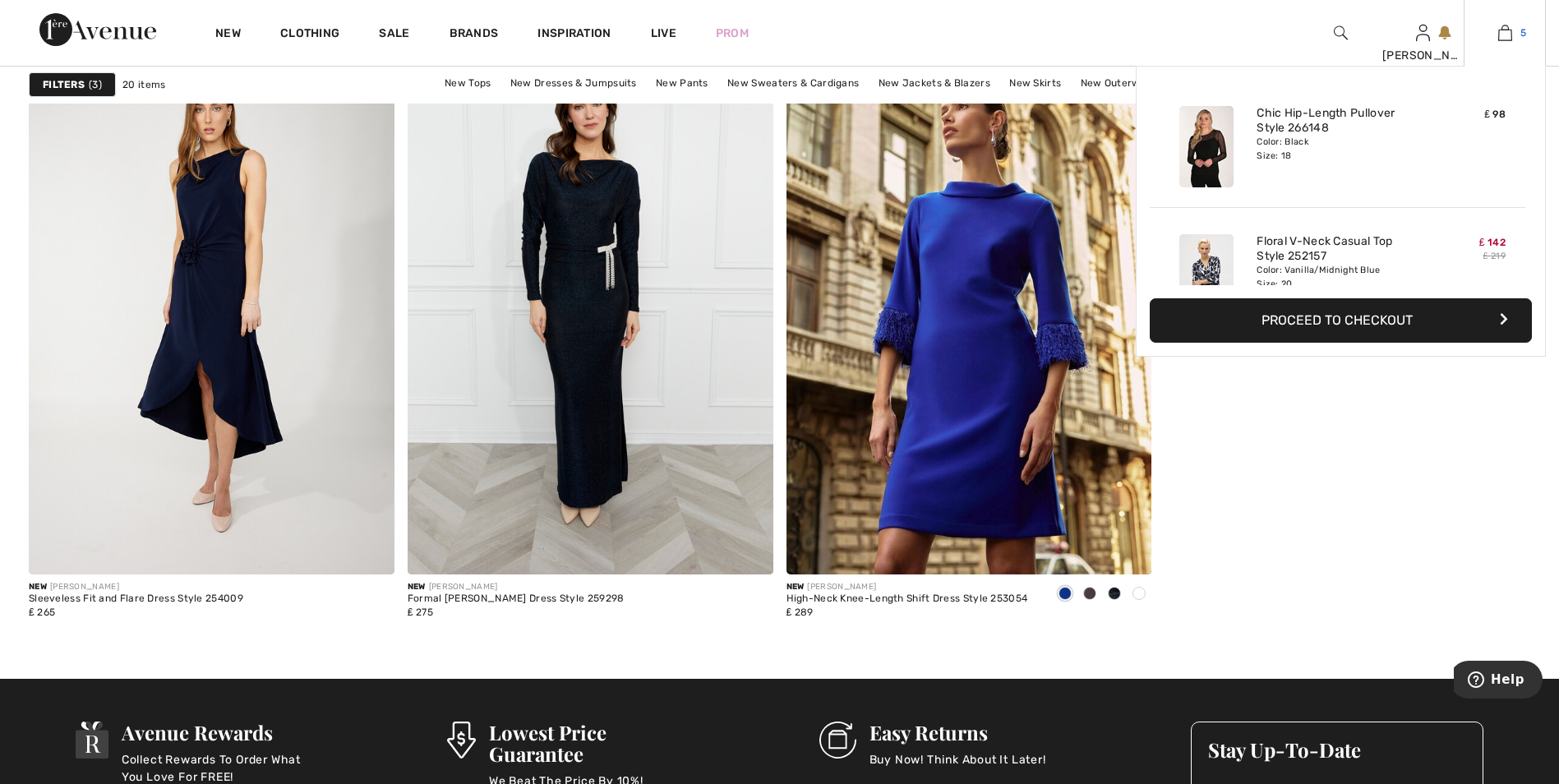
click at [1519, 36] on link "5" at bounding box center [1505, 33] width 80 height 19
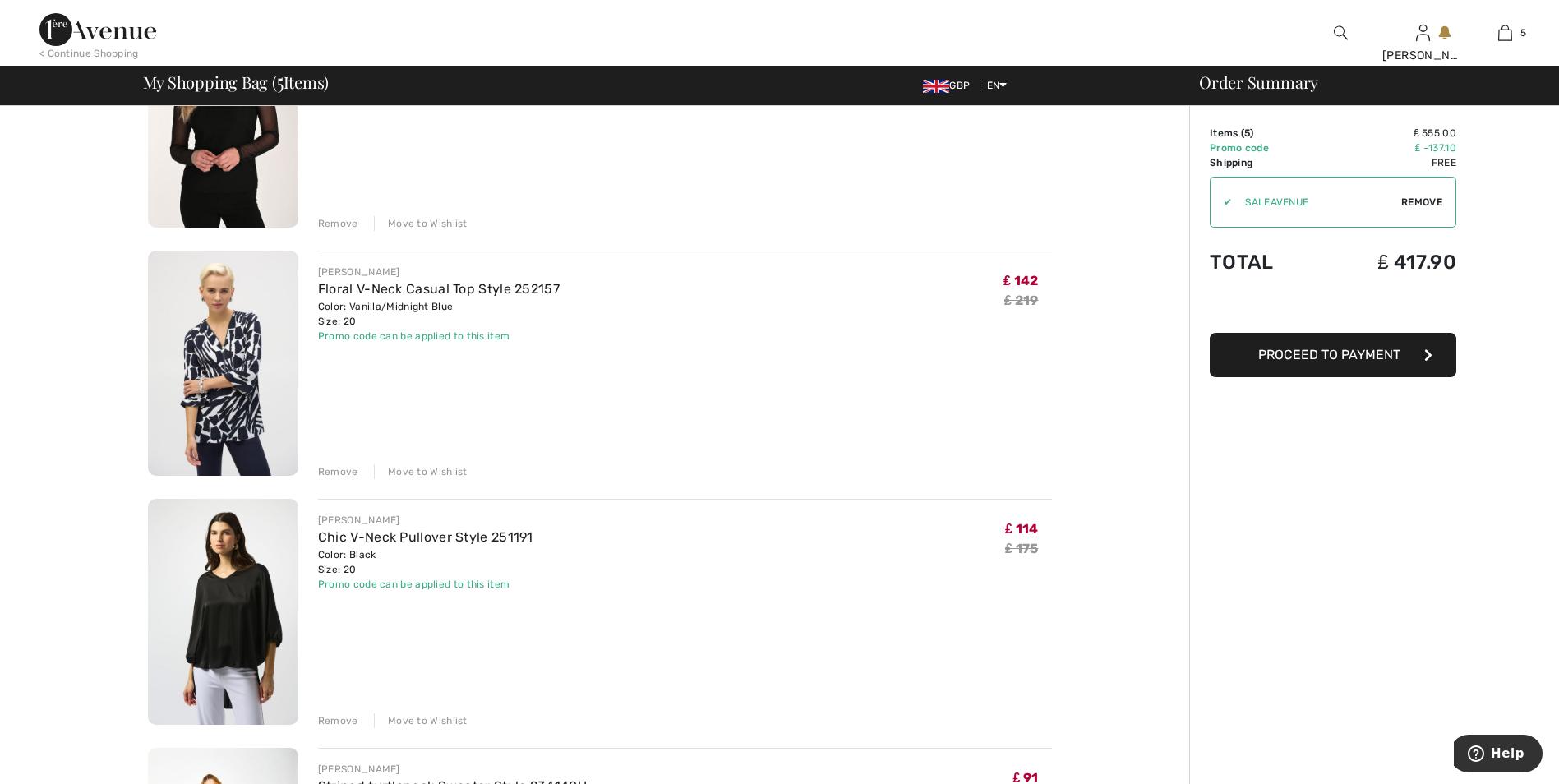
scroll to position [247, 0]
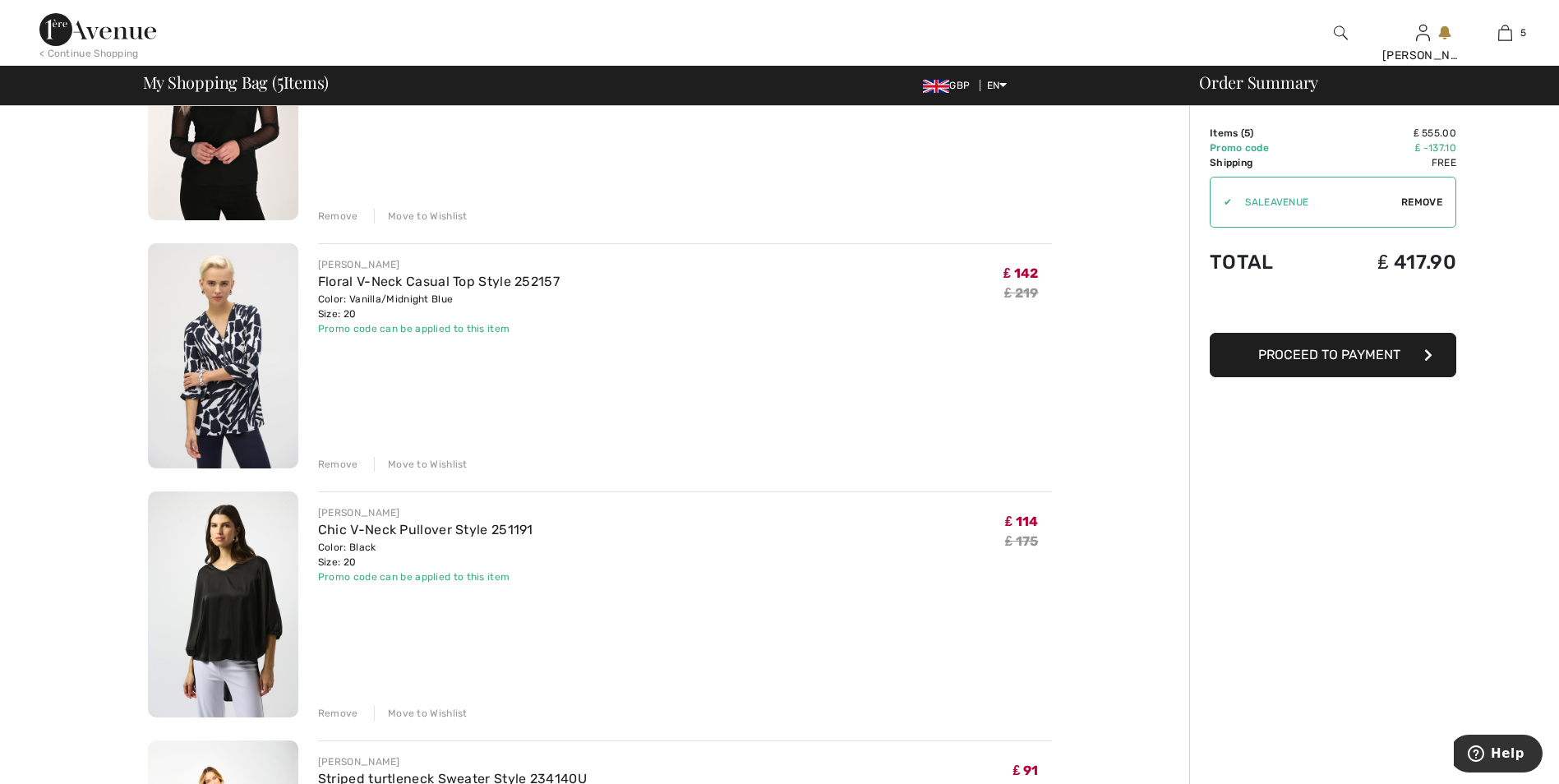
click at [341, 718] on div "Remove" at bounding box center [338, 712] width 41 height 15
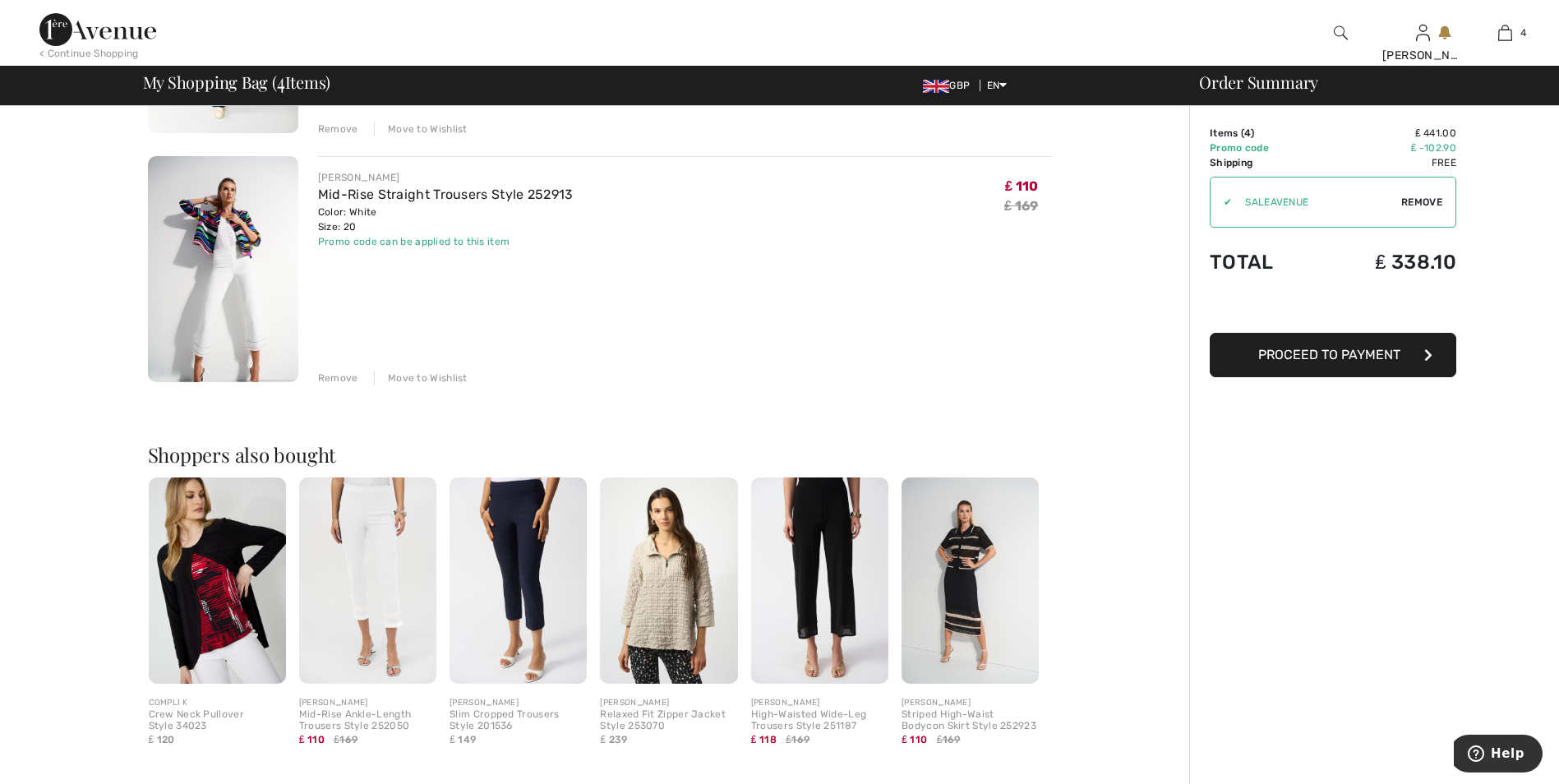
scroll to position [986, 0]
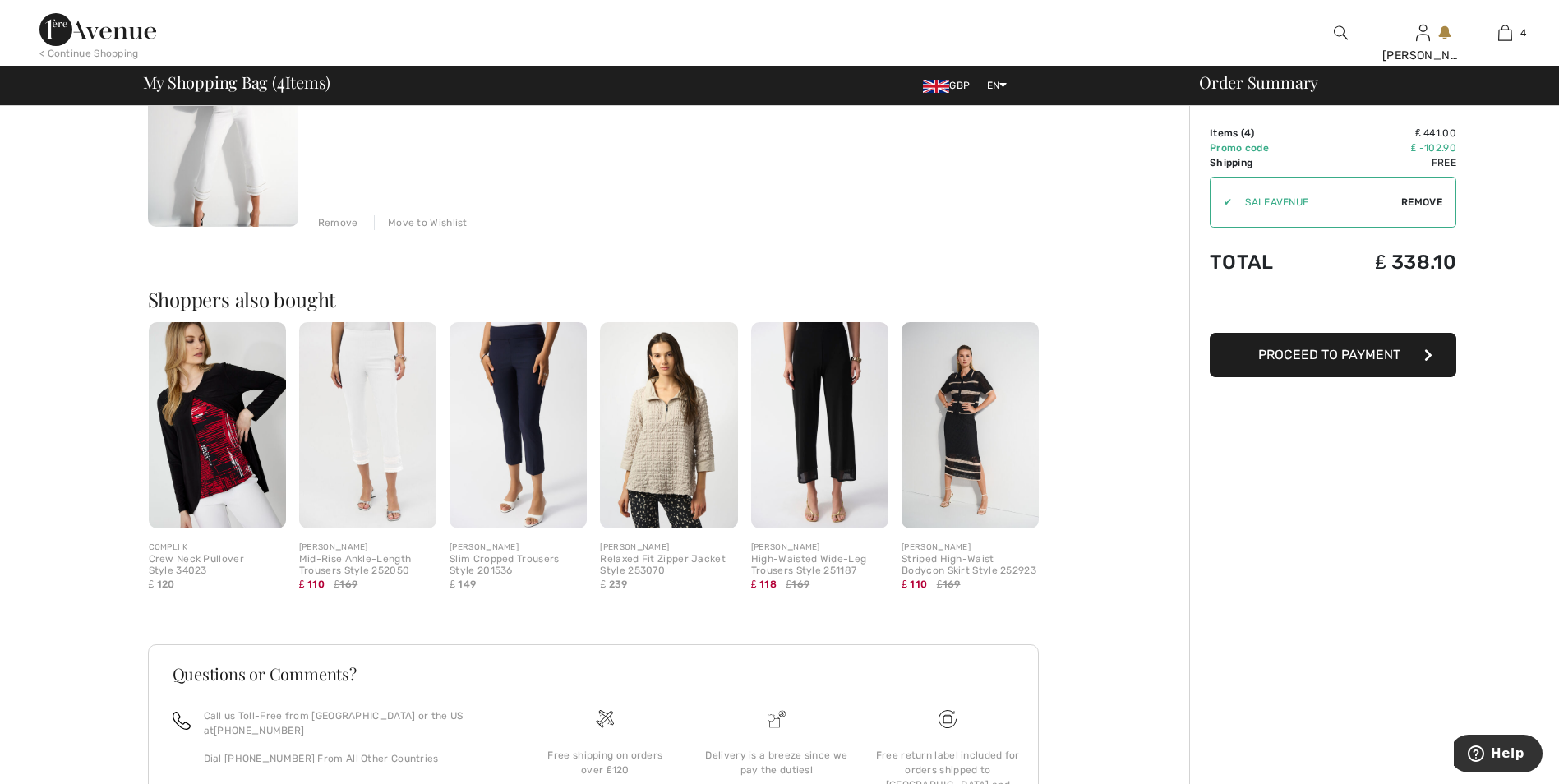
click at [383, 440] on img at bounding box center [368, 425] width 138 height 206
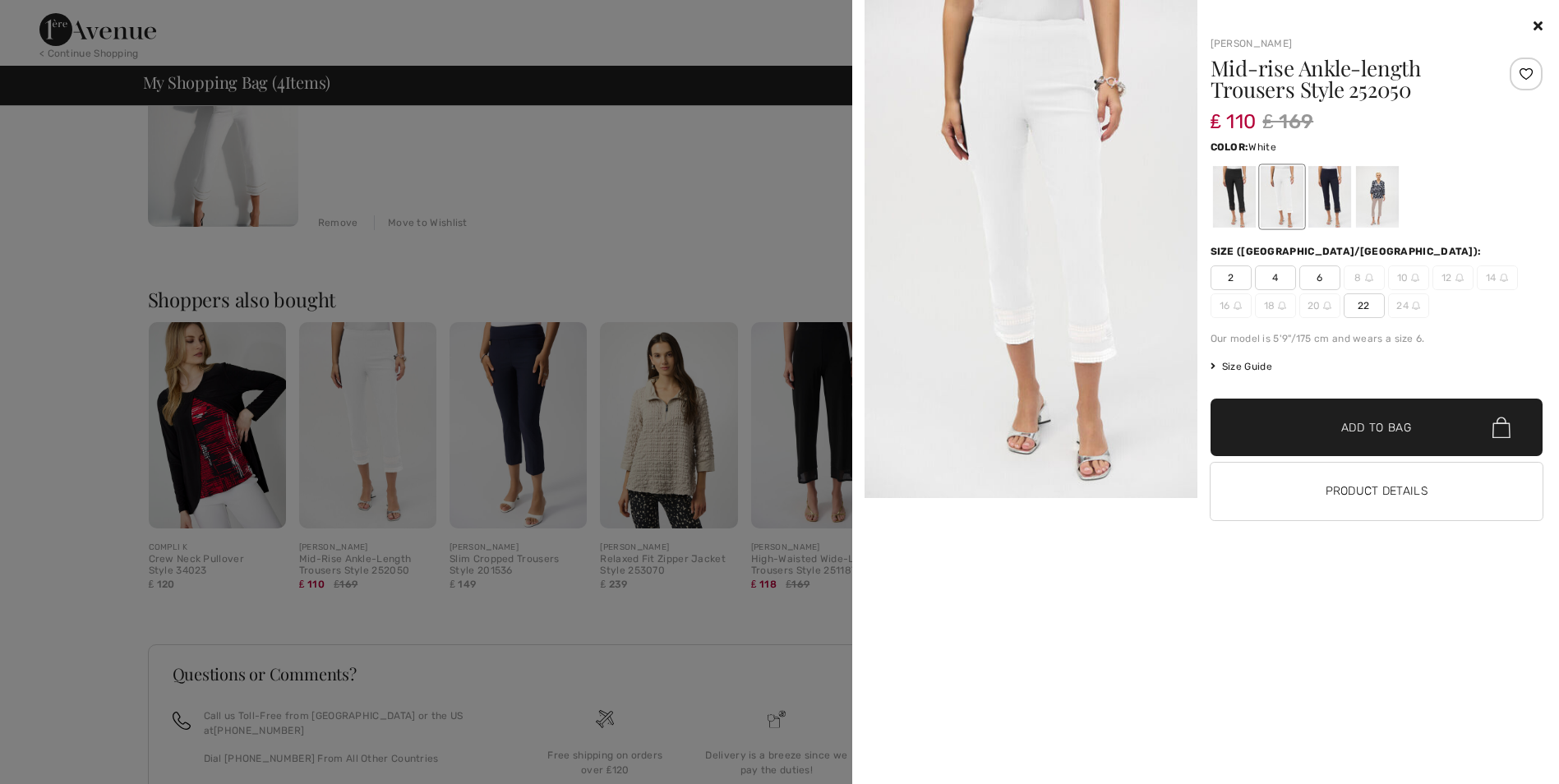
click at [1375, 308] on span "22" at bounding box center [1364, 305] width 41 height 24
click at [1538, 26] on icon at bounding box center [1538, 26] width 9 height 14
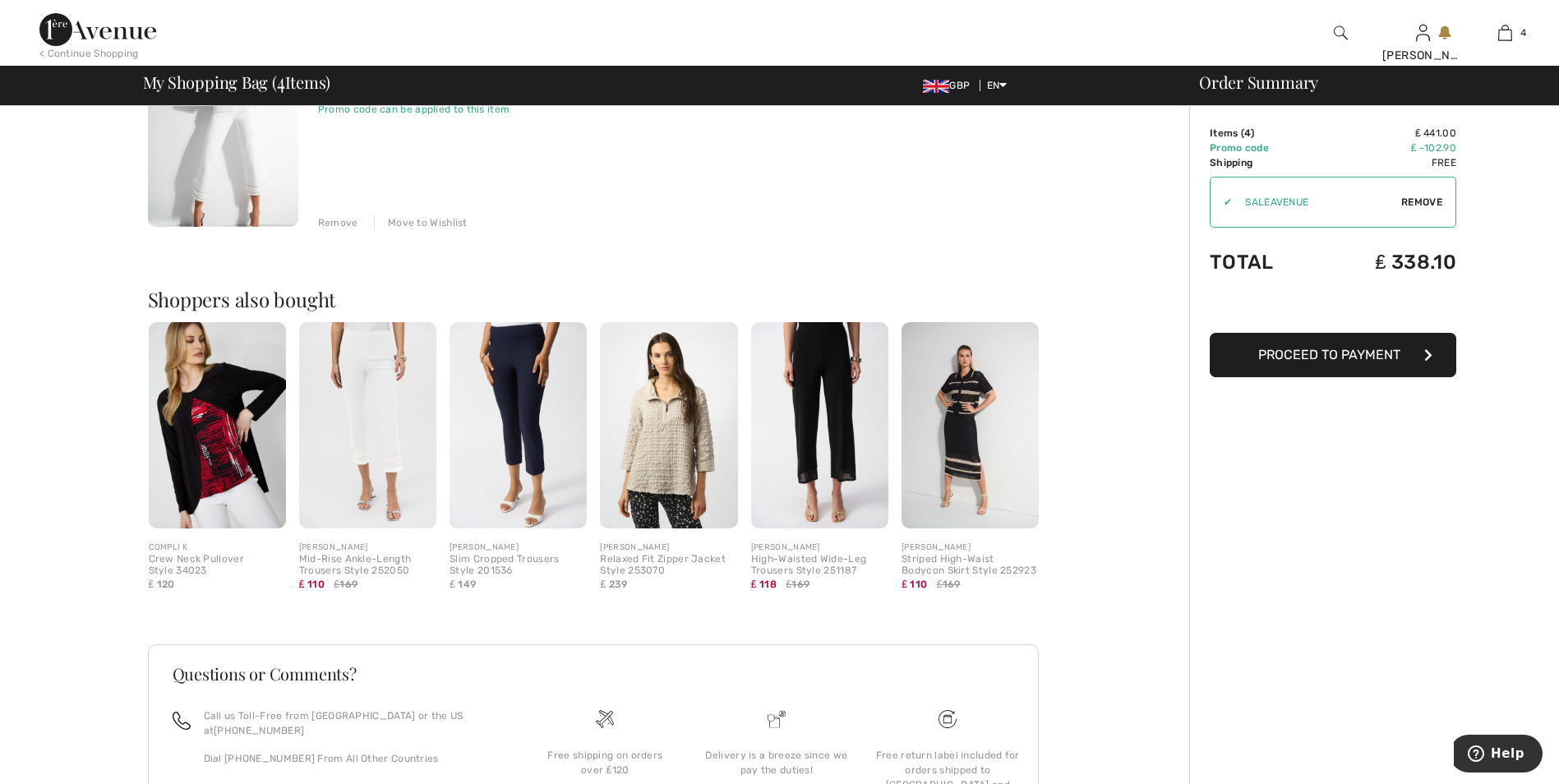
click at [965, 427] on img at bounding box center [970, 425] width 138 height 206
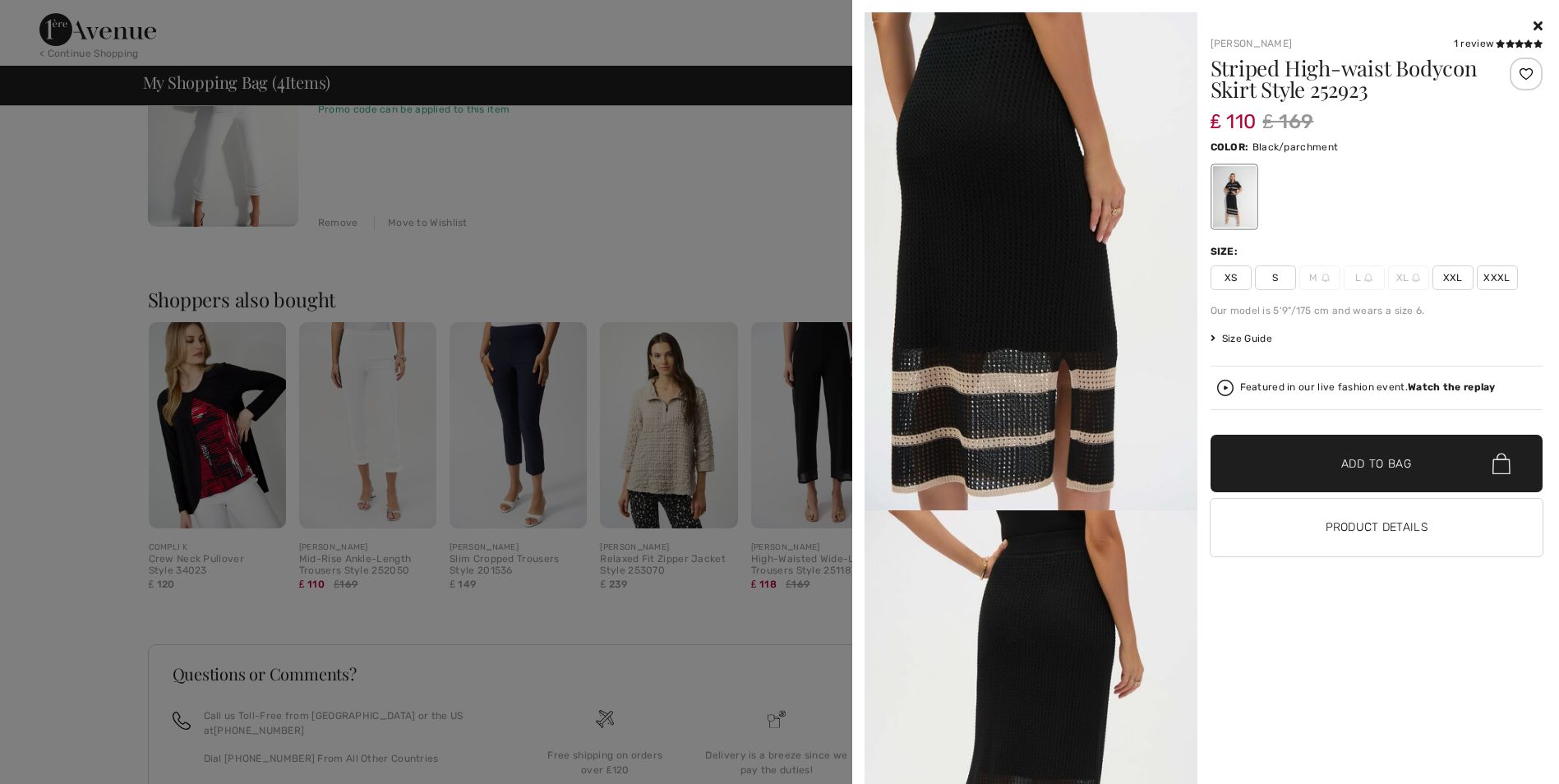
scroll to position [739, 0]
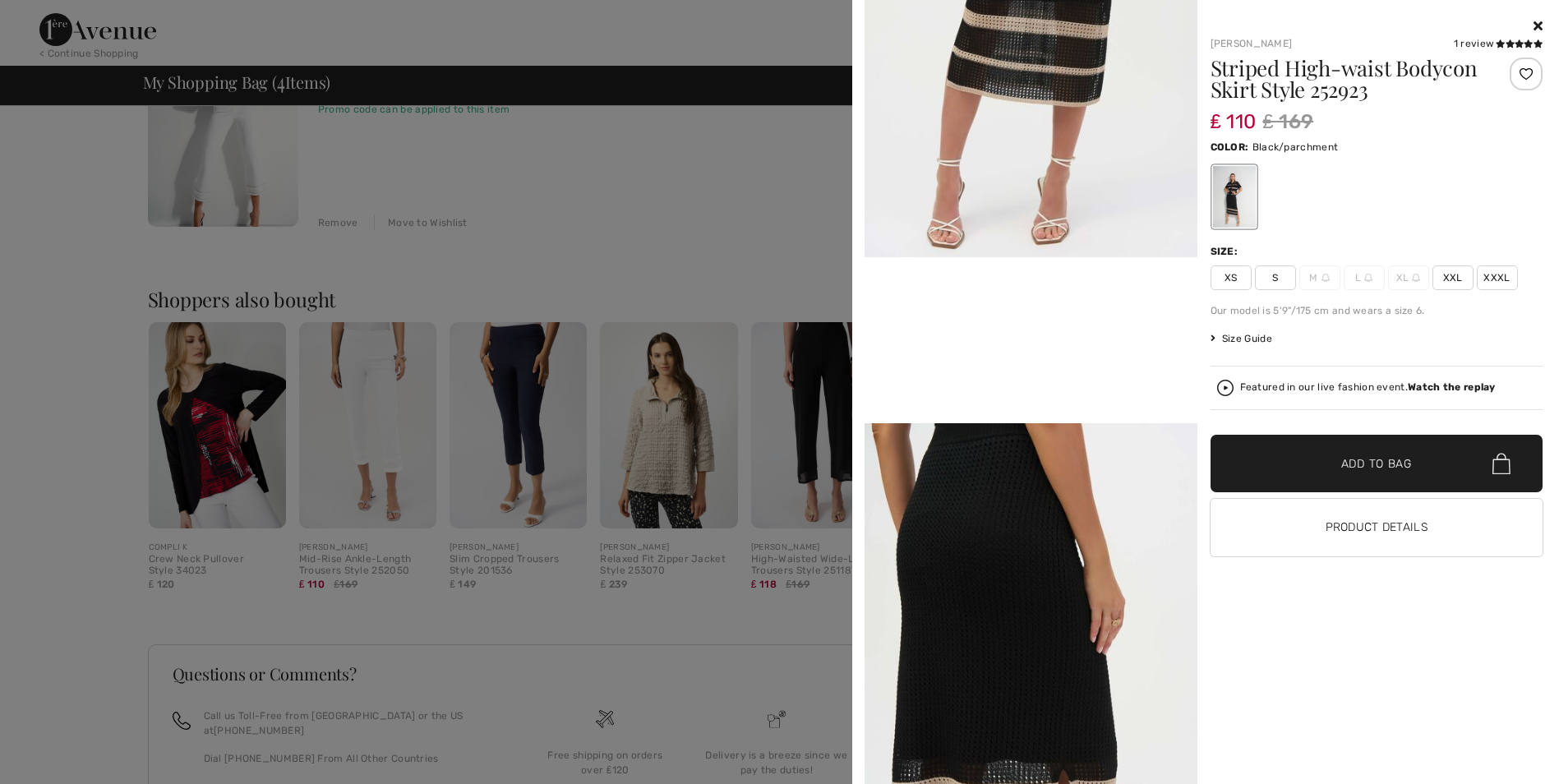
click at [1535, 20] on icon at bounding box center [1538, 26] width 9 height 14
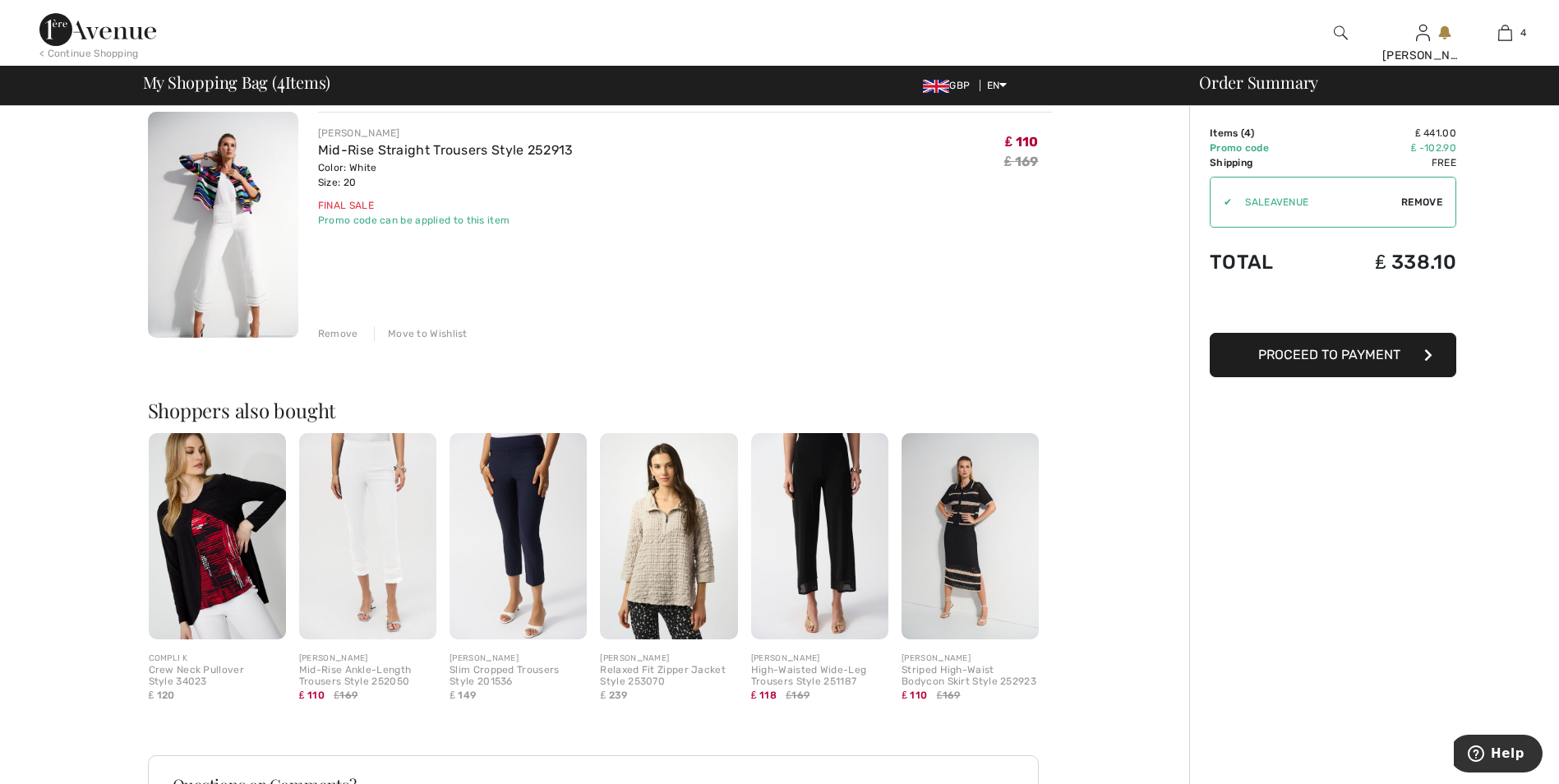
scroll to position [904, 0]
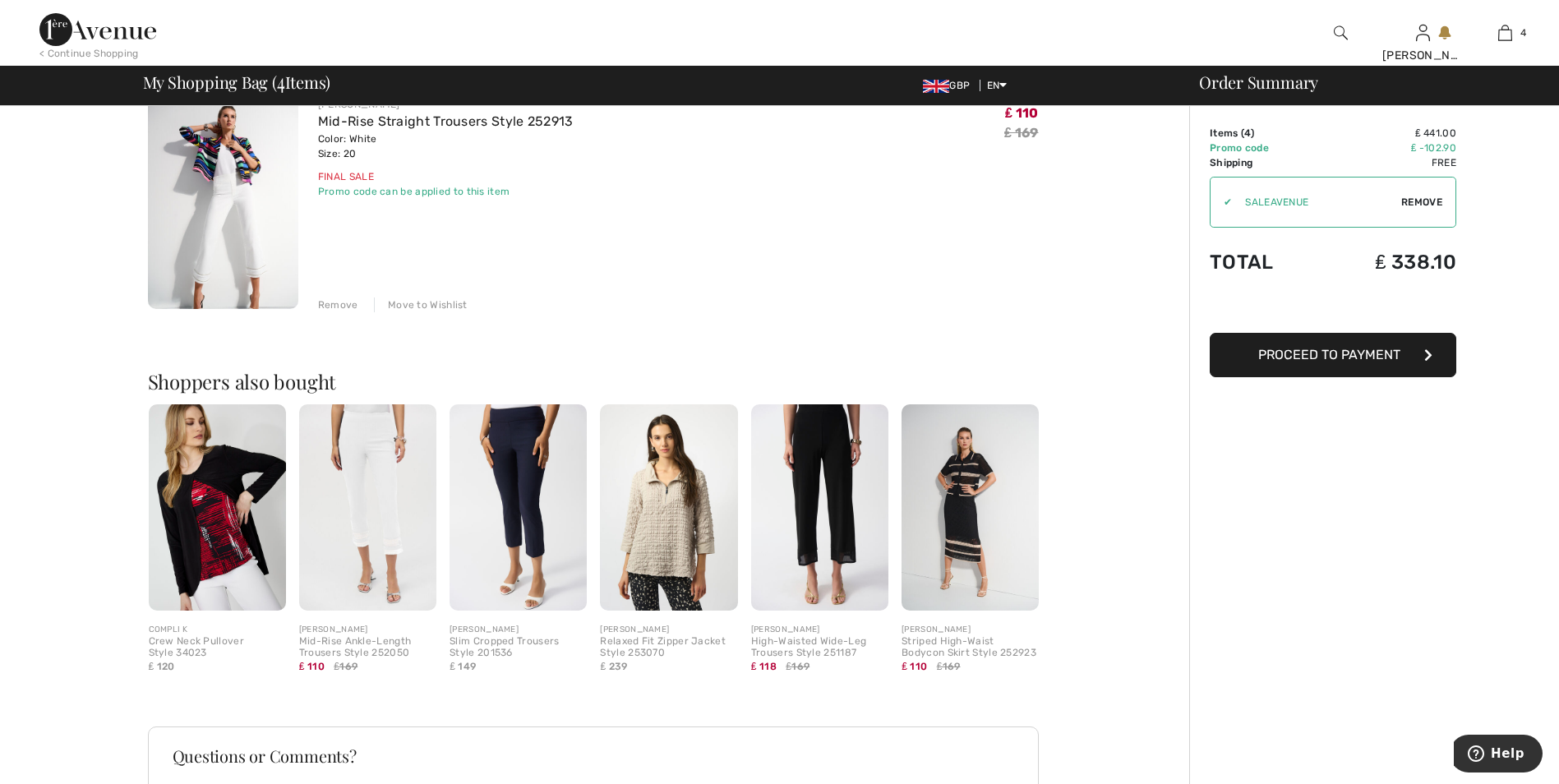
click at [508, 453] on img at bounding box center [518, 507] width 138 height 206
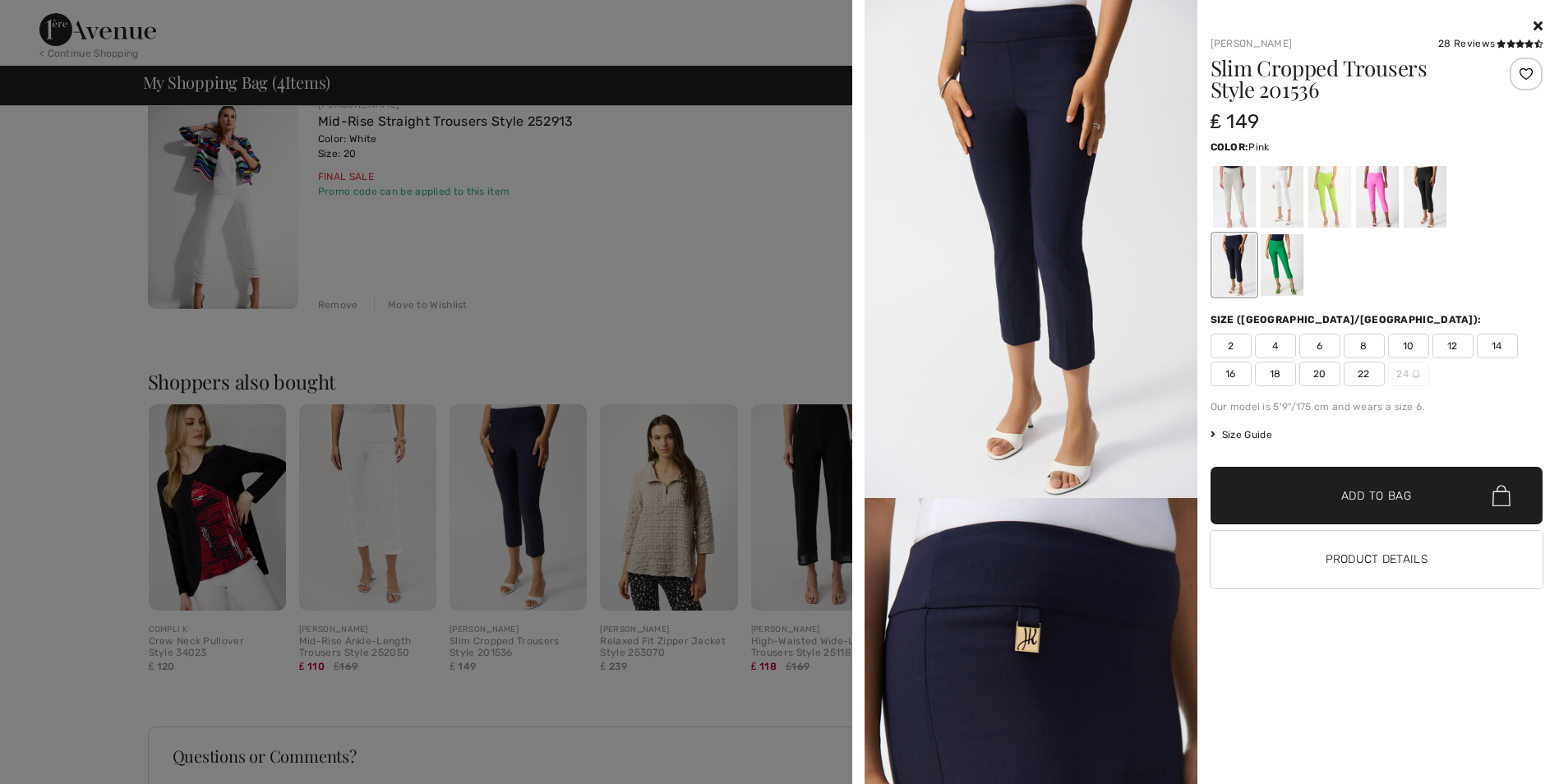
click at [1388, 204] on div at bounding box center [1377, 196] width 43 height 62
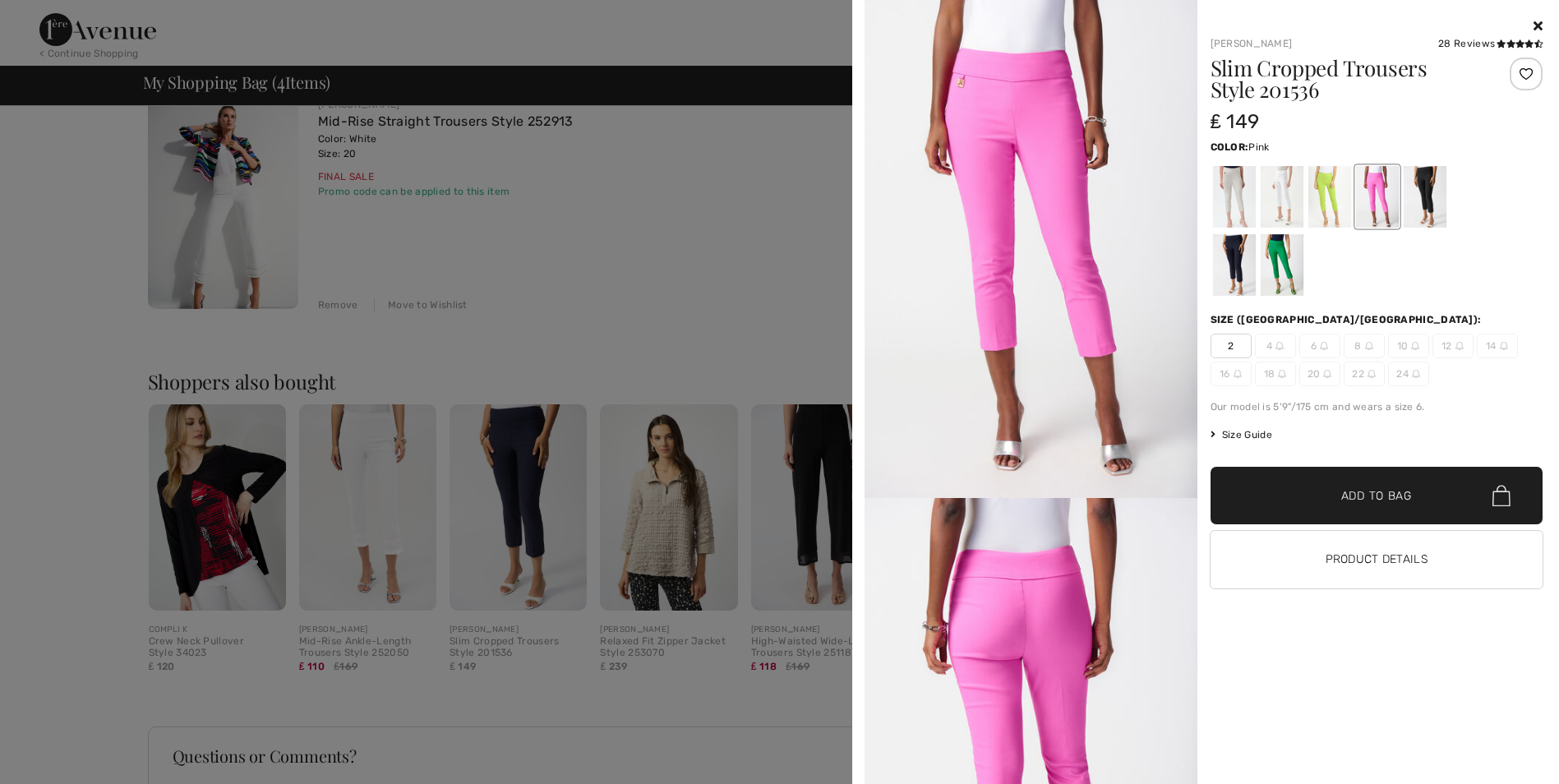
click at [1330, 377] on img at bounding box center [1328, 374] width 8 height 8
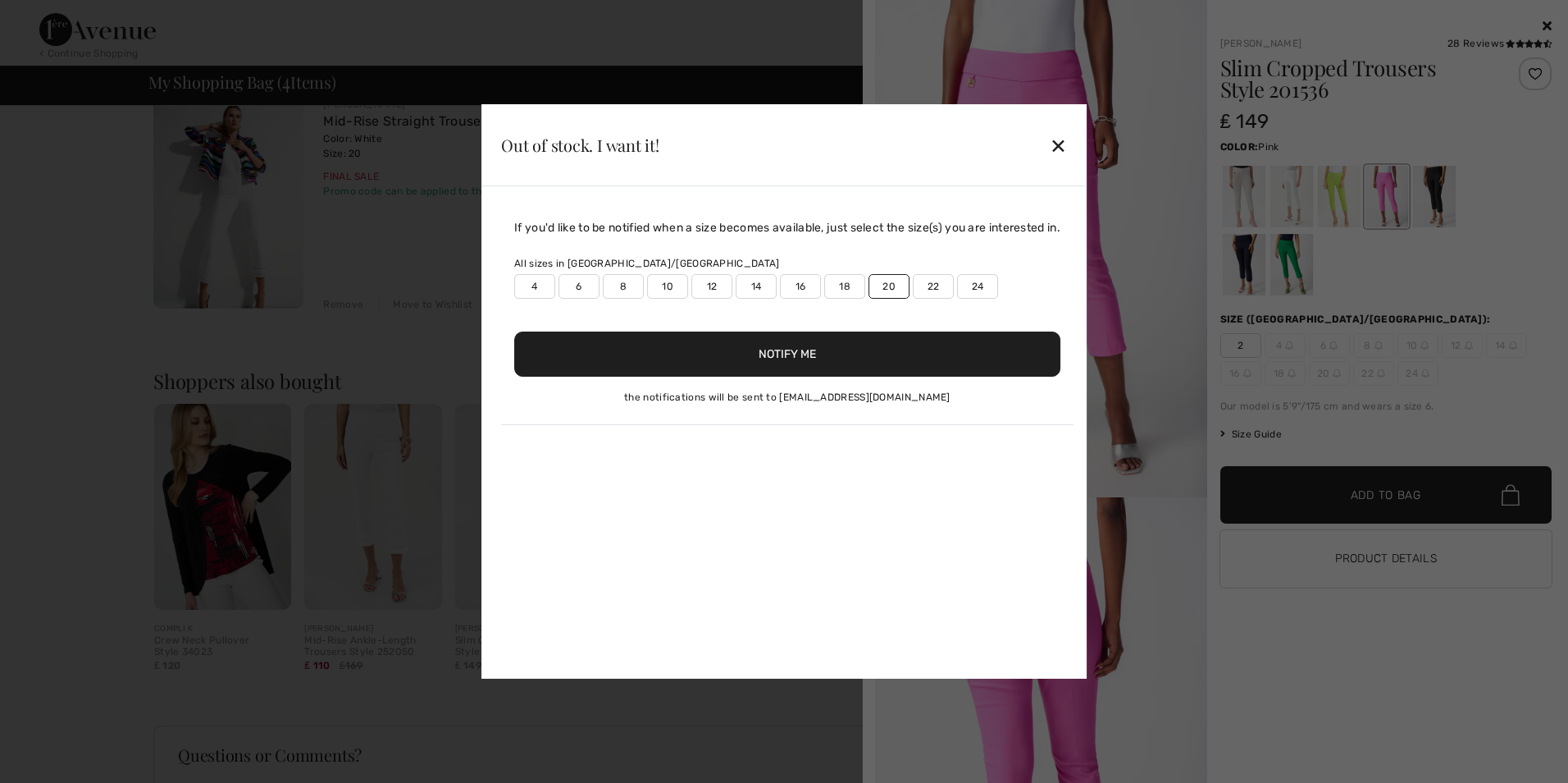
click at [1432, 177] on div at bounding box center [784, 392] width 1568 height 783
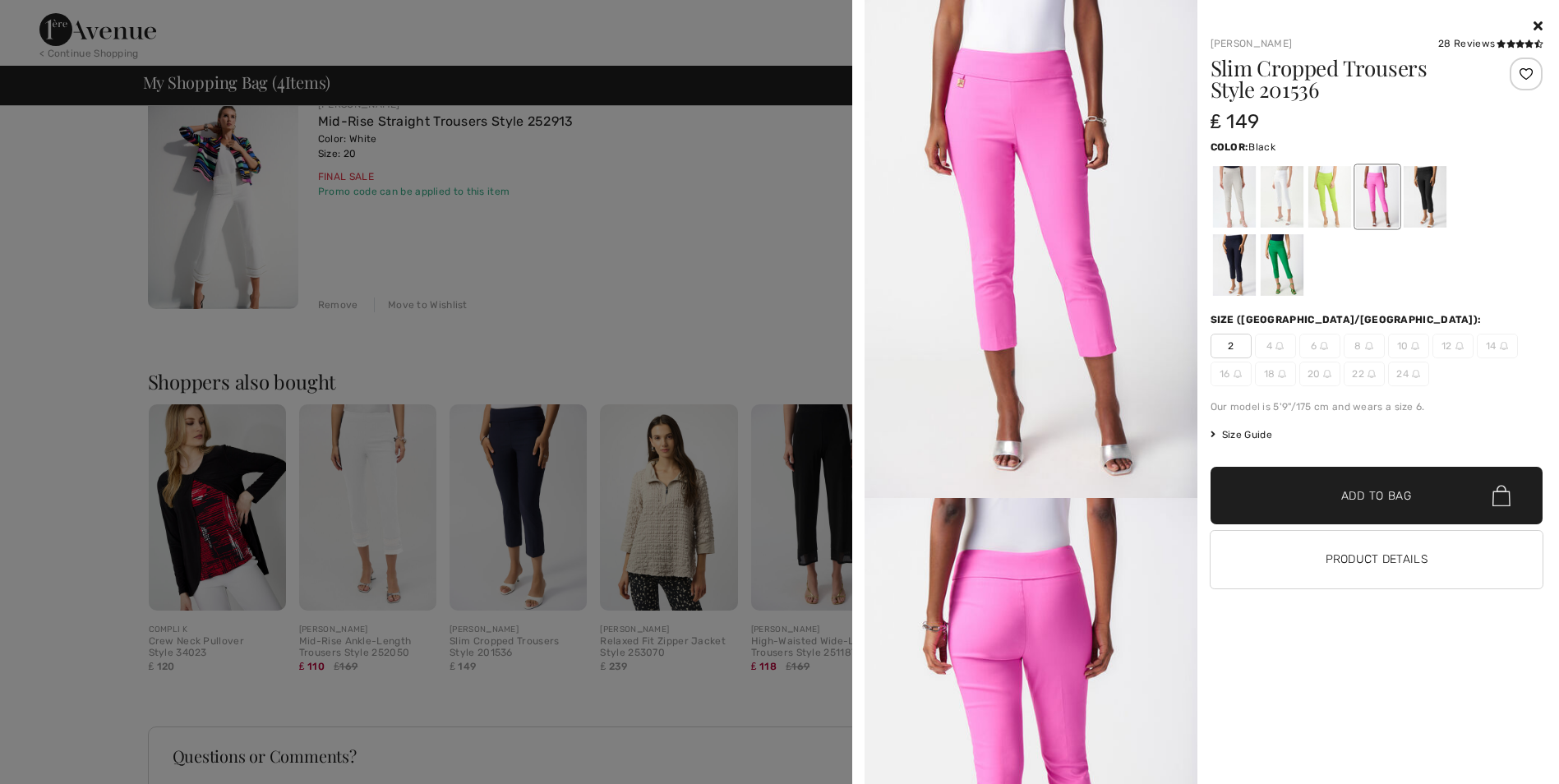
click at [1421, 200] on div at bounding box center [1424, 196] width 43 height 62
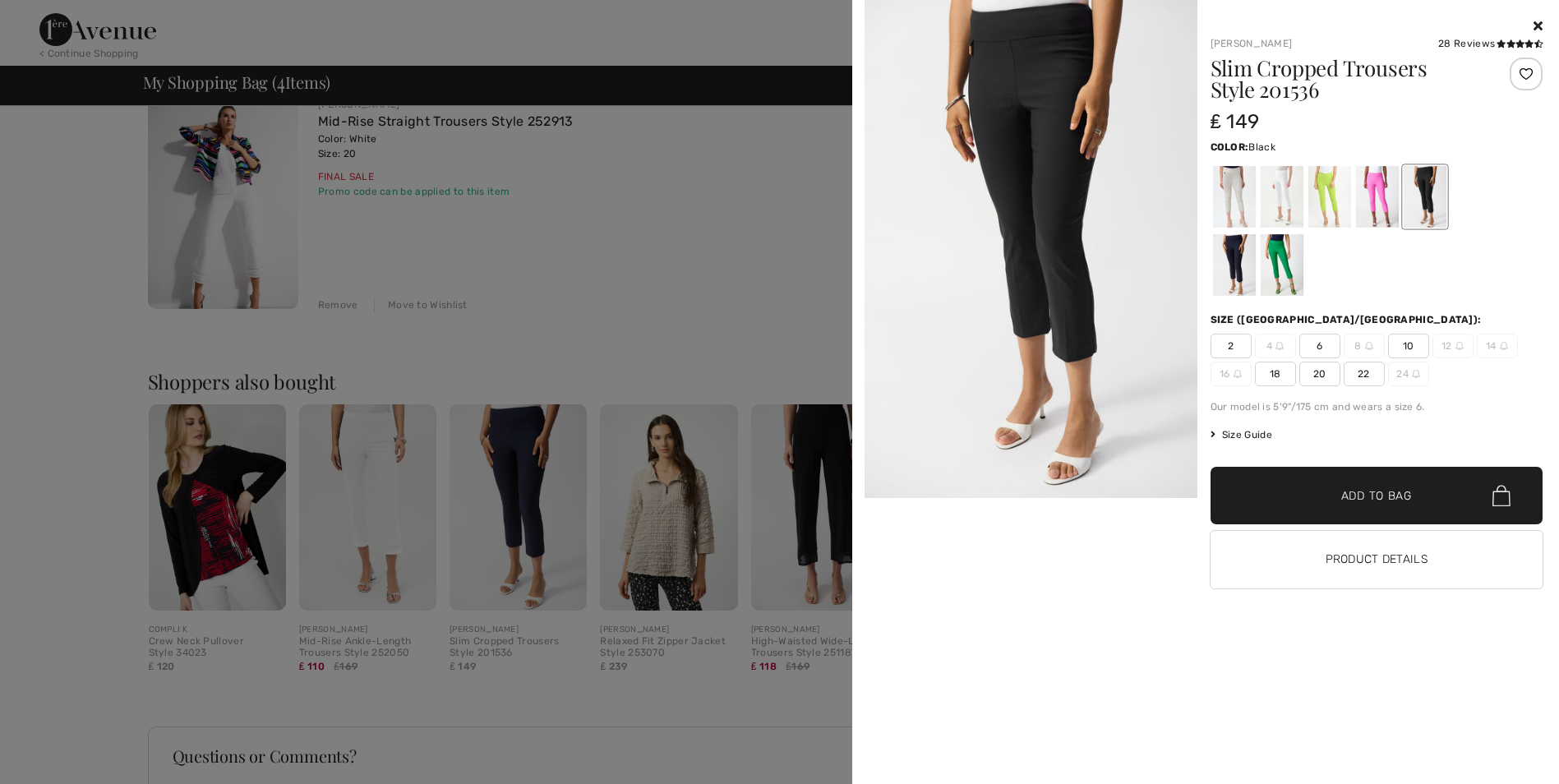
click at [1540, 22] on icon at bounding box center [1538, 26] width 9 height 14
